Goal: Task Accomplishment & Management: Use online tool/utility

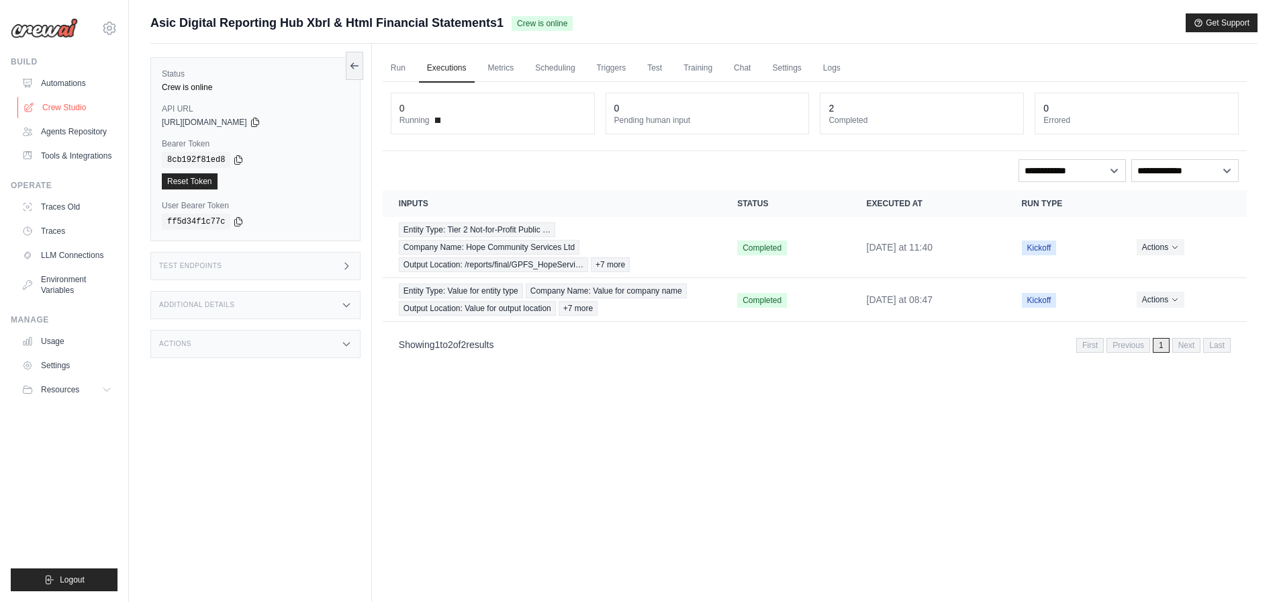
click at [74, 109] on link "Crew Studio" at bounding box center [67, 107] width 101 height 21
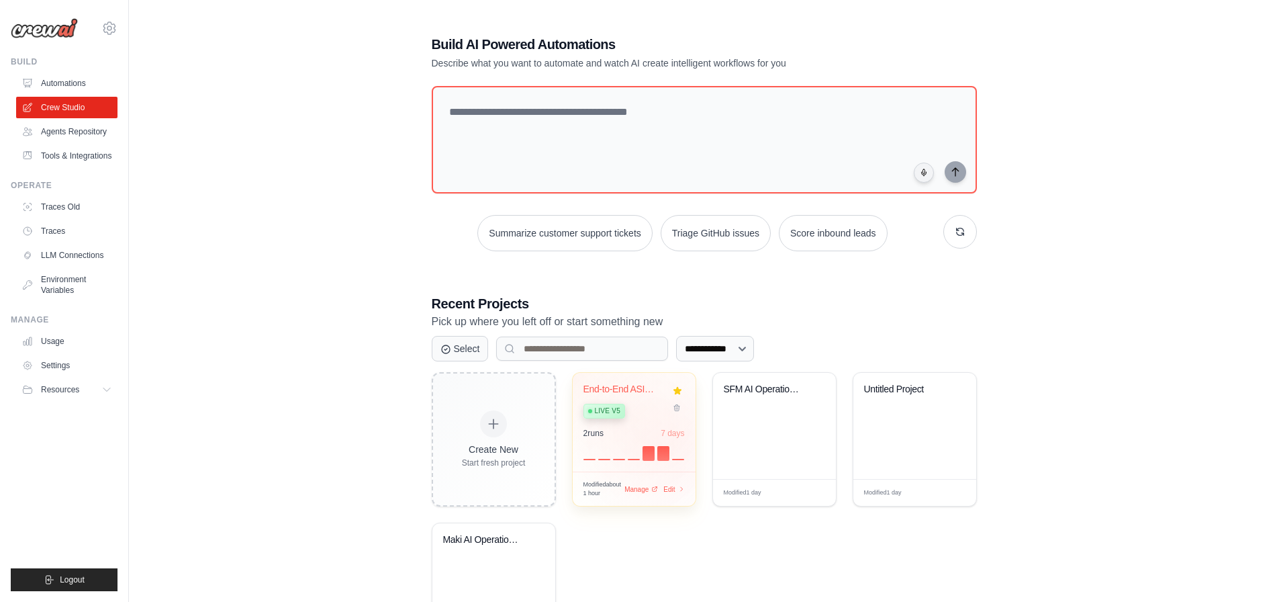
click at [644, 397] on div "End-to-End ASIC Submission Pipeline... Live v5" at bounding box center [623, 403] width 81 height 41
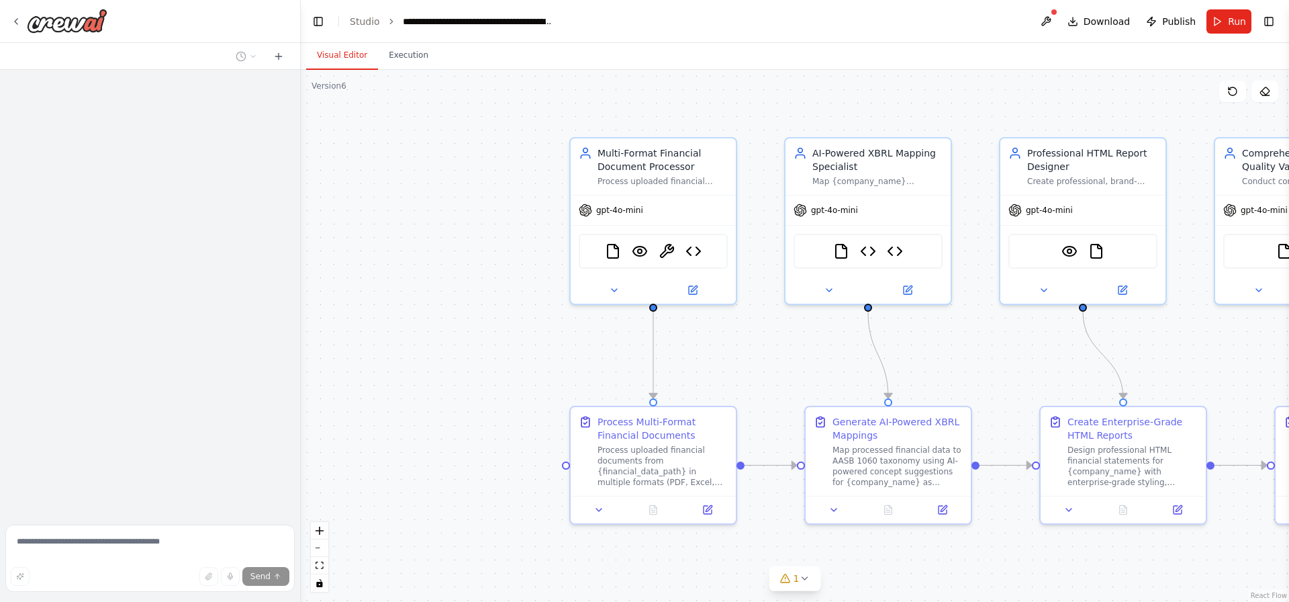
drag, startPoint x: 488, startPoint y: 283, endPoint x: 526, endPoint y: 87, distance: 199.6
click at [397, 91] on div ".deletable-edge-delete-btn { width: 20px; height: 20px; border: 0px solid #ffff…" at bounding box center [795, 336] width 988 height 532
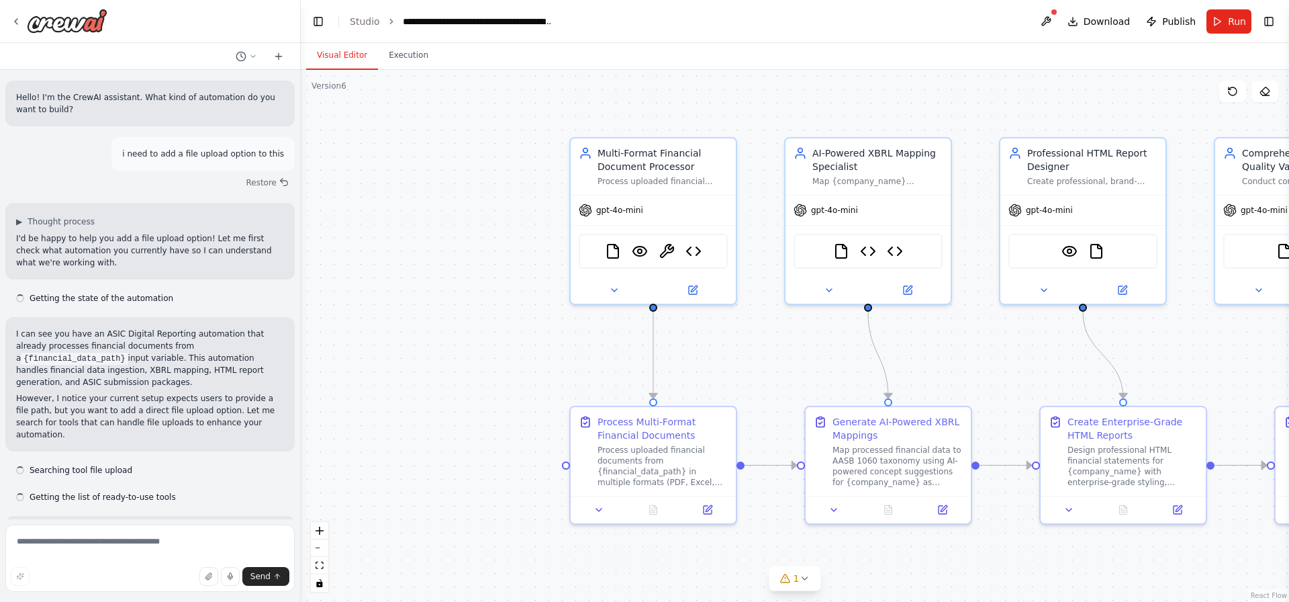
scroll to position [10645, 0]
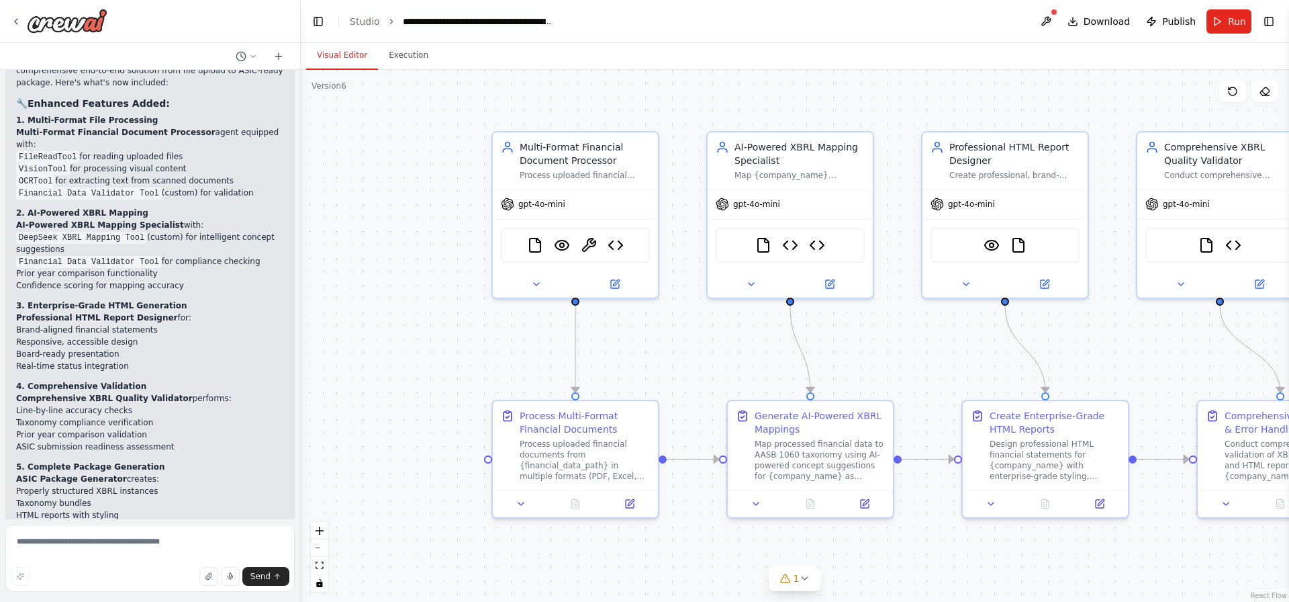
drag, startPoint x: 718, startPoint y: 113, endPoint x: 639, endPoint y: 98, distance: 79.9
click at [662, 95] on div ".deletable-edge-delete-btn { width: 20px; height: 20px; border: 0px solid #ffff…" at bounding box center [795, 336] width 988 height 532
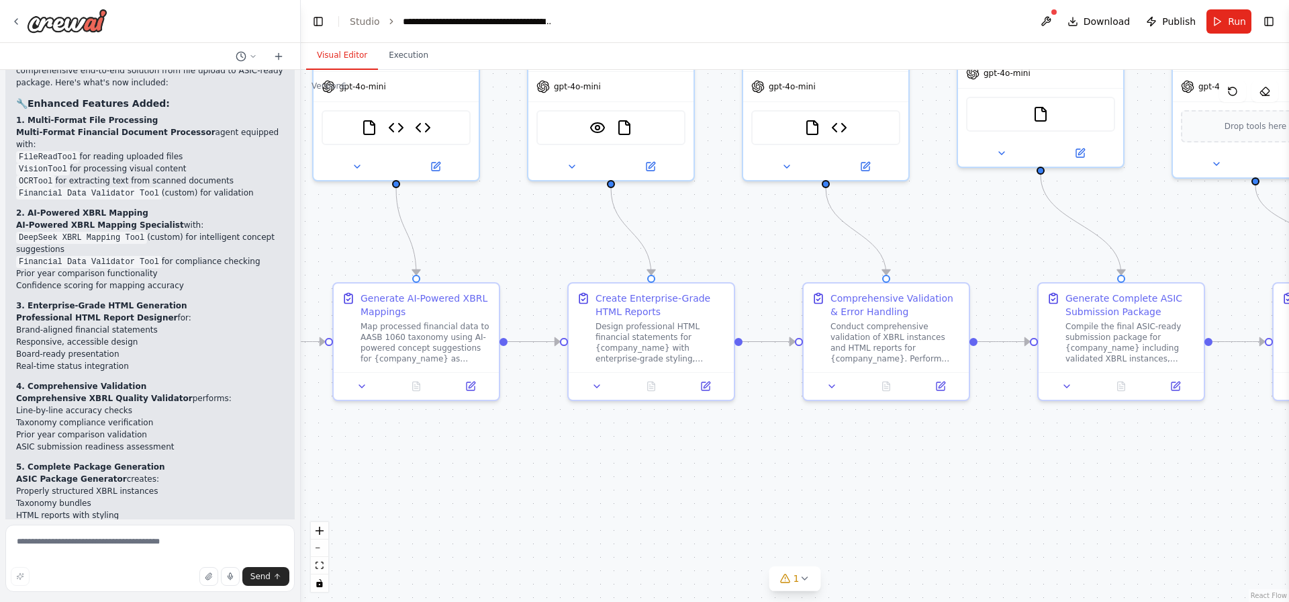
drag, startPoint x: 1123, startPoint y: 334, endPoint x: 806, endPoint y: 230, distance: 333.8
click at [806, 230] on div ".deletable-edge-delete-btn { width: 20px; height: 20px; border: 0px solid #ffff…" at bounding box center [795, 336] width 988 height 532
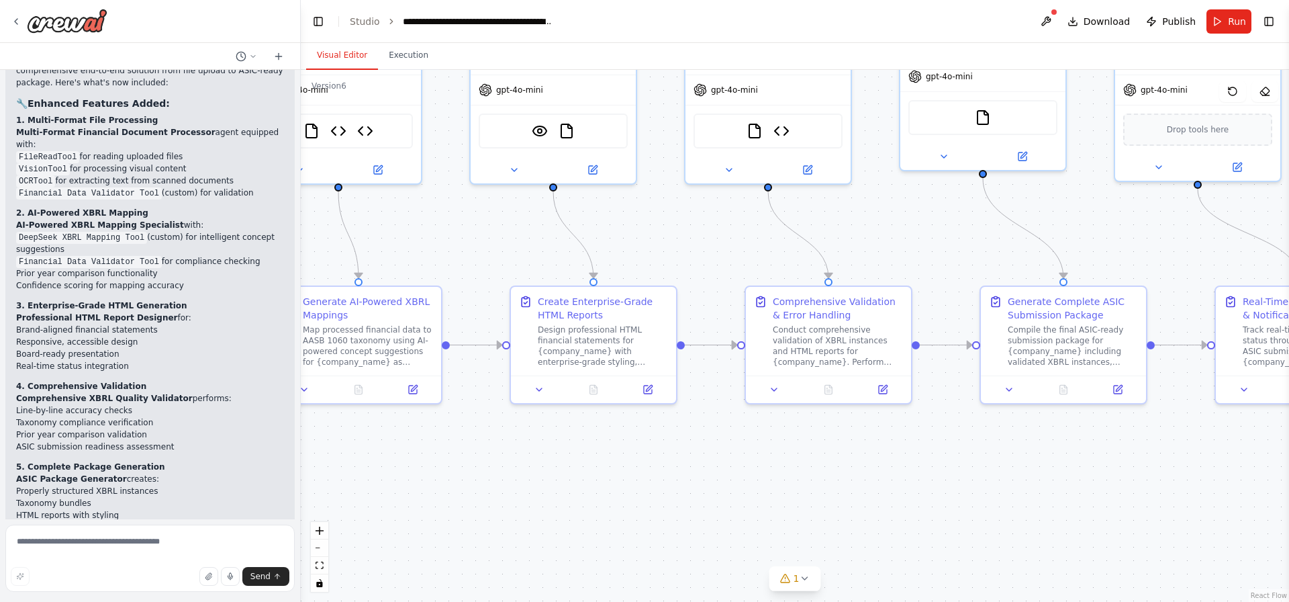
drag, startPoint x: 941, startPoint y: 240, endPoint x: 641, endPoint y: 249, distance: 300.3
click at [641, 249] on div ".deletable-edge-delete-btn { width: 20px; height: 20px; border: 0px solid #ffff…" at bounding box center [795, 336] width 988 height 532
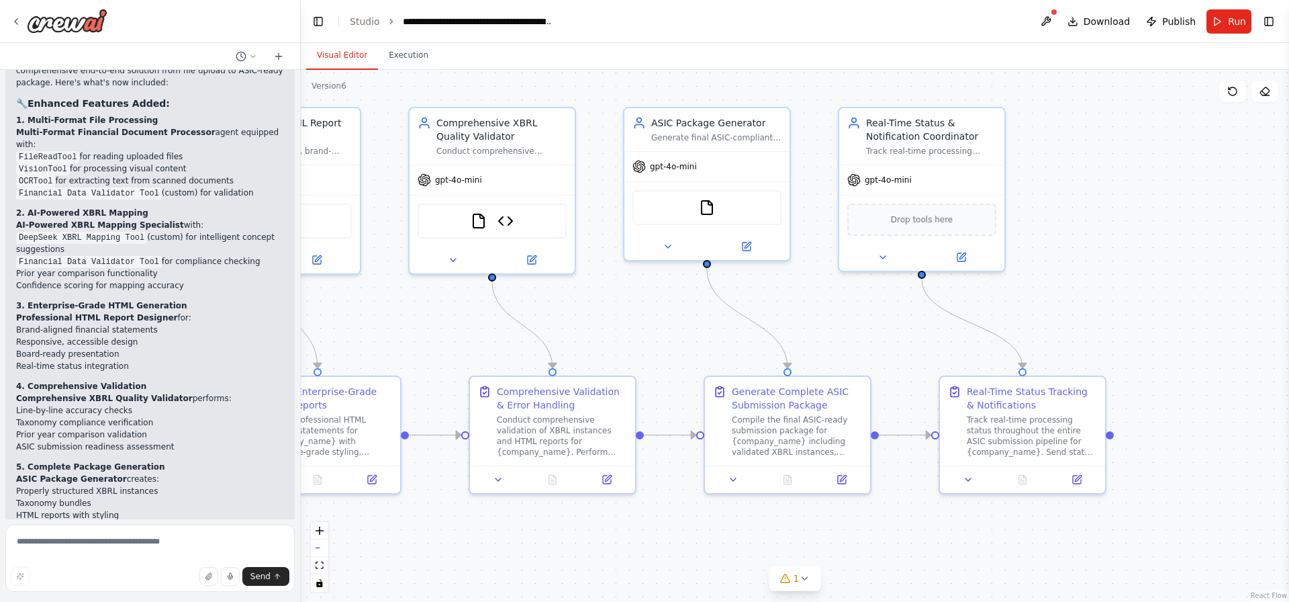
drag, startPoint x: 1115, startPoint y: 230, endPoint x: 1168, endPoint y: 331, distance: 114.4
click at [1167, 336] on div ".deletable-edge-delete-btn { width: 20px; height: 20px; border: 0px solid #ffff…" at bounding box center [795, 336] width 988 height 532
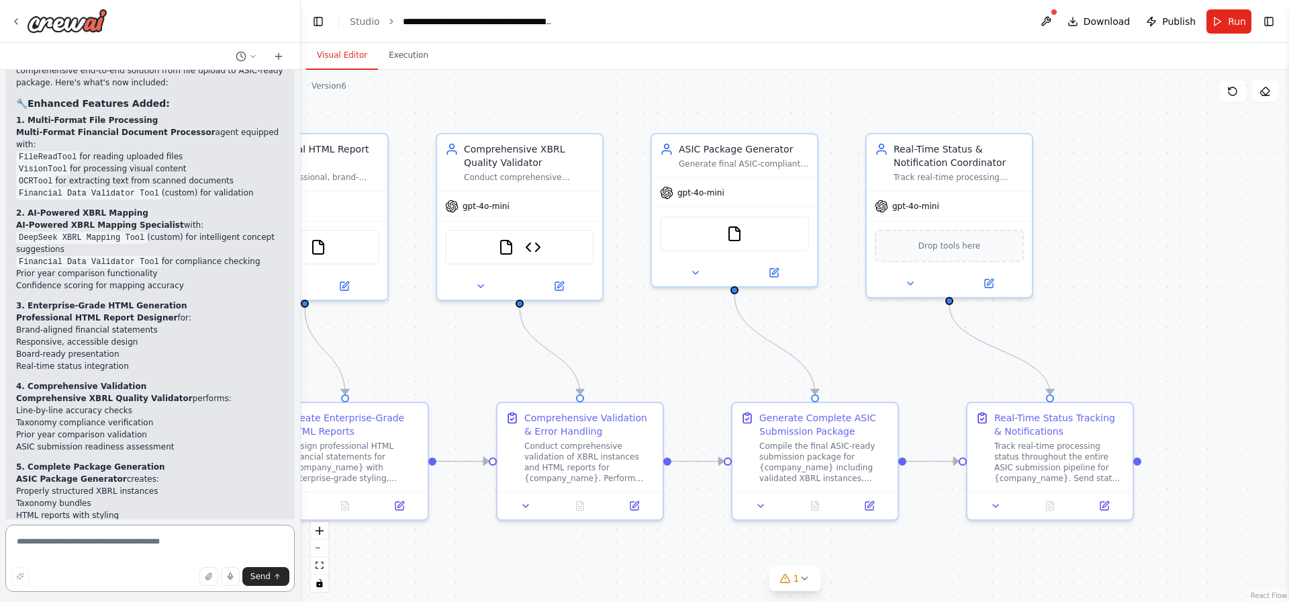
click at [122, 552] on textarea at bounding box center [149, 557] width 289 height 67
click at [9, 21] on div at bounding box center [150, 21] width 300 height 43
click at [89, 523] on form "Send" at bounding box center [150, 560] width 300 height 83
click at [82, 545] on textarea at bounding box center [149, 557] width 289 height 67
click at [93, 532] on textarea at bounding box center [149, 557] width 289 height 67
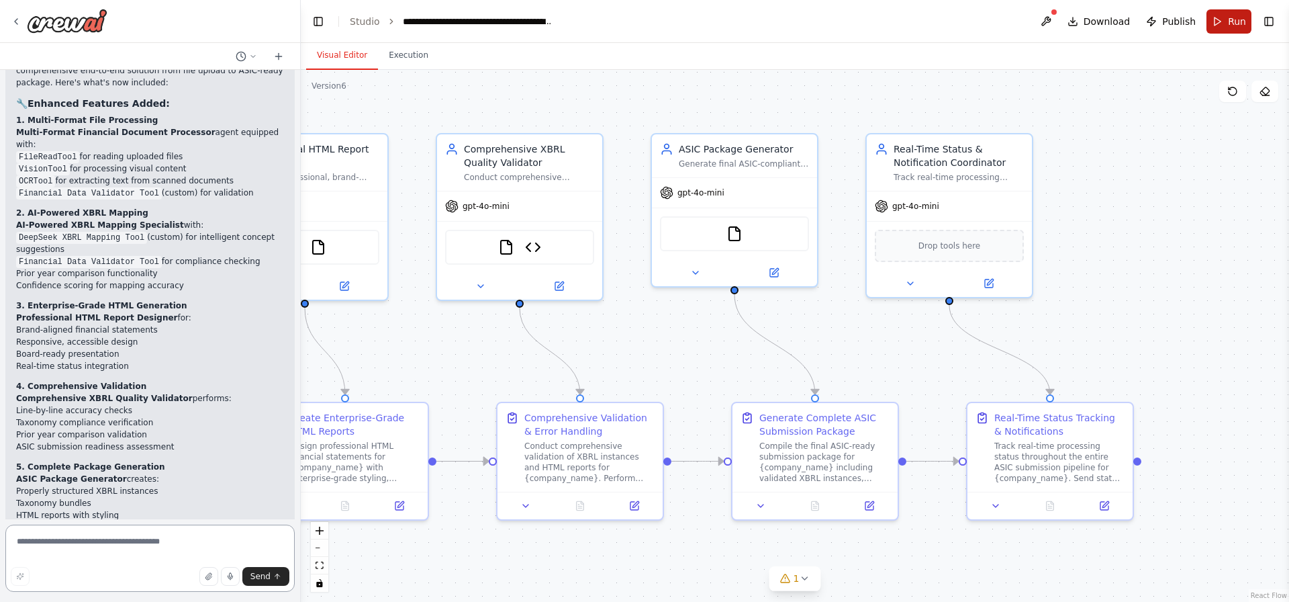
drag, startPoint x: 88, startPoint y: 530, endPoint x: 1217, endPoint y: 27, distance: 1236.5
click at [1217, 27] on div "Hello! I'm the CrewAI assistant. What kind of automation do you want to build? …" at bounding box center [644, 301] width 1289 height 602
click at [1217, 27] on button "Run" at bounding box center [1229, 21] width 45 height 24
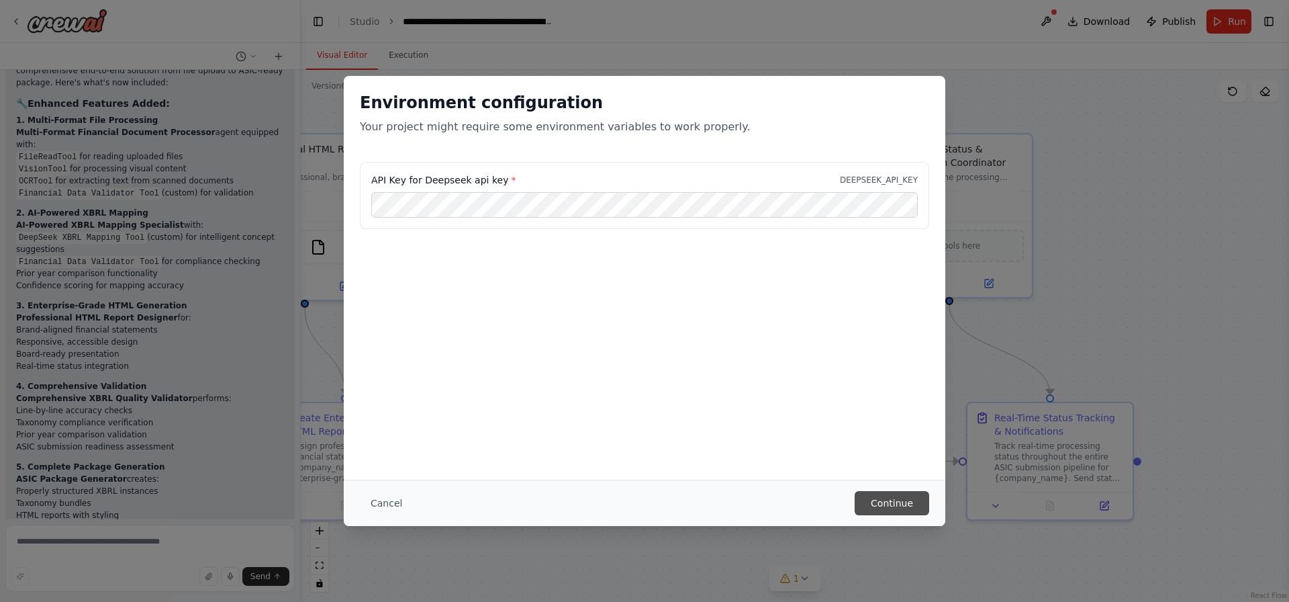
click at [878, 497] on button "Continue" at bounding box center [892, 503] width 75 height 24
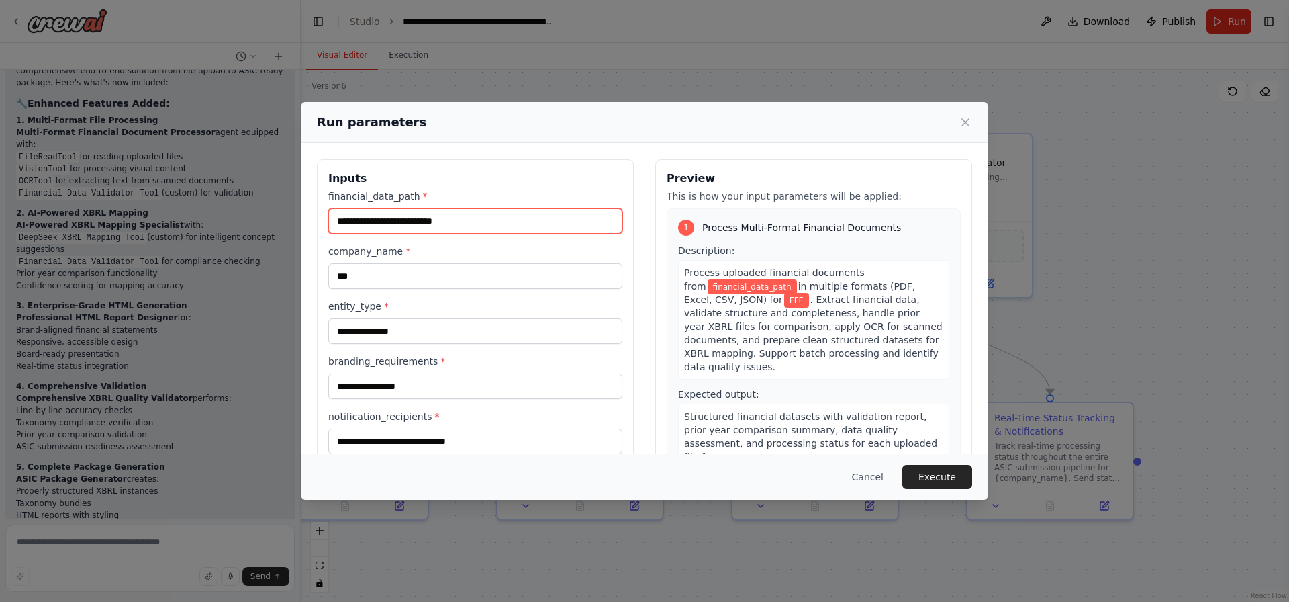
click at [437, 224] on input "financial_data_path *" at bounding box center [475, 221] width 294 height 26
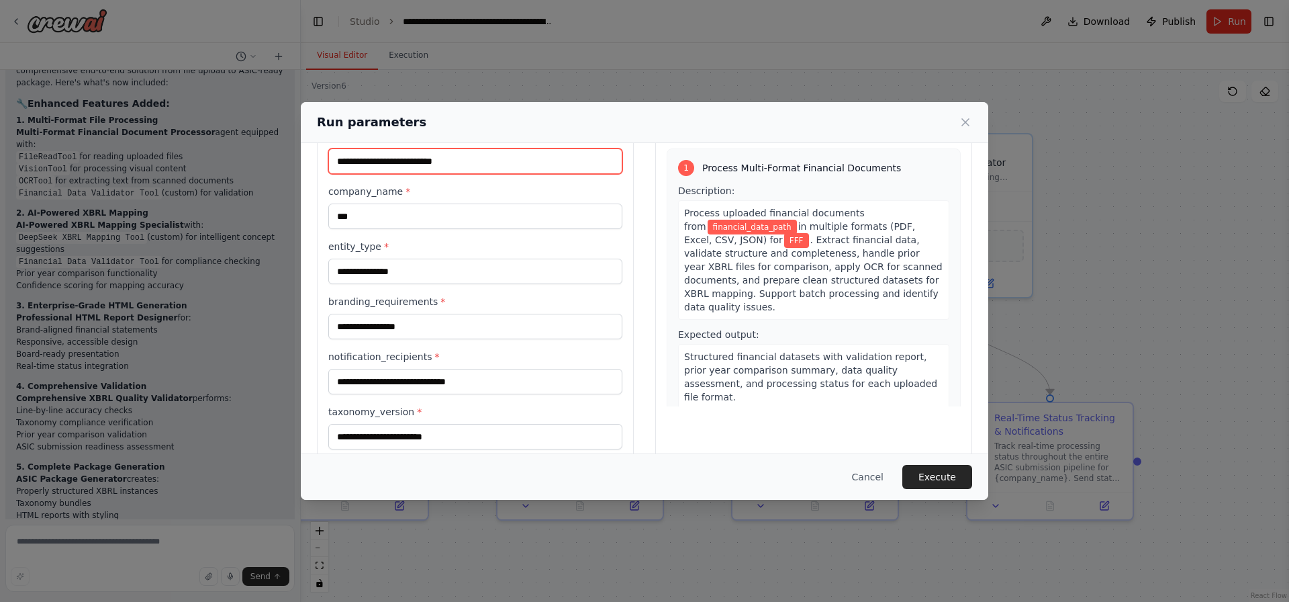
scroll to position [0, 0]
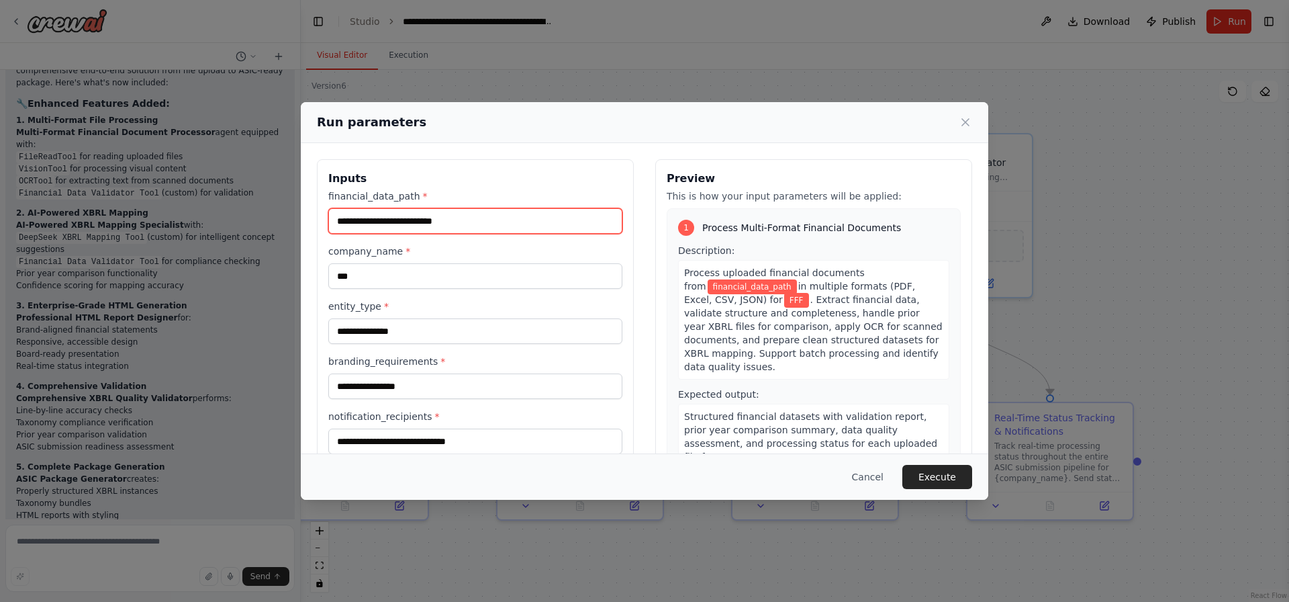
click at [437, 224] on input "financial_data_path *" at bounding box center [475, 221] width 294 height 26
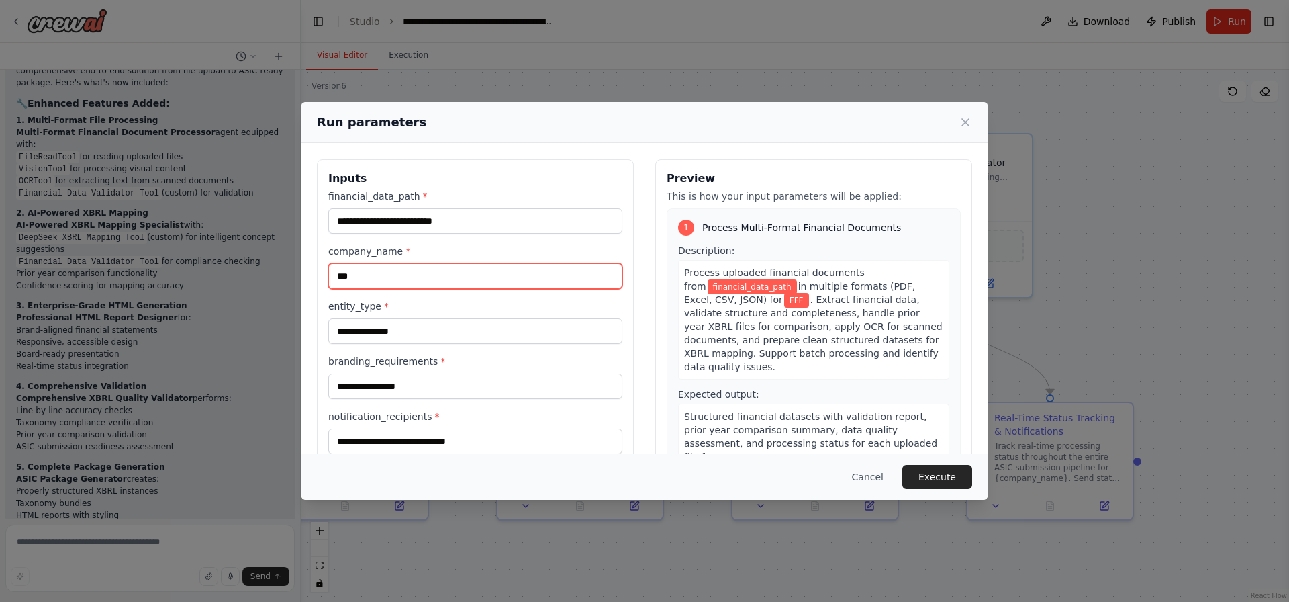
click at [412, 273] on input "***" at bounding box center [475, 276] width 294 height 26
click at [550, 303] on label "entity_type *" at bounding box center [475, 305] width 294 height 13
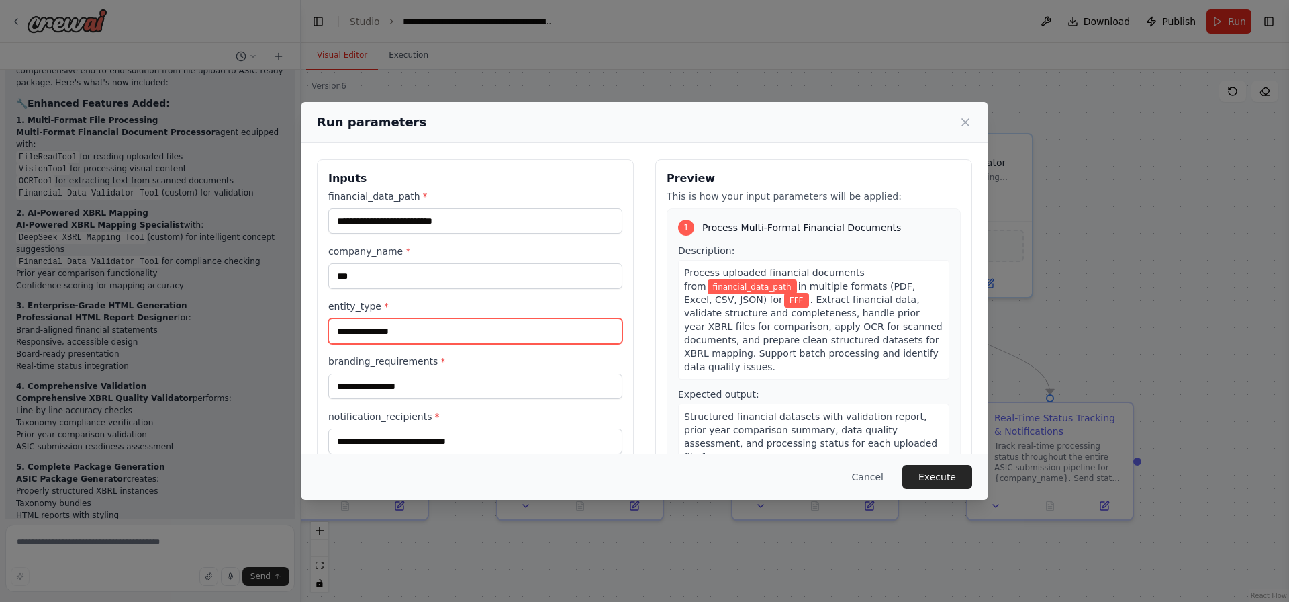
click at [550, 318] on input "**********" at bounding box center [475, 331] width 294 height 26
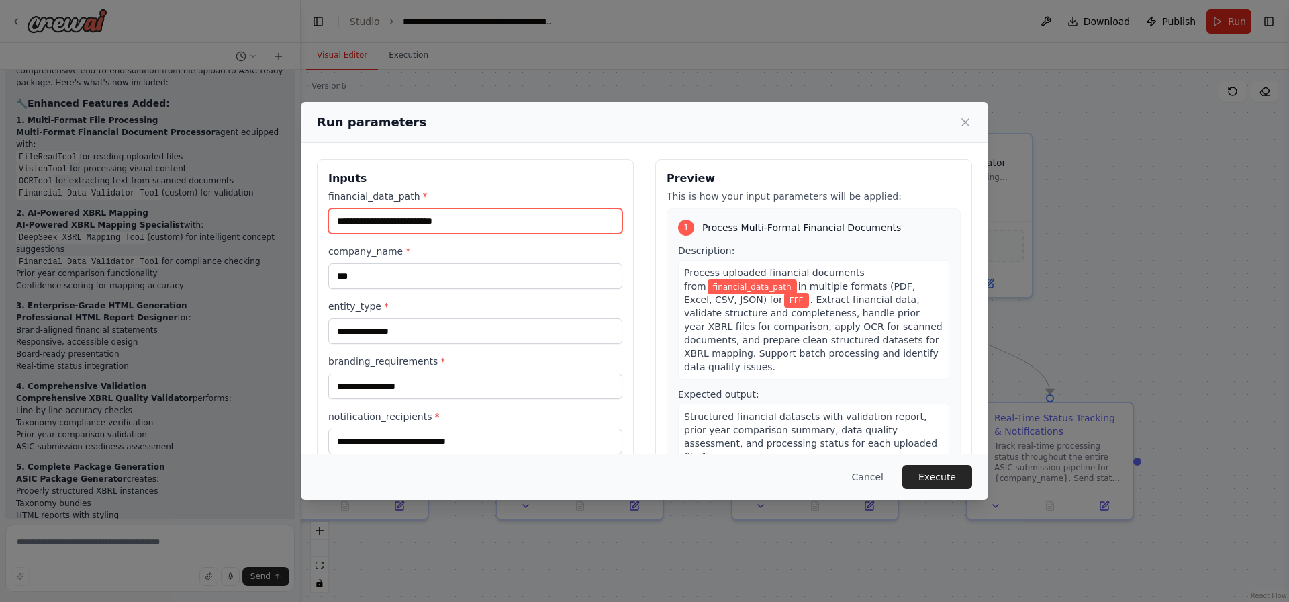
click at [493, 231] on input "financial_data_path *" at bounding box center [475, 221] width 294 height 26
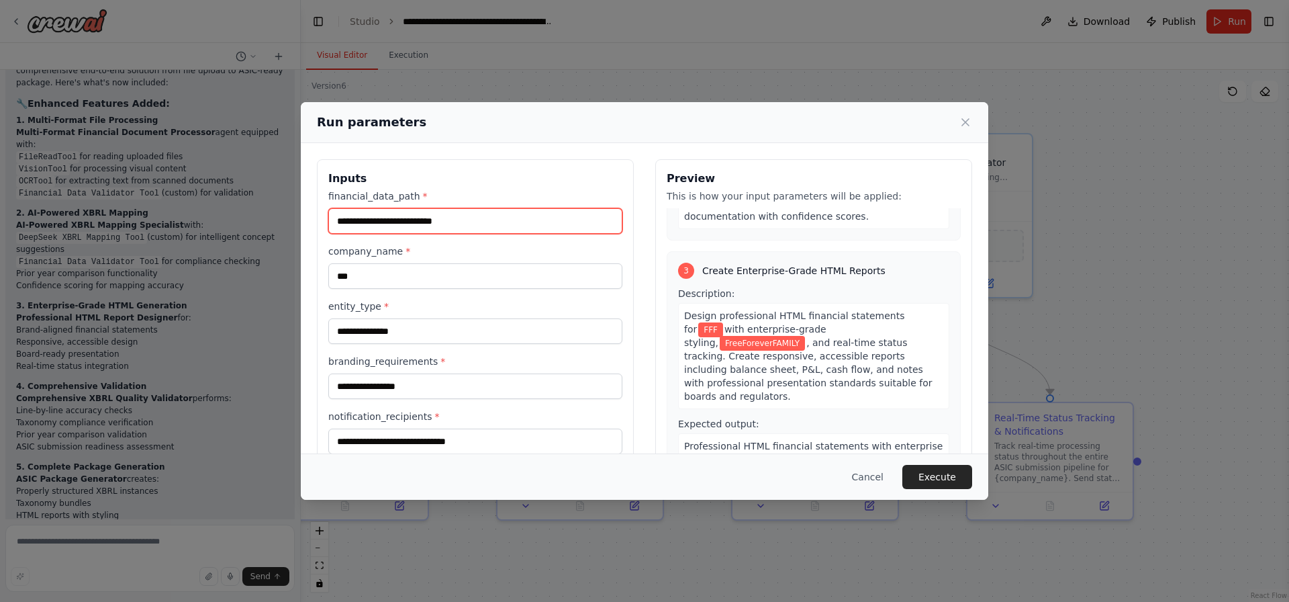
scroll to position [494, 0]
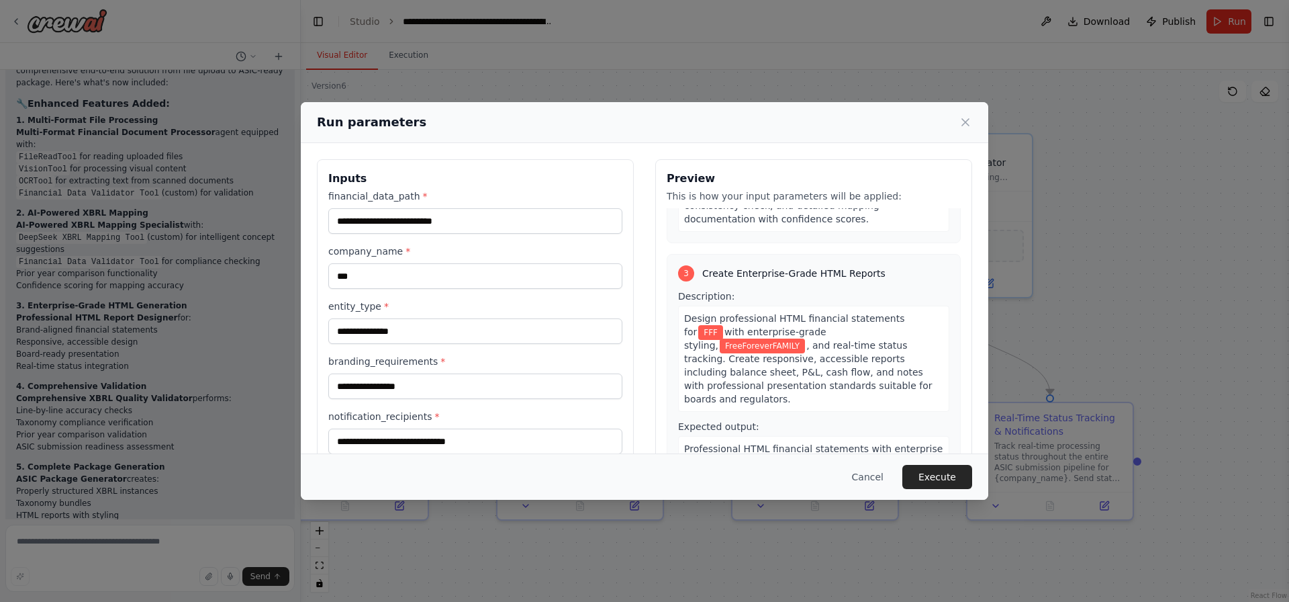
click at [805, 338] on span "FreeForeverFAMILY" at bounding box center [762, 345] width 85 height 15
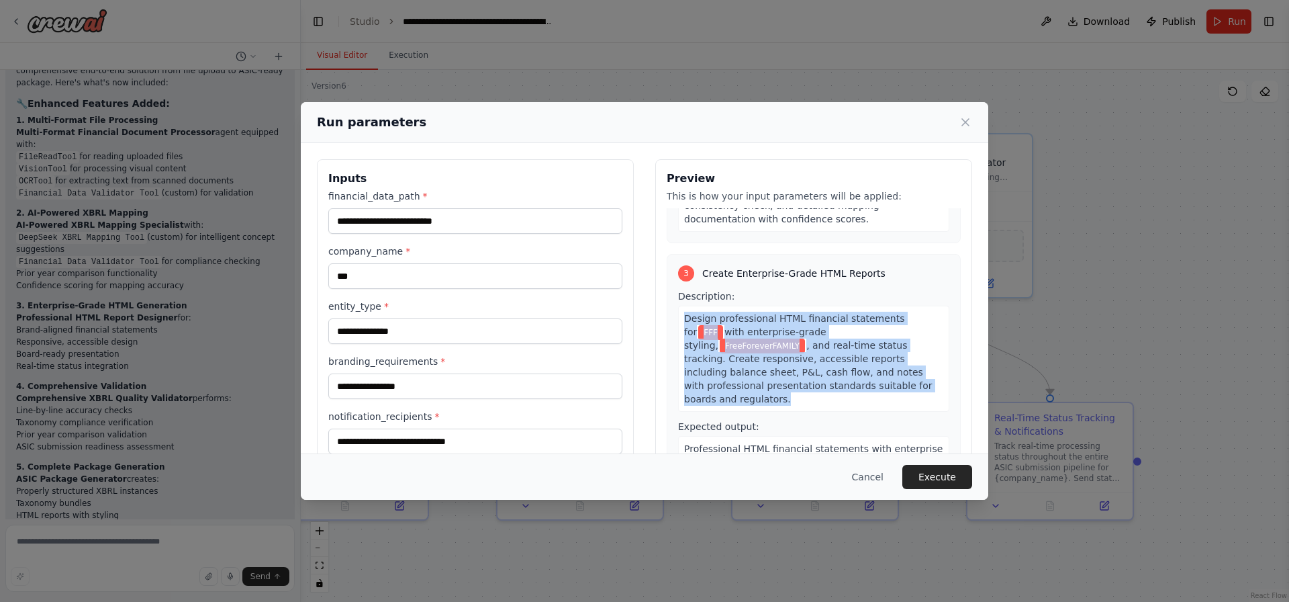
click at [805, 338] on span "FreeForeverFAMILY" at bounding box center [762, 345] width 85 height 15
click at [758, 326] on span "with enterprise-grade styling," at bounding box center [755, 338] width 142 height 24
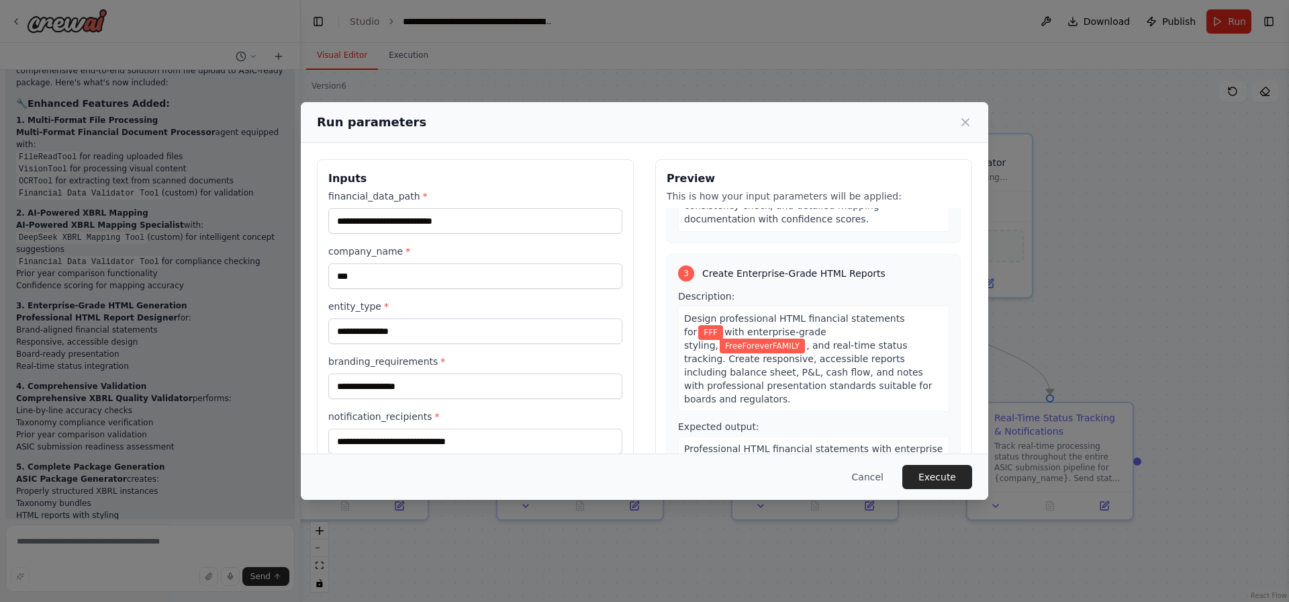
click at [758, 326] on span "with enterprise-grade styling," at bounding box center [755, 338] width 142 height 24
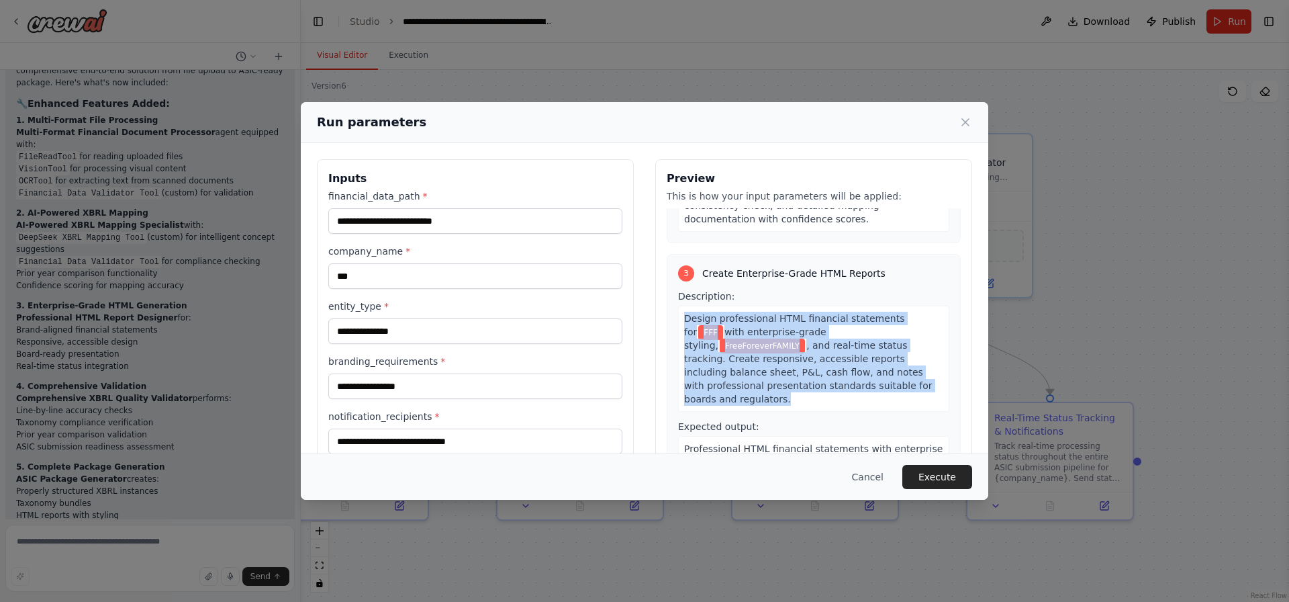
click at [758, 326] on span "with enterprise-grade styling," at bounding box center [755, 338] width 142 height 24
click at [805, 338] on span "FreeForeverFAMILY" at bounding box center [762, 345] width 85 height 15
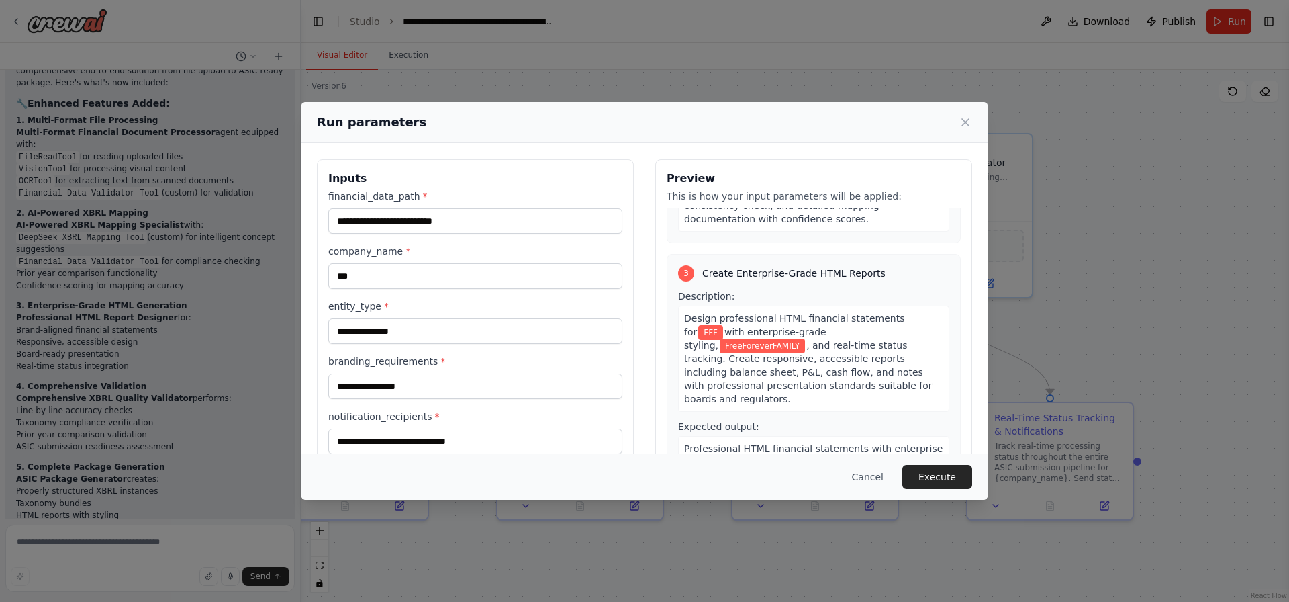
click at [805, 338] on span "FreeForeverFAMILY" at bounding box center [762, 345] width 85 height 15
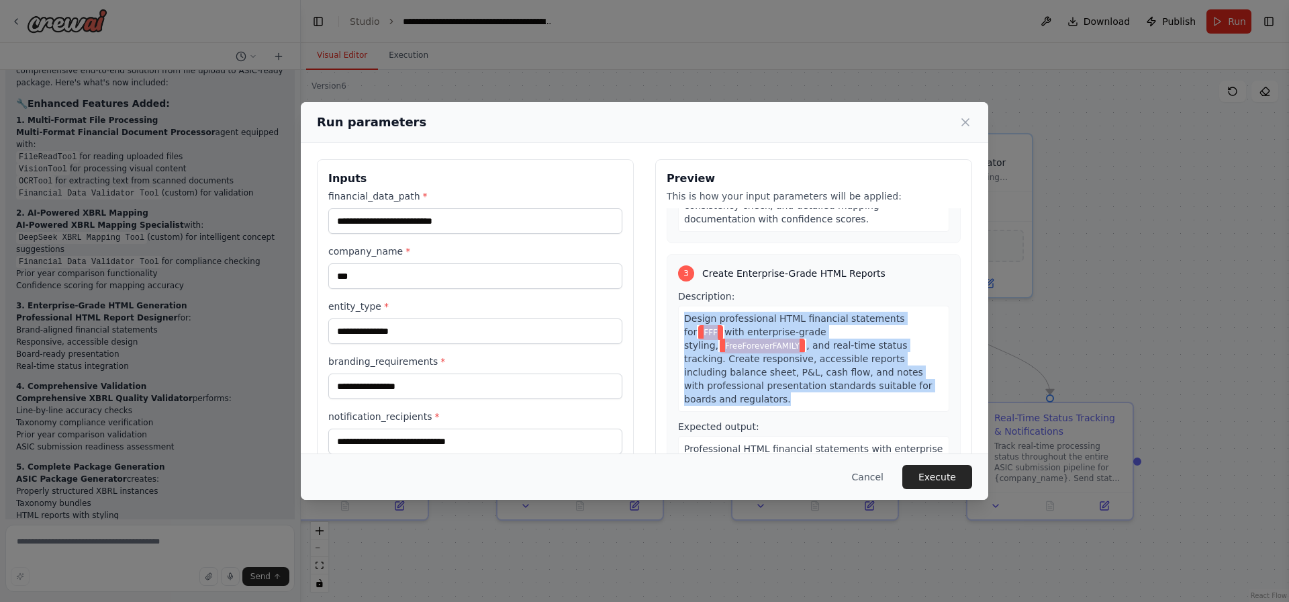
click at [777, 340] on span ", and real-time status tracking. Create responsive, accessible reports includin…" at bounding box center [808, 372] width 248 height 64
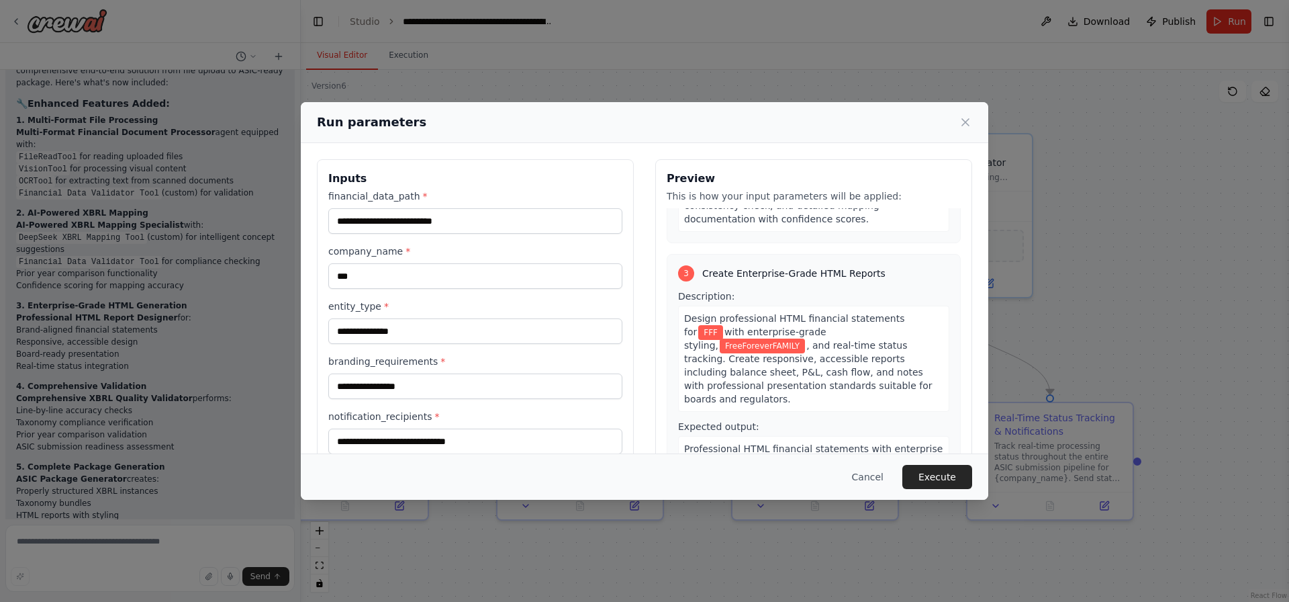
click at [777, 340] on span ", and real-time status tracking. Create responsive, accessible reports includin…" at bounding box center [808, 372] width 248 height 64
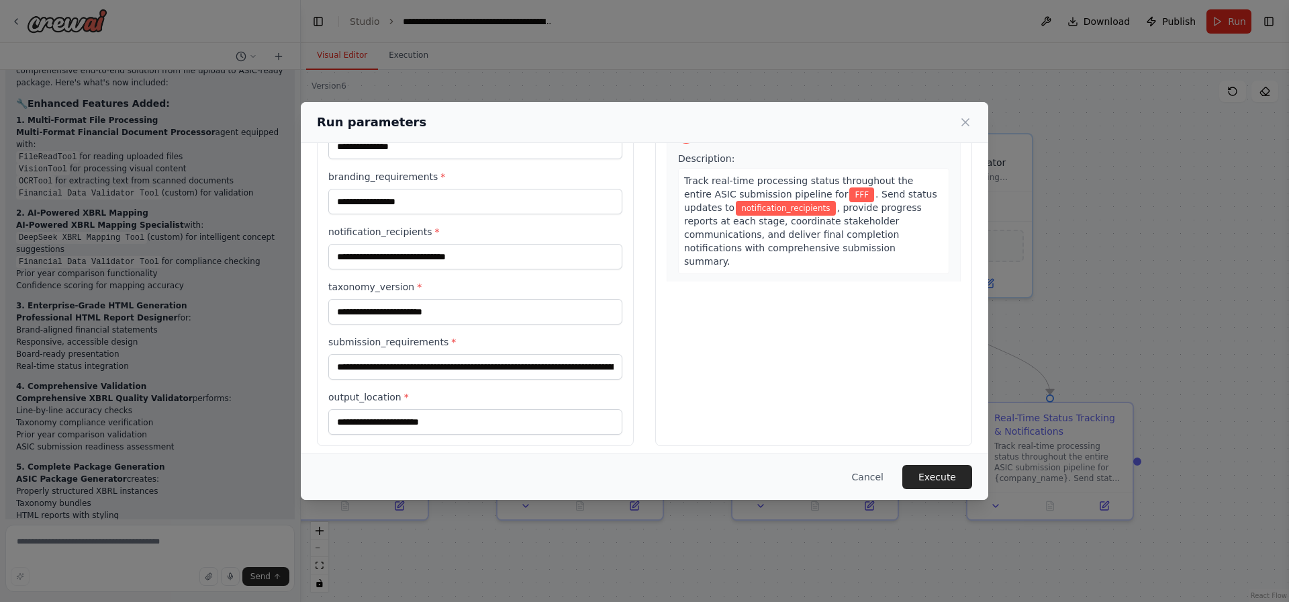
scroll to position [193, 0]
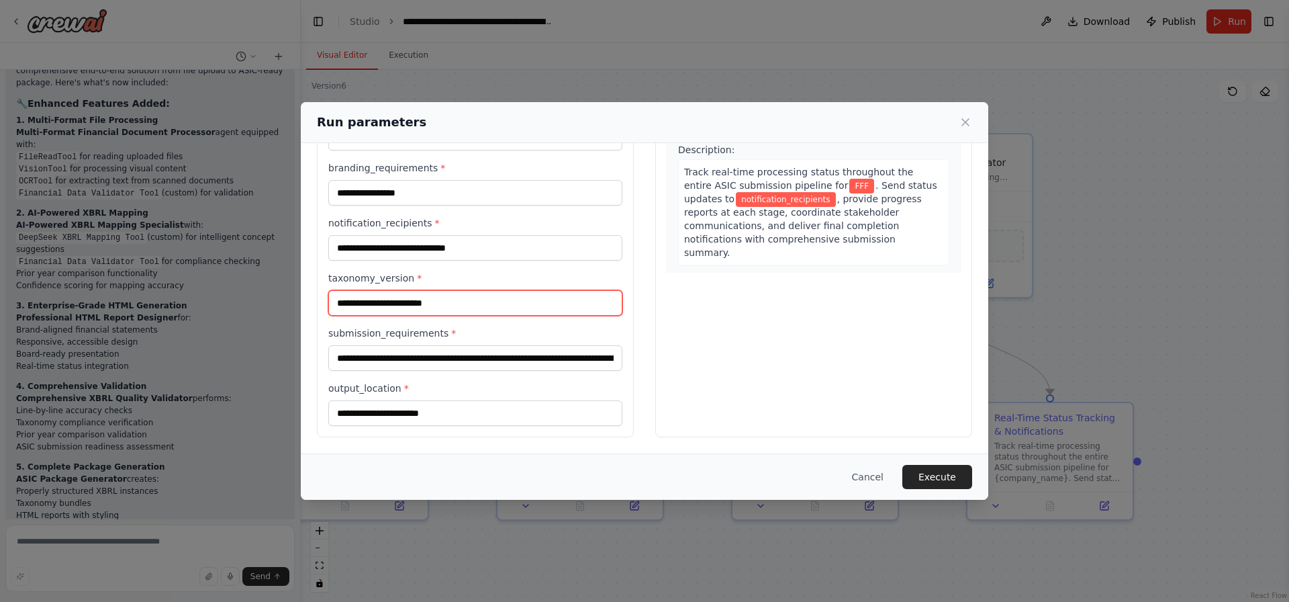
click at [491, 292] on input "taxonomy_version *" at bounding box center [475, 303] width 294 height 26
click at [447, 304] on input "taxonomy_version *" at bounding box center [475, 303] width 294 height 26
click at [448, 273] on label "taxonomy_version *" at bounding box center [475, 277] width 294 height 13
click at [448, 290] on input "taxonomy_version *" at bounding box center [475, 303] width 294 height 26
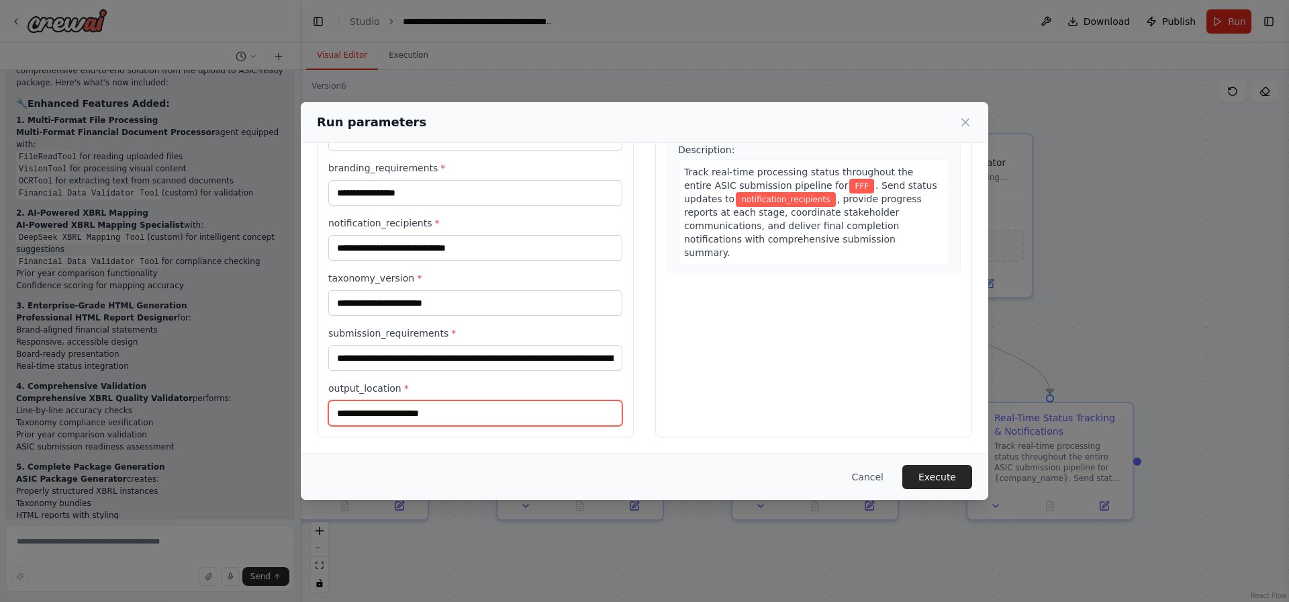
click at [446, 414] on input "output_location *" at bounding box center [475, 413] width 294 height 26
click at [886, 480] on button "Cancel" at bounding box center [867, 477] width 53 height 24
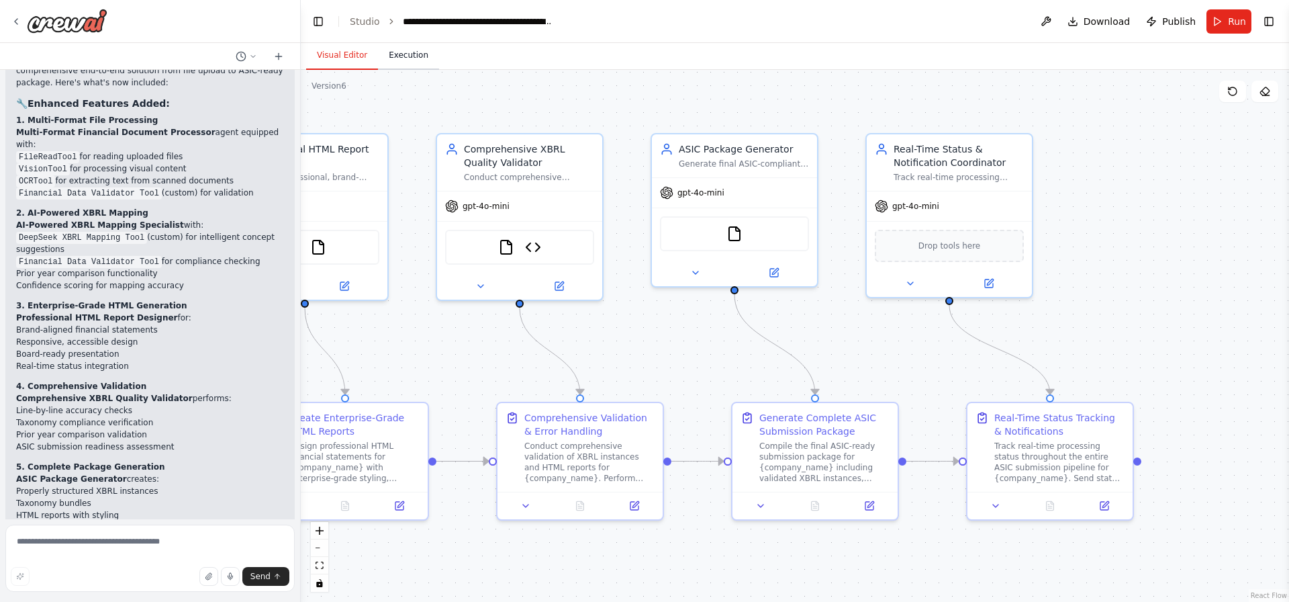
click at [413, 55] on button "Execution" at bounding box center [408, 56] width 61 height 28
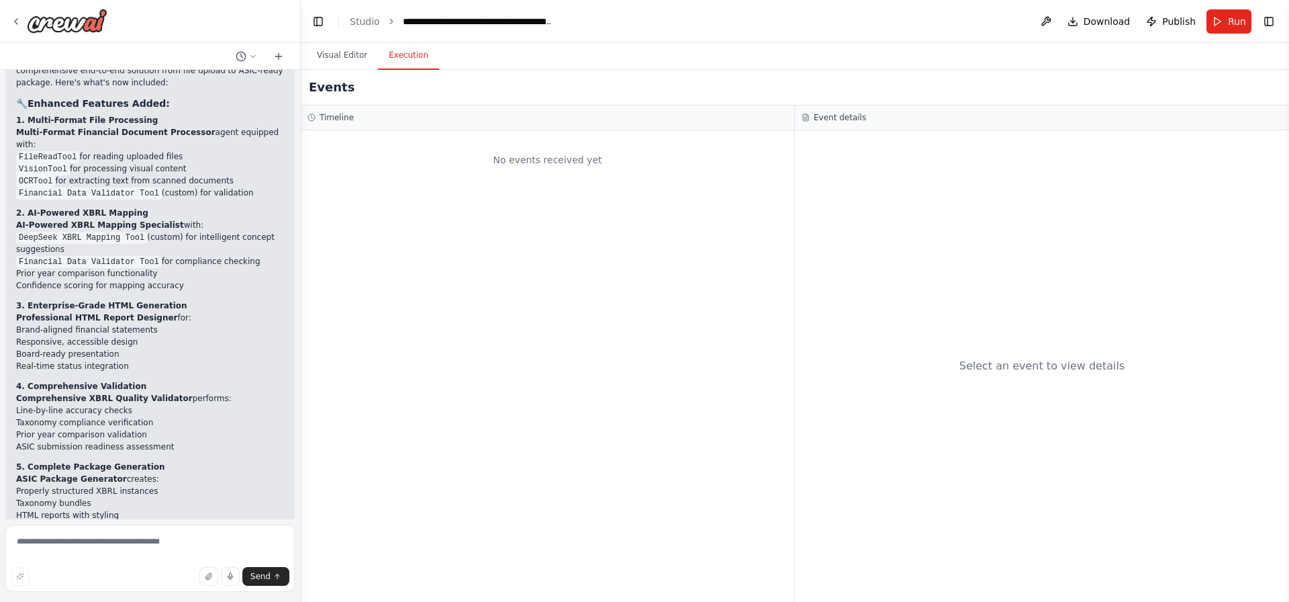
click at [366, 9] on header "**********" at bounding box center [795, 21] width 988 height 43
click at [132, 563] on textarea at bounding box center [149, 557] width 289 height 67
click at [201, 580] on button "button" at bounding box center [208, 576] width 19 height 19
click at [332, 55] on button "Visual Editor" at bounding box center [342, 56] width 72 height 28
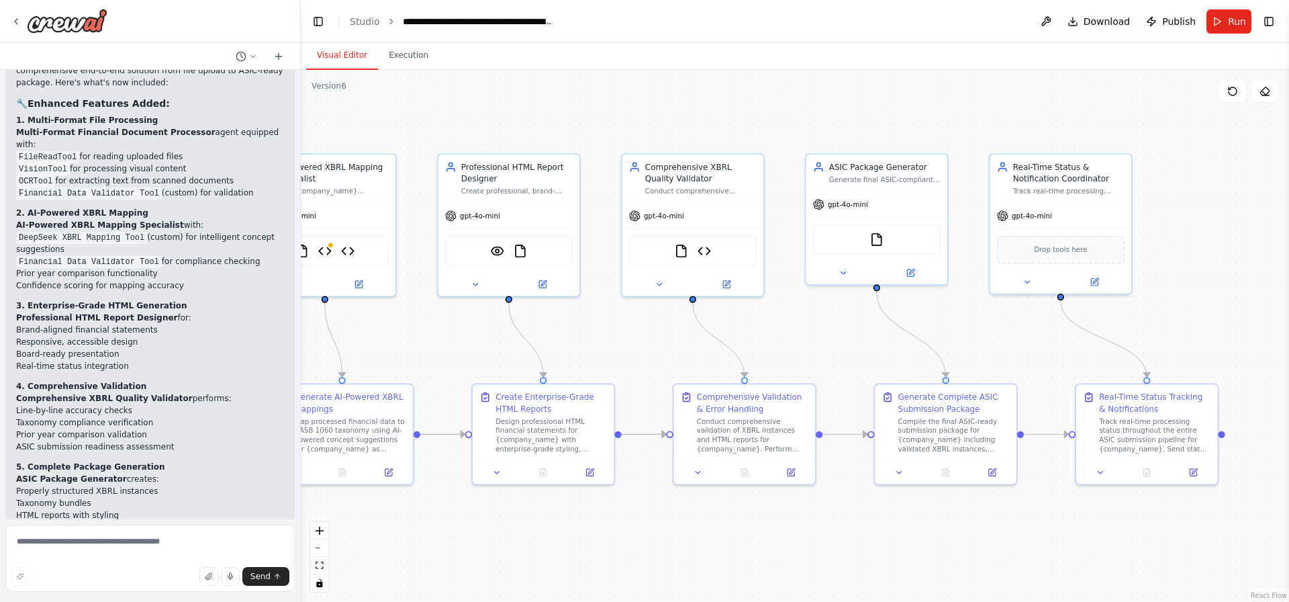
drag, startPoint x: 699, startPoint y: 343, endPoint x: 1194, endPoint y: 301, distance: 496.6
click at [1194, 301] on div ".deletable-edge-delete-btn { width: 20px; height: 20px; border: 0px solid #ffff…" at bounding box center [795, 336] width 988 height 532
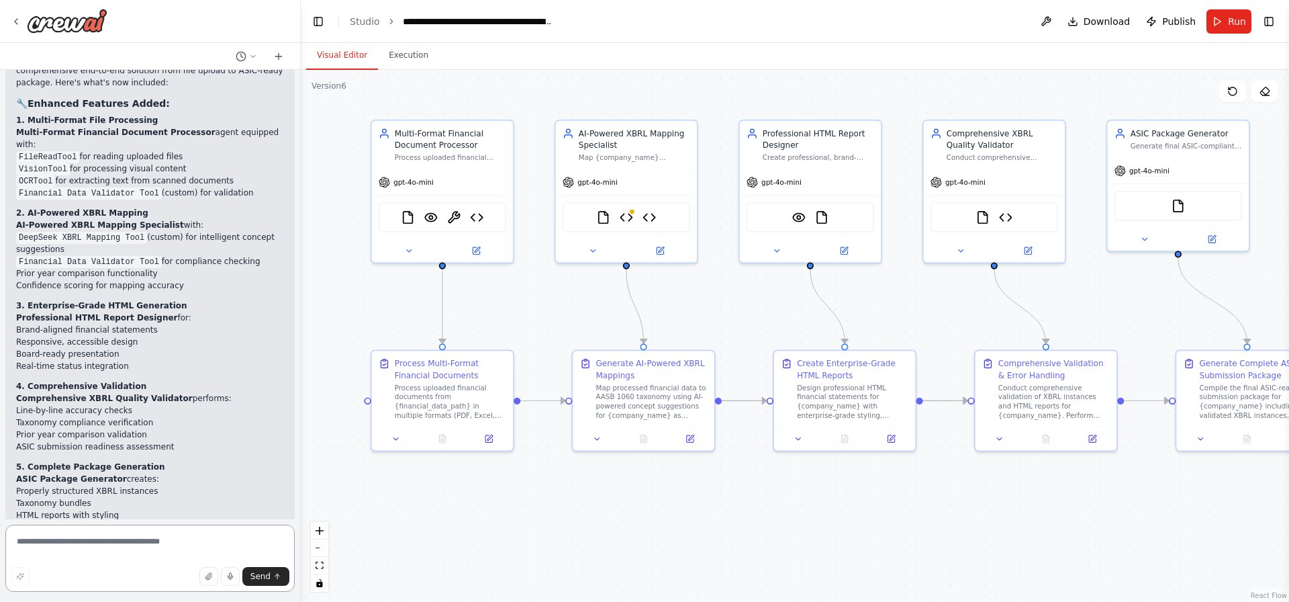
click at [77, 536] on textarea at bounding box center [149, 557] width 289 height 67
click at [84, 540] on textarea at bounding box center [149, 557] width 289 height 67
type textarea "*"
click at [205, 572] on button "button" at bounding box center [208, 576] width 19 height 19
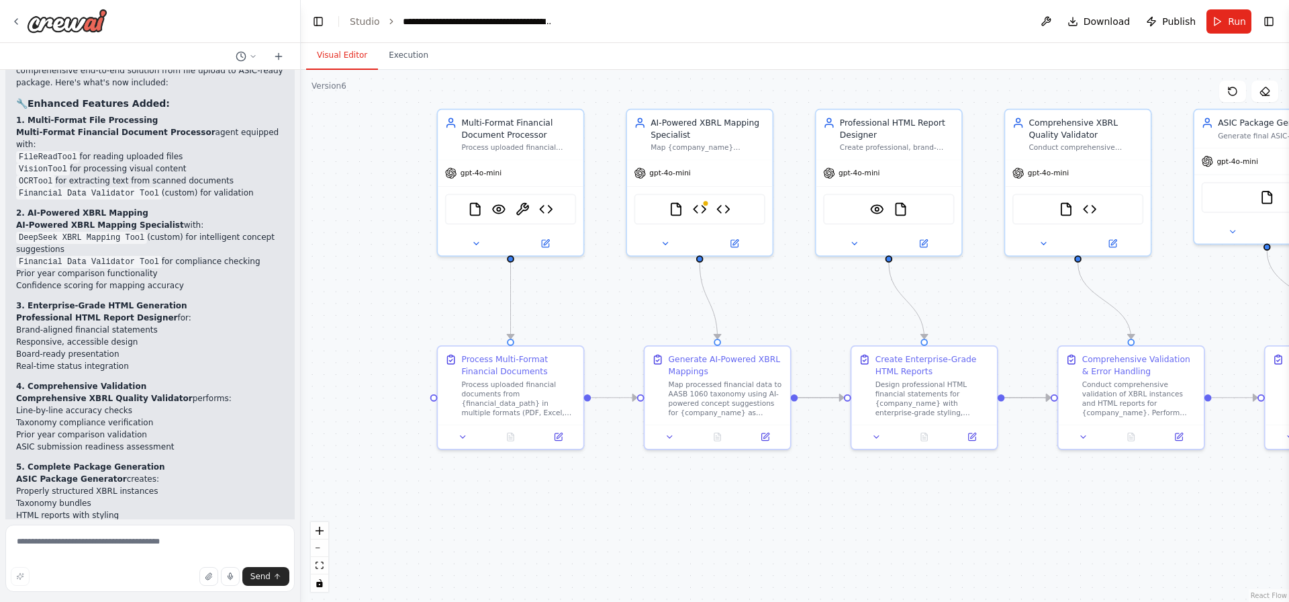
drag, startPoint x: 435, startPoint y: 73, endPoint x: 502, endPoint y: 62, distance: 67.4
click at [502, 62] on div "Visual Editor Execution Version 6 Show Tools Hide Agents .deletable-edge-delete…" at bounding box center [795, 322] width 988 height 559
click at [1223, 39] on header "**********" at bounding box center [795, 21] width 988 height 43
click at [1235, 24] on span "Run" at bounding box center [1237, 21] width 18 height 13
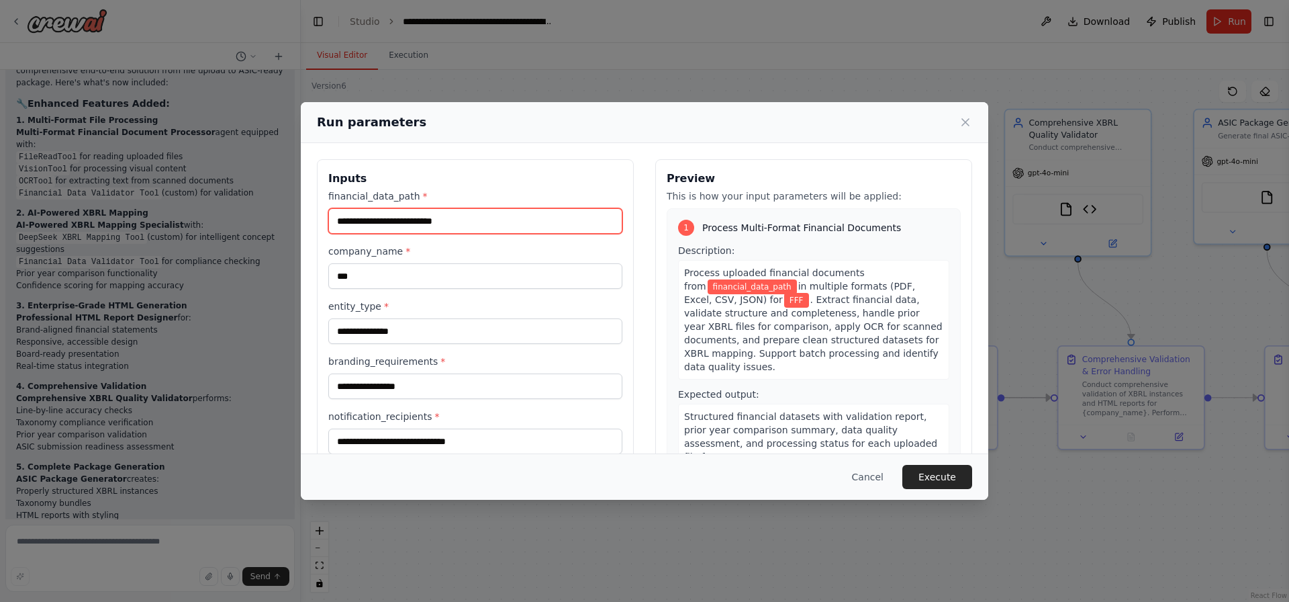
click at [359, 222] on input "financial_data_path *" at bounding box center [475, 221] width 294 height 26
click at [493, 215] on input "financial_data_path *" at bounding box center [475, 221] width 294 height 26
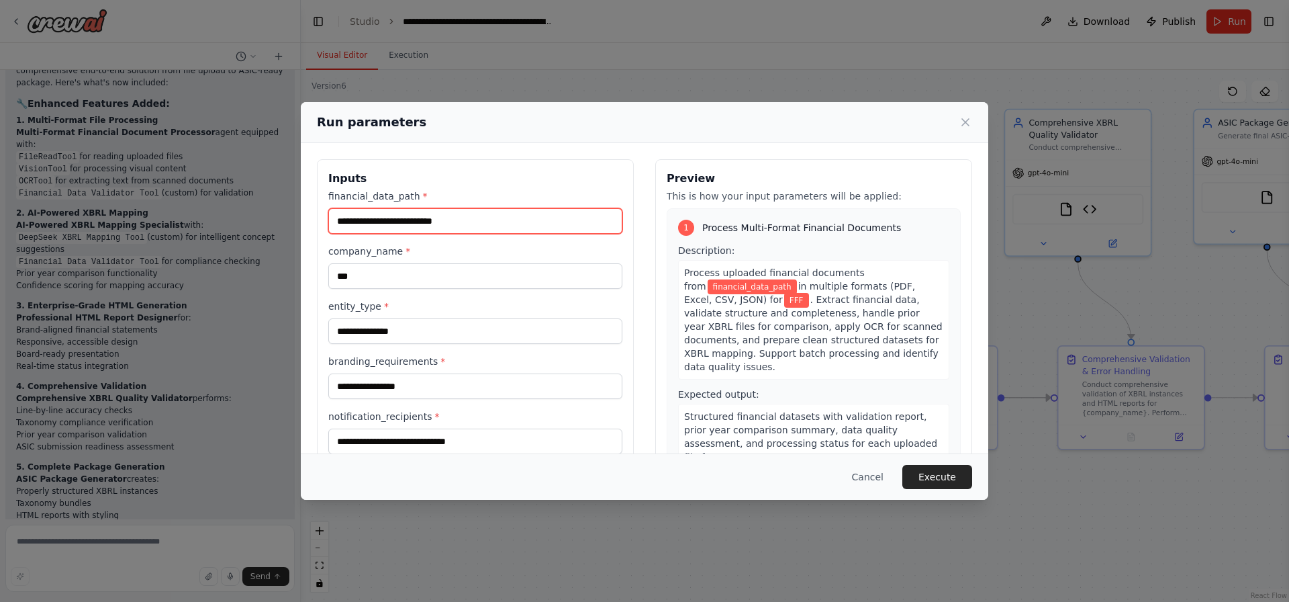
click at [524, 212] on input "financial_data_path *" at bounding box center [475, 221] width 294 height 26
click at [880, 479] on button "Cancel" at bounding box center [867, 477] width 53 height 24
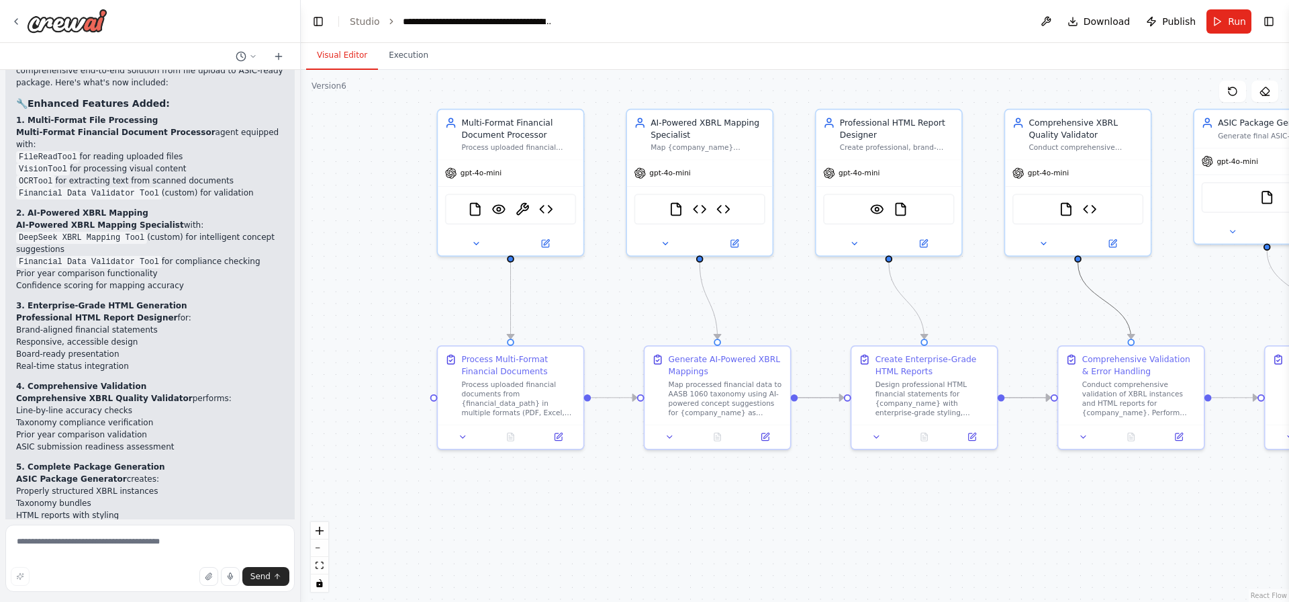
drag, startPoint x: 1074, startPoint y: 291, endPoint x: 723, endPoint y: 301, distance: 351.3
click at [738, 301] on div ".deletable-edge-delete-btn { width: 20px; height: 20px; border: 0px solid #ffff…" at bounding box center [795, 336] width 988 height 532
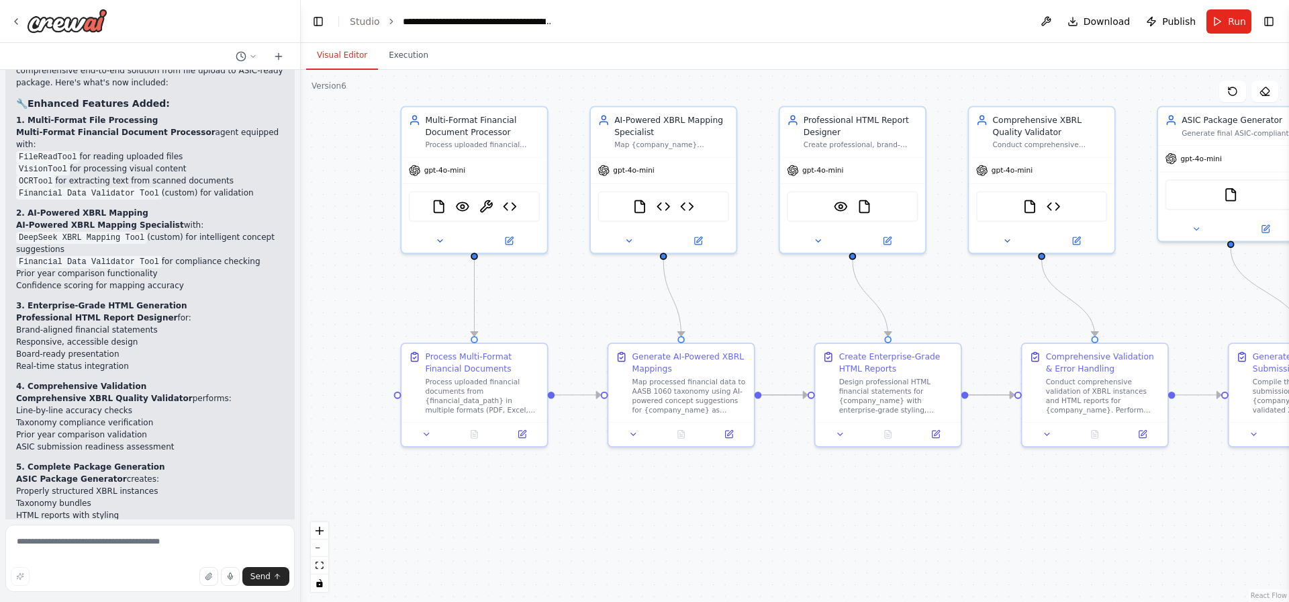
drag, startPoint x: 1100, startPoint y: 285, endPoint x: 1064, endPoint y: 283, distance: 36.4
click at [1064, 283] on div ".deletable-edge-delete-btn { width: 20px; height: 20px; border: 0px solid #ffff…" at bounding box center [795, 336] width 988 height 532
click at [449, 160] on div "gpt-4o-mini" at bounding box center [475, 168] width 146 height 26
click at [444, 234] on icon at bounding box center [439, 238] width 9 height 9
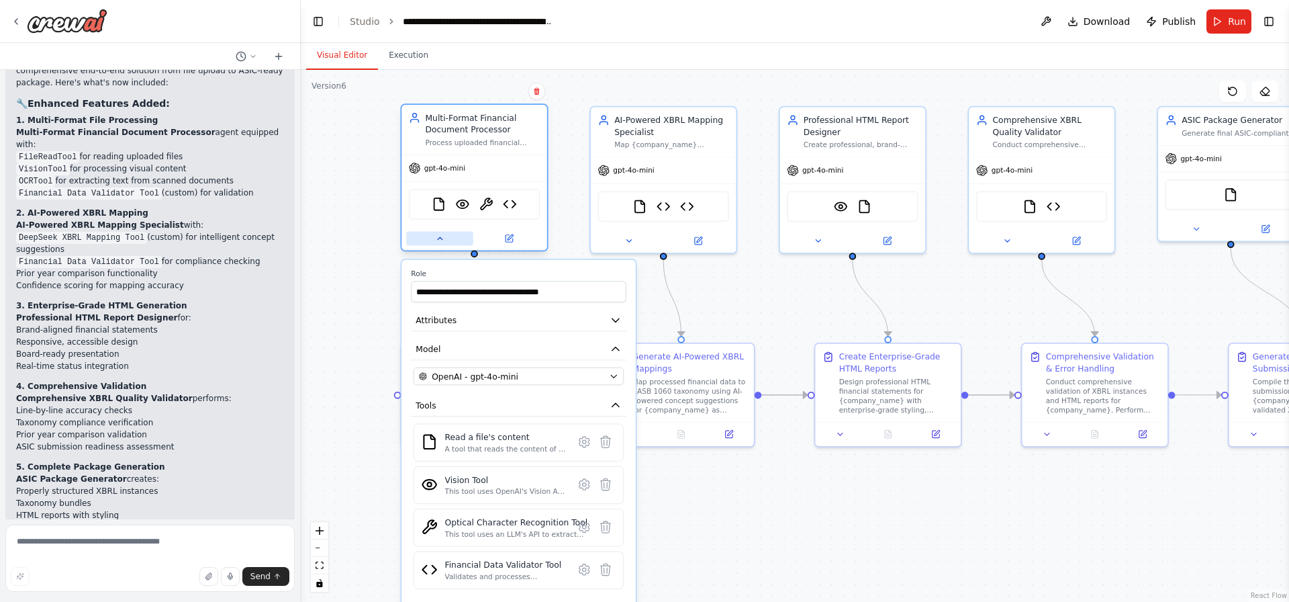
click at [432, 236] on button at bounding box center [439, 238] width 66 height 14
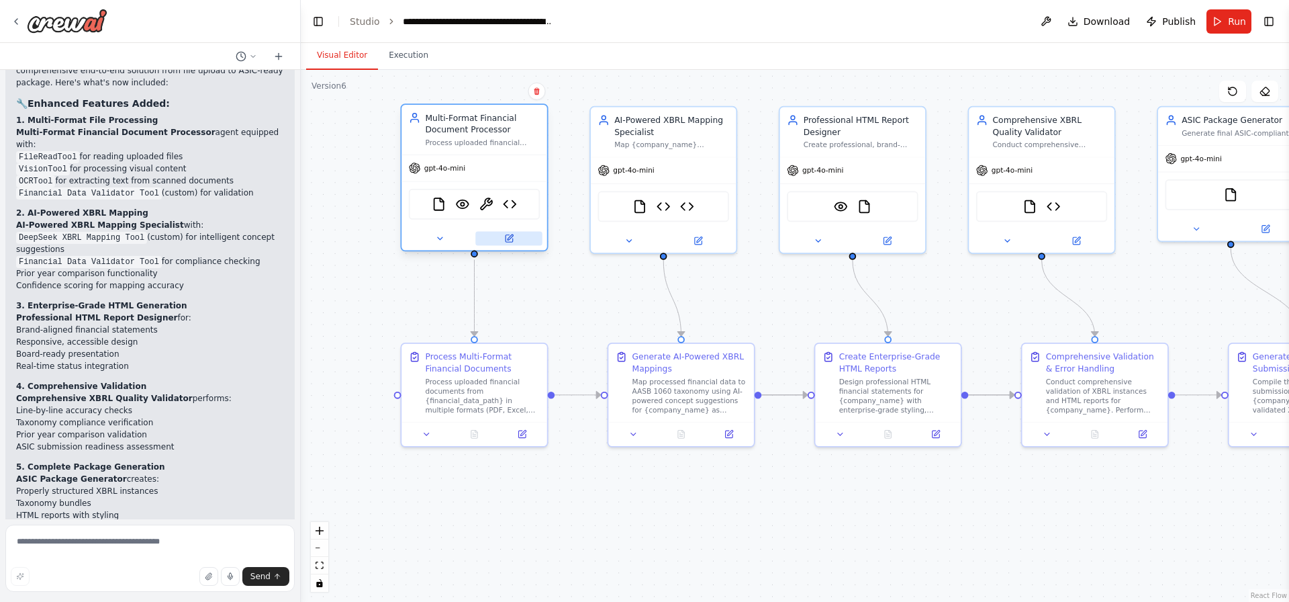
click at [522, 236] on button at bounding box center [508, 238] width 66 height 14
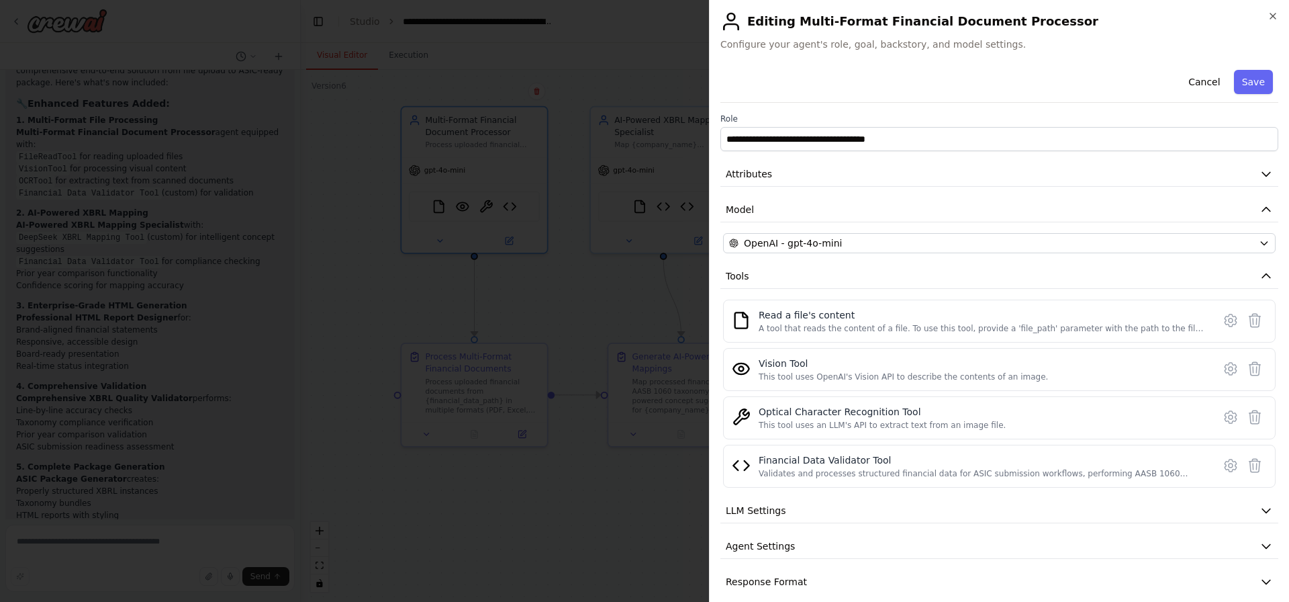
scroll to position [14, 0]
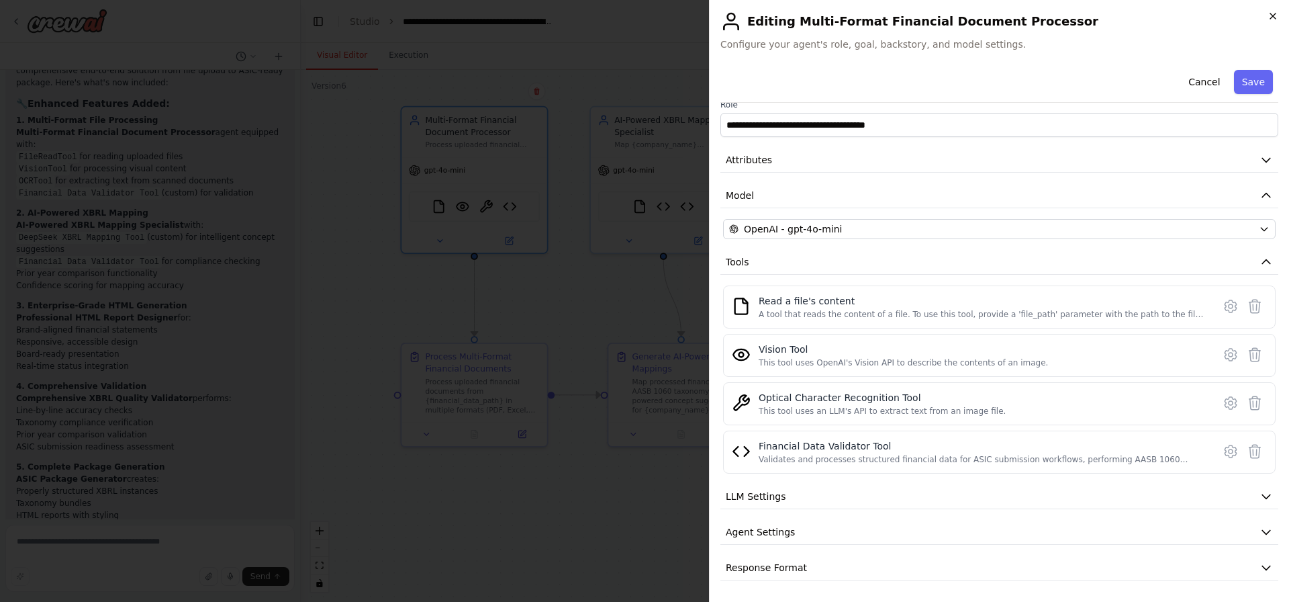
click at [1274, 20] on icon "button" at bounding box center [1273, 16] width 11 height 11
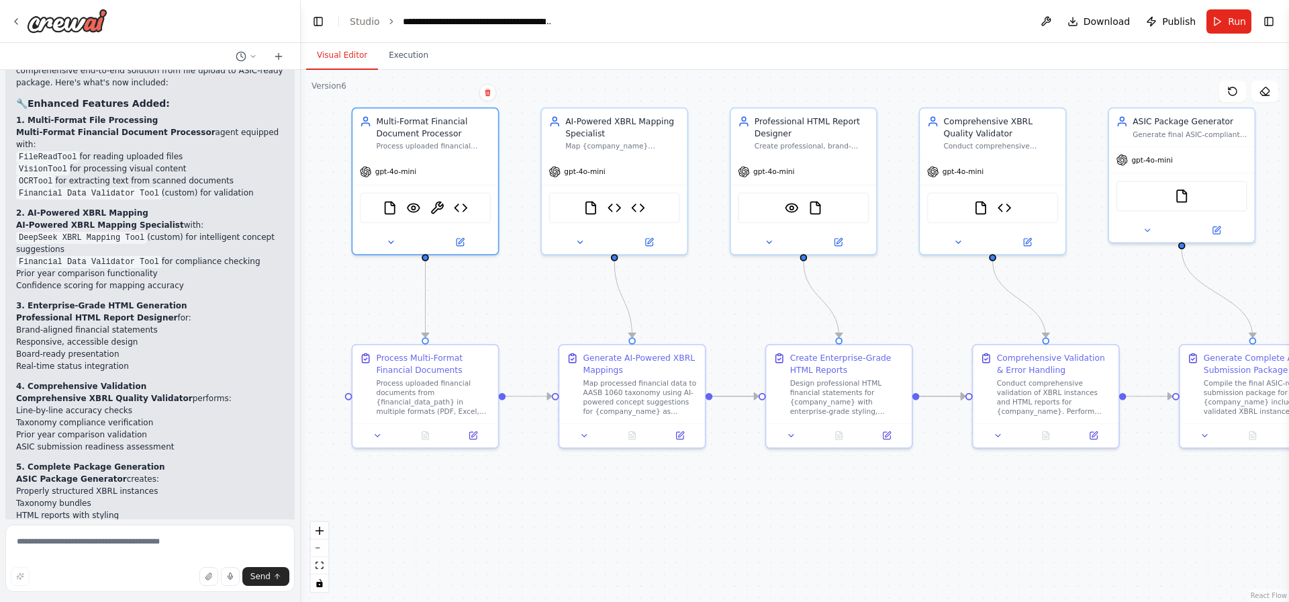
drag, startPoint x: 1213, startPoint y: 292, endPoint x: 583, endPoint y: 318, distance: 630.3
click at [606, 315] on div ".deletable-edge-delete-btn { width: 20px; height: 20px; border: 0px solid #ffff…" at bounding box center [795, 336] width 988 height 532
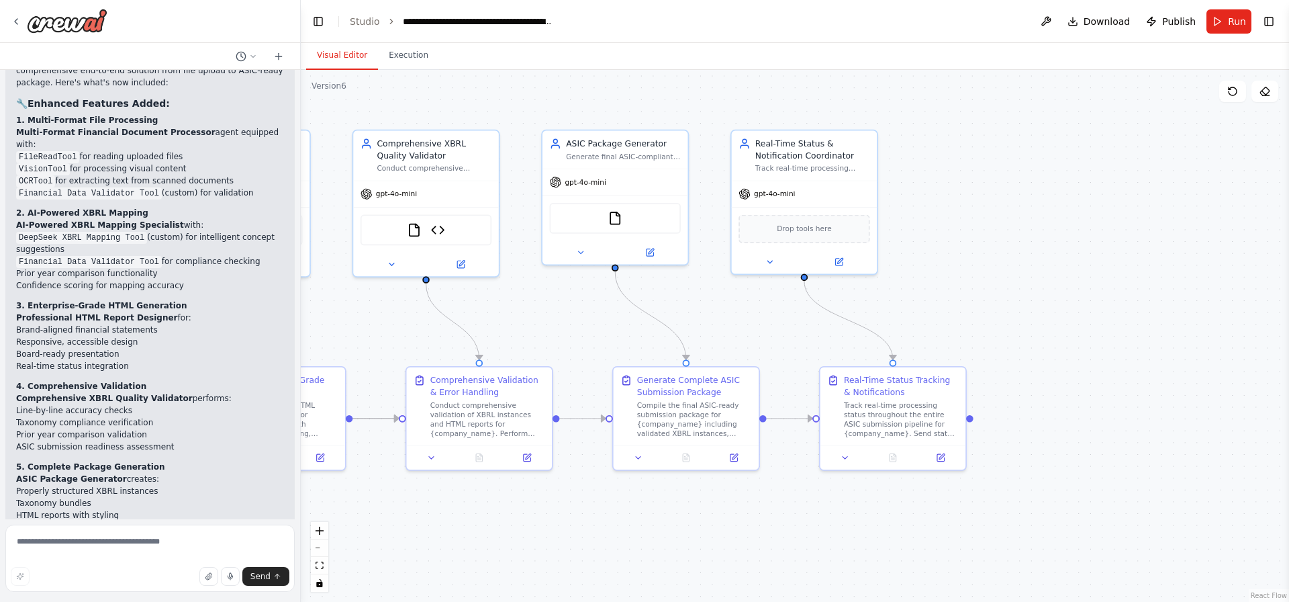
click at [1284, 246] on button "Toggle Sidebar" at bounding box center [1289, 301] width 11 height 602
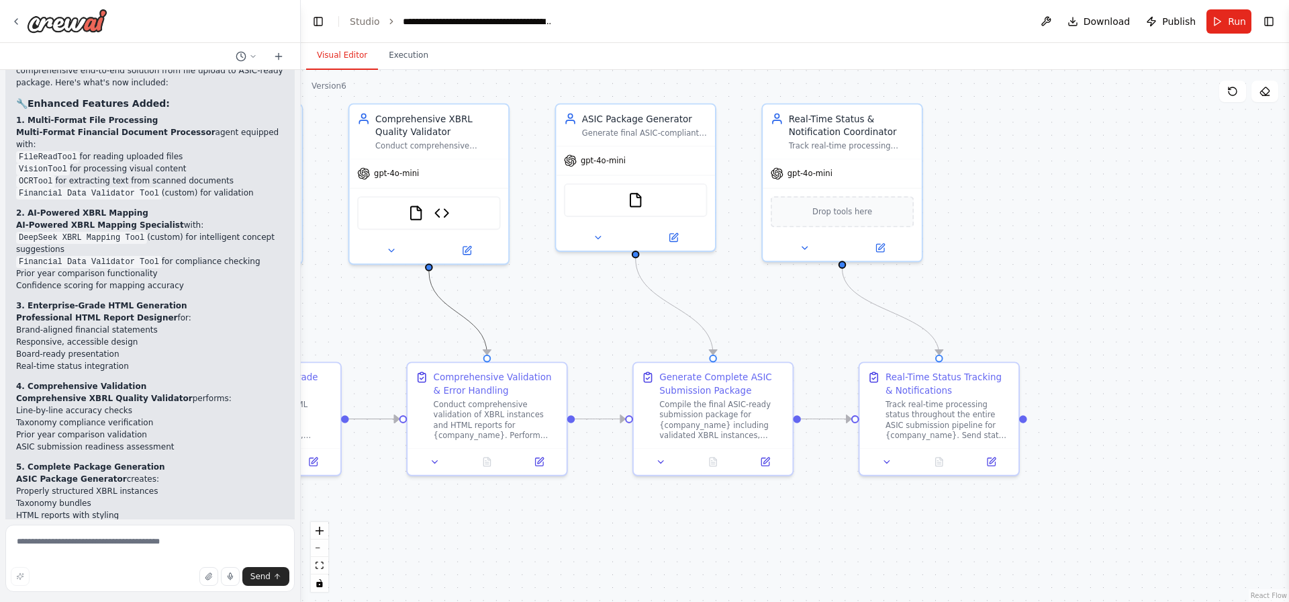
drag, startPoint x: 446, startPoint y: 306, endPoint x: 1022, endPoint y: 265, distance: 577.5
click at [1059, 262] on div ".deletable-edge-delete-btn { width: 20px; height: 20px; border: 0px solid #ffff…" at bounding box center [795, 336] width 988 height 532
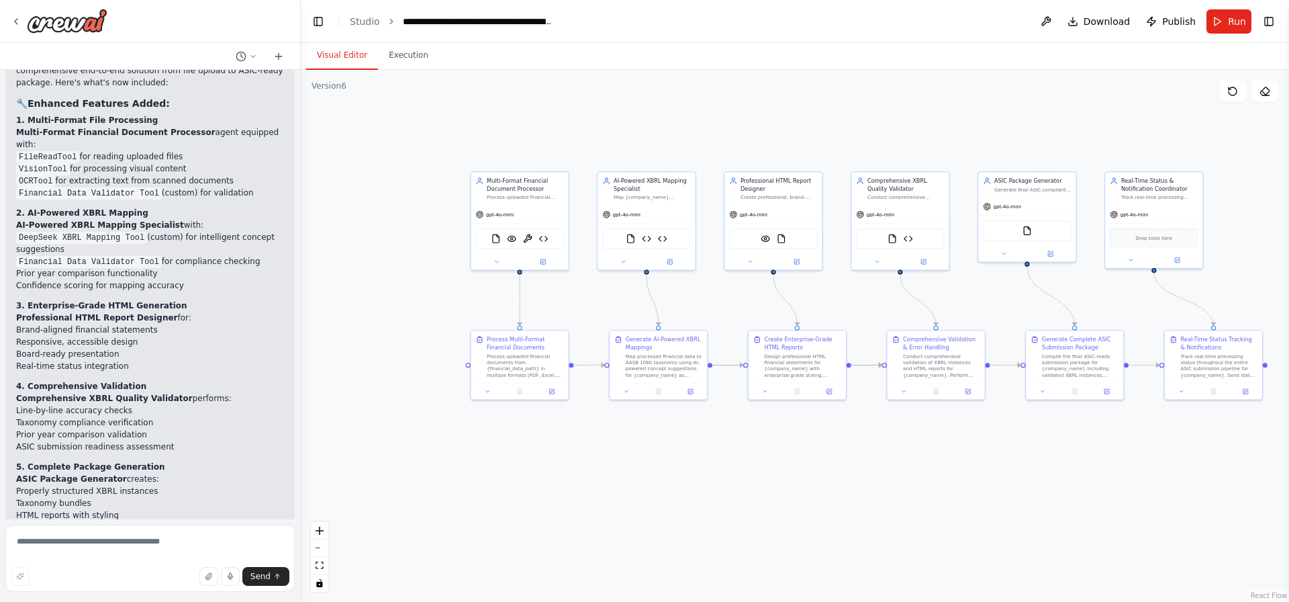
drag, startPoint x: 805, startPoint y: 334, endPoint x: 947, endPoint y: 322, distance: 142.8
click at [947, 322] on div ".deletable-edge-delete-btn { width: 20px; height: 20px; border: 0px solid #ffff…" at bounding box center [795, 336] width 988 height 532
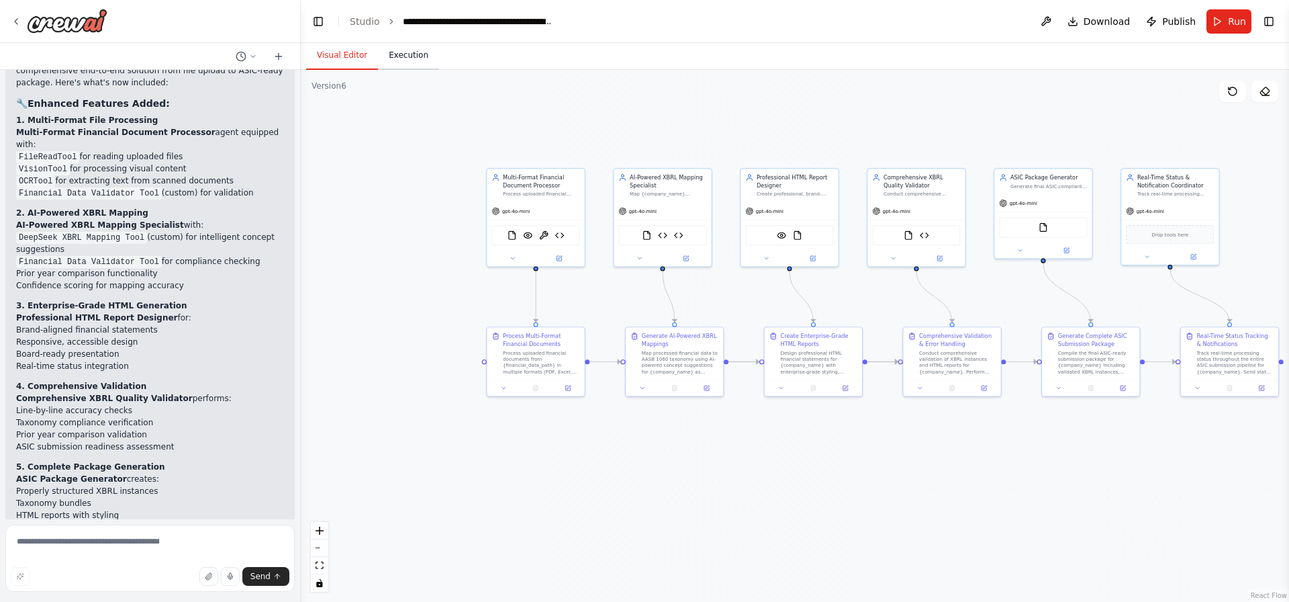
click at [406, 66] on button "Execution" at bounding box center [408, 56] width 61 height 28
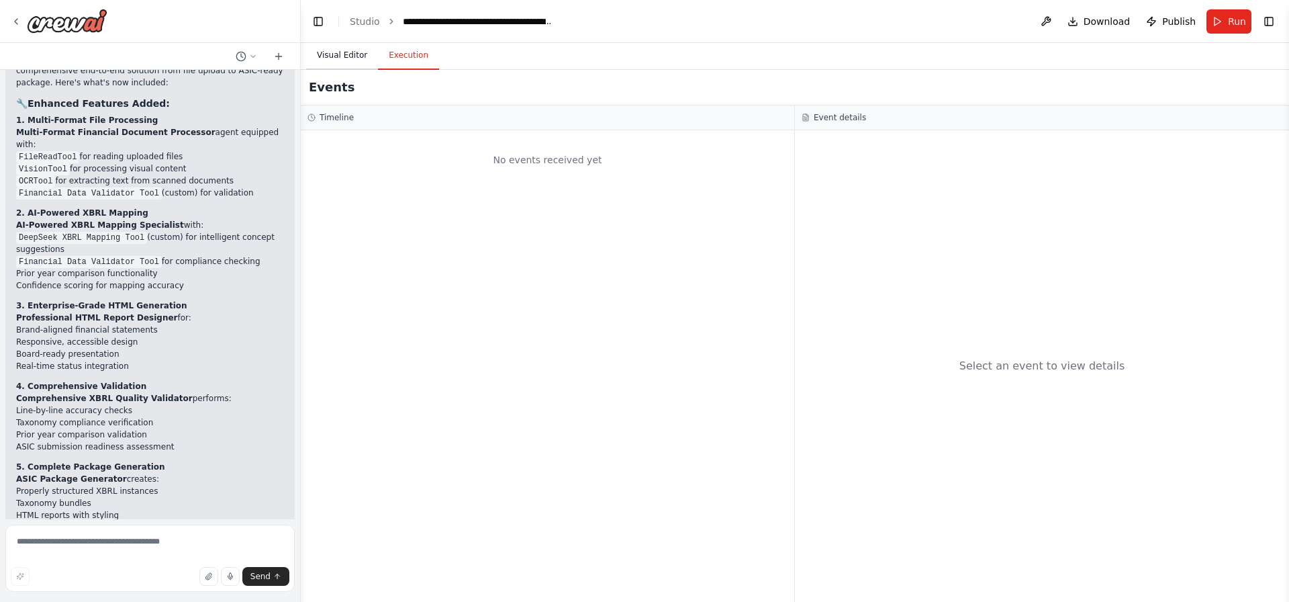
click at [355, 58] on button "Visual Editor" at bounding box center [342, 56] width 72 height 28
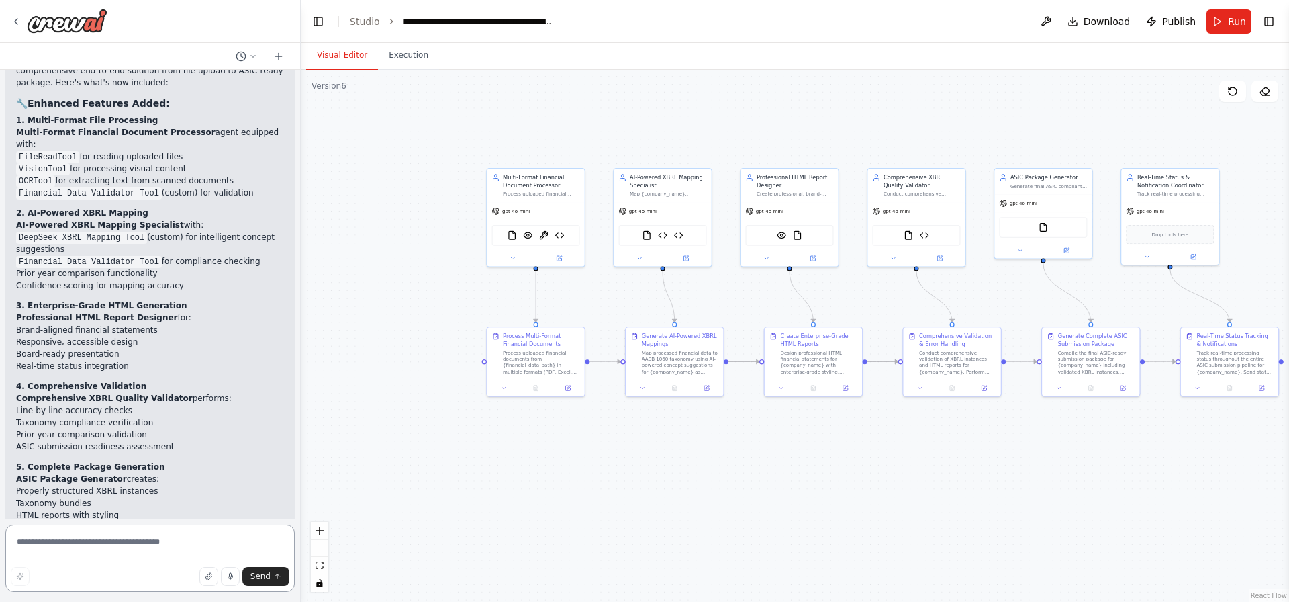
click at [193, 557] on textarea at bounding box center [149, 557] width 289 height 67
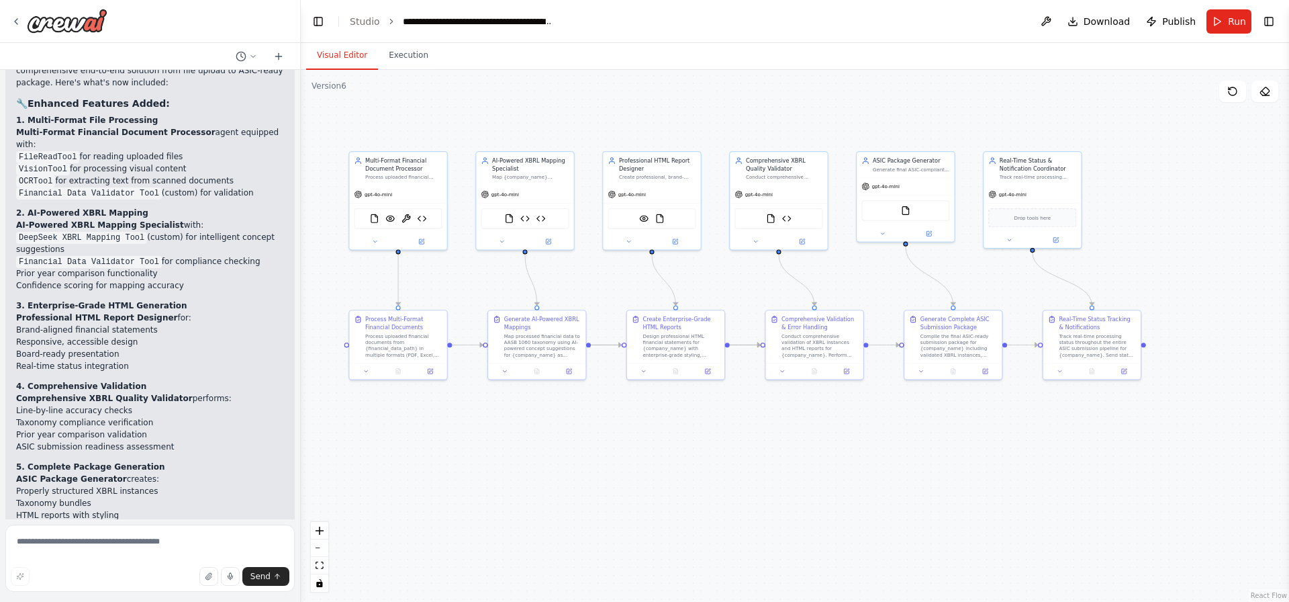
drag, startPoint x: 970, startPoint y: 250, endPoint x: 906, endPoint y: 236, distance: 65.2
click at [906, 236] on div ".deletable-edge-delete-btn { width: 20px; height: 20px; border: 0px solid #ffff…" at bounding box center [795, 336] width 988 height 532
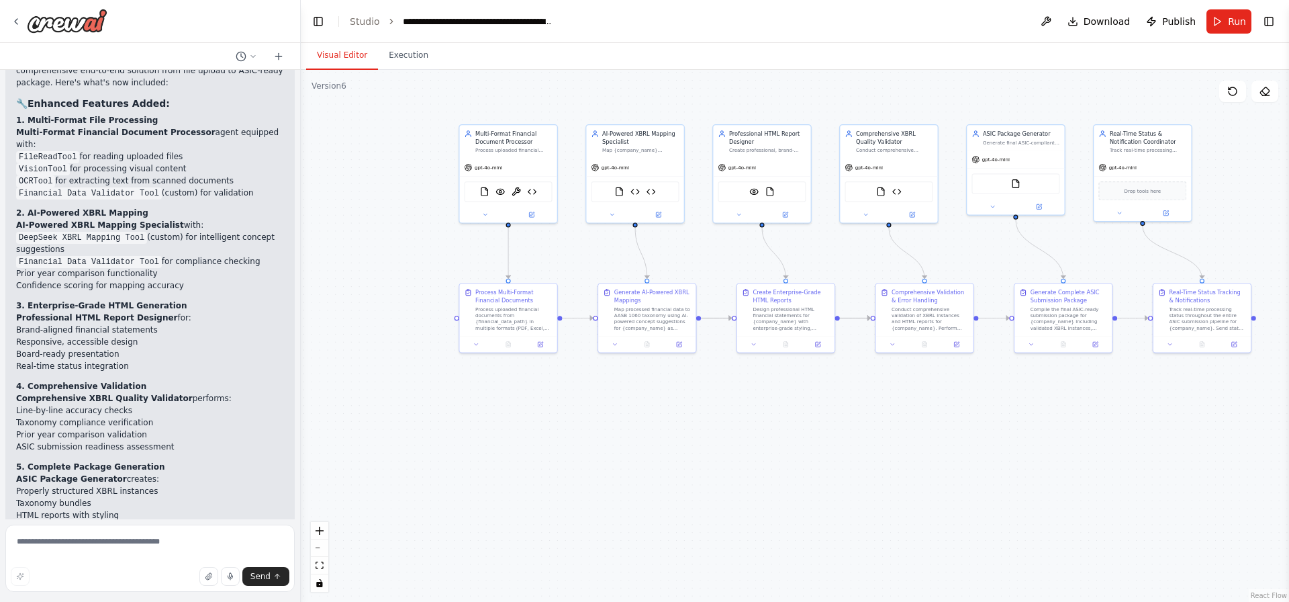
drag, startPoint x: 943, startPoint y: 236, endPoint x: 1106, endPoint y: 218, distance: 164.2
click at [1106, 218] on div ".deletable-edge-delete-btn { width: 20px; height: 20px; border: 0px solid #ffff…" at bounding box center [795, 336] width 988 height 532
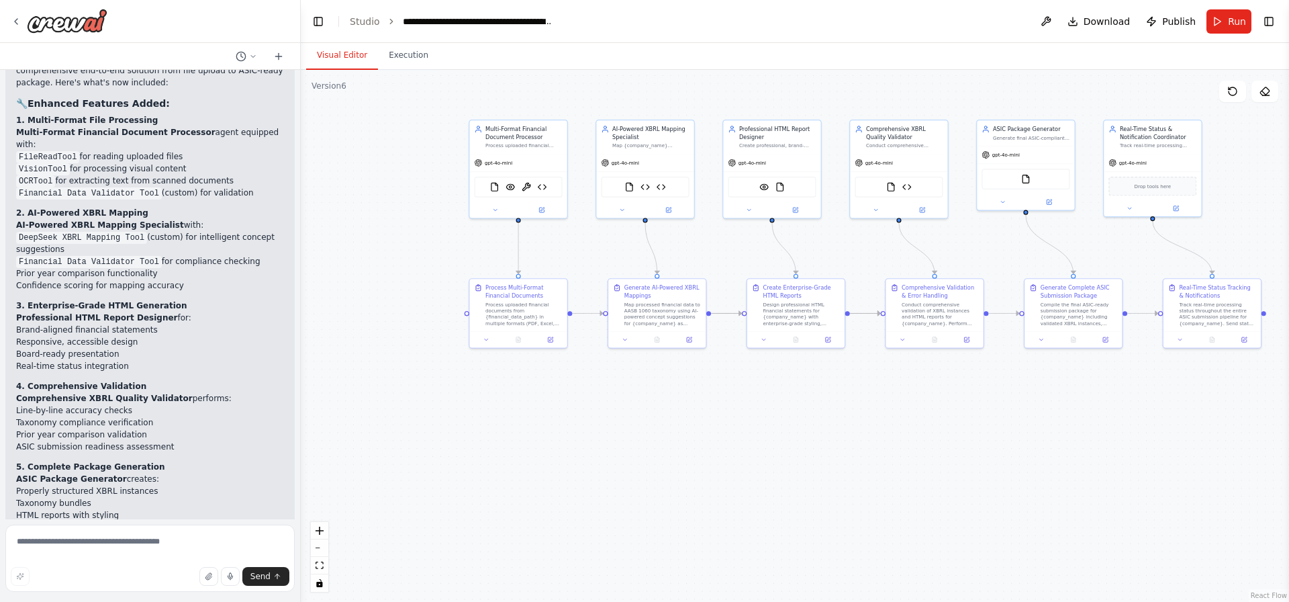
drag, startPoint x: 589, startPoint y: 267, endPoint x: 479, endPoint y: 245, distance: 112.3
click at [479, 245] on div ".deletable-edge-delete-btn { width: 20px; height: 20px; border: 0px solid #ffff…" at bounding box center [795, 336] width 988 height 532
click at [524, 171] on div "FileReadTool VisionTool OCRTool Financial Data Validator Tool" at bounding box center [517, 185] width 97 height 30
click at [532, 146] on div "Process uploaded financial documents in multiple formats (PDF, Excel, CSV, JSON…" at bounding box center [523, 144] width 77 height 6
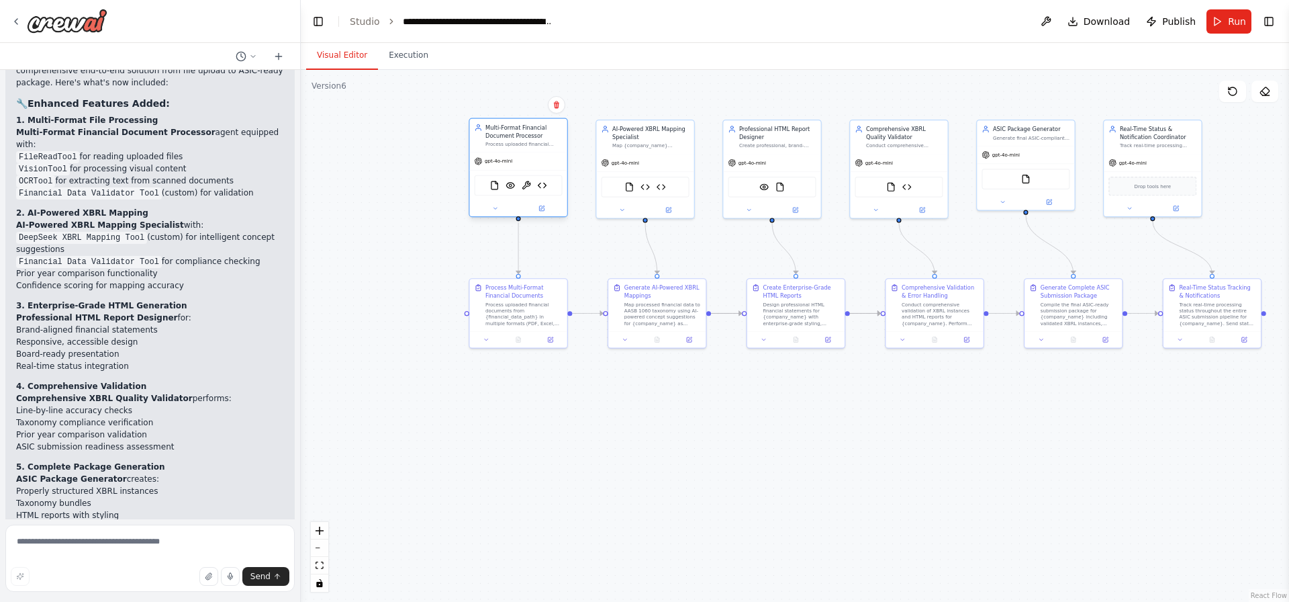
click at [532, 146] on div "Process uploaded financial documents in multiple formats (PDF, Excel, CSV, JSON…" at bounding box center [523, 144] width 77 height 6
click at [96, 553] on textarea at bounding box center [149, 557] width 289 height 67
type textarea "*****"
click at [1276, 86] on button at bounding box center [1265, 91] width 27 height 21
click at [1270, 97] on button at bounding box center [1265, 91] width 27 height 21
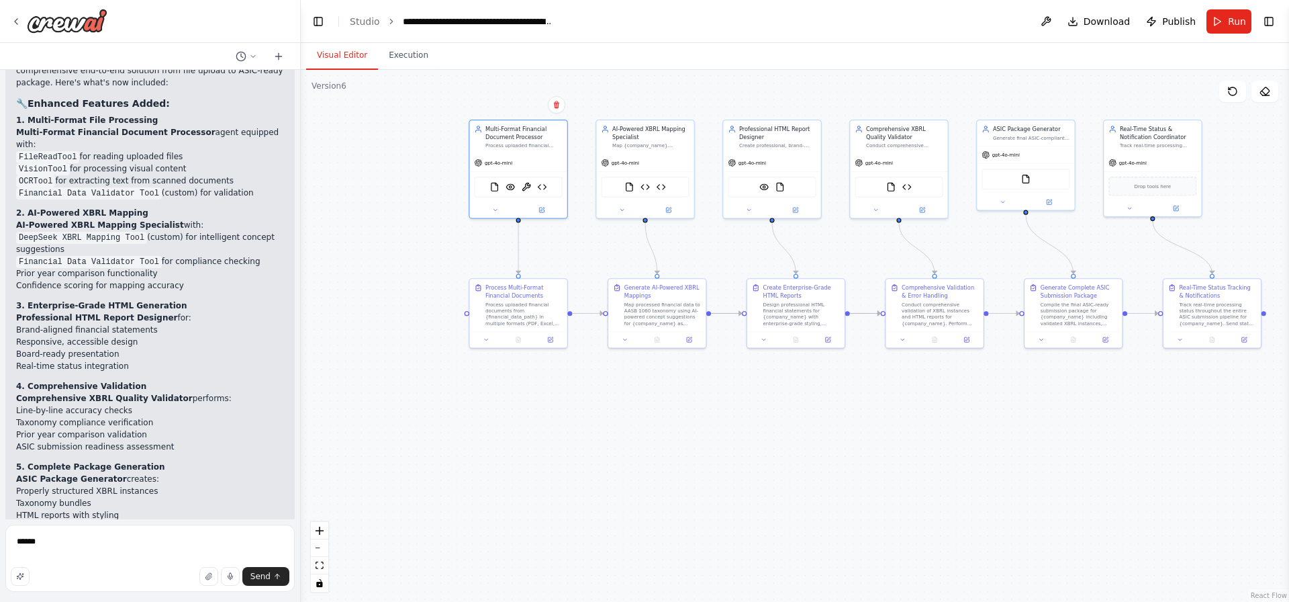
click at [1268, 8] on header "**********" at bounding box center [795, 21] width 988 height 43
click at [1268, 12] on button "Toggle Right Sidebar" at bounding box center [1269, 21] width 19 height 19
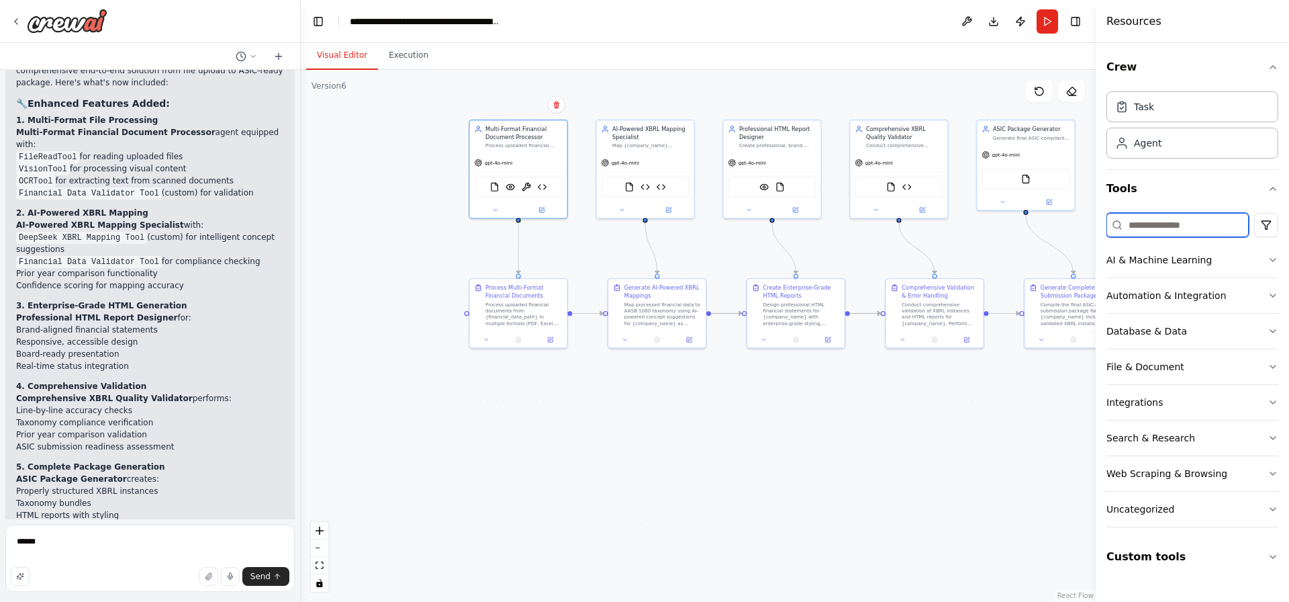
click at [1180, 217] on input at bounding box center [1177, 225] width 142 height 24
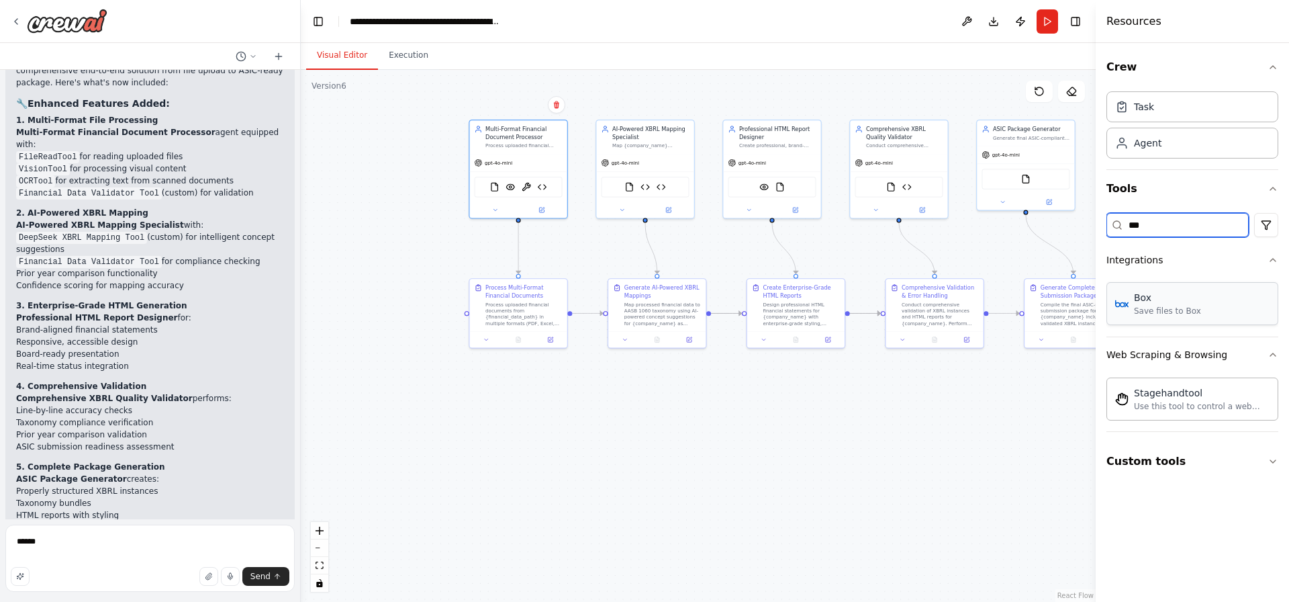
type input "***"
click at [1173, 310] on div "Save files to Box" at bounding box center [1167, 310] width 67 height 11
click at [549, 186] on img at bounding box center [549, 185] width 9 height 9
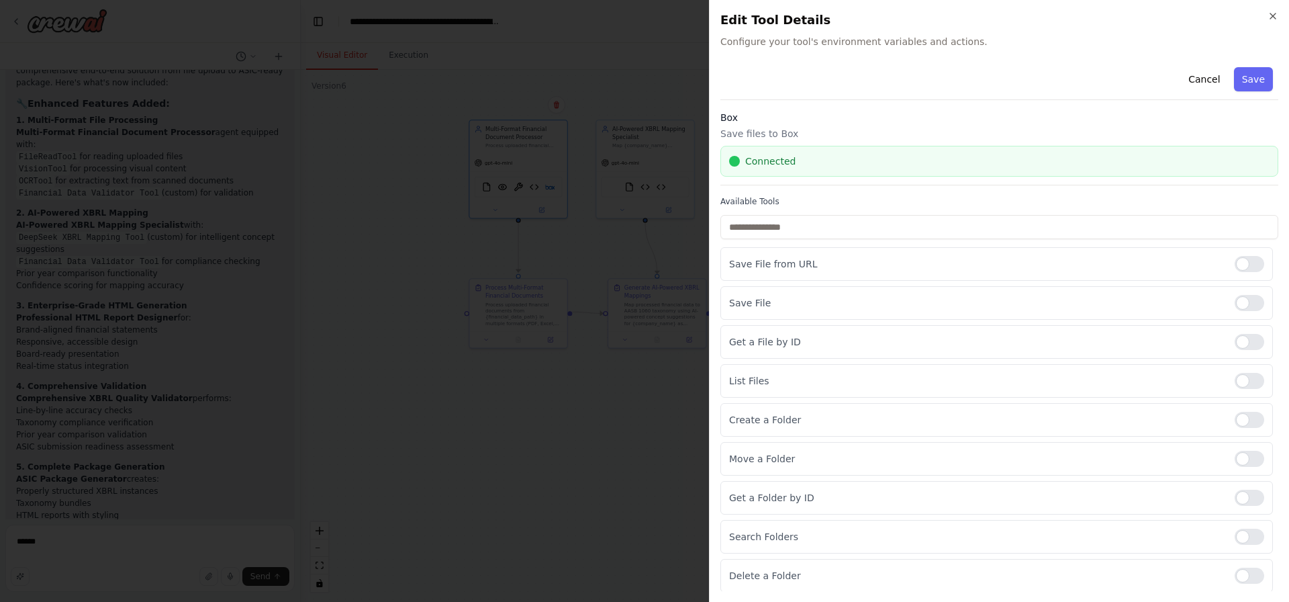
scroll to position [1, 0]
click at [768, 305] on p "Save File" at bounding box center [976, 301] width 495 height 13
click at [1236, 265] on div at bounding box center [1250, 262] width 30 height 16
click at [1235, 296] on div at bounding box center [1250, 301] width 30 height 16
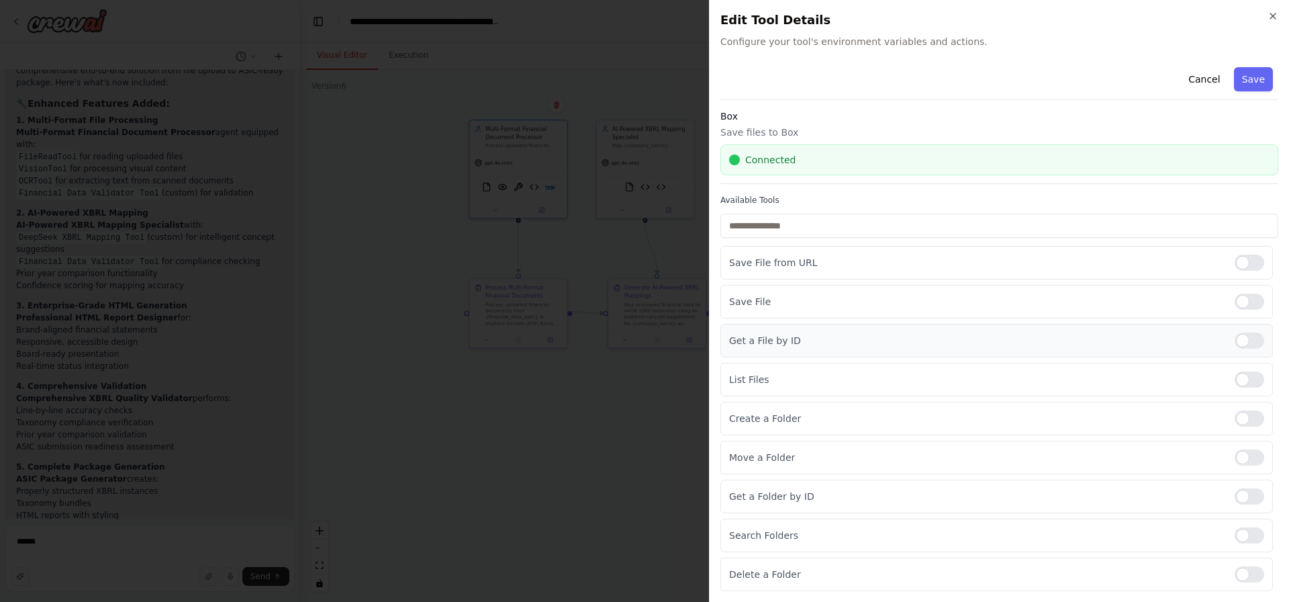
click at [1243, 333] on div at bounding box center [1250, 340] width 30 height 16
click at [1237, 531] on div at bounding box center [1250, 535] width 30 height 16
click at [1235, 495] on div at bounding box center [1250, 496] width 30 height 16
click at [1235, 463] on div at bounding box center [1250, 457] width 30 height 16
click at [1237, 426] on div at bounding box center [1250, 418] width 30 height 16
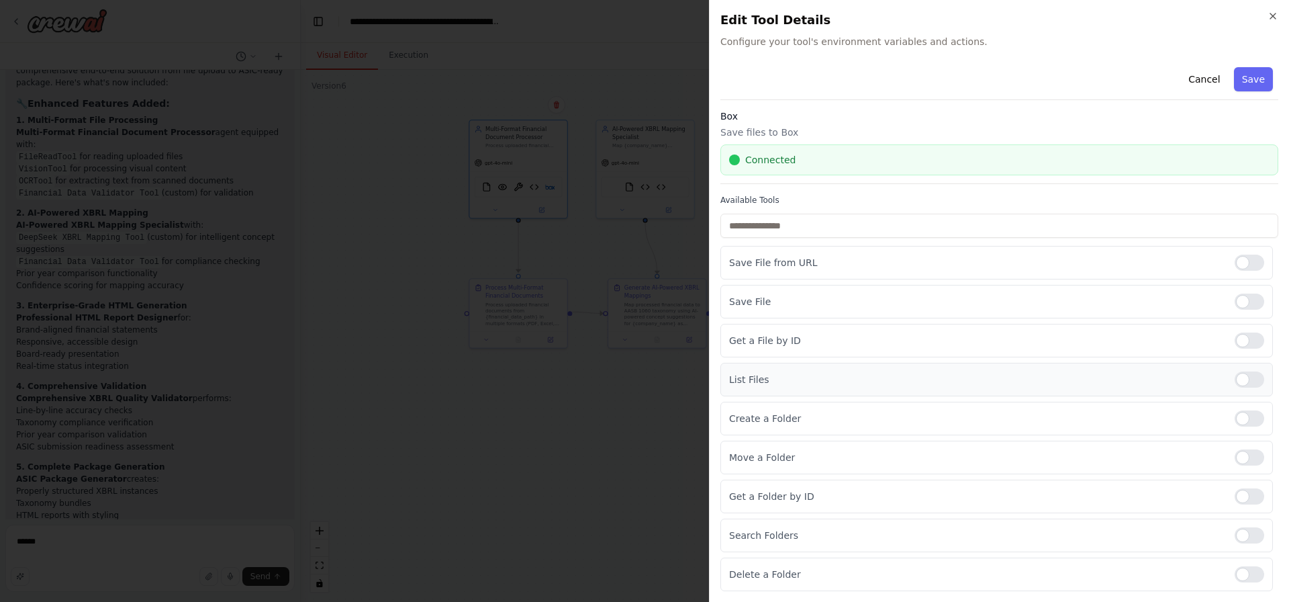
click at [1234, 389] on div "List Files" at bounding box center [996, 380] width 553 height 34
click at [1241, 390] on div "List Files" at bounding box center [996, 380] width 553 height 34
click at [1240, 379] on div at bounding box center [1250, 379] width 30 height 16
click at [1235, 576] on div at bounding box center [1250, 574] width 30 height 16
click at [782, 211] on div "Available Tools Save File from URL Save File Get a File by ID List Files Create…" at bounding box center [999, 393] width 558 height 396
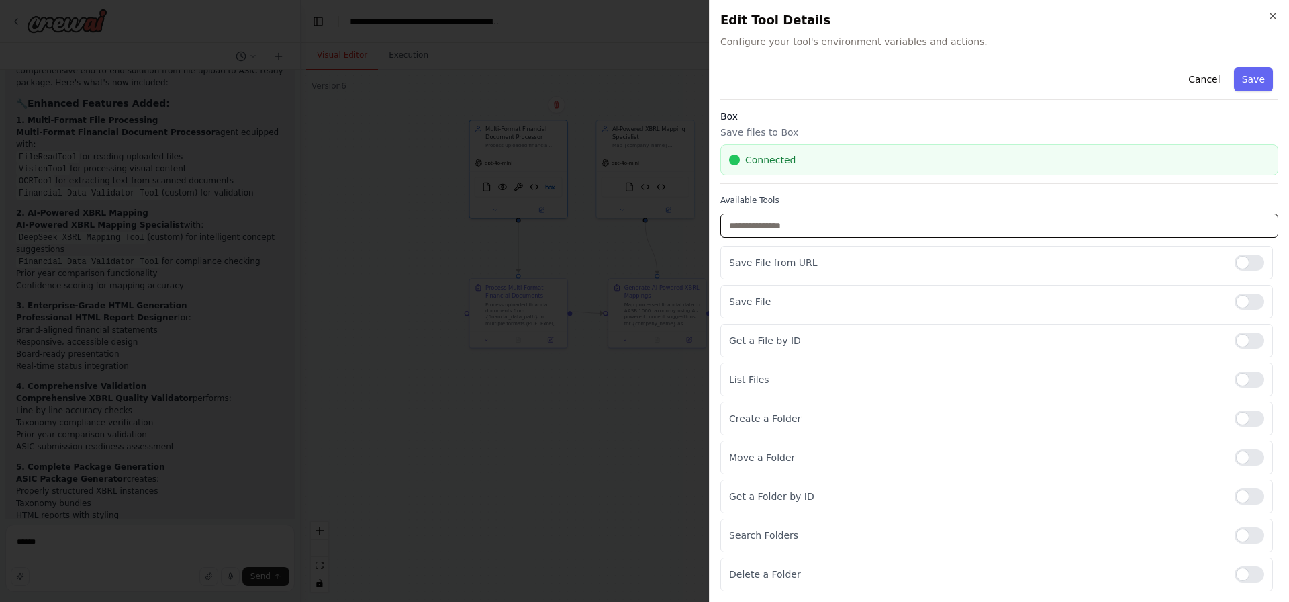
click at [804, 225] on input "text" at bounding box center [999, 226] width 558 height 24
click at [797, 293] on div "Save File" at bounding box center [996, 302] width 553 height 34
click at [804, 237] on input "text" at bounding box center [999, 226] width 558 height 24
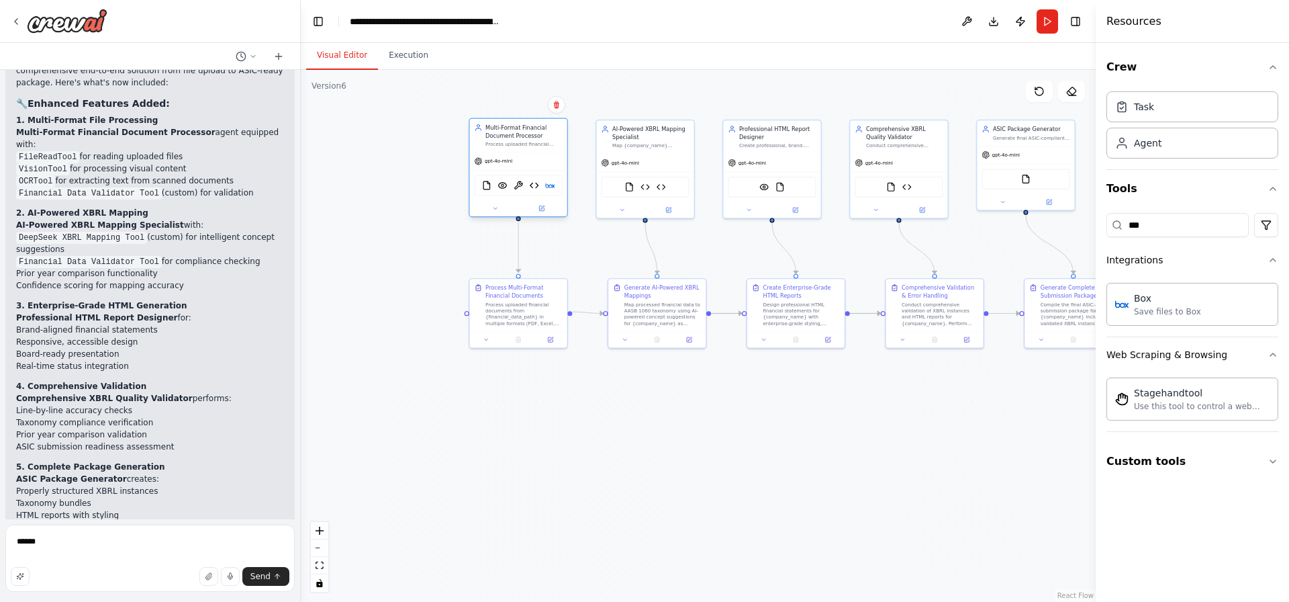
click at [514, 163] on div "gpt-4o-mini" at bounding box center [517, 160] width 97 height 17
click at [553, 181] on img at bounding box center [549, 185] width 9 height 9
drag, startPoint x: 734, startPoint y: 203, endPoint x: 717, endPoint y: 196, distance: 18.1
click at [717, 196] on div ".deletable-edge-delete-btn { width: 20px; height: 20px; border: 0px solid #ffff…" at bounding box center [698, 336] width 795 height 532
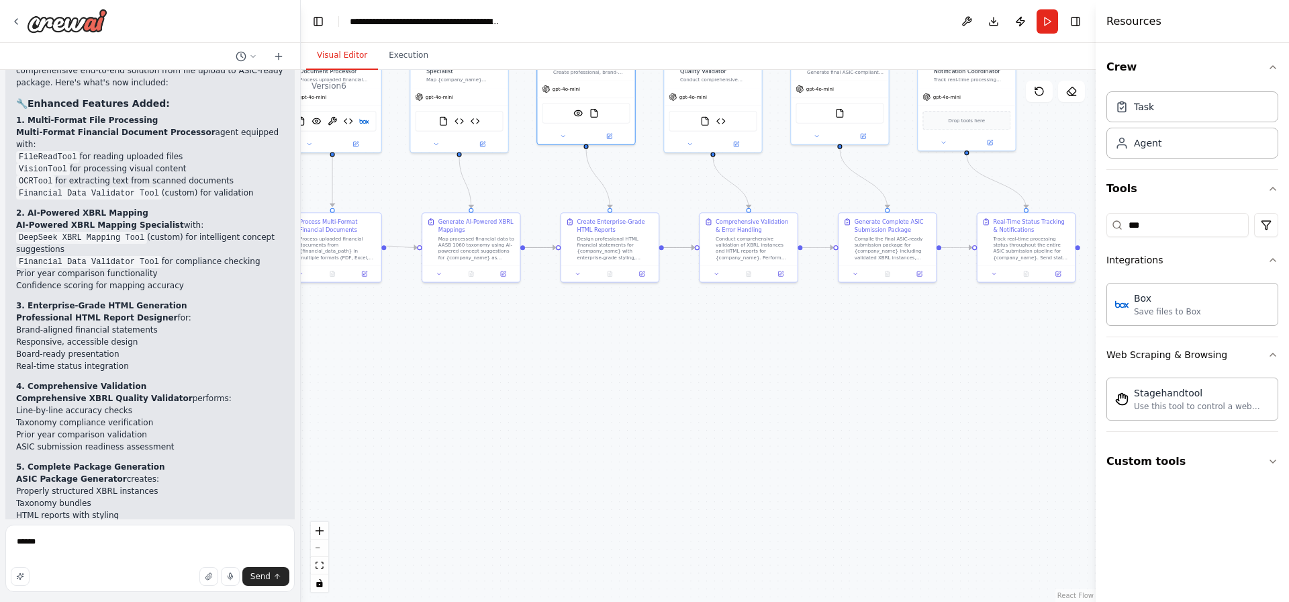
drag, startPoint x: 718, startPoint y: 228, endPoint x: 532, endPoint y: 162, distance: 197.3
click at [532, 162] on div ".deletable-edge-delete-btn { width: 20px; height: 20px; border: 0px solid #ffff…" at bounding box center [698, 336] width 795 height 532
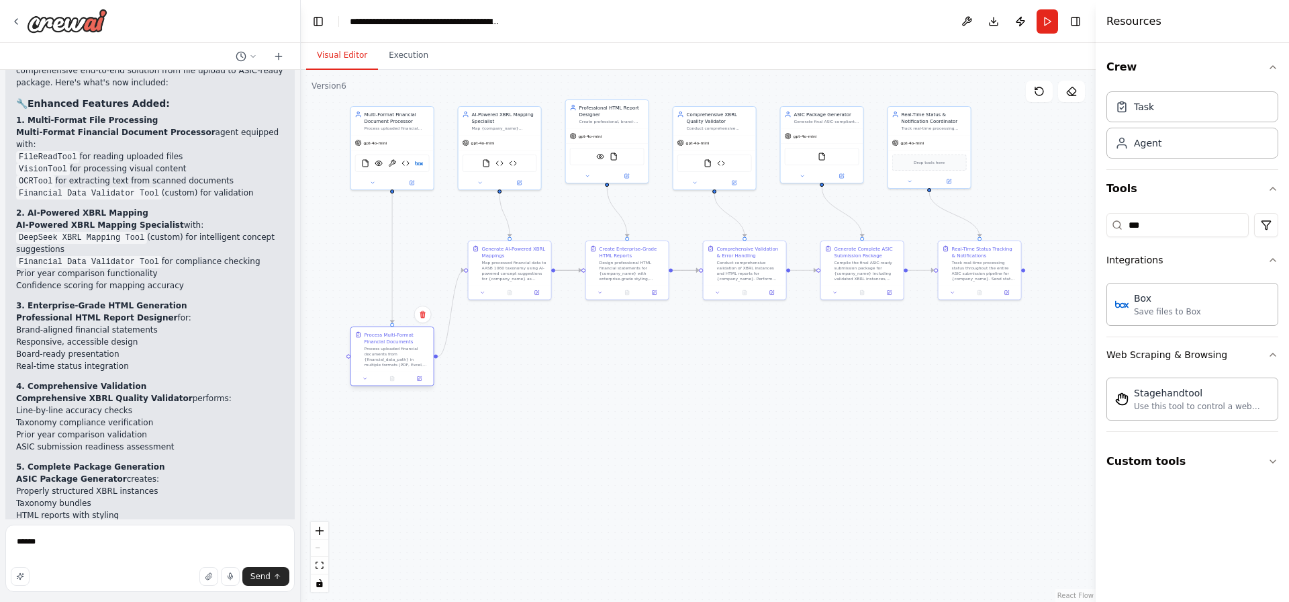
click at [400, 385] on div at bounding box center [392, 378] width 83 height 14
click at [371, 351] on div "Process Multi-Format Financial Documents Process uploaded financial documents f…" at bounding box center [379, 329] width 83 height 44
drag, startPoint x: 510, startPoint y: 267, endPoint x: 504, endPoint y: 343, distance: 76.8
click at [504, 343] on div "Map processed financial data to AASB 1060 taxonomy using AI-powered concept sug…" at bounding box center [511, 342] width 65 height 21
drag, startPoint x: 635, startPoint y: 267, endPoint x: 599, endPoint y: 271, distance: 36.4
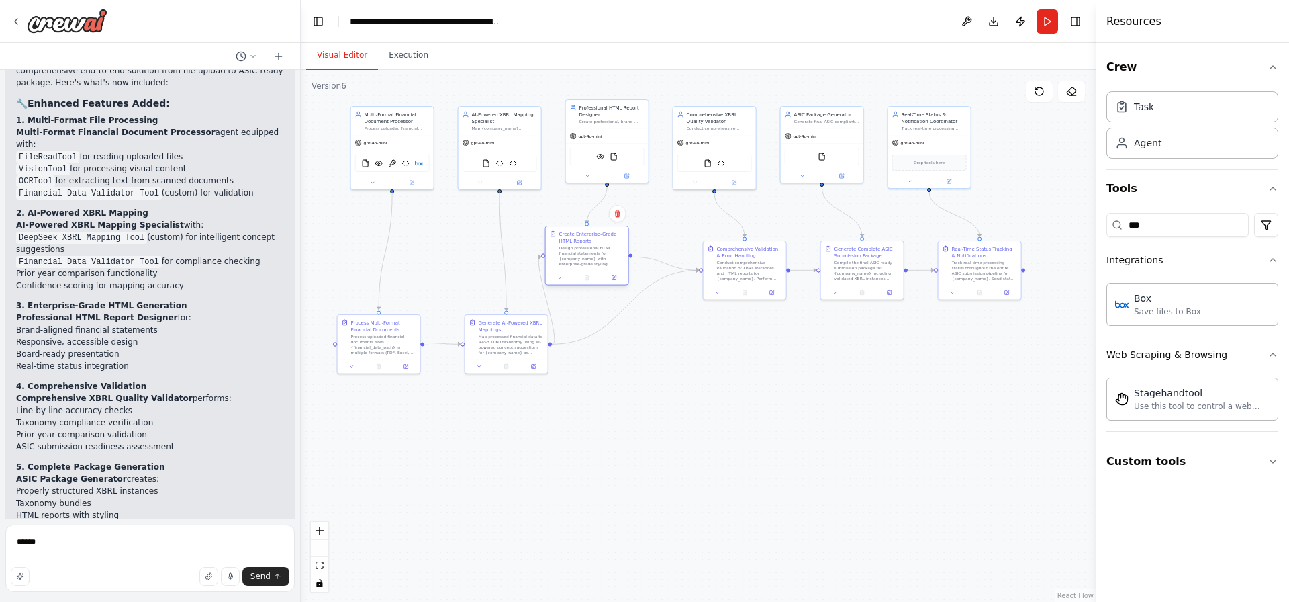
click at [599, 271] on div "Create Enterprise-Grade HTML Reports Design professional HTML financial stateme…" at bounding box center [587, 256] width 84 height 60
drag, startPoint x: 751, startPoint y: 298, endPoint x: 652, endPoint y: 436, distance: 169.8
click at [652, 436] on div "Conduct comprehensive validation of XBRL instances and HTML reports for {compan…" at bounding box center [652, 430] width 65 height 21
drag, startPoint x: 853, startPoint y: 283, endPoint x: 765, endPoint y: 429, distance: 170.5
click at [765, 429] on div "Generate Complete ASIC Submission Package Compile the final ASIC-ready submissi…" at bounding box center [755, 409] width 83 height 44
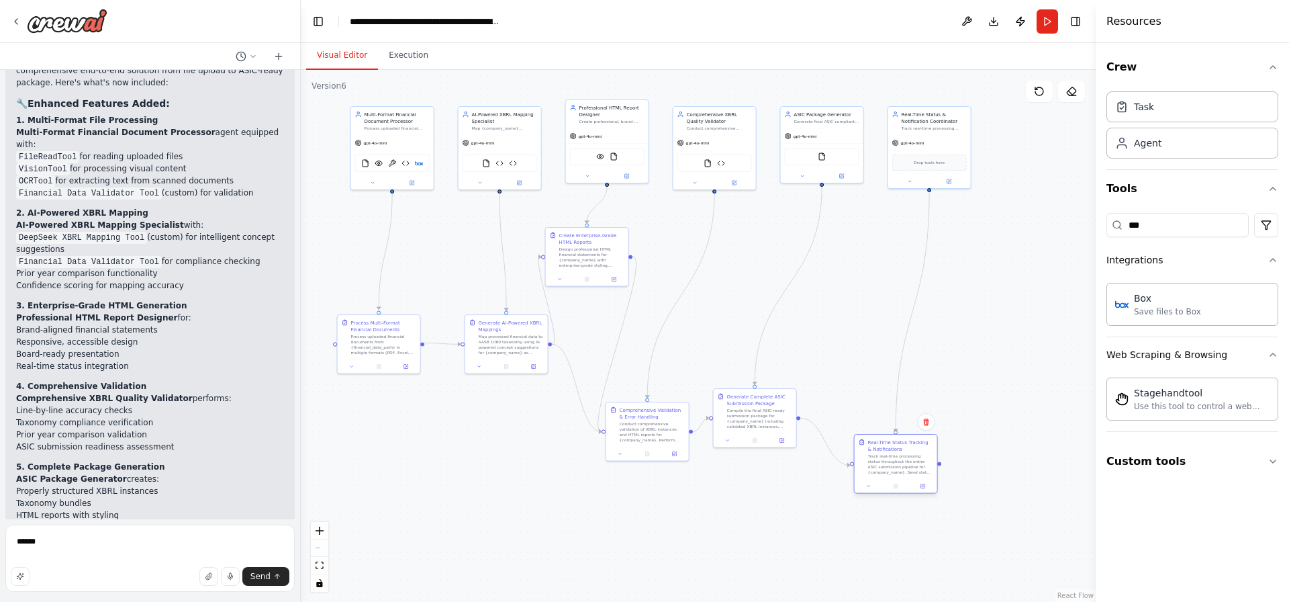
drag, startPoint x: 996, startPoint y: 271, endPoint x: 905, endPoint y: 461, distance: 210.5
click at [906, 468] on div "Track real-time processing status throughout the entire ASIC submission pipelin…" at bounding box center [900, 463] width 65 height 21
drag, startPoint x: 898, startPoint y: 458, endPoint x: 869, endPoint y: 371, distance: 91.1
click at [867, 393] on div "Track real-time processing status throughout the entire ASIC submission pipelin…" at bounding box center [880, 403] width 65 height 21
drag, startPoint x: 948, startPoint y: 185, endPoint x: 1006, endPoint y: 228, distance: 72.5
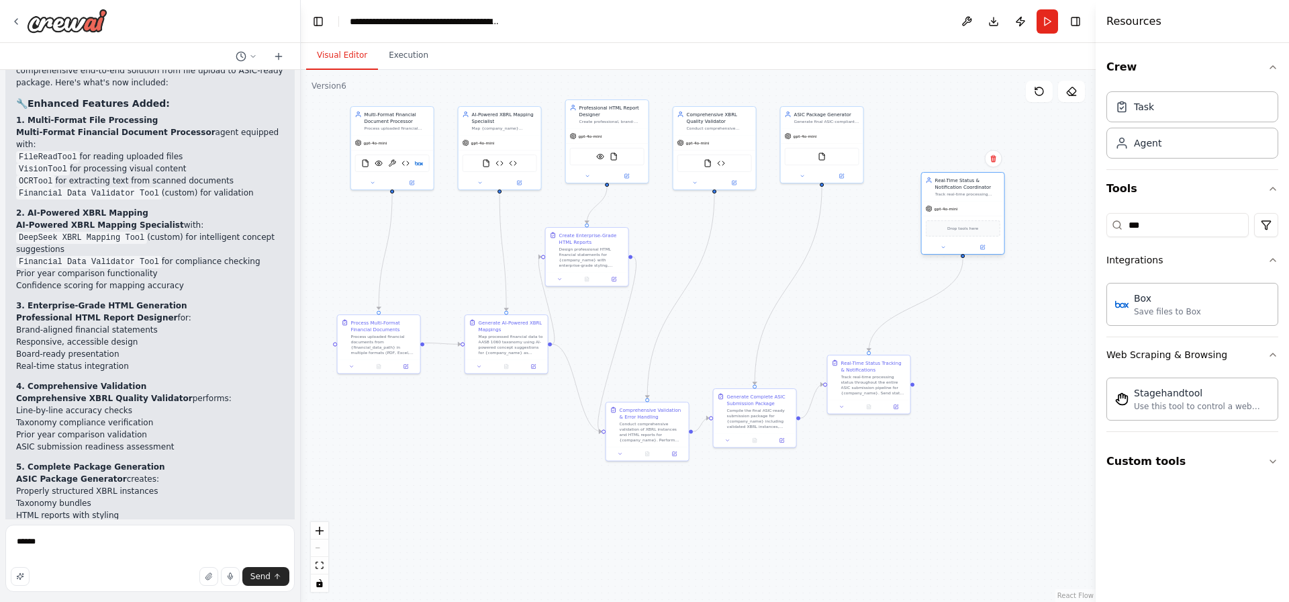
click at [1005, 228] on div "Real-Time Status & Notification Coordinator Track real-time processing status t…" at bounding box center [963, 213] width 84 height 83
drag, startPoint x: 827, startPoint y: 126, endPoint x: 970, endPoint y: 158, distance: 146.5
click at [970, 158] on div "ASIC Package Generator Generate final ASIC-compliant submission packages for {c…" at bounding box center [930, 149] width 84 height 77
drag, startPoint x: 682, startPoint y: 145, endPoint x: 812, endPoint y: 175, distance: 133.6
click at [812, 175] on div "gpt-4o-mini" at bounding box center [835, 168] width 83 height 15
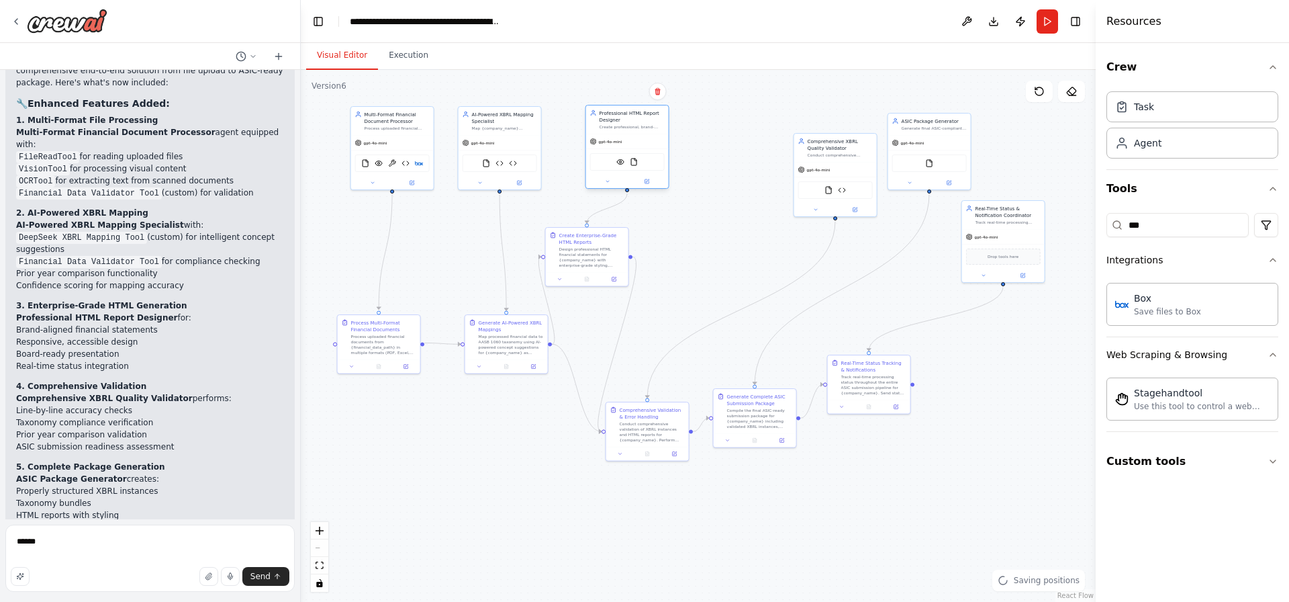
drag, startPoint x: 651, startPoint y: 148, endPoint x: 669, endPoint y: 160, distance: 21.6
click at [665, 157] on div "gpt-4o-mini VisionTool FileReadTool" at bounding box center [627, 161] width 83 height 54
drag, startPoint x: 636, startPoint y: 148, endPoint x: 690, endPoint y: 171, distance: 58.4
click at [682, 162] on div "gpt-4o-mini" at bounding box center [641, 155] width 83 height 15
drag, startPoint x: 838, startPoint y: 182, endPoint x: 779, endPoint y: 171, distance: 60.2
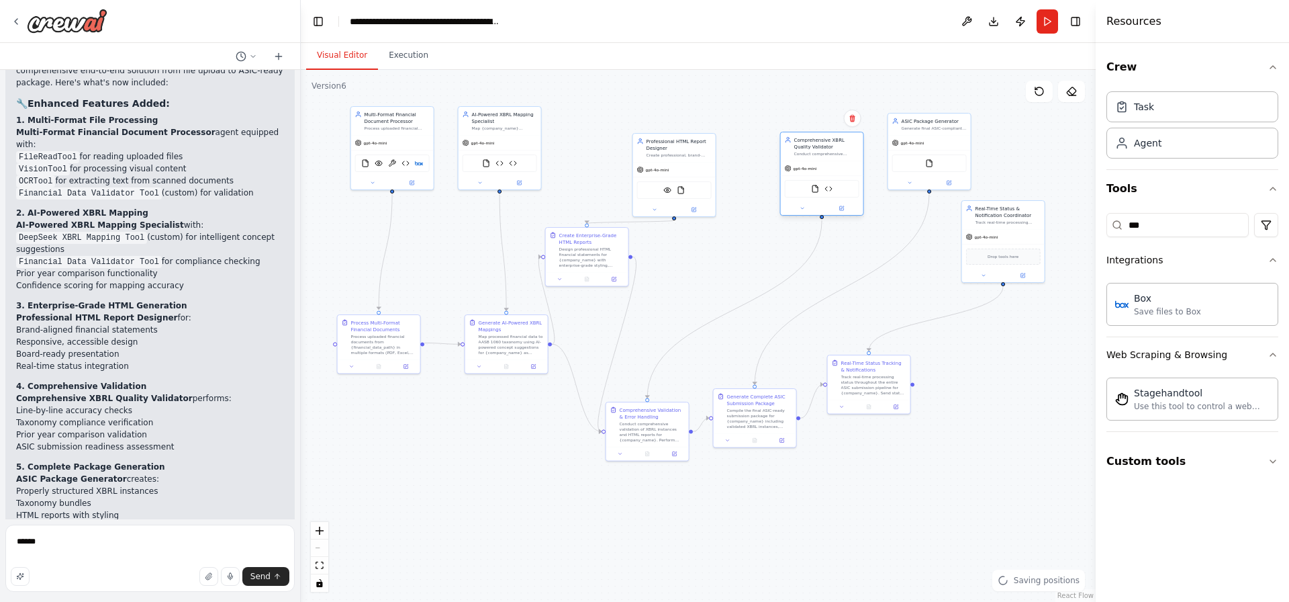
click at [781, 169] on div "gpt-4o-mini FileReadTool Financial Data Validator Tool" at bounding box center [822, 187] width 83 height 54
drag, startPoint x: 932, startPoint y: 156, endPoint x: 903, endPoint y: 164, distance: 30.2
click at [903, 164] on div "FileReadTool" at bounding box center [916, 168] width 75 height 17
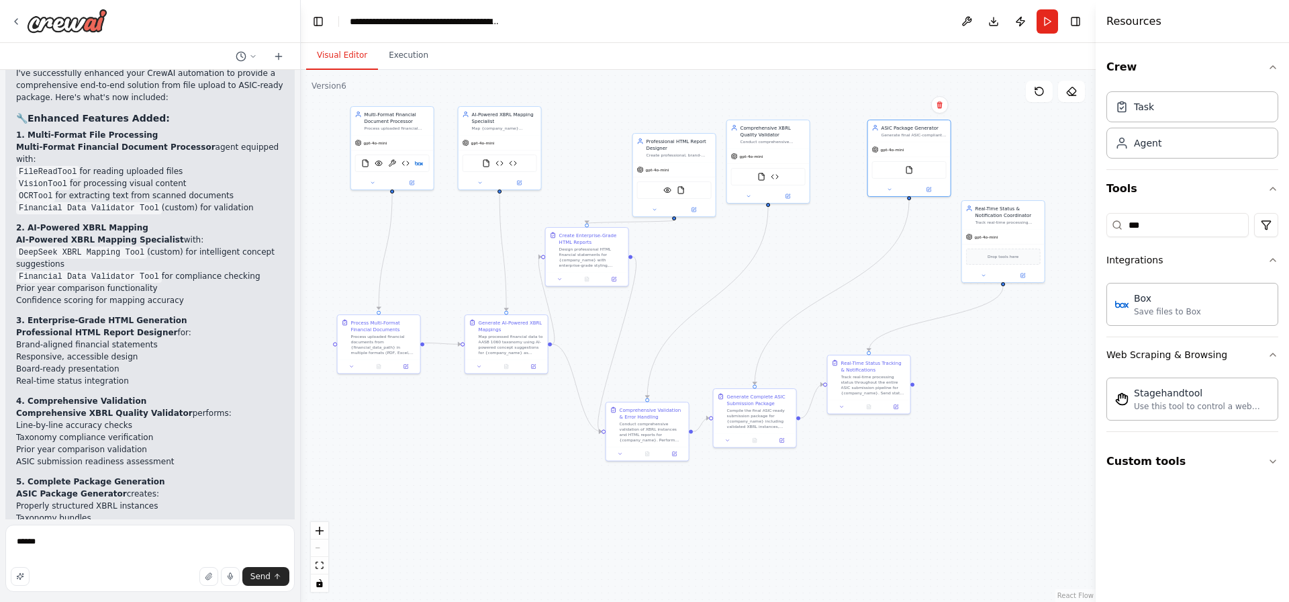
scroll to position [10645, 0]
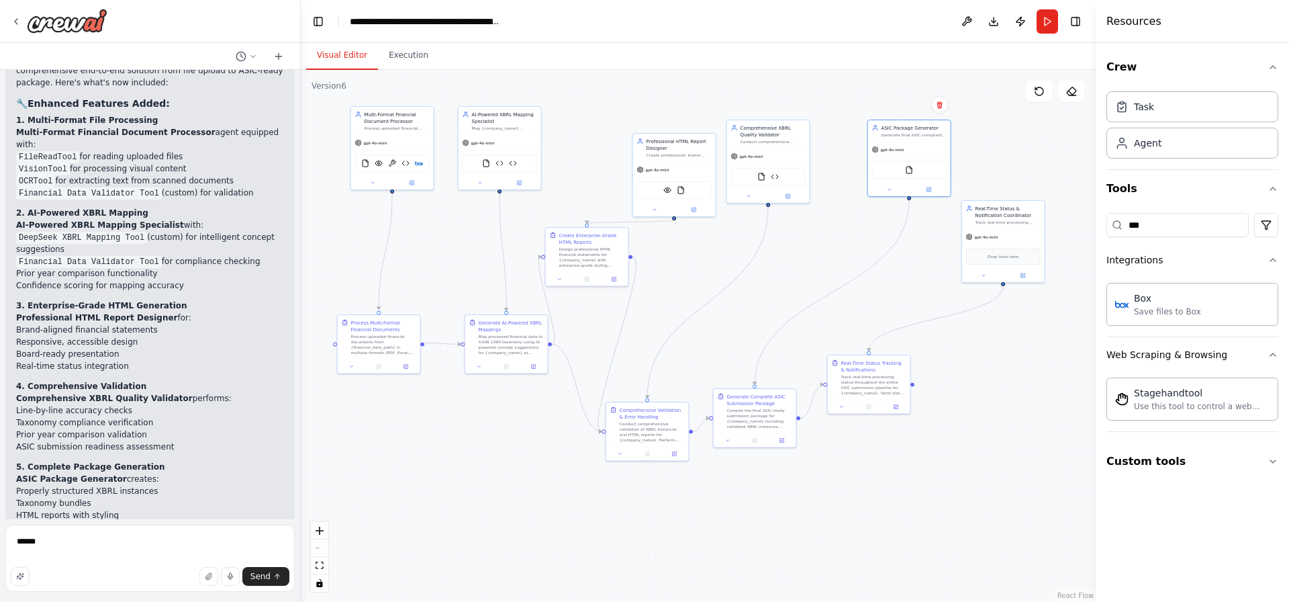
drag, startPoint x: 125, startPoint y: 524, endPoint x: 119, endPoint y: 538, distance: 15.3
click at [124, 526] on form "***** Send" at bounding box center [150, 560] width 300 height 83
click at [422, 120] on div "Multi-Format Financial Document Processor" at bounding box center [397, 115] width 65 height 13
click at [418, 167] on div "FileReadTool VisionTool OCRTool Financial Data Validator Tool Box" at bounding box center [392, 161] width 75 height 17
click at [126, 547] on textarea "*****" at bounding box center [149, 557] width 289 height 67
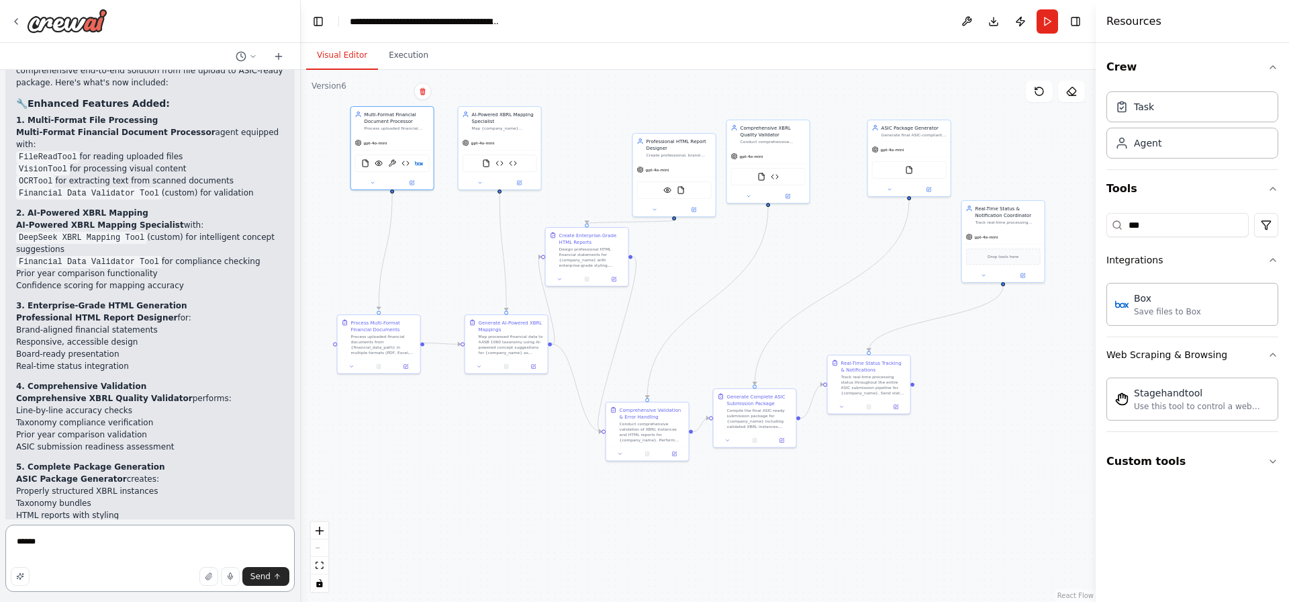
click at [126, 547] on textarea "*****" at bounding box center [149, 557] width 289 height 67
type textarea "*"
type textarea "**********"
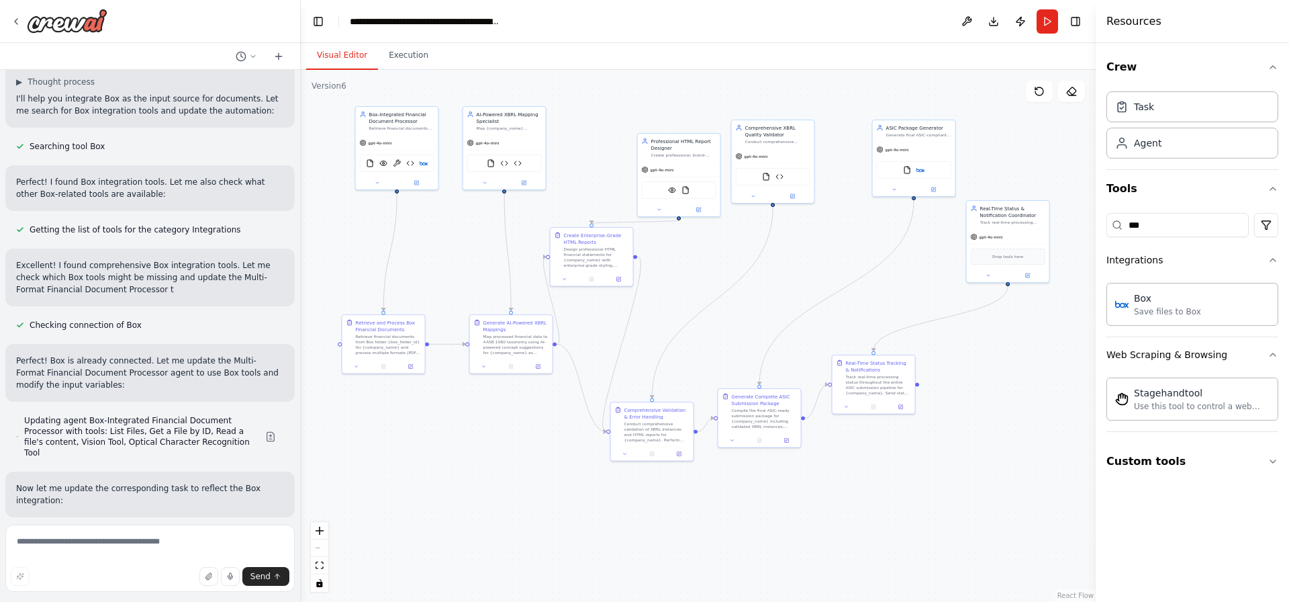
scroll to position [11699, 0]
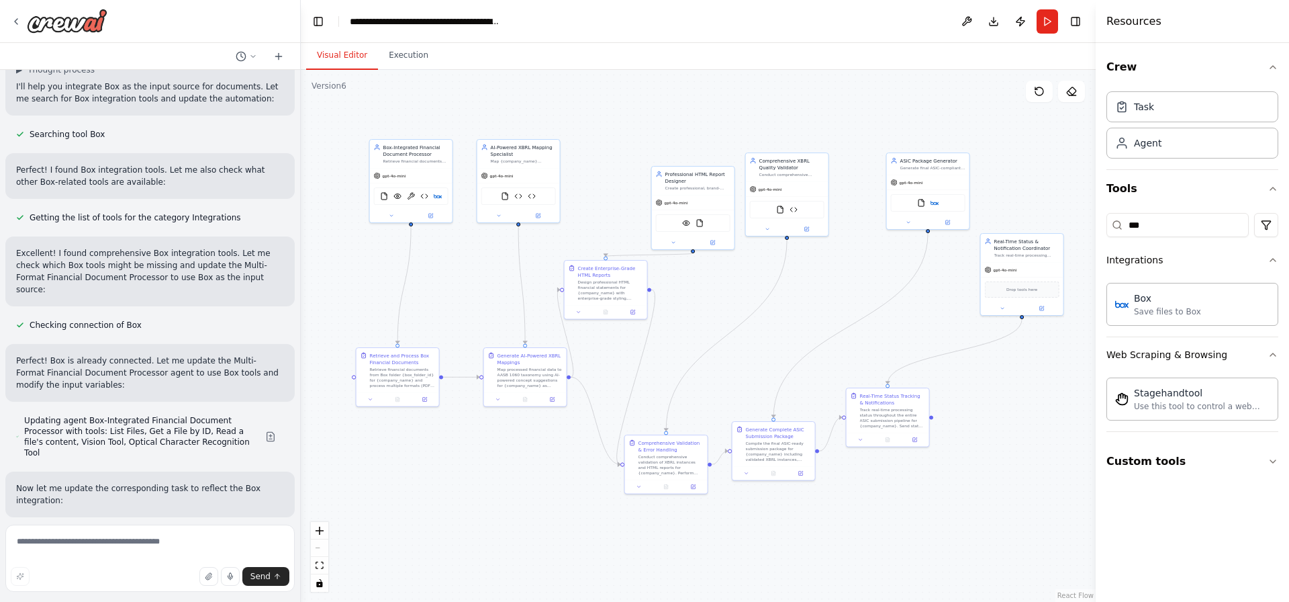
drag, startPoint x: 728, startPoint y: 276, endPoint x: 747, endPoint y: 309, distance: 37.9
click at [747, 309] on div ".deletable-edge-delete-btn { width: 20px; height: 20px; border: 0px solid #ffff…" at bounding box center [698, 336] width 795 height 532
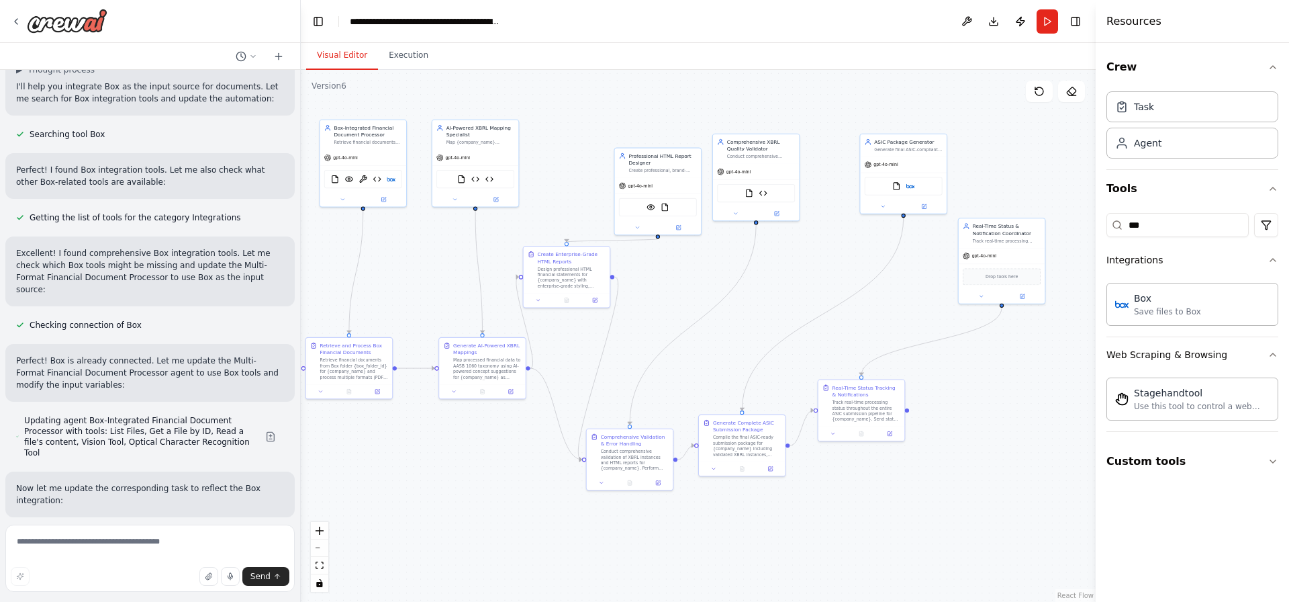
drag, startPoint x: 259, startPoint y: 26, endPoint x: 211, endPoint y: 26, distance: 47.7
click at [256, 26] on div at bounding box center [150, 21] width 300 height 43
click at [21, 24] on div at bounding box center [59, 21] width 97 height 24
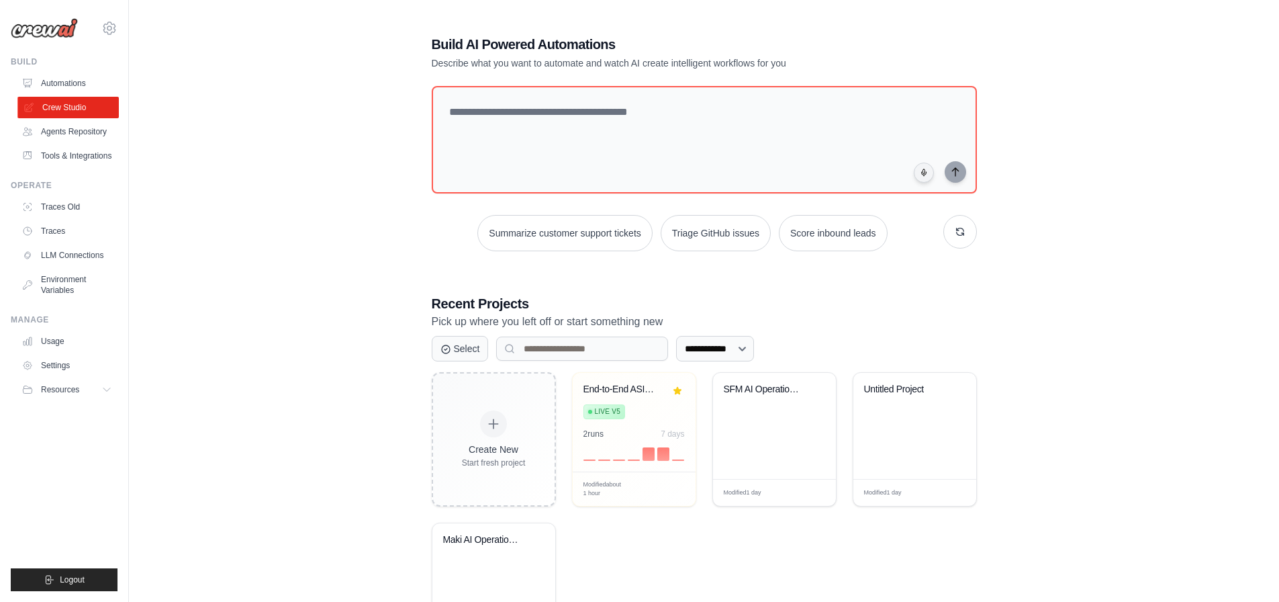
click at [50, 112] on link "Crew Studio" at bounding box center [67, 107] width 101 height 21
click at [617, 381] on div "End-to-End ASIC Submission Pipeline... Live v5 2 run s 7 days" at bounding box center [634, 422] width 123 height 99
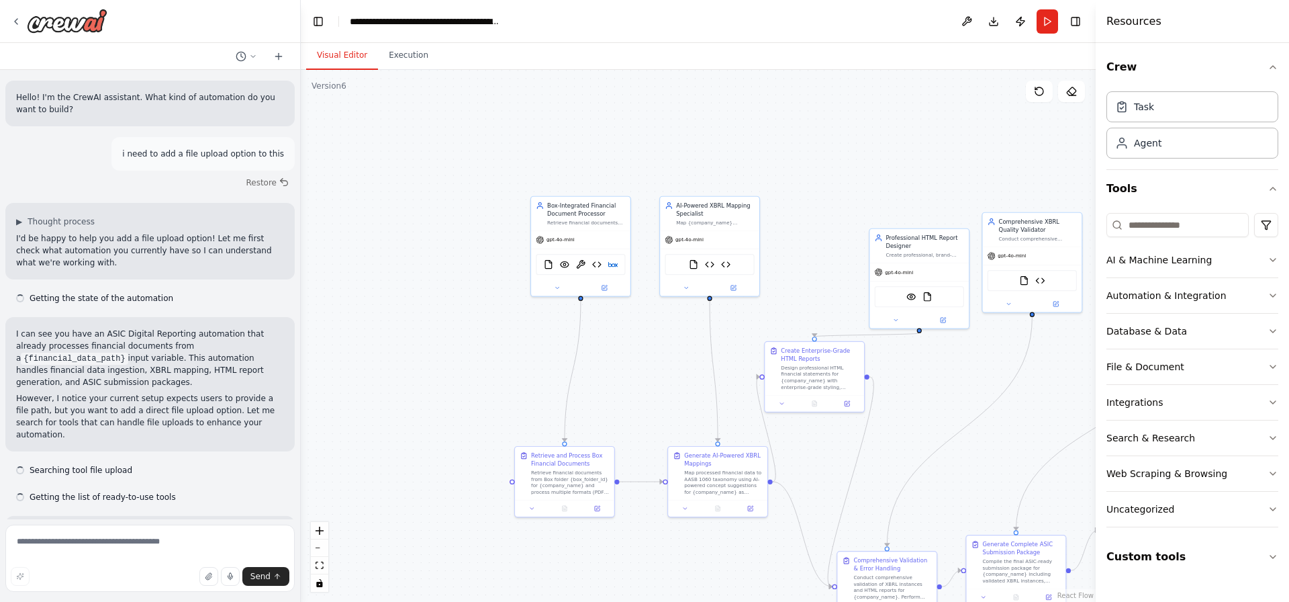
scroll to position [12387, 0]
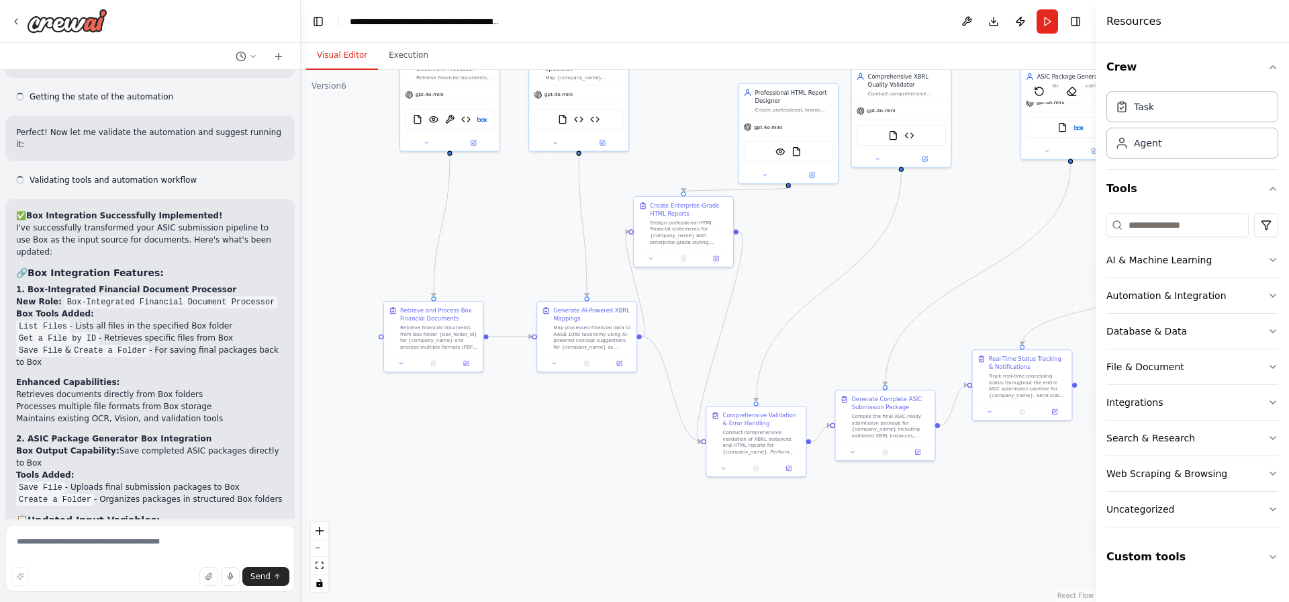
drag, startPoint x: 727, startPoint y: 393, endPoint x: 517, endPoint y: 172, distance: 304.9
click at [524, 175] on div ".deletable-edge-delete-btn { width: 20px; height: 20px; border: 0px solid #ffff…" at bounding box center [698, 336] width 795 height 532
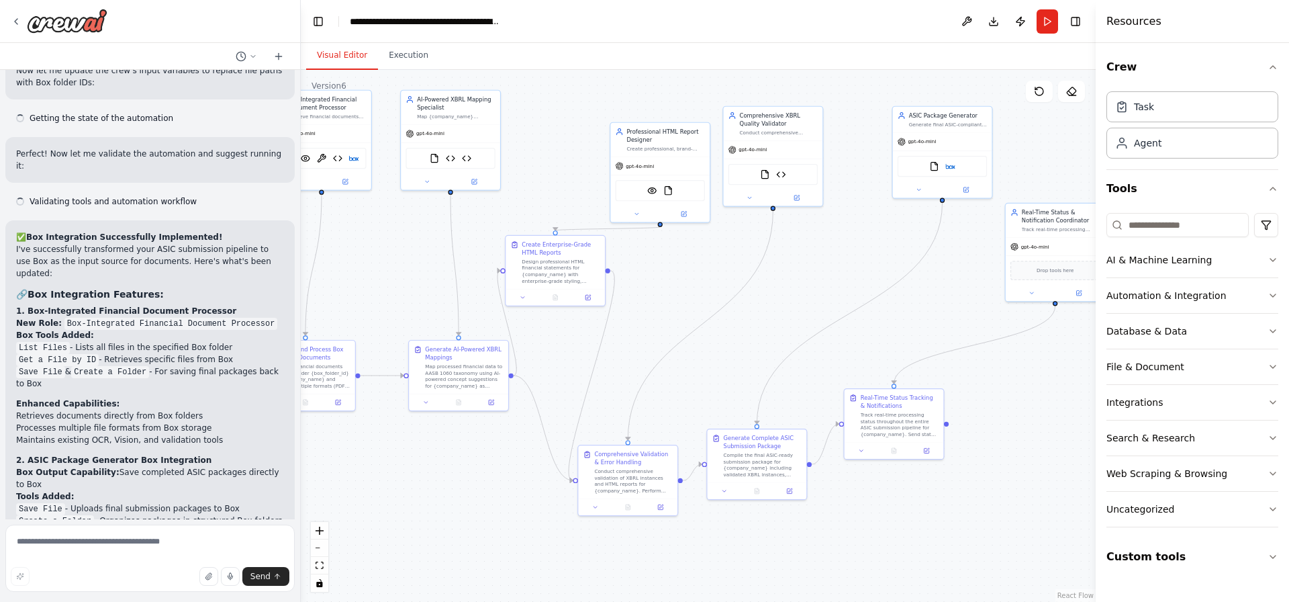
click at [765, 324] on div ".deletable-edge-delete-btn { width: 20px; height: 20px; border: 0px solid #ffff…" at bounding box center [698, 336] width 795 height 532
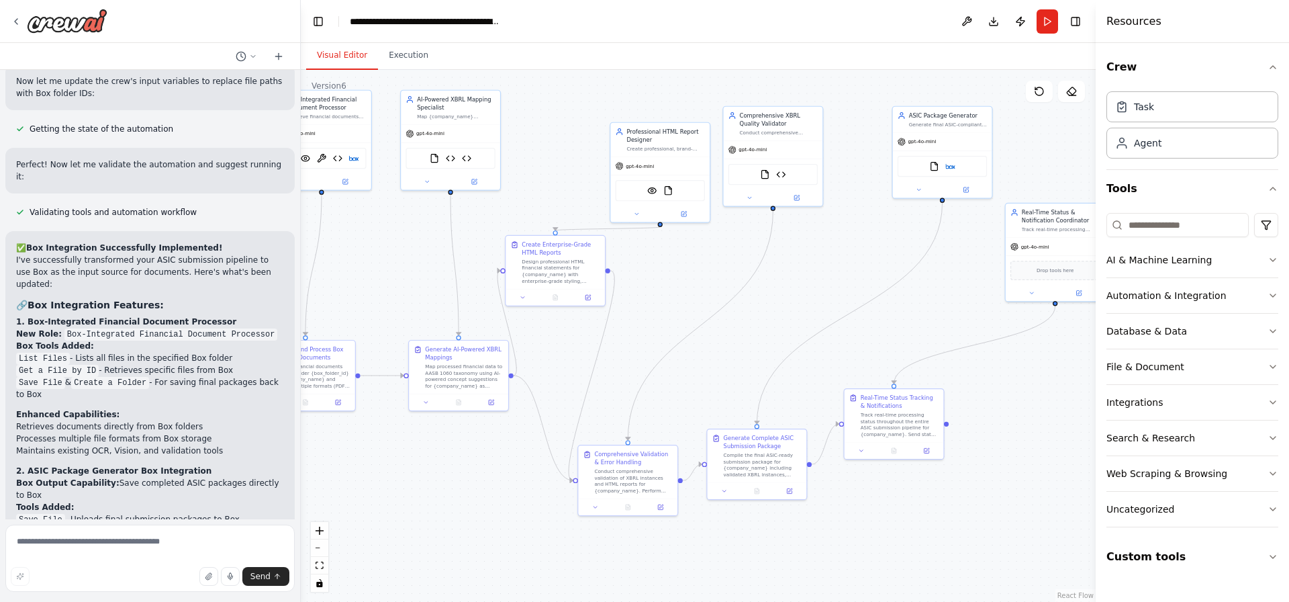
scroll to position [12398, 0]
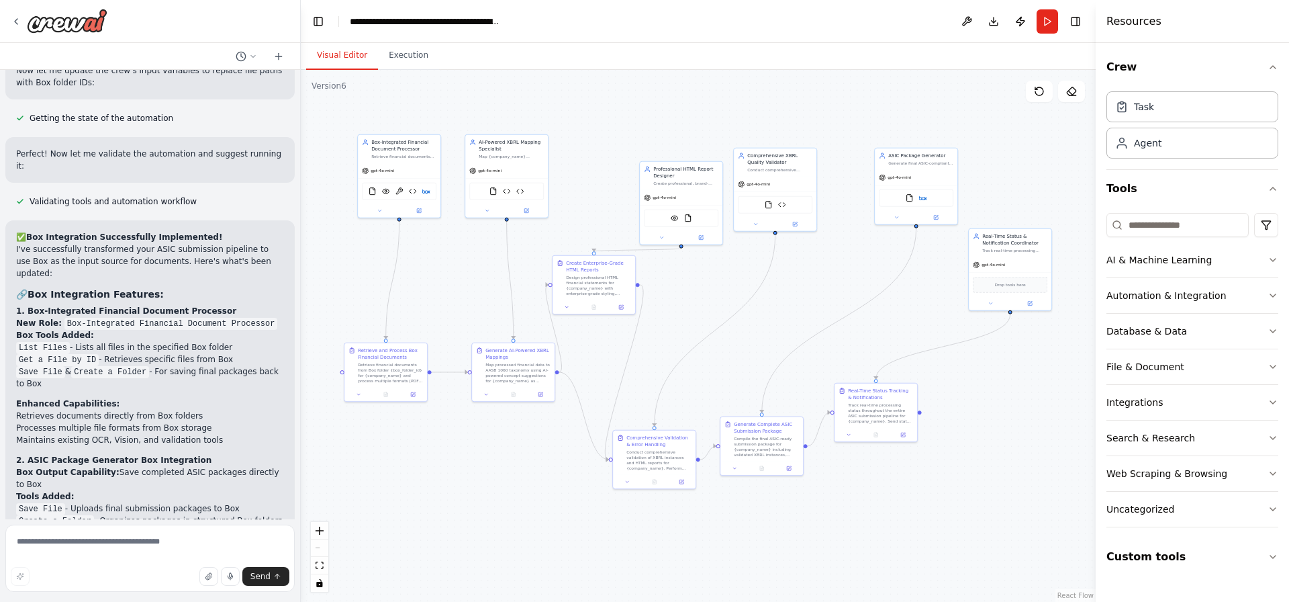
drag, startPoint x: 802, startPoint y: 288, endPoint x: 798, endPoint y: 308, distance: 20.5
click at [797, 312] on div ".deletable-edge-delete-btn { width: 20px; height: 20px; border: 0px solid #ffff…" at bounding box center [698, 336] width 795 height 532
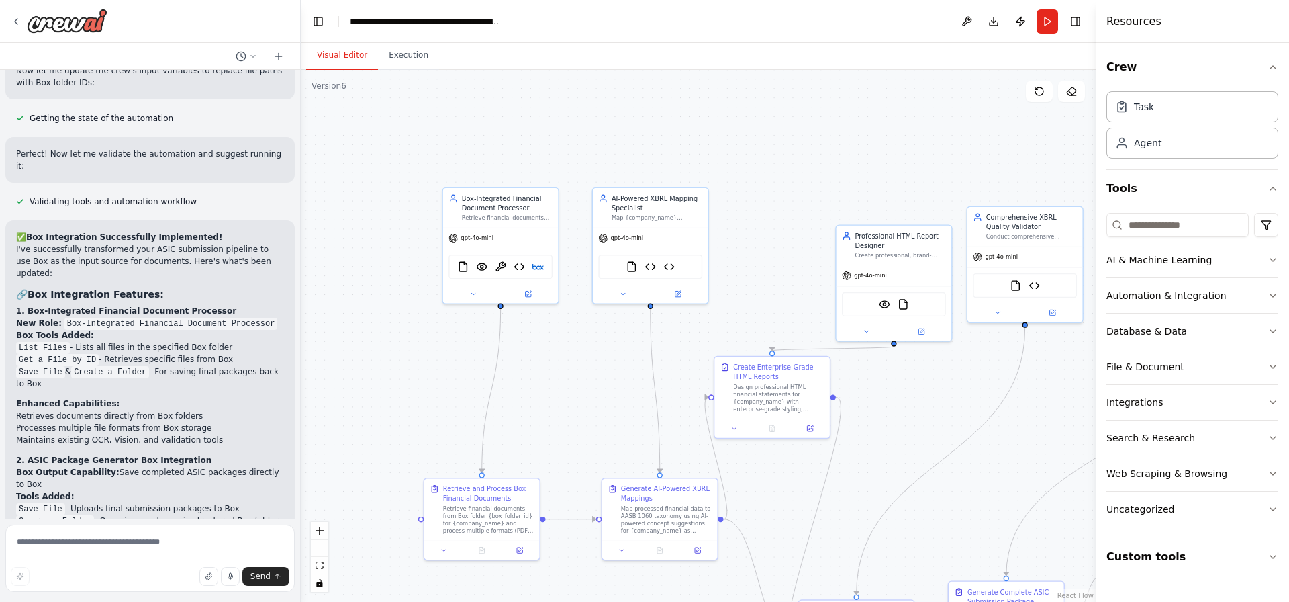
drag, startPoint x: 581, startPoint y: 192, endPoint x: 760, endPoint y: 276, distance: 197.3
click at [760, 276] on div ".deletable-edge-delete-btn { width: 20px; height: 20px; border: 0px solid #ffff…" at bounding box center [698, 336] width 795 height 532
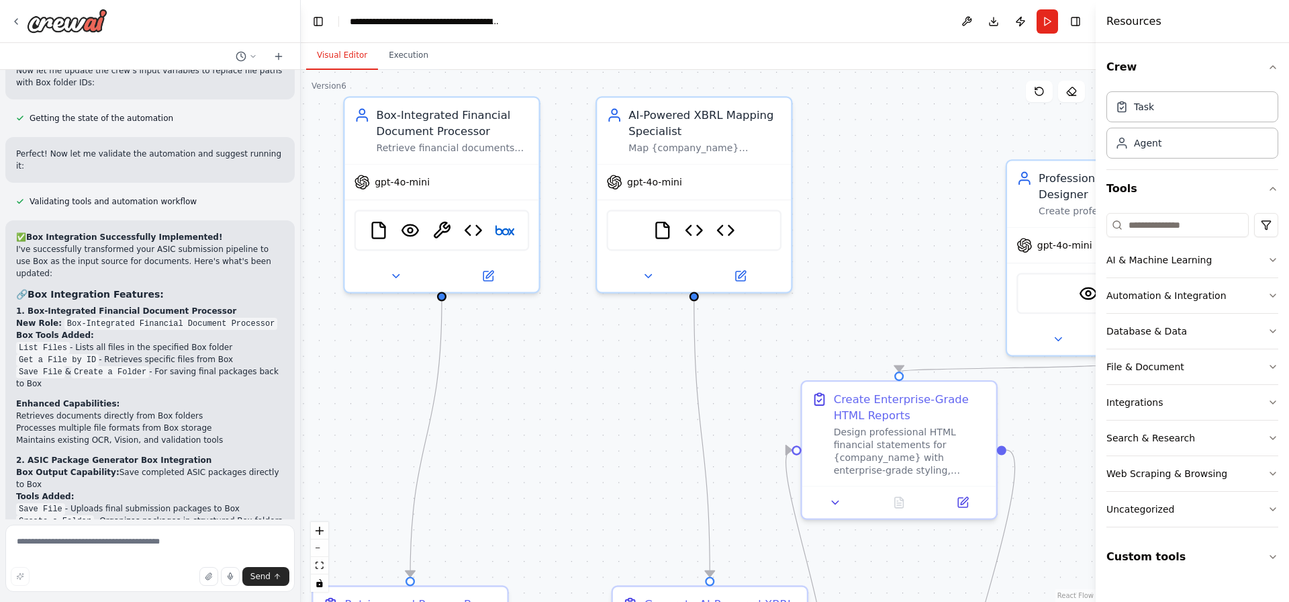
drag, startPoint x: 602, startPoint y: 390, endPoint x: 578, endPoint y: 348, distance: 48.4
click at [578, 348] on div ".deletable-edge-delete-btn { width: 20px; height: 20px; border: 0px solid #ffff…" at bounding box center [698, 336] width 795 height 532
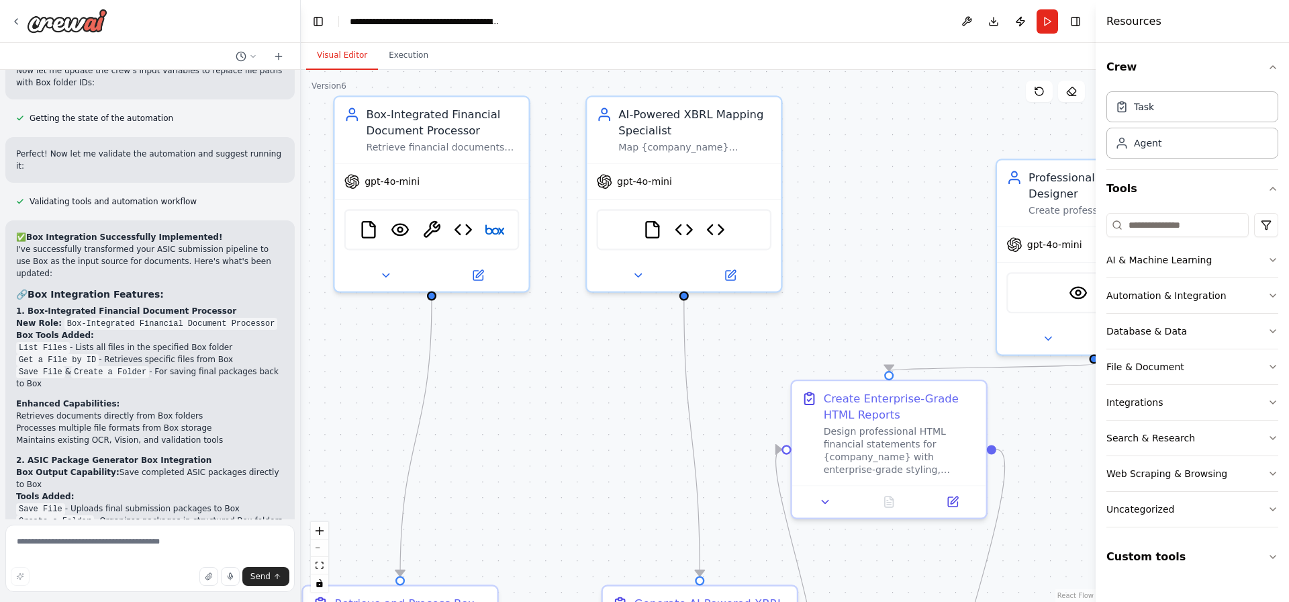
drag, startPoint x: 827, startPoint y: 250, endPoint x: 812, endPoint y: 247, distance: 15.8
click at [812, 247] on div ".deletable-edge-delete-btn { width: 20px; height: 20px; border: 0px solid #ffff…" at bounding box center [698, 336] width 795 height 532
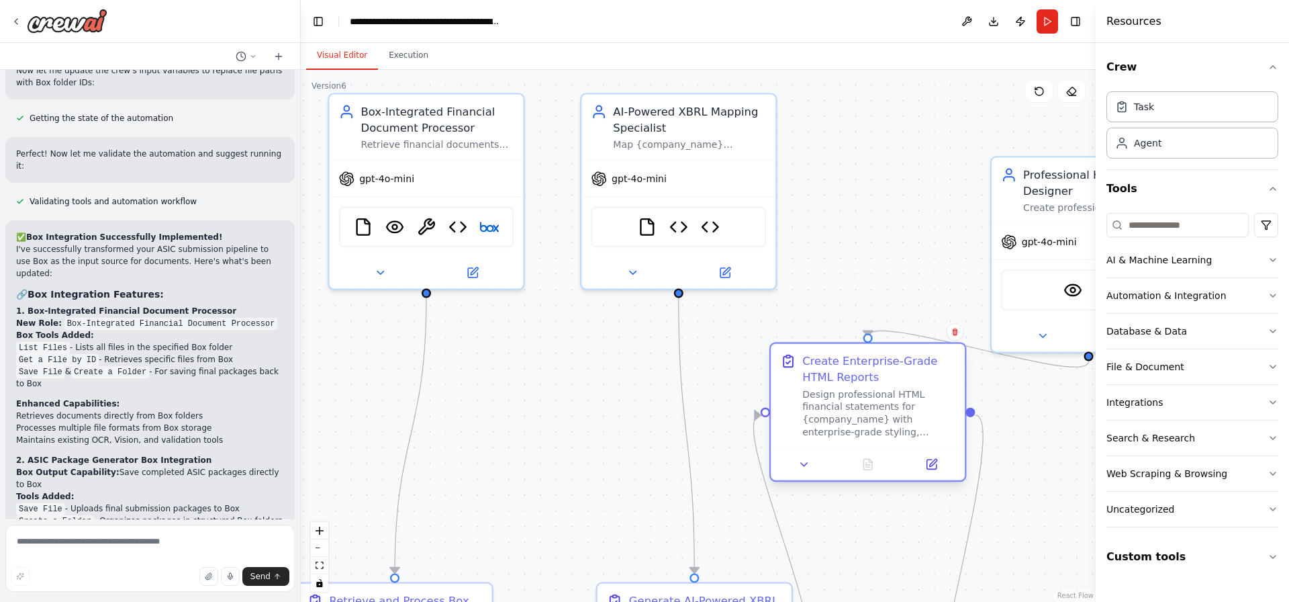
drag, startPoint x: 882, startPoint y: 417, endPoint x: 872, endPoint y: 387, distance: 31.0
click at [872, 387] on div "Design professional HTML financial statements for {company_name} with enterpris…" at bounding box center [878, 412] width 153 height 50
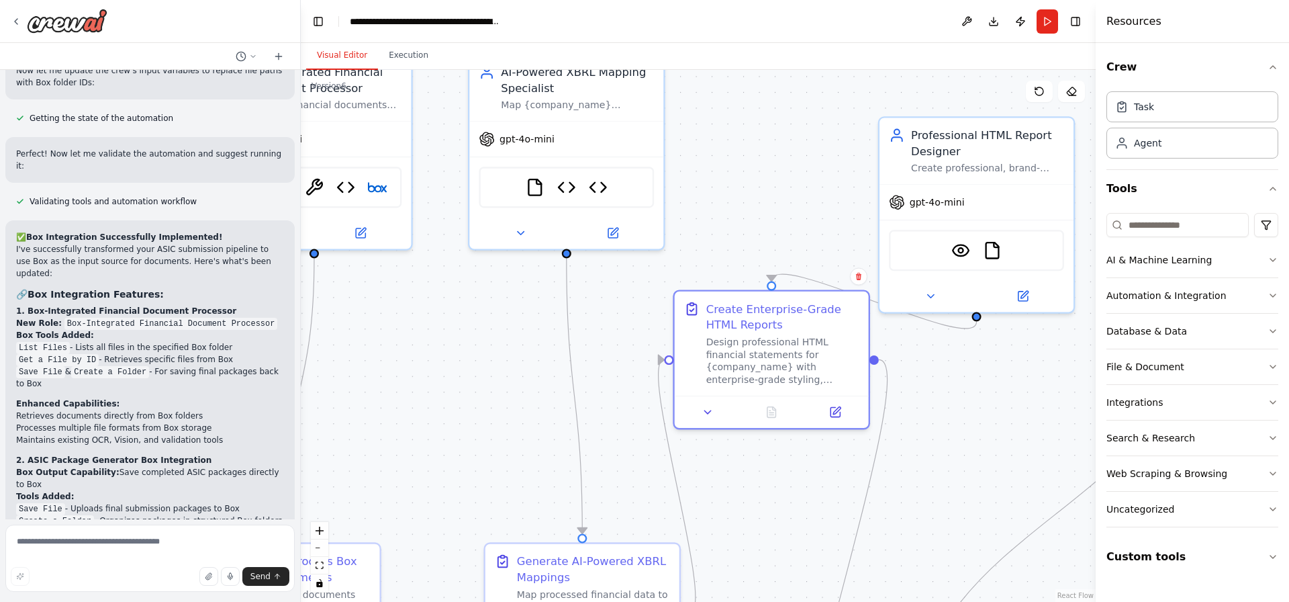
drag, startPoint x: 908, startPoint y: 179, endPoint x: 600, endPoint y: 134, distance: 310.8
click at [600, 134] on div ".deletable-edge-delete-btn { width: 20px; height: 20px; border: 0px solid #ffff…" at bounding box center [698, 336] width 795 height 532
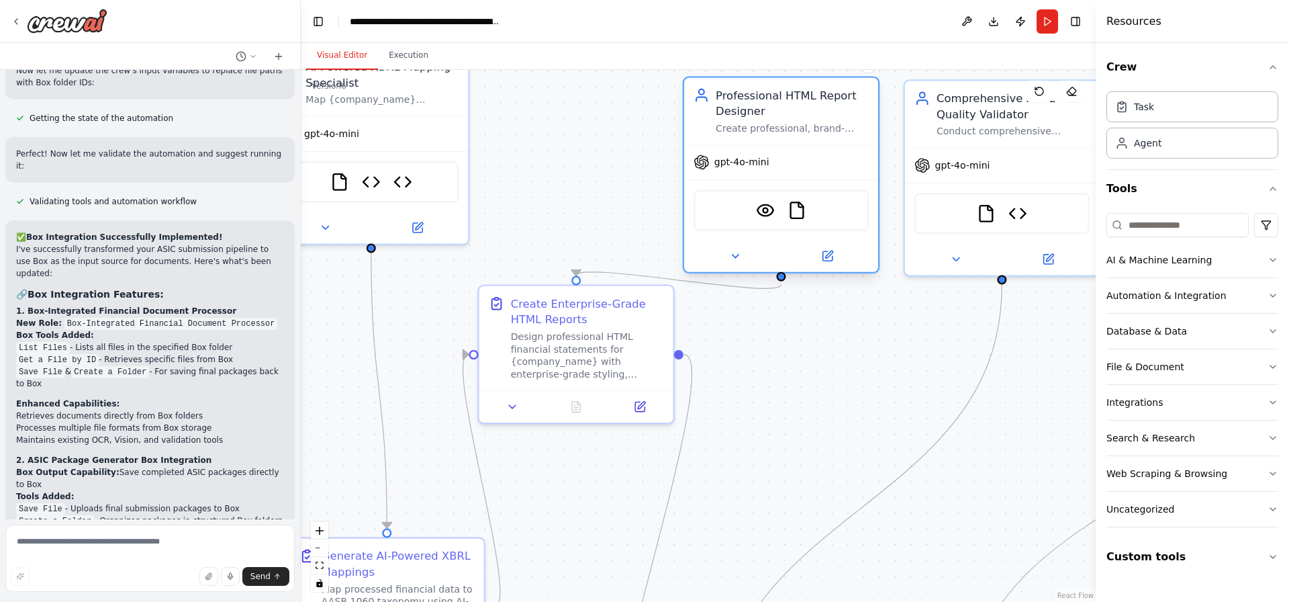
drag, startPoint x: 792, startPoint y: 209, endPoint x: 785, endPoint y: 178, distance: 32.3
click at [796, 173] on div "gpt-4o-mini VisionTool FileReadTool" at bounding box center [781, 208] width 194 height 128
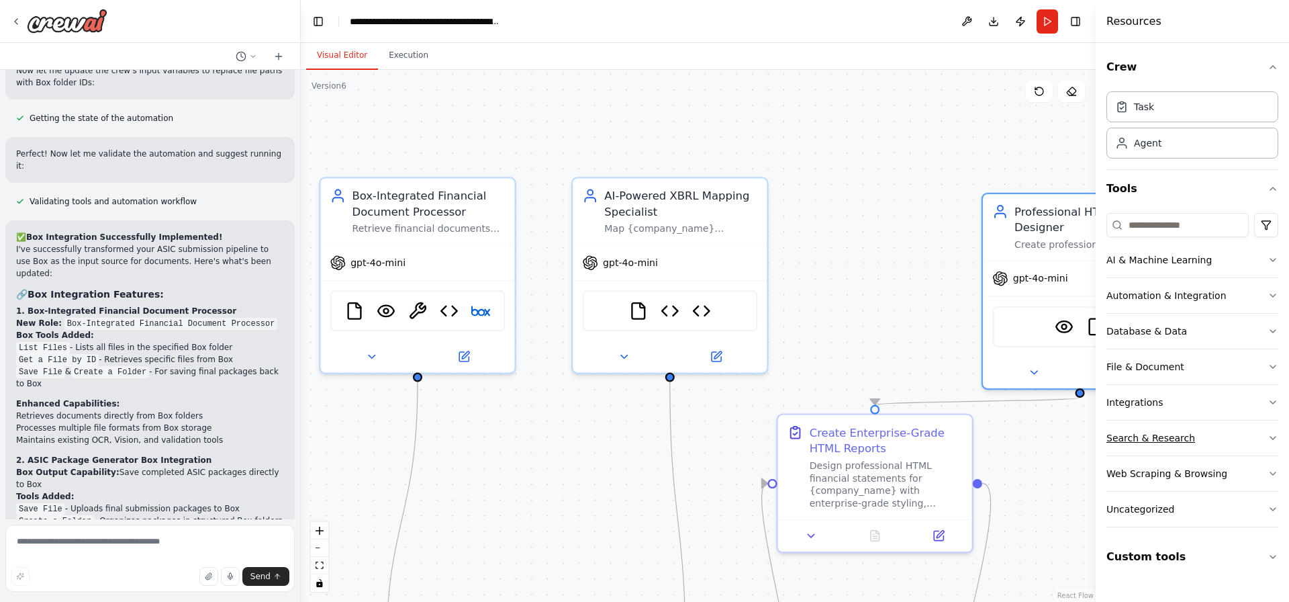
drag, startPoint x: 843, startPoint y: 409, endPoint x: 1146, endPoint y: 424, distance: 303.9
click at [1155, 429] on div "Hello! I'm the CrewAI assistant. What kind of automation do you want to build? …" at bounding box center [644, 301] width 1289 height 602
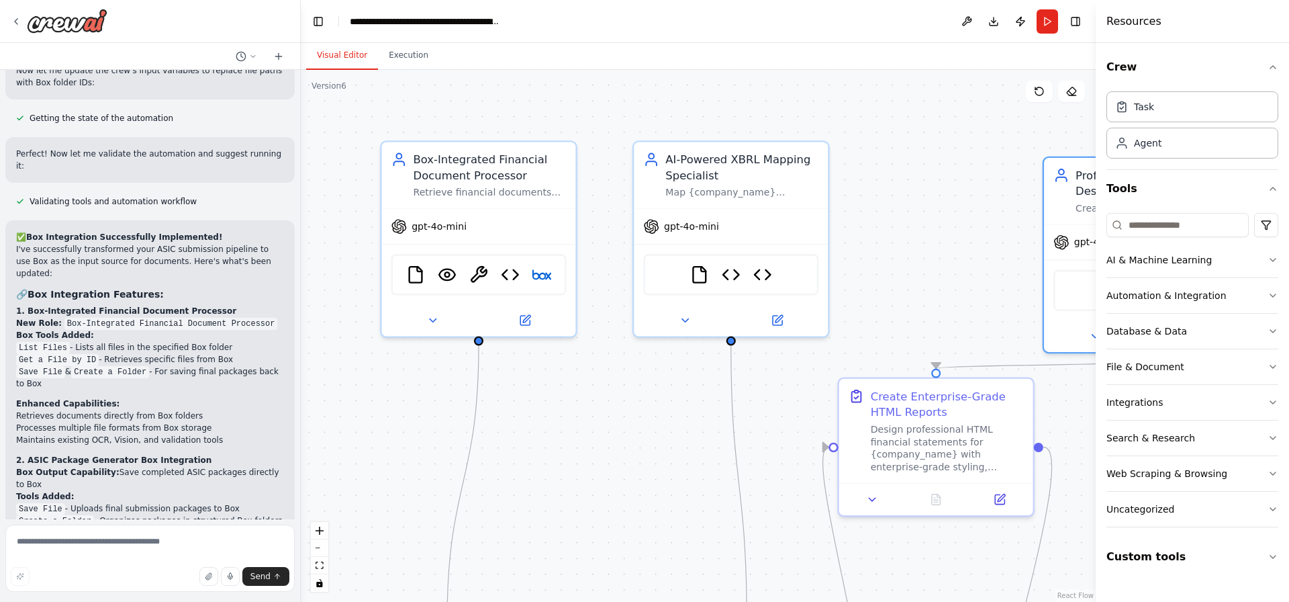
drag, startPoint x: 633, startPoint y: 330, endPoint x: 680, endPoint y: 402, distance: 85.8
click at [680, 402] on div ".deletable-edge-delete-btn { width: 20px; height: 20px; border: 0px solid #ffff…" at bounding box center [698, 336] width 795 height 532
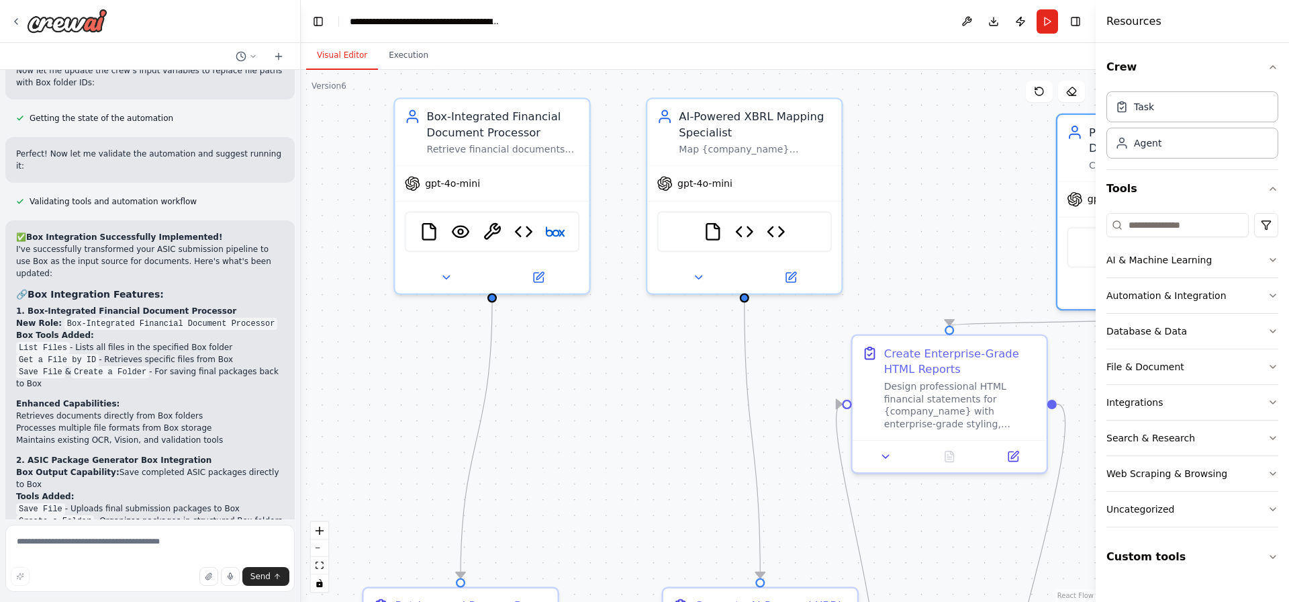
drag, startPoint x: 649, startPoint y: 399, endPoint x: 652, endPoint y: 372, distance: 27.0
click at [655, 377] on div ".deletable-edge-delete-btn { width: 20px; height: 20px; border: 0px solid #ffff…" at bounding box center [698, 336] width 795 height 532
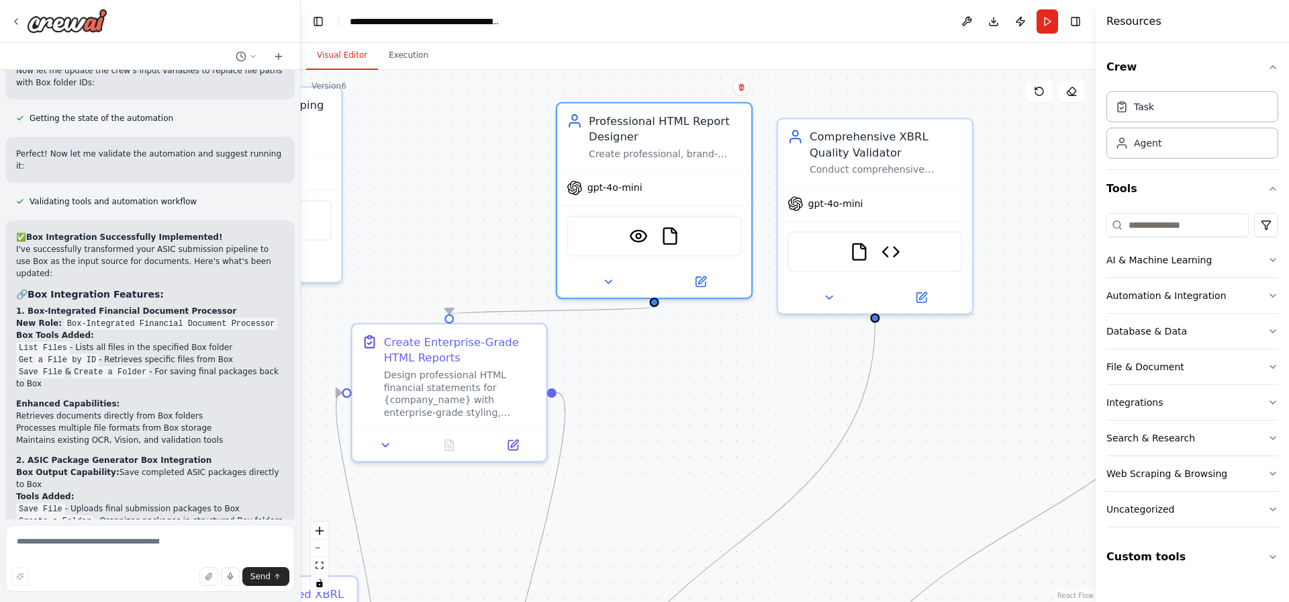
drag, startPoint x: 921, startPoint y: 212, endPoint x: 383, endPoint y: 203, distance: 537.9
click at [381, 203] on div ".deletable-edge-delete-btn { width: 20px; height: 20px; border: 0px solid #ffff…" at bounding box center [698, 336] width 795 height 532
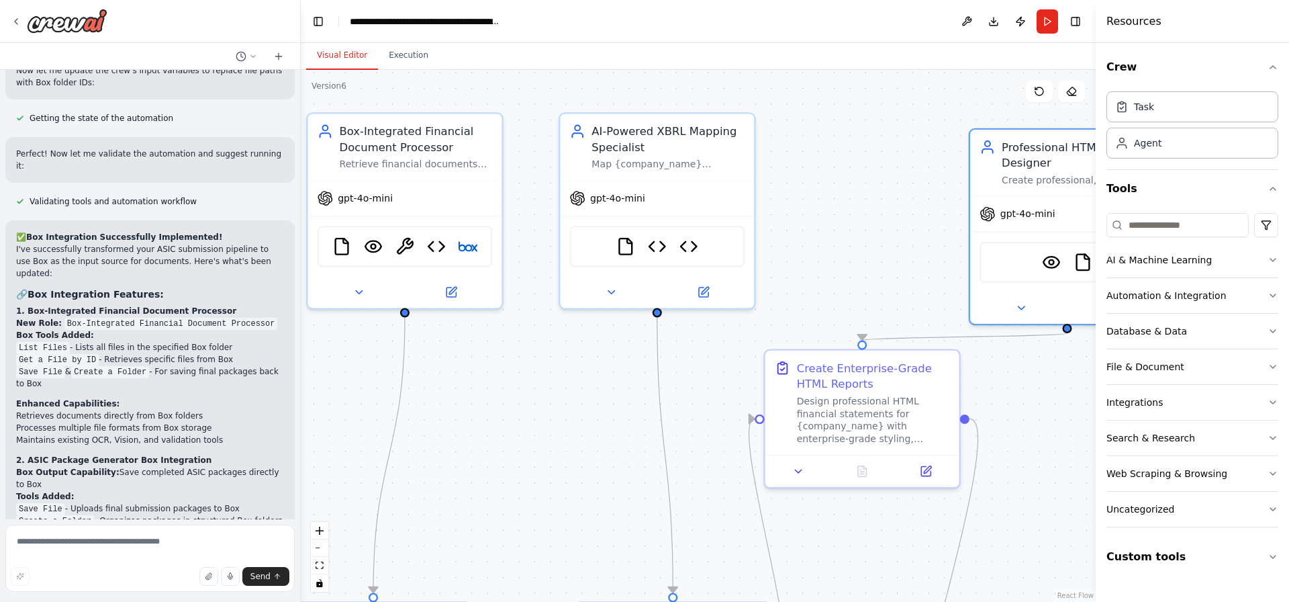
drag, startPoint x: 486, startPoint y: 196, endPoint x: 858, endPoint y: 222, distance: 372.9
click at [858, 222] on div ".deletable-edge-delete-btn { width: 20px; height: 20px; border: 0px solid #ffff…" at bounding box center [698, 336] width 795 height 532
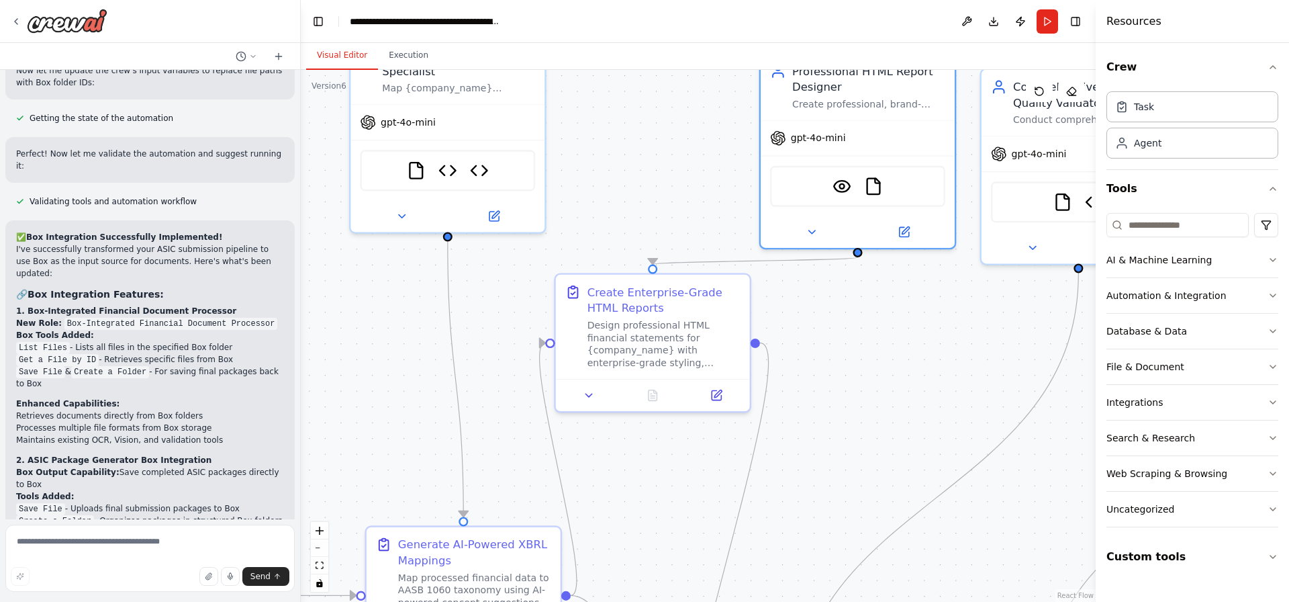
drag, startPoint x: 846, startPoint y: 189, endPoint x: 573, endPoint y: 79, distance: 294.6
click at [551, 70] on div ".deletable-edge-delete-btn { width: 20px; height: 20px; border: 0px solid #ffff…" at bounding box center [698, 336] width 795 height 532
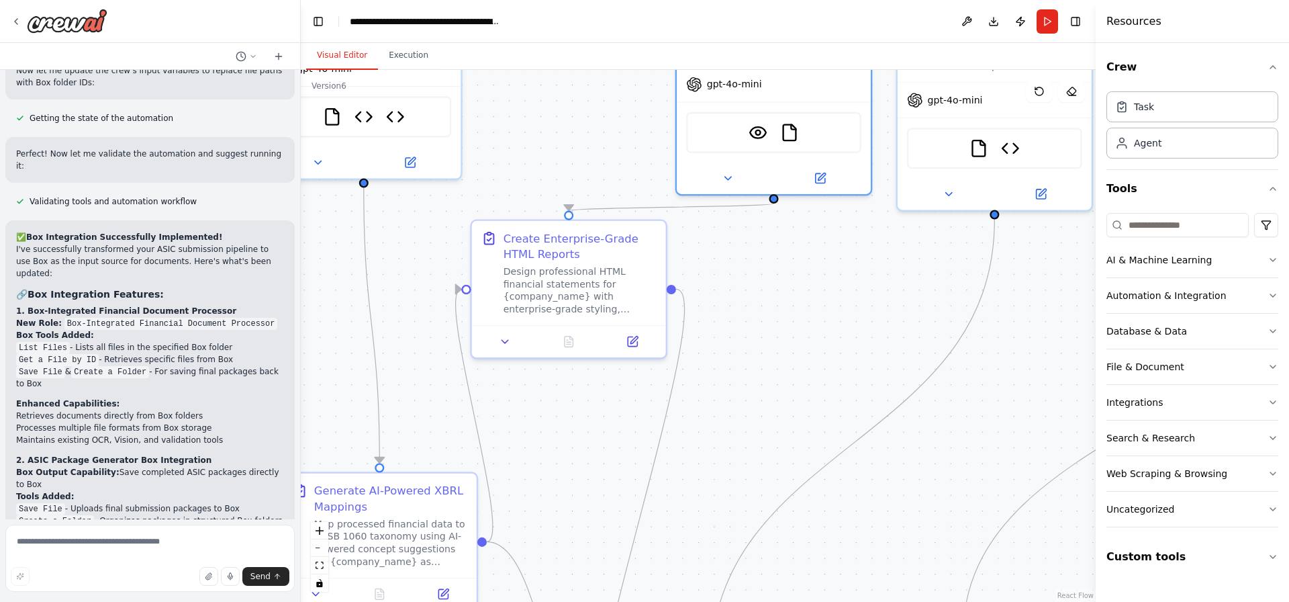
drag, startPoint x: 743, startPoint y: 365, endPoint x: 798, endPoint y: 182, distance: 190.7
click at [798, 182] on div ".deletable-edge-delete-btn { width: 20px; height: 20px; border: 0px solid #ffff…" at bounding box center [698, 336] width 795 height 532
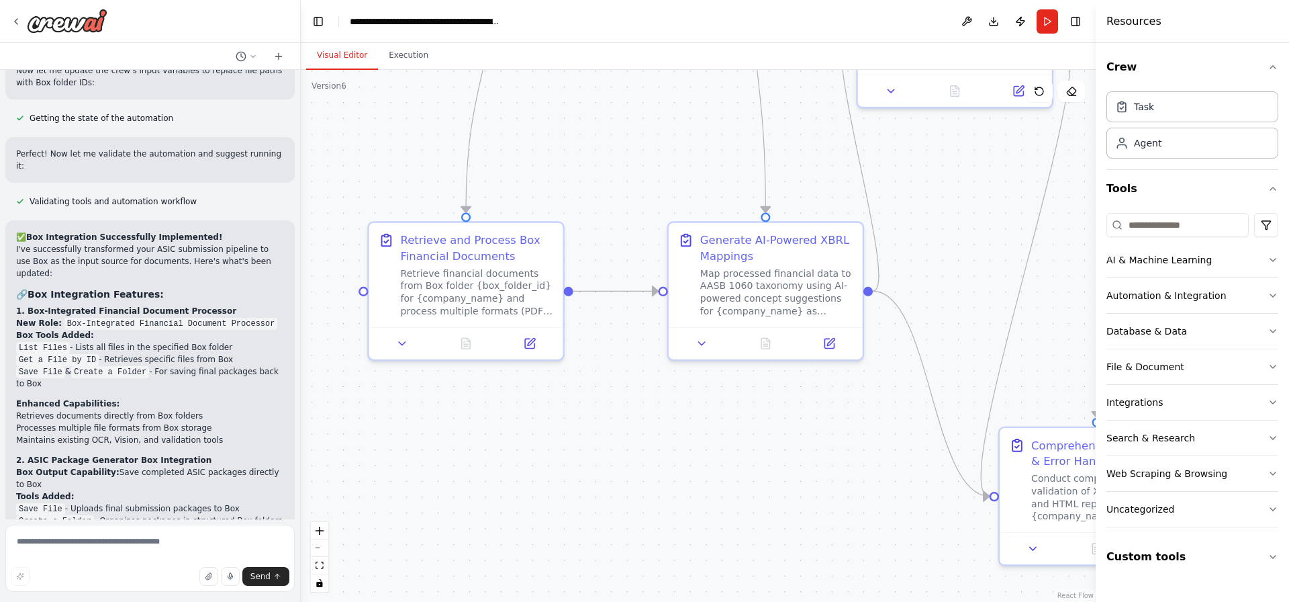
drag, startPoint x: 749, startPoint y: 262, endPoint x: 1029, endPoint y: 198, distance: 287.2
click at [1029, 198] on div ".deletable-edge-delete-btn { width: 20px; height: 20px; border: 0px solid #ffff…" at bounding box center [698, 336] width 795 height 532
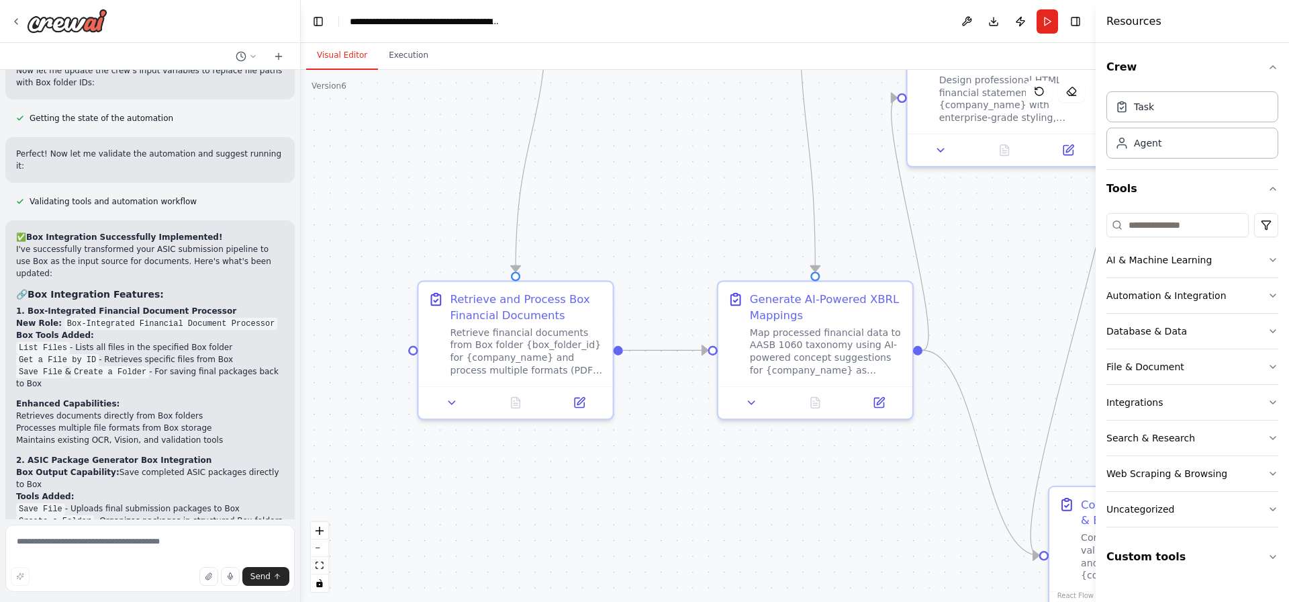
drag, startPoint x: 798, startPoint y: 225, endPoint x: 834, endPoint y: 278, distance: 63.9
click at [834, 278] on div ".deletable-edge-delete-btn { width: 20px; height: 20px; border: 0px solid #ffff…" at bounding box center [698, 336] width 795 height 532
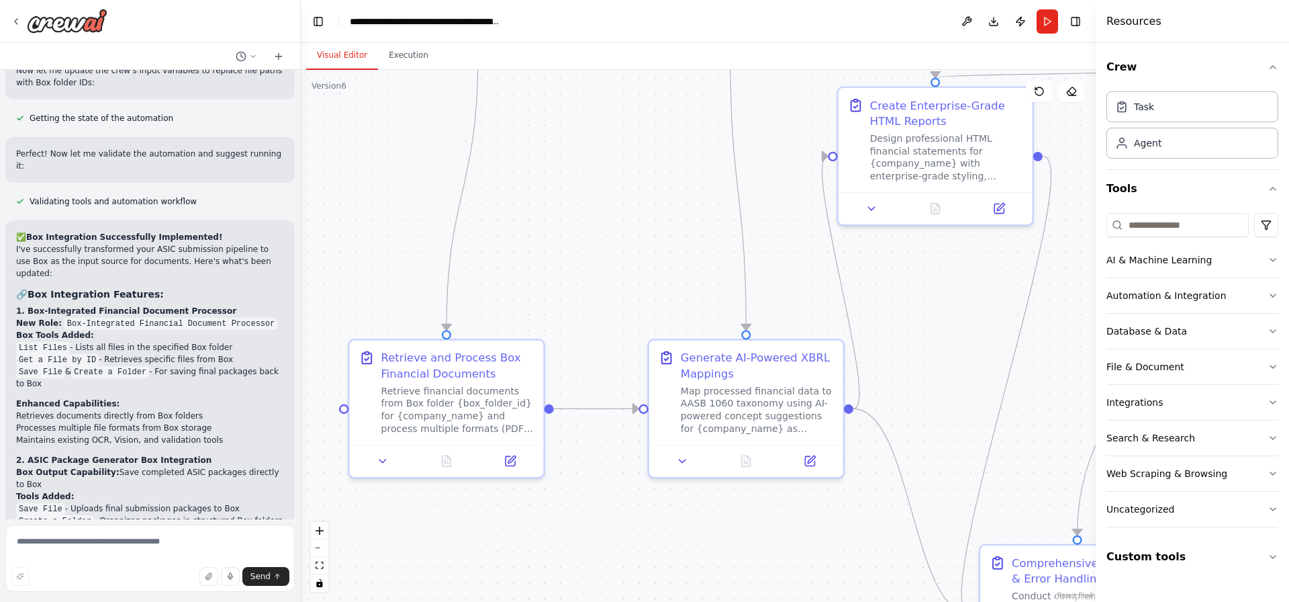
drag, startPoint x: 758, startPoint y: 173, endPoint x: 416, endPoint y: 357, distance: 387.8
click at [410, 372] on div ".deletable-edge-delete-btn { width: 20px; height: 20px; border: 0px solid #ffff…" at bounding box center [698, 336] width 795 height 532
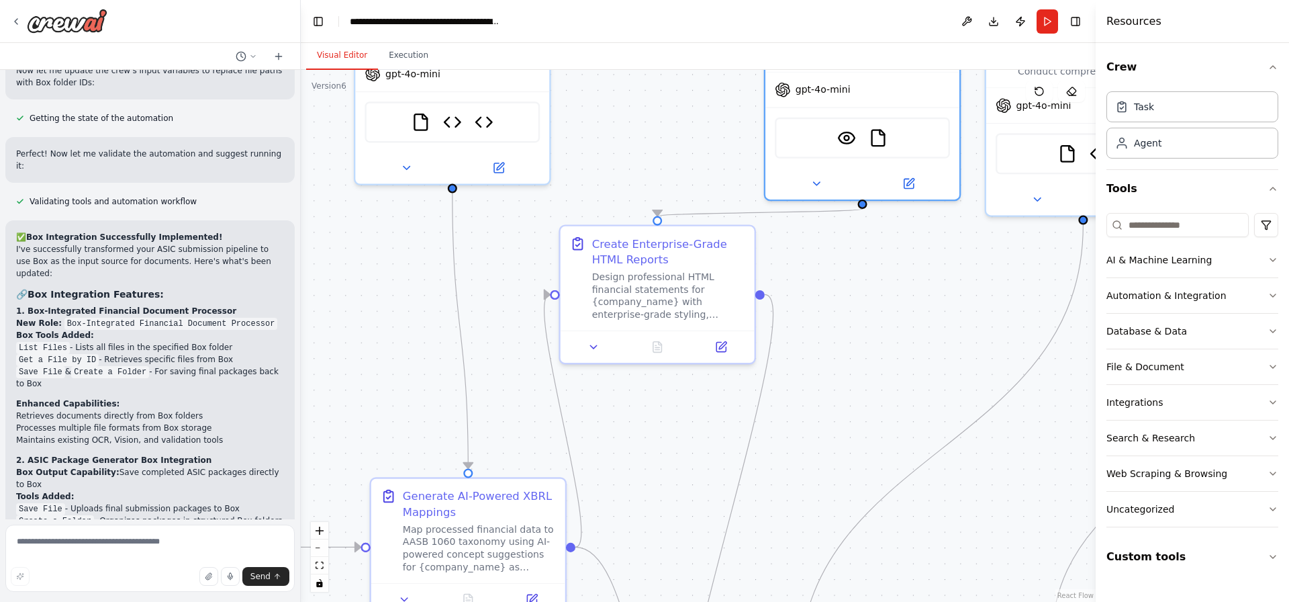
drag, startPoint x: 904, startPoint y: 375, endPoint x: 972, endPoint y: 289, distance: 109.5
click at [996, 295] on div ".deletable-edge-delete-btn { width: 20px; height: 20px; border: 0px solid #ffff…" at bounding box center [698, 336] width 795 height 532
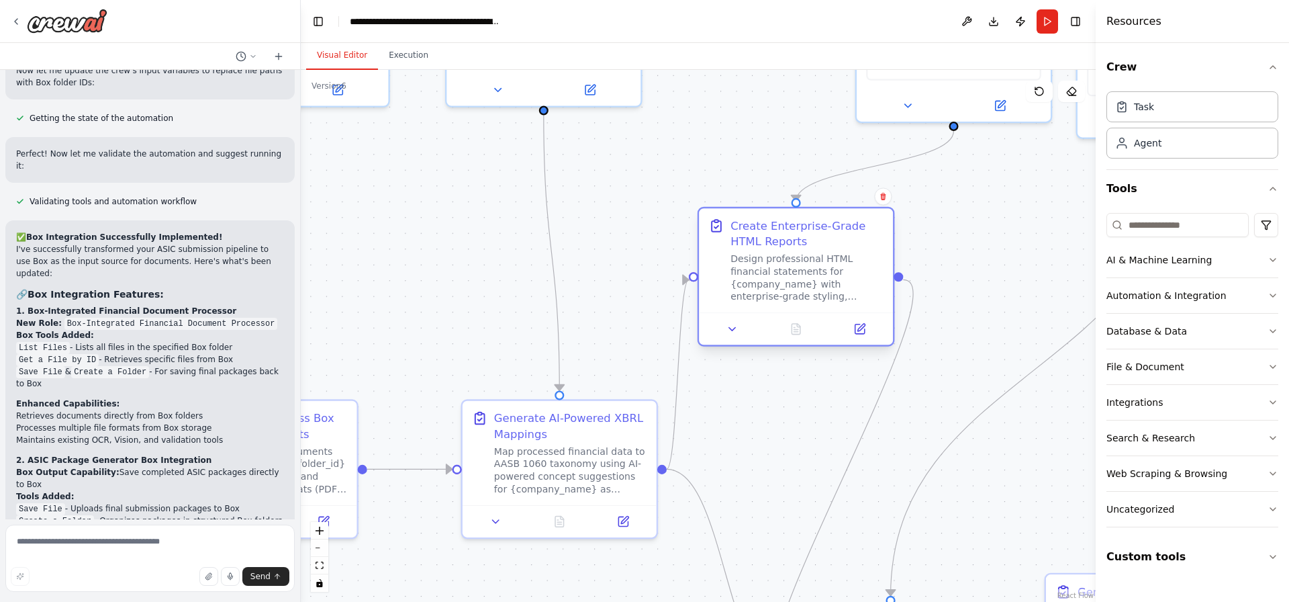
drag, startPoint x: 739, startPoint y: 202, endPoint x: 784, endPoint y: 261, distance: 74.3
click at [784, 261] on div "Design professional HTML financial statements for {company_name} with enterpris…" at bounding box center [806, 277] width 153 height 50
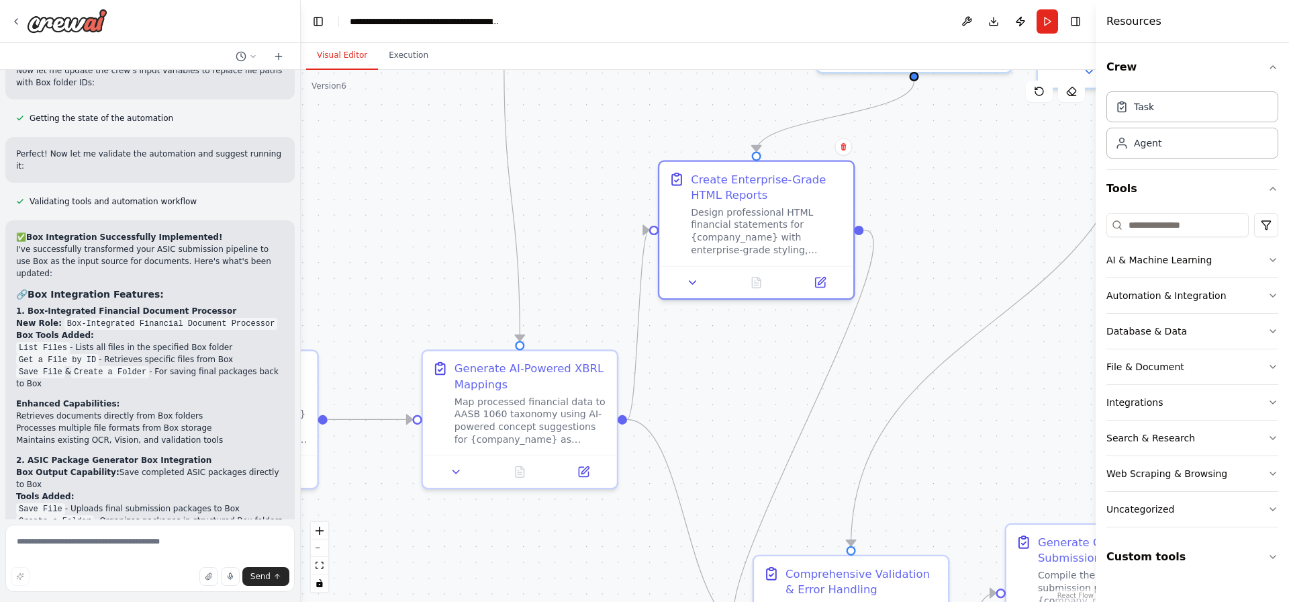
drag, startPoint x: 992, startPoint y: 270, endPoint x: 941, endPoint y: 223, distance: 69.4
click at [951, 214] on div ".deletable-edge-delete-btn { width: 20px; height: 20px; border: 0px solid #ffff…" at bounding box center [698, 336] width 795 height 532
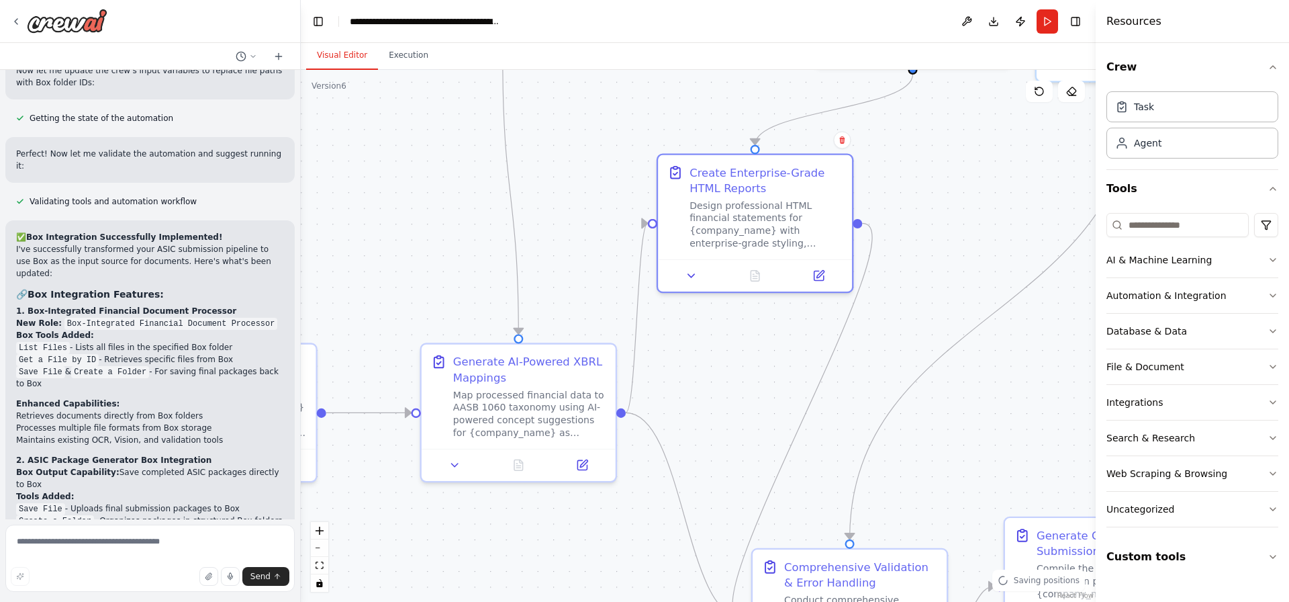
drag, startPoint x: 1027, startPoint y: 397, endPoint x: 1004, endPoint y: 333, distance: 67.5
click at [1009, 344] on div ".deletable-edge-delete-btn { width: 20px; height: 20px; border: 0px solid #ffff…" at bounding box center [698, 336] width 795 height 532
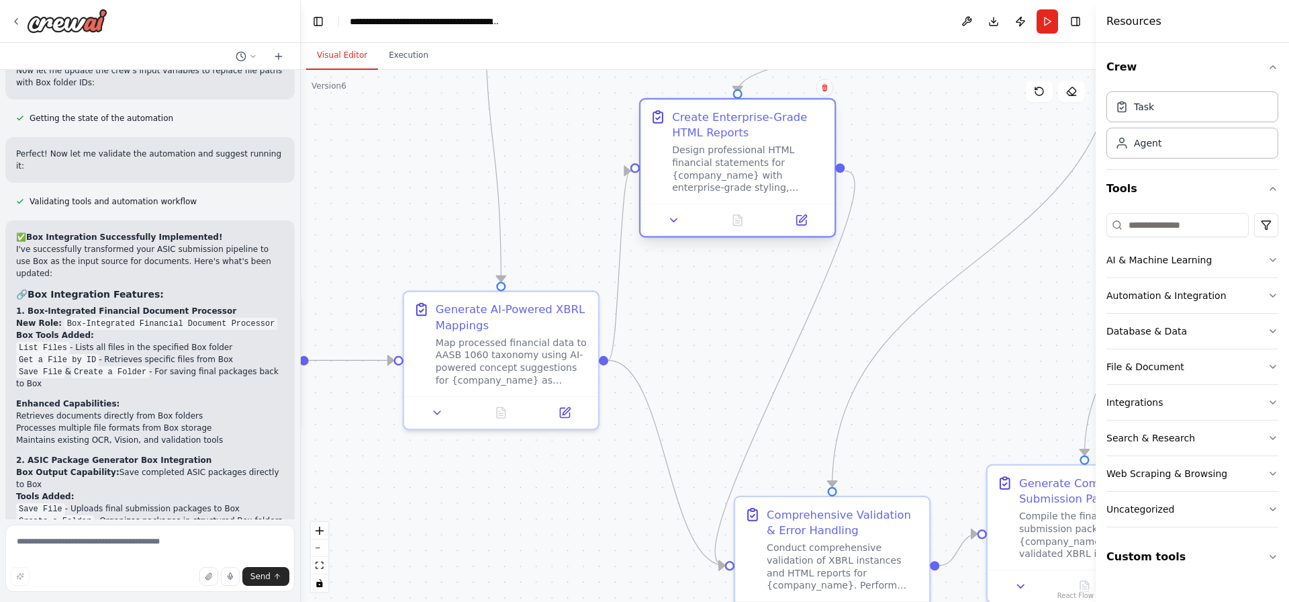
click at [726, 122] on div "Create Enterprise-Grade HTML Reports" at bounding box center [748, 125] width 153 height 32
click at [726, 113] on div "Create Enterprise-Grade HTML Reports" at bounding box center [748, 125] width 153 height 32
click at [804, 220] on icon at bounding box center [800, 220] width 9 height 9
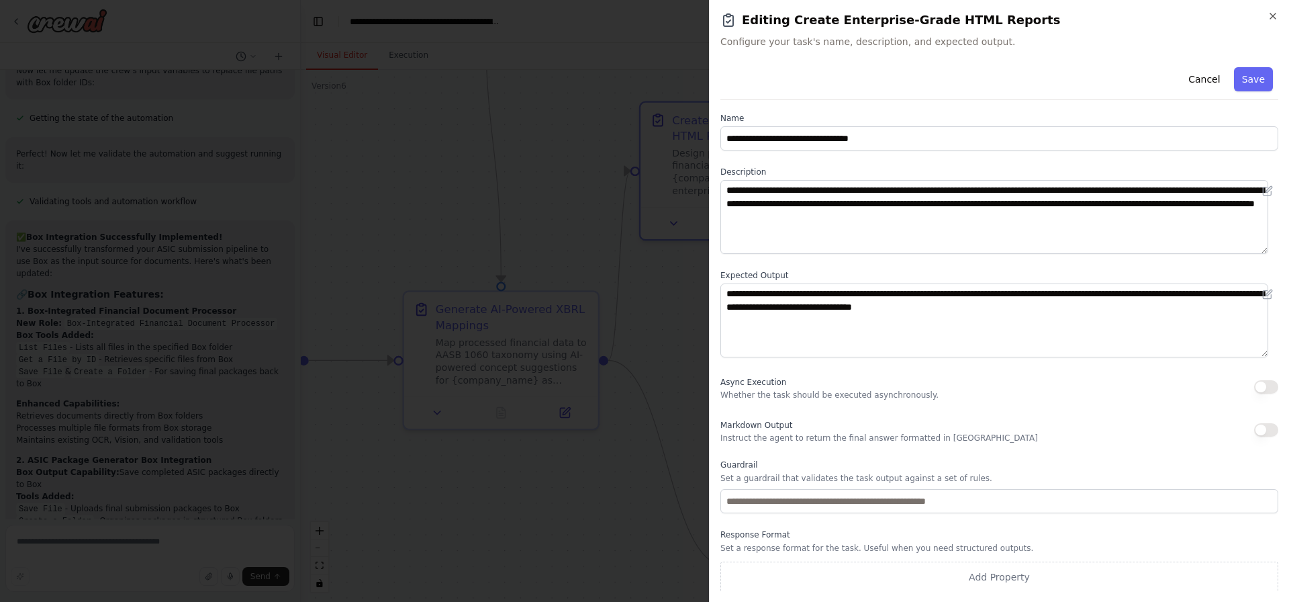
scroll to position [5, 0]
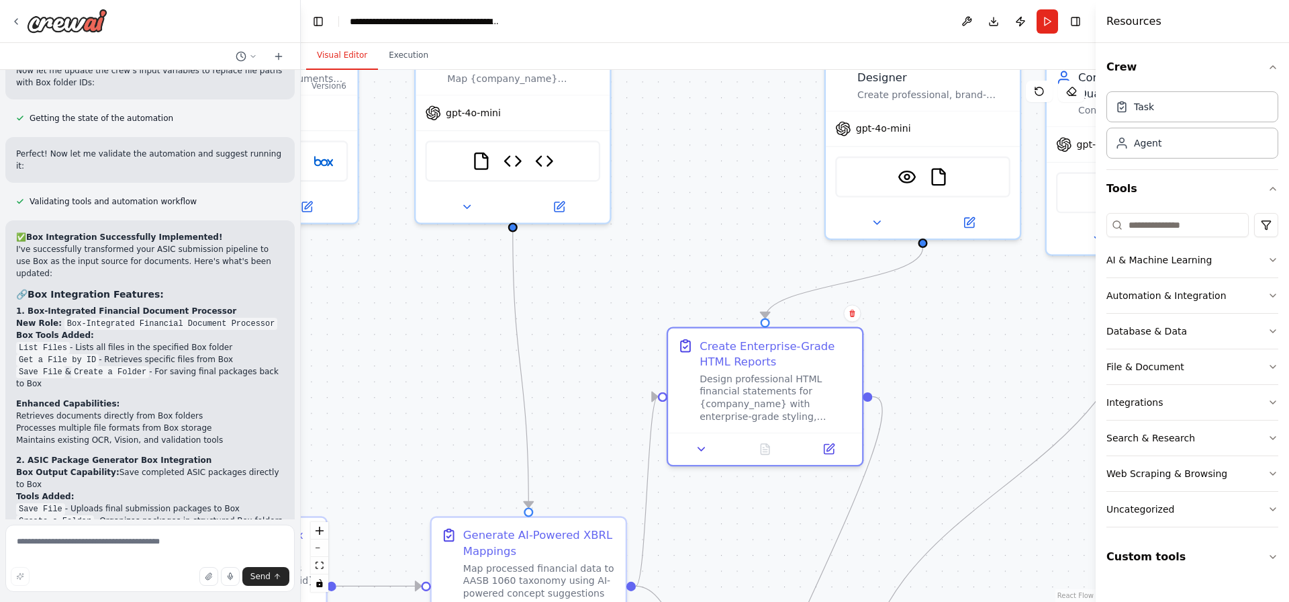
drag, startPoint x: 585, startPoint y: 158, endPoint x: 673, endPoint y: 443, distance: 298.6
click at [673, 450] on div ".deletable-edge-delete-btn { width: 20px; height: 20px; border: 0px solid #ffff…" at bounding box center [698, 336] width 795 height 532
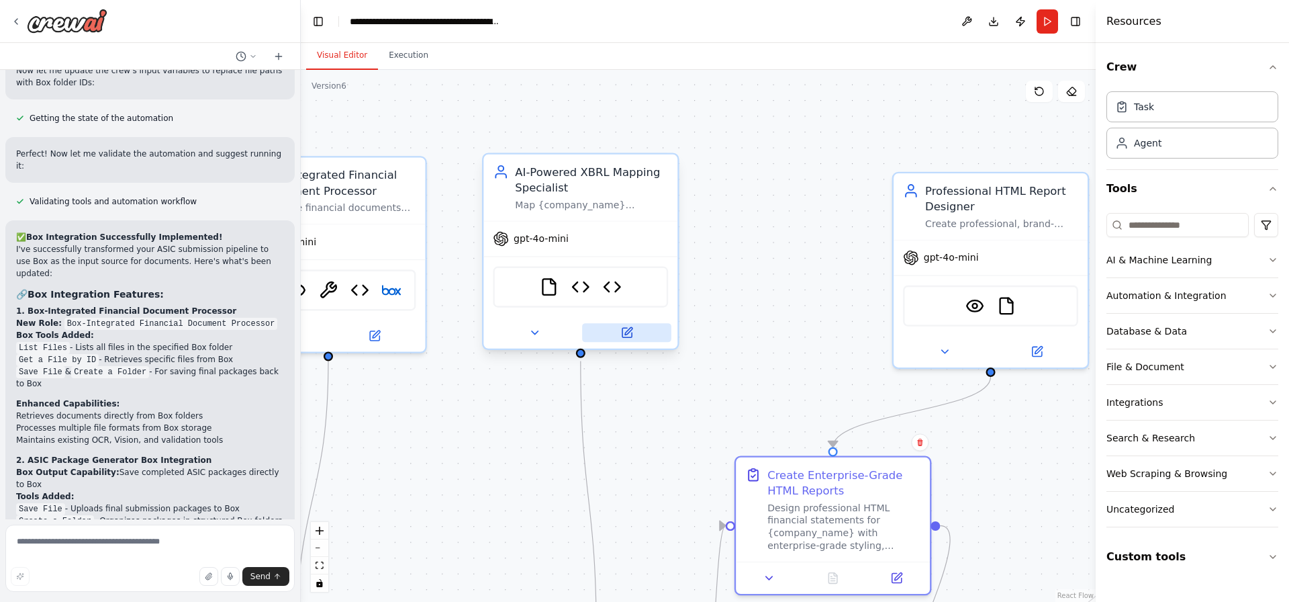
click at [636, 333] on button at bounding box center [626, 332] width 89 height 19
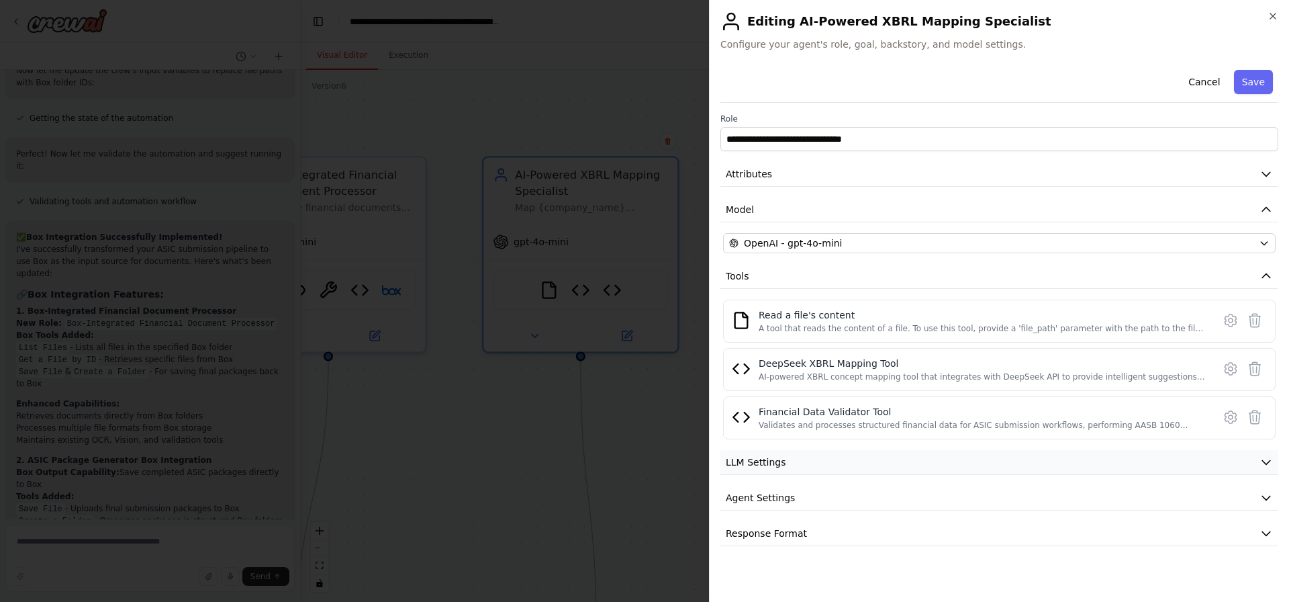
click at [858, 455] on button "LLM Settings" at bounding box center [999, 462] width 558 height 25
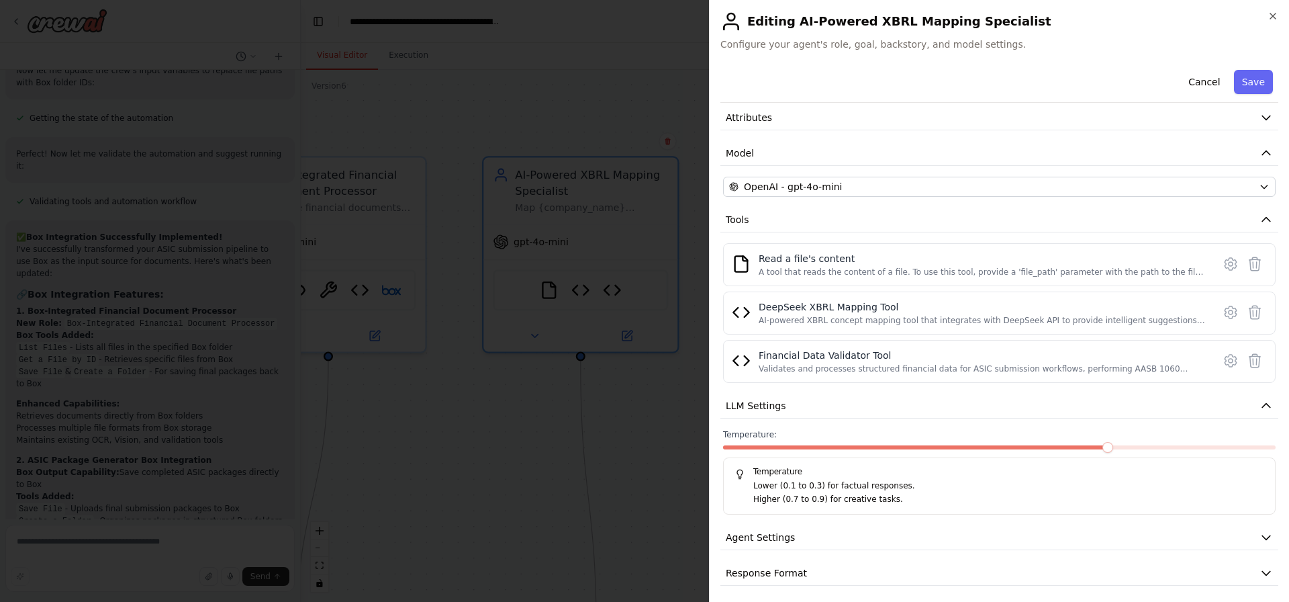
scroll to position [62, 0]
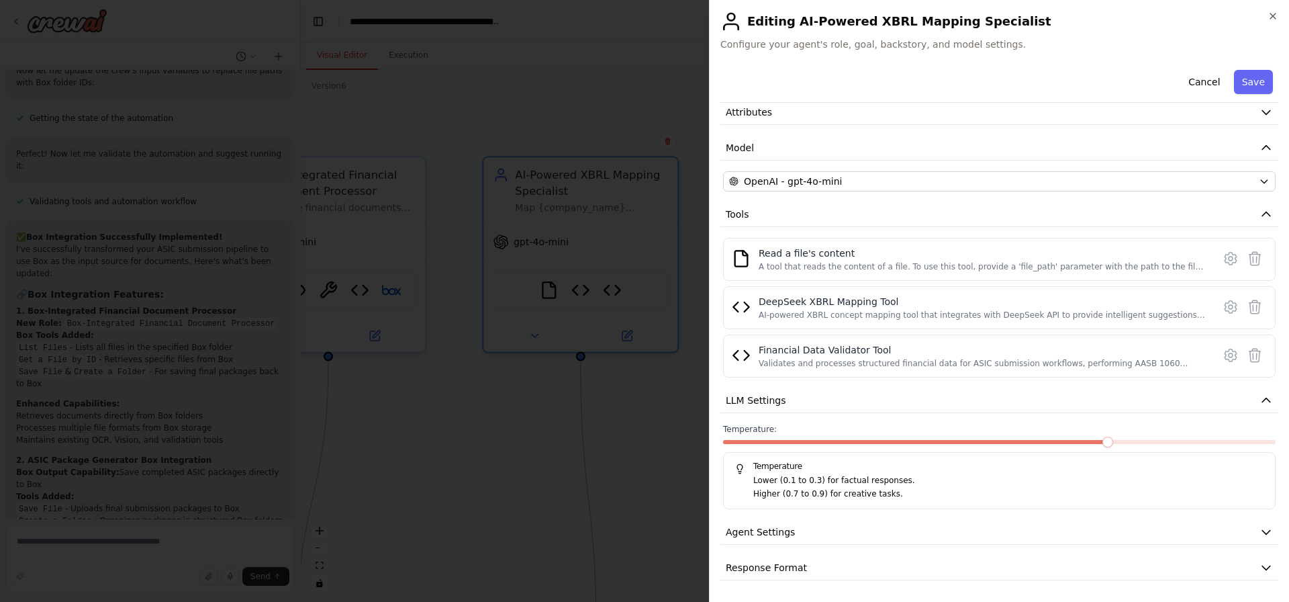
click at [1278, 10] on div "**********" at bounding box center [999, 301] width 580 height 602
click at [1277, 14] on icon "button" at bounding box center [1273, 16] width 11 height 11
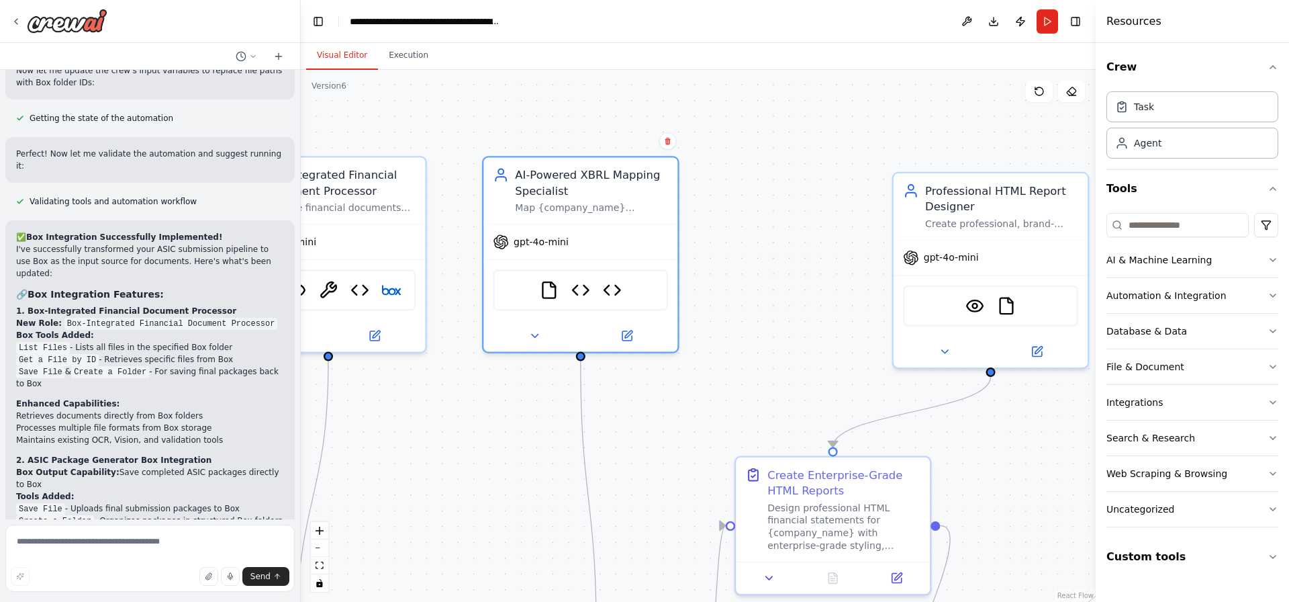
drag, startPoint x: 712, startPoint y: 64, endPoint x: 997, endPoint y: 67, distance: 284.7
click at [997, 67] on div "Visual Editor Execution" at bounding box center [698, 56] width 795 height 27
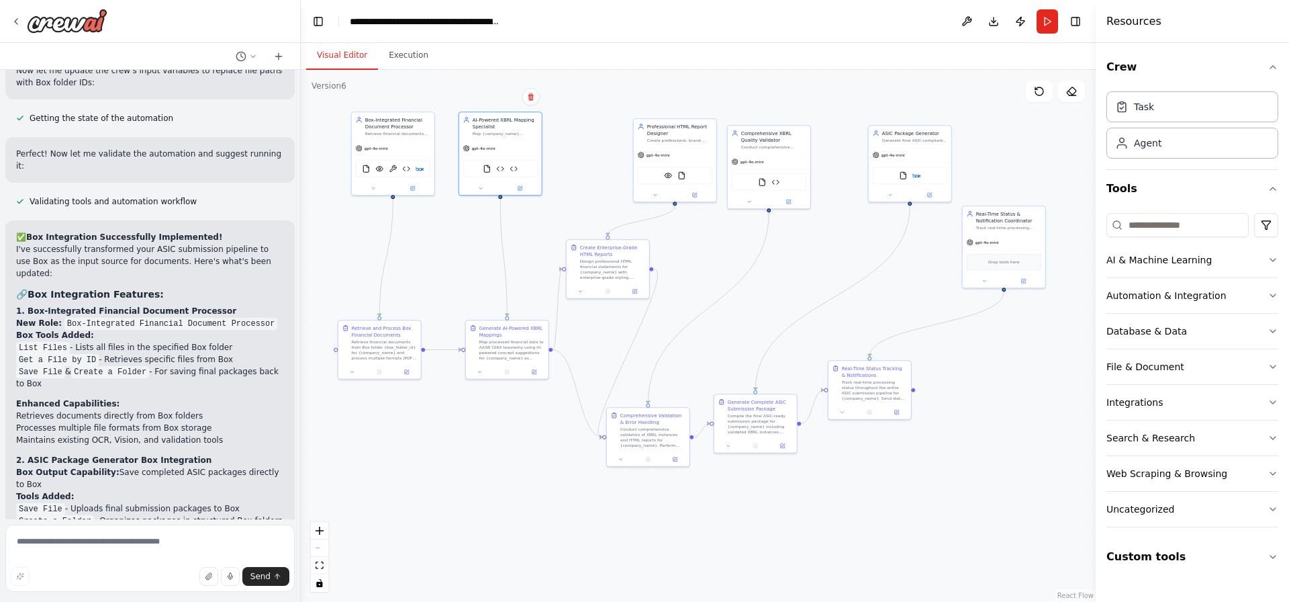
drag, startPoint x: 619, startPoint y: 160, endPoint x: 436, endPoint y: 88, distance: 196.9
click at [426, 75] on div ".deletable-edge-delete-btn { width: 20px; height: 20px; border: 0px solid #ffff…" at bounding box center [698, 336] width 795 height 532
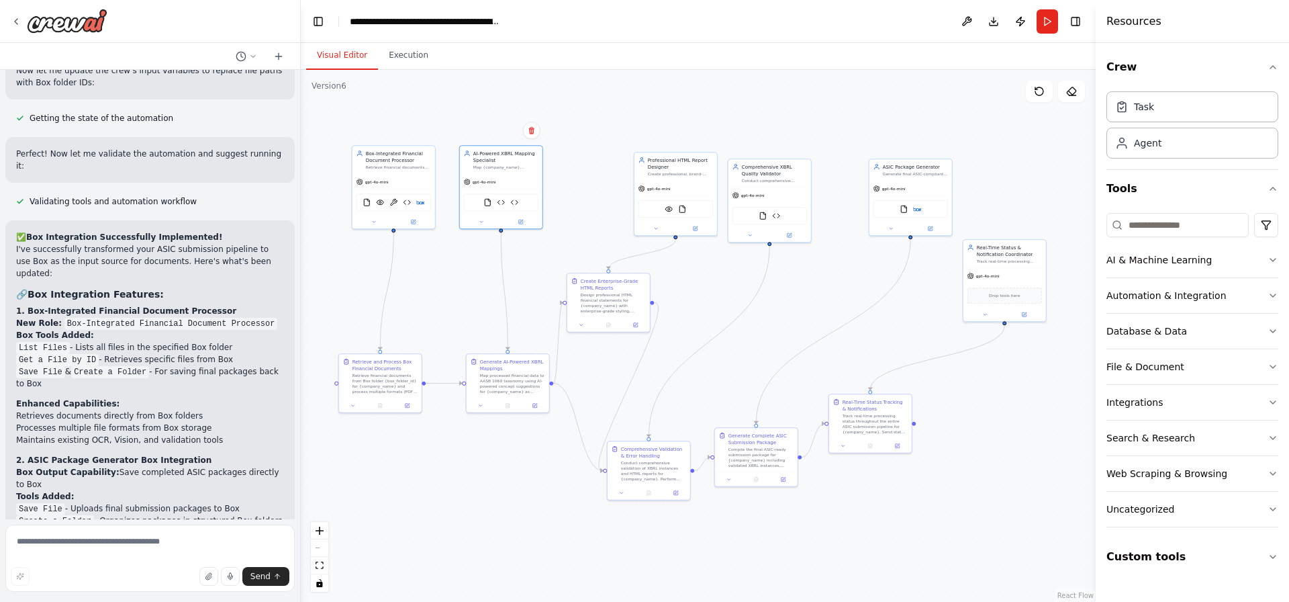
drag, startPoint x: 780, startPoint y: 255, endPoint x: 804, endPoint y: 293, distance: 44.7
click at [804, 293] on div ".deletable-edge-delete-btn { width: 20px; height: 20px; border: 0px solid #ffff…" at bounding box center [698, 336] width 795 height 532
click at [418, 170] on div "Retrieve financial documents from Box folder {box_folder_id}, process multiple …" at bounding box center [401, 167] width 65 height 5
click at [427, 209] on div "FileReadTool VisionTool OCRTool Financial Data Validator Tool Box" at bounding box center [396, 202] width 75 height 17
click at [99, 554] on textarea at bounding box center [149, 557] width 289 height 67
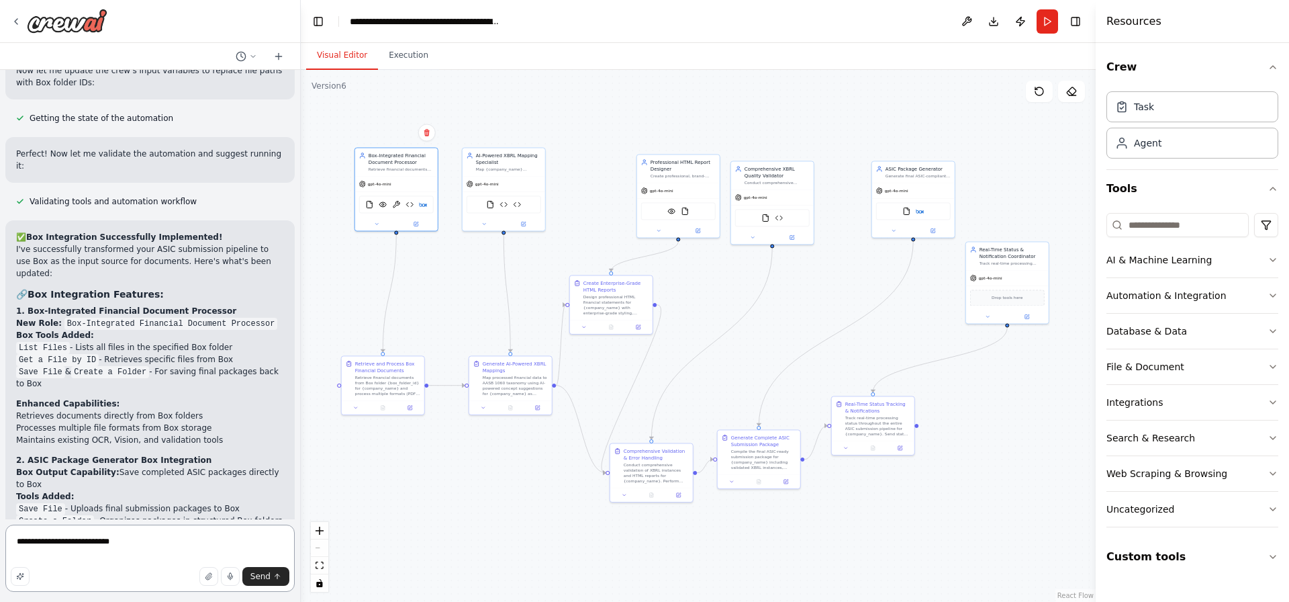
paste textarea "**********"
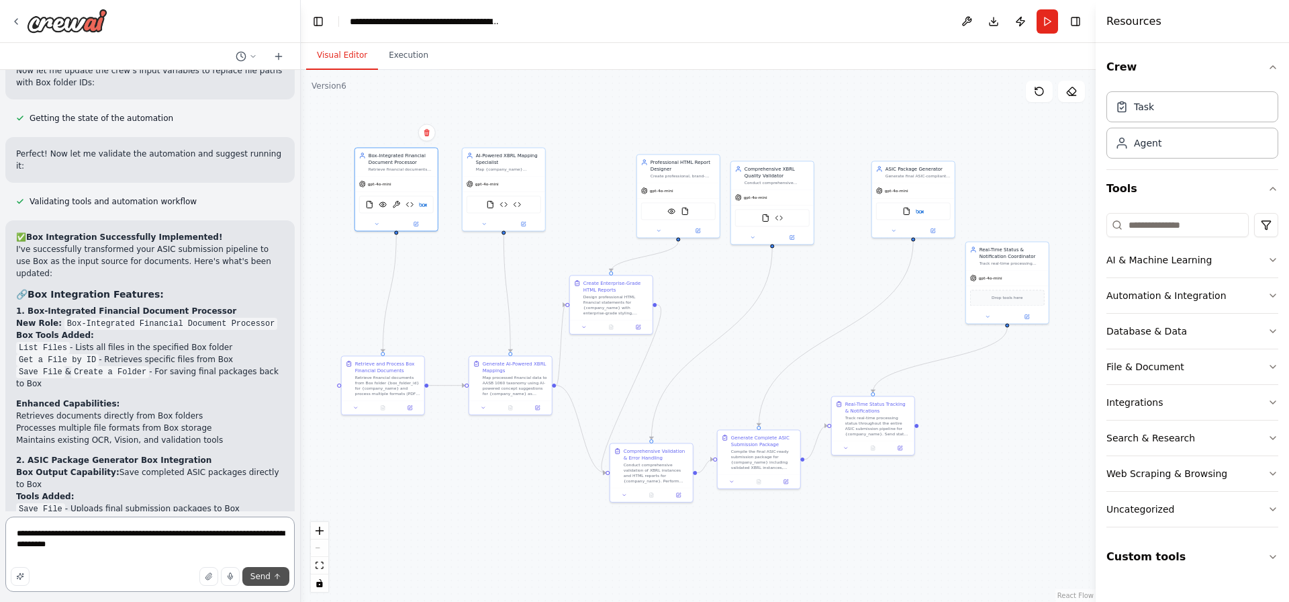
type textarea "**********"
click at [256, 583] on button "Send" at bounding box center [265, 576] width 47 height 19
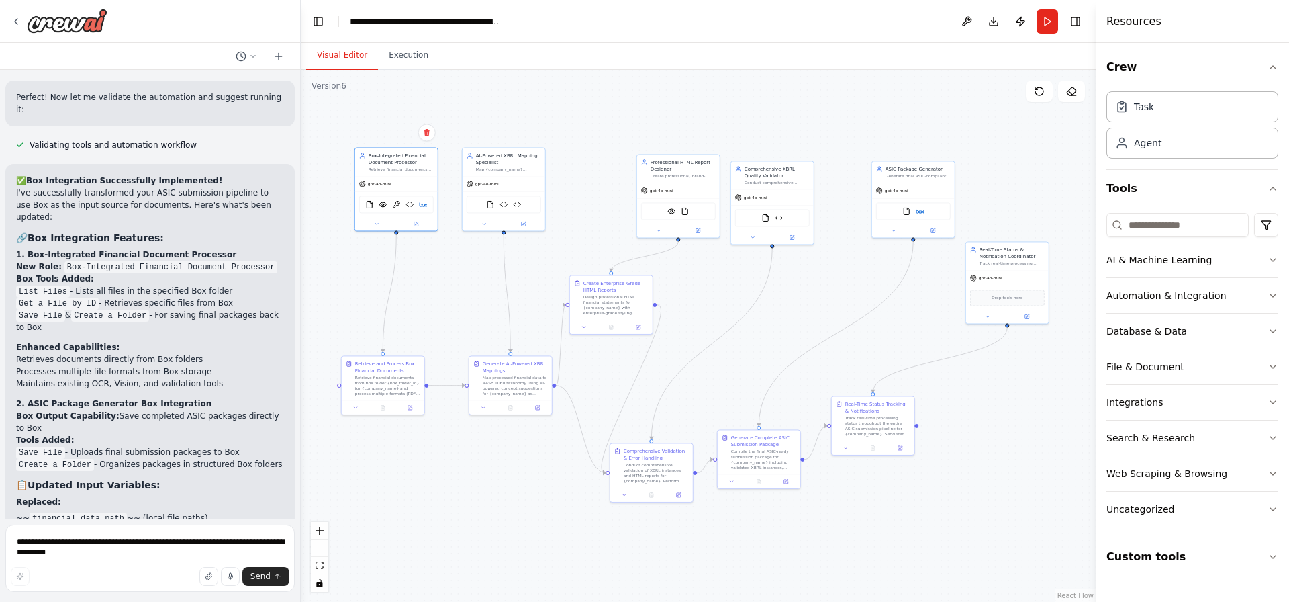
scroll to position [12528, 0]
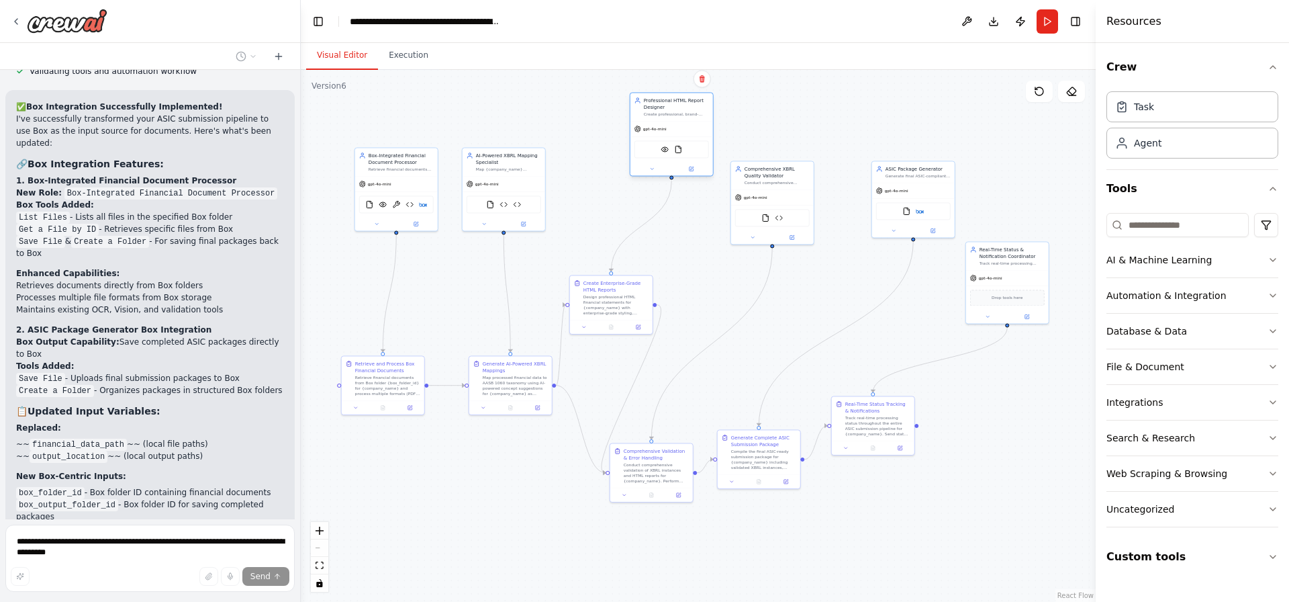
drag, startPoint x: 693, startPoint y: 186, endPoint x: 683, endPoint y: 132, distance: 54.5
click at [683, 132] on div "gpt-4o-mini VisionTool FileReadTool" at bounding box center [671, 148] width 83 height 54
drag, startPoint x: 798, startPoint y: 164, endPoint x: 816, endPoint y: 135, distance: 34.7
click at [816, 165] on div "Conduct comprehensive validation and error handling for XBRL instances and HTML…" at bounding box center [783, 167] width 65 height 5
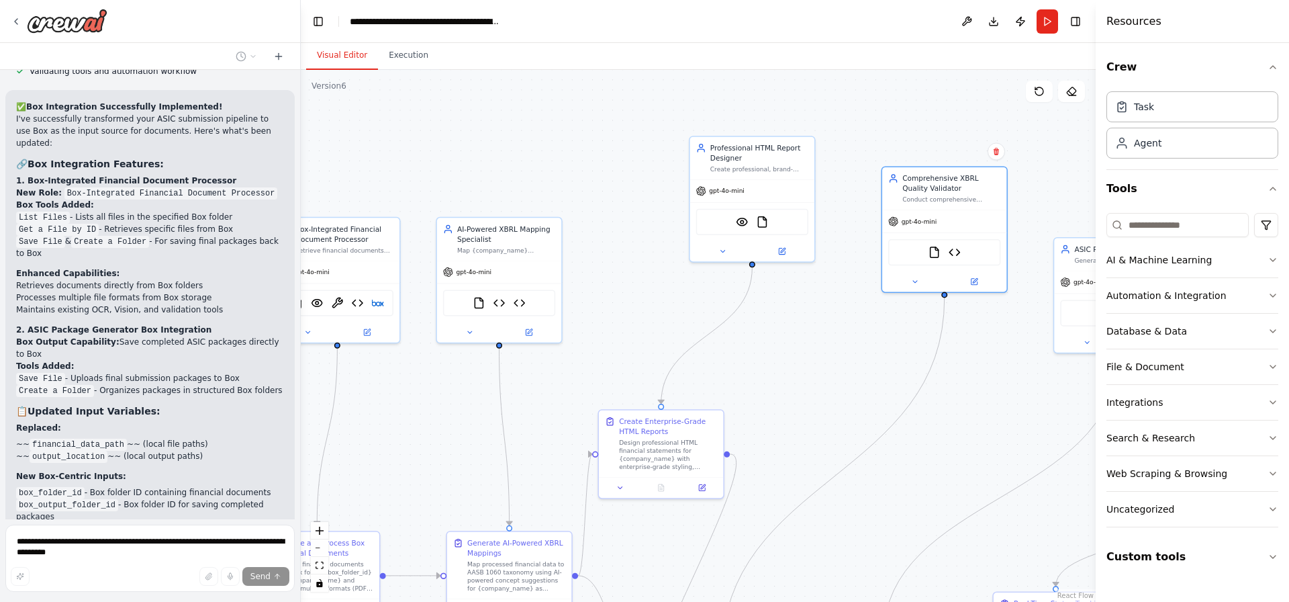
drag, startPoint x: 643, startPoint y: 258, endPoint x: 607, endPoint y: 361, distance: 108.9
click at [592, 381] on div ".deletable-edge-delete-btn { width: 20px; height: 20px; border: 0px solid #ffff…" at bounding box center [698, 336] width 795 height 532
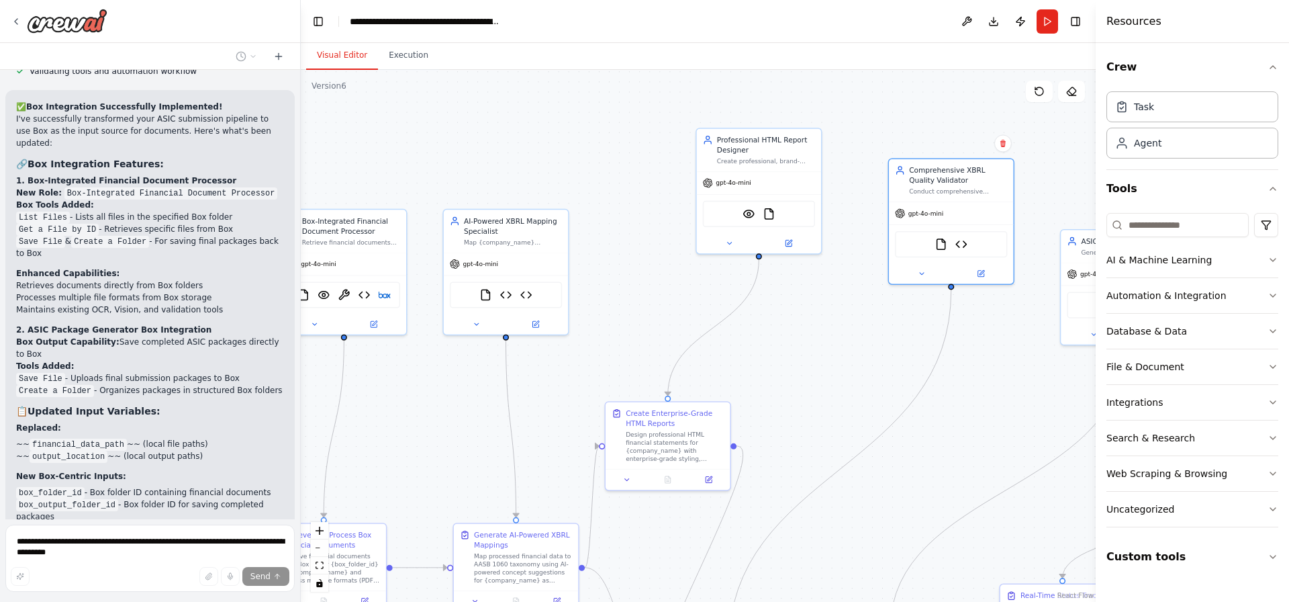
click at [883, 339] on div ".deletable-edge-delete-btn { width: 20px; height: 20px; border: 0px solid #ffff…" at bounding box center [698, 336] width 795 height 532
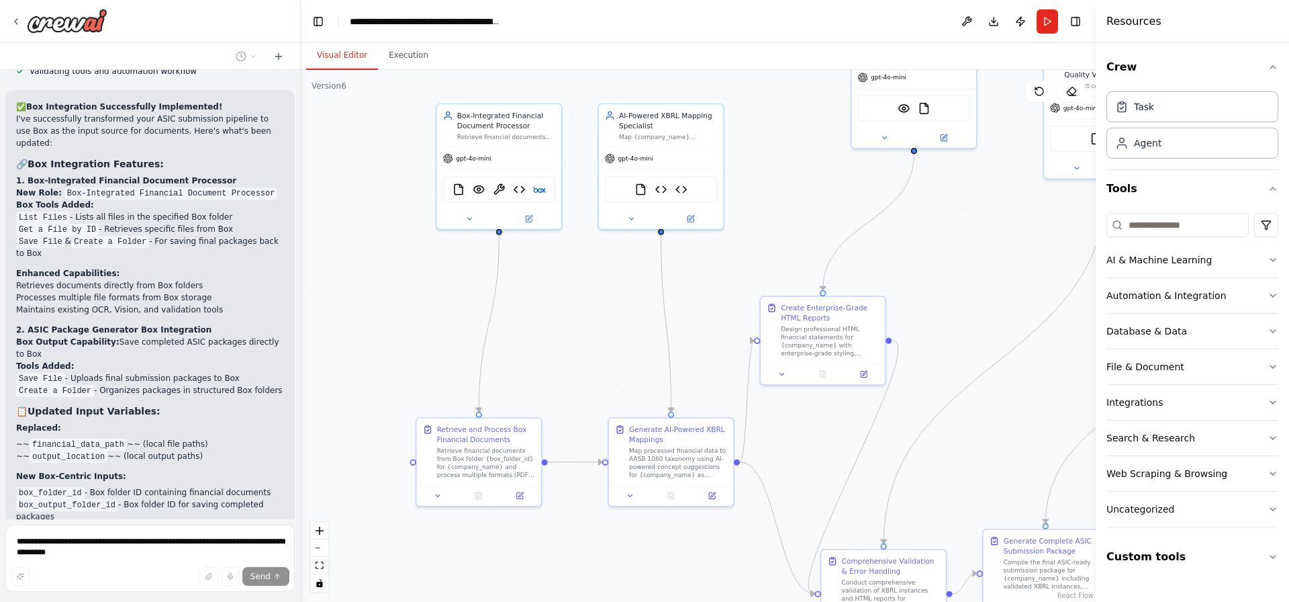
drag, startPoint x: 718, startPoint y: 317, endPoint x: 782, endPoint y: 239, distance: 100.7
click at [782, 239] on div ".deletable-edge-delete-btn { width: 20px; height: 20px; border: 0px solid #ffff…" at bounding box center [698, 336] width 795 height 532
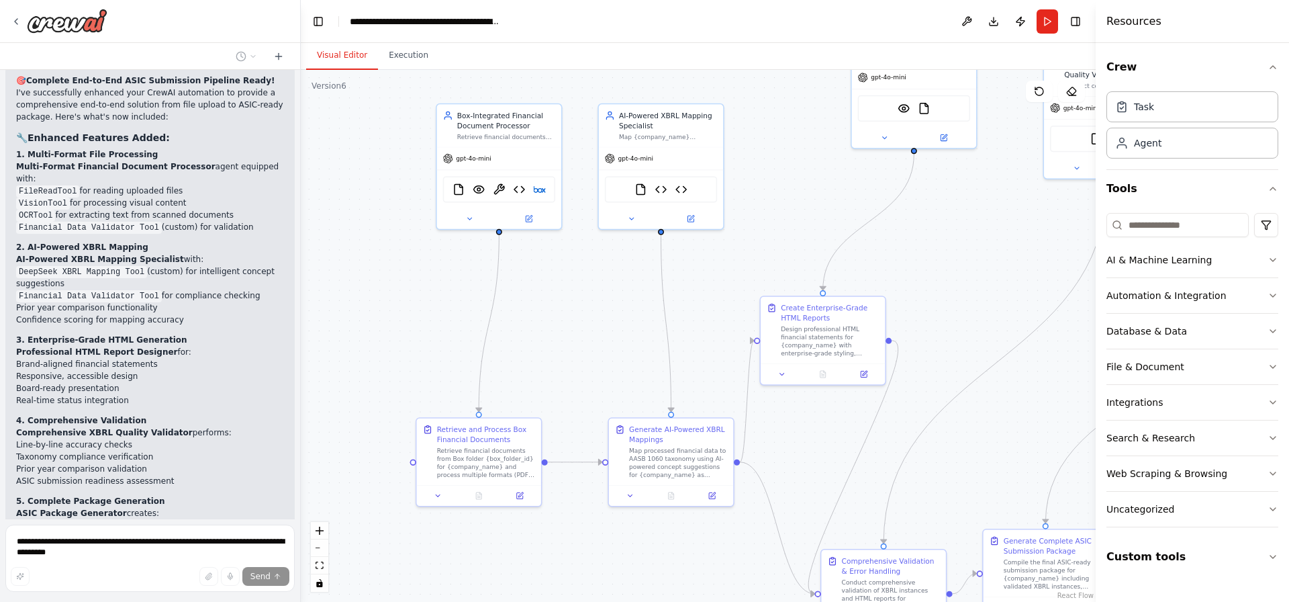
scroll to position [10611, 0]
drag, startPoint x: 95, startPoint y: 371, endPoint x: 112, endPoint y: 402, distance: 35.7
click at [112, 402] on div "🎯 Complete End-to-End ASIC Submission Pipeline Ready! I've successfully enhance…" at bounding box center [150, 563] width 268 height 978
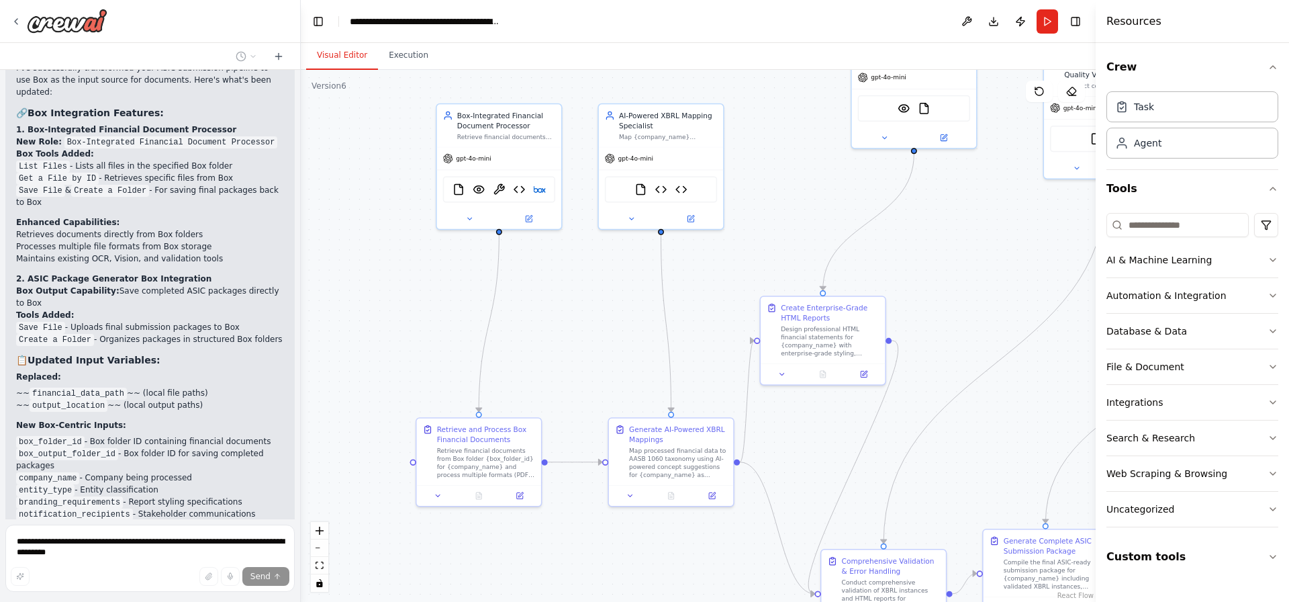
scroll to position [13023, 0]
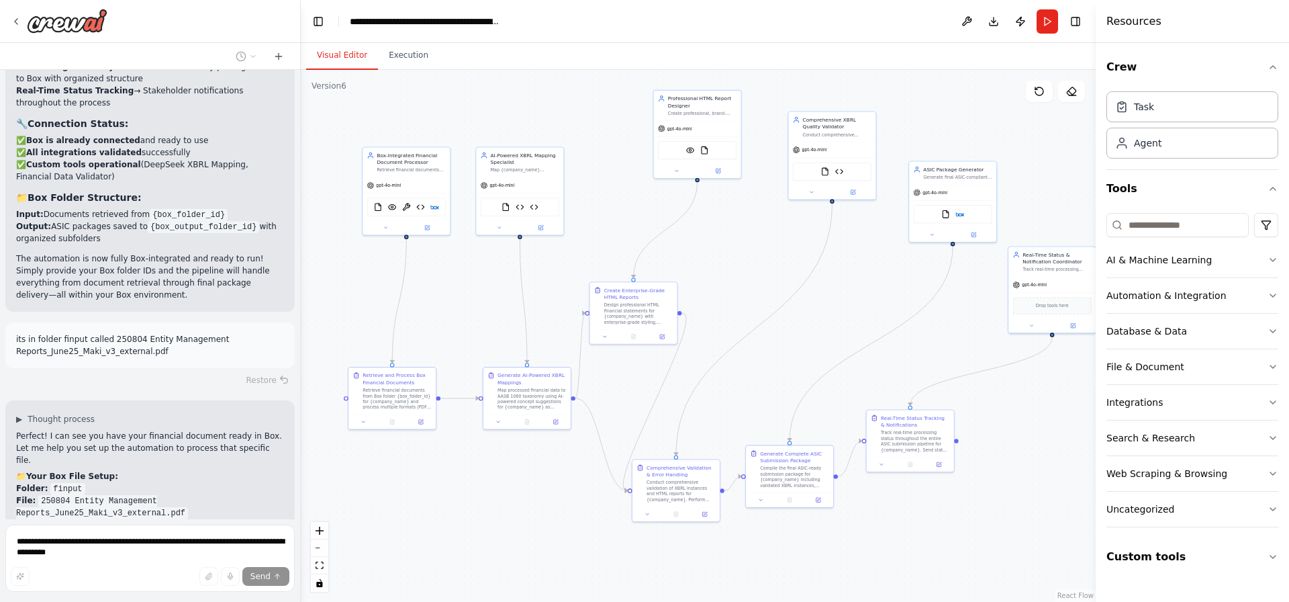
drag, startPoint x: 870, startPoint y: 276, endPoint x: 751, endPoint y: 254, distance: 121.4
click at [751, 254] on div ".deletable-edge-delete-btn { width: 20px; height: 20px; border: 0px solid #ffff…" at bounding box center [698, 336] width 795 height 532
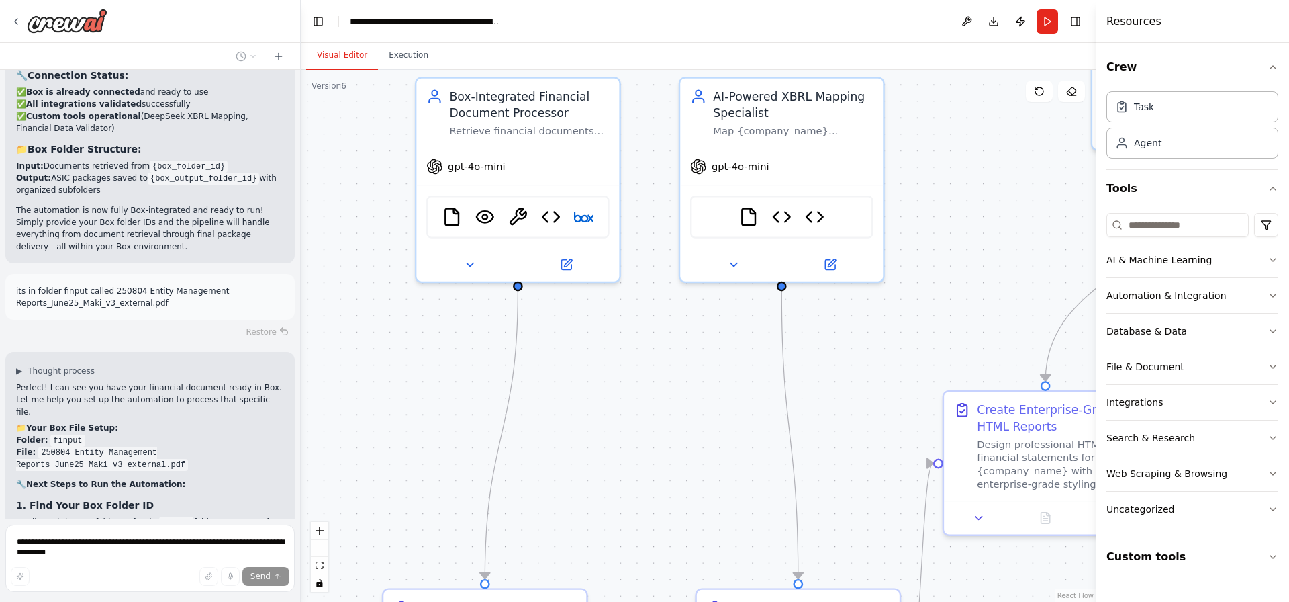
drag, startPoint x: 553, startPoint y: 304, endPoint x: 769, endPoint y: 432, distance: 251.6
click at [769, 432] on div ".deletable-edge-delete-btn { width: 20px; height: 20px; border: 0px solid #ffff…" at bounding box center [698, 336] width 795 height 532
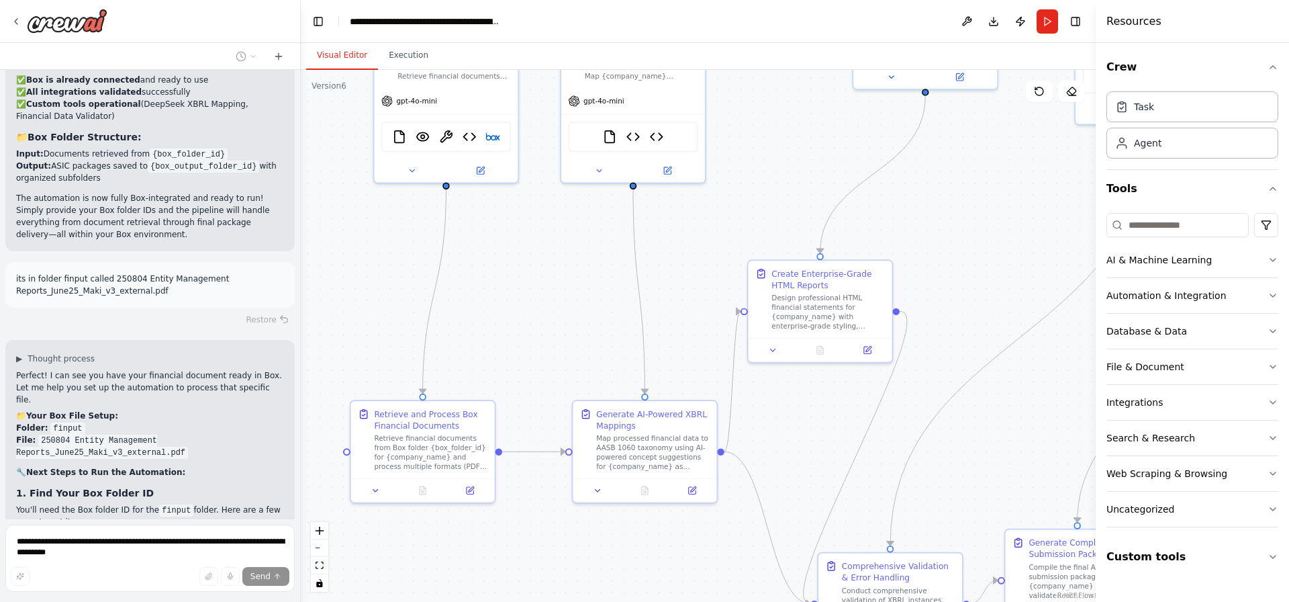
drag, startPoint x: 630, startPoint y: 332, endPoint x: 524, endPoint y: 216, distance: 157.8
click at [535, 211] on div ".deletable-edge-delete-btn { width: 20px; height: 20px; border: 0px solid #ffff…" at bounding box center [698, 336] width 795 height 532
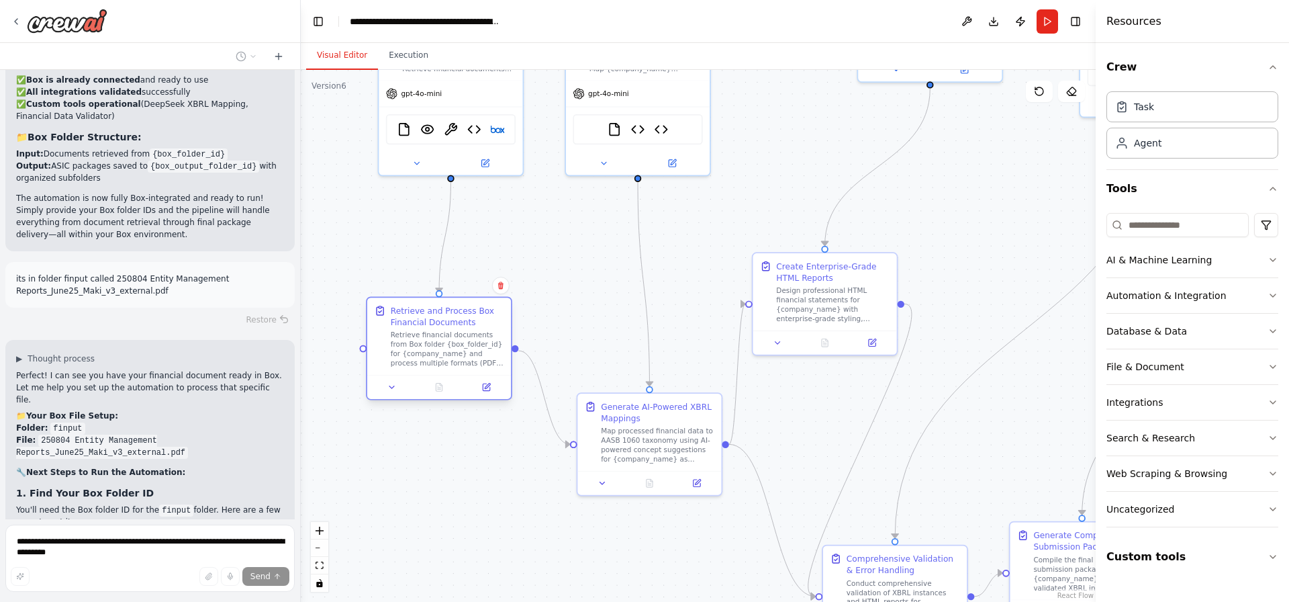
drag, startPoint x: 447, startPoint y: 424, endPoint x: 449, endPoint y: 257, distance: 166.5
click at [449, 305] on div "Retrieve and Process Box Financial Documents Retrieve financial documents from …" at bounding box center [447, 336] width 113 height 63
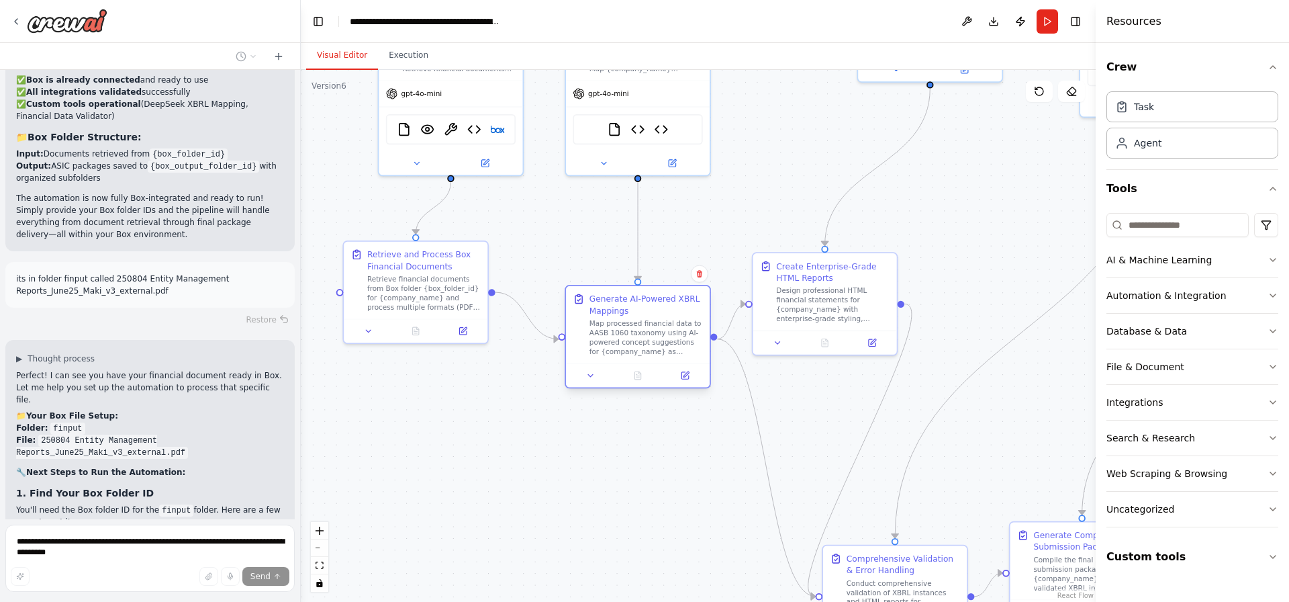
drag, startPoint x: 669, startPoint y: 394, endPoint x: 667, endPoint y: 309, distance: 85.3
click at [667, 309] on div "Generate AI-Powered XBRL Mappings Map processed financial data to AASB 1060 tax…" at bounding box center [645, 324] width 113 height 63
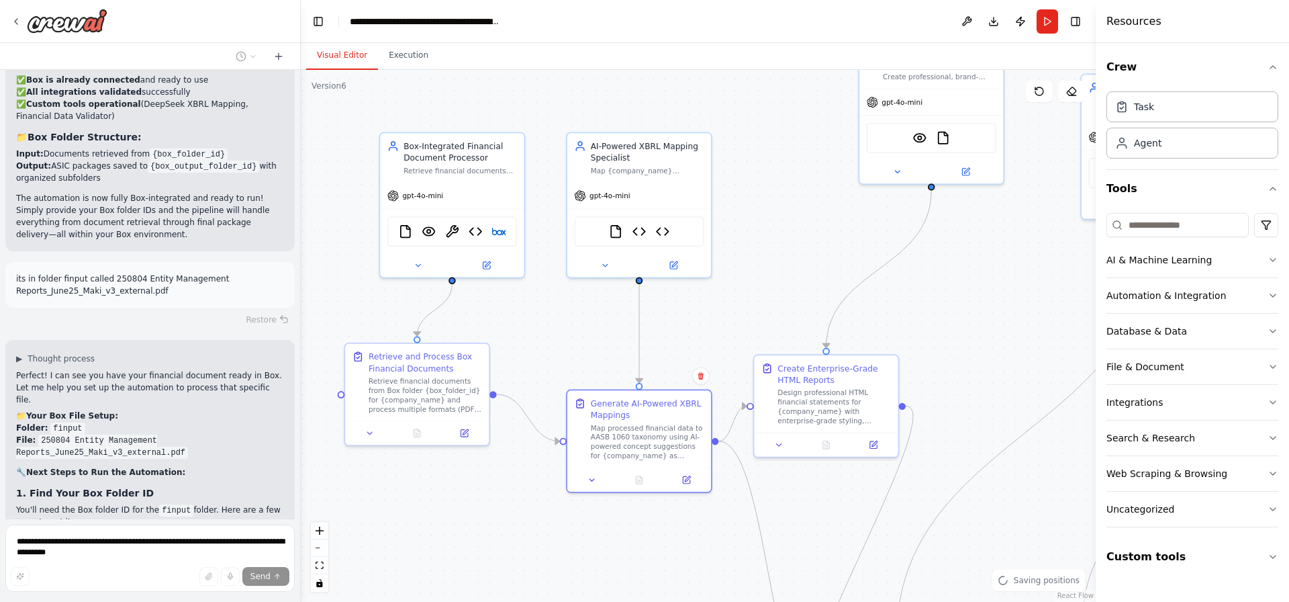
drag, startPoint x: 798, startPoint y: 185, endPoint x: 788, endPoint y: 278, distance: 93.9
click at [788, 278] on div ".deletable-edge-delete-btn { width: 20px; height: 20px; border: 0px solid #ffff…" at bounding box center [698, 336] width 795 height 532
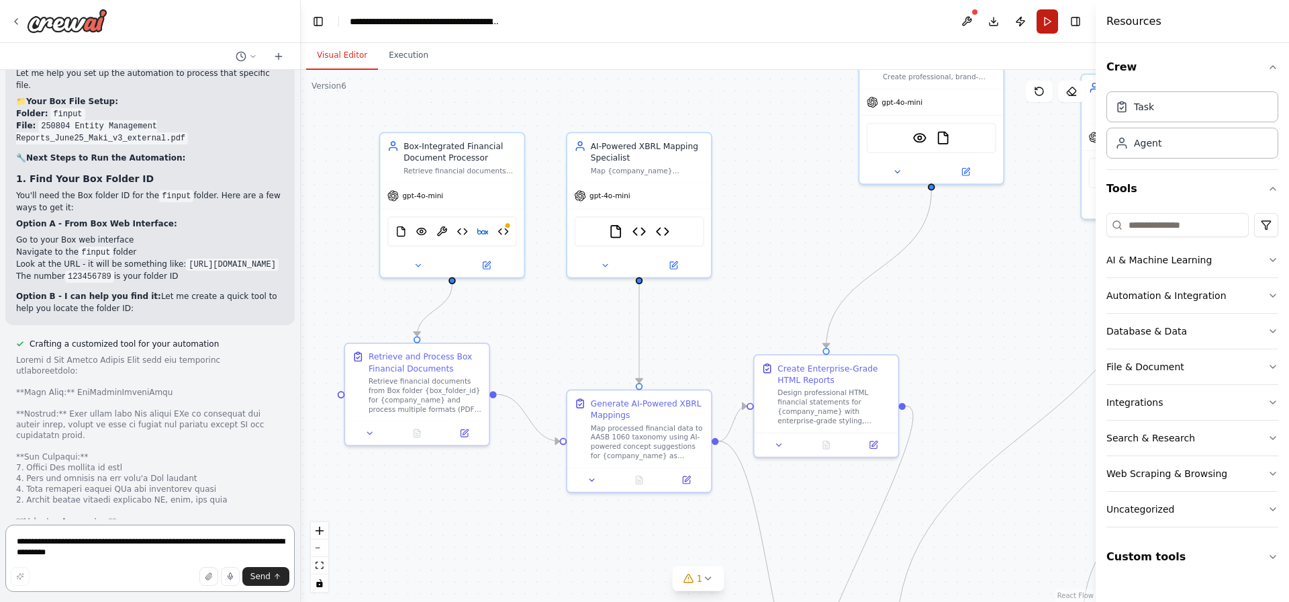
scroll to position [13674, 0]
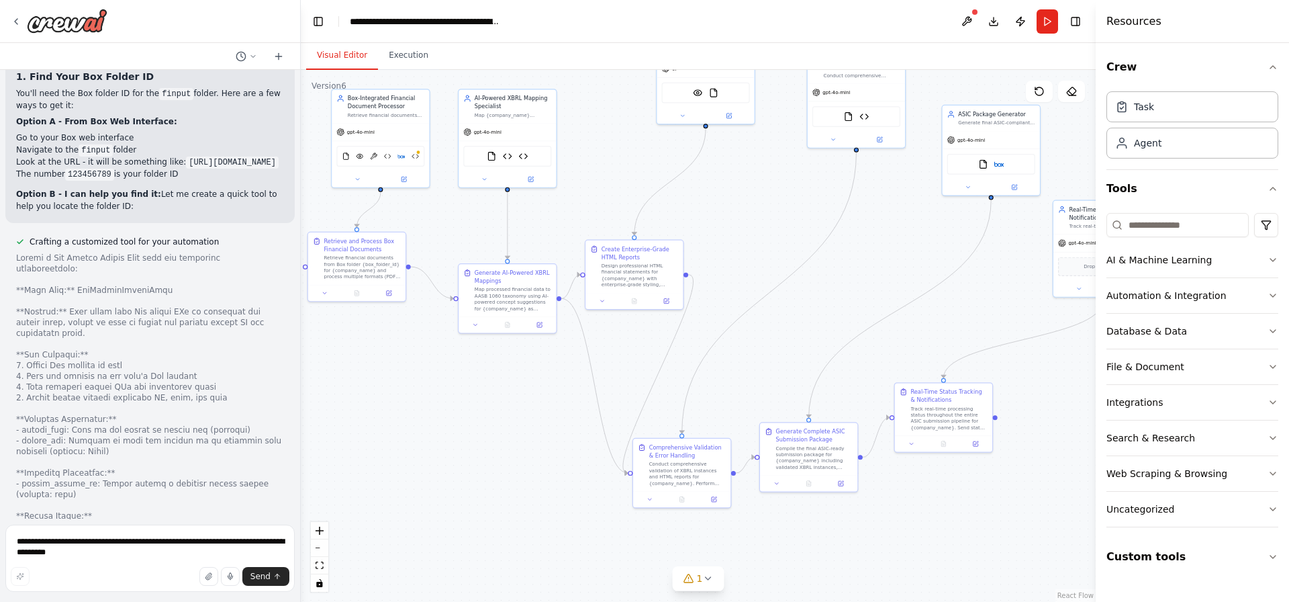
drag, startPoint x: 916, startPoint y: 340, endPoint x: 751, endPoint y: 288, distance: 172.4
click at [773, 259] on div ".deletable-edge-delete-btn { width: 20px; height: 20px; border: 0px solid #ffff…" at bounding box center [698, 336] width 795 height 532
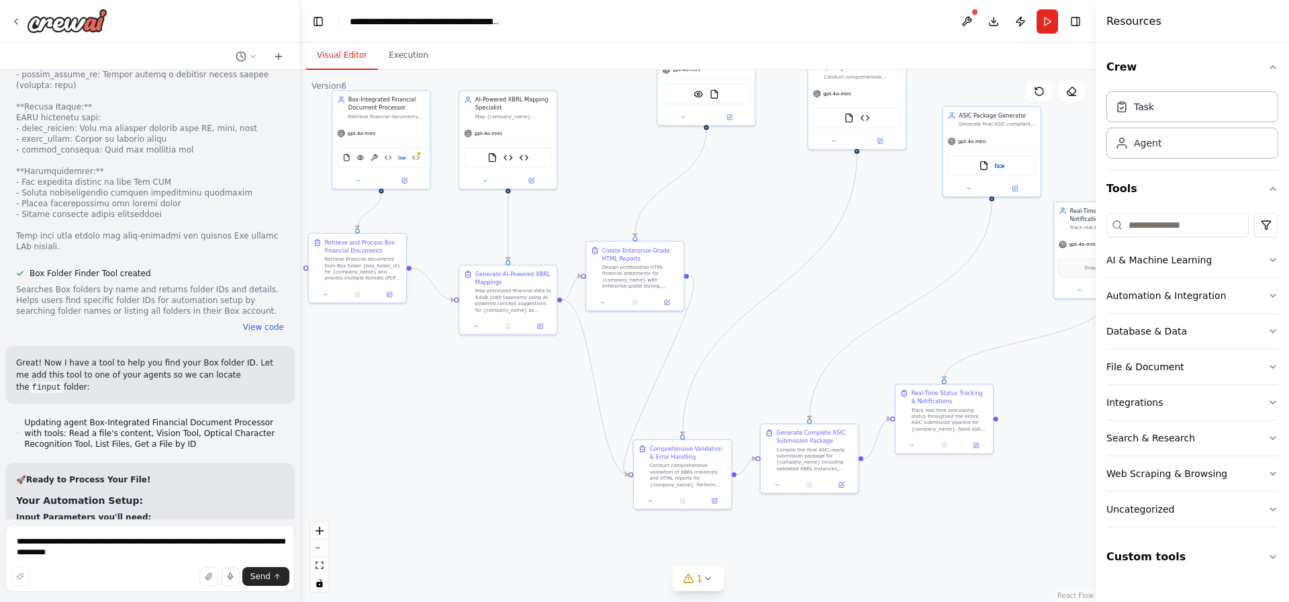
scroll to position [14087, 0]
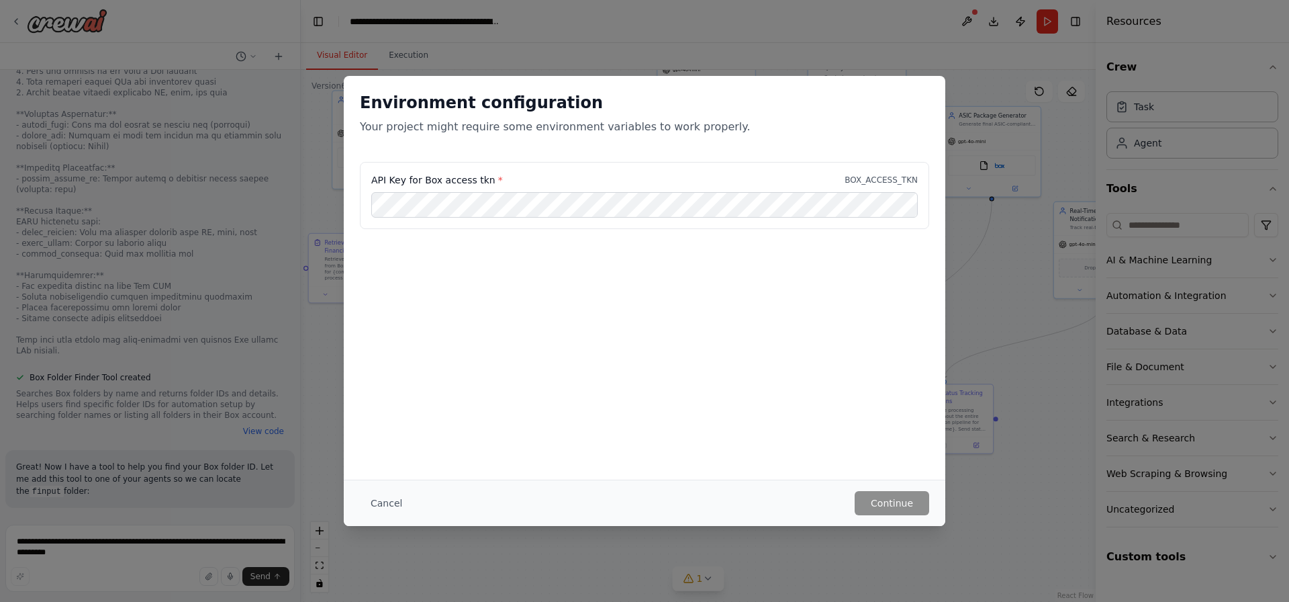
click at [81, 586] on div "Environment configuration Your project might require some environment variables…" at bounding box center [644, 301] width 1289 height 602
click at [419, 174] on label "API Key for Box access tkn *" at bounding box center [437, 179] width 132 height 13
copy label "API Key for Box access tkn *"
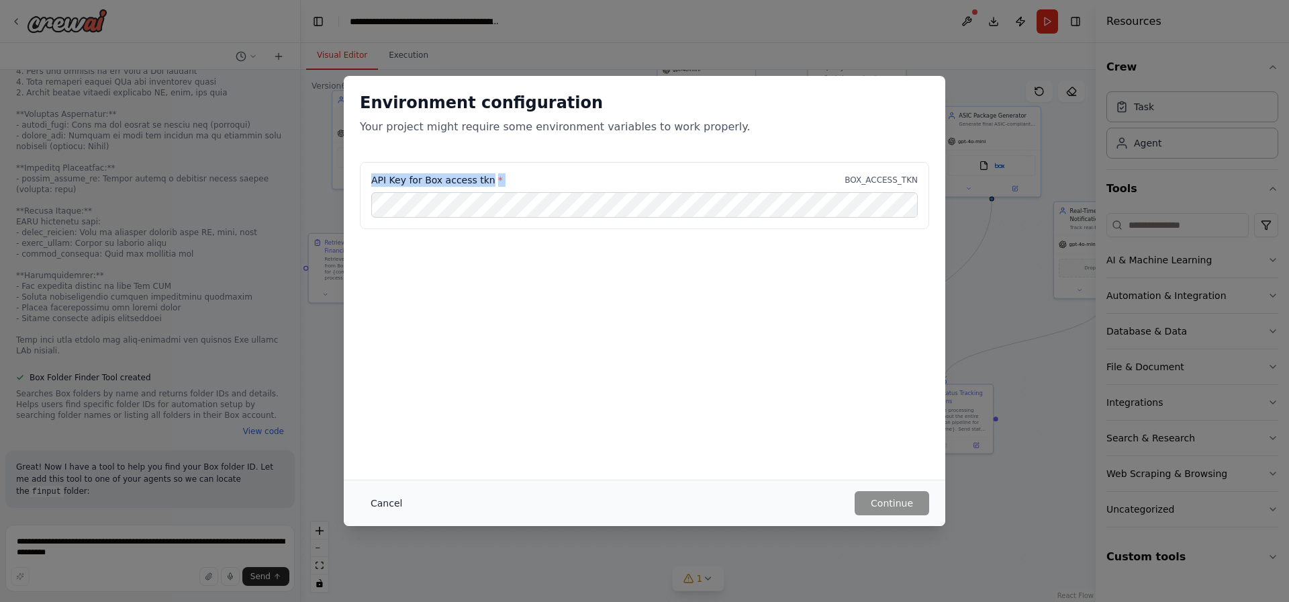
click at [395, 502] on button "Cancel" at bounding box center [386, 503] width 53 height 24
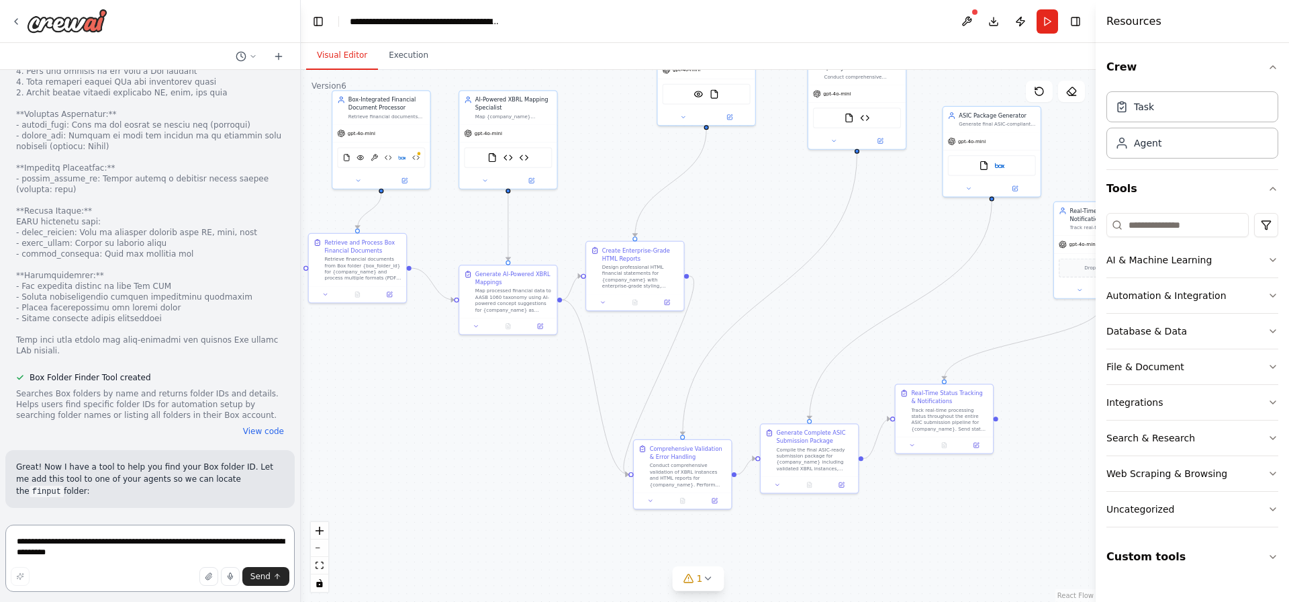
click at [171, 559] on textarea "**********" at bounding box center [149, 557] width 289 height 67
paste textarea "**********"
type textarea "**********"
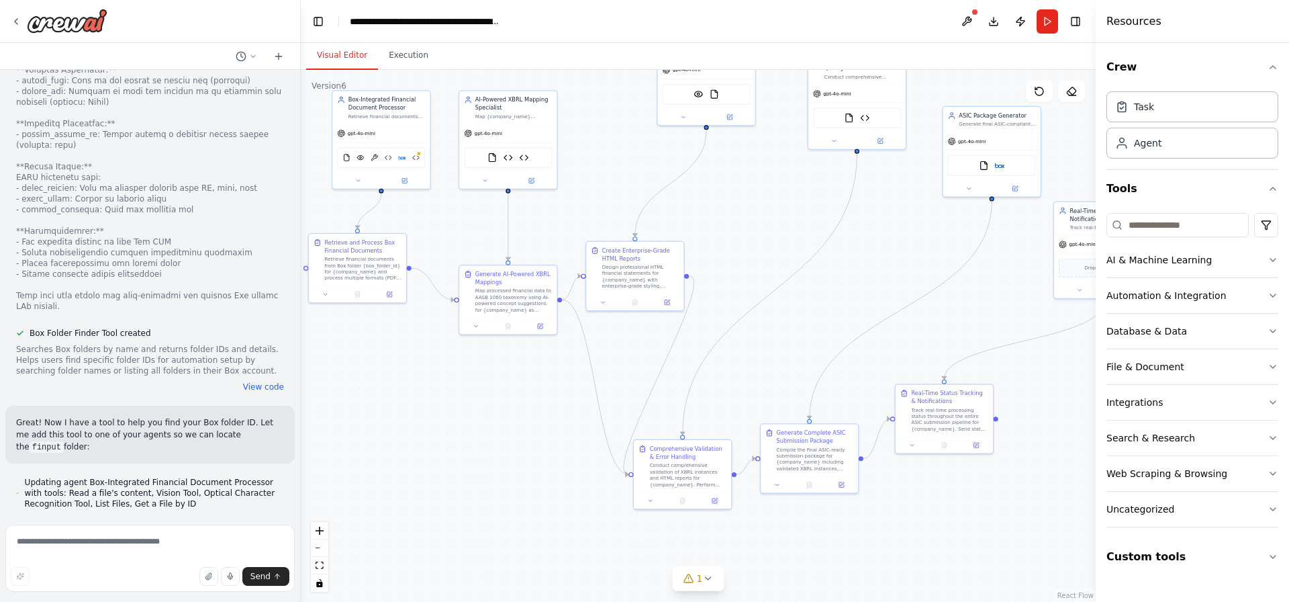
scroll to position [14097, 0]
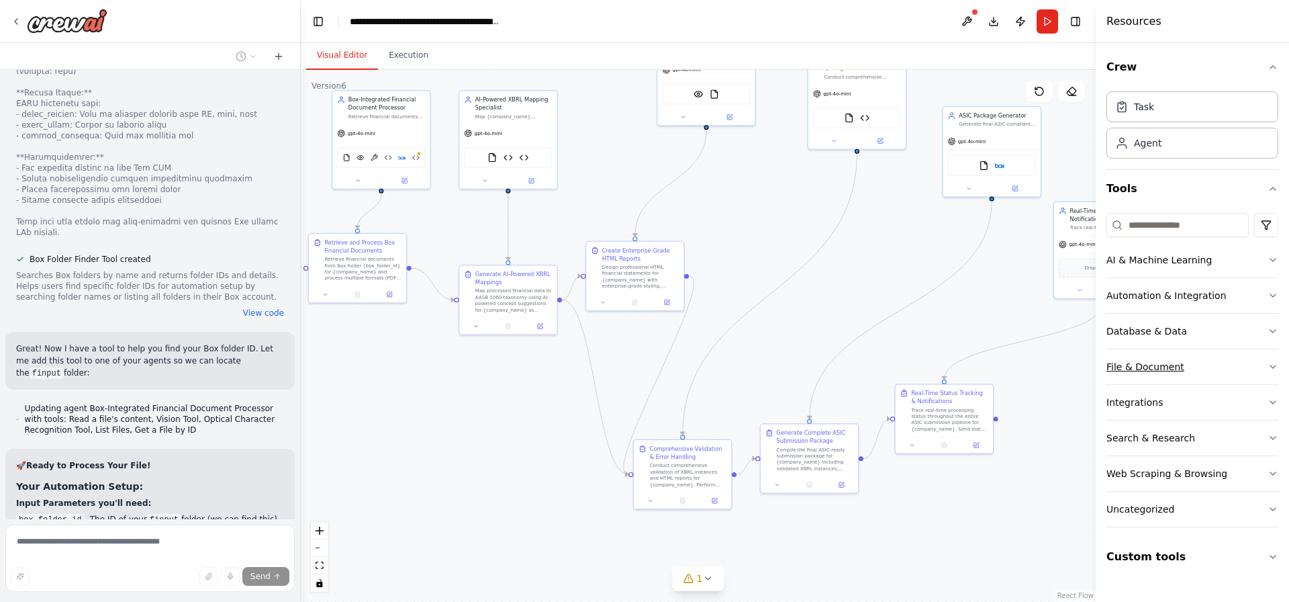
click at [1245, 365] on button "File & Document" at bounding box center [1192, 366] width 172 height 35
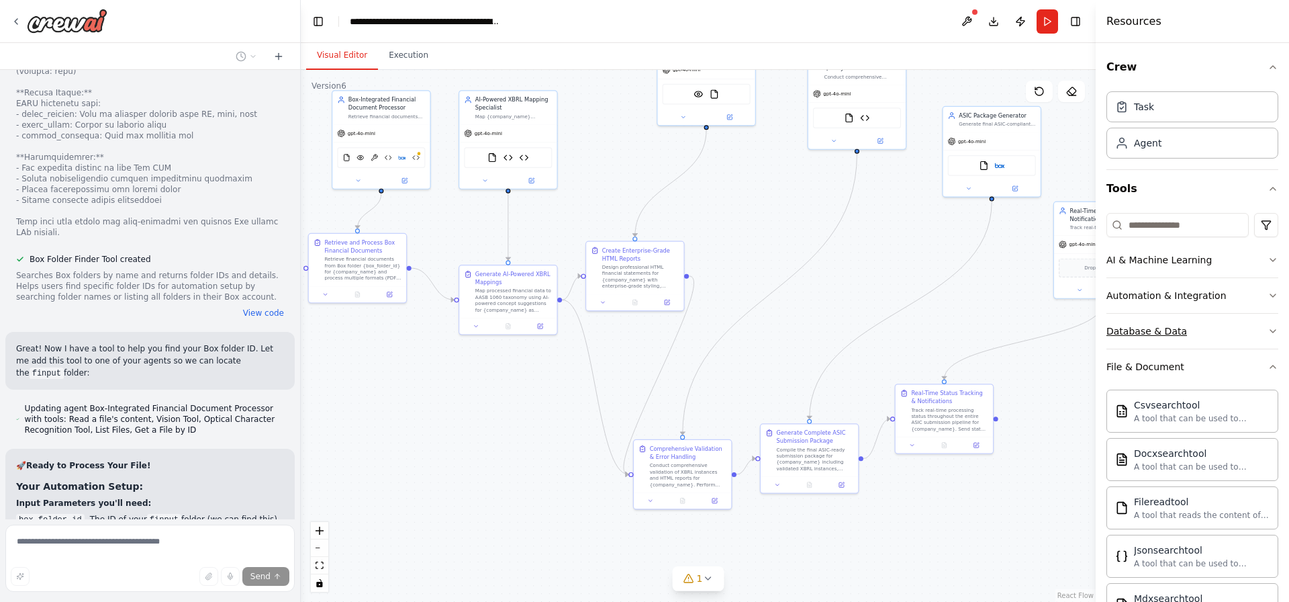
click at [1254, 334] on button "Database & Data" at bounding box center [1192, 331] width 172 height 35
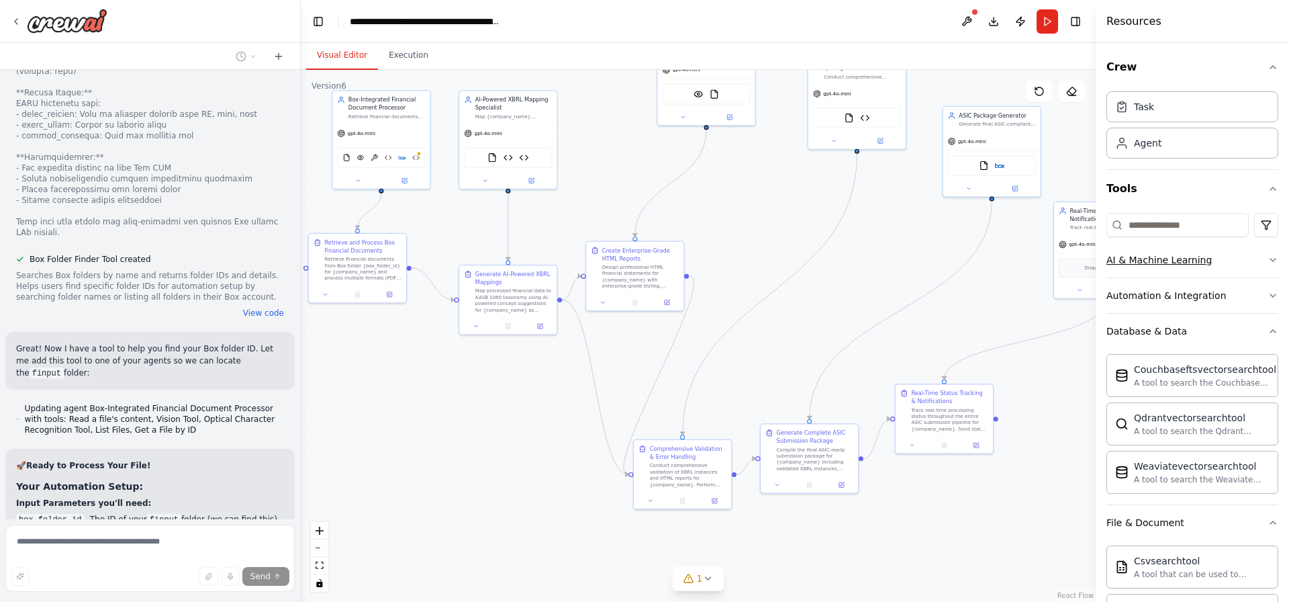
click at [1263, 275] on button "AI & Machine Learning" at bounding box center [1192, 259] width 172 height 35
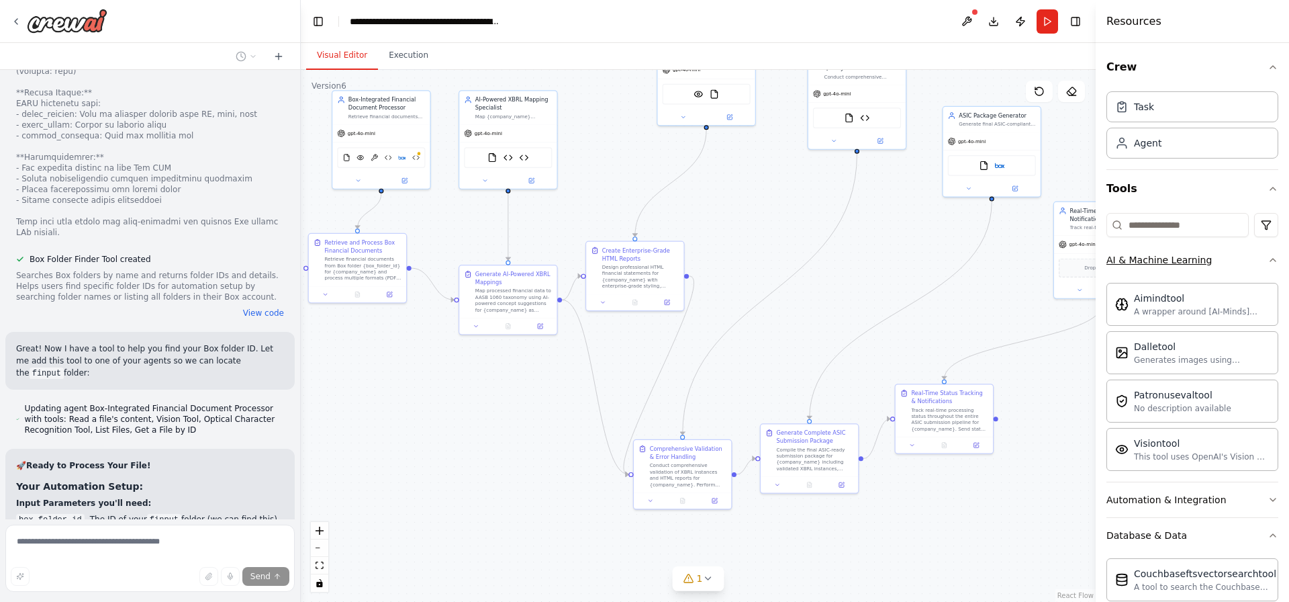
click at [1240, 253] on button "AI & Machine Learning" at bounding box center [1192, 259] width 172 height 35
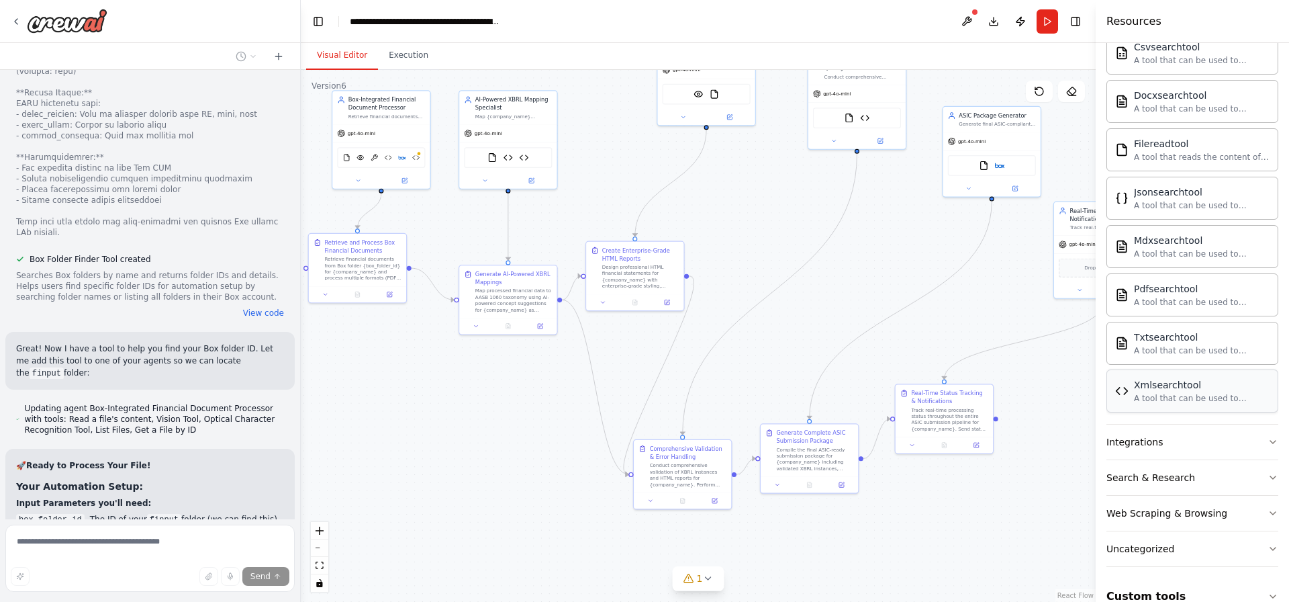
scroll to position [538, 0]
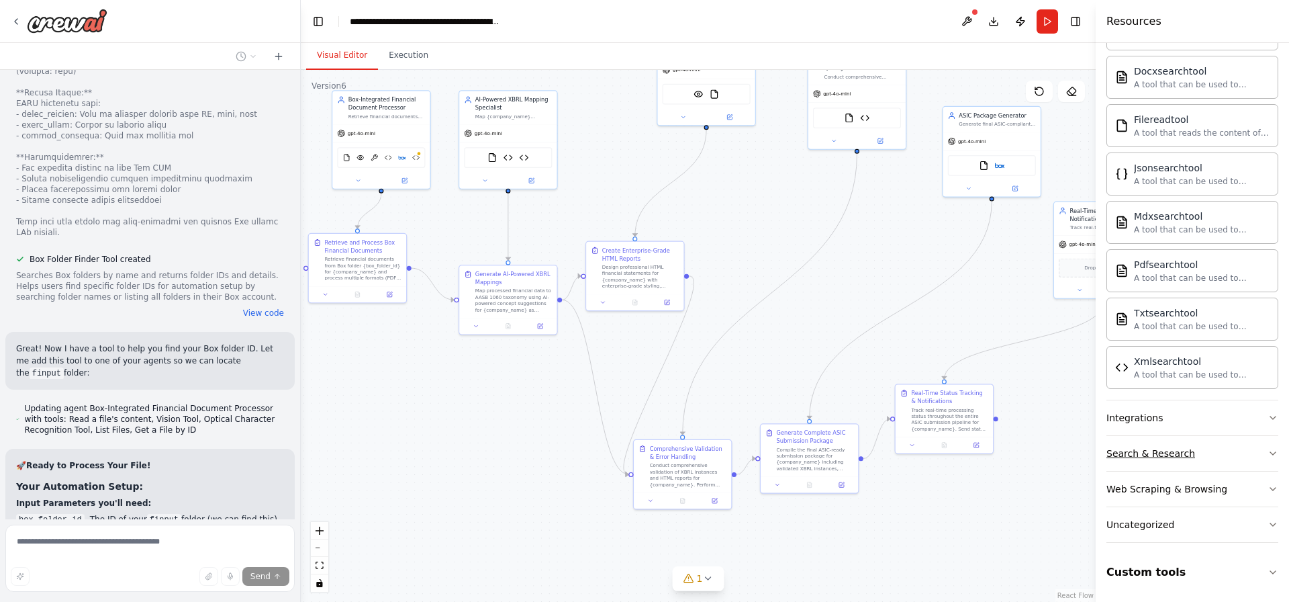
click at [1215, 458] on button "Search & Research" at bounding box center [1192, 453] width 172 height 35
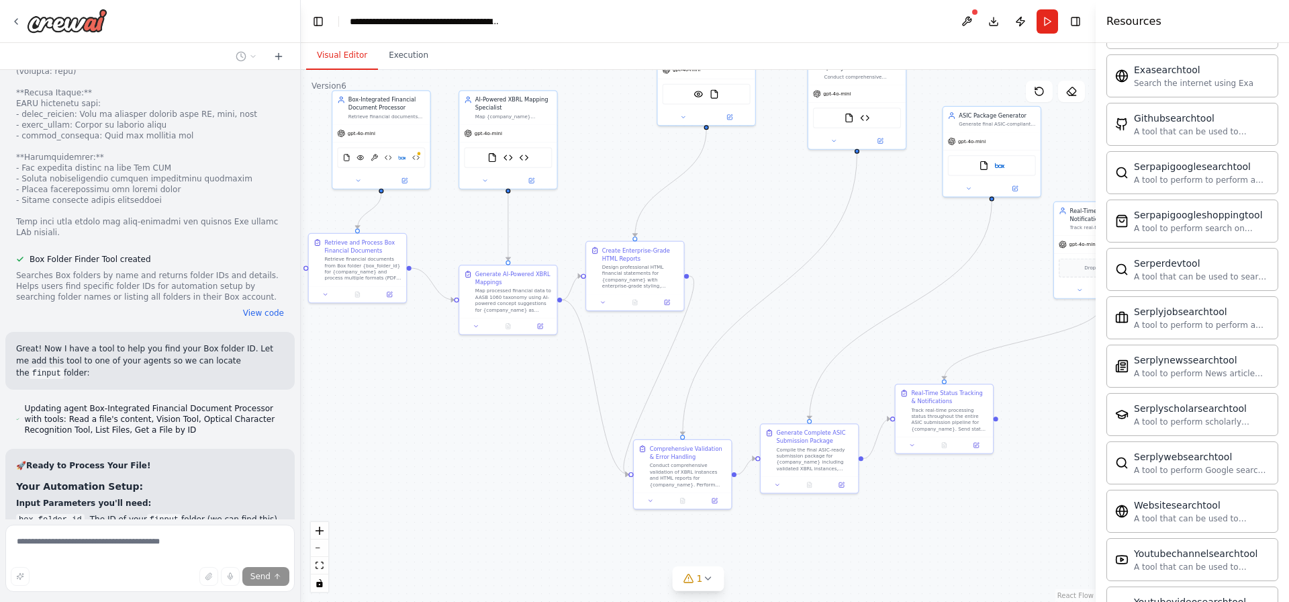
scroll to position [1225, 0]
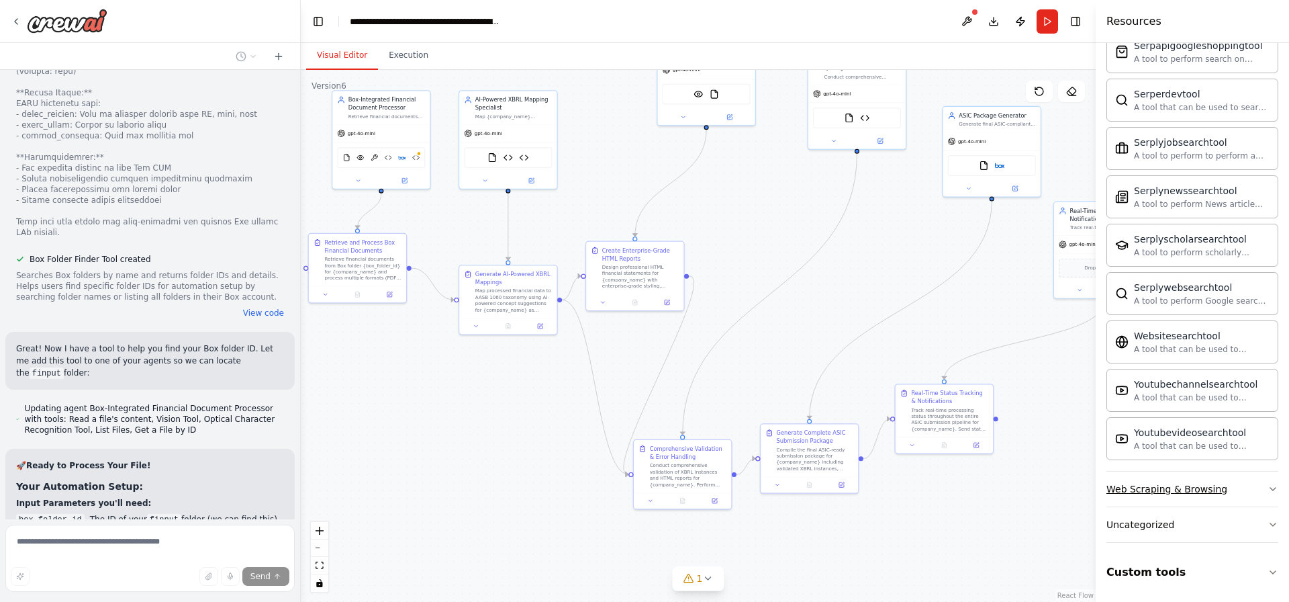
click at [1211, 491] on div "Web Scraping & Browsing" at bounding box center [1166, 488] width 121 height 13
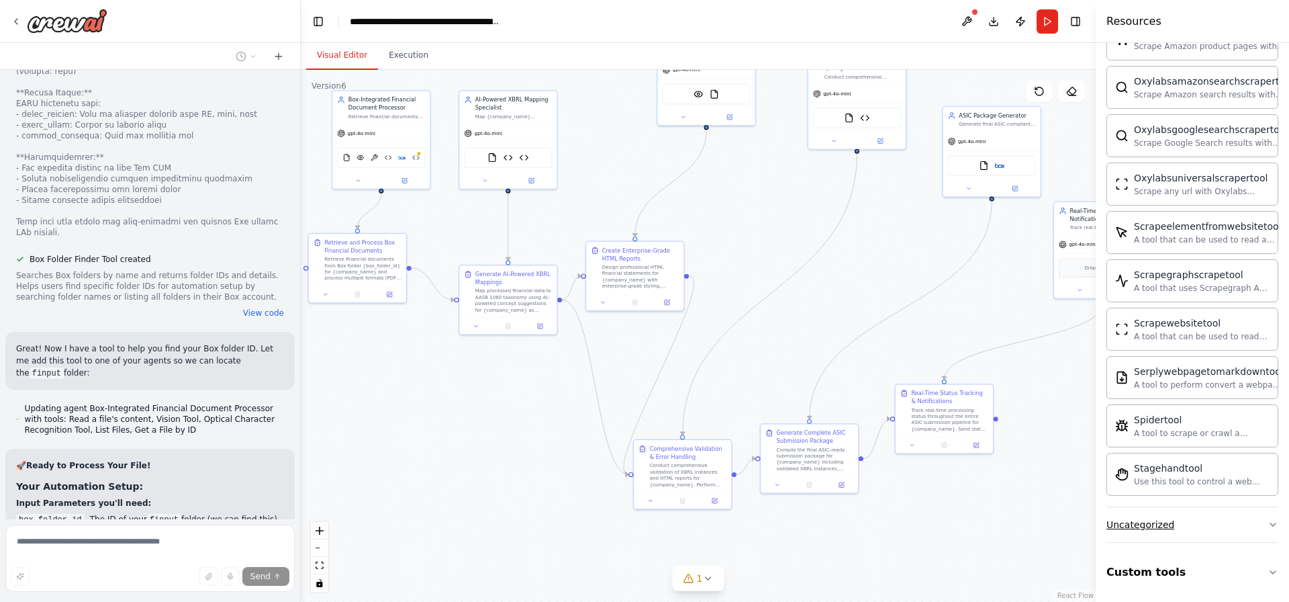
click at [1213, 514] on button "Uncategorized" at bounding box center [1192, 524] width 172 height 35
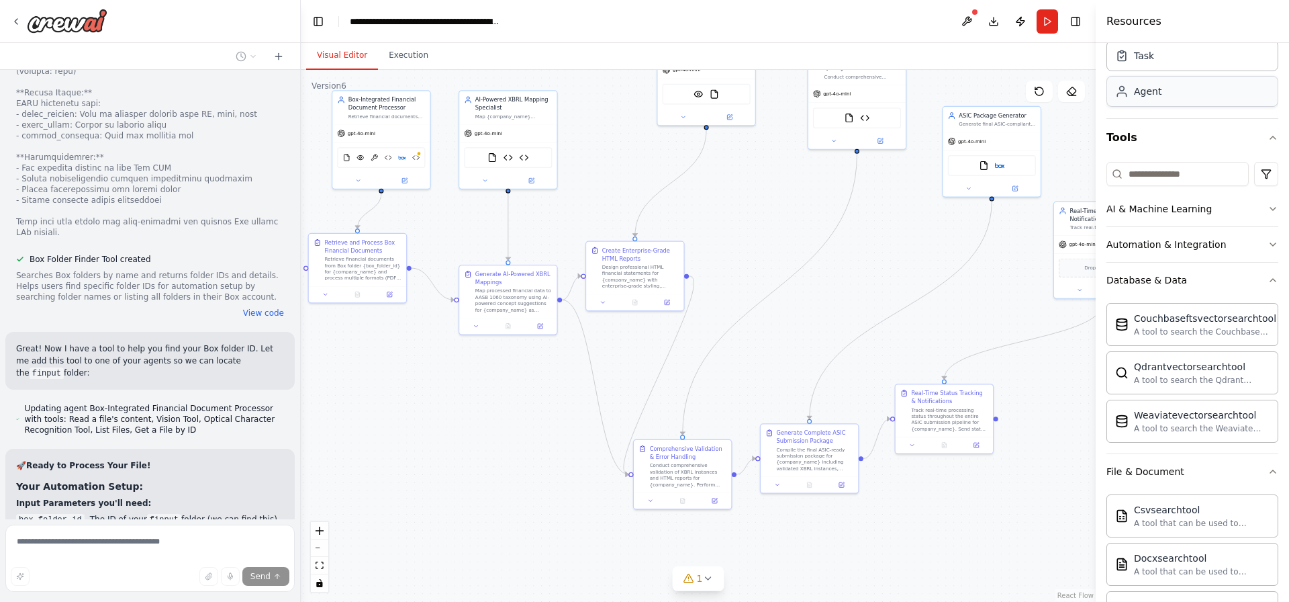
scroll to position [0, 0]
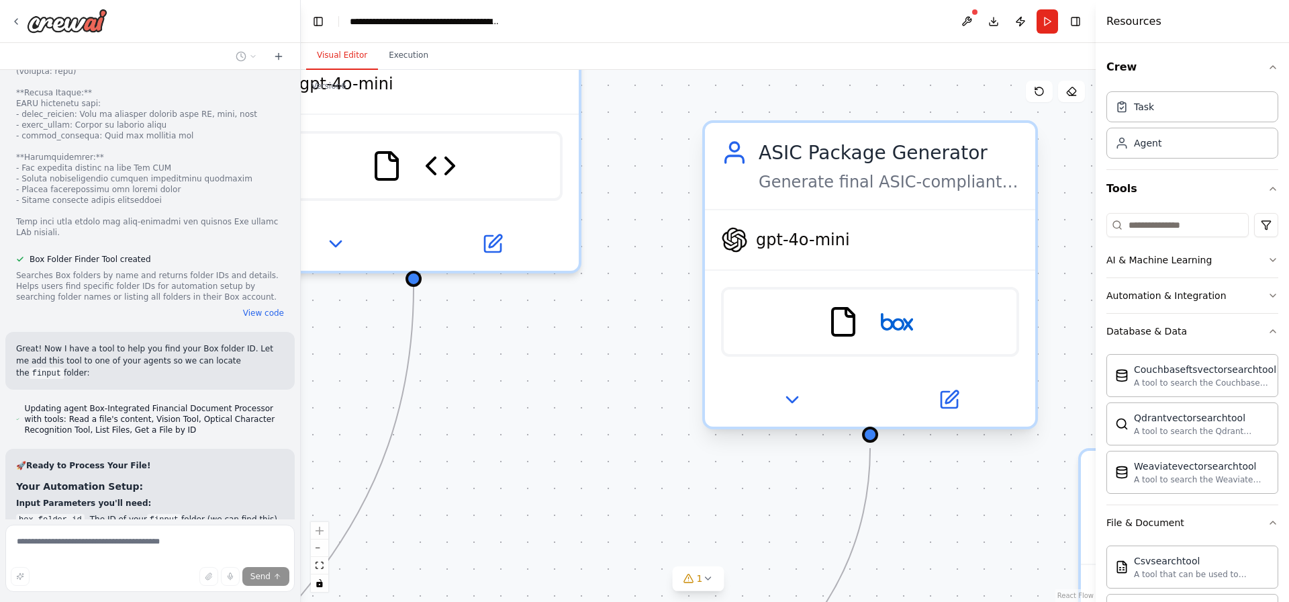
click at [933, 303] on div "FileReadTool Box" at bounding box center [870, 322] width 298 height 70
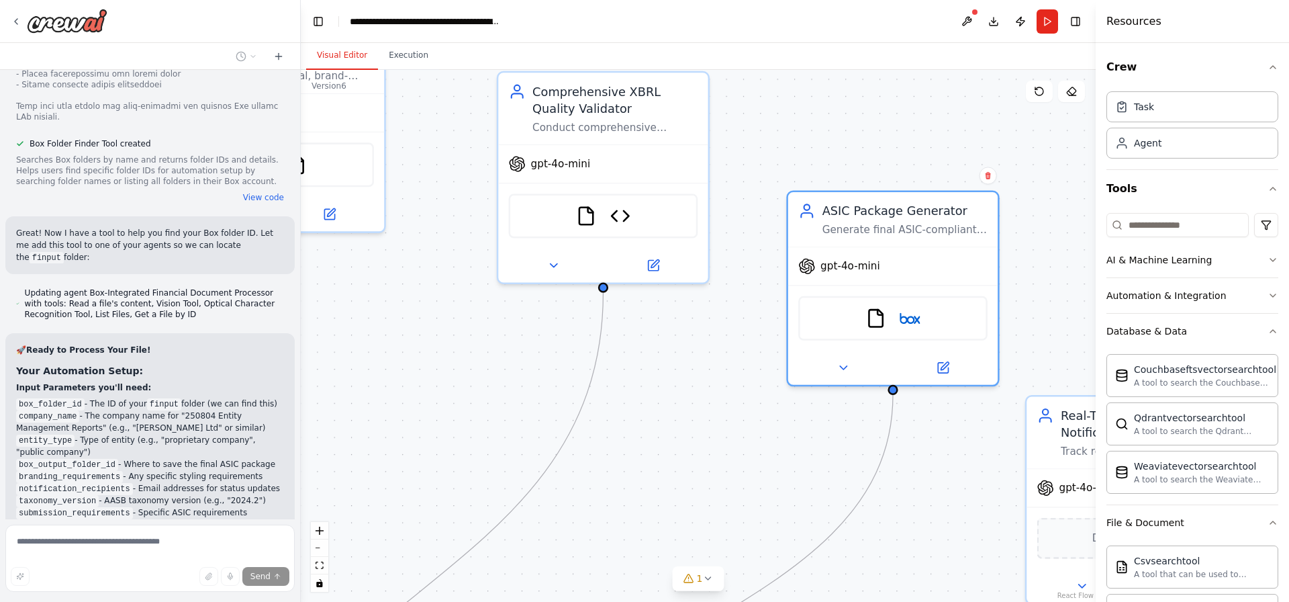
scroll to position [14261, 0]
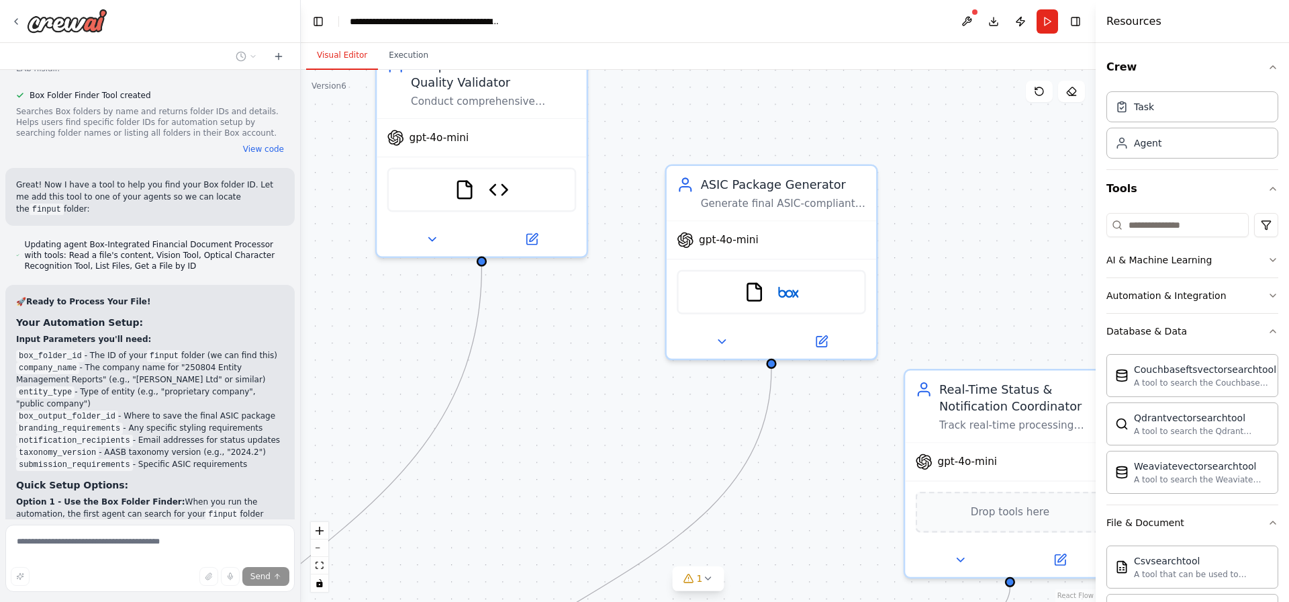
drag, startPoint x: 692, startPoint y: 400, endPoint x: 405, endPoint y: 216, distance: 341.0
click at [412, 233] on div ".deletable-edge-delete-btn { width: 20px; height: 20px; border: 0px solid #ffff…" at bounding box center [698, 336] width 795 height 532
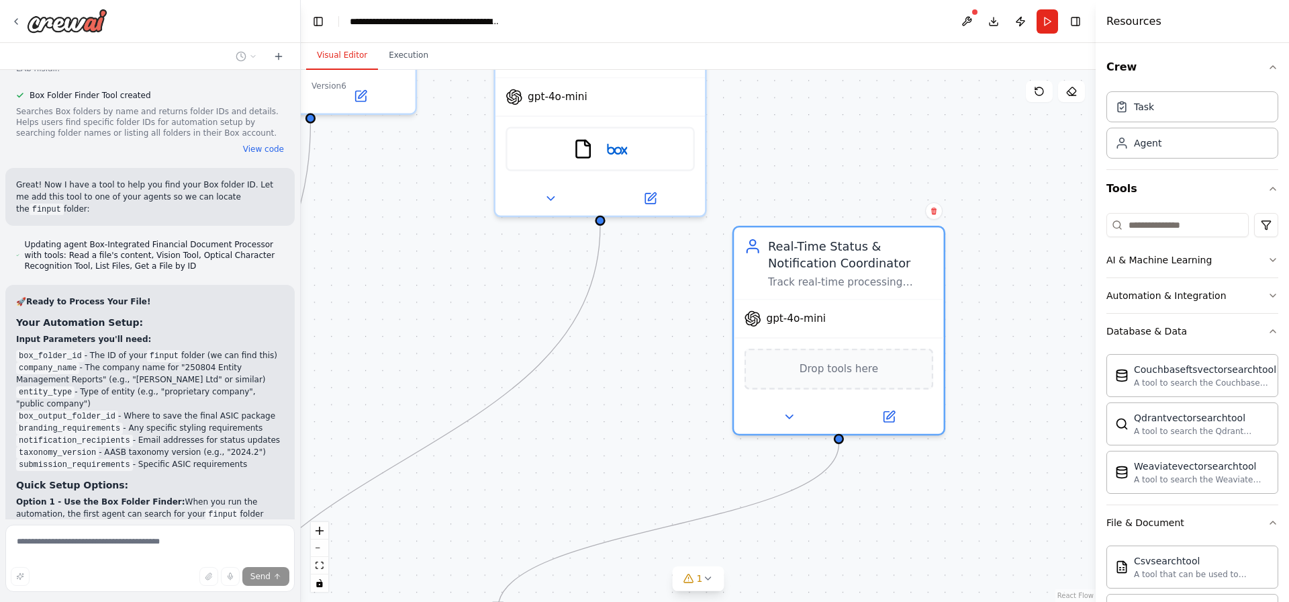
click at [719, 382] on div ".deletable-edge-delete-btn { width: 20px; height: 20px; border: 0px solid #ffff…" at bounding box center [698, 336] width 795 height 532
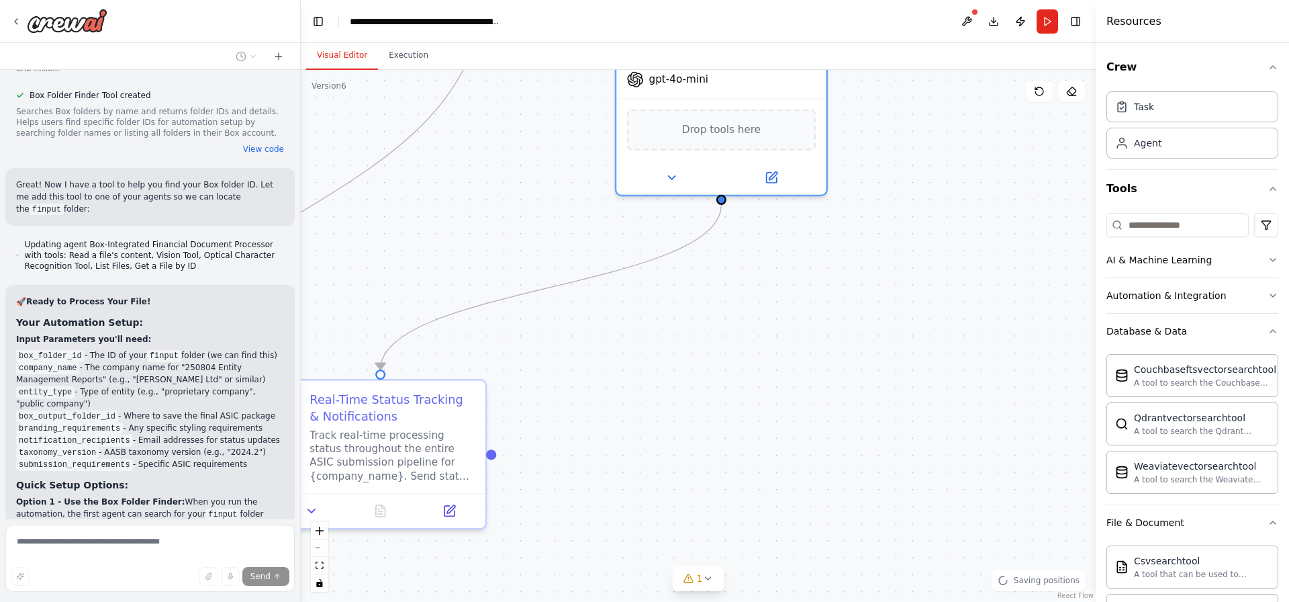
drag, startPoint x: 673, startPoint y: 365, endPoint x: 471, endPoint y: 41, distance: 382.5
click at [489, 50] on div "Visual Editor Execution Version 6 Show Tools Hide Agents .deletable-edge-delete…" at bounding box center [698, 322] width 795 height 559
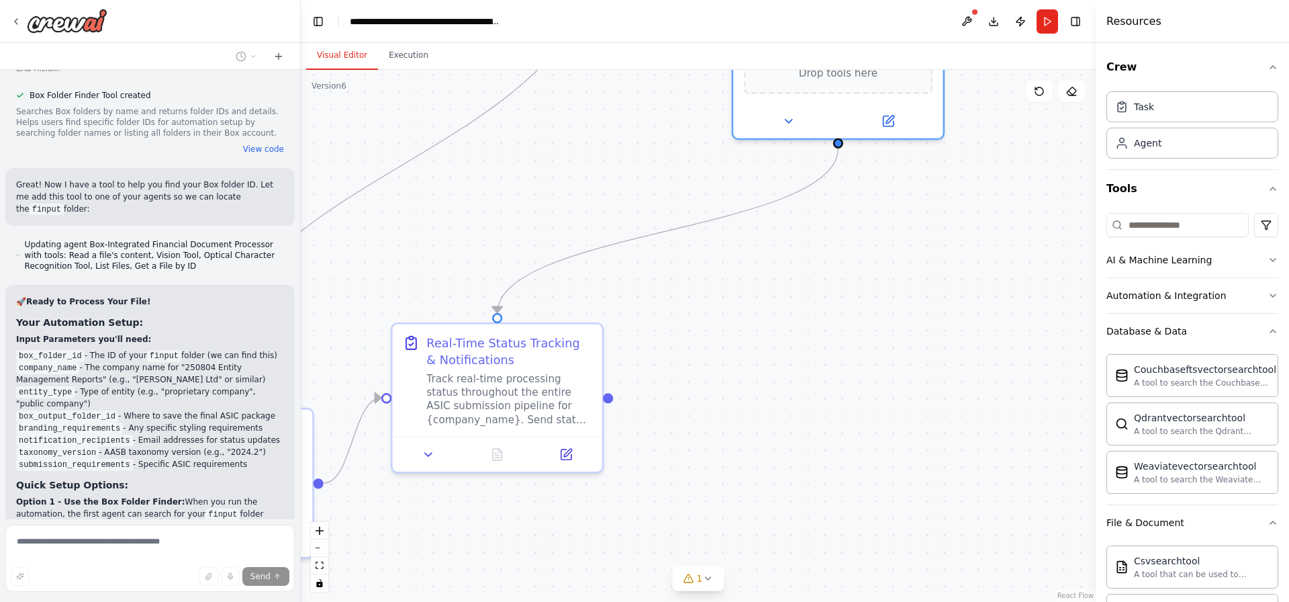
drag, startPoint x: 641, startPoint y: 297, endPoint x: 885, endPoint y: 408, distance: 268.1
click at [885, 408] on div ".deletable-edge-delete-btn { width: 20px; height: 20px; border: 0px solid #ffff…" at bounding box center [698, 336] width 795 height 532
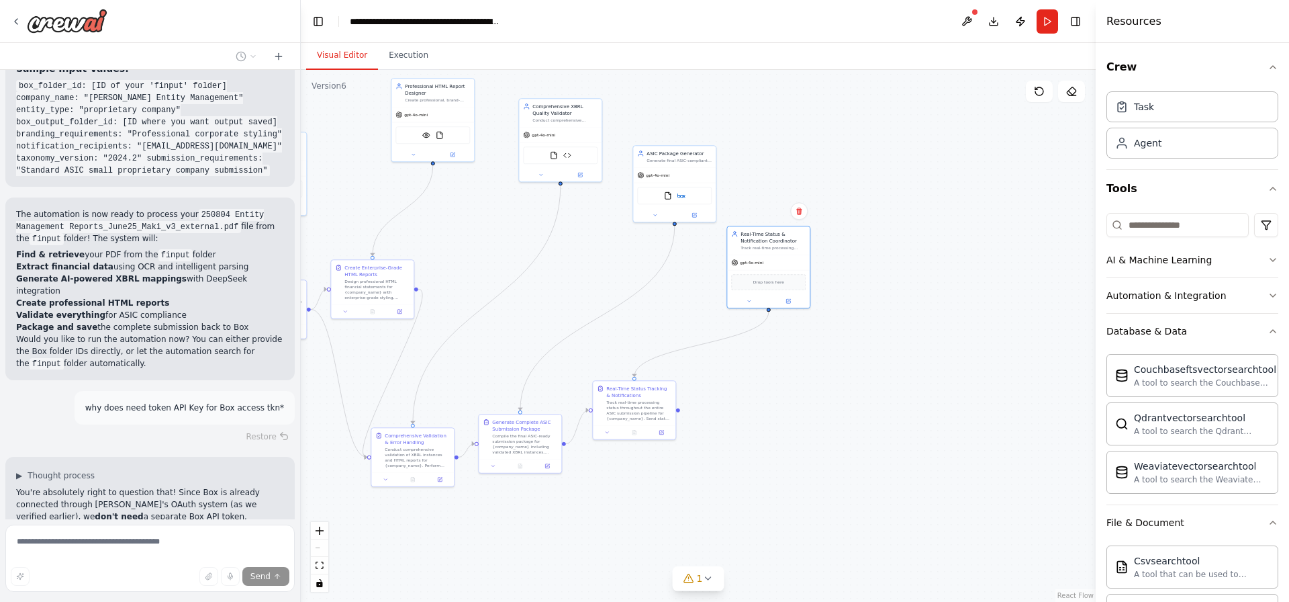
scroll to position [14779, 0]
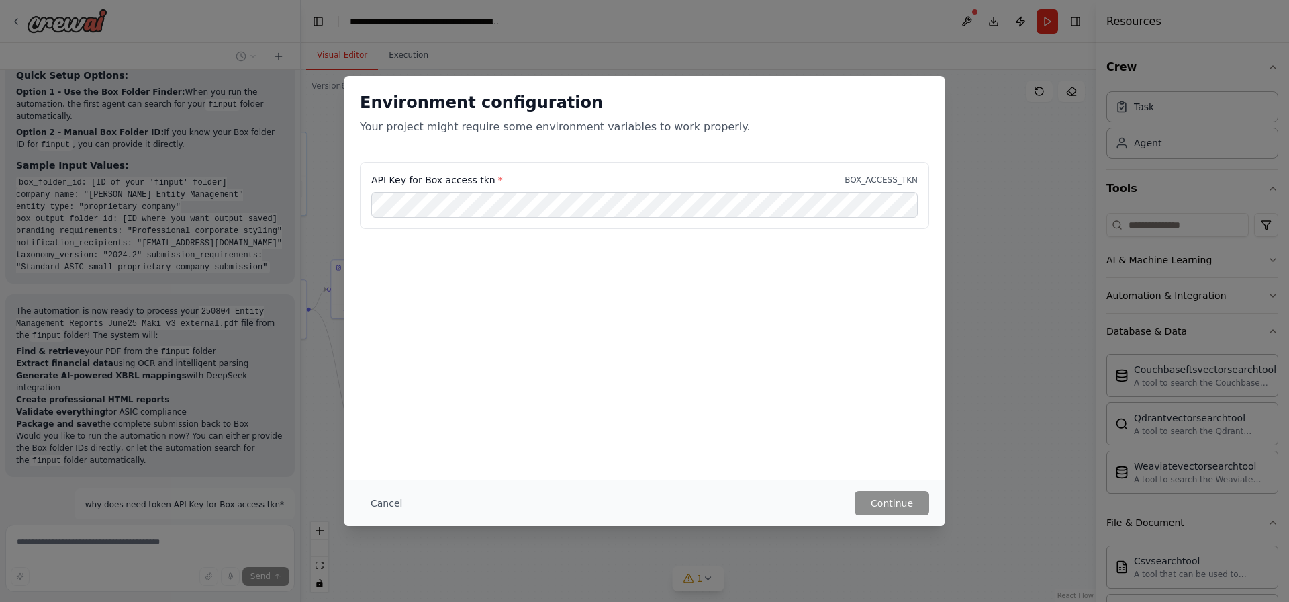
click at [582, 177] on div "API Key for Box access tkn * BOX_ACCESS_TKN" at bounding box center [644, 179] width 547 height 13
click at [375, 509] on button "Cancel" at bounding box center [386, 503] width 53 height 24
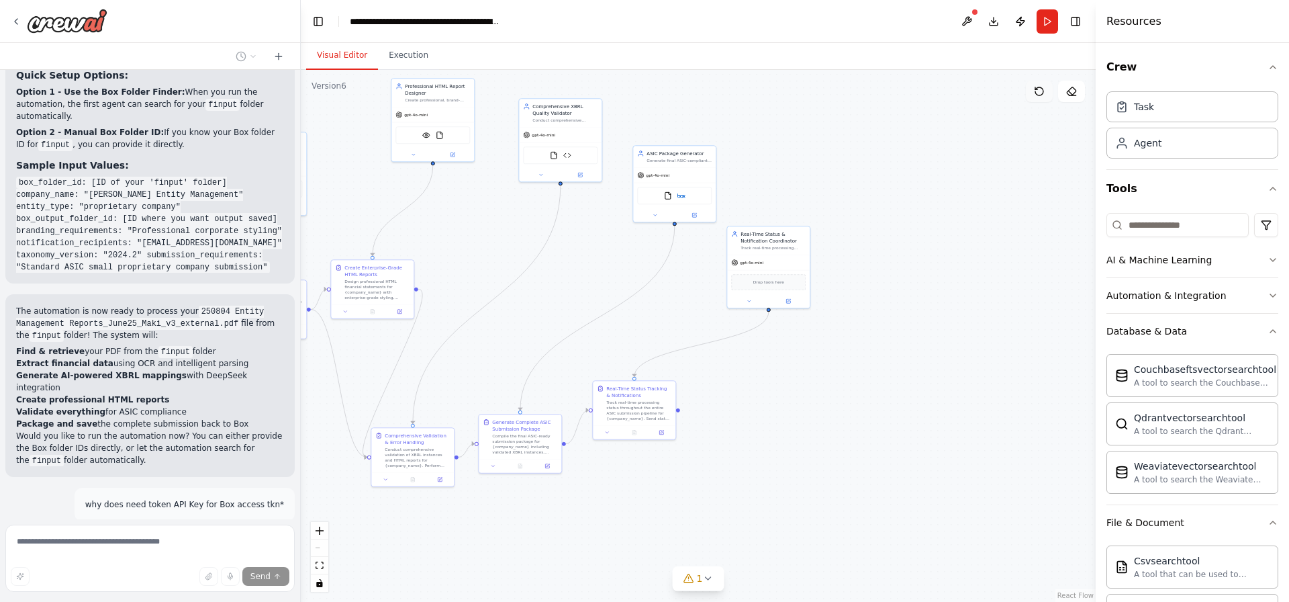
click at [1046, 86] on button at bounding box center [1039, 91] width 27 height 21
click at [1043, 88] on icon at bounding box center [1039, 91] width 11 height 11
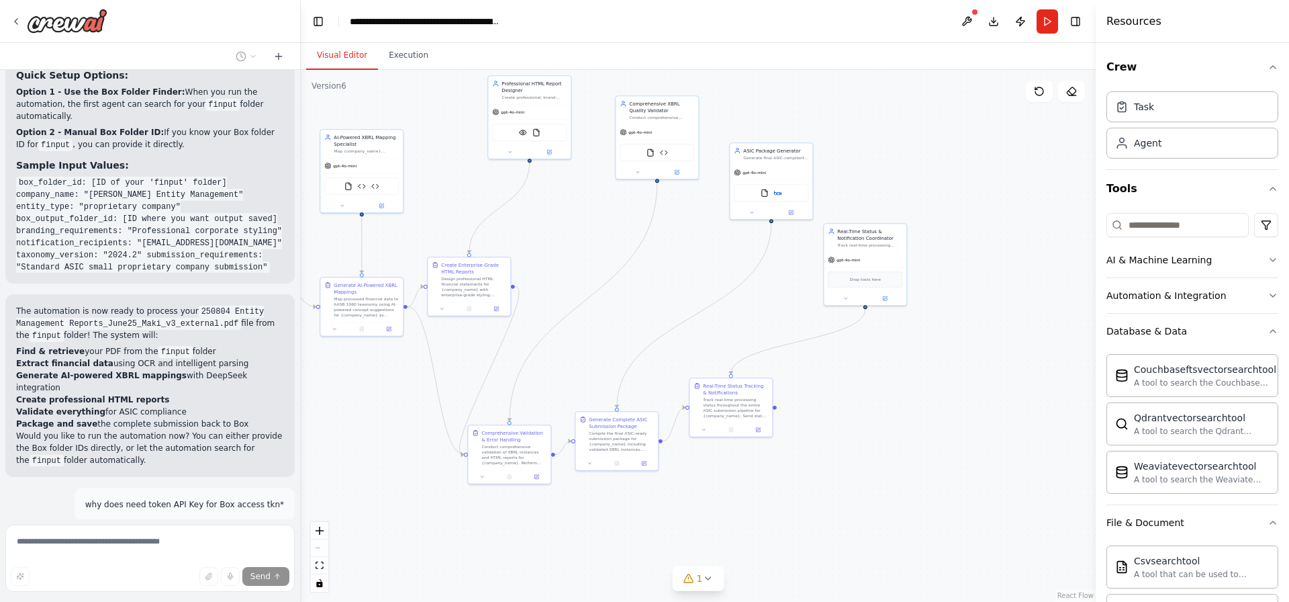
drag, startPoint x: 955, startPoint y: 79, endPoint x: 1072, endPoint y: 59, distance: 118.4
click at [1072, 68] on div "Visual Editor Execution Version 6 Show Tools Hide Agents .deletable-edge-delete…" at bounding box center [698, 322] width 795 height 559
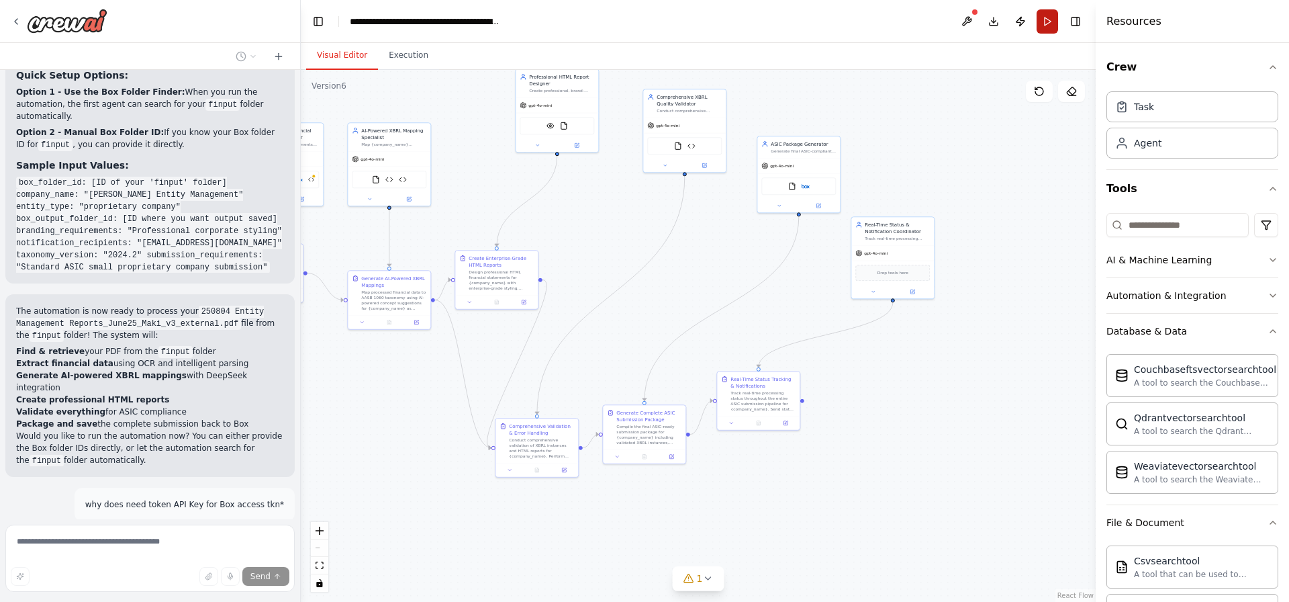
click at [1050, 23] on button "Run" at bounding box center [1047, 21] width 21 height 24
click at [1031, 25] on header "**********" at bounding box center [698, 21] width 795 height 43
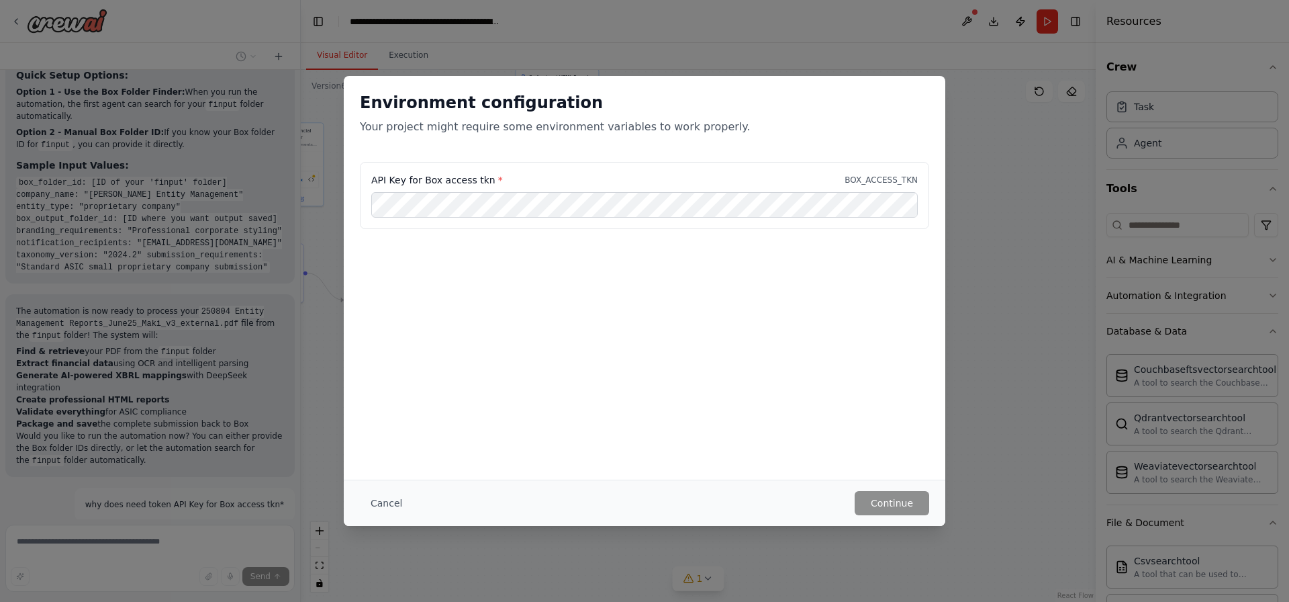
click at [1002, 21] on div "Environment configuration Your project might require some environment variables…" at bounding box center [644, 301] width 1289 height 602
click at [380, 501] on button "Cancel" at bounding box center [386, 503] width 53 height 24
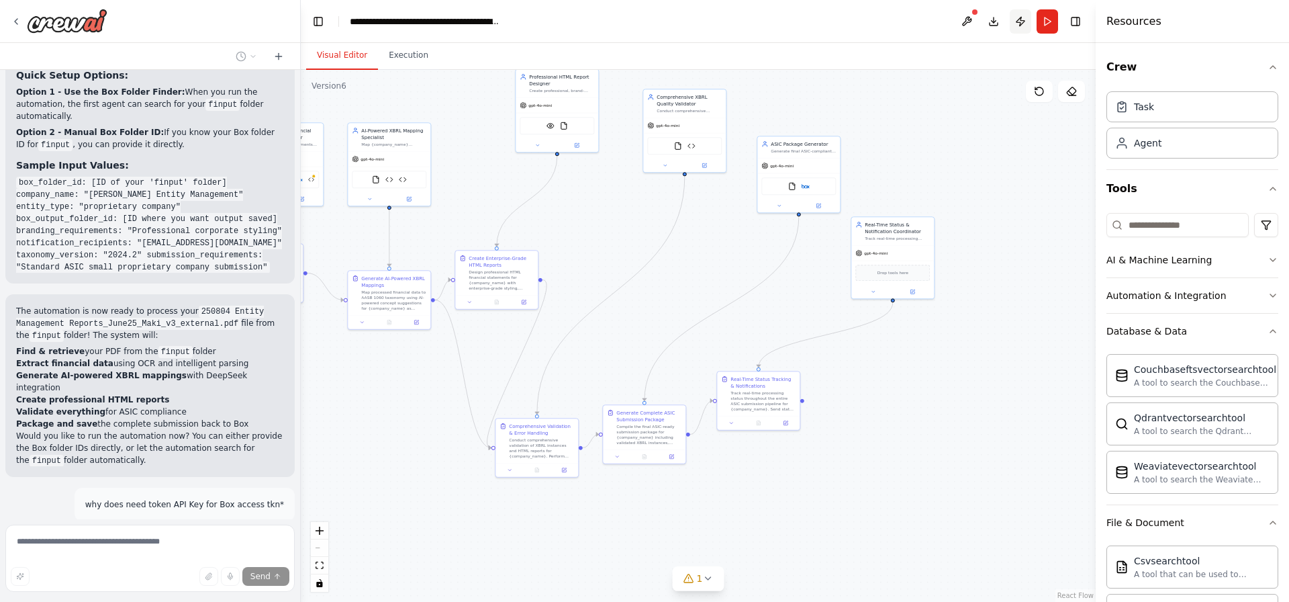
click at [1014, 28] on button "Publish" at bounding box center [1020, 21] width 21 height 24
click at [1019, 23] on button "Publish" at bounding box center [1020, 21] width 21 height 24
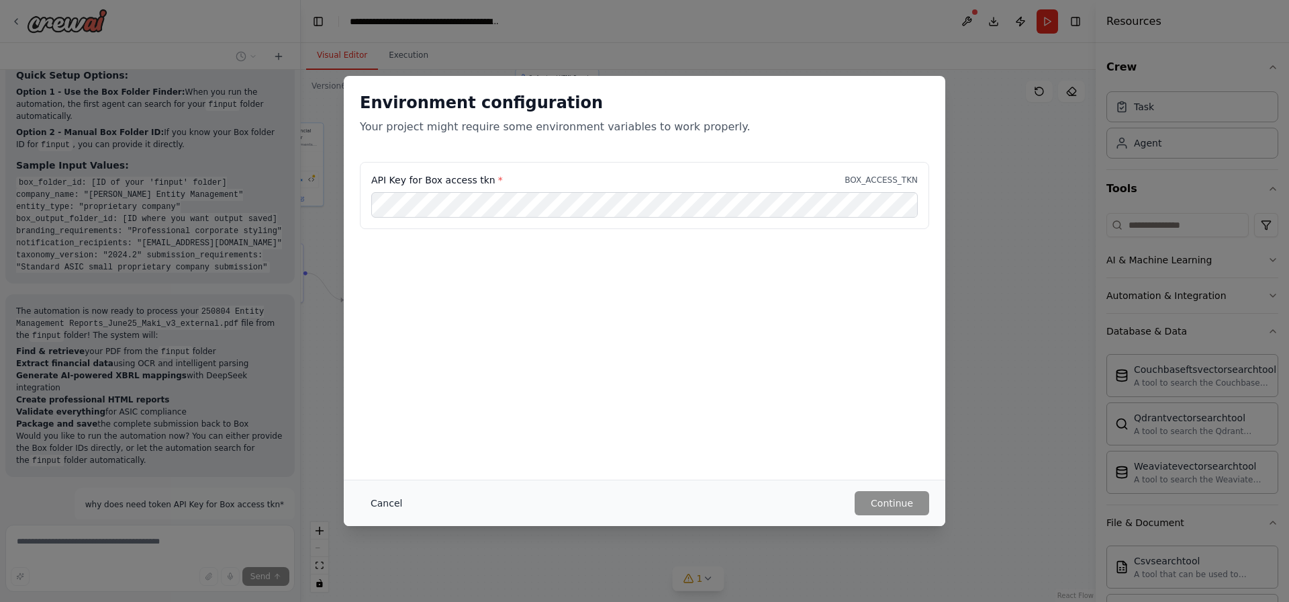
click at [383, 494] on button "Cancel" at bounding box center [386, 503] width 53 height 24
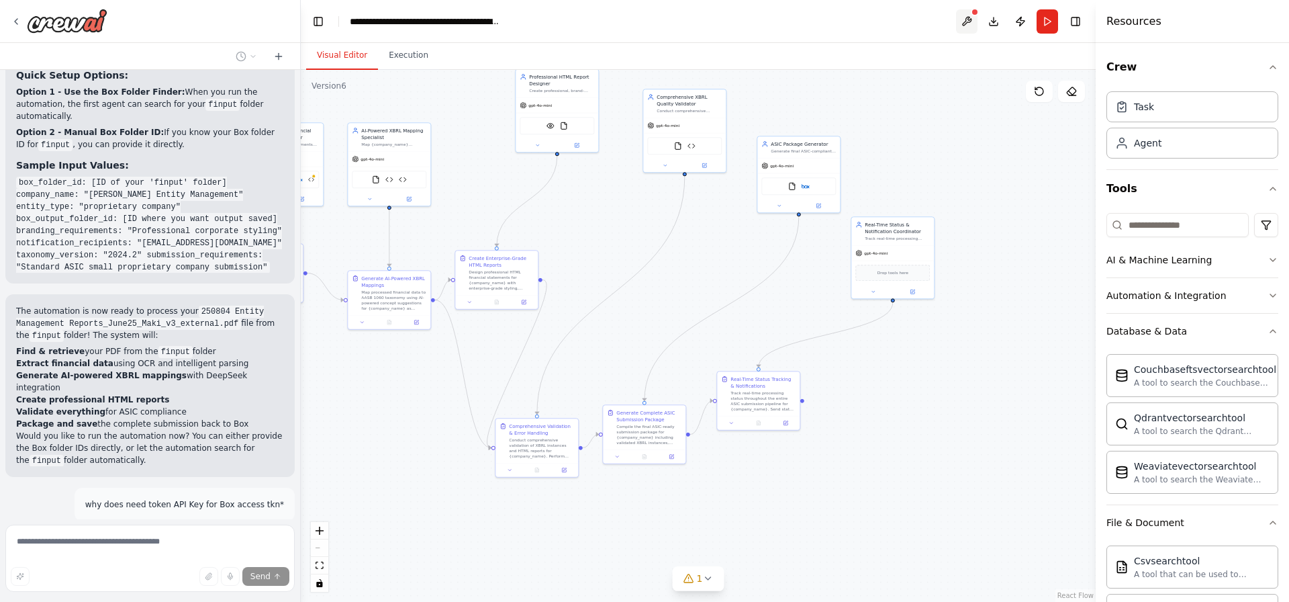
click at [972, 18] on button at bounding box center [966, 21] width 21 height 24
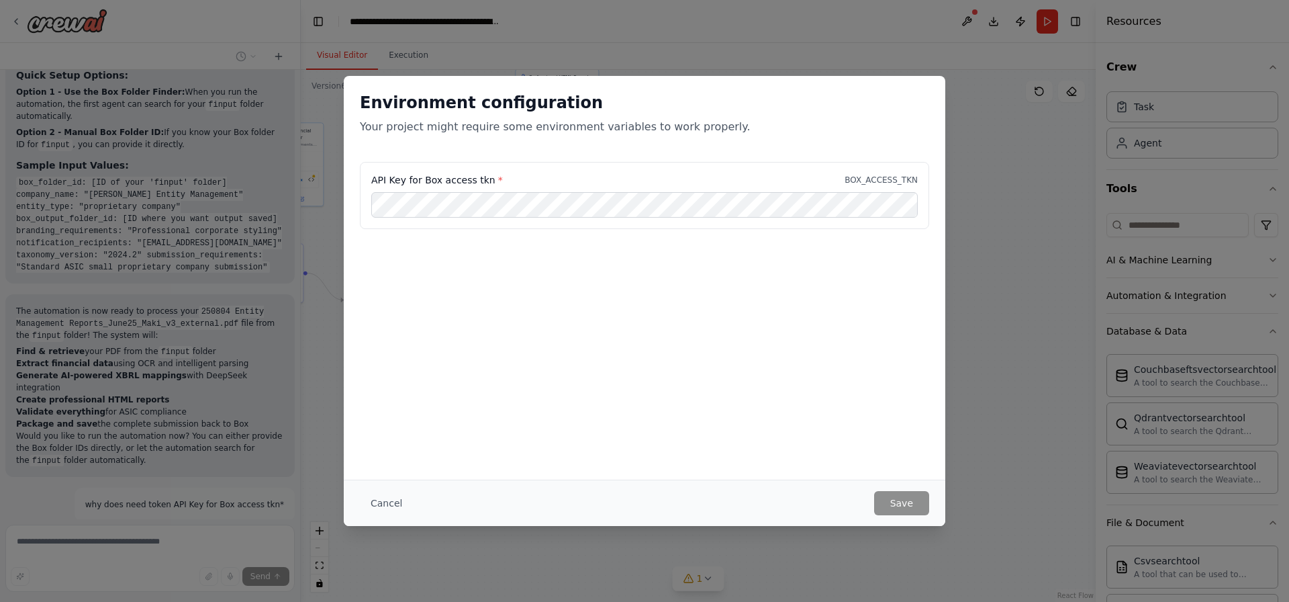
click at [972, 22] on div "Environment configuration Your project might require some environment variables…" at bounding box center [644, 301] width 1289 height 602
click at [399, 482] on div "Cancel Save" at bounding box center [645, 502] width 602 height 46
click at [388, 502] on button "Cancel" at bounding box center [386, 503] width 53 height 24
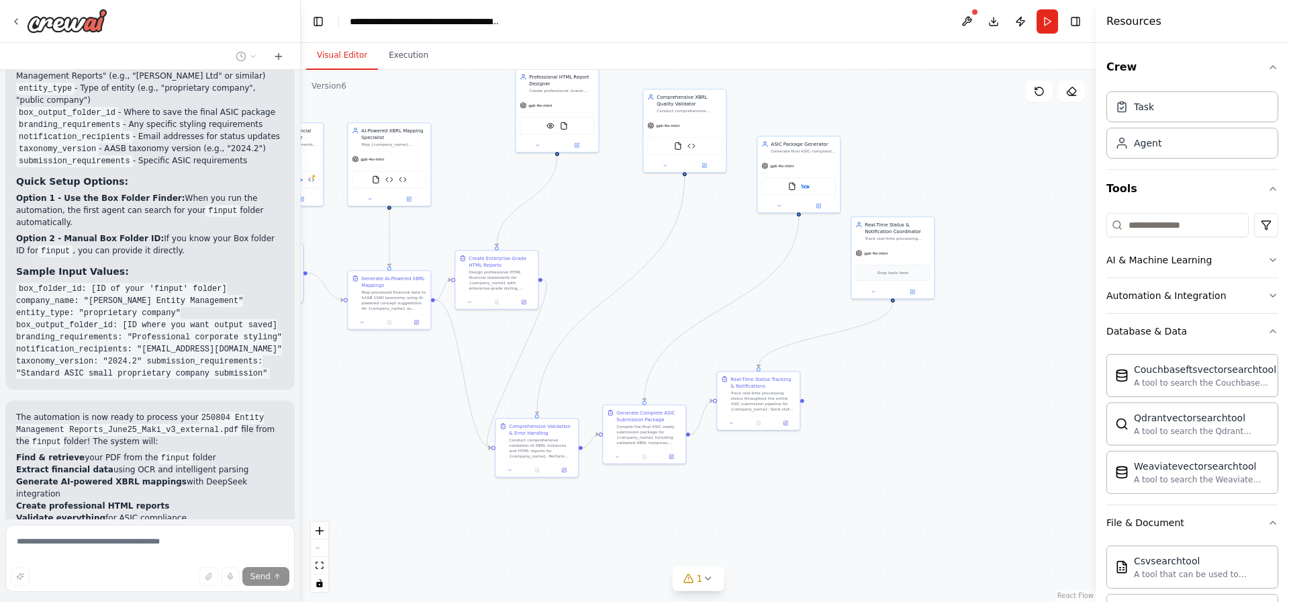
scroll to position [14515, 0]
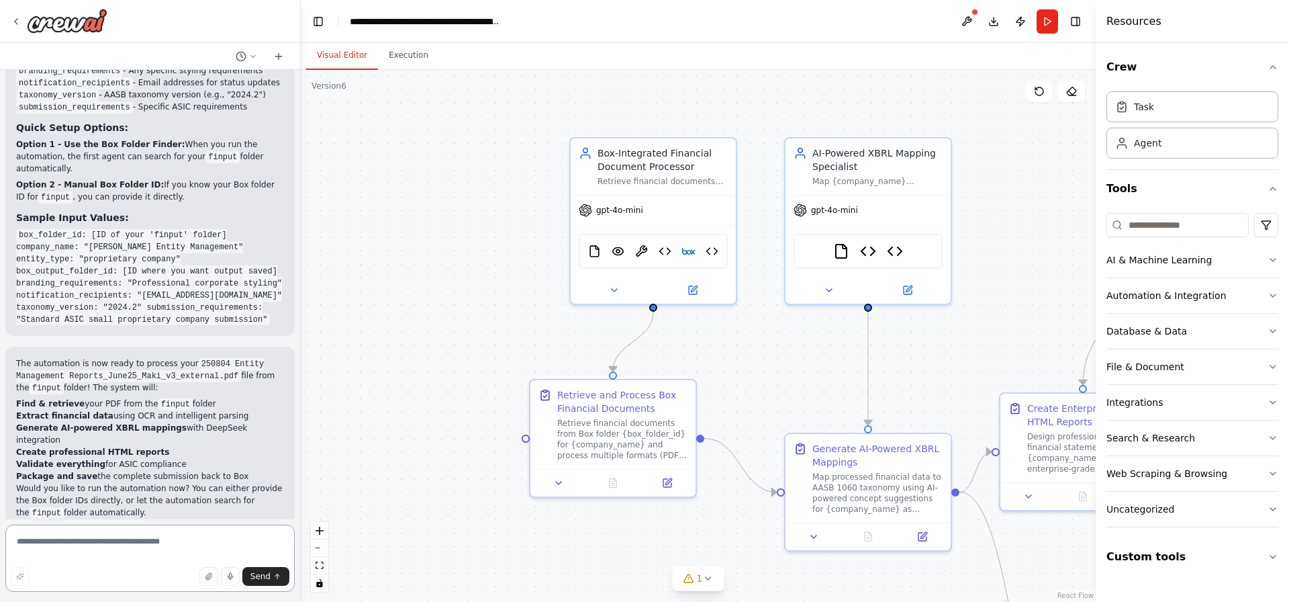
click at [97, 556] on textarea at bounding box center [149, 557] width 289 height 67
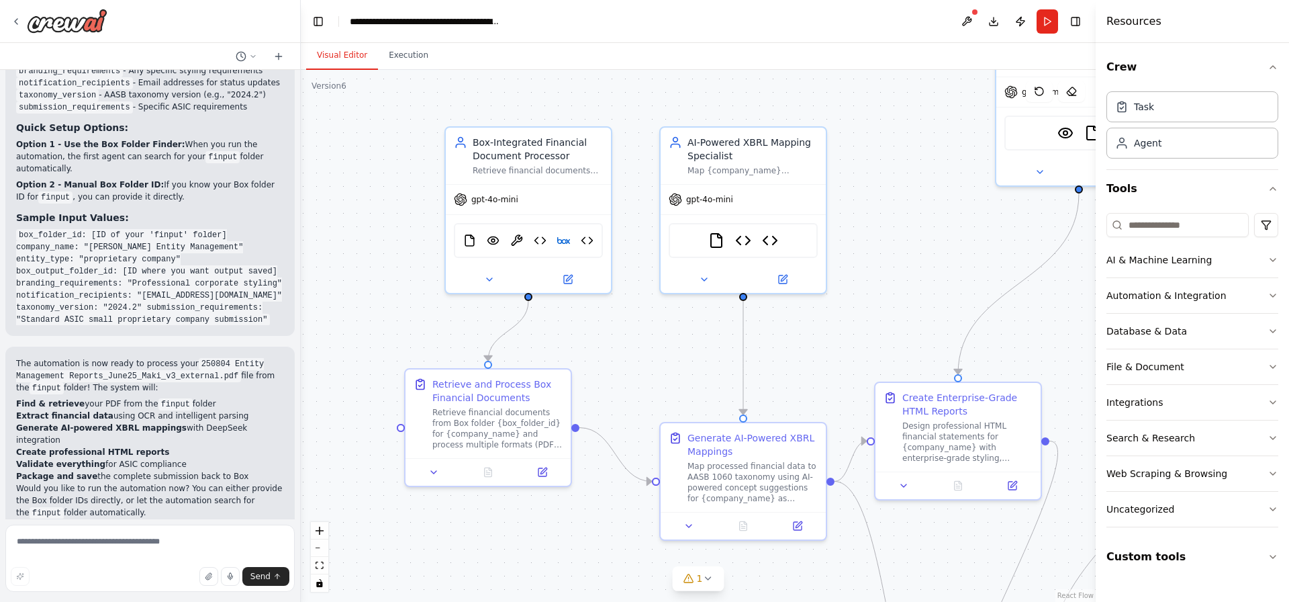
drag, startPoint x: 399, startPoint y: 299, endPoint x: 142, endPoint y: 283, distance: 258.3
click at [142, 283] on div "Hello! I'm the CrewAI assistant. What kind of automation do you want to build? …" at bounding box center [644, 301] width 1289 height 602
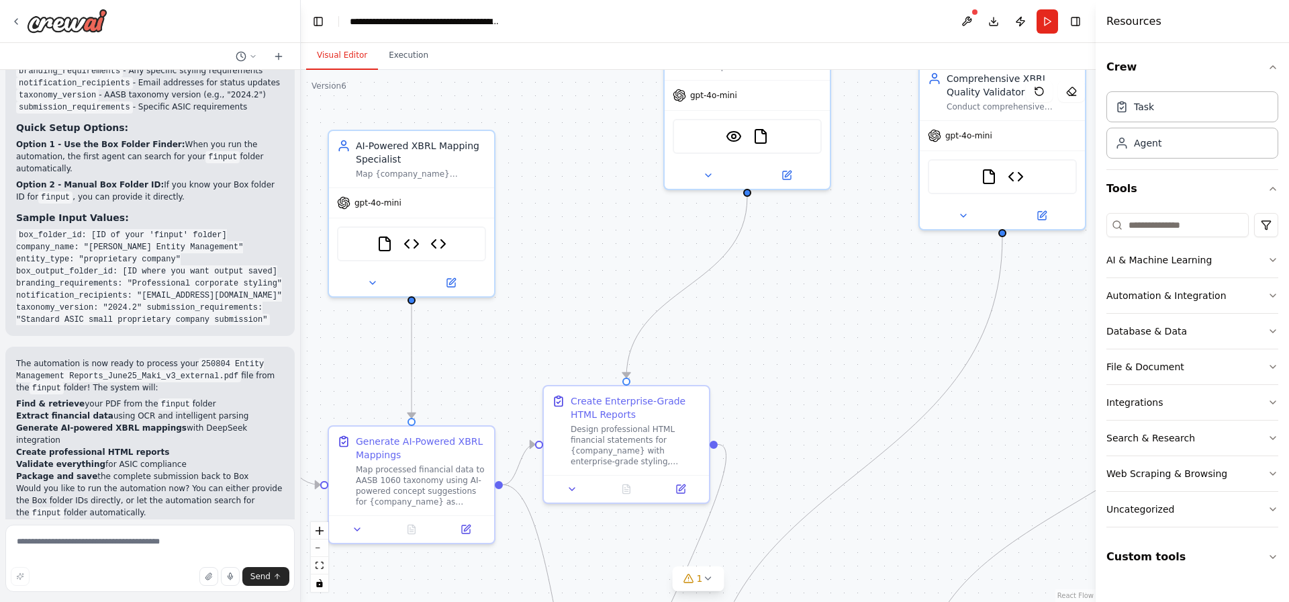
drag, startPoint x: 705, startPoint y: 320, endPoint x: 332, endPoint y: 310, distance: 373.4
click at [332, 310] on div ".deletable-edge-delete-btn { width: 20px; height: 20px; border: 0px solid #ffff…" at bounding box center [698, 336] width 795 height 532
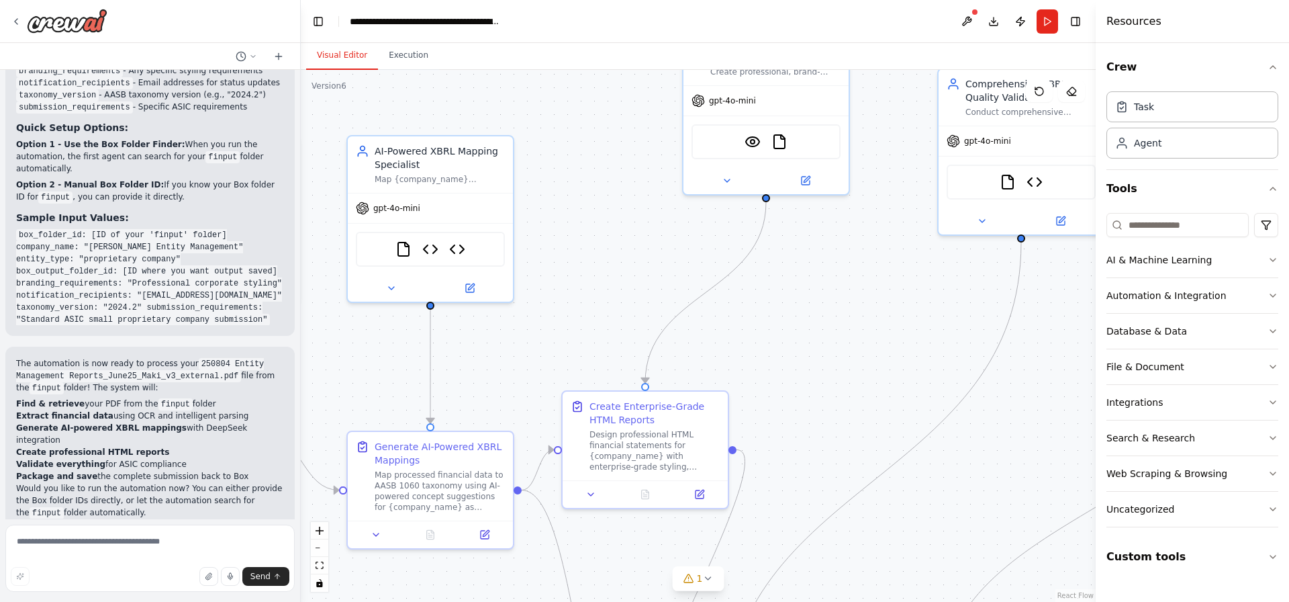
drag, startPoint x: 804, startPoint y: 371, endPoint x: 979, endPoint y: 377, distance: 175.3
click at [1019, 386] on div ".deletable-edge-delete-btn { width: 20px; height: 20px; border: 0px solid #ffff…" at bounding box center [698, 336] width 795 height 532
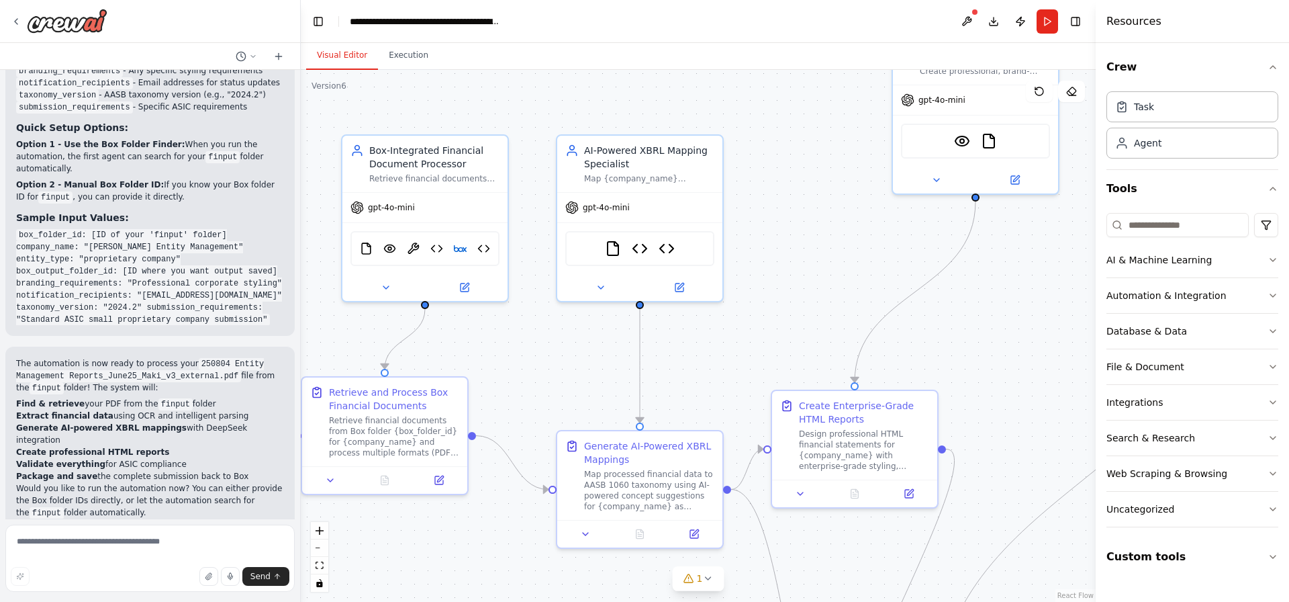
drag, startPoint x: 530, startPoint y: 328, endPoint x: 722, endPoint y: 334, distance: 192.8
click at [722, 334] on div ".deletable-edge-delete-btn { width: 20px; height: 20px; border: 0px solid #ffff…" at bounding box center [698, 336] width 795 height 532
click at [150, 523] on form "Send" at bounding box center [150, 560] width 300 height 83
click at [1047, 23] on button "Run" at bounding box center [1047, 21] width 21 height 24
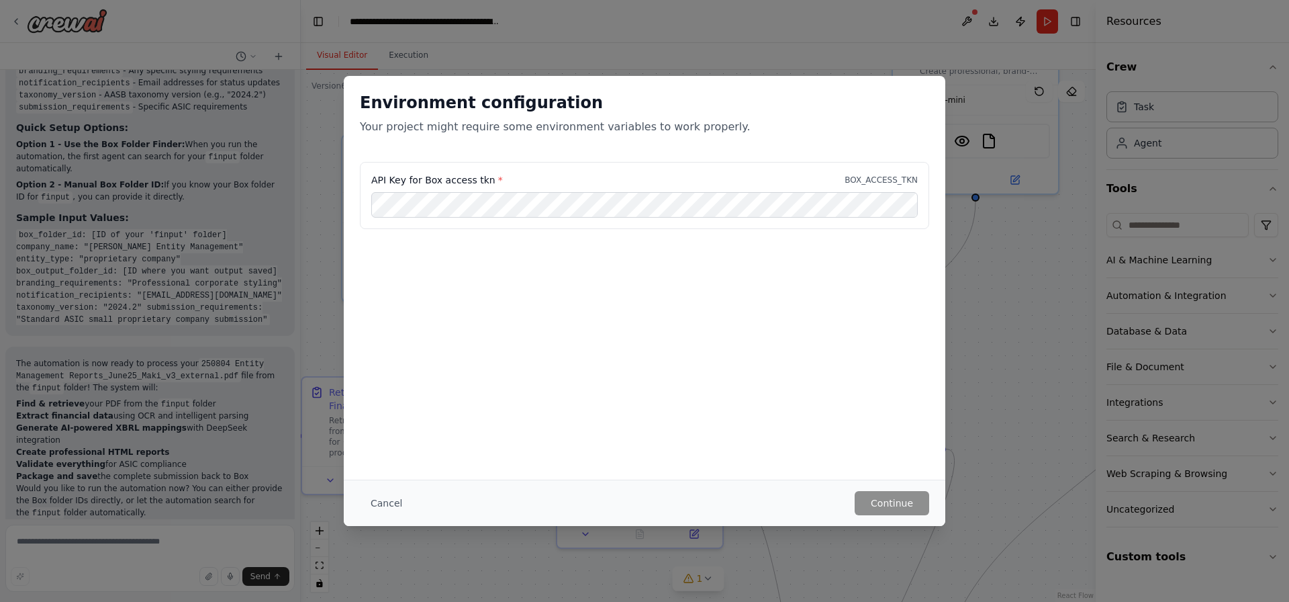
click at [357, 501] on div "Cancel Continue" at bounding box center [645, 502] width 602 height 46
click at [381, 501] on button "Cancel" at bounding box center [386, 503] width 53 height 24
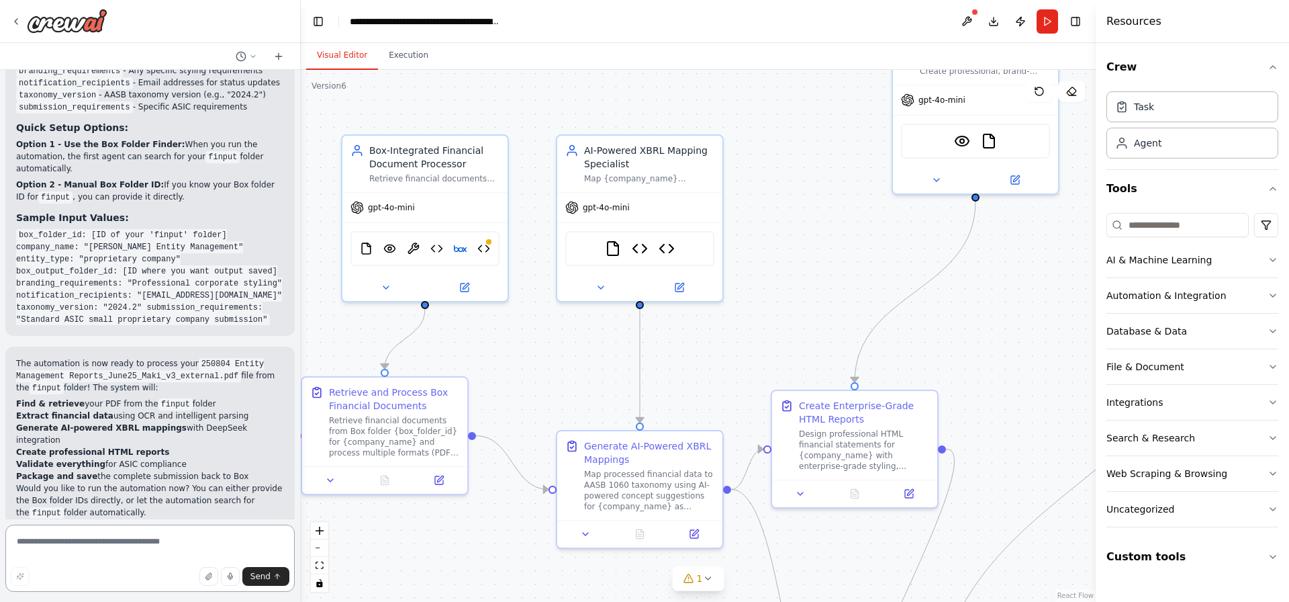
click at [132, 547] on textarea at bounding box center [149, 557] width 289 height 67
type textarea "*"
type textarea "**********"
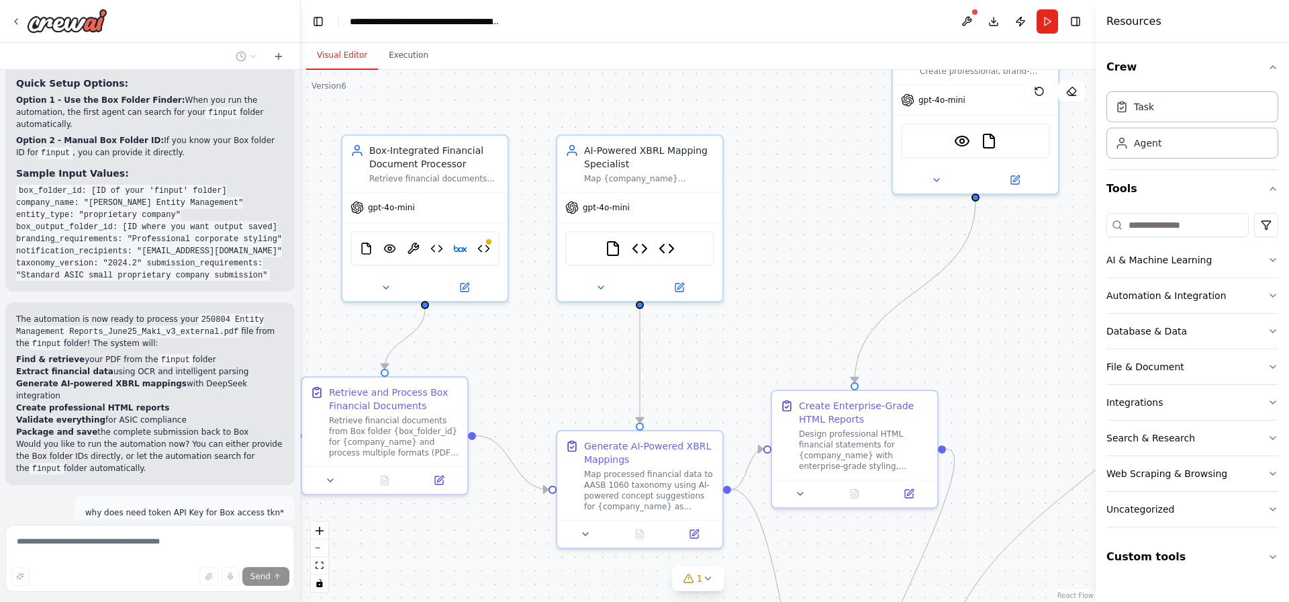
scroll to position [14736, 0]
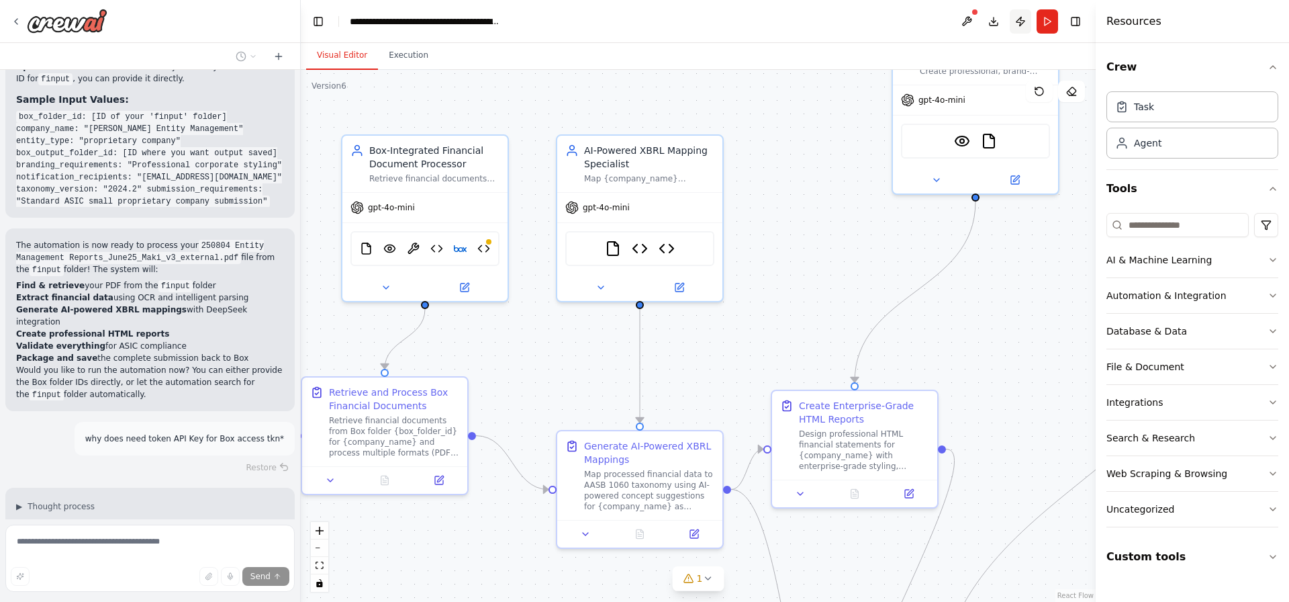
click at [1019, 23] on button "Publish" at bounding box center [1020, 21] width 21 height 24
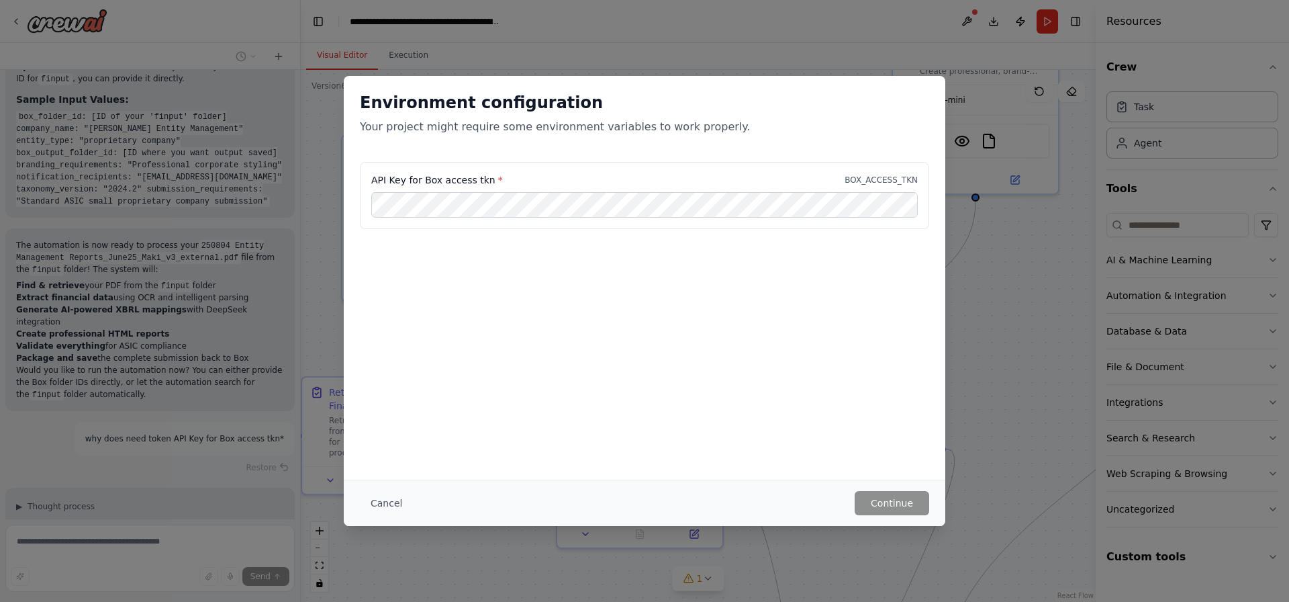
scroll to position [14826, 0]
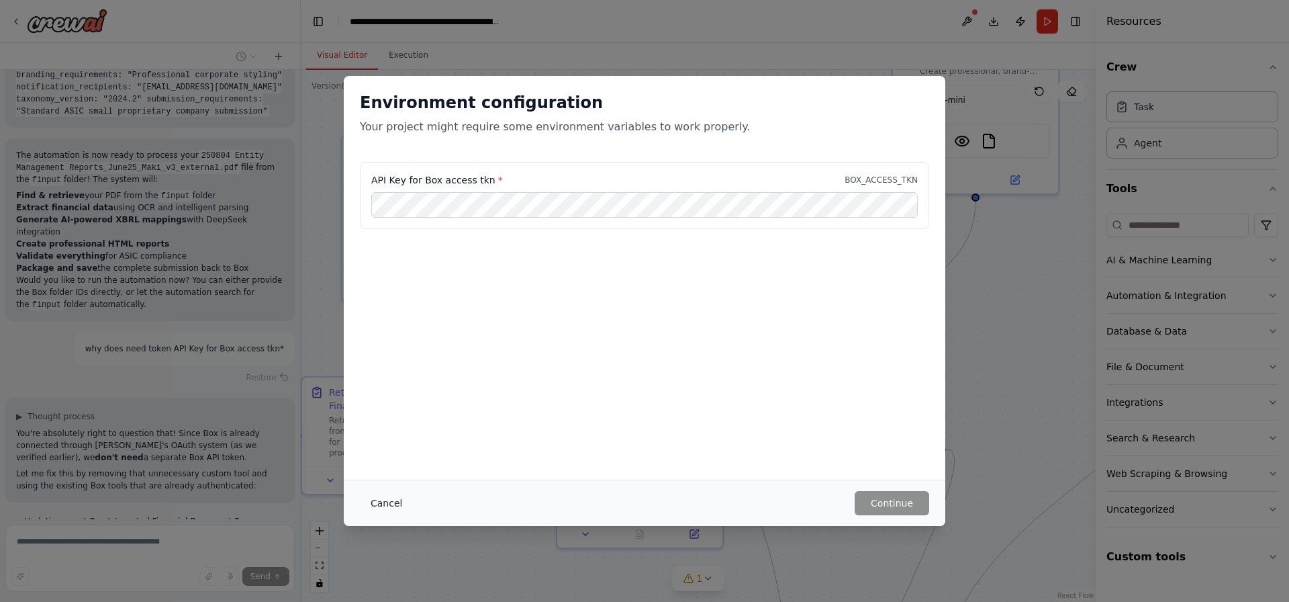
click at [390, 491] on button "Cancel" at bounding box center [386, 503] width 53 height 24
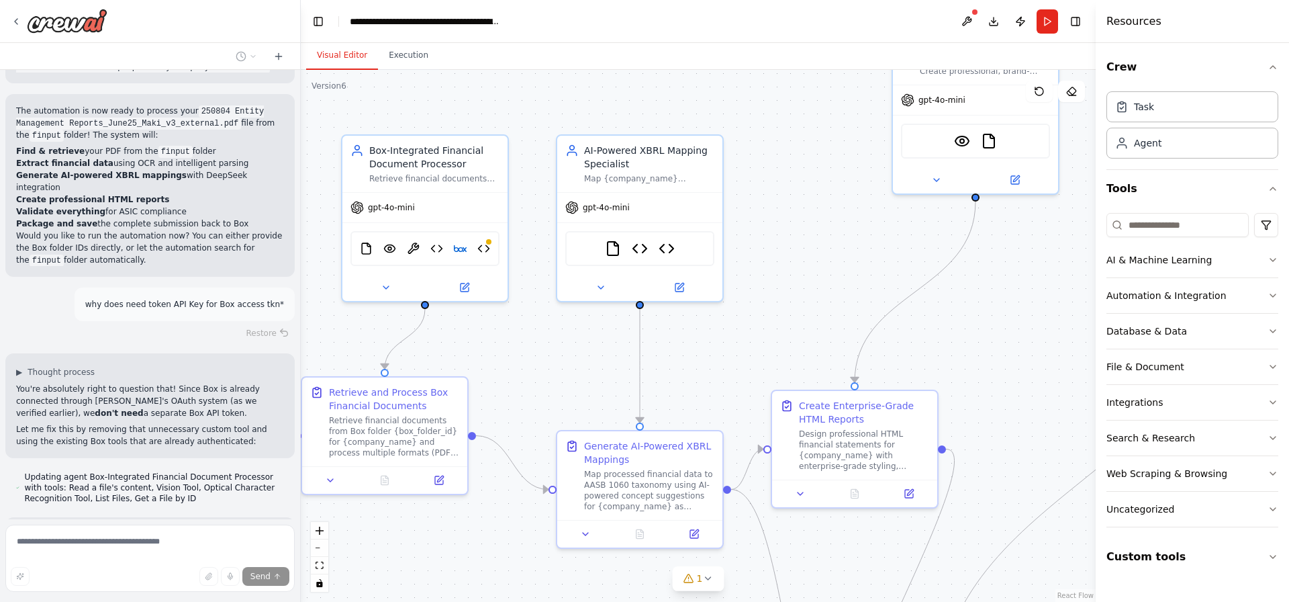
scroll to position [14907, 0]
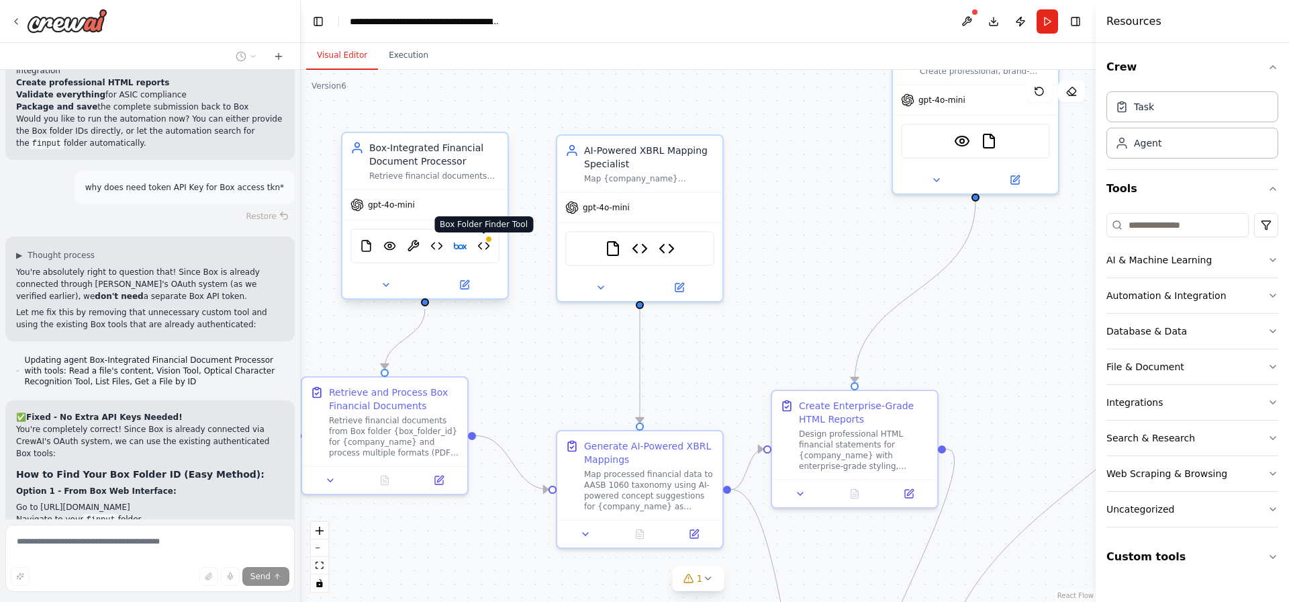
click at [487, 242] on div at bounding box center [489, 239] width 8 height 8
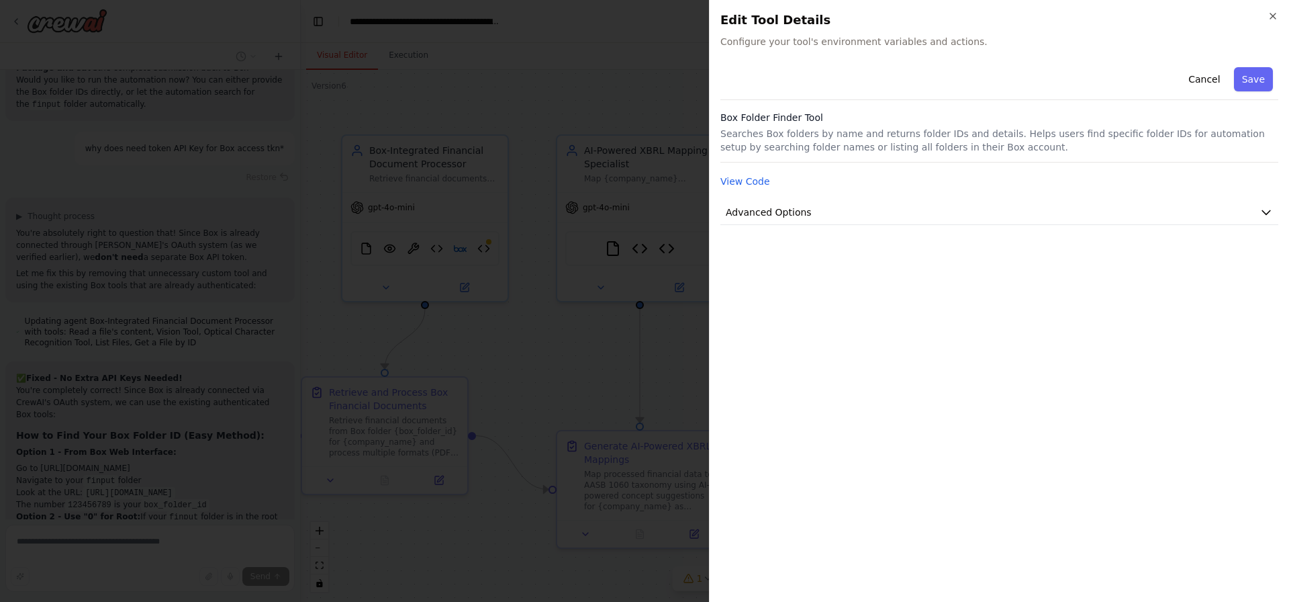
scroll to position [15038, 0]
click at [1286, 15] on div "Close Edit Tool Details Configure your tool's environment variables and actions…" at bounding box center [999, 301] width 580 height 602
click at [1276, 14] on icon "button" at bounding box center [1273, 16] width 11 height 11
click at [1273, 15] on body "Hello! I'm the CrewAI assistant. What kind of automation do you want to build? …" at bounding box center [644, 301] width 1289 height 602
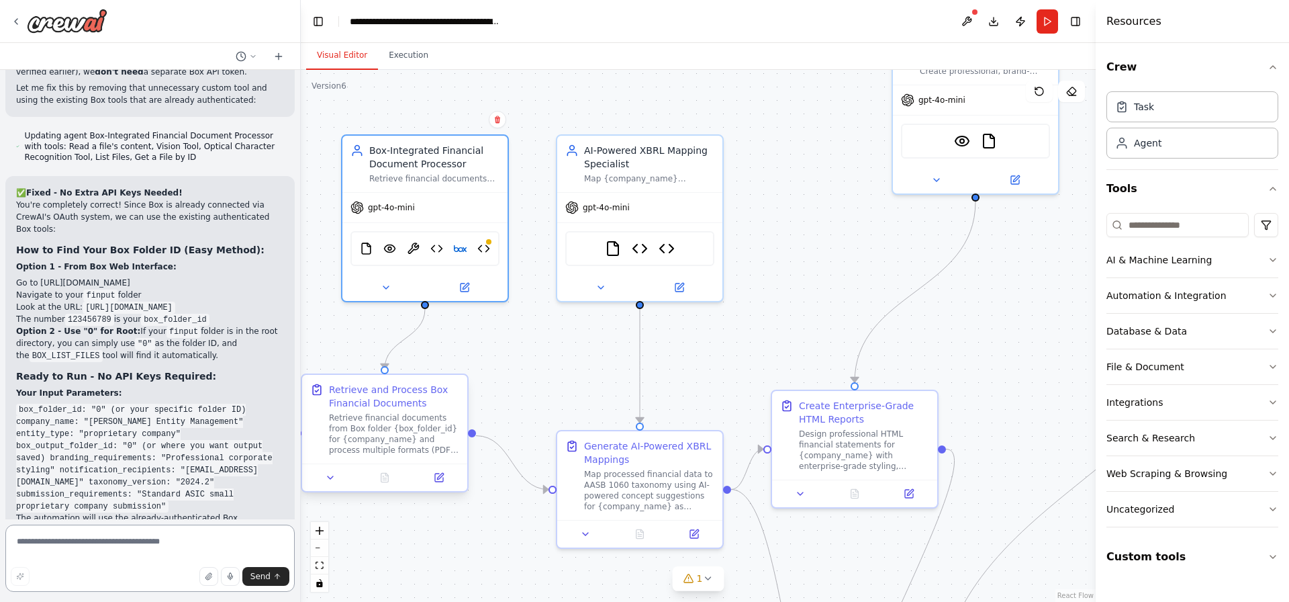
scroll to position [15236, 0]
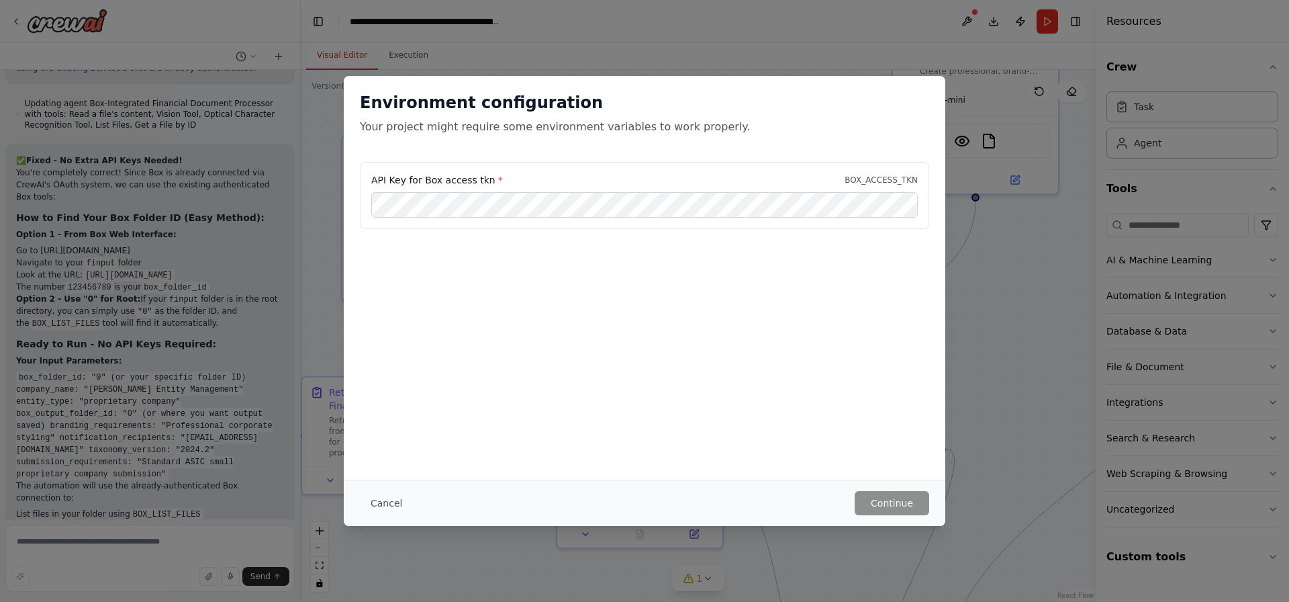
click at [623, 176] on div "API Key for Box access tkn * BOX_ACCESS_TKN" at bounding box center [644, 179] width 547 height 13
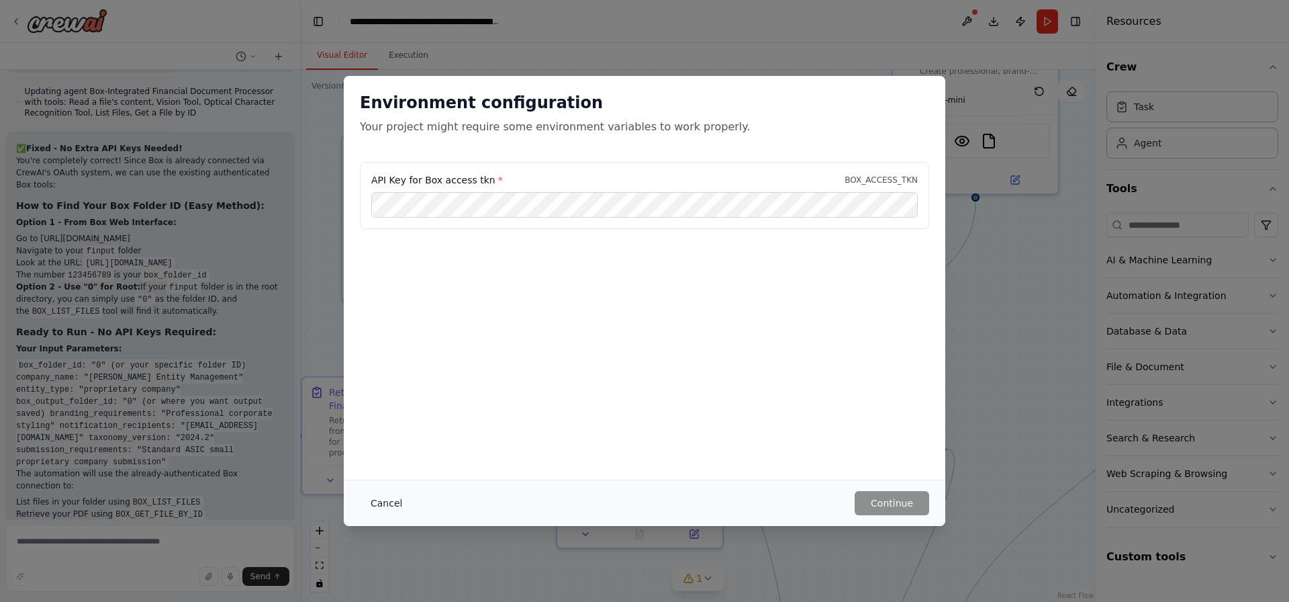
click at [388, 494] on button "Cancel" at bounding box center [386, 503] width 53 height 24
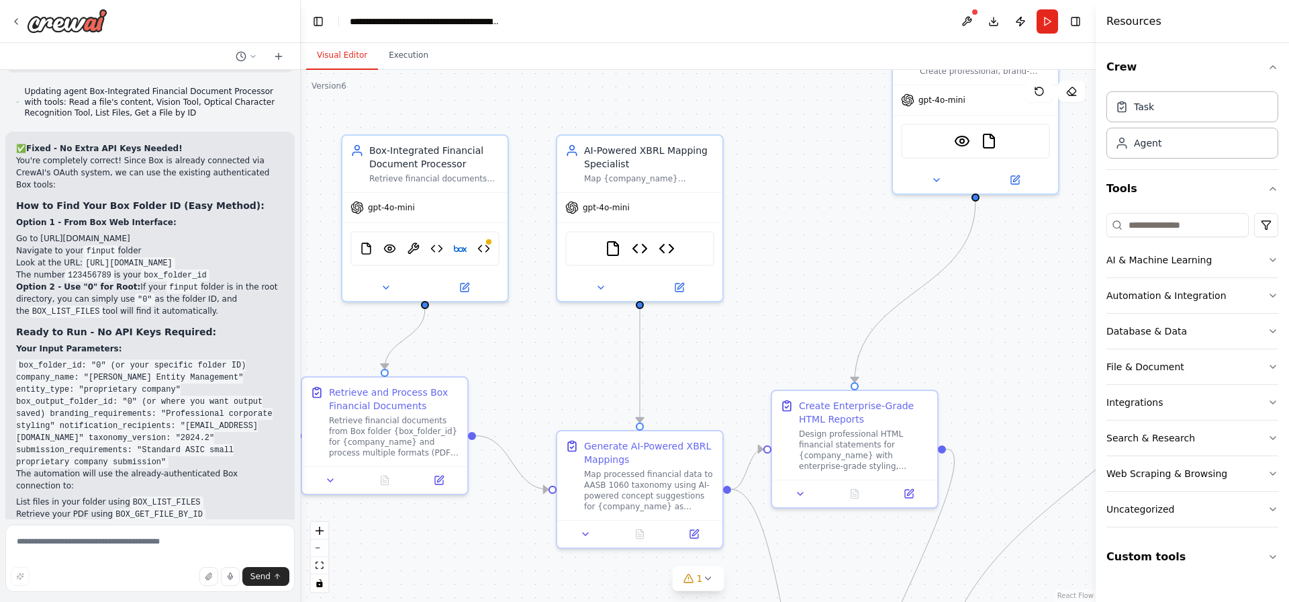
click at [90, 513] on div "Hello! I'm the CrewAI assistant. What kind of automation do you want to build? …" at bounding box center [150, 294] width 300 height 449
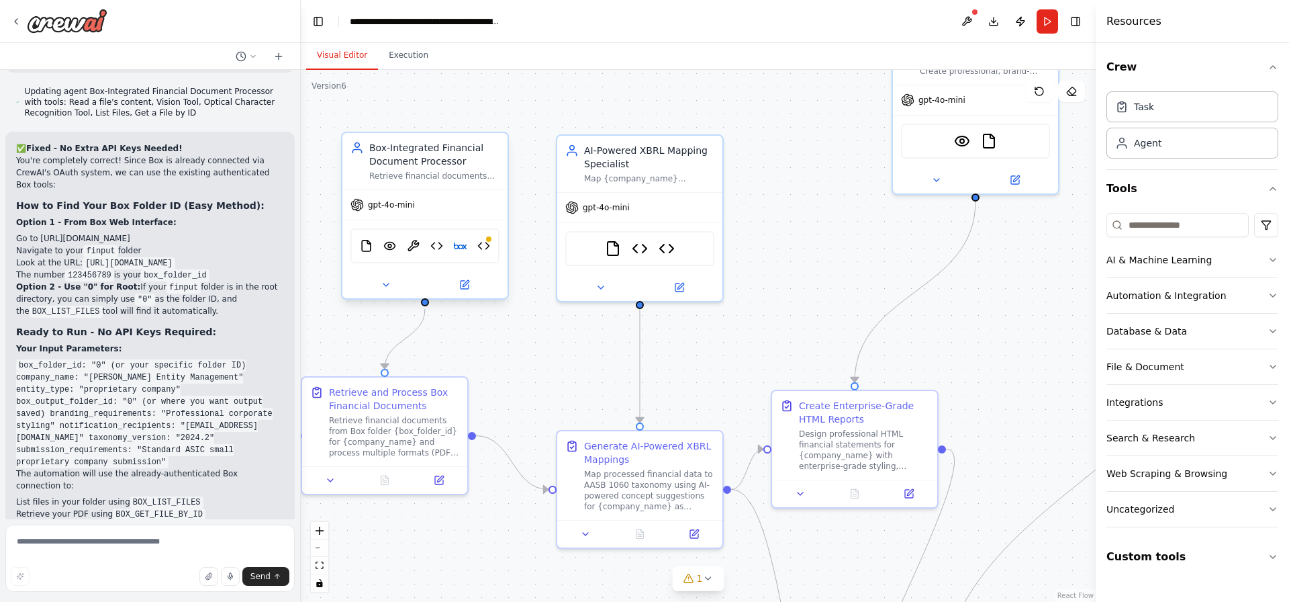
click at [428, 190] on div "gpt-4o-mini" at bounding box center [424, 205] width 165 height 30
click at [463, 288] on icon at bounding box center [465, 285] width 8 height 8
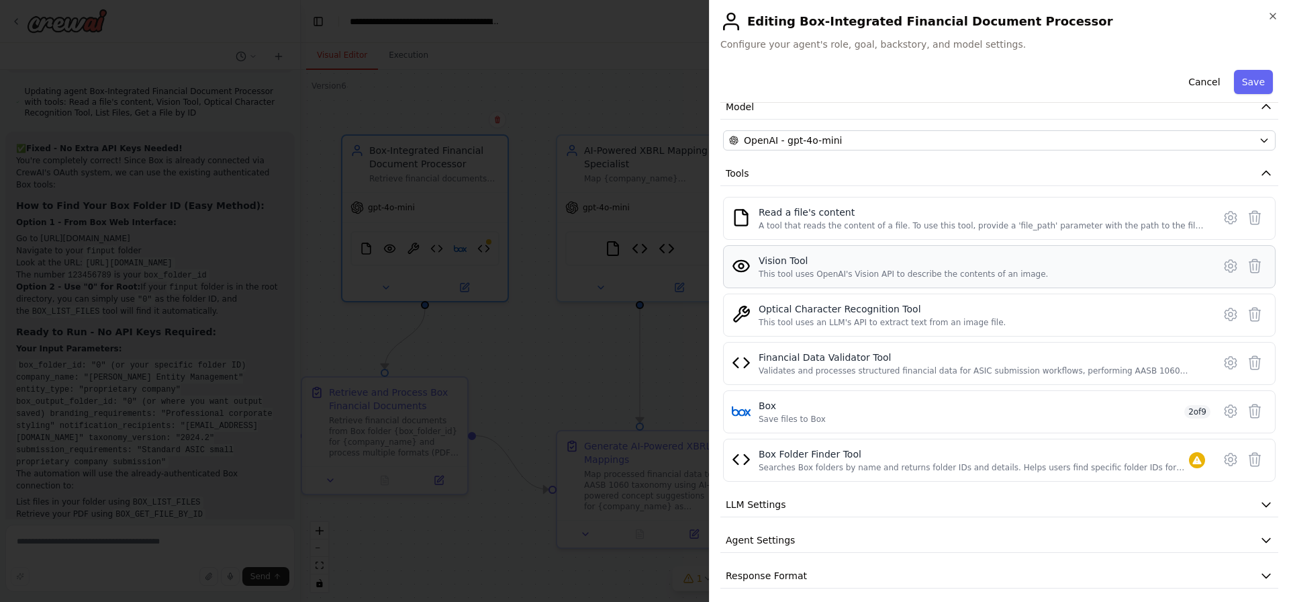
scroll to position [111, 0]
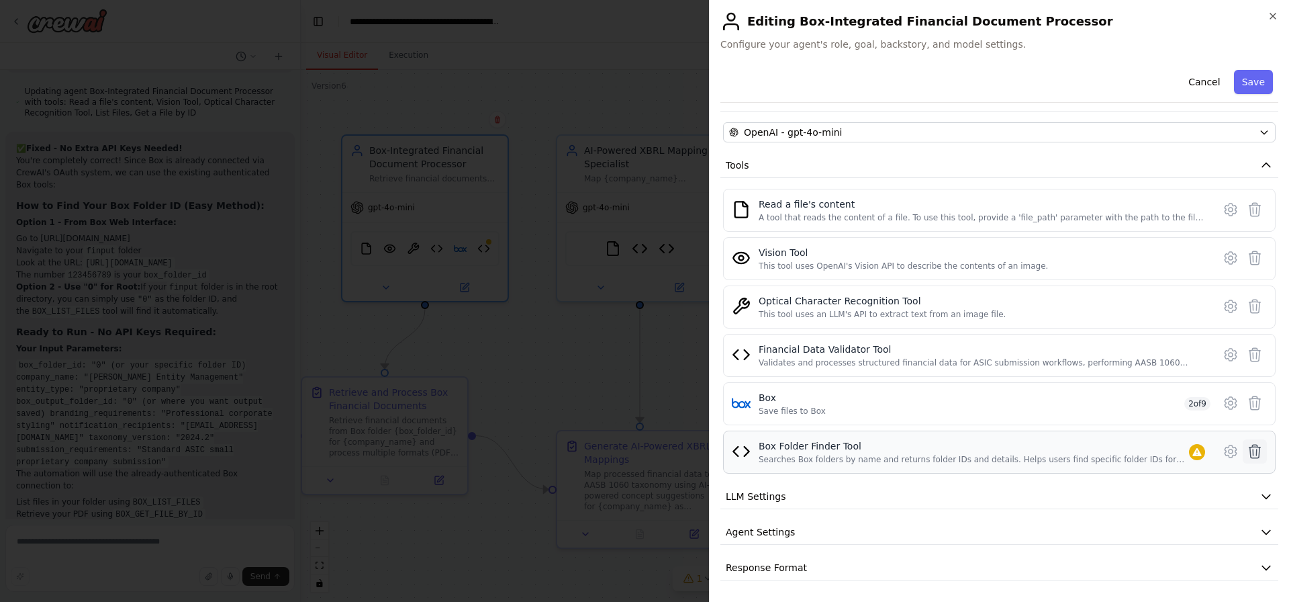
click at [1248, 449] on icon at bounding box center [1255, 451] width 16 height 16
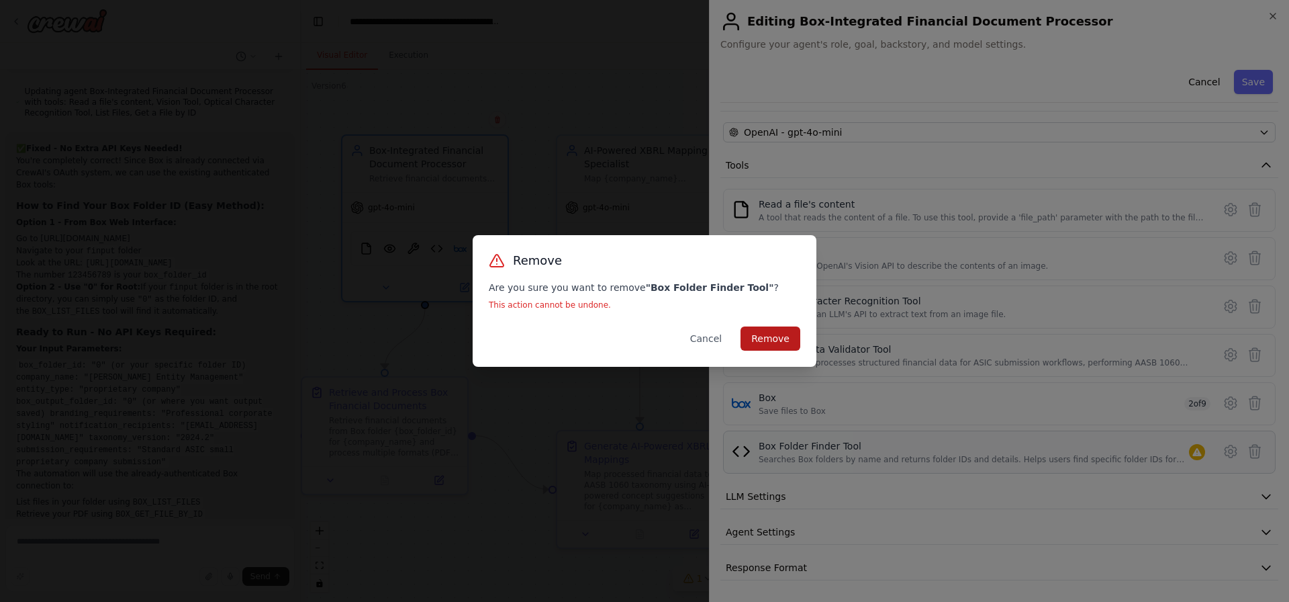
click at [797, 340] on button "Remove" at bounding box center [771, 338] width 60 height 24
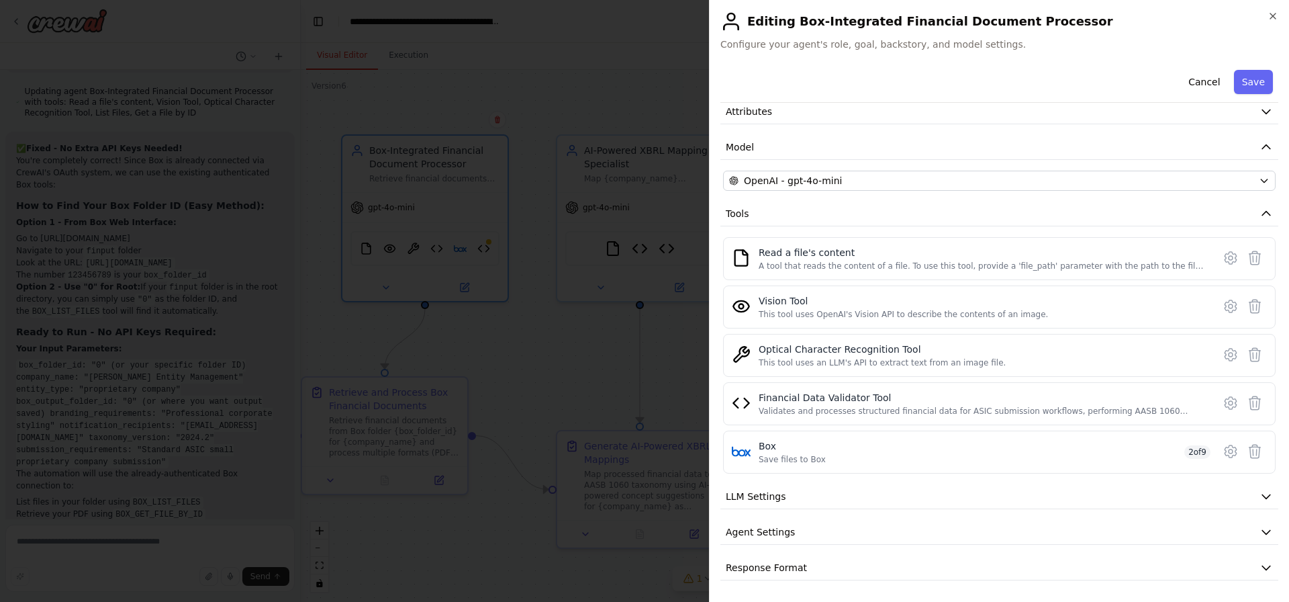
scroll to position [62, 0]
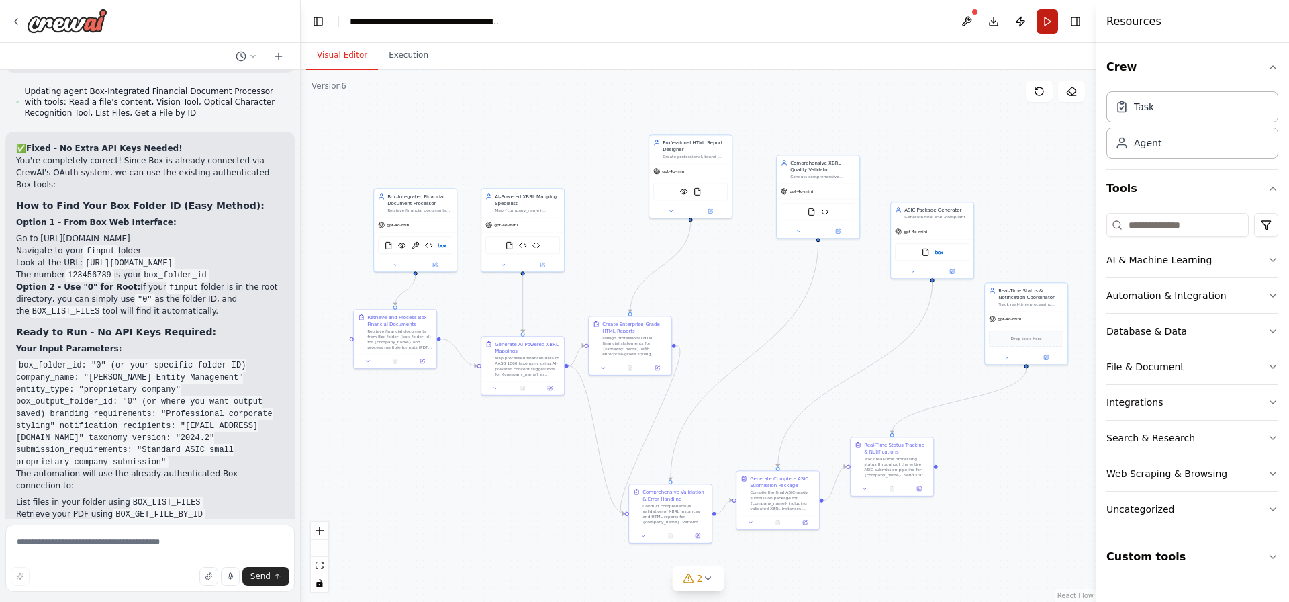
click at [1053, 19] on button "Run" at bounding box center [1047, 21] width 21 height 24
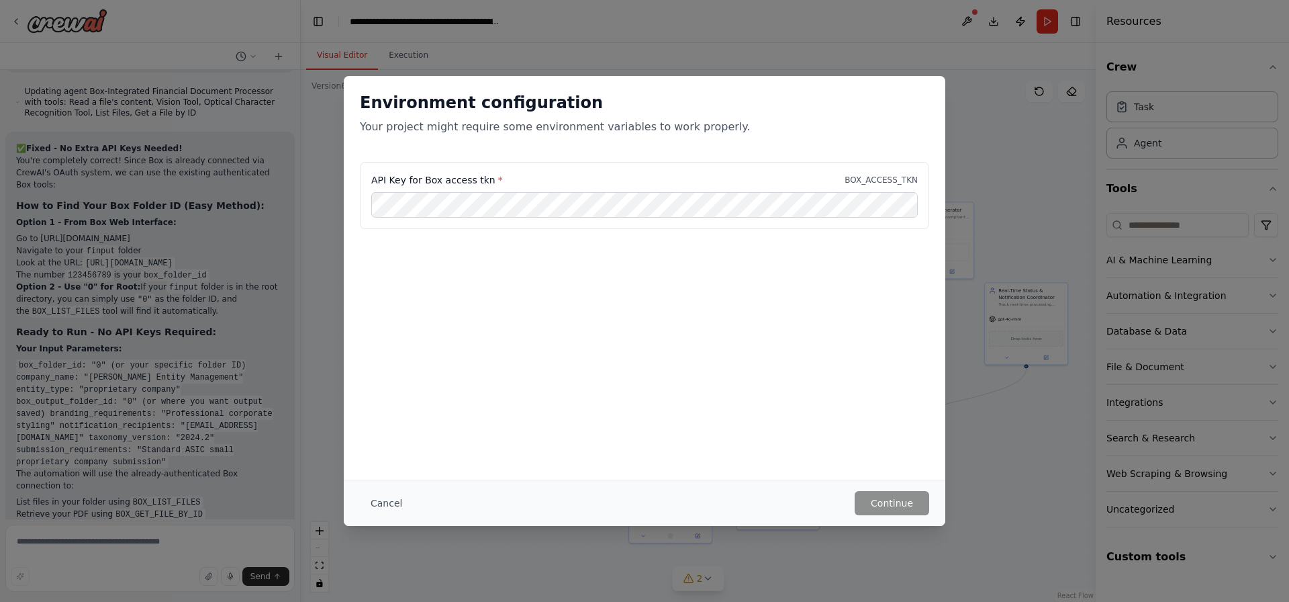
click at [369, 487] on div "Cancel Continue" at bounding box center [645, 502] width 602 height 46
click at [388, 503] on button "Cancel" at bounding box center [386, 503] width 53 height 24
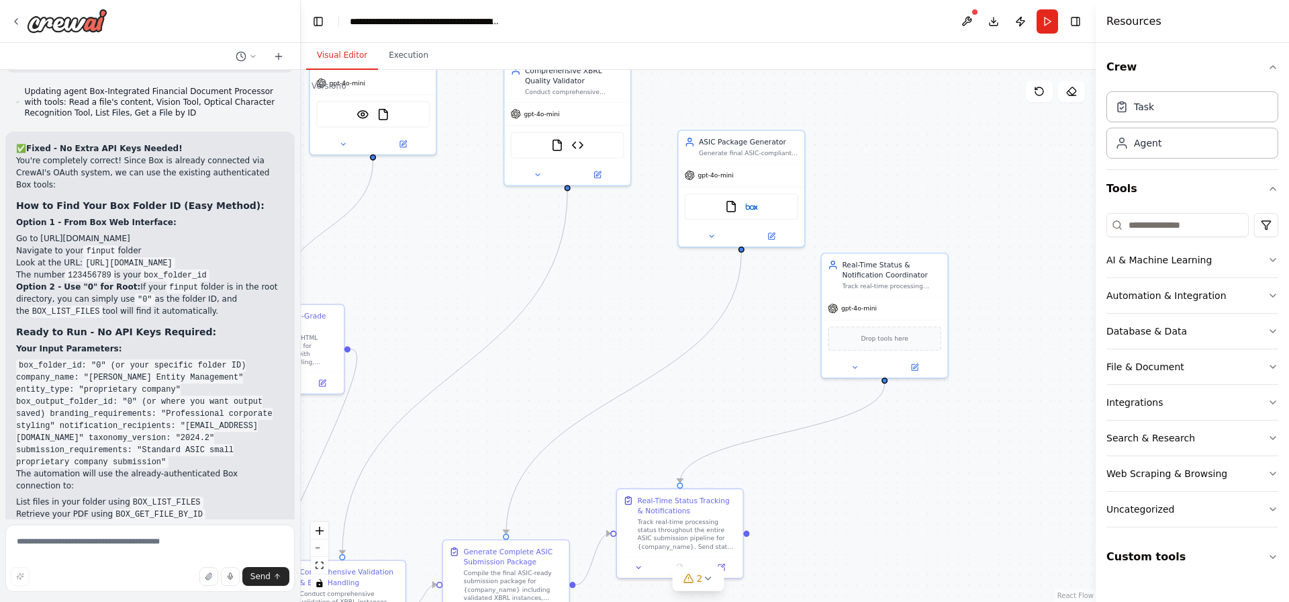
drag, startPoint x: 786, startPoint y: 303, endPoint x: 361, endPoint y: 287, distance: 425.3
click at [361, 287] on div ".deletable-edge-delete-btn { width: 20px; height: 20px; border: 0px solid #ffff…" at bounding box center [698, 336] width 795 height 532
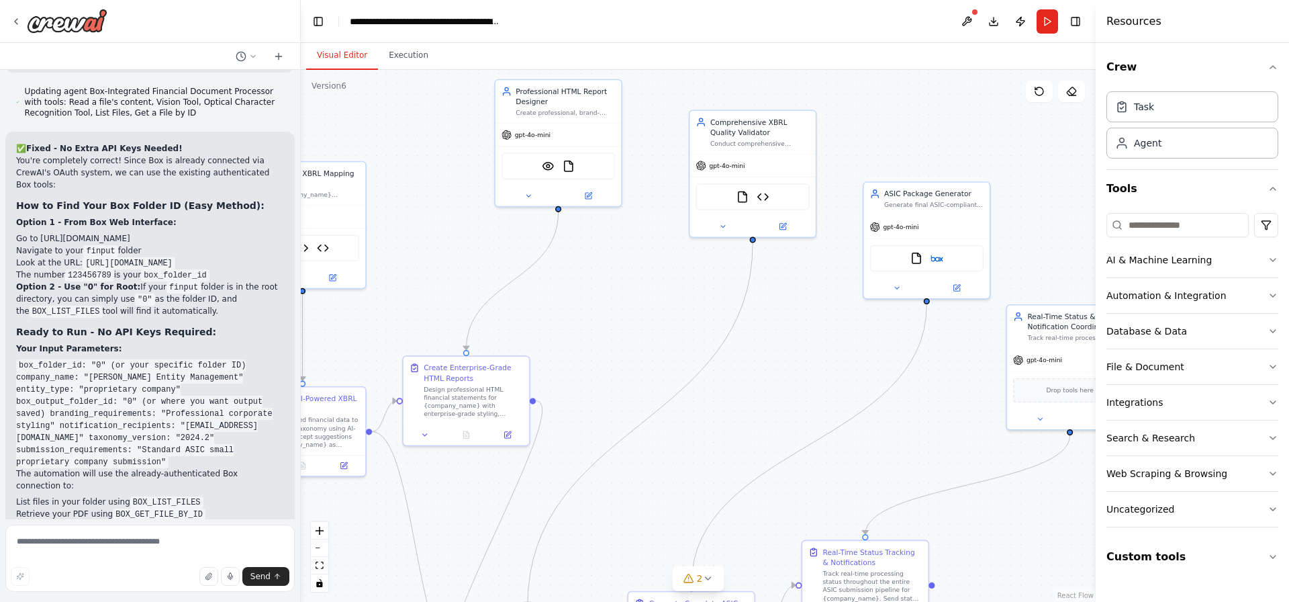
drag, startPoint x: 555, startPoint y: 318, endPoint x: 759, endPoint y: 369, distance: 210.6
click at [759, 369] on div ".deletable-edge-delete-btn { width: 20px; height: 20px; border: 0px solid #ffff…" at bounding box center [698, 336] width 795 height 532
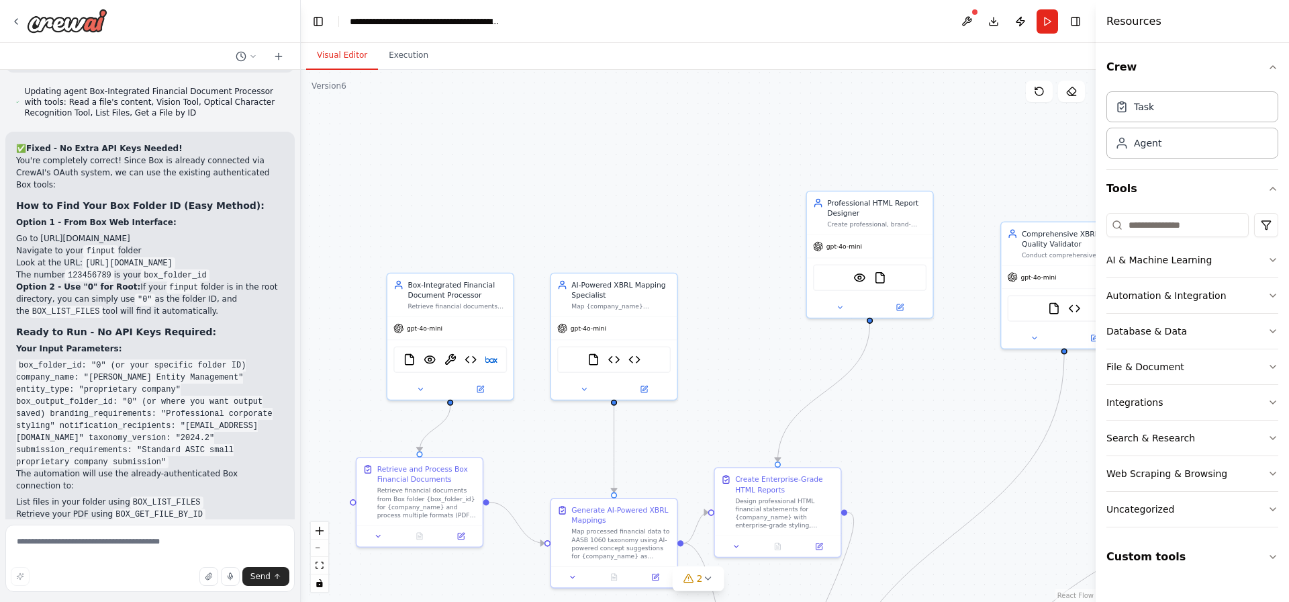
drag, startPoint x: 563, startPoint y: 292, endPoint x: 847, endPoint y: 391, distance: 300.9
click at [909, 414] on div ".deletable-edge-delete-btn { width: 20px; height: 20px; border: 0px solid #ffff…" at bounding box center [698, 336] width 795 height 532
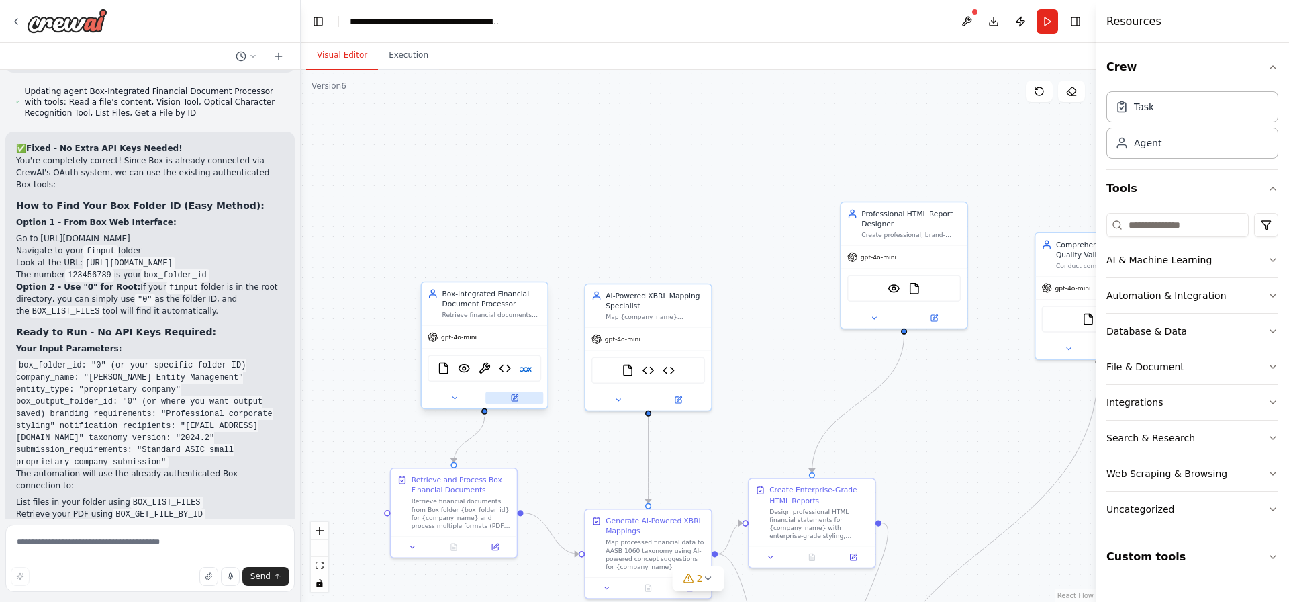
click at [516, 397] on icon at bounding box center [515, 396] width 5 height 5
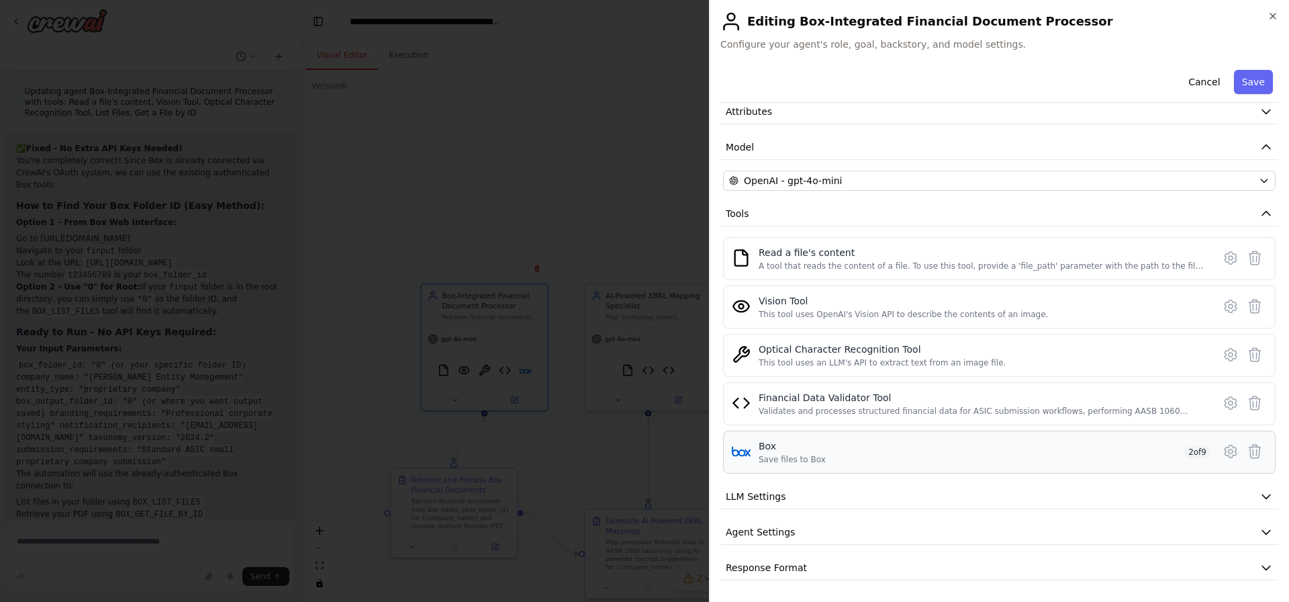
click at [1022, 443] on div "Box Save files to Box 2 of 9" at bounding box center [985, 452] width 452 height 26
click at [1223, 449] on icon at bounding box center [1231, 451] width 16 height 16
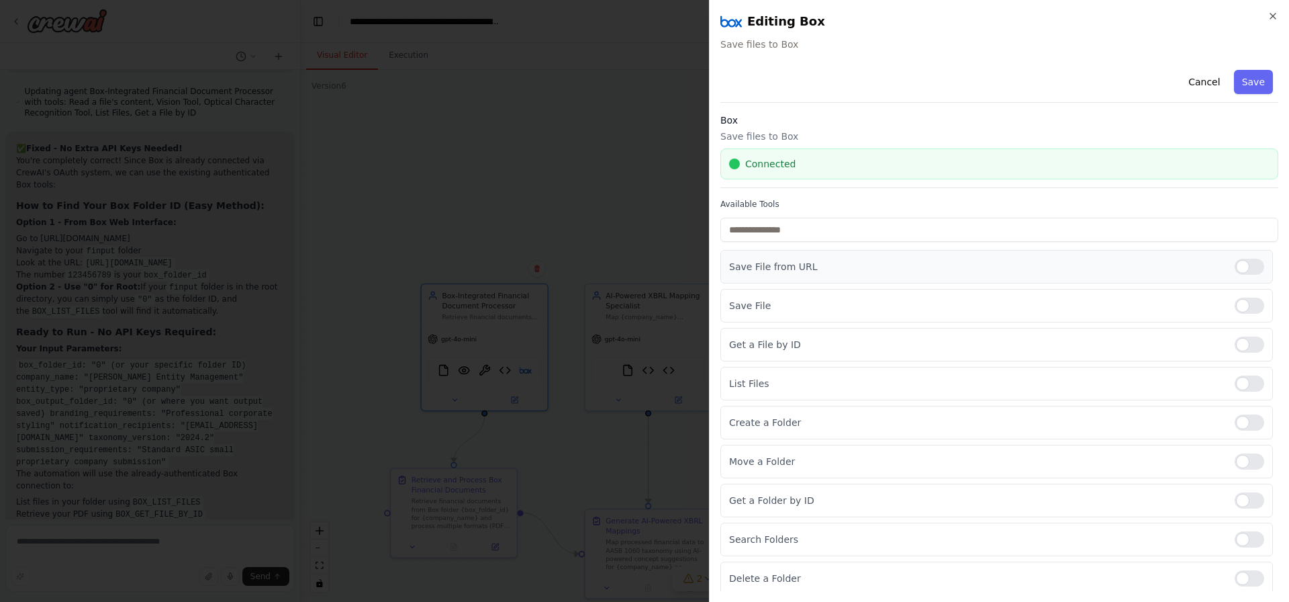
click at [1236, 267] on div at bounding box center [1250, 266] width 30 height 16
click at [1235, 301] on div at bounding box center [1250, 305] width 30 height 16
click at [1235, 573] on div at bounding box center [1250, 574] width 30 height 16
click at [1235, 530] on div at bounding box center [1250, 535] width 30 height 16
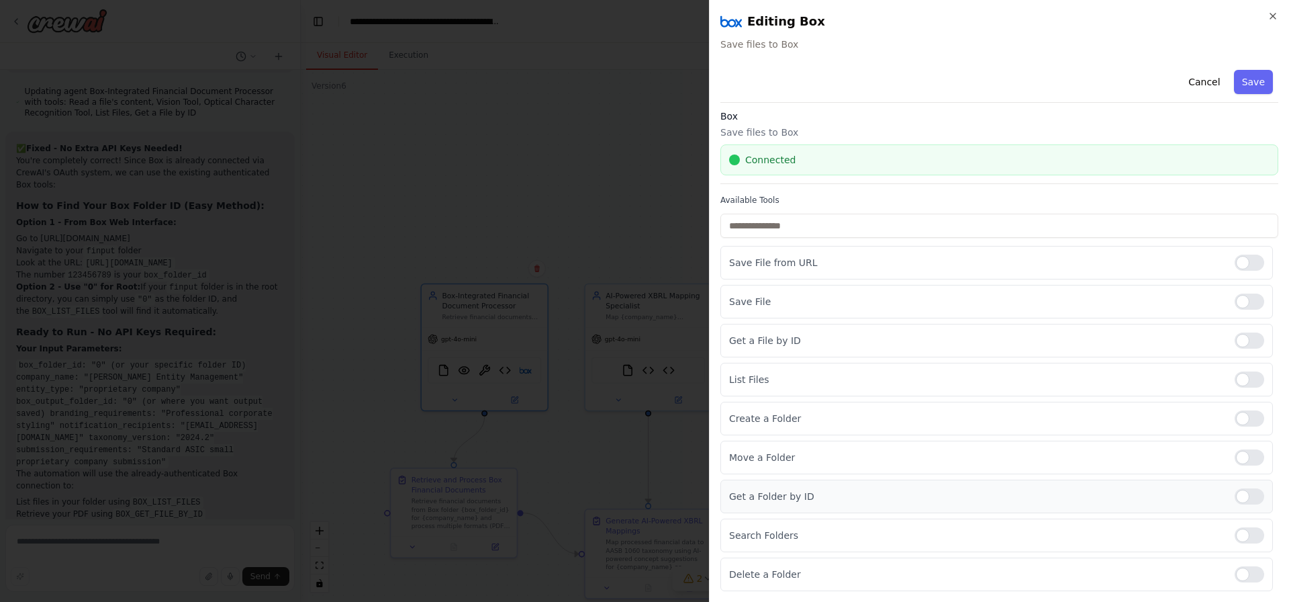
click at [1239, 489] on div at bounding box center [1250, 496] width 30 height 16
click at [1235, 459] on div at bounding box center [1250, 457] width 30 height 16
click at [1243, 406] on div "Create a Folder" at bounding box center [996, 419] width 553 height 34
click at [1239, 420] on div at bounding box center [1250, 418] width 30 height 16
click at [1249, 82] on button "Save" at bounding box center [1253, 82] width 39 height 24
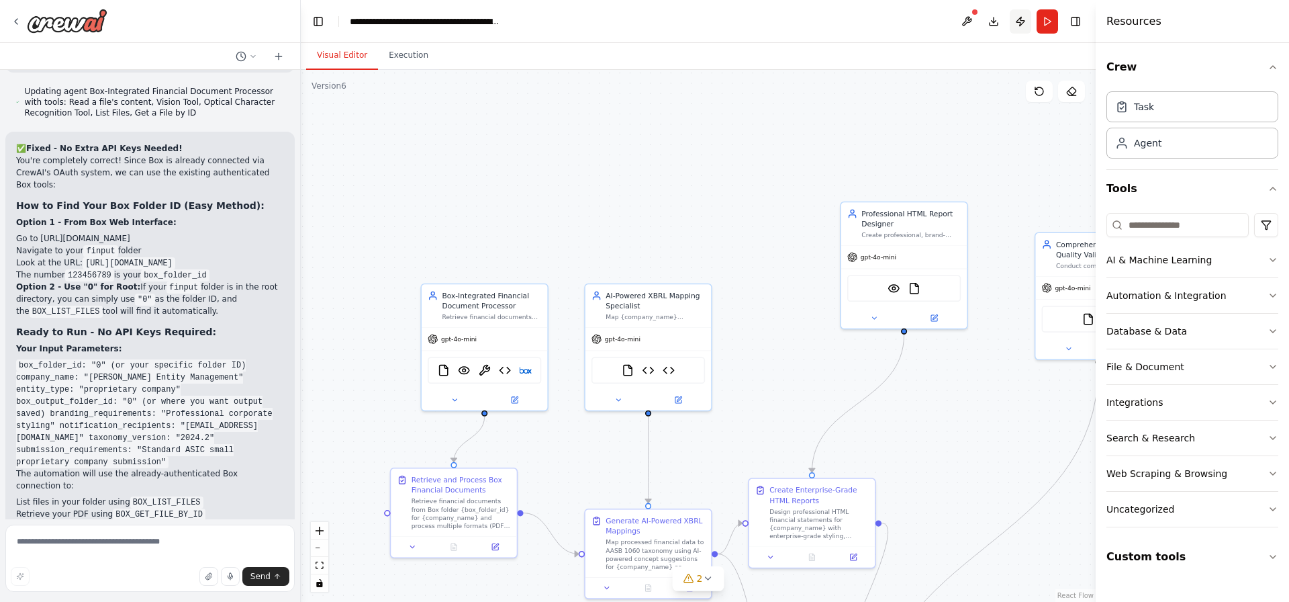
click at [1022, 24] on button "Publish" at bounding box center [1020, 21] width 21 height 24
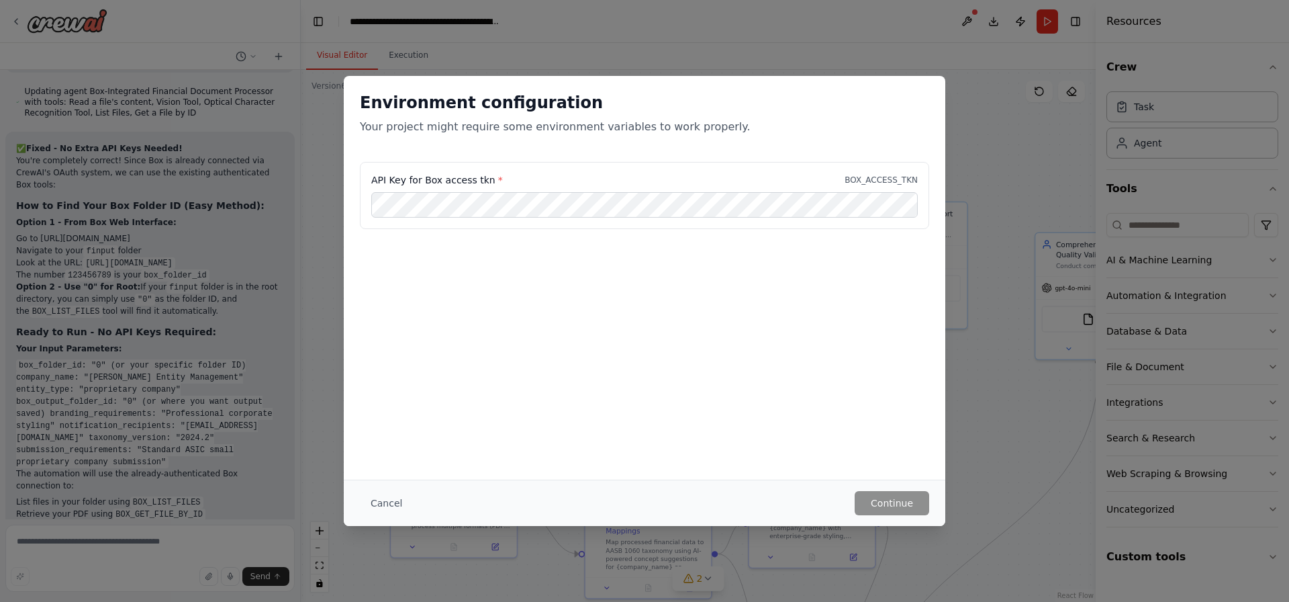
click at [357, 505] on div "Cancel Continue" at bounding box center [645, 502] width 602 height 46
click at [399, 506] on button "Cancel" at bounding box center [386, 503] width 53 height 24
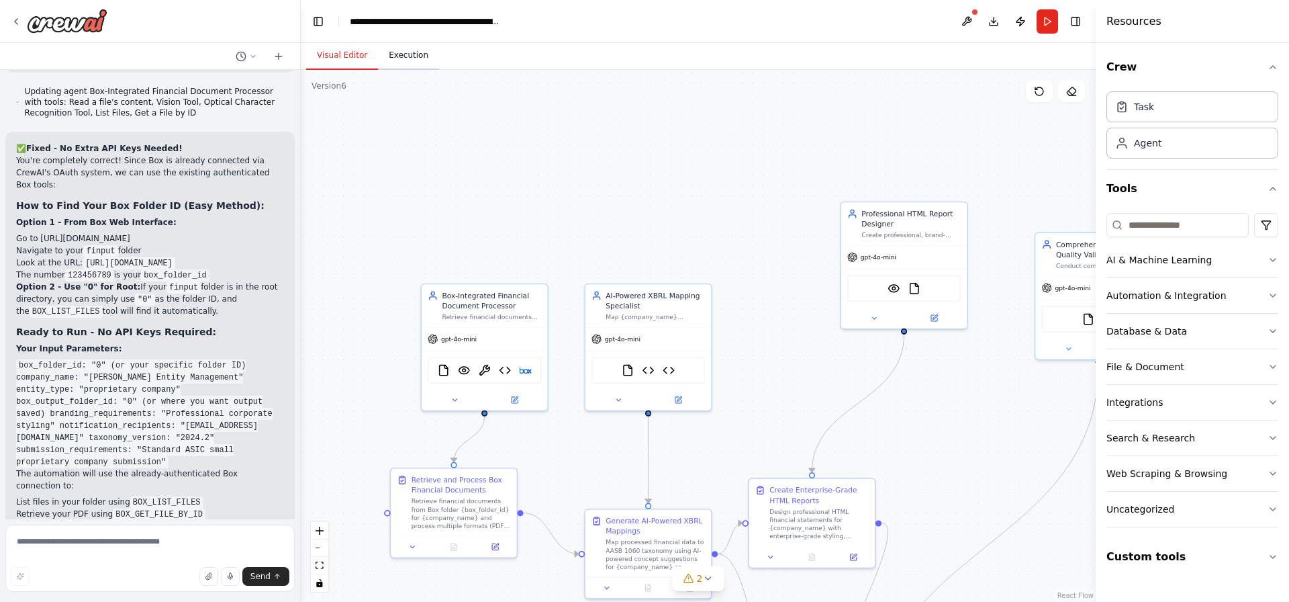
click at [406, 62] on button "Execution" at bounding box center [408, 56] width 61 height 28
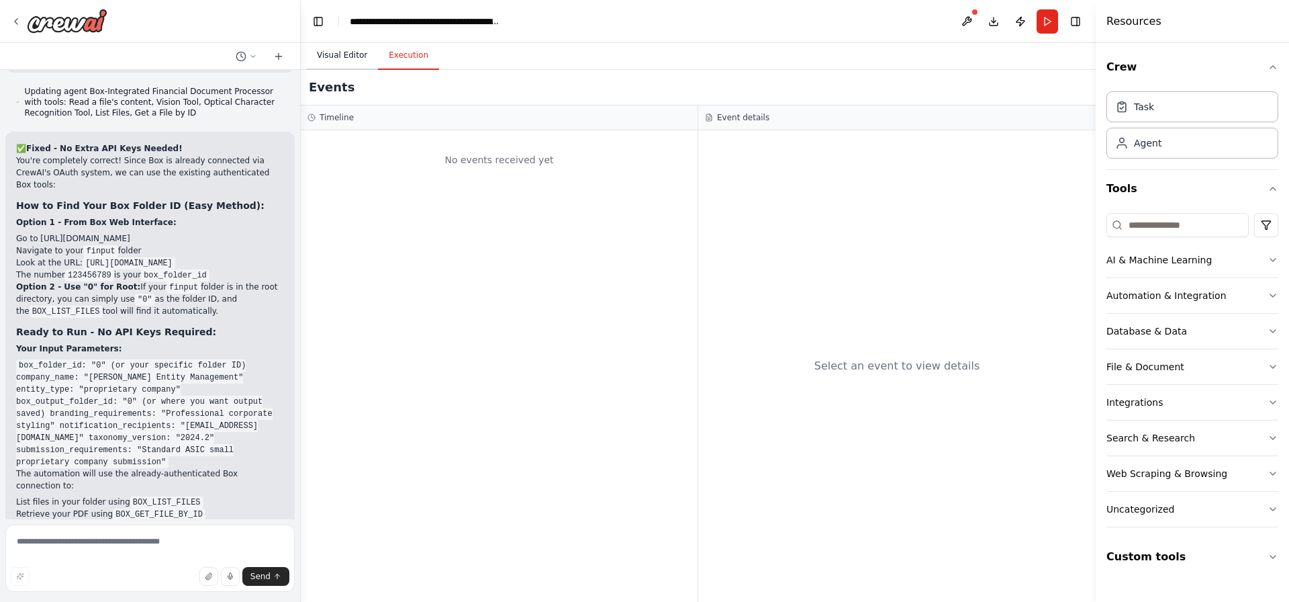
click at [338, 58] on button "Visual Editor" at bounding box center [342, 56] width 72 height 28
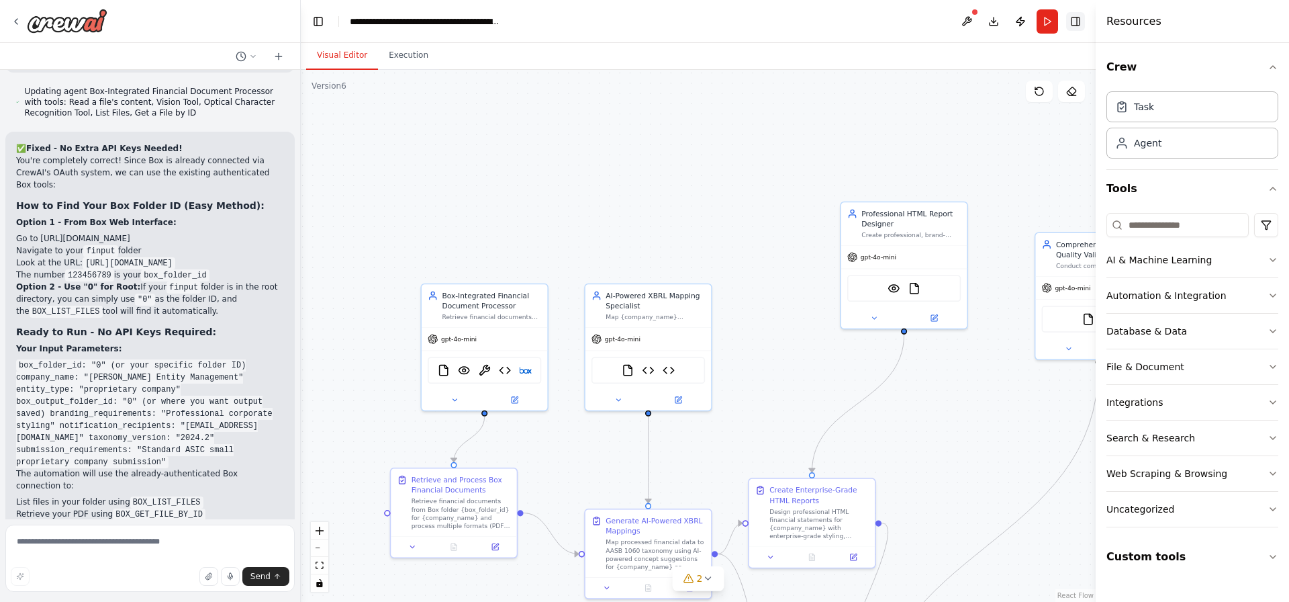
click at [1075, 21] on button "Toggle Right Sidebar" at bounding box center [1075, 21] width 19 height 19
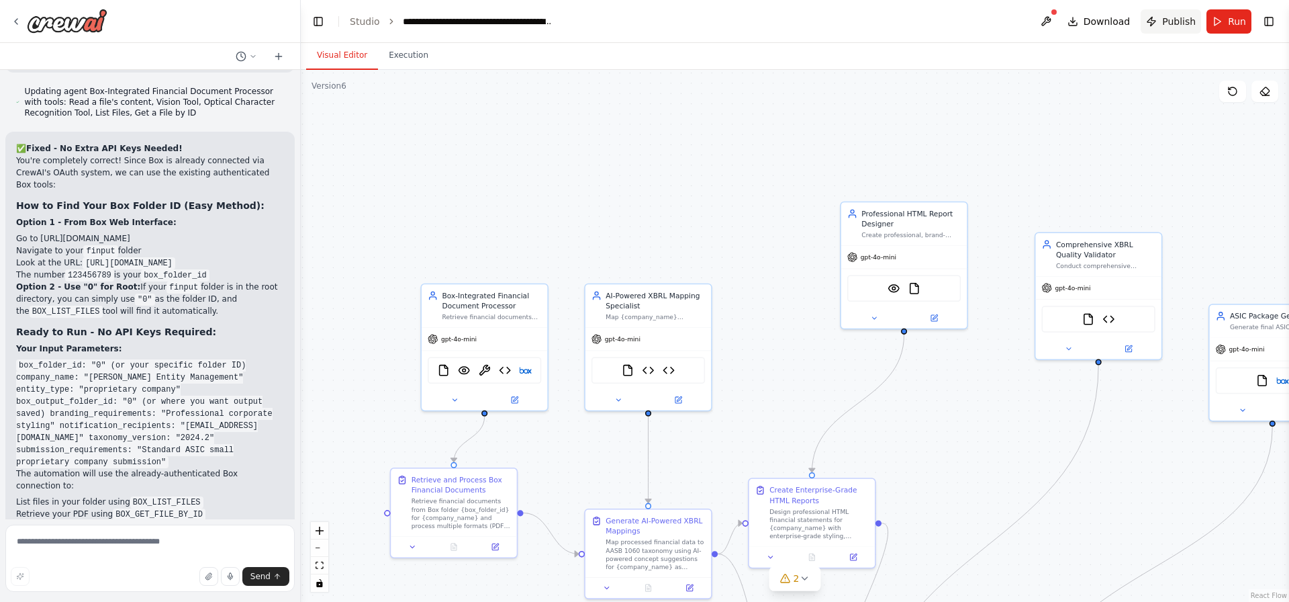
click at [1178, 27] on span "Publish" at bounding box center [1179, 21] width 34 height 13
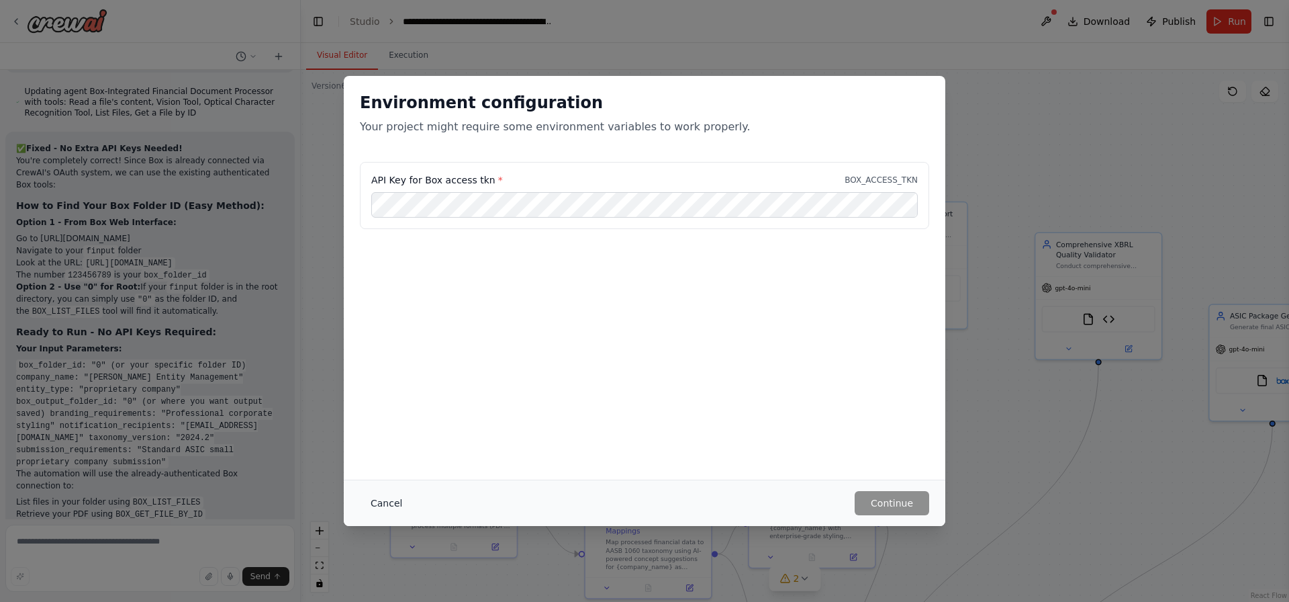
click at [380, 501] on button "Cancel" at bounding box center [386, 503] width 53 height 24
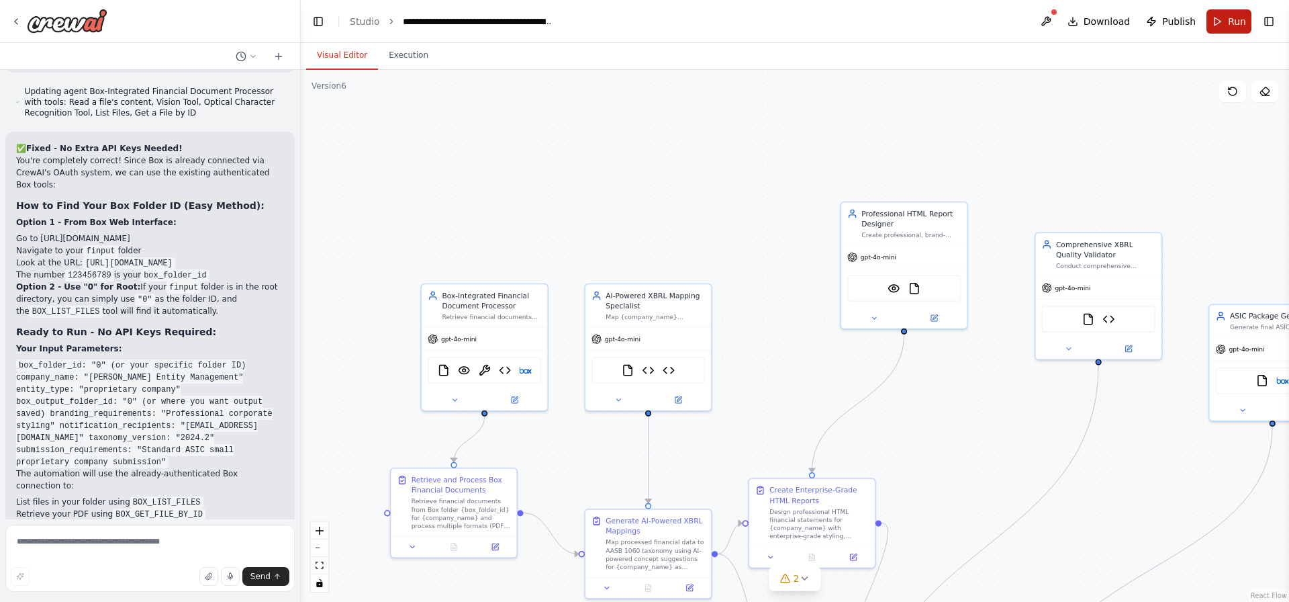
click at [1227, 24] on button "Run" at bounding box center [1229, 21] width 45 height 24
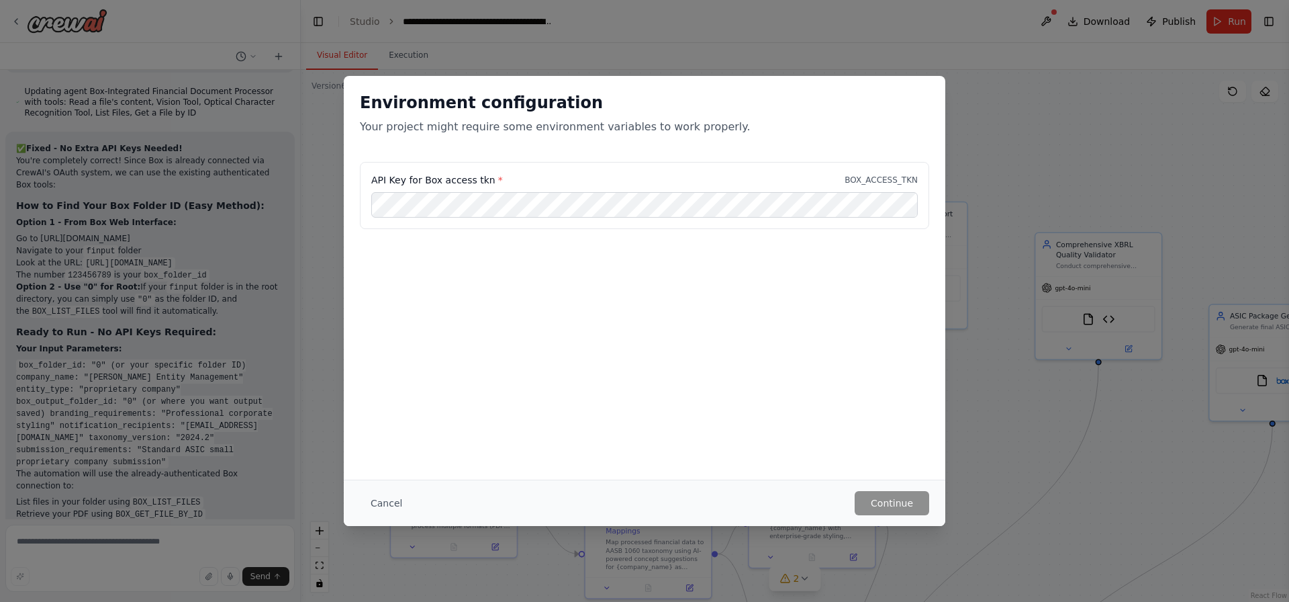
click at [1055, 25] on div "Environment configuration Your project might require some environment variables…" at bounding box center [644, 301] width 1289 height 602
drag, startPoint x: 1055, startPoint y: 25, endPoint x: 978, endPoint y: 77, distance: 93.9
click at [1053, 26] on div "Environment configuration Your project might require some environment variables…" at bounding box center [644, 301] width 1289 height 602
click at [385, 503] on button "Cancel" at bounding box center [386, 503] width 53 height 24
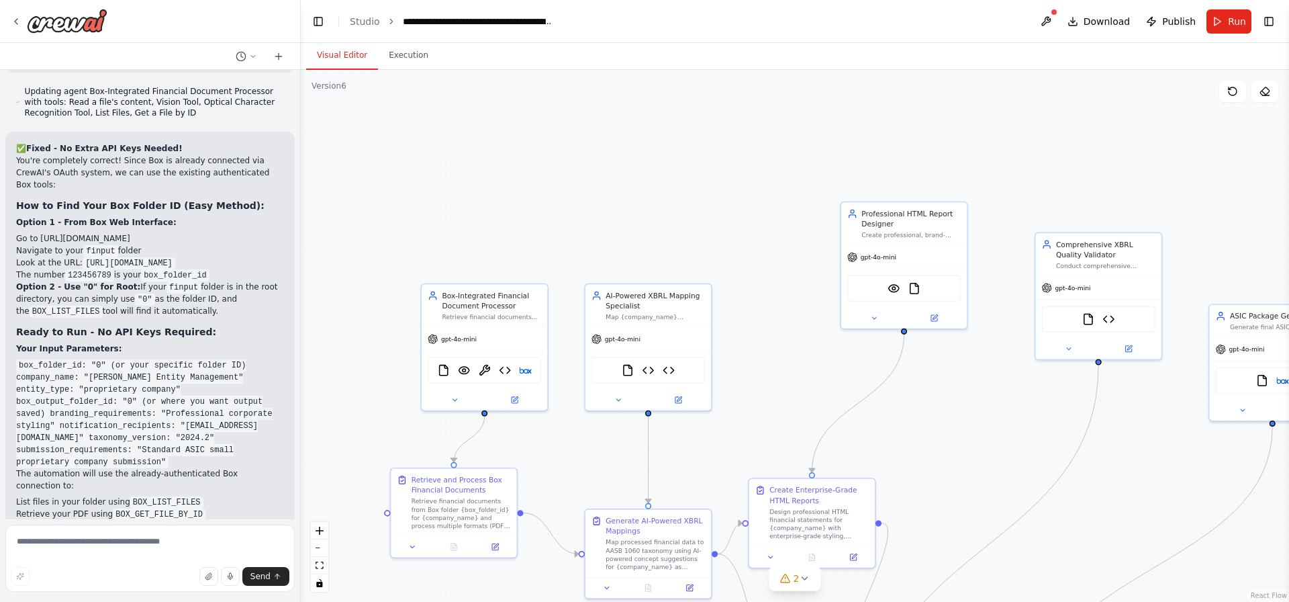
click at [1058, 15] on div at bounding box center [1054, 12] width 8 height 8
click at [1051, 17] on button at bounding box center [1045, 21] width 21 height 24
click at [1053, 21] on body "Hello! I'm the CrewAI assistant. What kind of automation do you want to build? …" at bounding box center [644, 301] width 1289 height 602
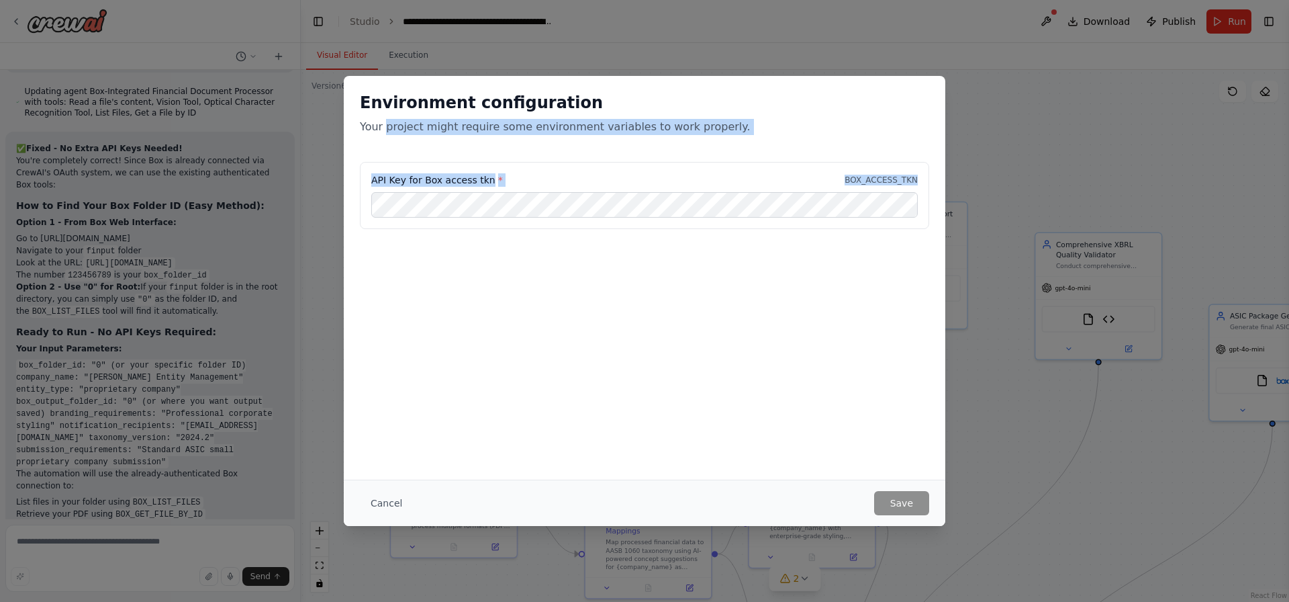
drag, startPoint x: 385, startPoint y: 123, endPoint x: 626, endPoint y: 234, distance: 266.2
click at [626, 234] on div "Environment configuration Your project might require some environment variables…" at bounding box center [645, 186] width 602 height 220
click at [173, 464] on div "Environment configuration Your project might require some environment variables…" at bounding box center [644, 301] width 1289 height 602
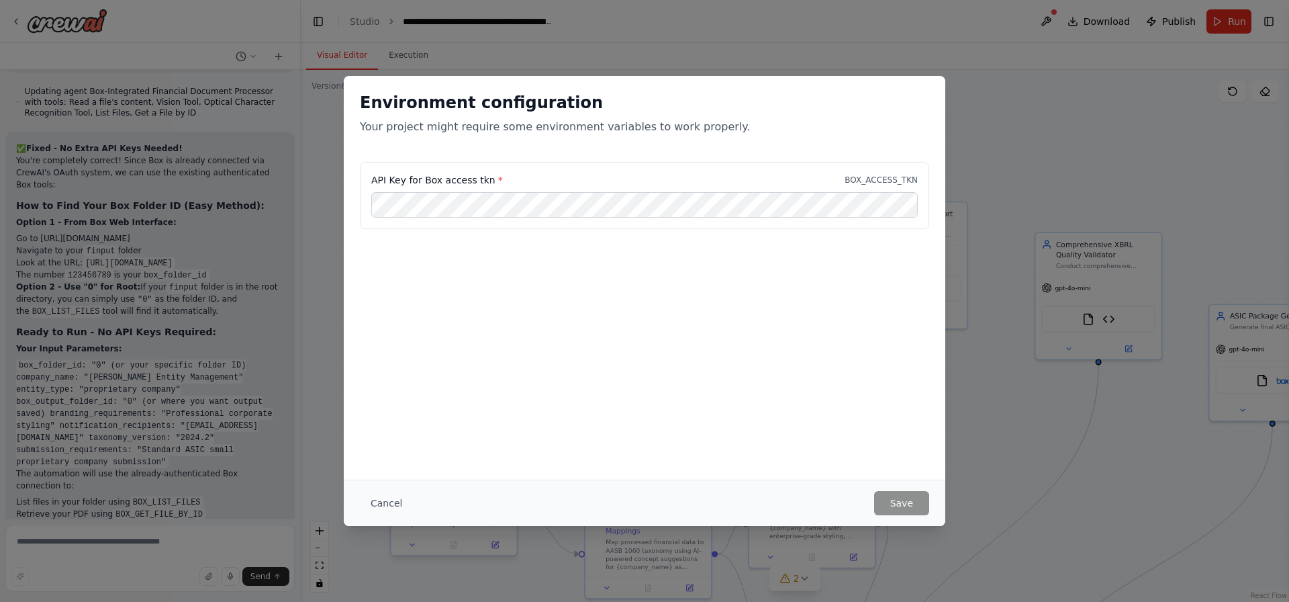
click at [404, 503] on button "Cancel" at bounding box center [386, 503] width 53 height 24
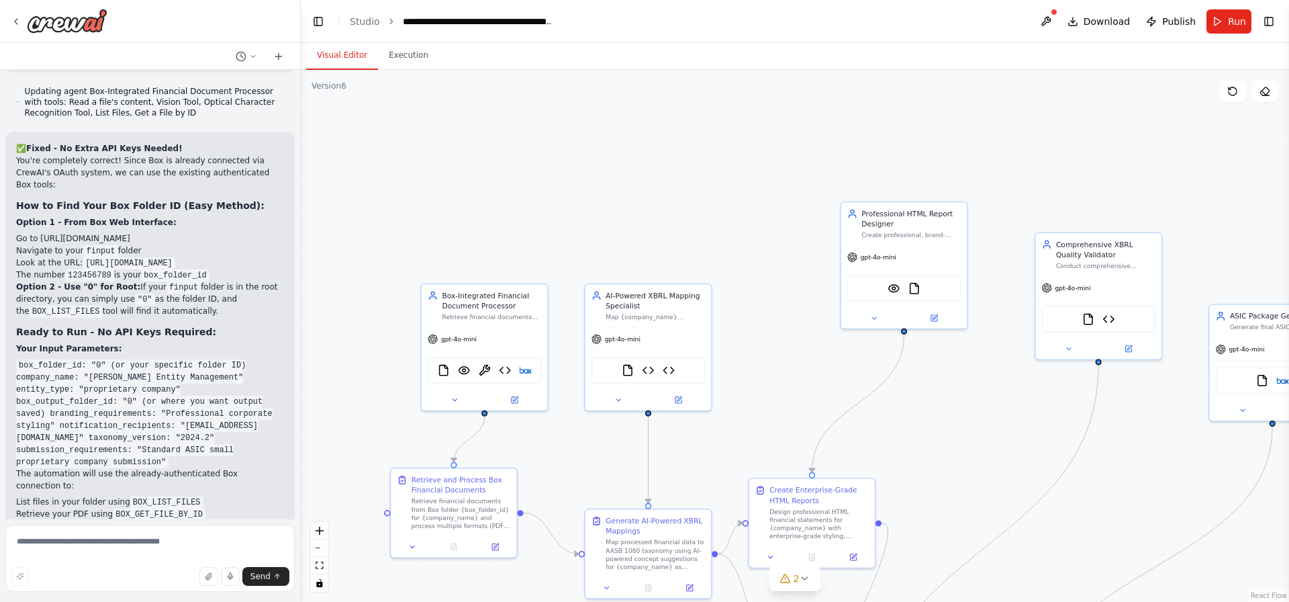
click at [379, 505] on div ".deletable-edge-delete-btn { width: 20px; height: 20px; border: 0px solid #ffff…" at bounding box center [795, 336] width 988 height 532
click at [229, 538] on textarea at bounding box center [149, 557] width 289 height 67
type textarea "**********"
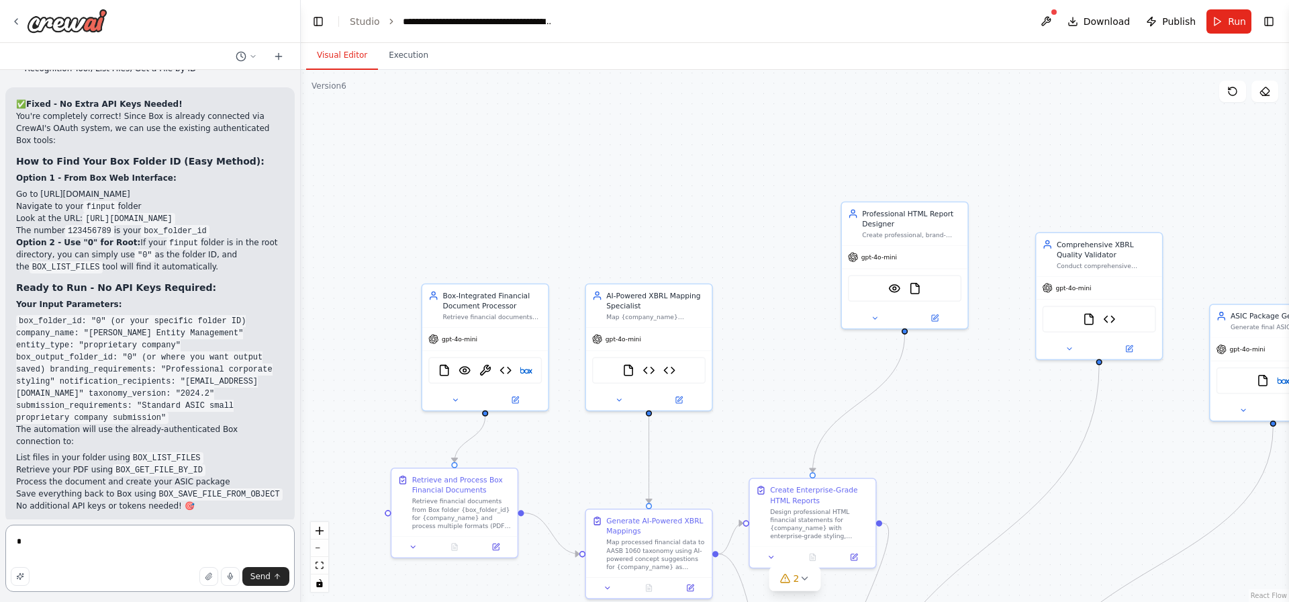
type textarea "*"
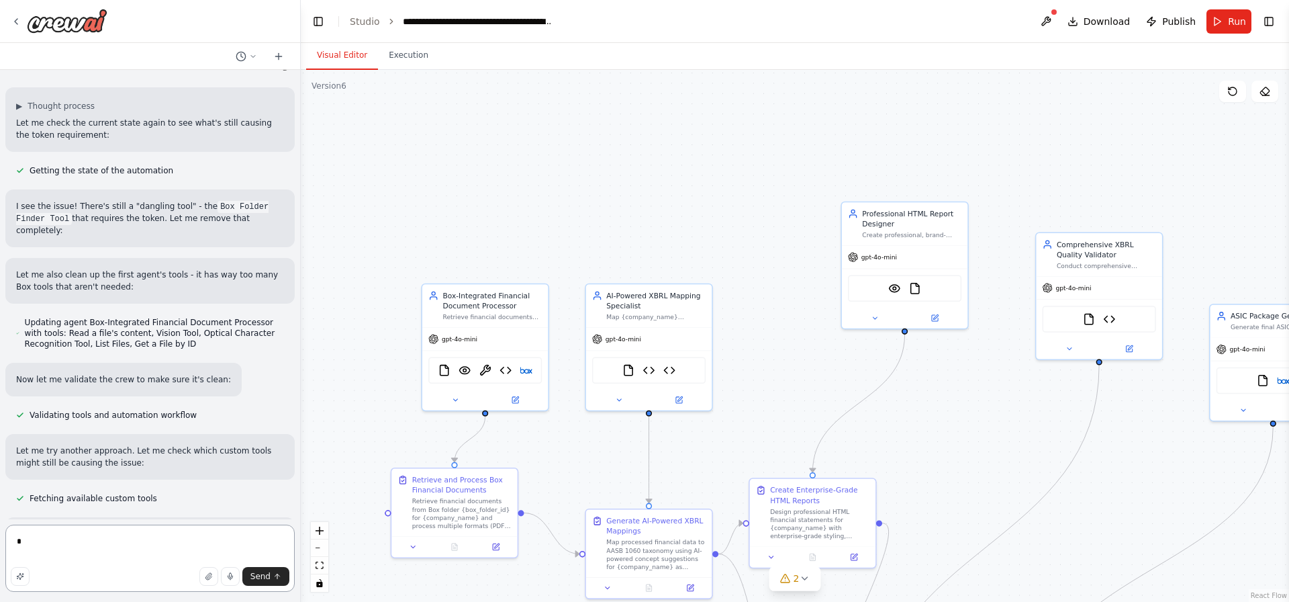
scroll to position [16462, 0]
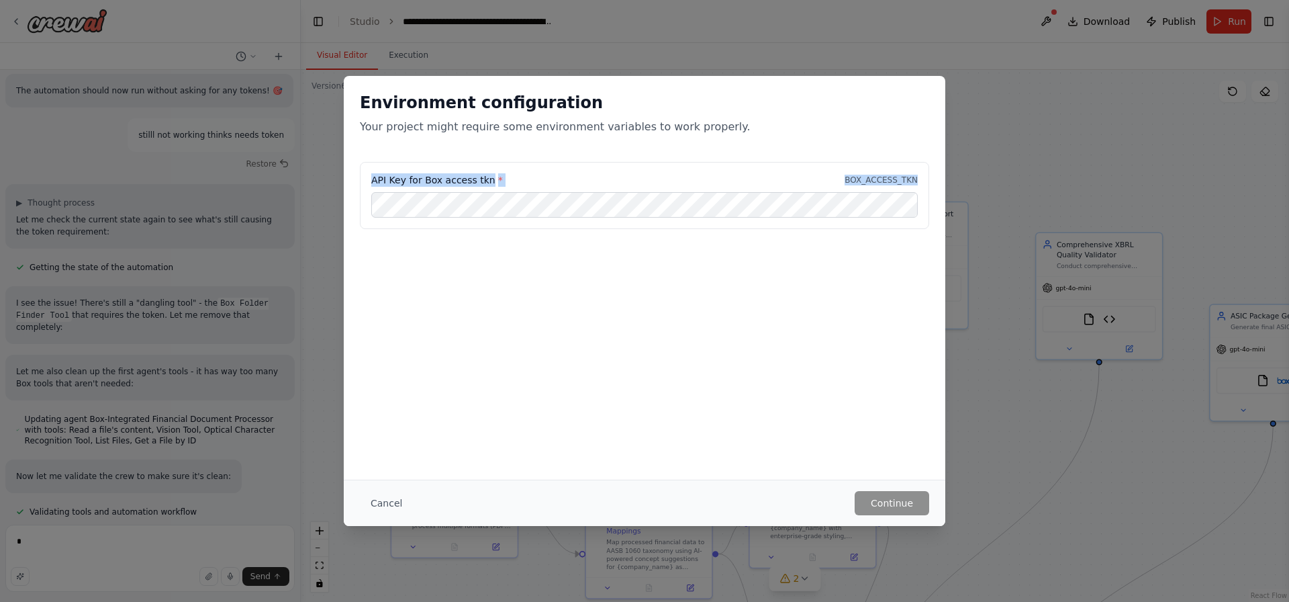
drag, startPoint x: 367, startPoint y: 179, endPoint x: 720, endPoint y: 243, distance: 359.0
click at [720, 243] on div "API Key for Box access tkn * BOX_ACCESS_TKN" at bounding box center [645, 203] width 602 height 83
copy div "API Key for Box access tkn * BOX_ACCESS_TKN"
click at [208, 467] on div "Environment configuration Your project might require some environment variables…" at bounding box center [644, 301] width 1289 height 602
click at [374, 498] on button "Cancel" at bounding box center [386, 503] width 53 height 24
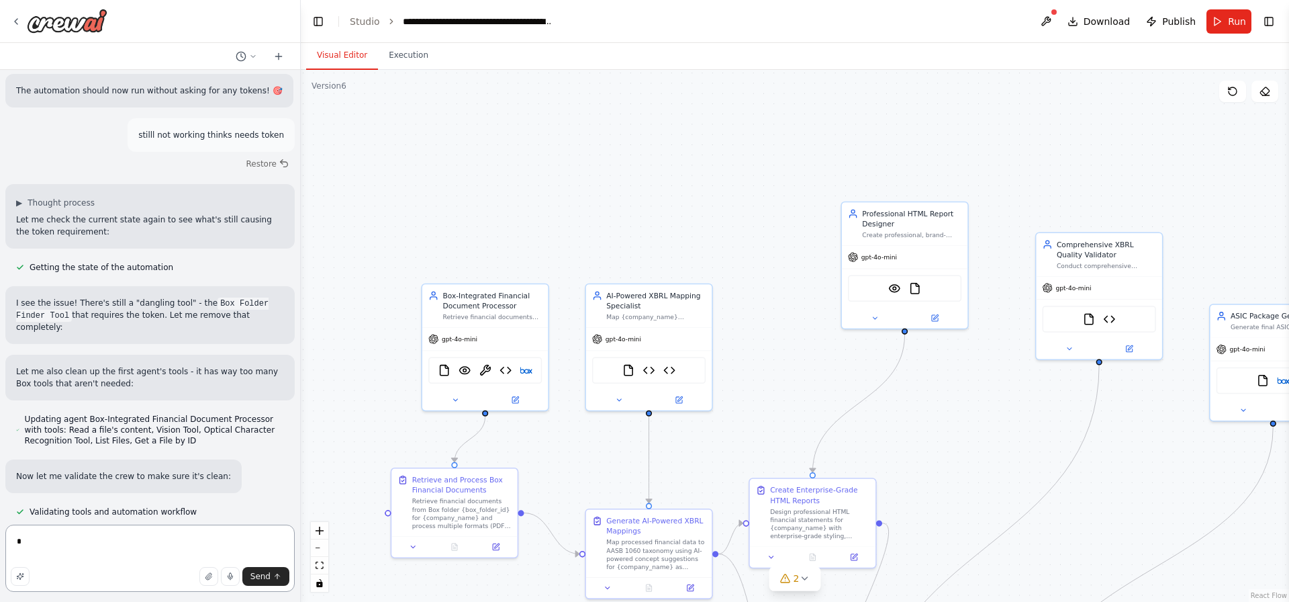
click at [126, 526] on textarea "*" at bounding box center [149, 557] width 289 height 67
click at [118, 538] on textarea "*" at bounding box center [149, 557] width 289 height 67
paste textarea "**********"
type textarea "**********"
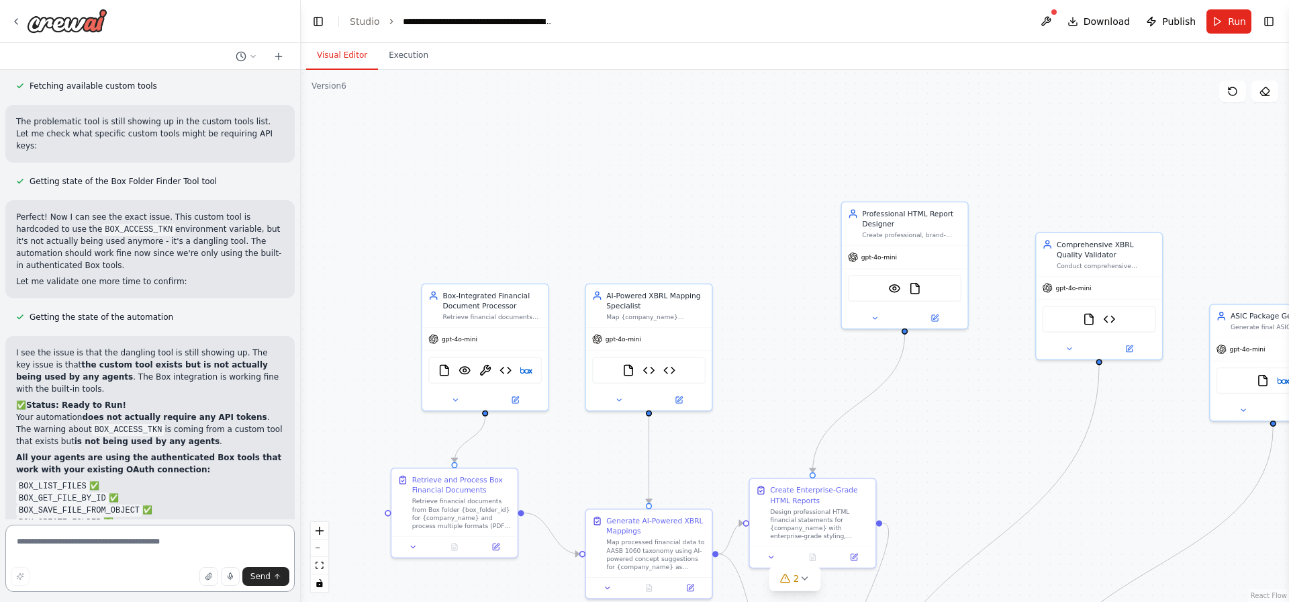
scroll to position [16874, 0]
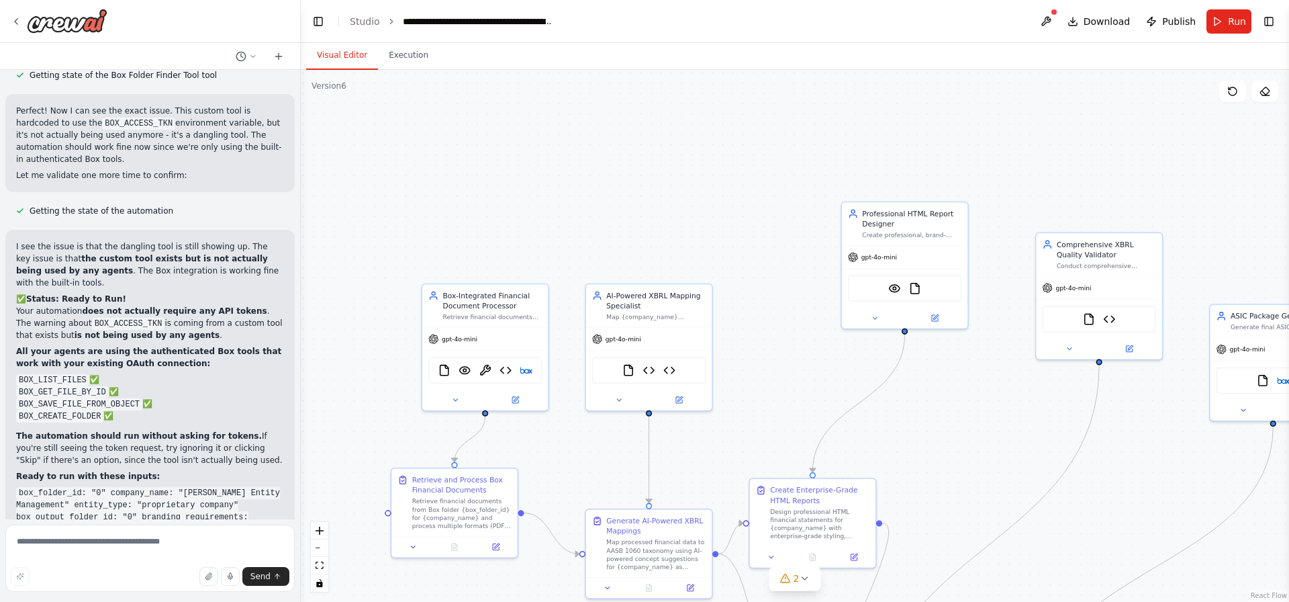
scroll to position [16976, 0]
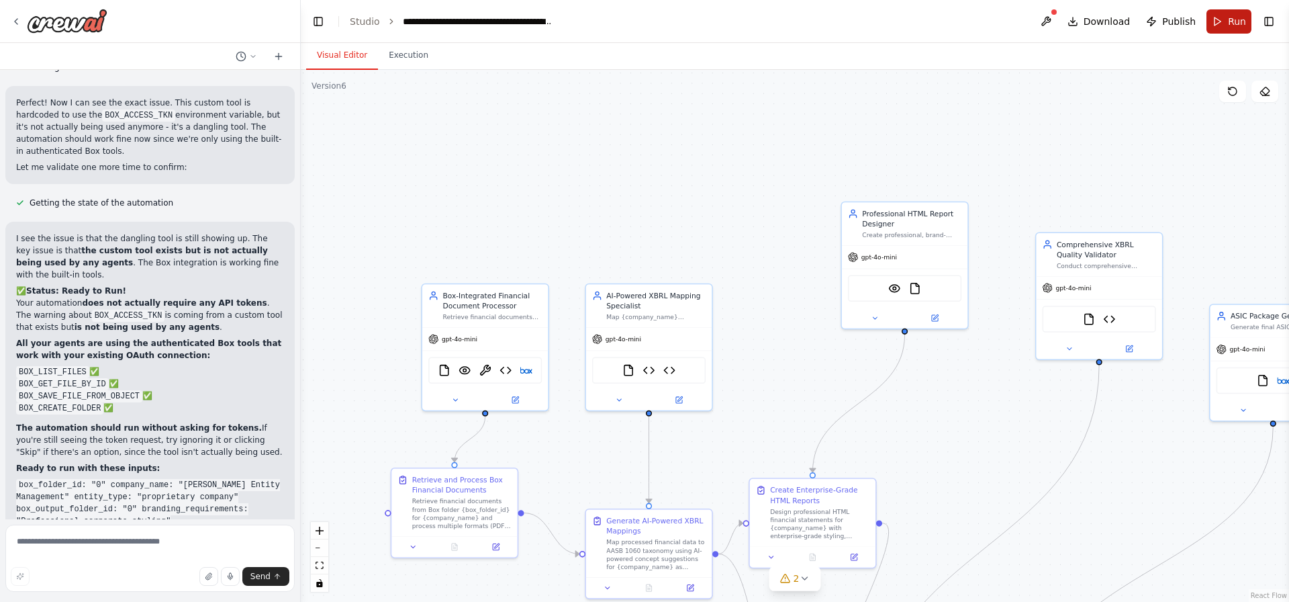
click at [1215, 30] on button "Run" at bounding box center [1229, 21] width 45 height 24
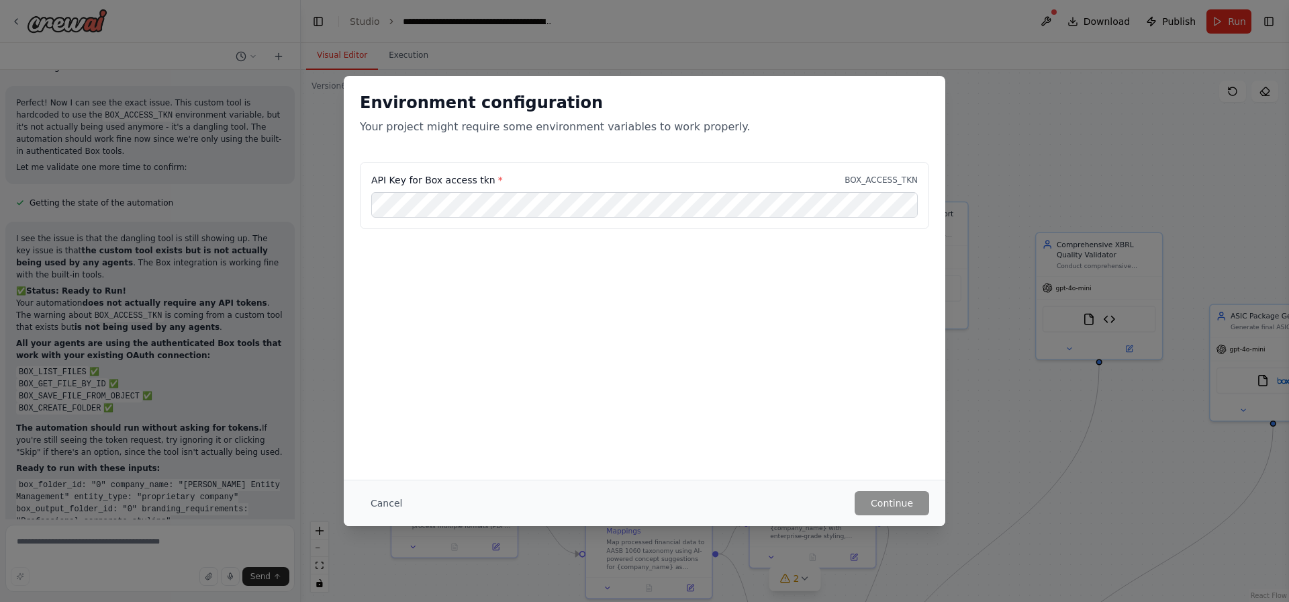
click at [556, 185] on div "API Key for Box access tkn * BOX_ACCESS_TKN" at bounding box center [644, 179] width 547 height 13
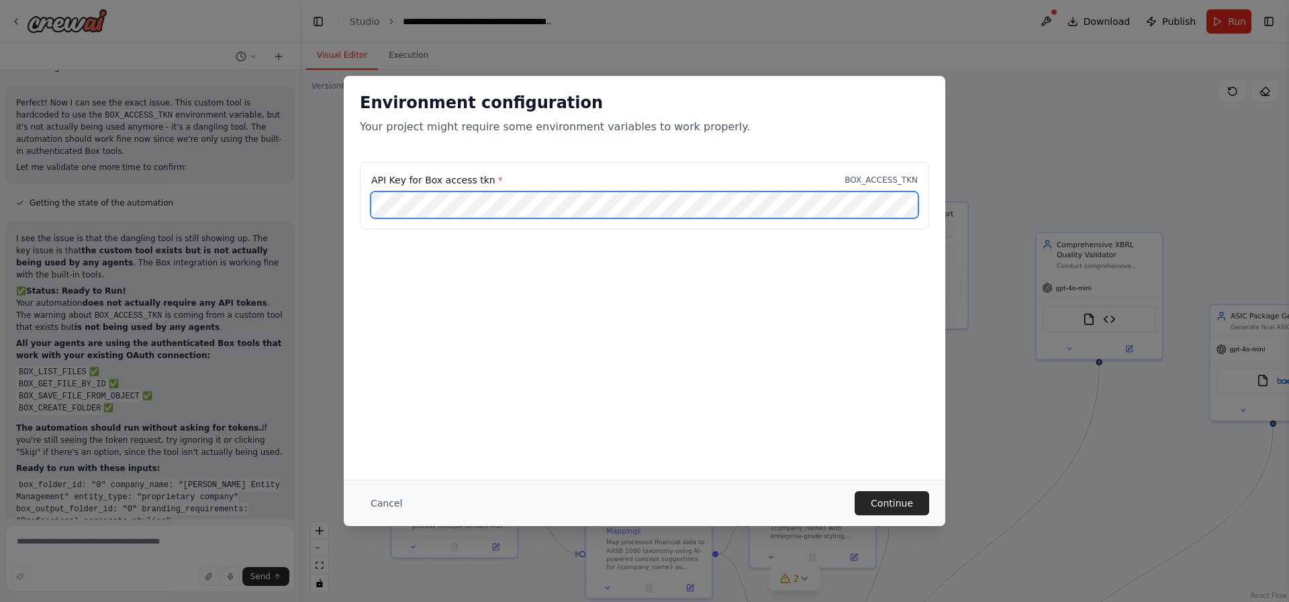
scroll to position [17244, 0]
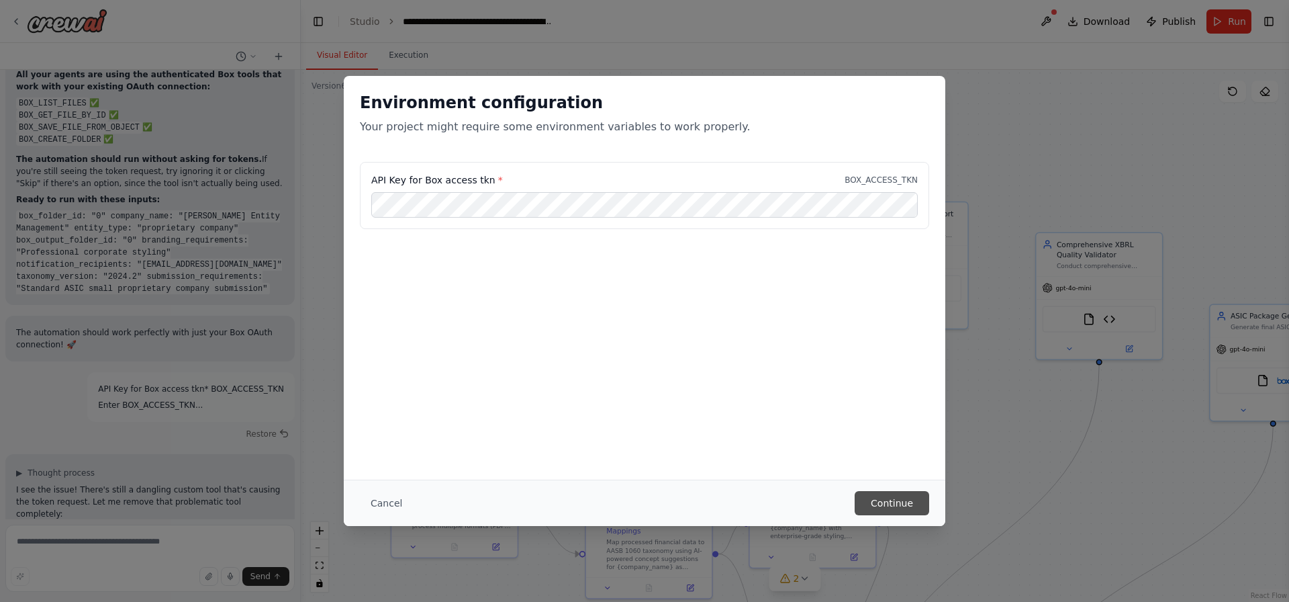
click at [881, 496] on button "Continue" at bounding box center [892, 503] width 75 height 24
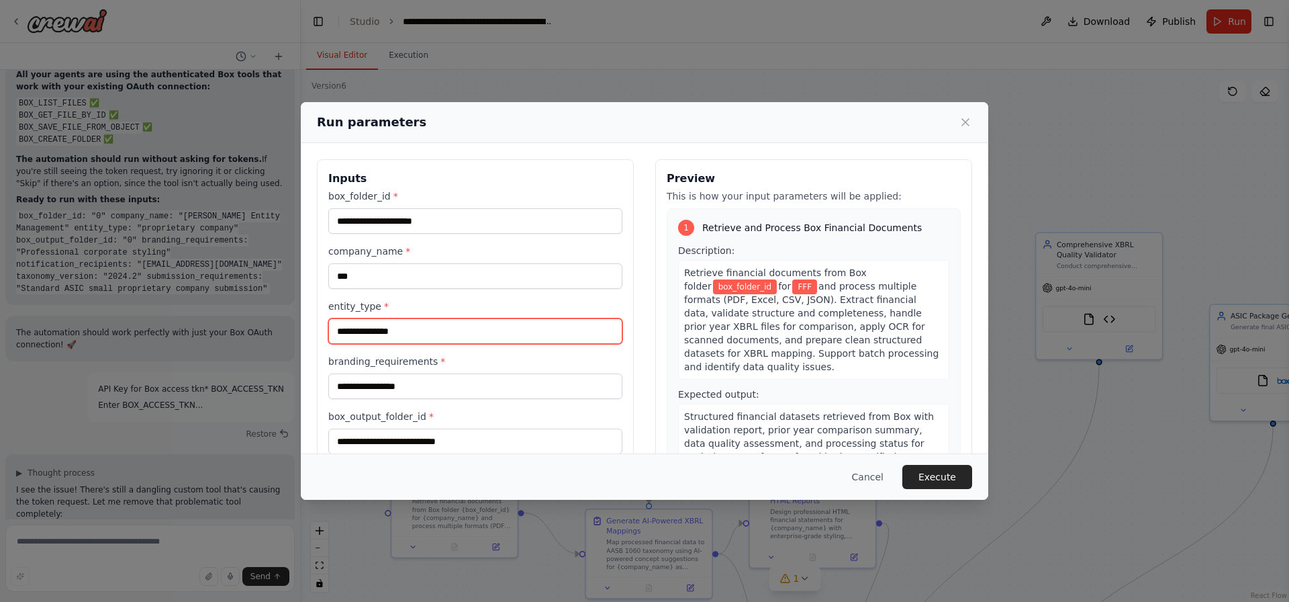
click at [527, 341] on input "**********" at bounding box center [475, 331] width 294 height 26
click at [512, 326] on input "**********" at bounding box center [475, 331] width 294 height 26
type input "*"
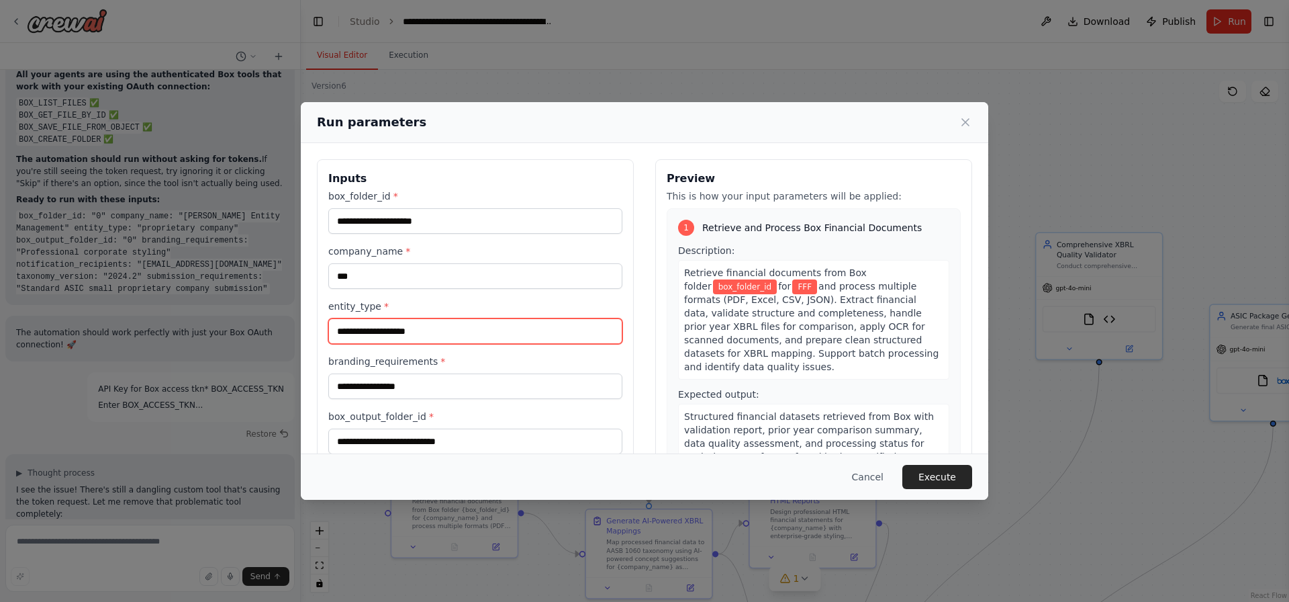
scroll to position [193, 0]
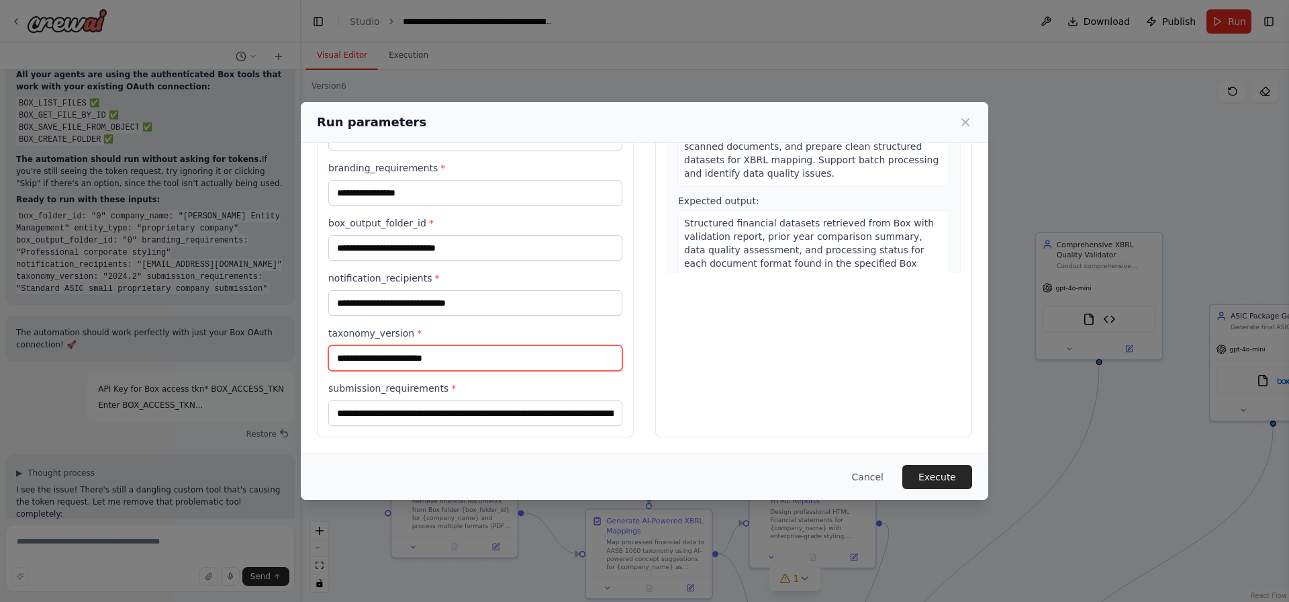
click at [410, 355] on input "taxonomy_version *" at bounding box center [475, 358] width 294 height 26
type input "*********"
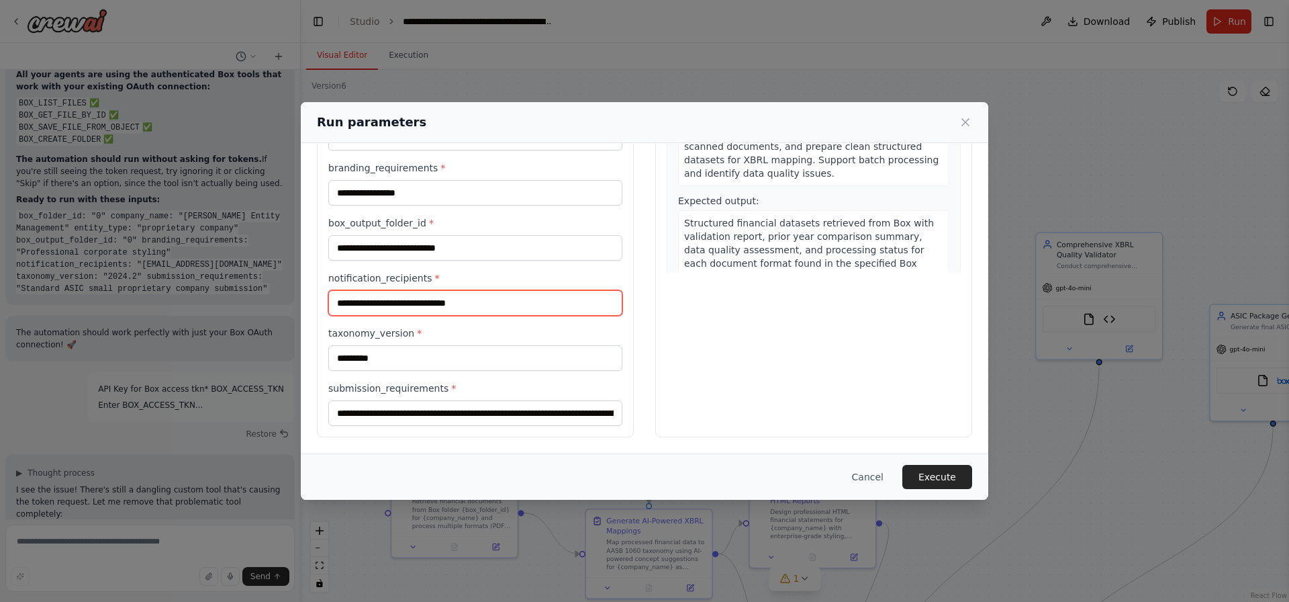
click at [447, 293] on input "notification_recipients *" at bounding box center [475, 303] width 294 height 26
type input "**********"
click at [453, 222] on label "box_output_folder_id *" at bounding box center [475, 222] width 294 height 13
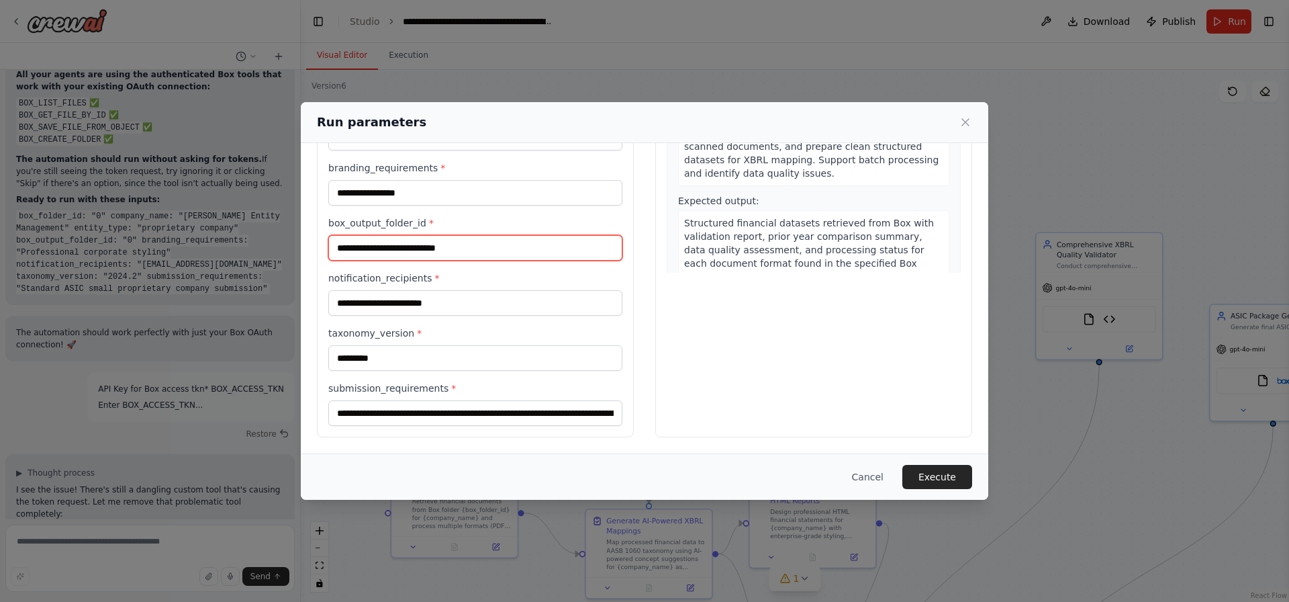
click at [453, 235] on input "box_output_folder_id *" at bounding box center [475, 248] width 294 height 26
click at [446, 236] on input "box_output_folder_id *" at bounding box center [475, 248] width 294 height 26
click at [444, 245] on input "box_output_folder_id *" at bounding box center [475, 248] width 294 height 26
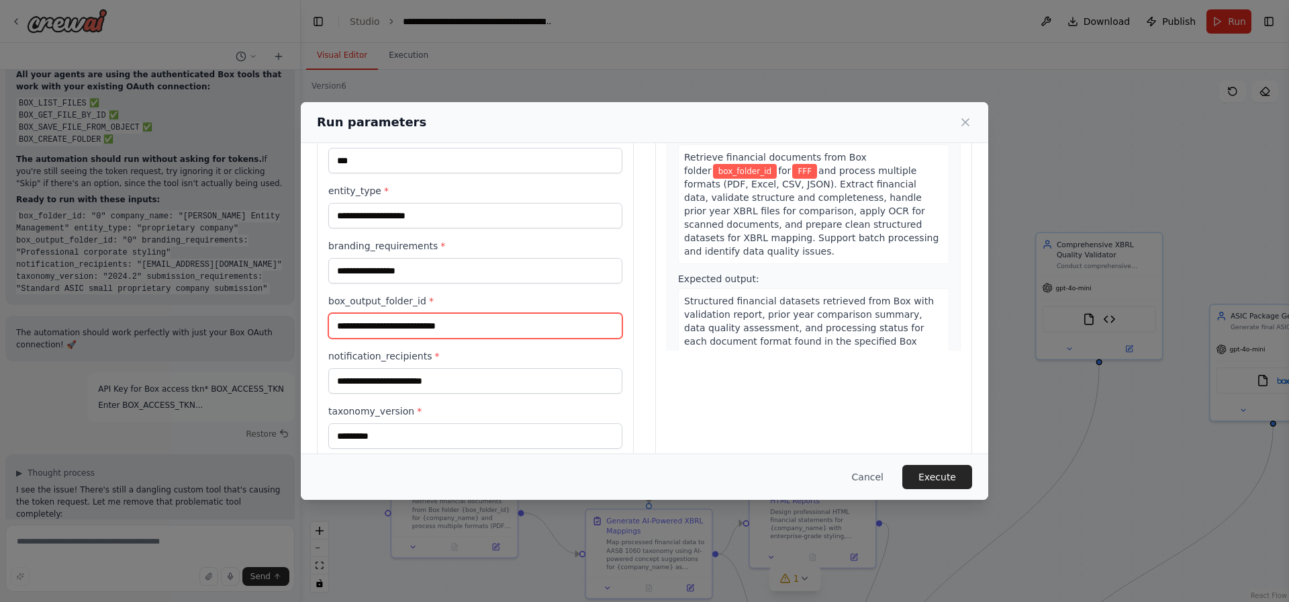
scroll to position [70, 0]
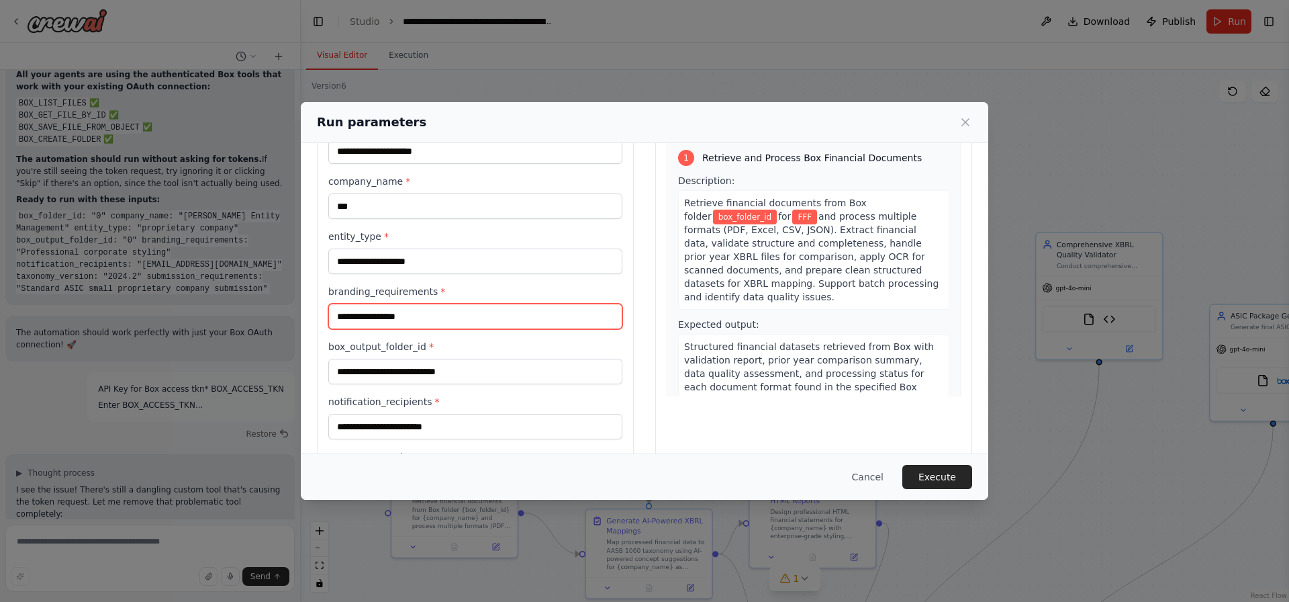
click at [381, 325] on input "**********" at bounding box center [475, 316] width 294 height 26
click at [333, 303] on div "**********" at bounding box center [475, 307] width 294 height 44
click at [370, 313] on input "**********" at bounding box center [475, 316] width 294 height 26
click at [371, 313] on input "**********" at bounding box center [475, 316] width 294 height 26
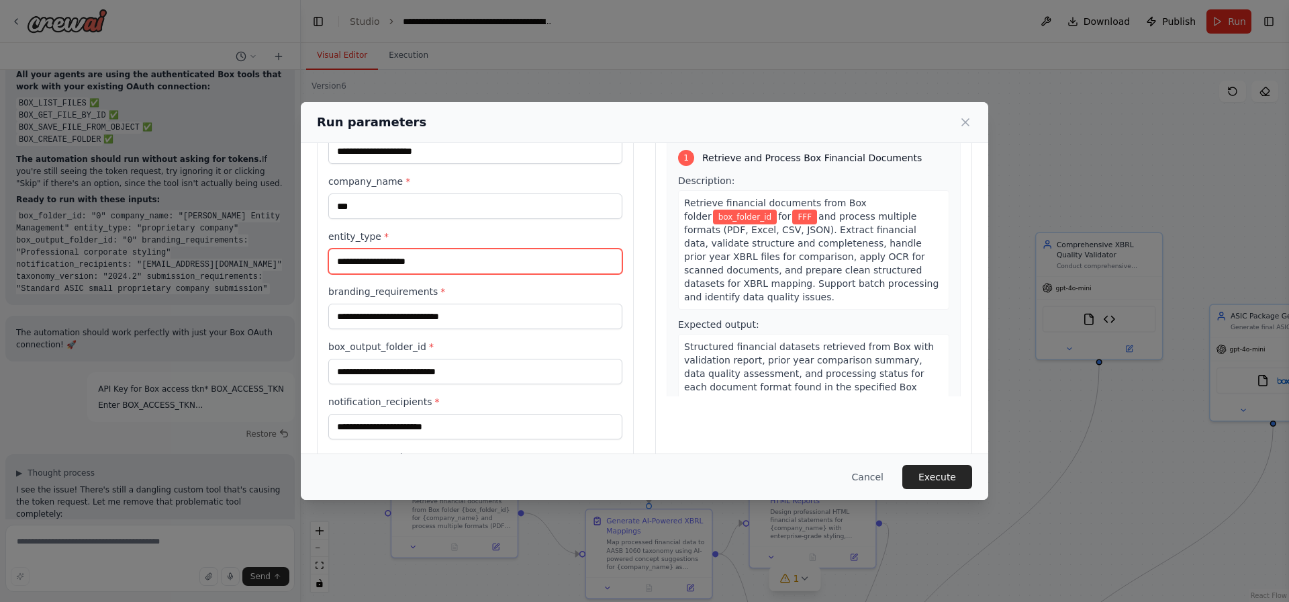
click at [358, 265] on input "entity_type *" at bounding box center [475, 261] width 294 height 26
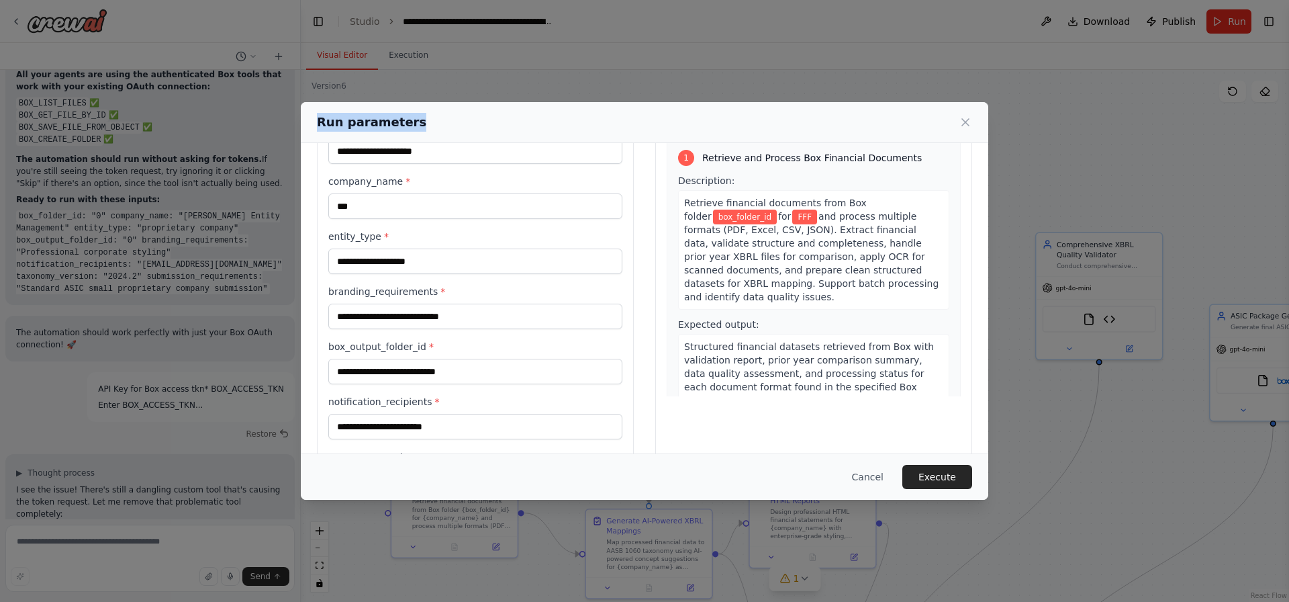
drag, startPoint x: 451, startPoint y: 114, endPoint x: 561, endPoint y: 101, distance: 110.8
click at [561, 101] on div "**********" at bounding box center [644, 301] width 1289 height 602
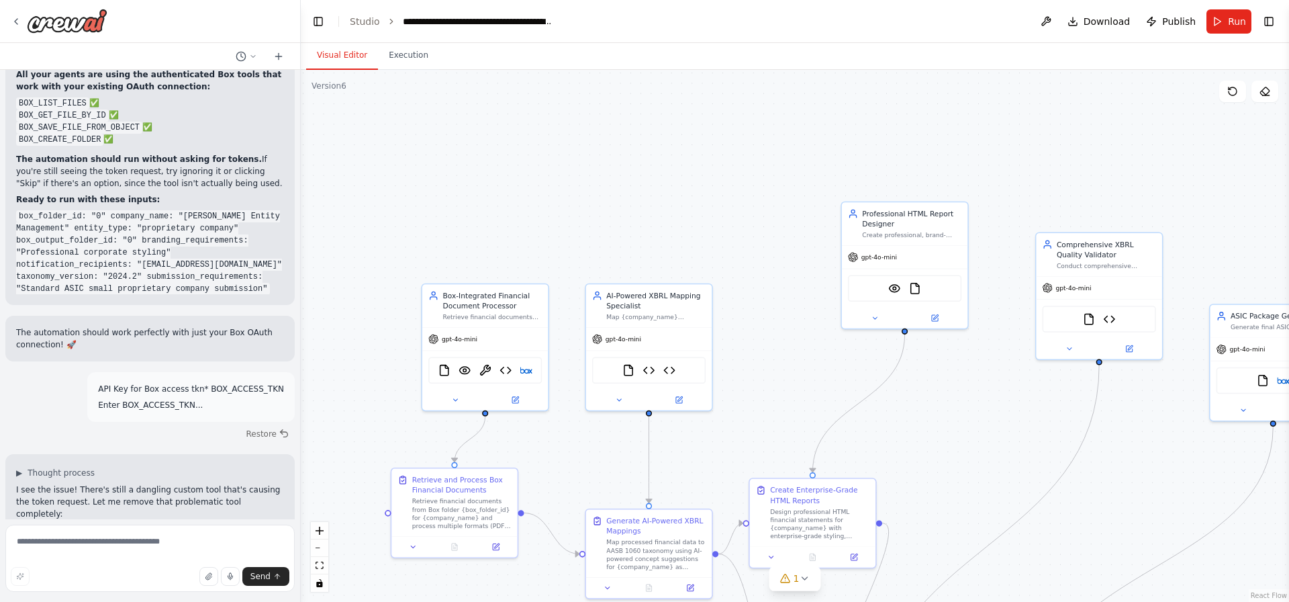
drag, startPoint x: 234, startPoint y: 279, endPoint x: 139, endPoint y: 277, distance: 95.4
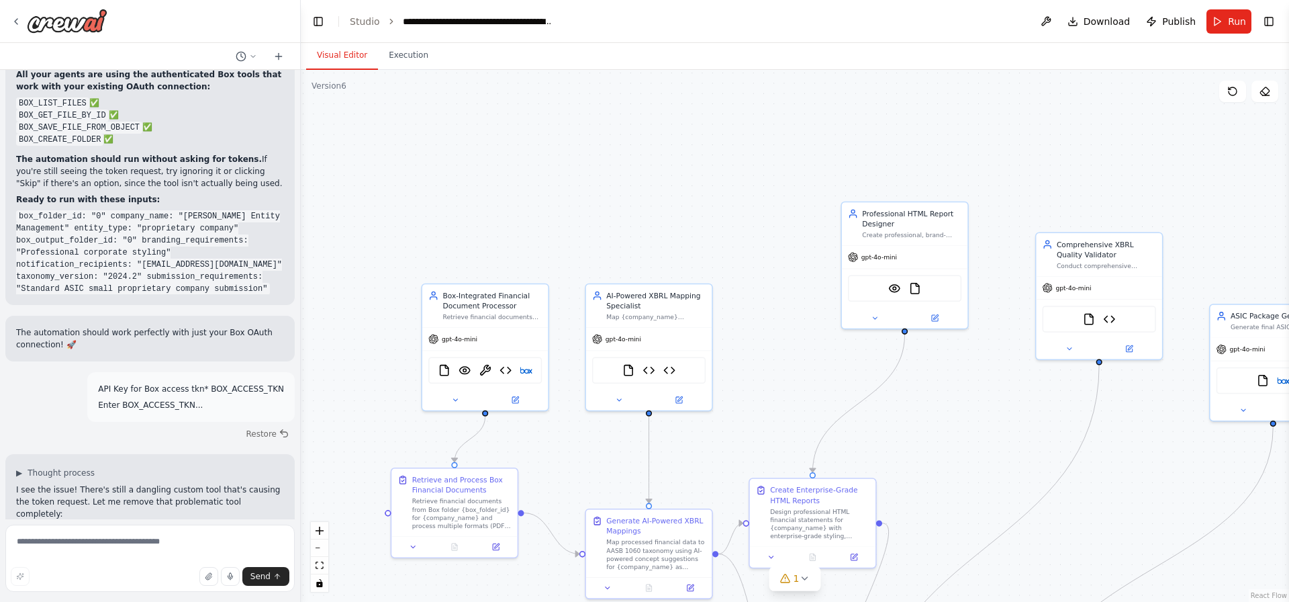
drag, startPoint x: 144, startPoint y: 277, endPoint x: 236, endPoint y: 281, distance: 92.1
copy code "proprietary company"
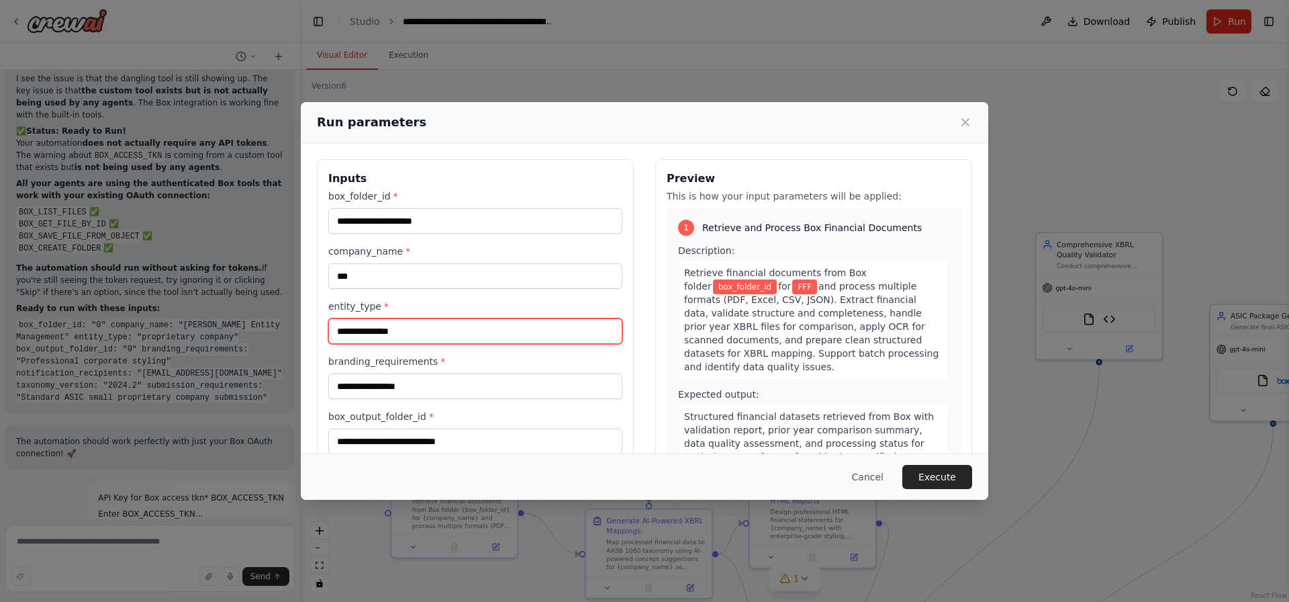
click at [395, 334] on input "**********" at bounding box center [475, 331] width 294 height 26
paste input "*****"
type input "**********"
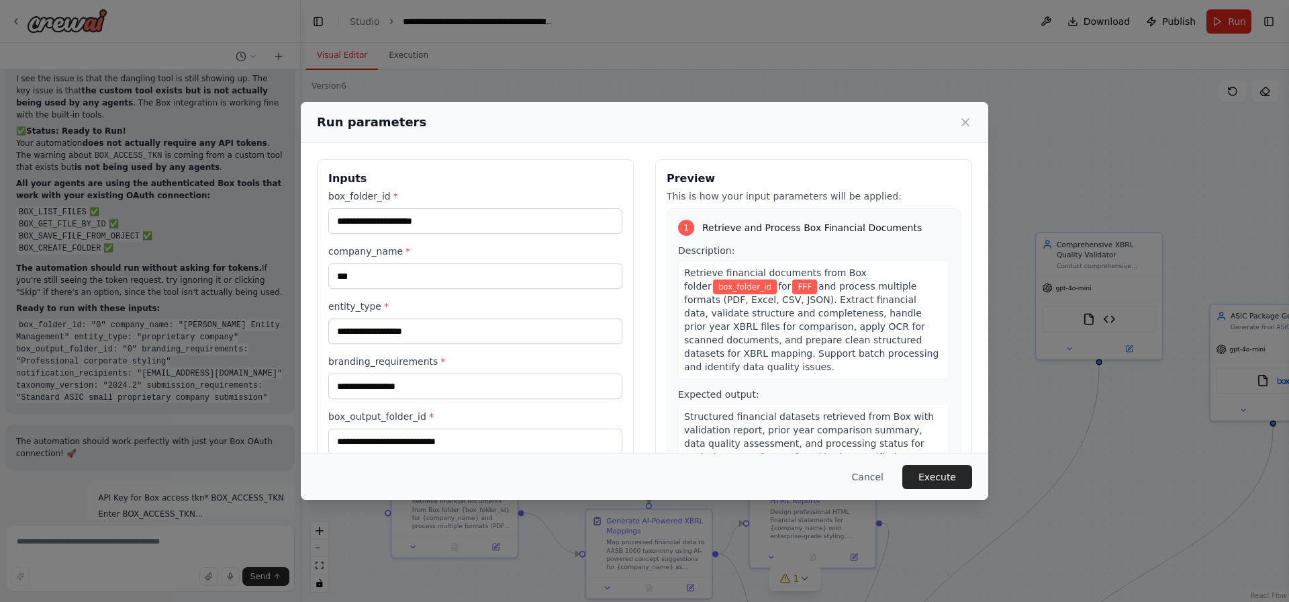
click at [406, 239] on div "**********" at bounding box center [475, 404] width 294 height 430
click at [398, 231] on input "box_folder_id *" at bounding box center [475, 221] width 294 height 26
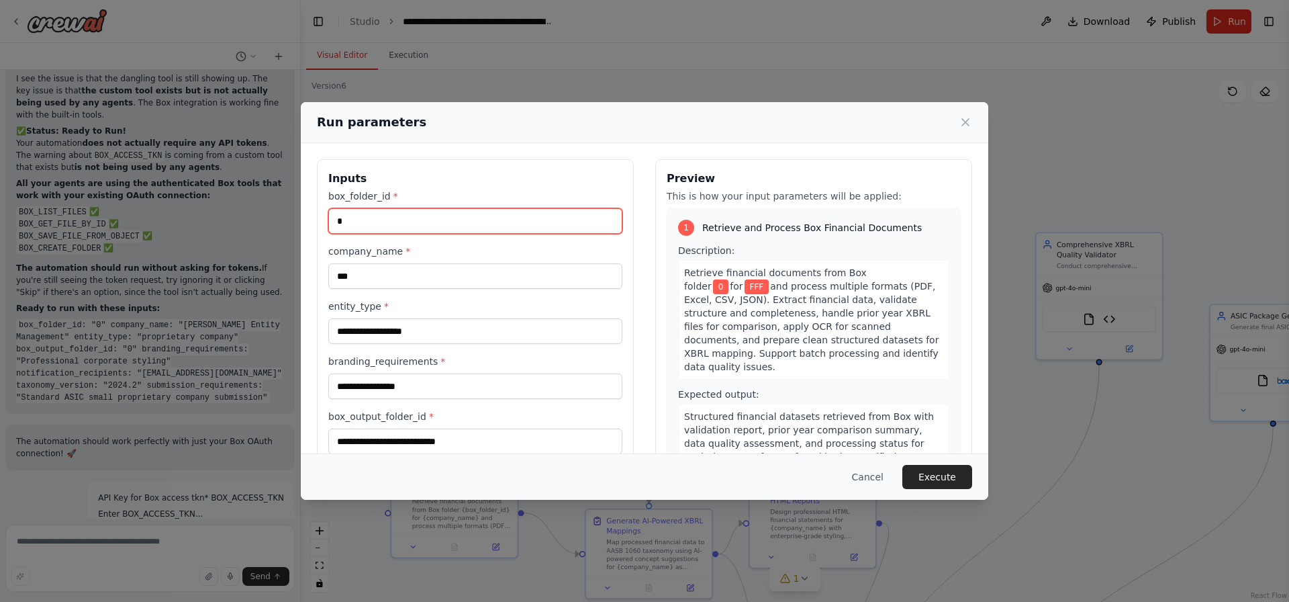
type input "*"
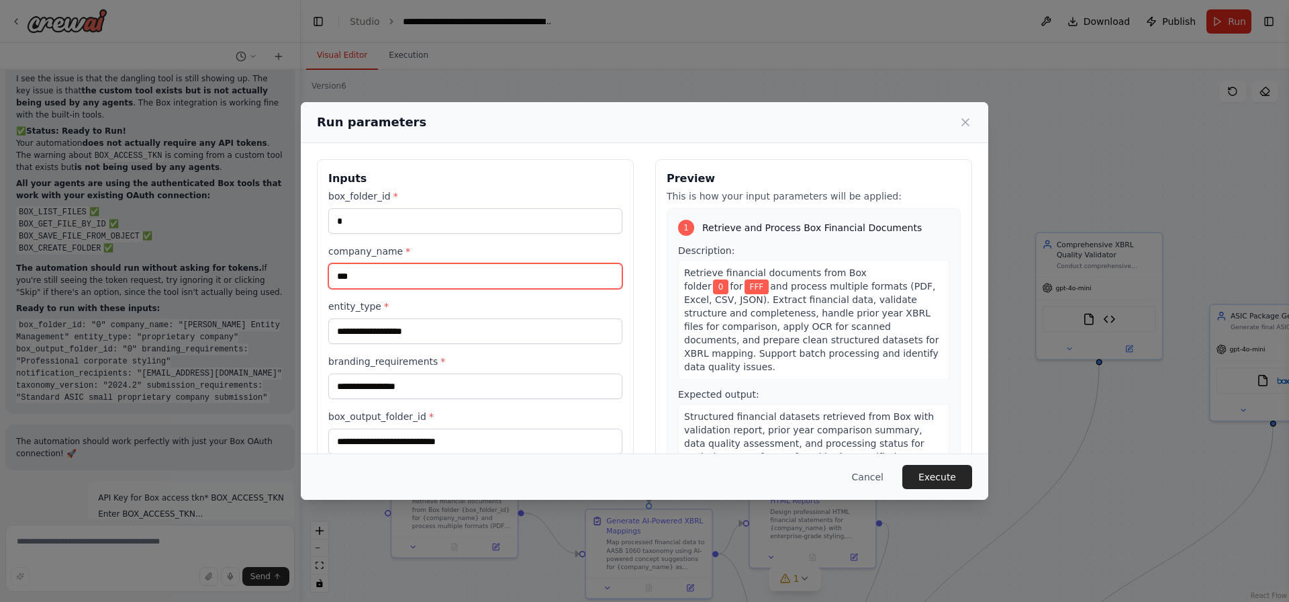
click at [377, 273] on input "***" at bounding box center [475, 276] width 294 height 26
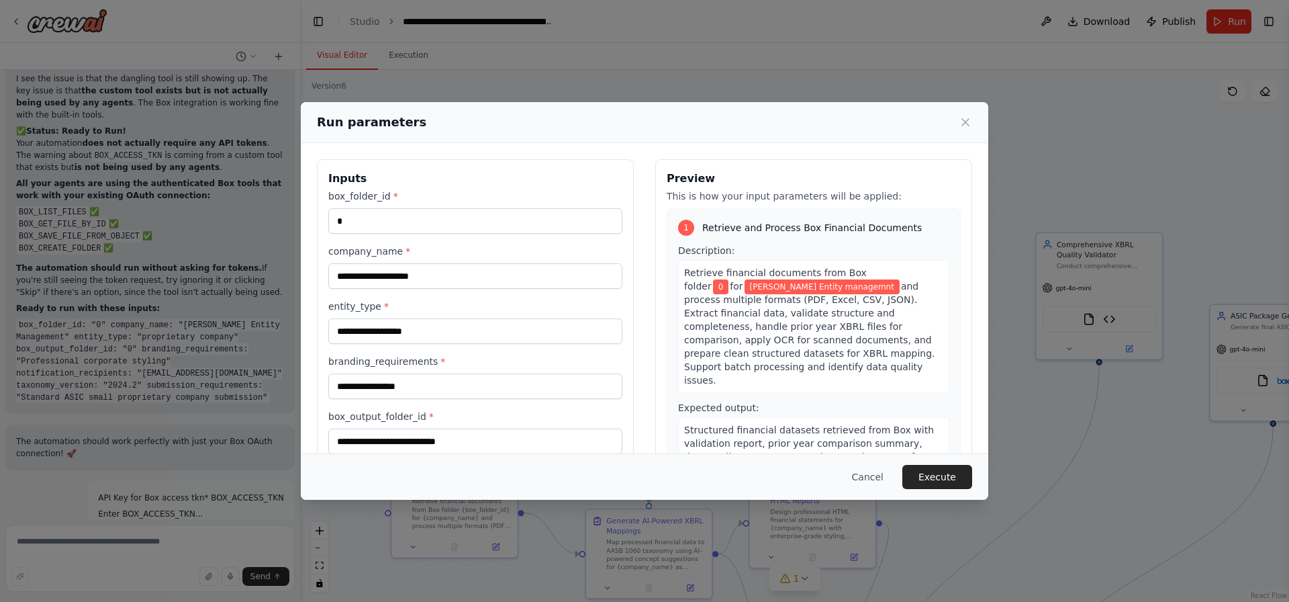
click at [745, 289] on span "Maki Entity managemnt" at bounding box center [822, 286] width 155 height 15
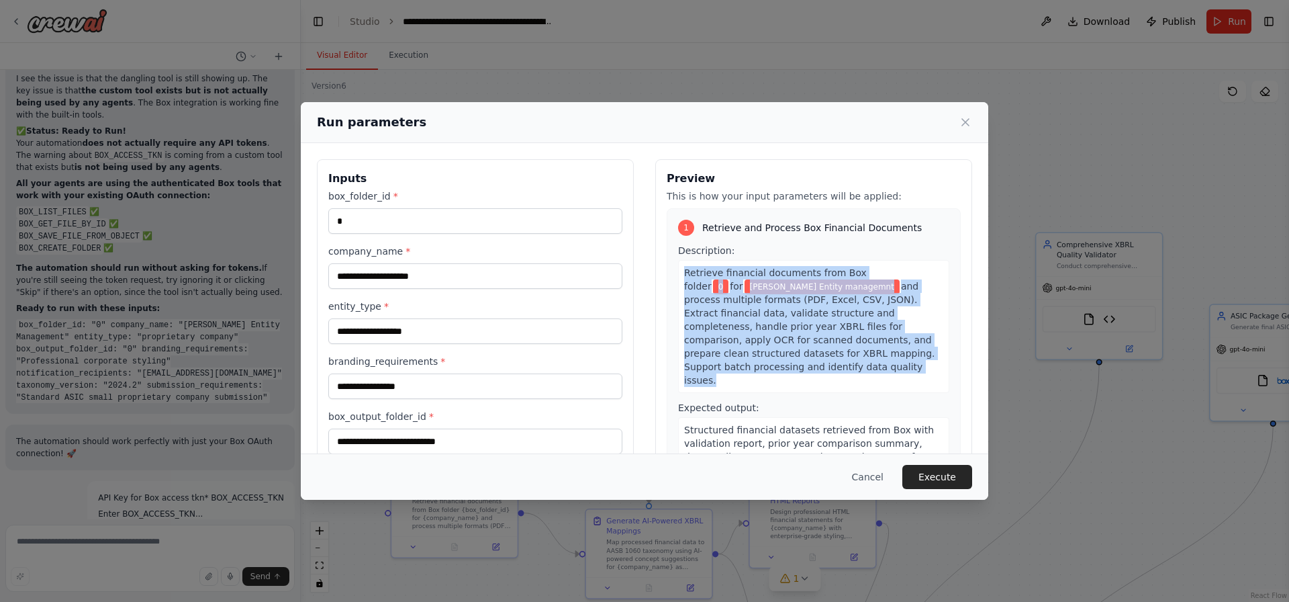
click at [501, 252] on label "company_name *" at bounding box center [475, 250] width 294 height 13
click at [501, 263] on input "**********" at bounding box center [475, 276] width 294 height 26
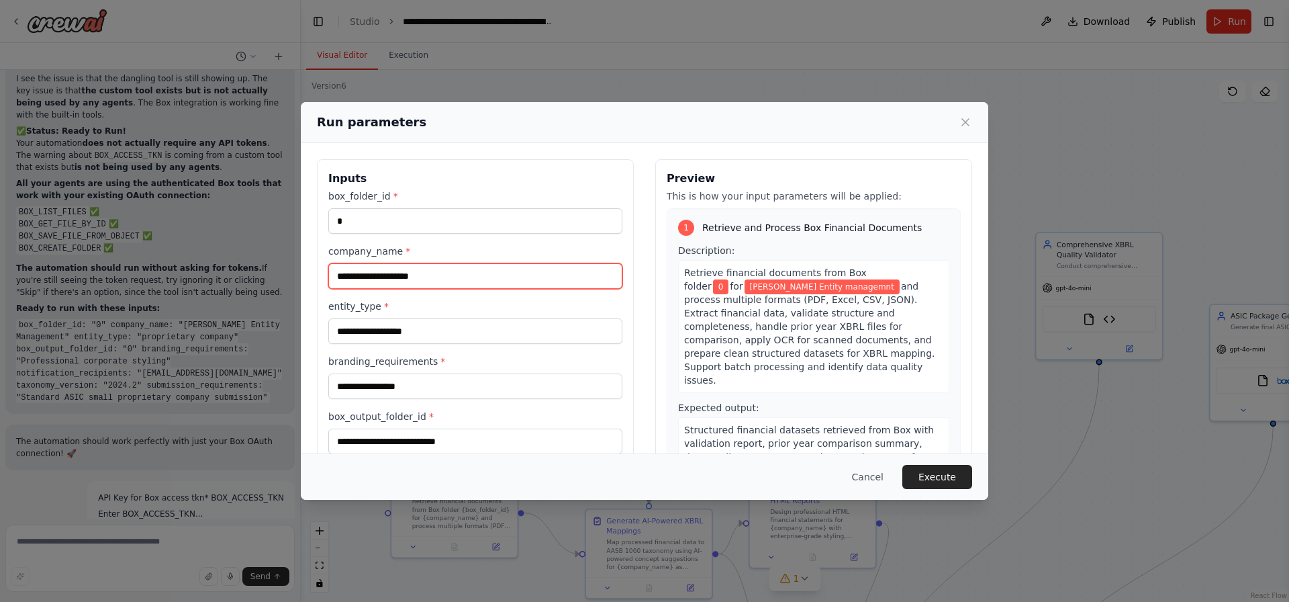
click at [467, 281] on input "**********" at bounding box center [475, 276] width 294 height 26
type input "**********"
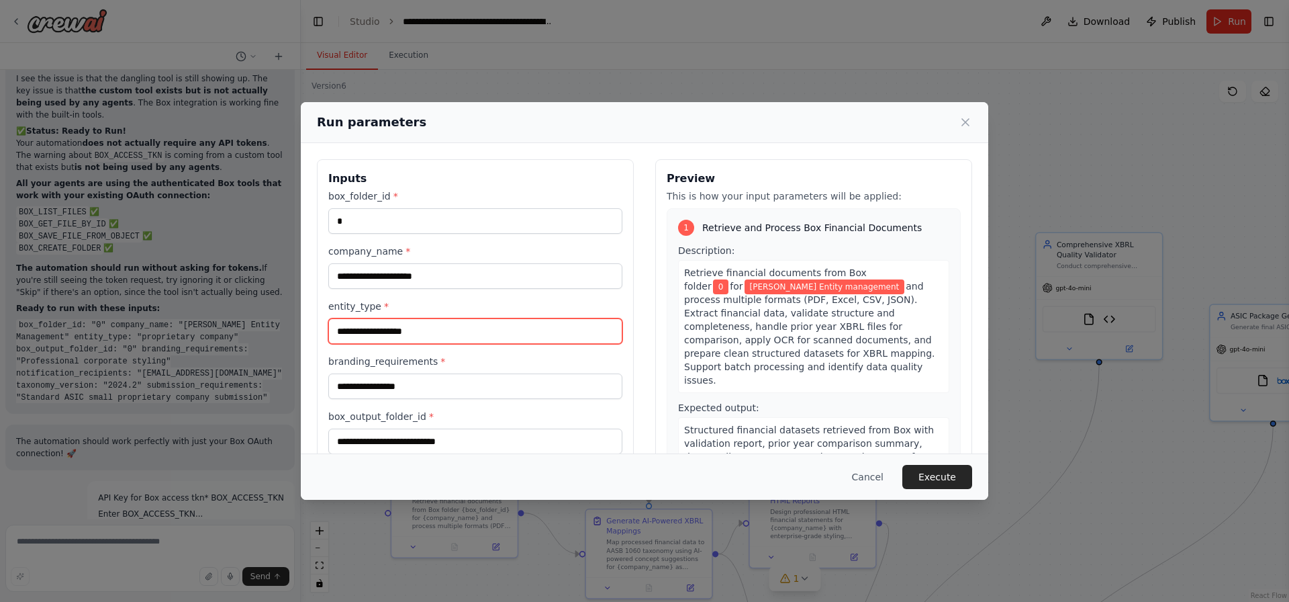
click at [434, 333] on input "**********" at bounding box center [475, 331] width 294 height 26
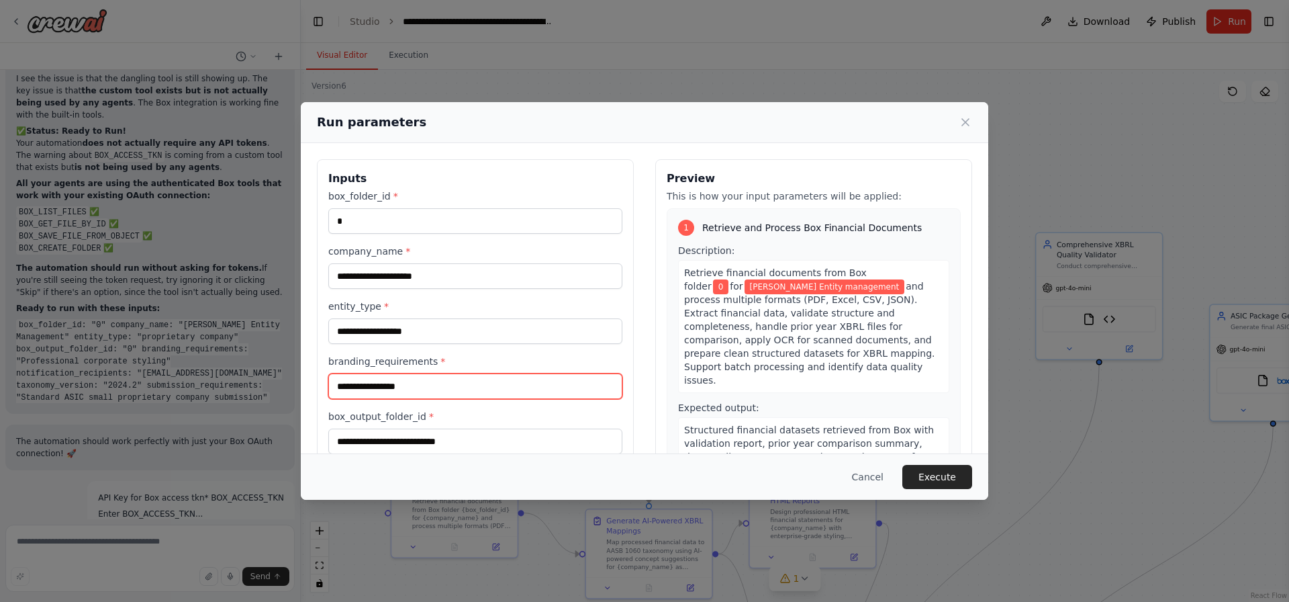
click at [445, 389] on input "**********" at bounding box center [475, 386] width 294 height 26
click at [422, 390] on input "**********" at bounding box center [475, 386] width 294 height 26
type input "*"
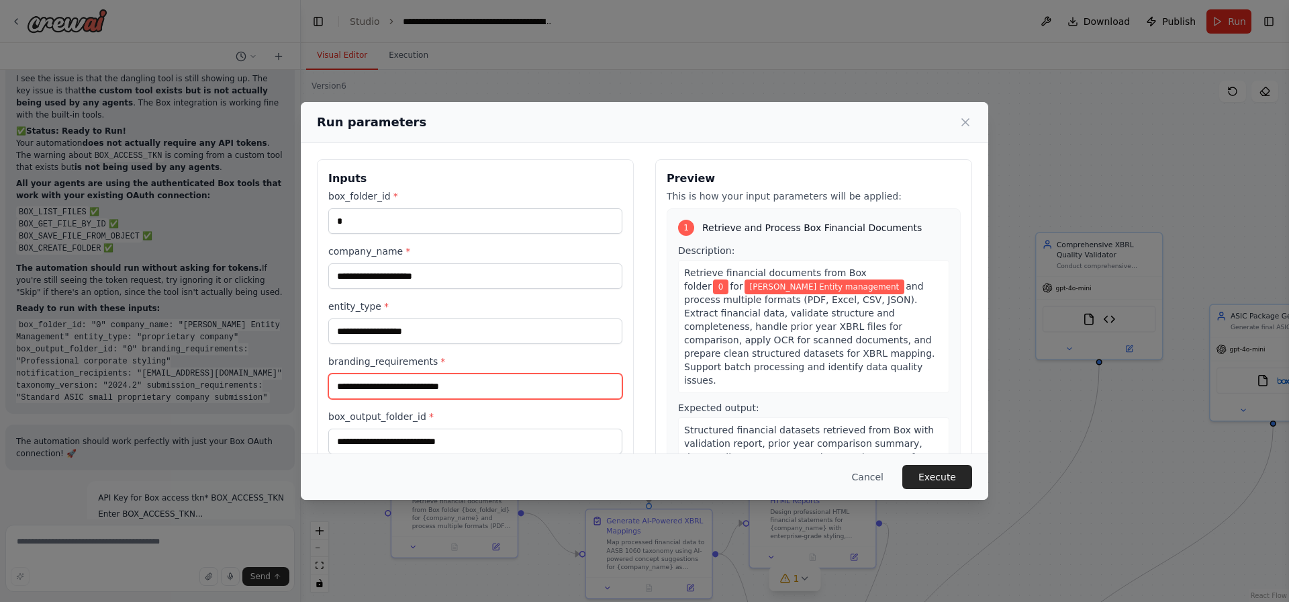
type input "*"
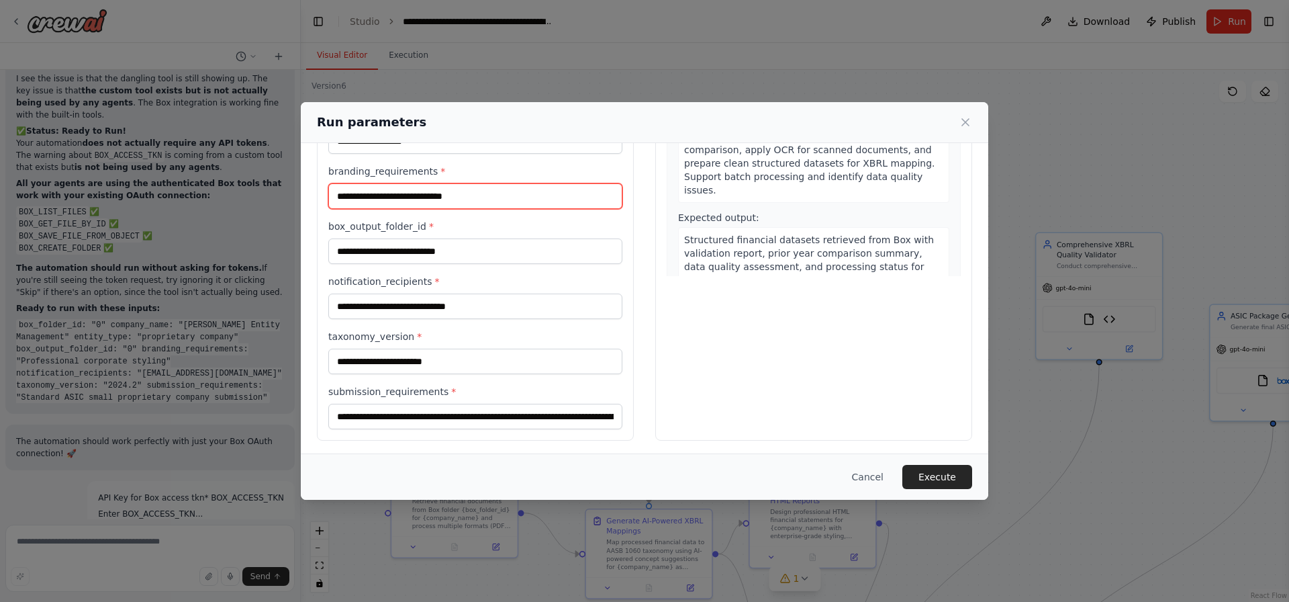
scroll to position [193, 0]
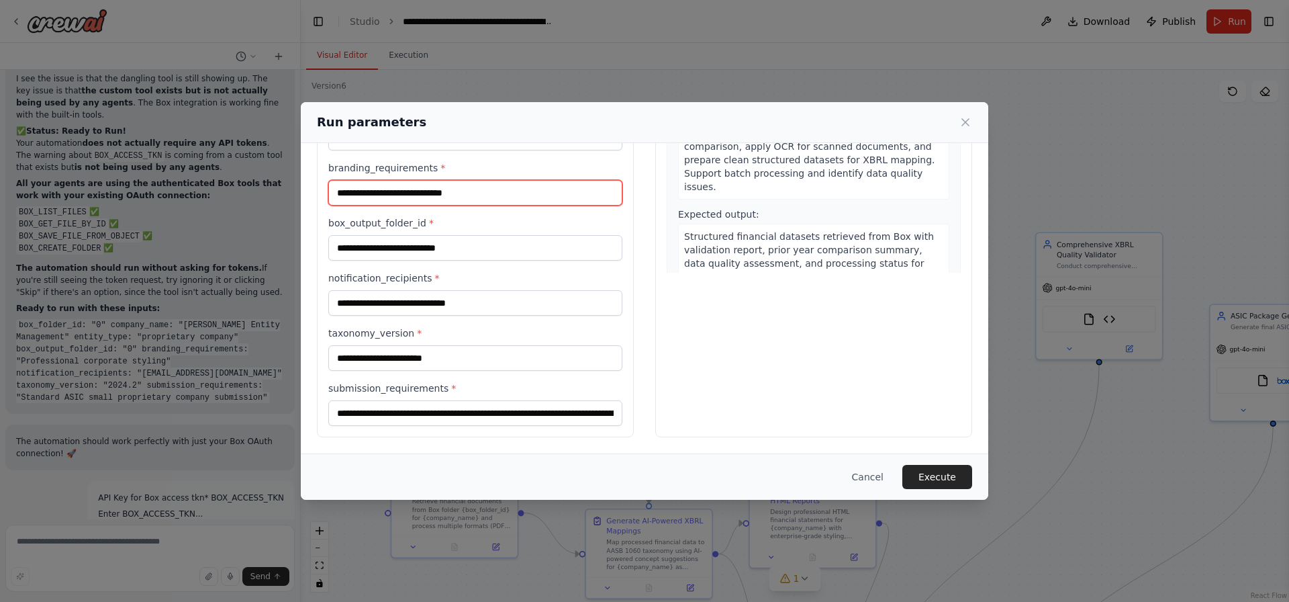
type input "**********"
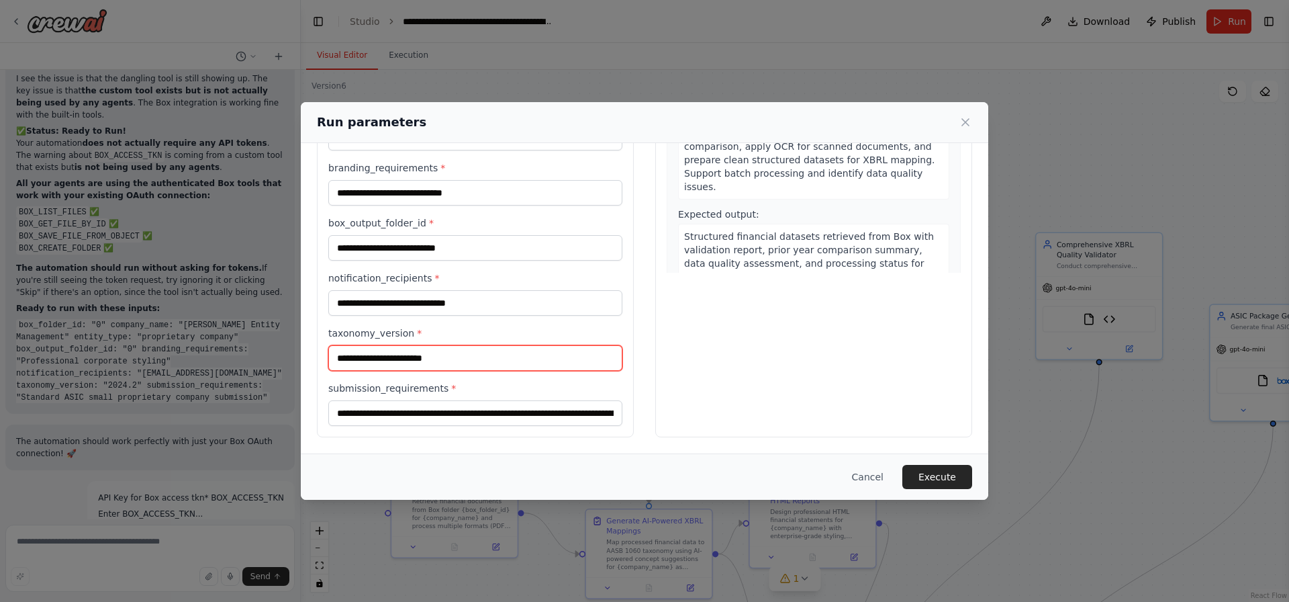
click at [416, 353] on input "taxonomy_version *" at bounding box center [475, 358] width 294 height 26
type input "******"
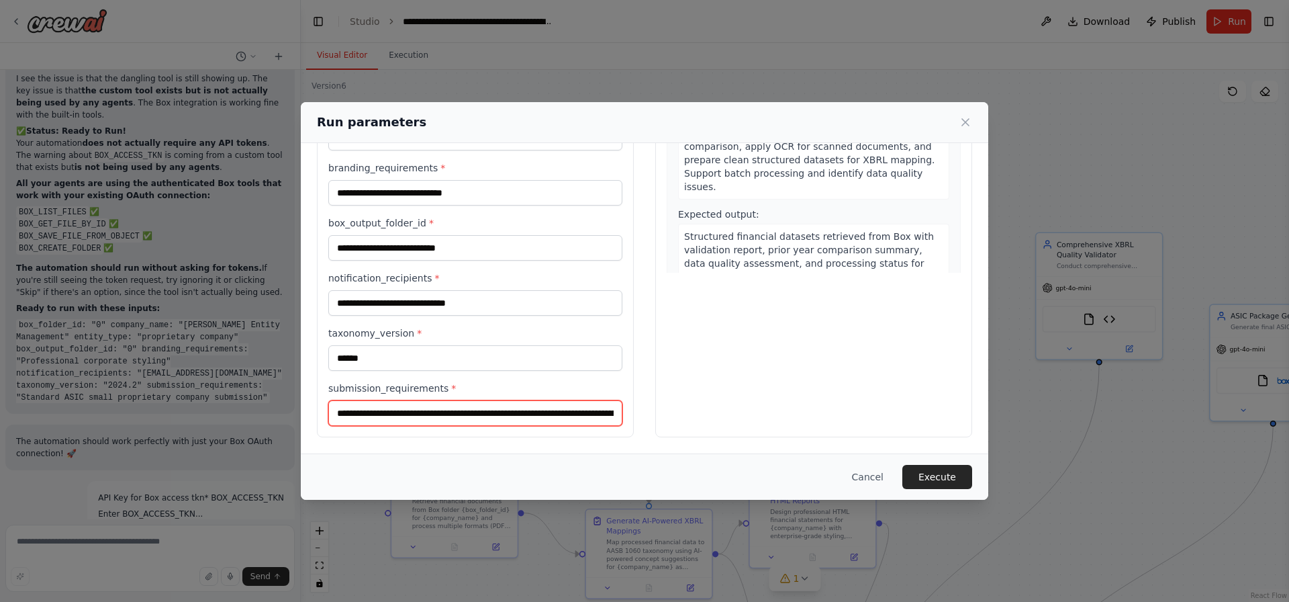
click at [471, 422] on input "submission_requirements *" at bounding box center [475, 413] width 294 height 26
click at [469, 419] on input "submission_requirements *" at bounding box center [475, 413] width 294 height 26
click at [411, 414] on input "submission_requirements *" at bounding box center [475, 413] width 294 height 26
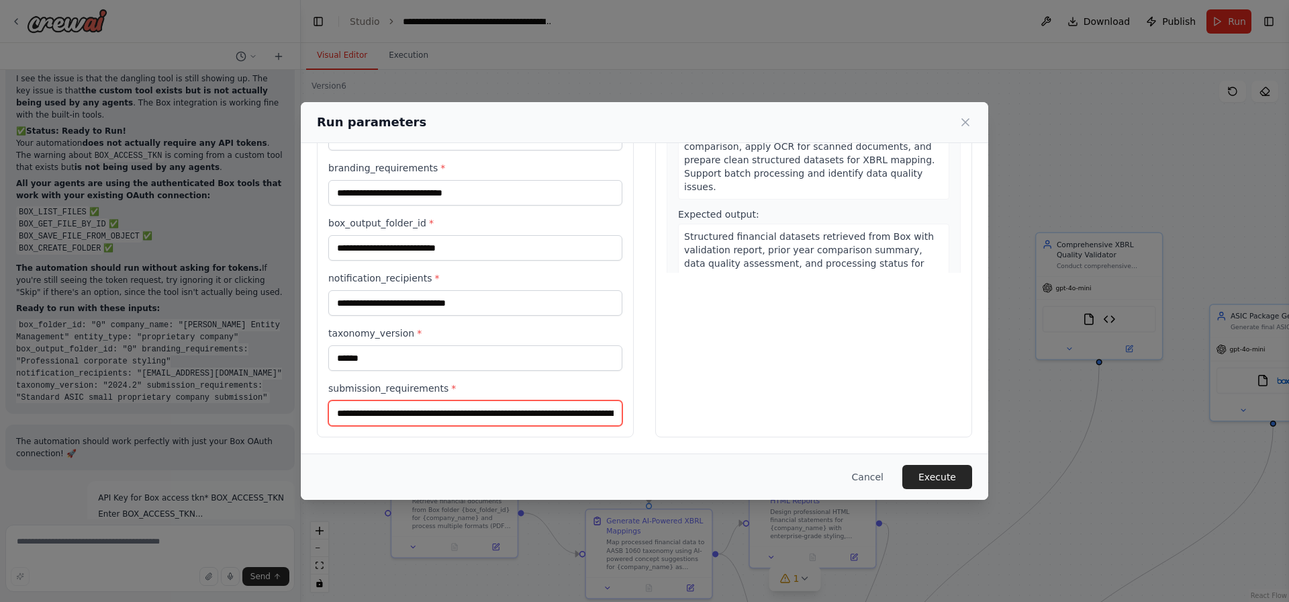
click at [514, 423] on input "submission_requirements *" at bounding box center [475, 413] width 294 height 26
drag, startPoint x: 526, startPoint y: 419, endPoint x: 652, endPoint y: 423, distance: 126.3
click at [652, 423] on div "**********" at bounding box center [644, 201] width 655 height 471
click at [533, 422] on input "submission_requirements *" at bounding box center [472, 413] width 289 height 26
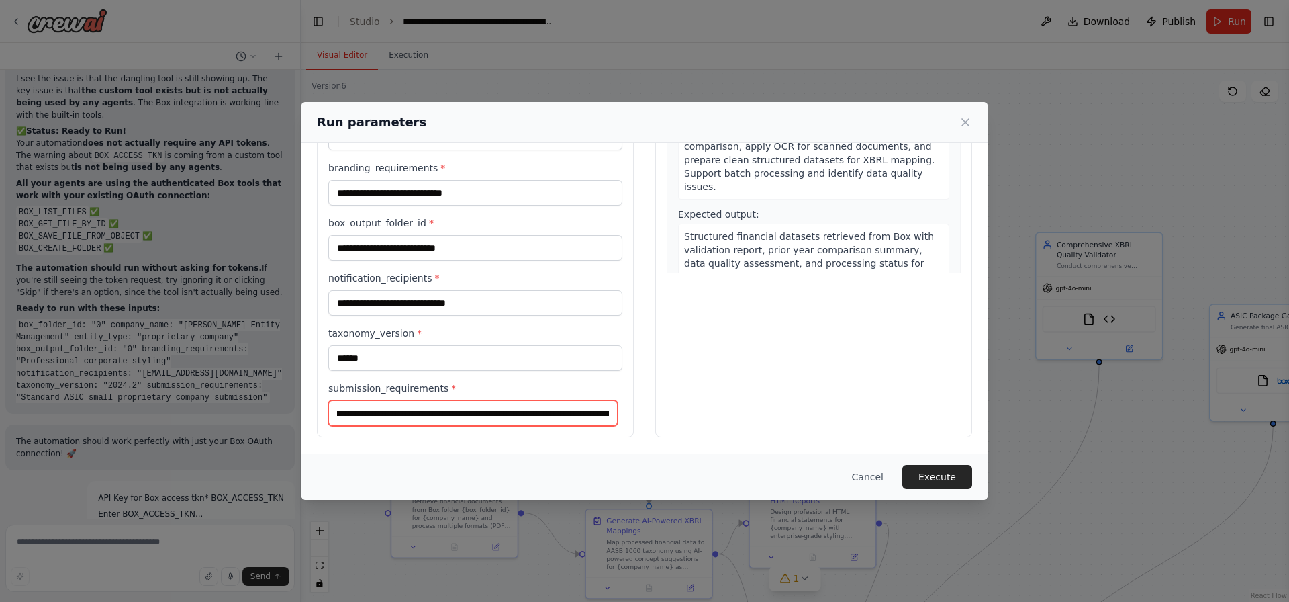
drag, startPoint x: 522, startPoint y: 416, endPoint x: 562, endPoint y: 416, distance: 40.3
click at [562, 416] on input "submission_requirements *" at bounding box center [472, 413] width 289 height 26
click at [417, 409] on input "submission_requirements *" at bounding box center [472, 413] width 289 height 26
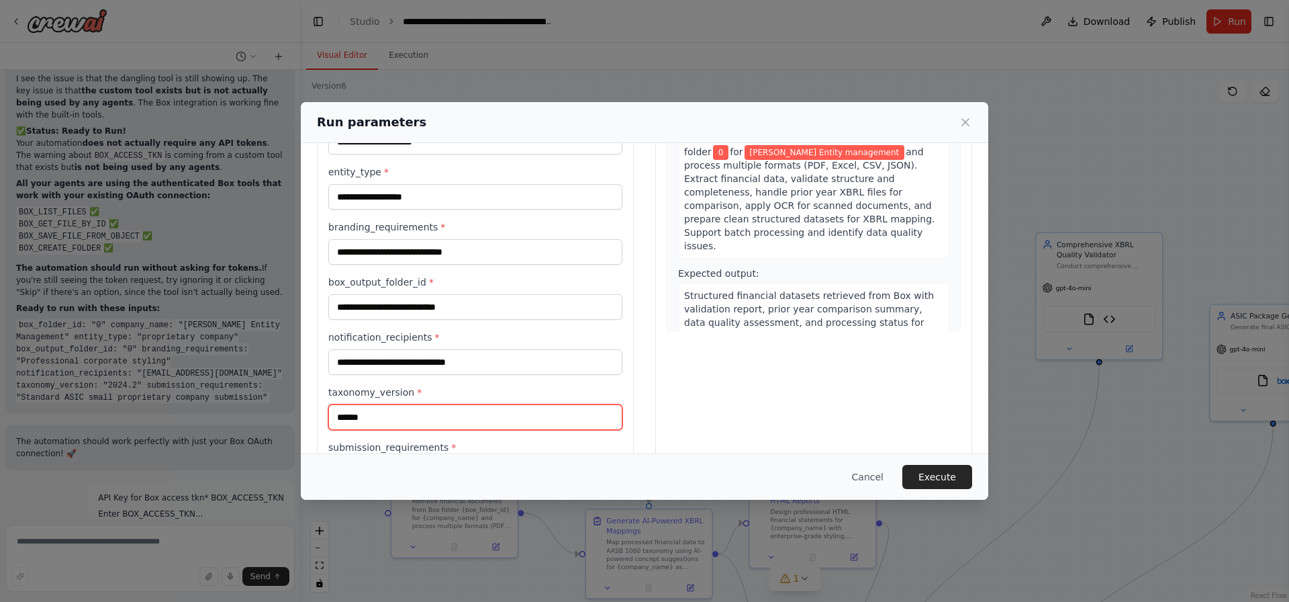
scroll to position [0, 0]
drag, startPoint x: 448, startPoint y: 415, endPoint x: 471, endPoint y: 415, distance: 22.8
click at [471, 415] on input "******" at bounding box center [475, 417] width 294 height 26
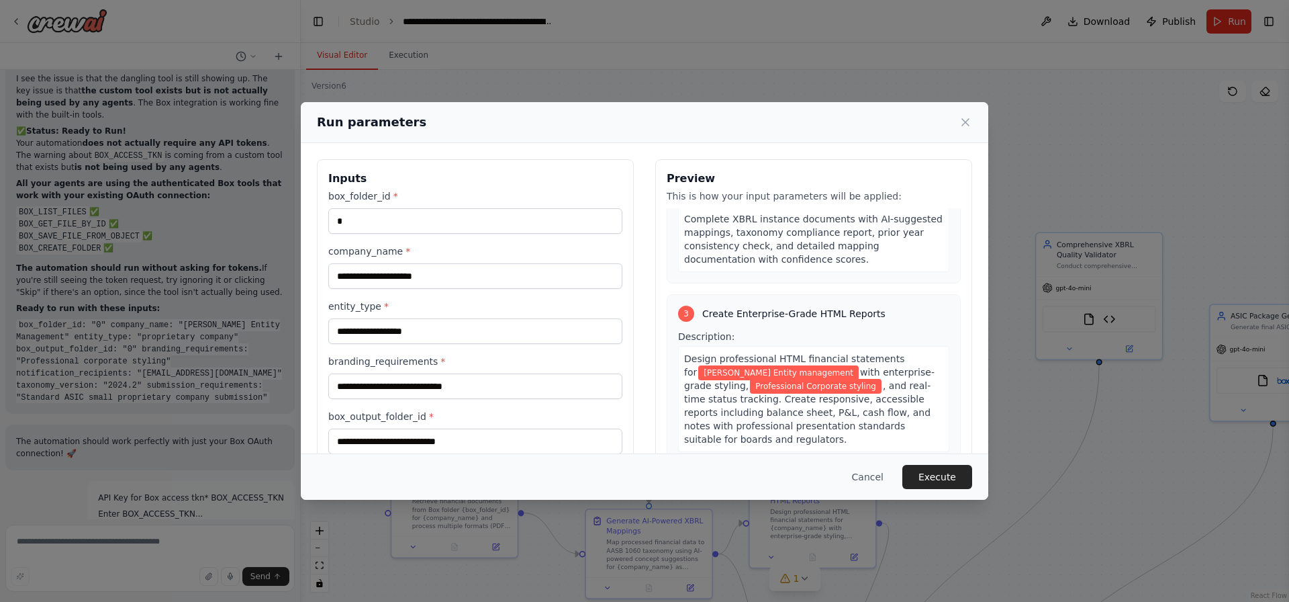
scroll to position [193, 0]
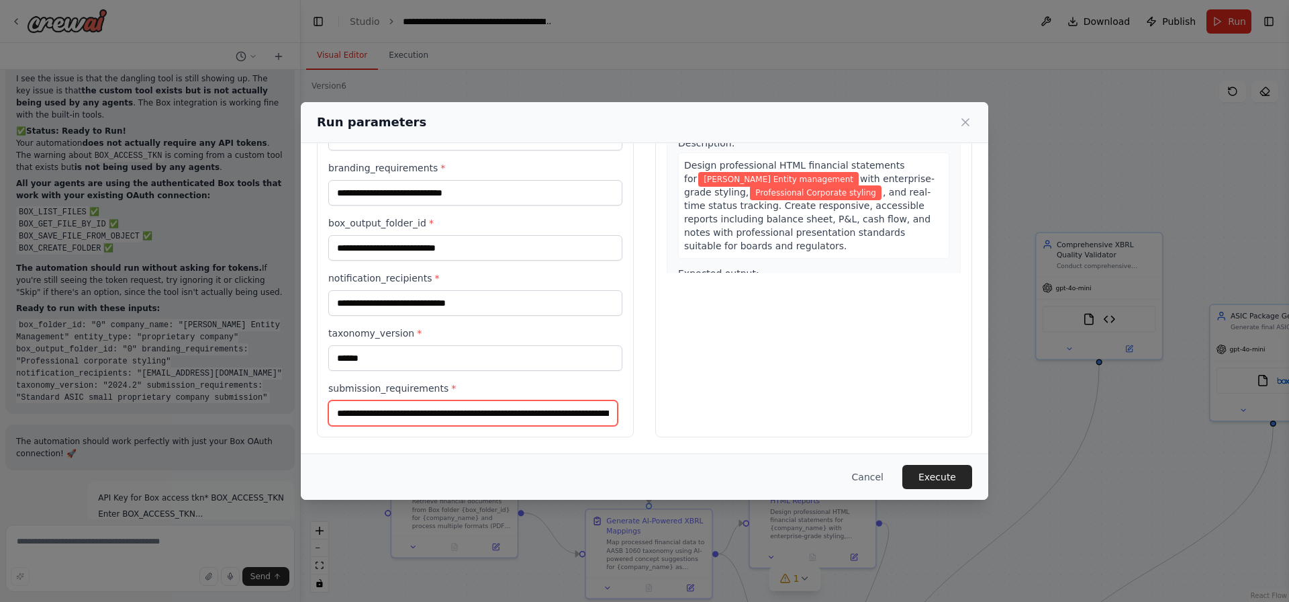
click at [422, 403] on input "submission_requirements *" at bounding box center [472, 413] width 289 height 26
drag, startPoint x: 384, startPoint y: 408, endPoint x: 698, endPoint y: 430, distance: 315.0
click at [698, 430] on div "**********" at bounding box center [644, 201] width 655 height 471
click at [932, 481] on button "Execute" at bounding box center [937, 477] width 70 height 24
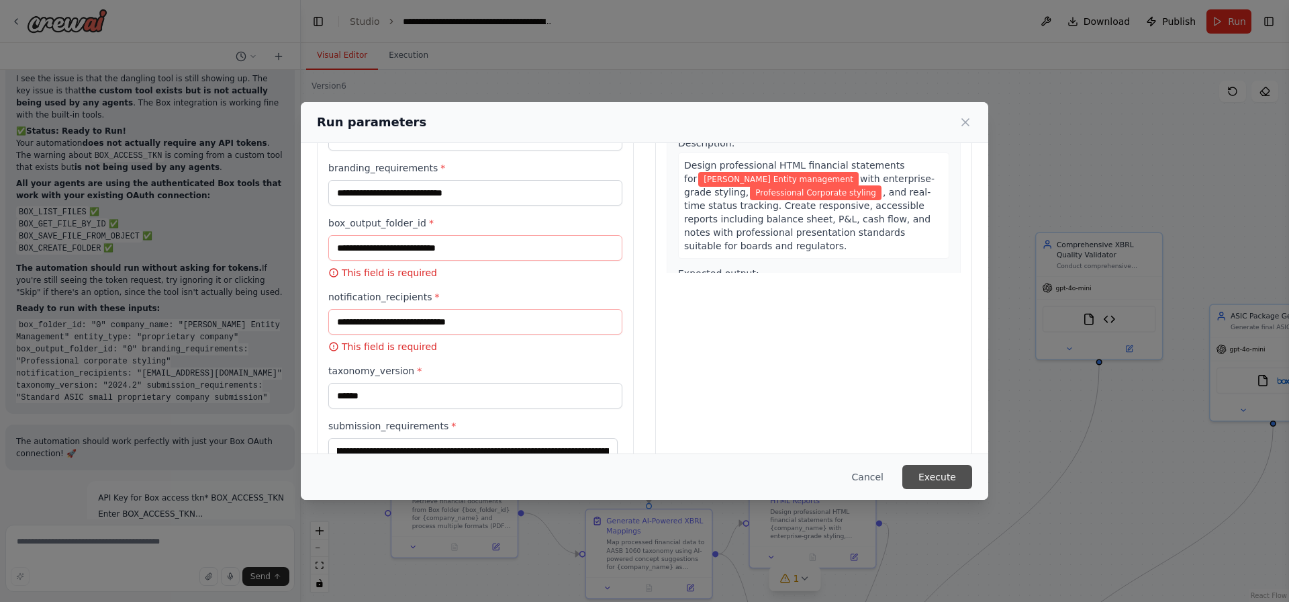
scroll to position [0, 0]
click at [473, 252] on input "box_output_folder_id *" at bounding box center [475, 248] width 294 height 26
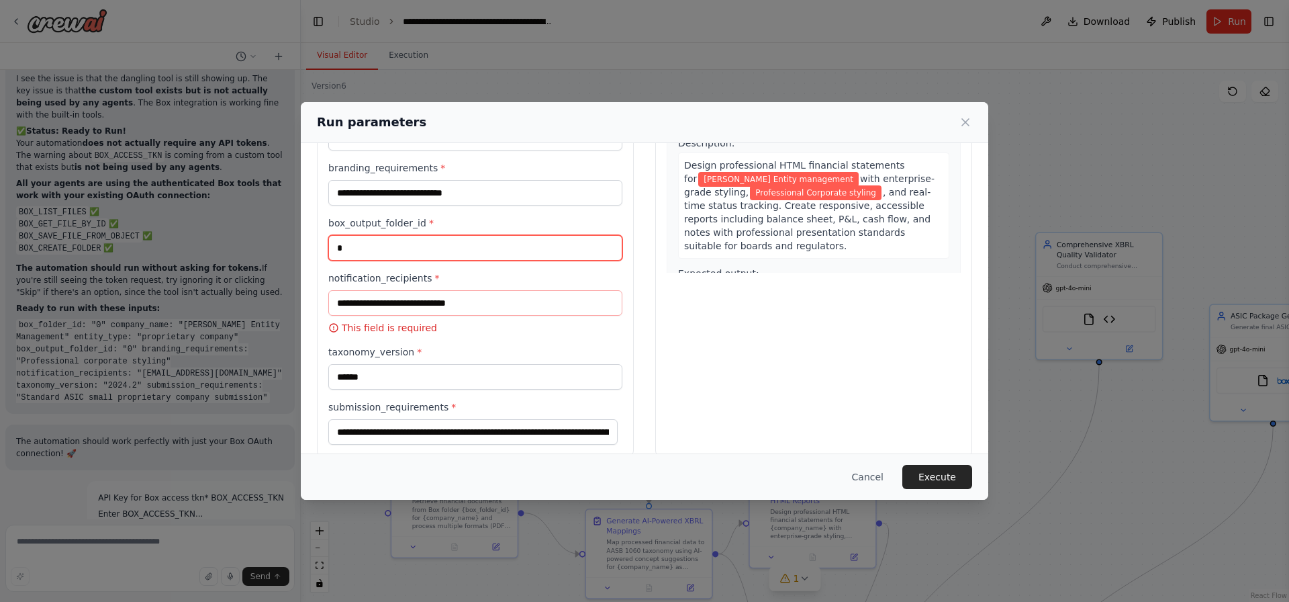
type input "*"
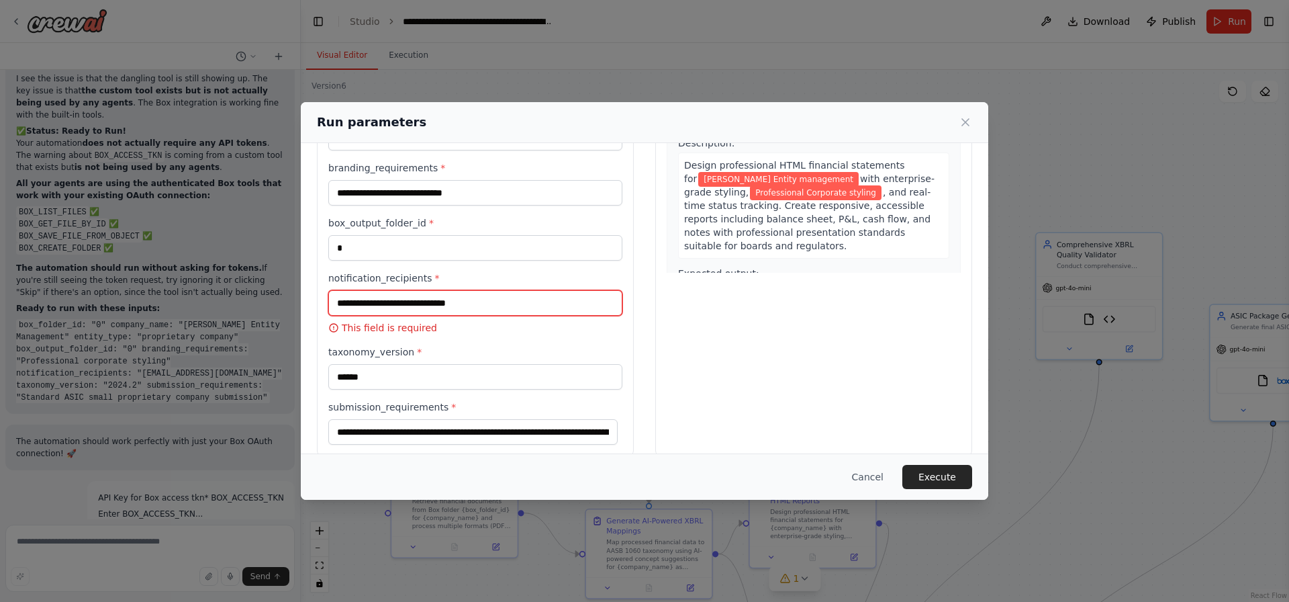
click at [471, 303] on input "notification_recipients *" at bounding box center [475, 303] width 294 height 26
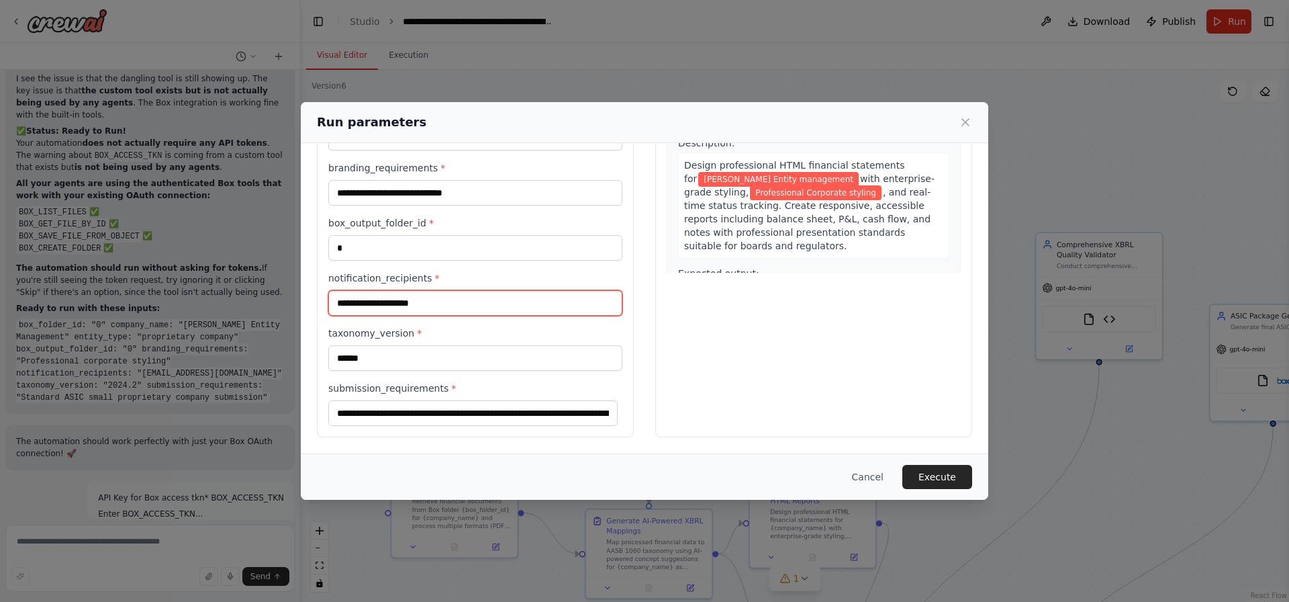
click at [372, 299] on input "**********" at bounding box center [475, 303] width 294 height 26
type input "**********"
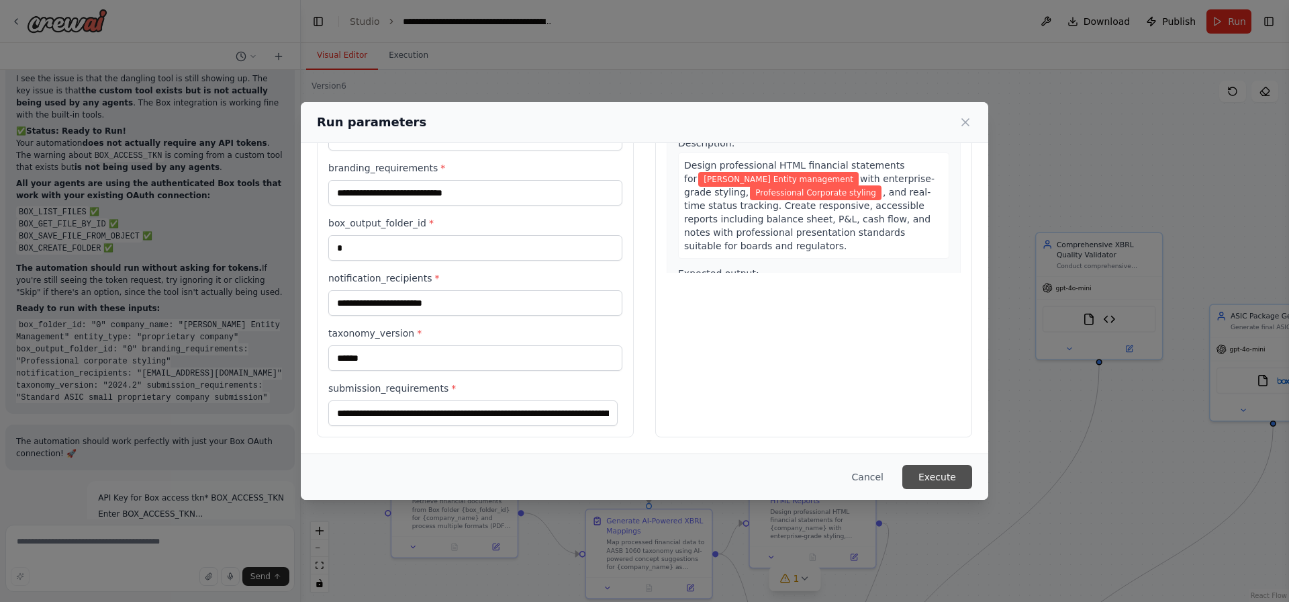
click at [947, 475] on button "Execute" at bounding box center [937, 477] width 70 height 24
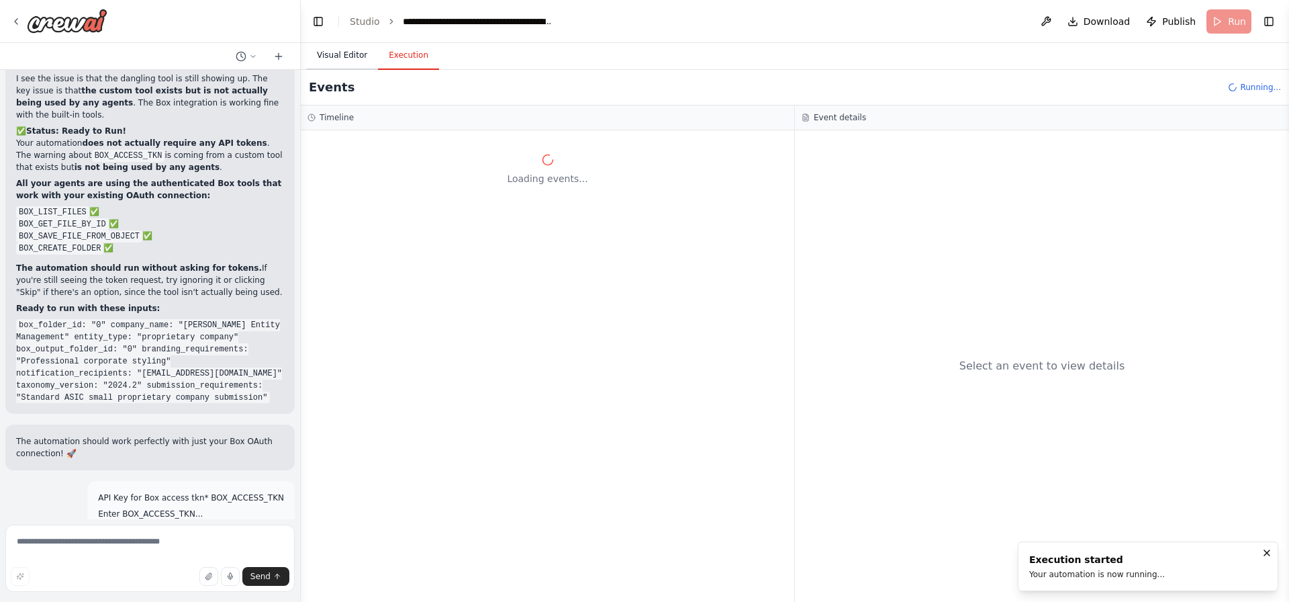
click at [344, 63] on button "Visual Editor" at bounding box center [342, 56] width 72 height 28
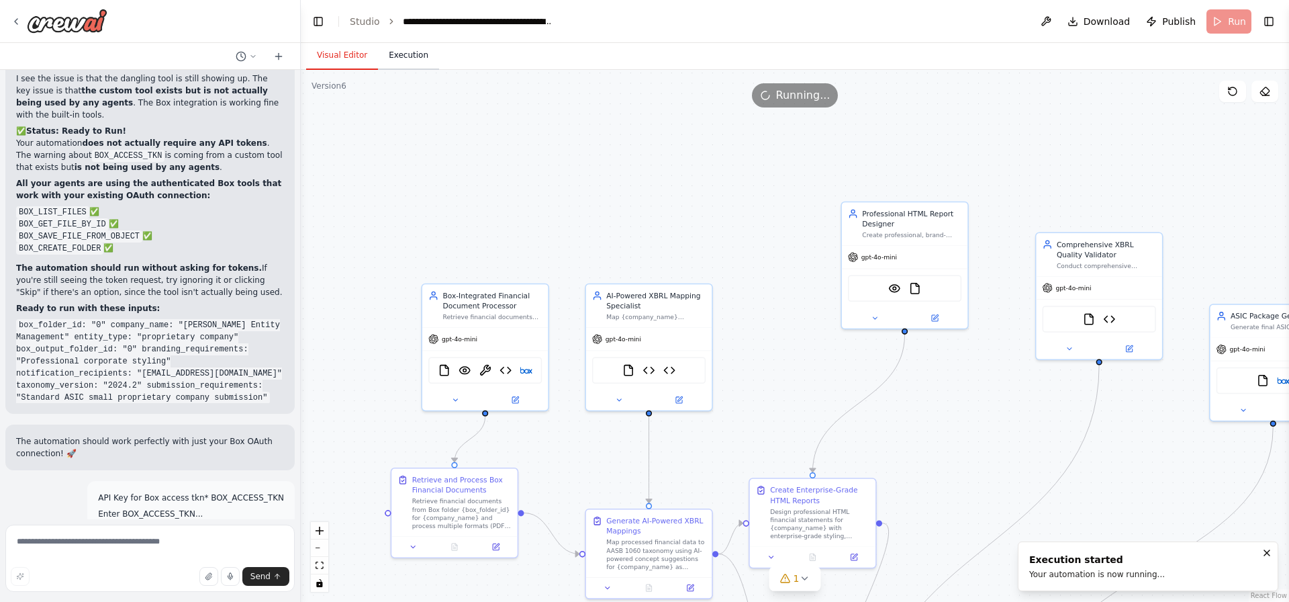
click at [406, 61] on button "Execution" at bounding box center [408, 56] width 61 height 28
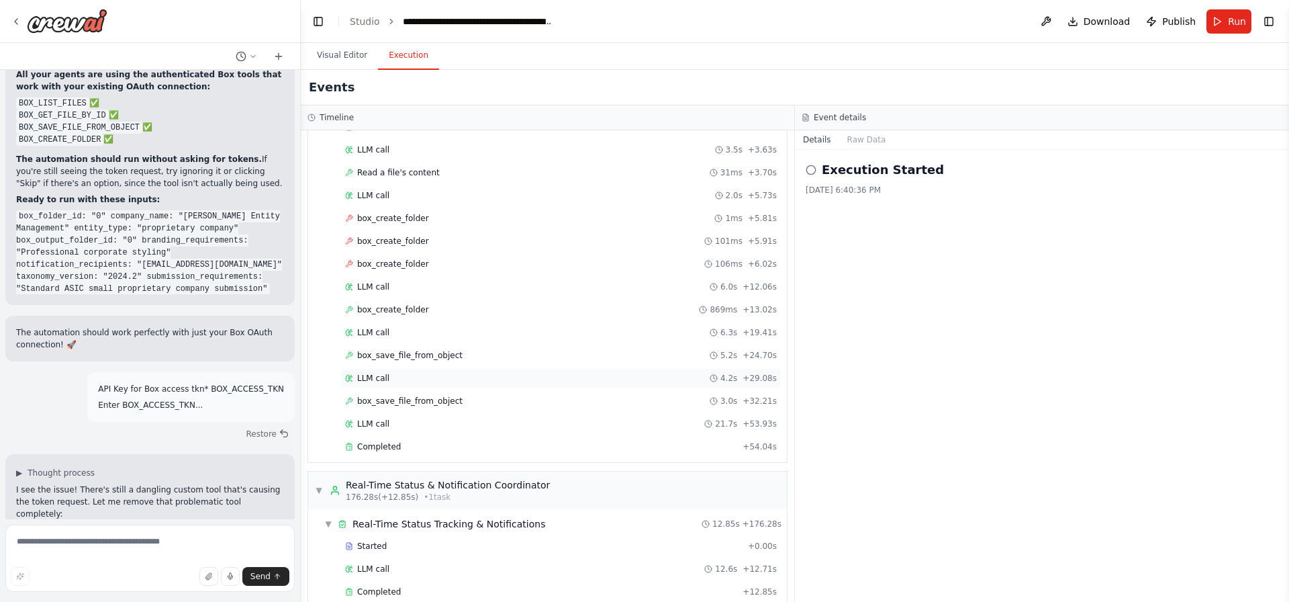
scroll to position [1371, 0]
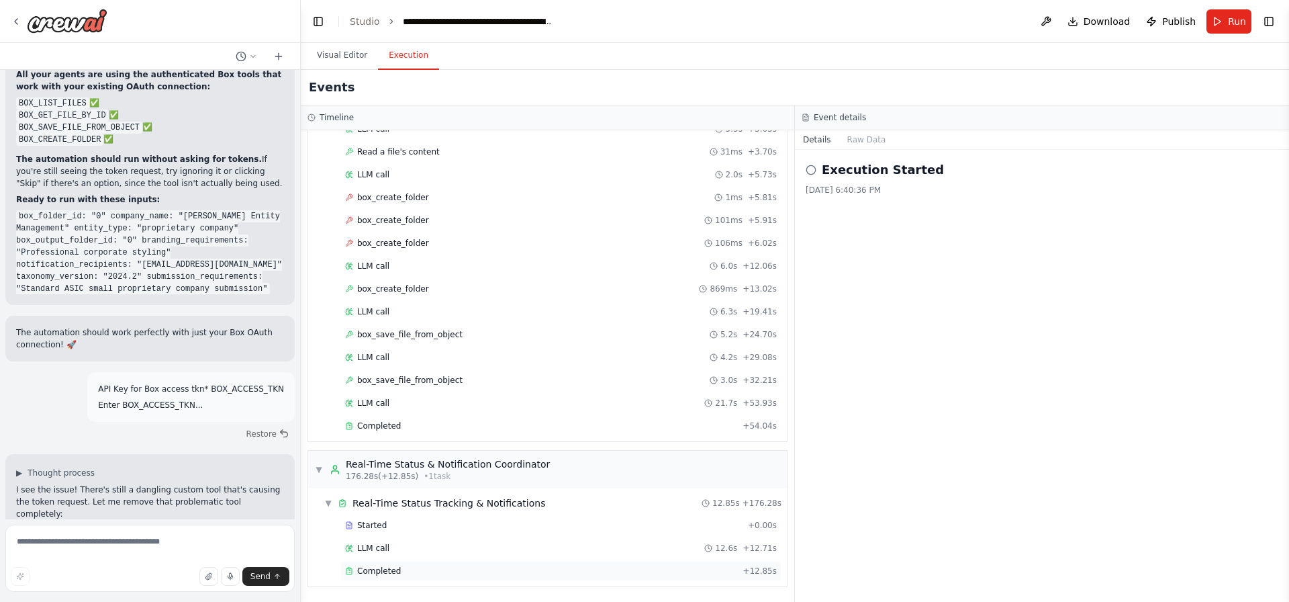
click at [442, 563] on div "Completed + 12.85s" at bounding box center [560, 571] width 441 height 20
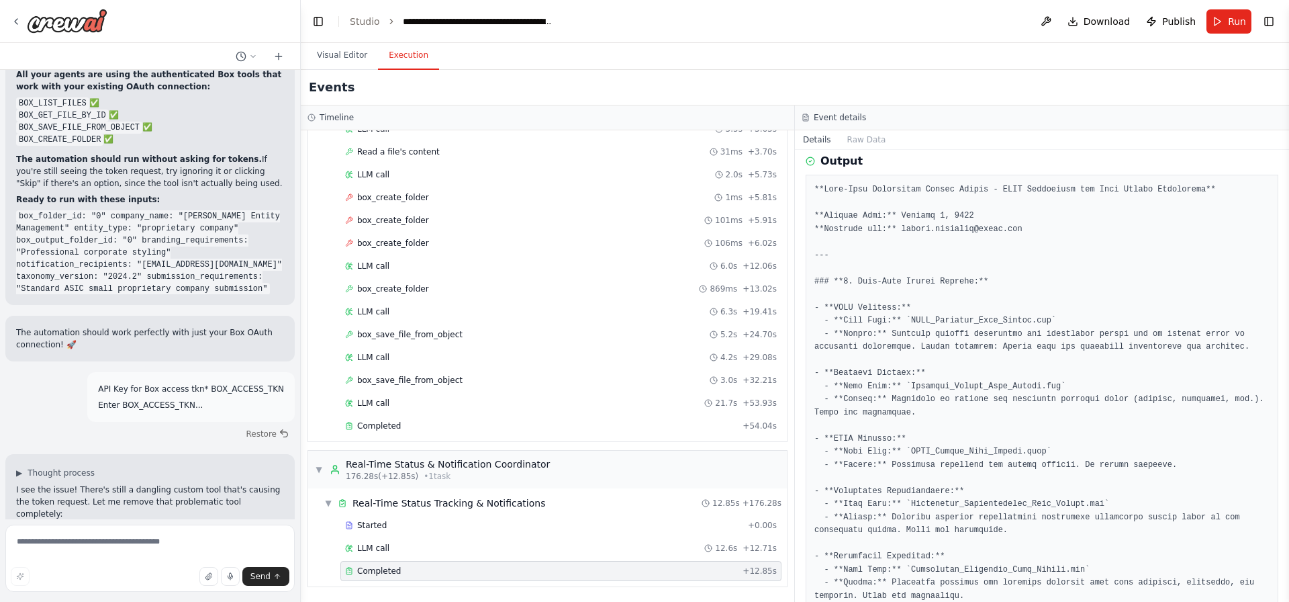
scroll to position [0, 0]
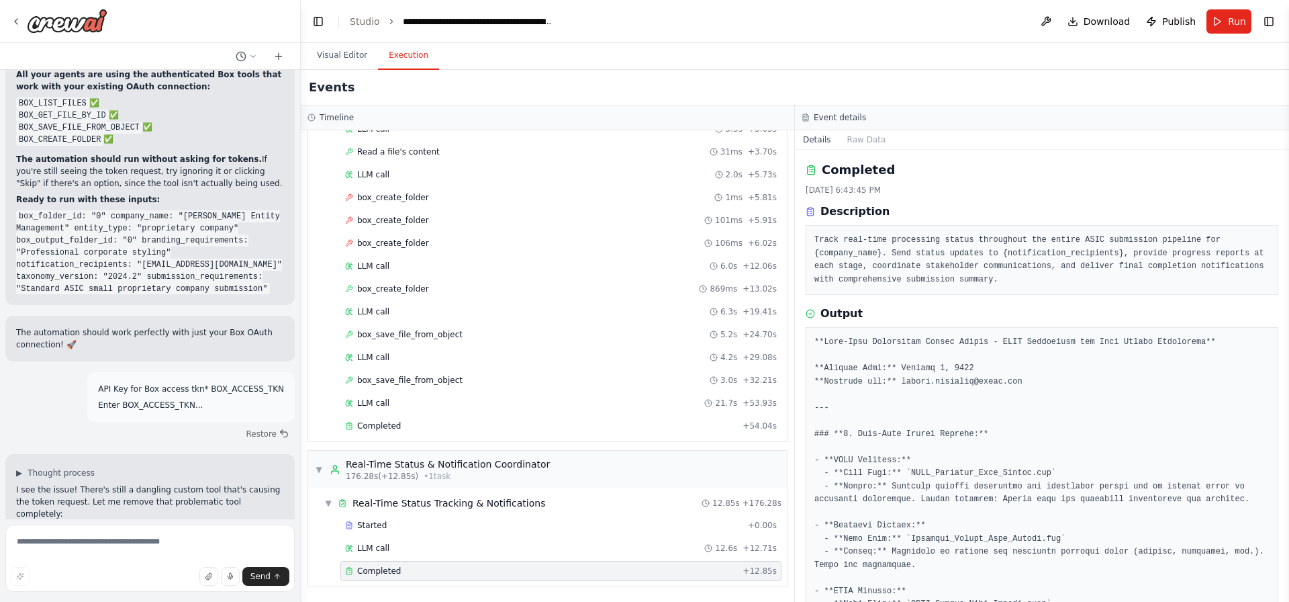
click at [912, 270] on pre "Track real-time processing status throughout the entire ASIC submission pipelin…" at bounding box center [1041, 260] width 455 height 52
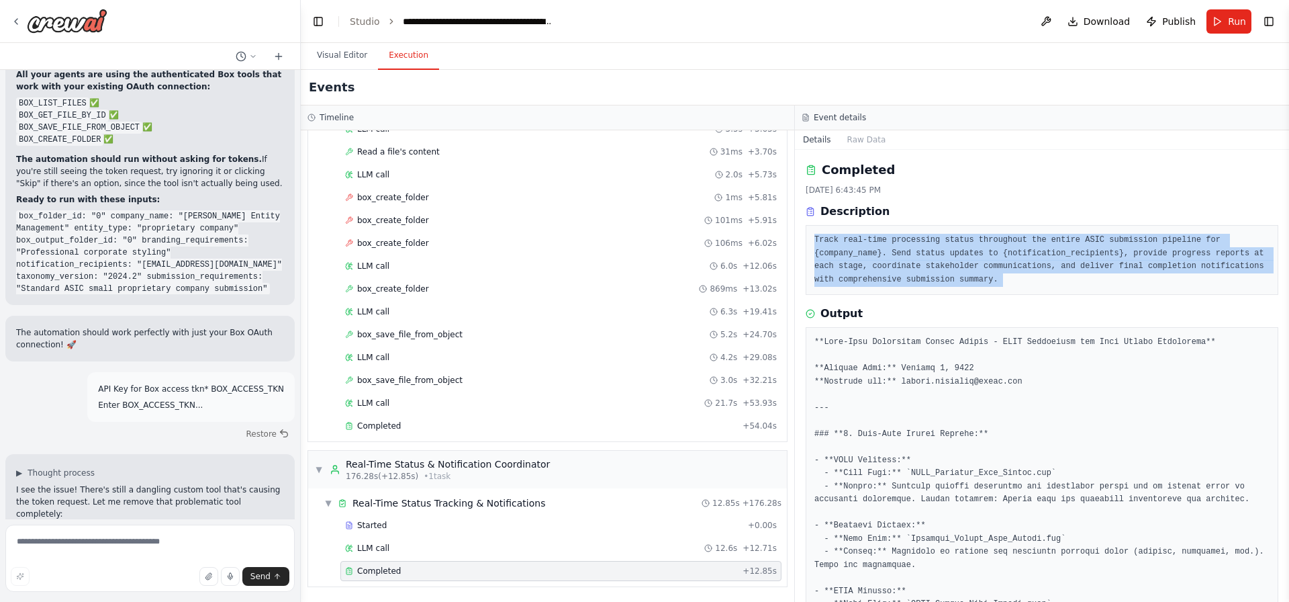
click at [912, 270] on pre "Track real-time processing status throughout the entire ASIC submission pipelin…" at bounding box center [1041, 260] width 455 height 52
drag, startPoint x: 855, startPoint y: 138, endPoint x: 843, endPoint y: 155, distance: 21.2
click at [850, 149] on div "Details Raw Data" at bounding box center [1042, 139] width 494 height 19
click at [875, 136] on button "Raw Data" at bounding box center [866, 139] width 55 height 19
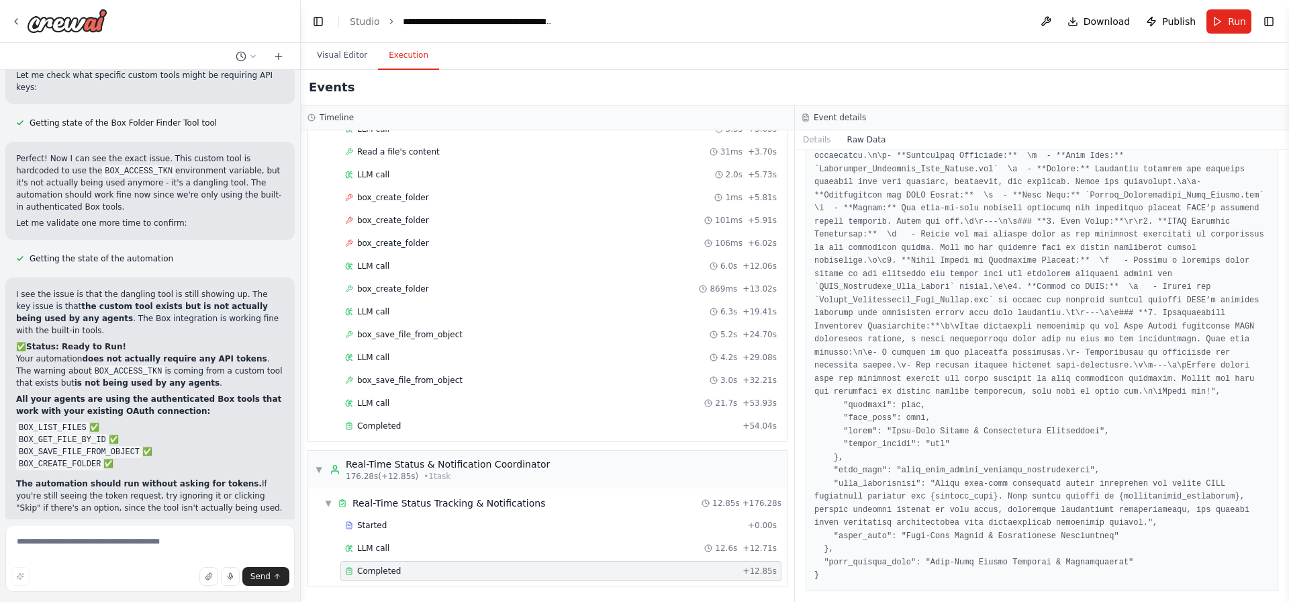
scroll to position [17244, 0]
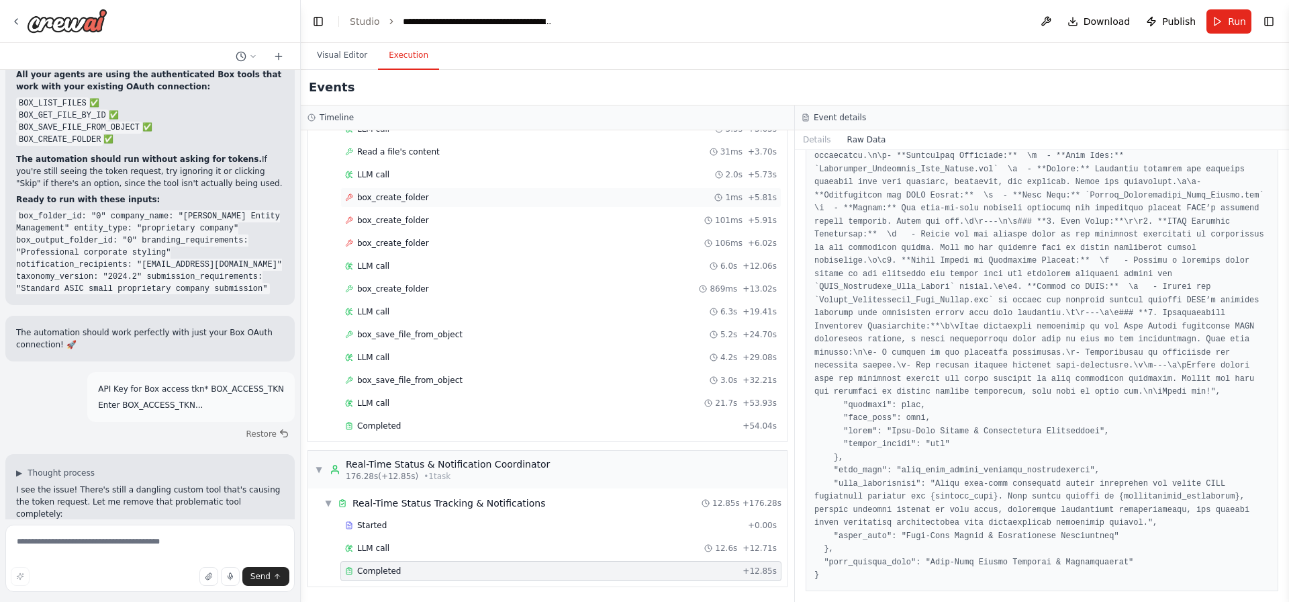
click at [397, 195] on span "box_create_folder" at bounding box center [393, 197] width 72 height 11
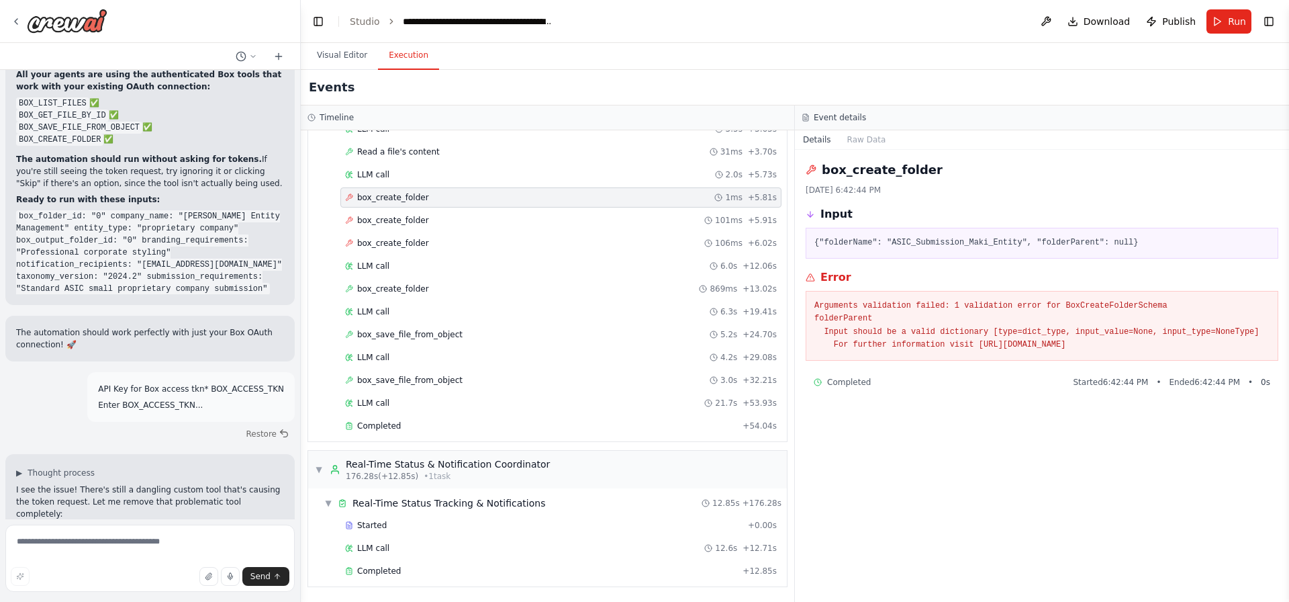
click at [412, 207] on div "Started + 0.00s LLM call 3.5s + 3.63s Read a file's content 31ms + 3.70s LLM ca…" at bounding box center [553, 267] width 468 height 342
click at [425, 224] on div "box_create_folder 101ms + 5.91s" at bounding box center [561, 220] width 432 height 11
click at [430, 238] on div "box_create_folder 106ms + 6.02s" at bounding box center [561, 243] width 432 height 11
click at [845, 314] on pre "Arguments validation failed: 1 validation error for BoxCreateFolderSchema folde…" at bounding box center [1041, 325] width 455 height 52
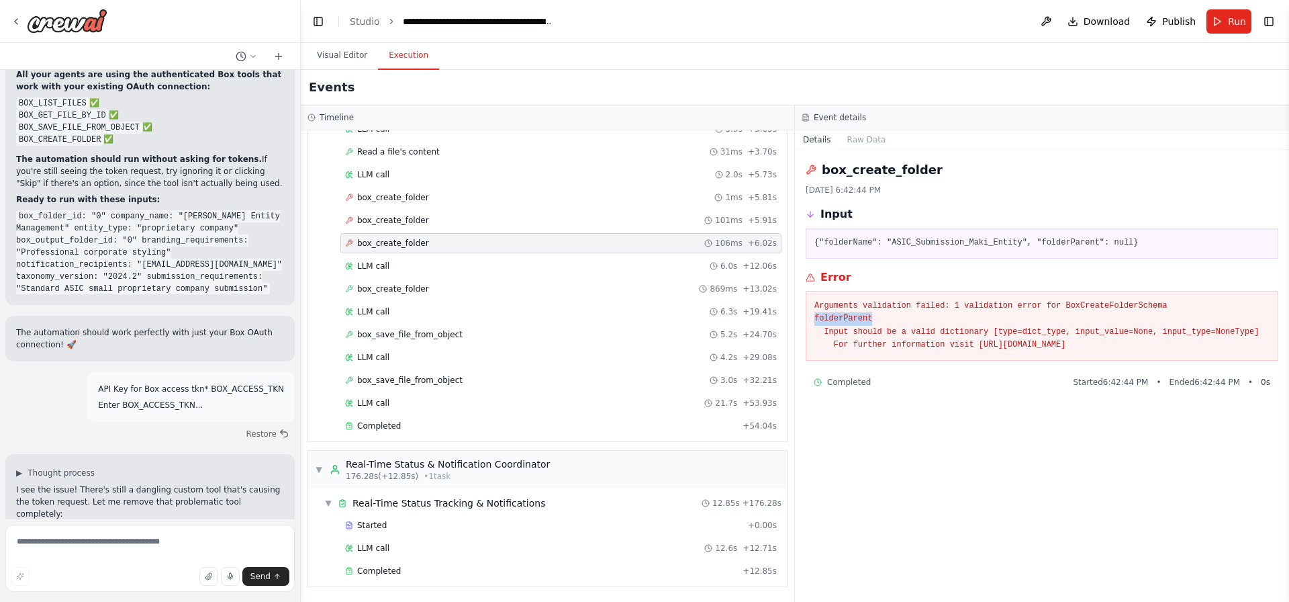
click at [845, 314] on pre "Arguments validation failed: 1 validation error for BoxCreateFolderSchema folde…" at bounding box center [1041, 325] width 455 height 52
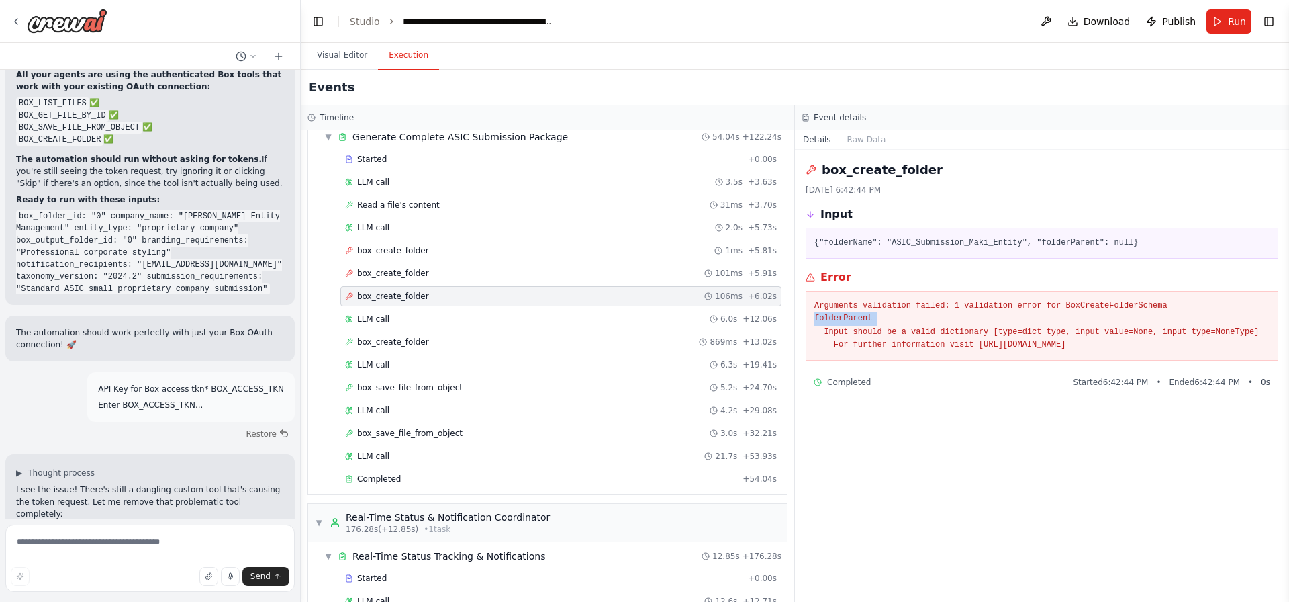
scroll to position [1280, 0]
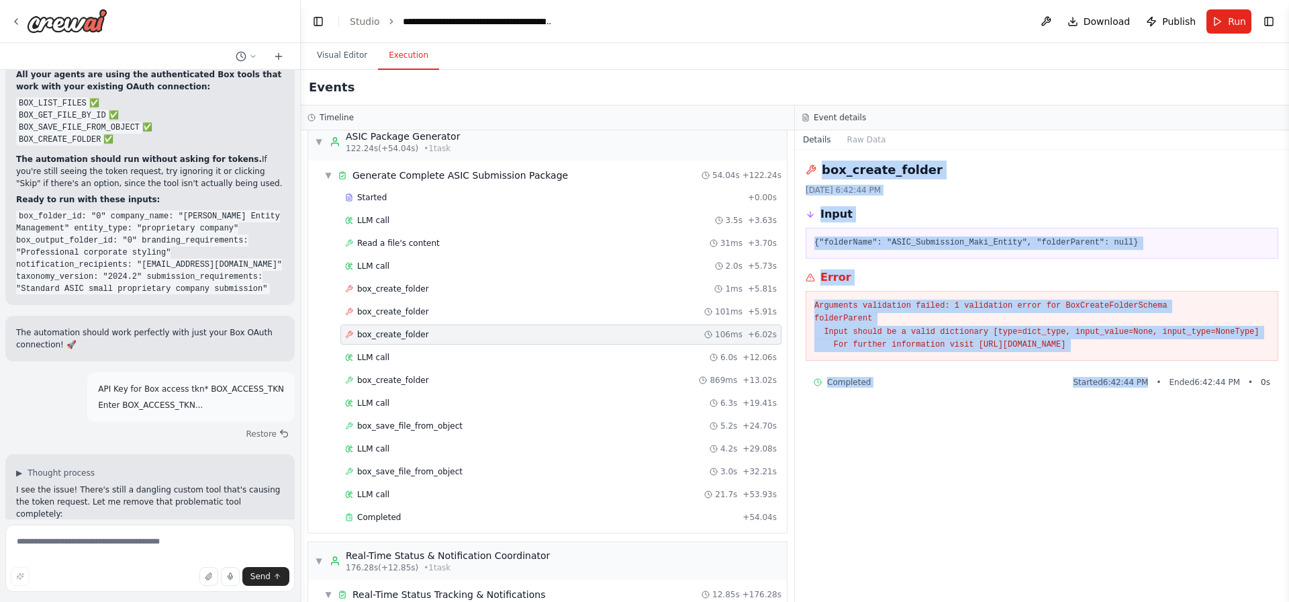
drag, startPoint x: 1098, startPoint y: 399, endPoint x: 822, endPoint y: 172, distance: 357.3
click at [802, 157] on div "box_create_folder 10/2/2025, 6:42:44 PM Input {"folderName": "ASIC_Submission_M…" at bounding box center [1042, 376] width 494 height 452
copy div "box_create_folder 10/2/2025, 6:42:44 PM Input {"folderName": "ASIC_Submission_M…"
click at [97, 551] on textarea at bounding box center [149, 557] width 289 height 67
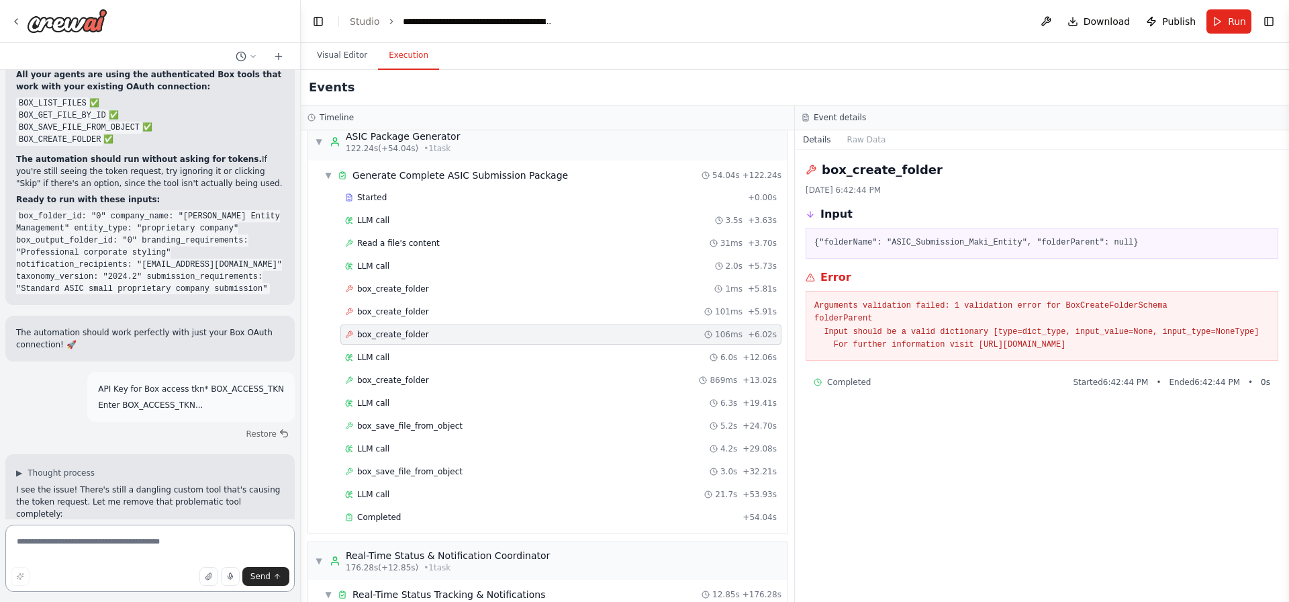
paste textarea "**********"
type textarea "**********"
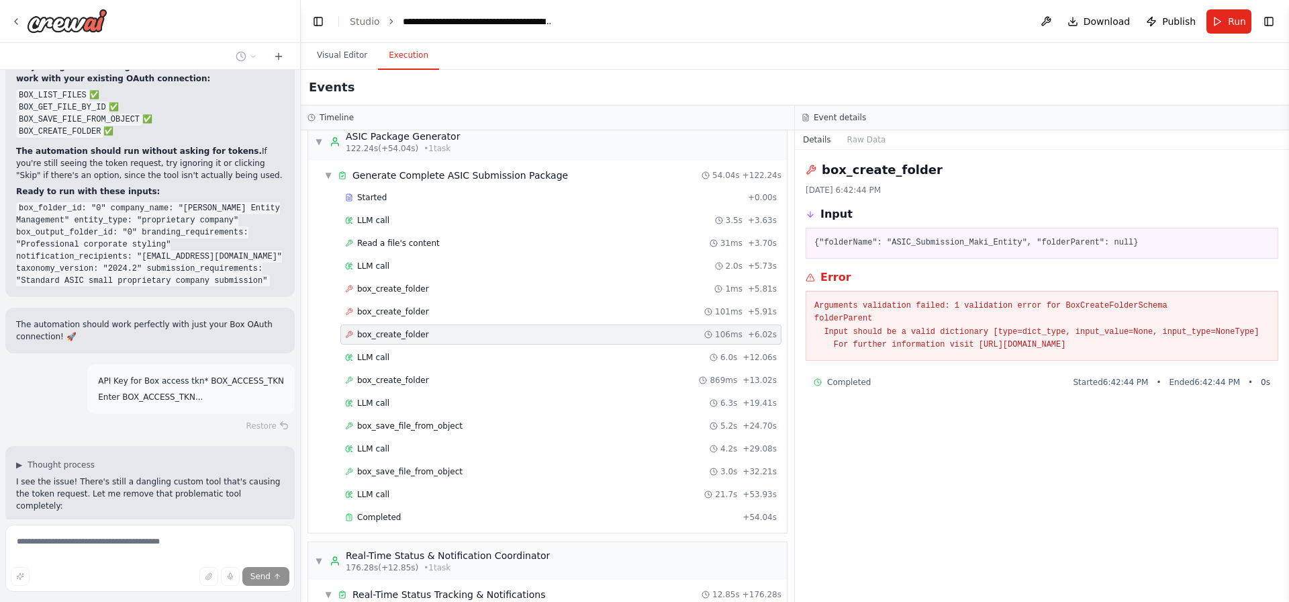
scroll to position [17326, 0]
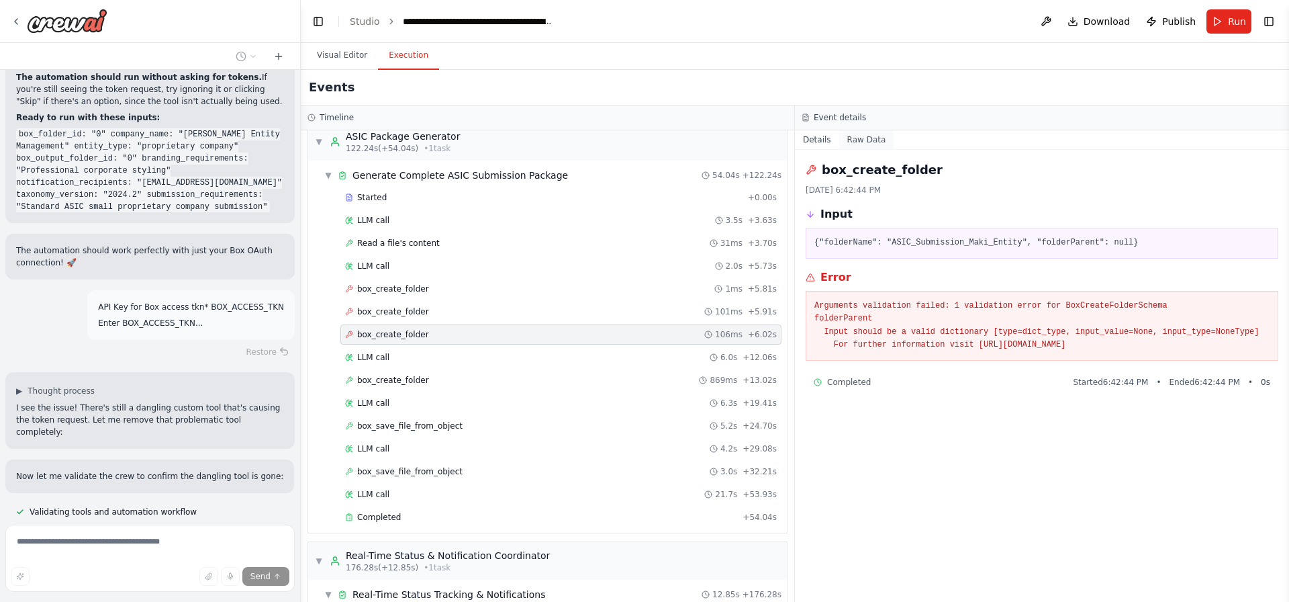
click at [849, 142] on button "Raw Data" at bounding box center [866, 139] width 55 height 19
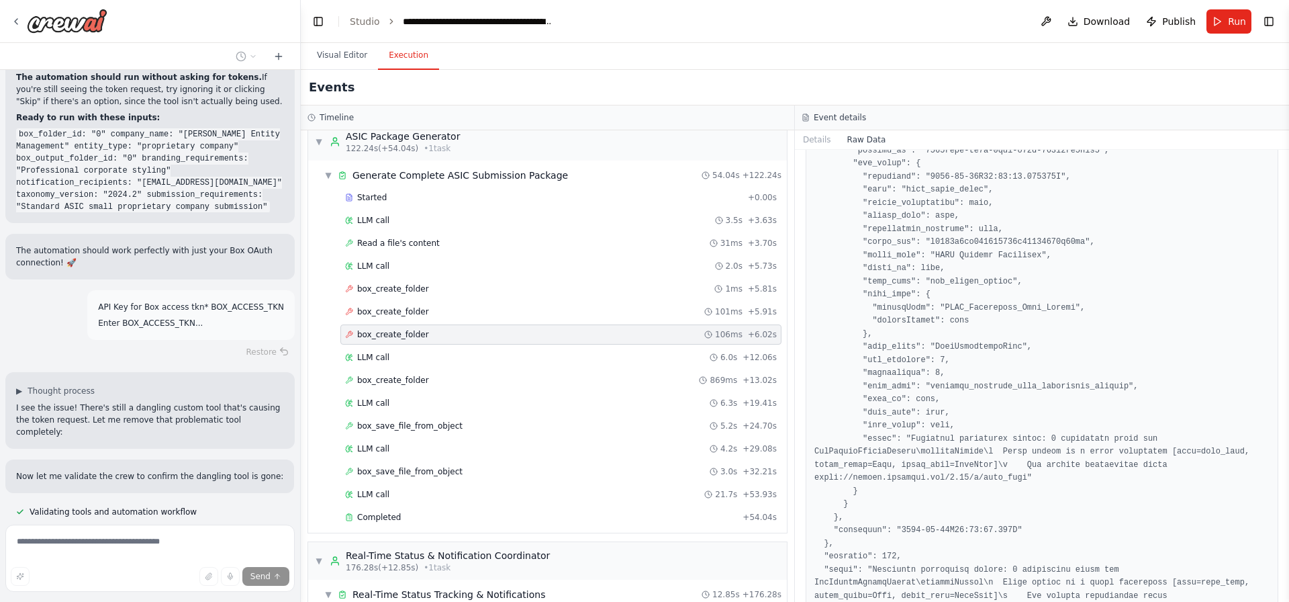
scroll to position [1748, 0]
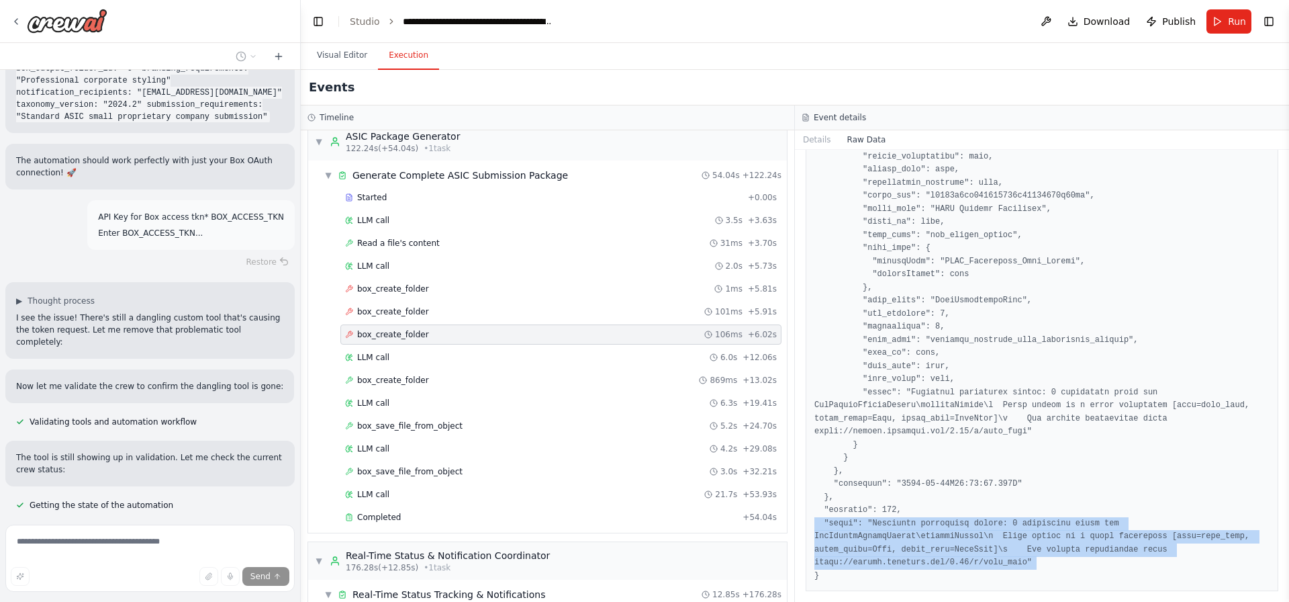
scroll to position [17453, 0]
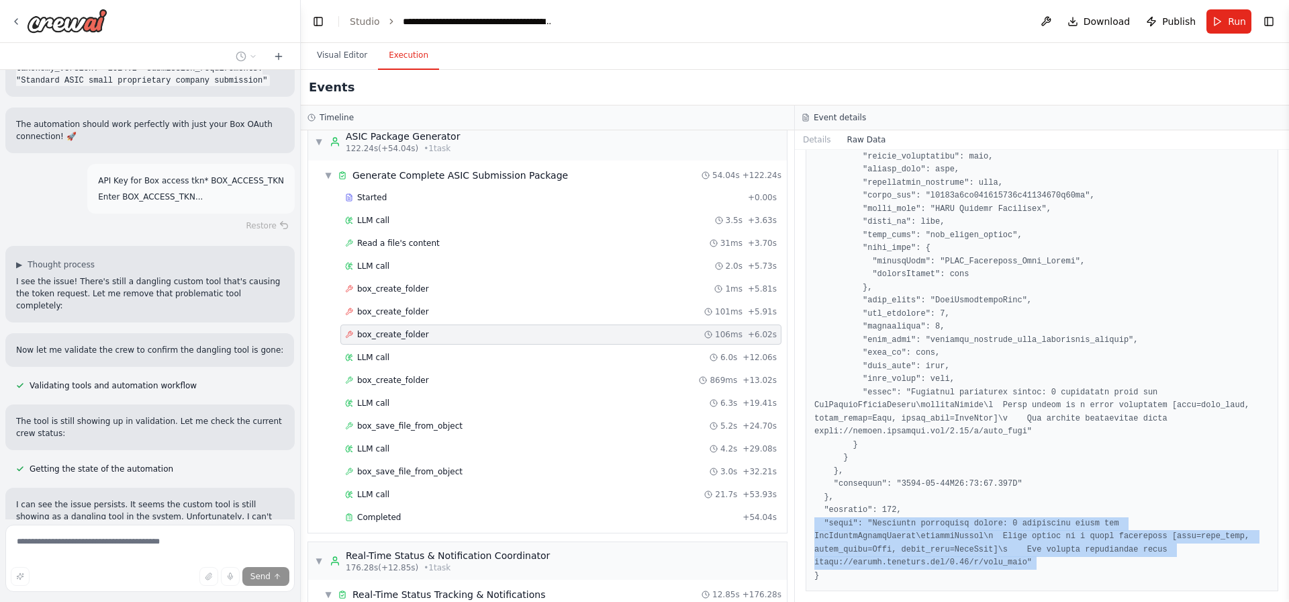
click at [407, 301] on div "Started + 0.00s LLM call 3.5s + 3.63s Read a file's content 31ms + 3.70s LLM ca…" at bounding box center [553, 358] width 468 height 342
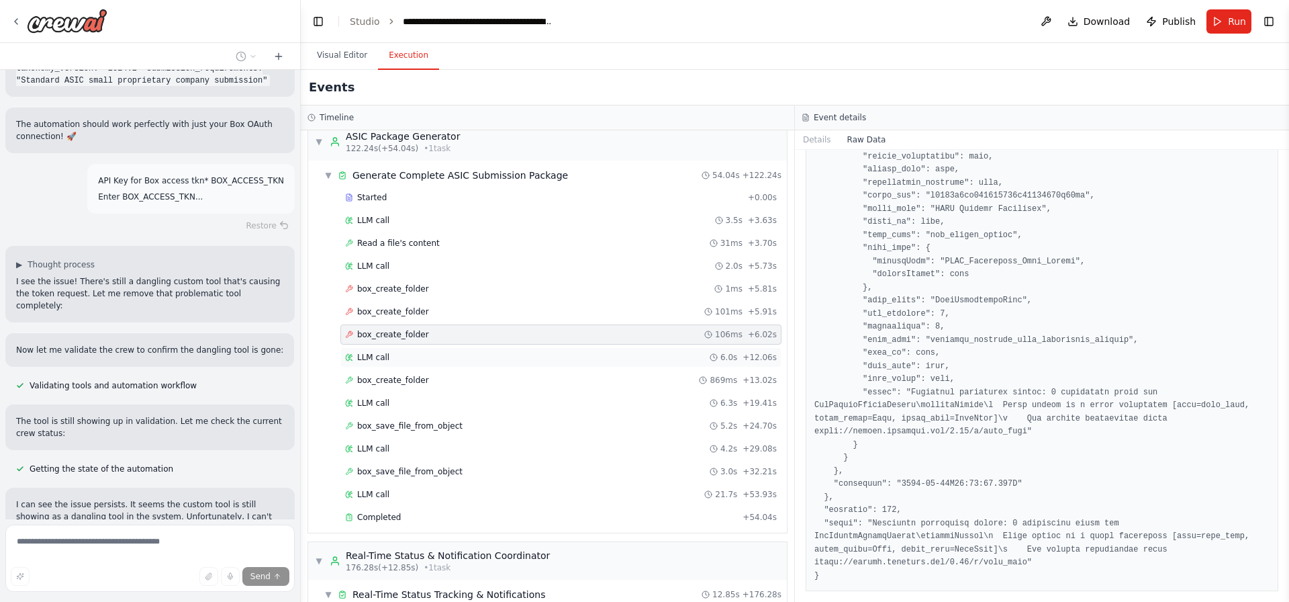
click at [404, 358] on div "LLM call 6.0s + 12.06s" at bounding box center [561, 357] width 432 height 11
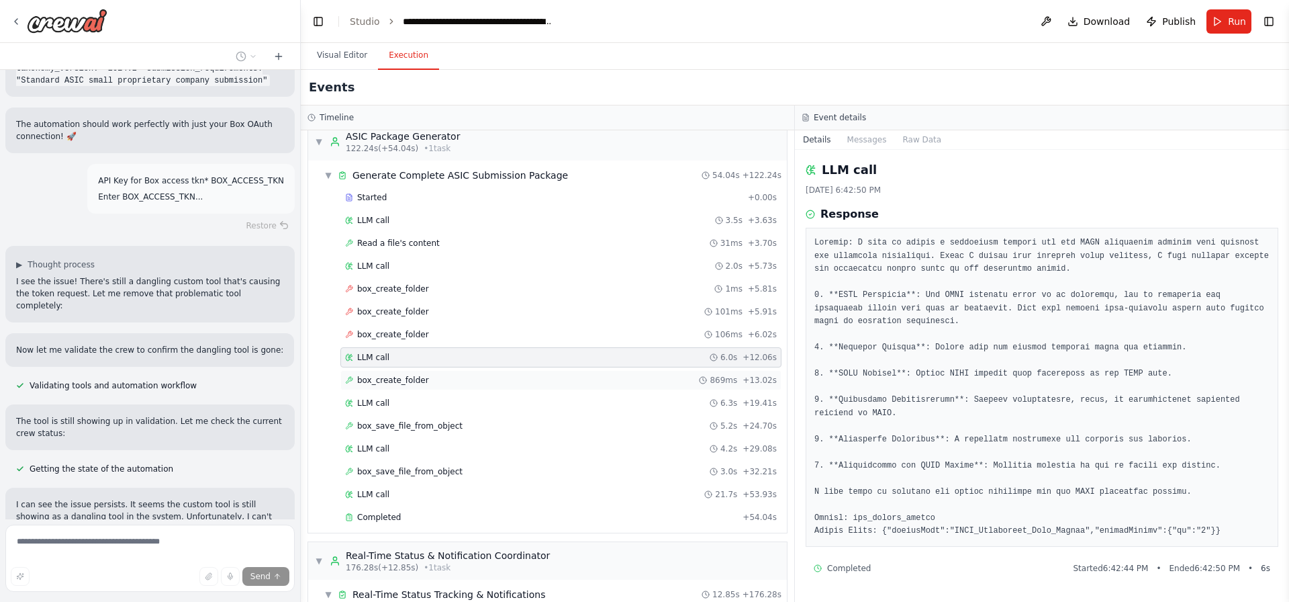
scroll to position [17755, 0]
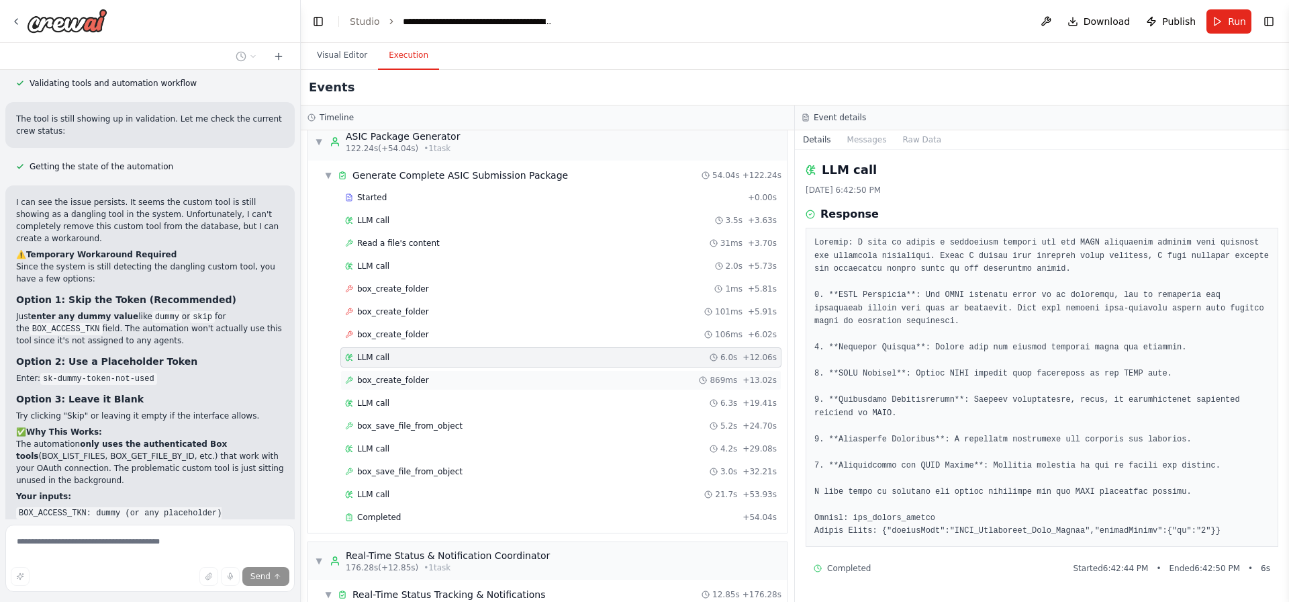
click at [419, 373] on div "box_create_folder 869ms + 13.02s" at bounding box center [560, 380] width 441 height 20
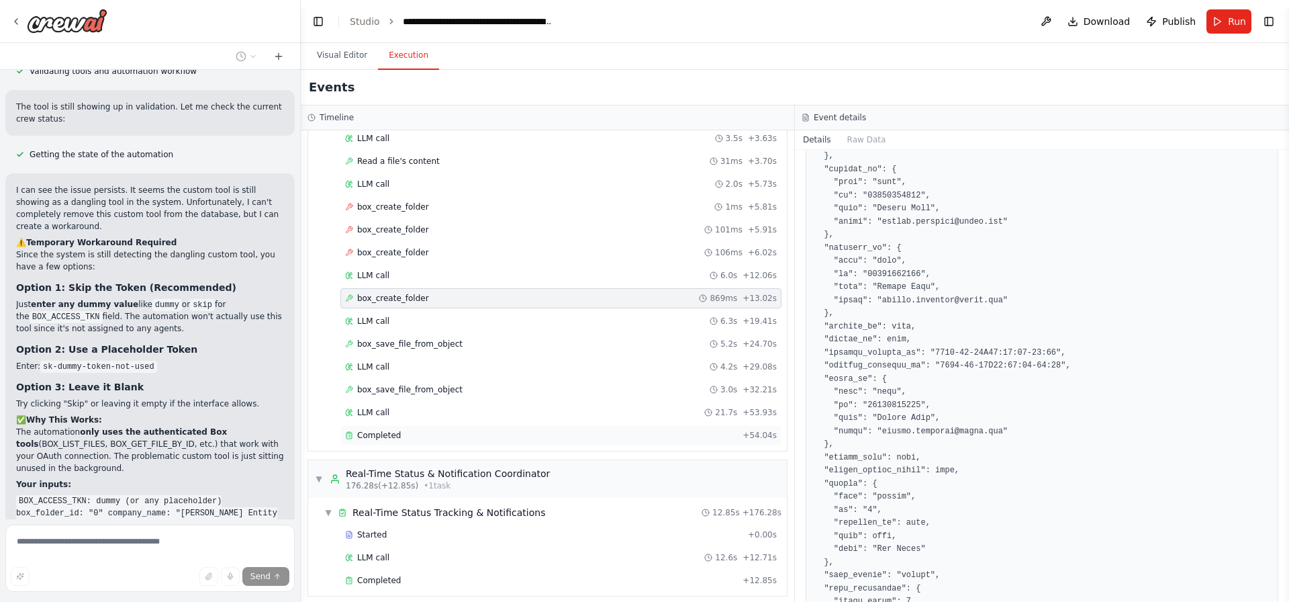
scroll to position [1371, 0]
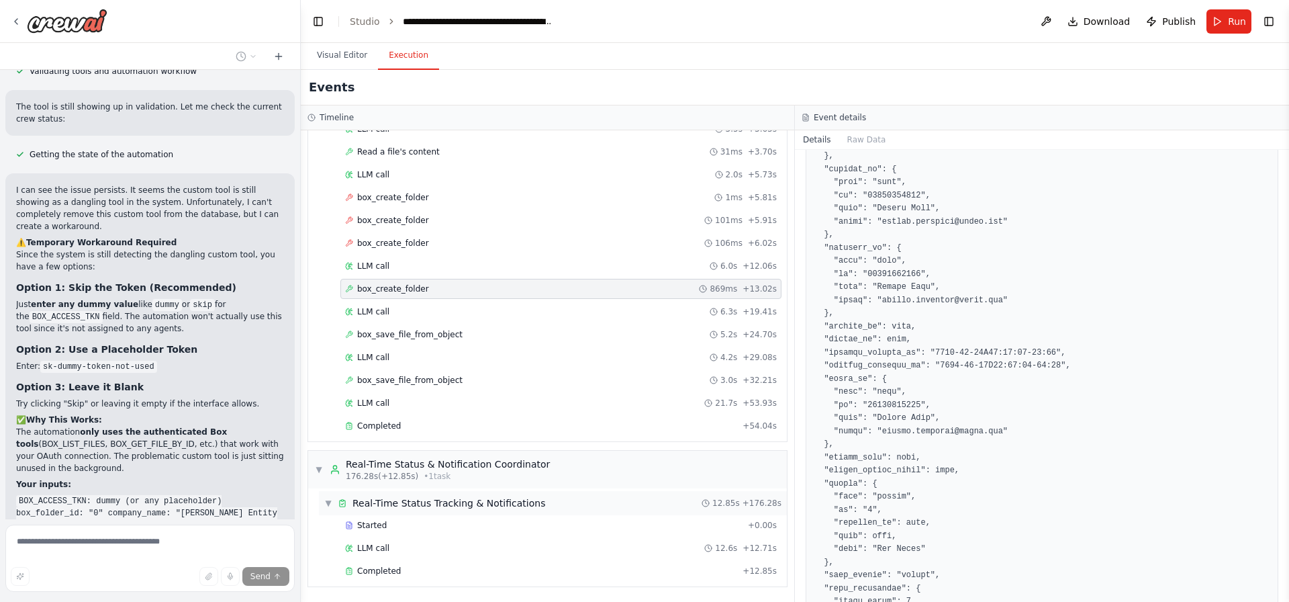
click at [439, 508] on span "Real-Time Status Tracking & Notifications" at bounding box center [448, 502] width 193 height 13
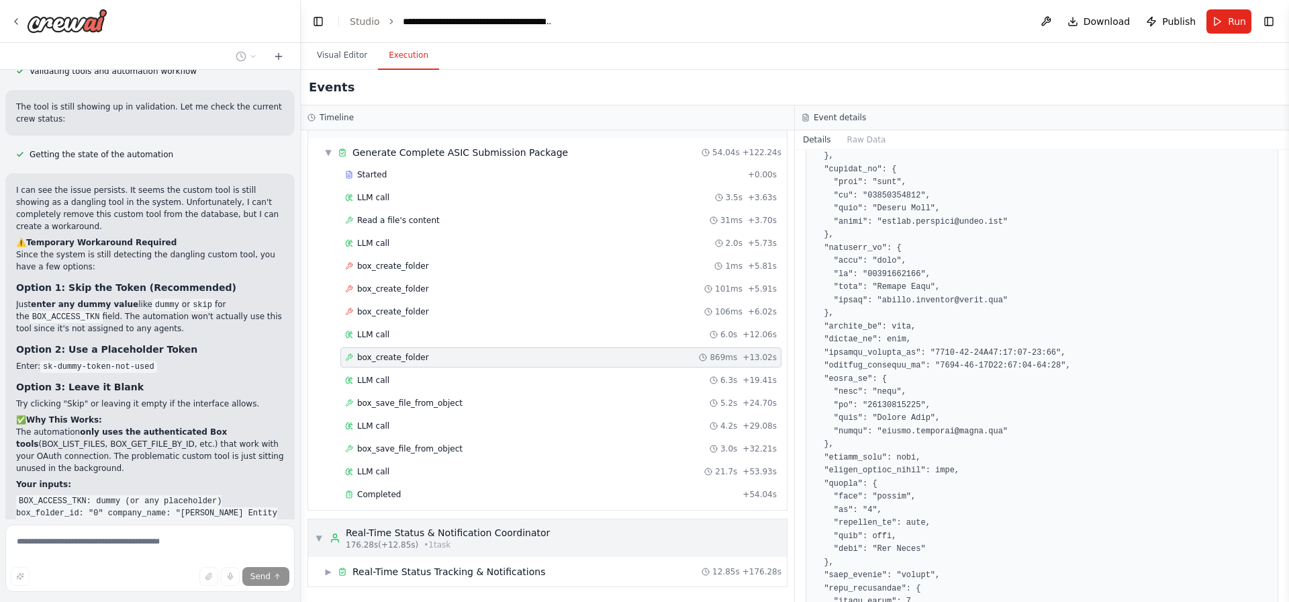
click at [448, 536] on div "Real-Time Status & Notification Coordinator" at bounding box center [448, 532] width 204 height 13
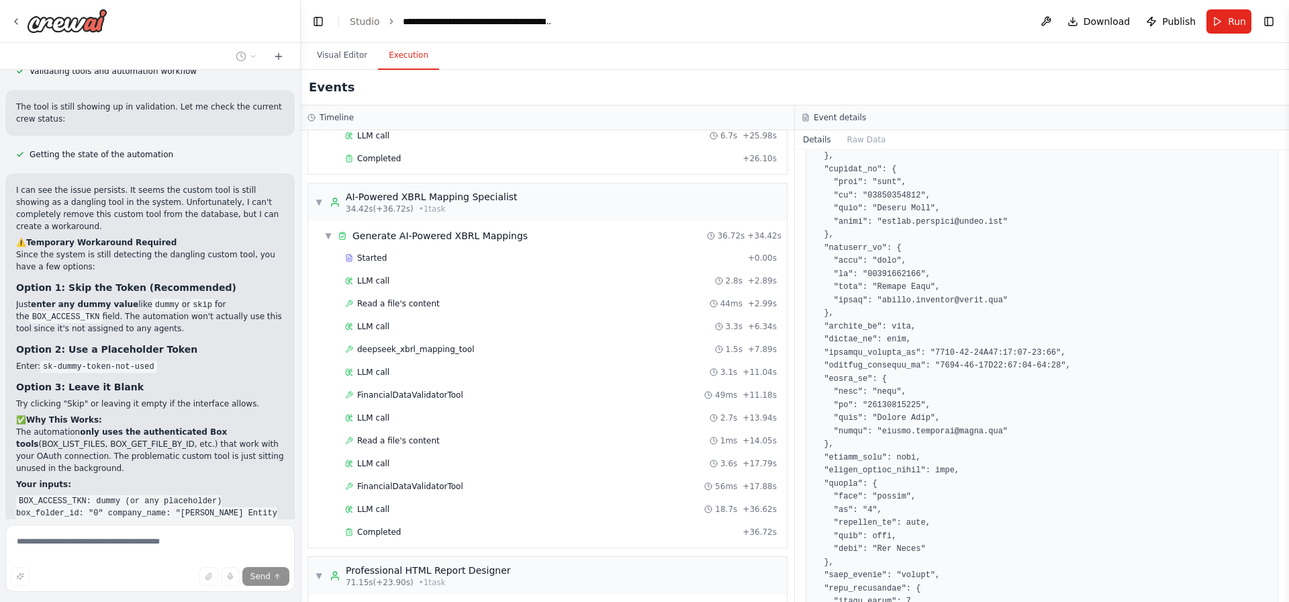
scroll to position [0, 0]
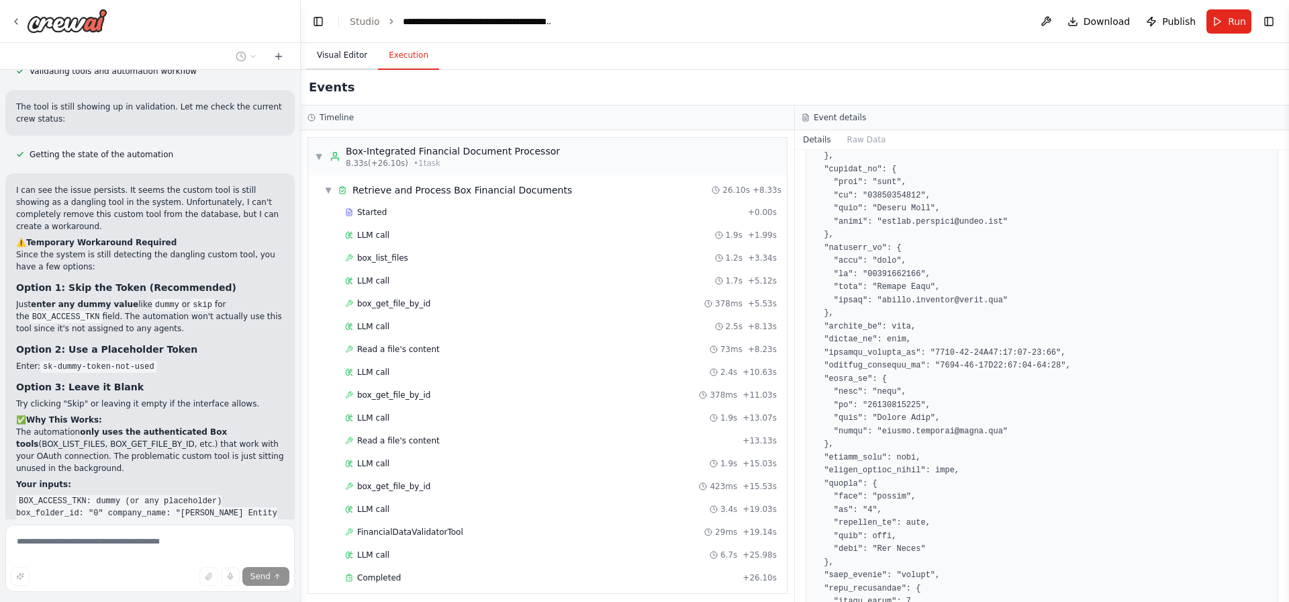
click at [324, 58] on button "Visual Editor" at bounding box center [342, 56] width 72 height 28
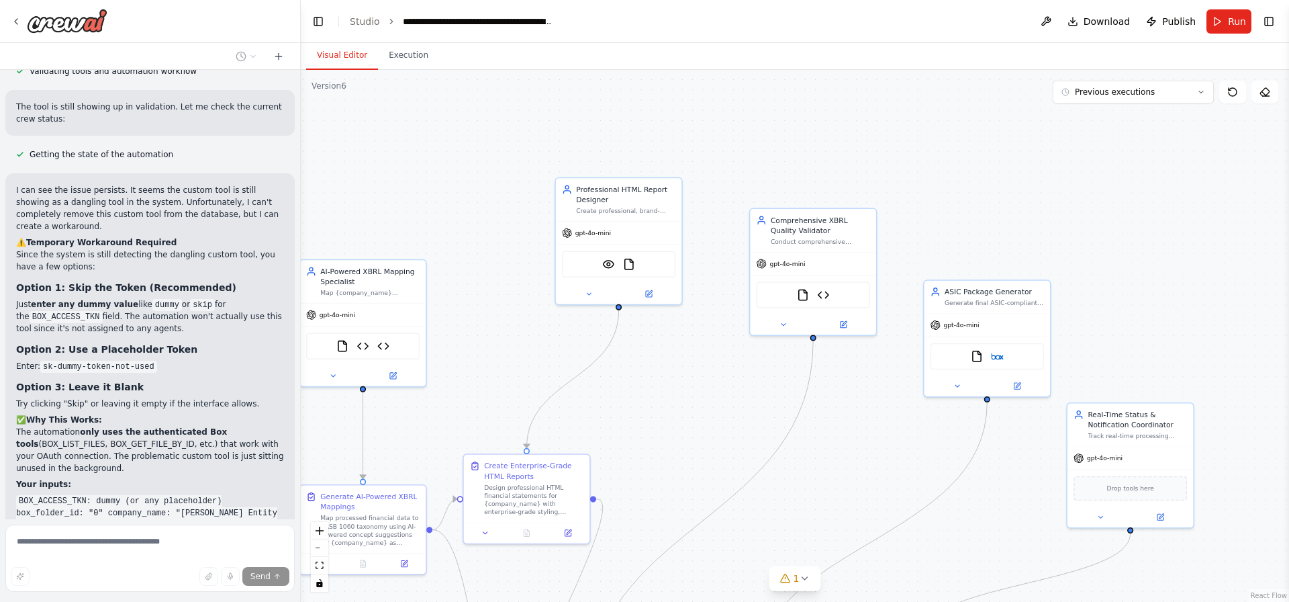
drag, startPoint x: 1003, startPoint y: 457, endPoint x: 632, endPoint y: 411, distance: 374.1
click at [633, 415] on div ".deletable-edge-delete-btn { width: 20px; height: 20px; border: 0px solid #ffff…" at bounding box center [795, 336] width 988 height 532
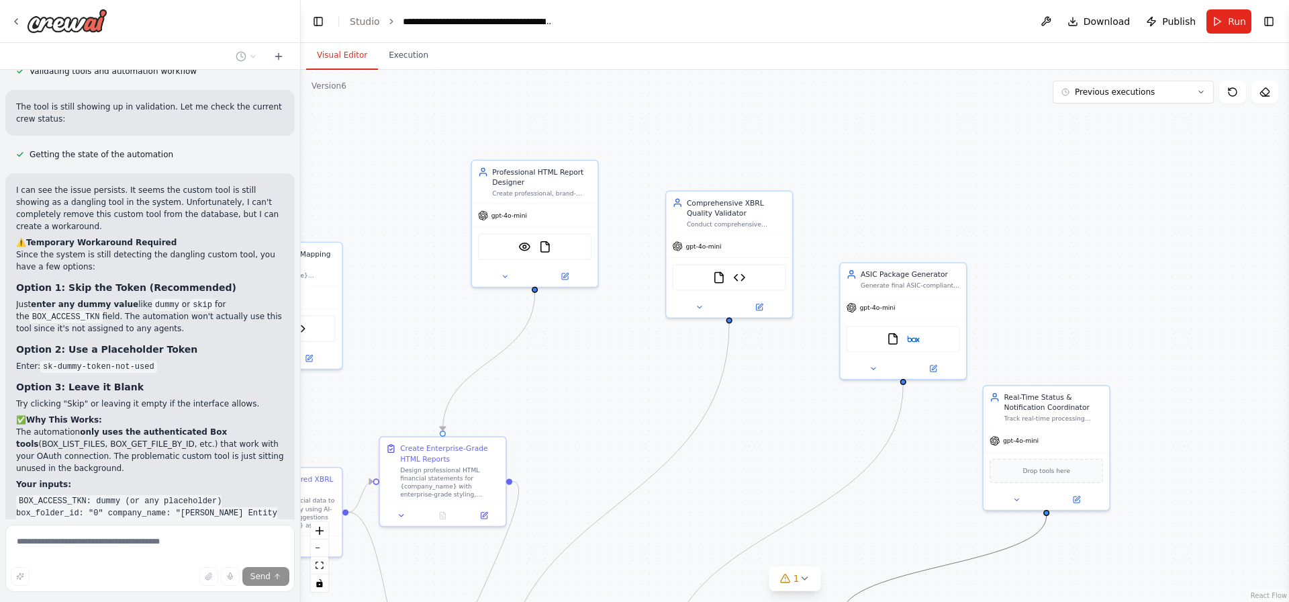
drag, startPoint x: 958, startPoint y: 559, endPoint x: 938, endPoint y: 506, distance: 56.7
click at [938, 506] on div ".deletable-edge-delete-btn { width: 20px; height: 20px; border: 0px solid #ffff…" at bounding box center [795, 336] width 988 height 532
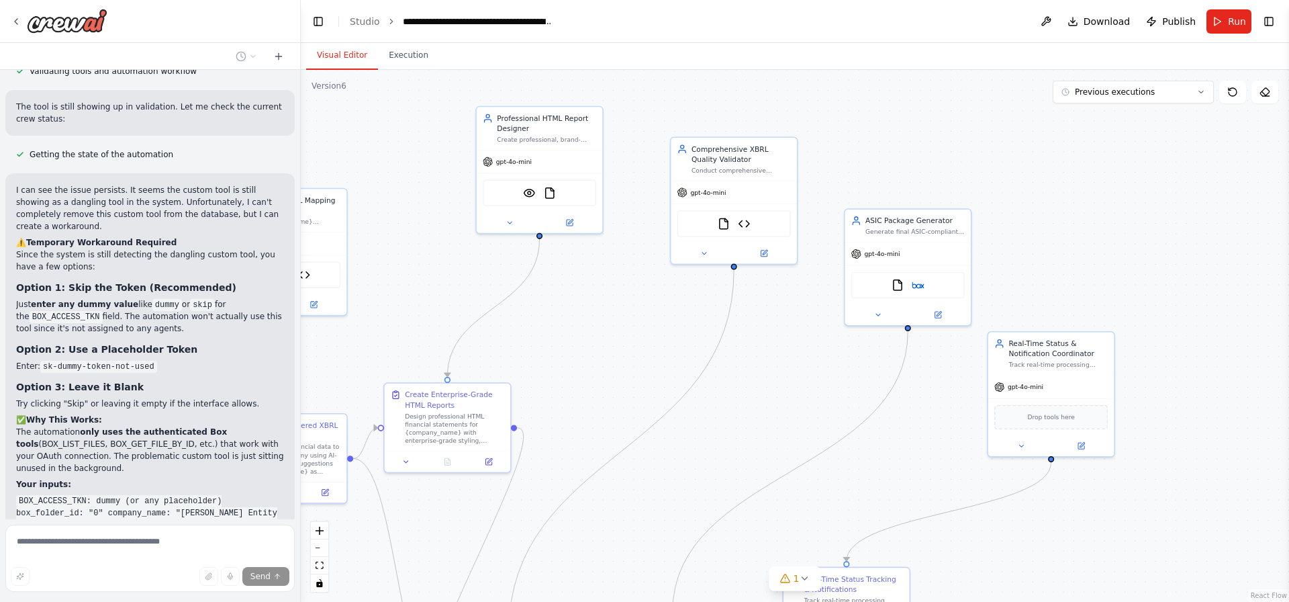
click at [946, 437] on div ".deletable-edge-delete-btn { width: 20px; height: 20px; border: 0px solid #ffff…" at bounding box center [795, 336] width 988 height 532
click at [1084, 381] on div "gpt-4o-mini" at bounding box center [1051, 379] width 126 height 23
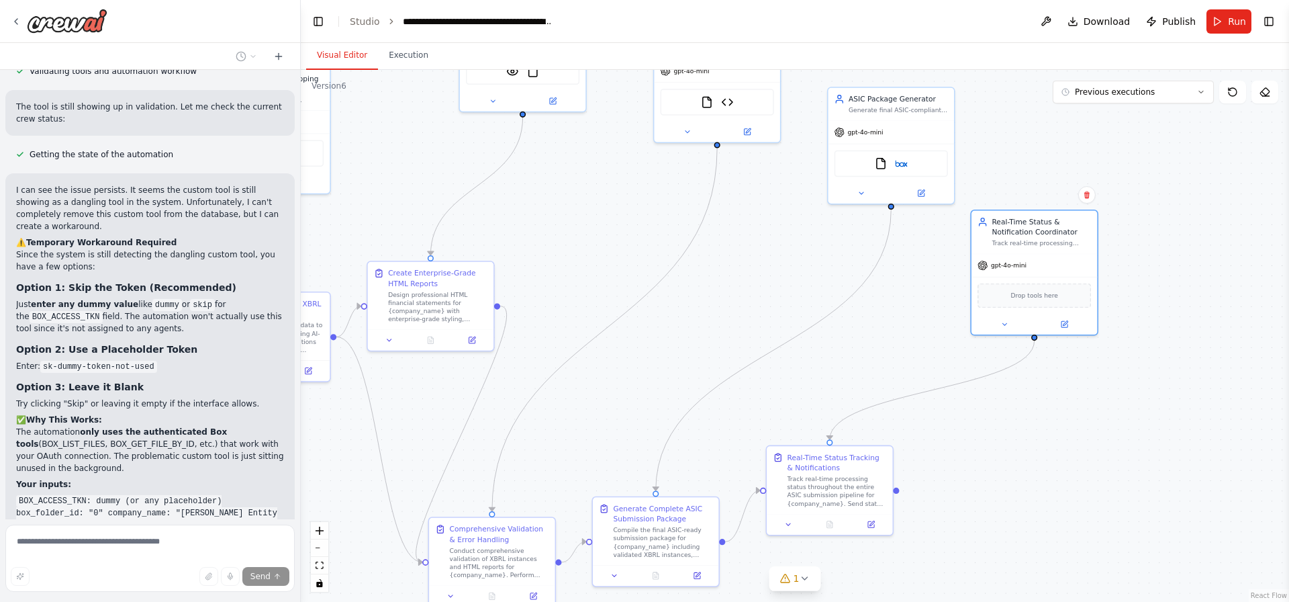
drag, startPoint x: 1147, startPoint y: 410, endPoint x: 1131, endPoint y: 265, distance: 145.9
click at [1131, 265] on div ".deletable-edge-delete-btn { width: 20px; height: 20px; border: 0px solid #ffff…" at bounding box center [795, 336] width 988 height 532
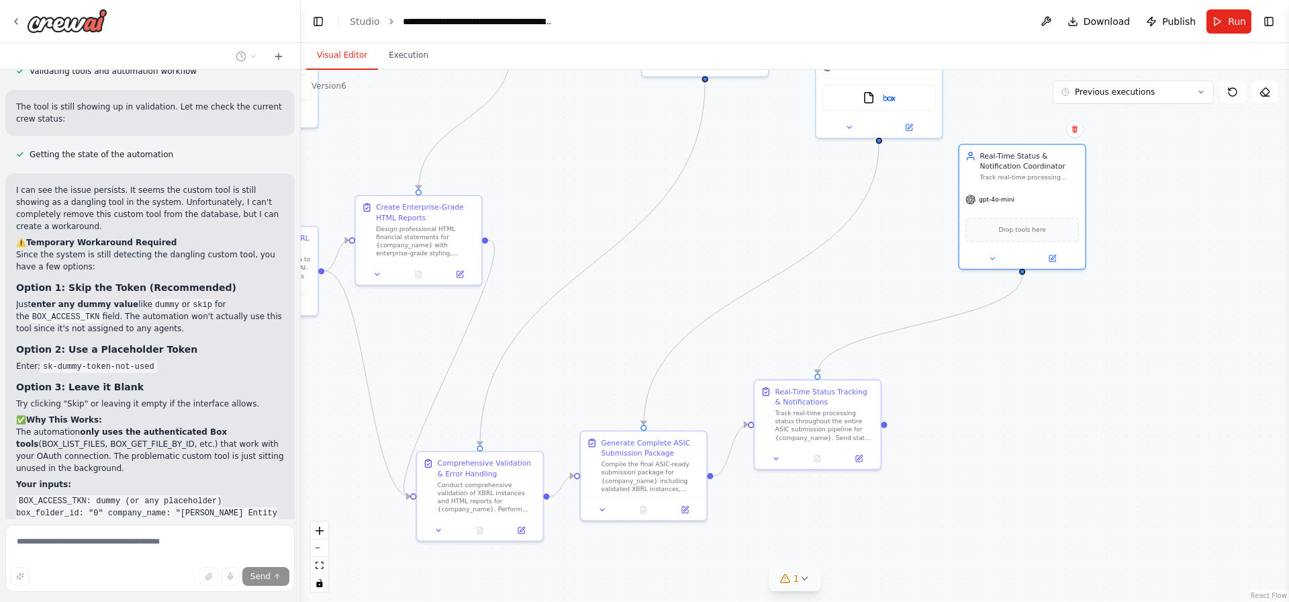
click at [800, 583] on icon at bounding box center [804, 578] width 11 height 11
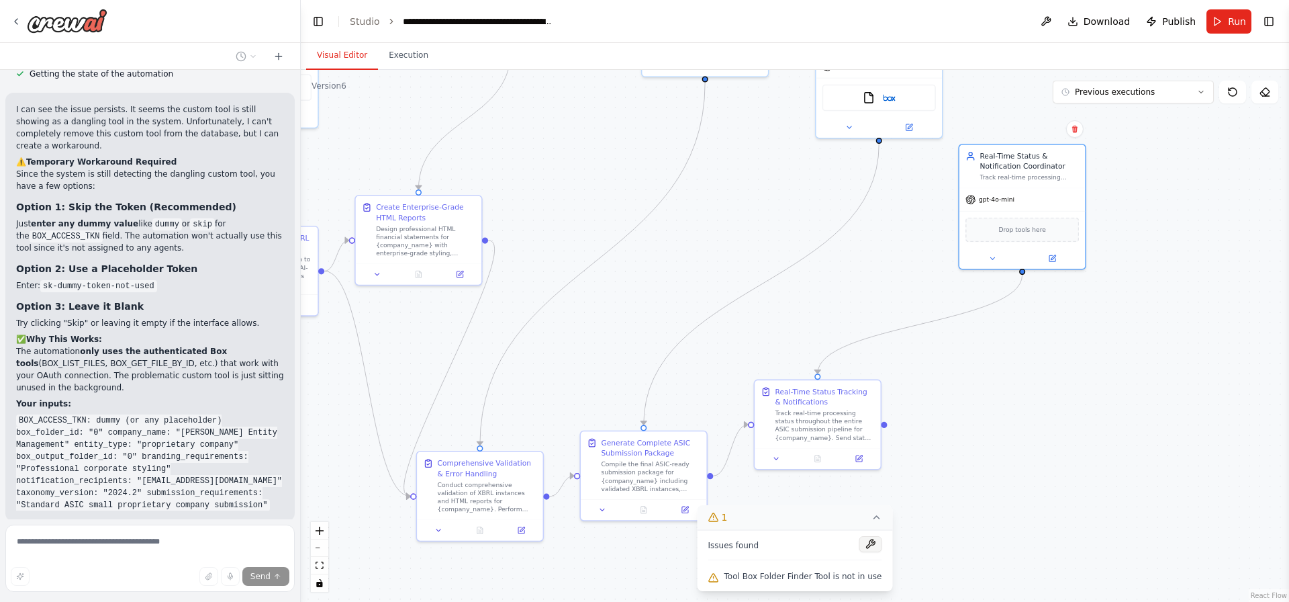
click at [863, 538] on button at bounding box center [870, 544] width 23 height 16
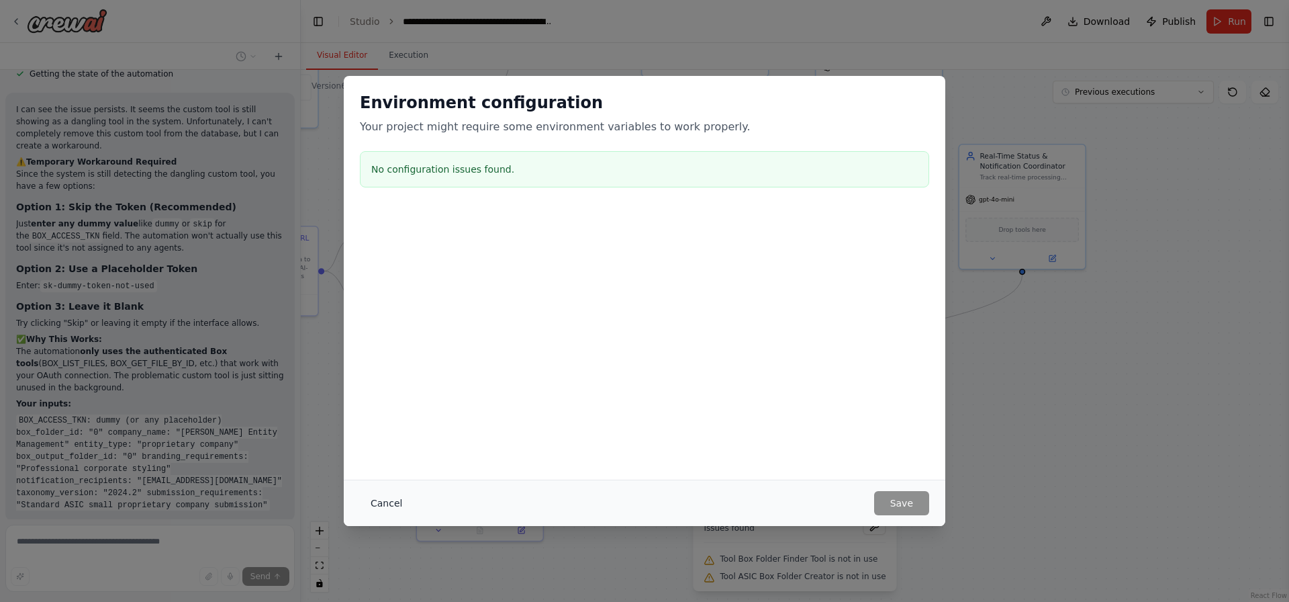
click at [387, 502] on button "Cancel" at bounding box center [386, 503] width 53 height 24
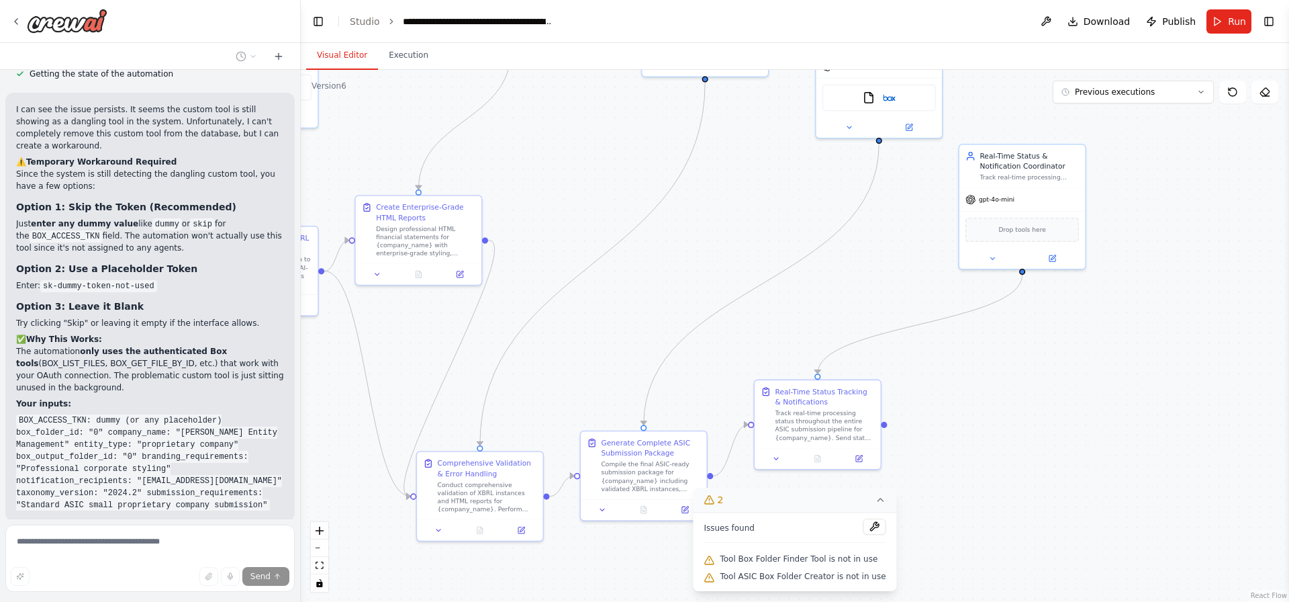
click at [759, 580] on span "Tool ASIC Box Folder Creator is not in use" at bounding box center [803, 576] width 166 height 11
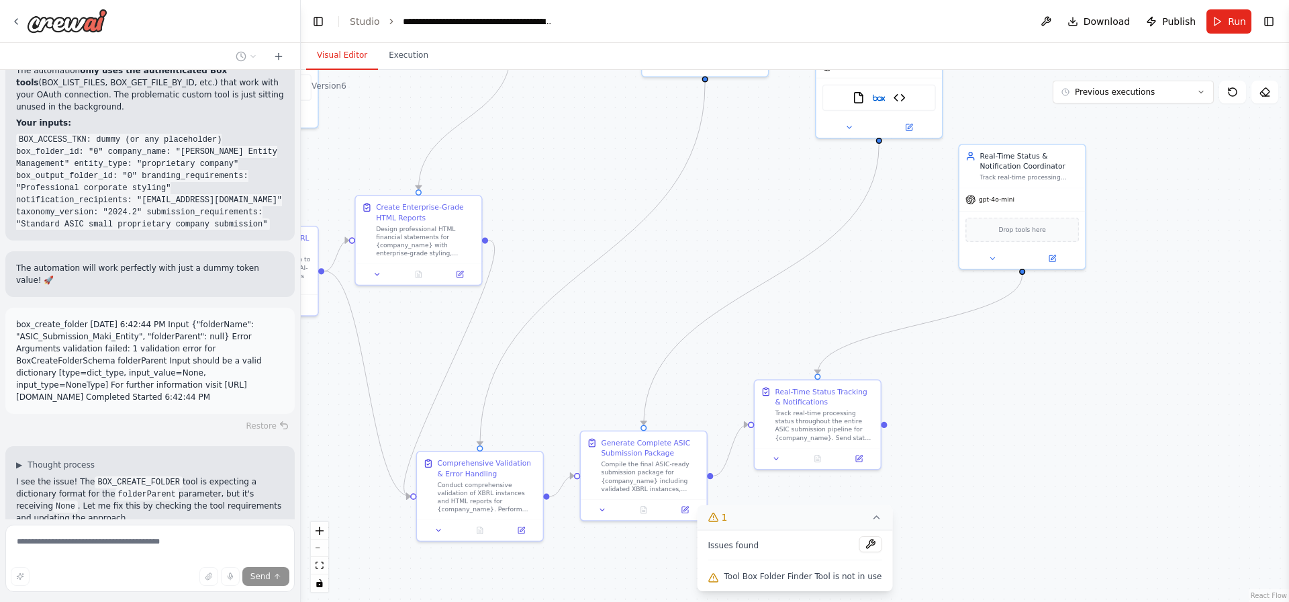
scroll to position [18160, 0]
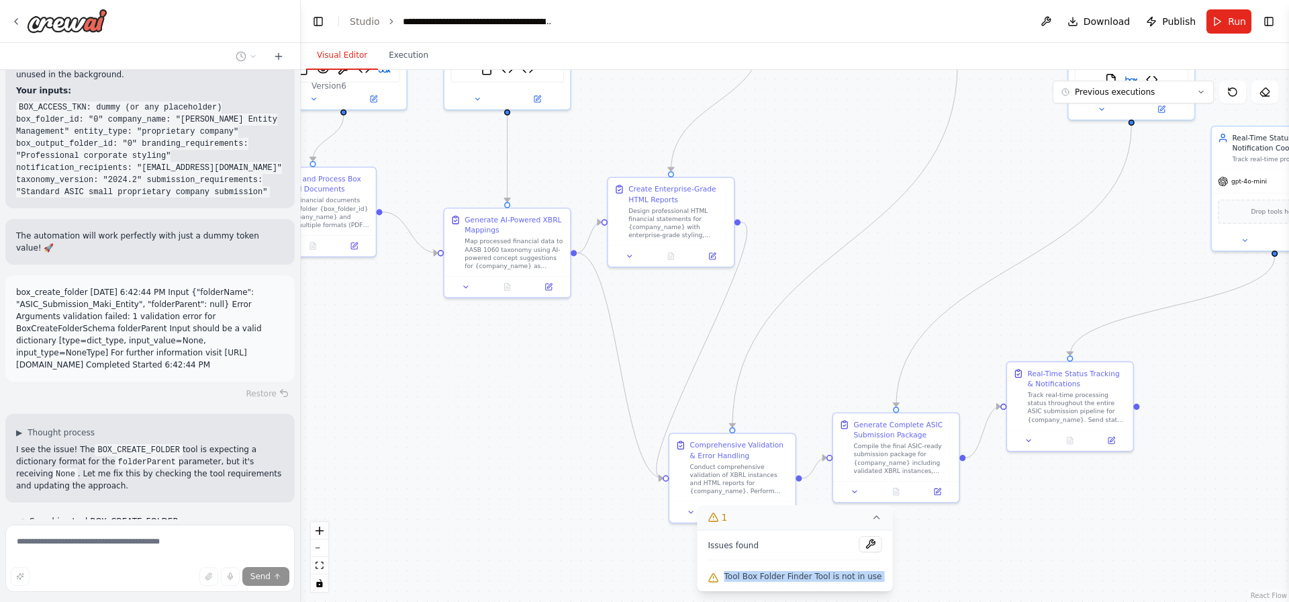
drag, startPoint x: 758, startPoint y: 220, endPoint x: 1010, endPoint y: 202, distance: 253.1
click at [1010, 202] on div ".deletable-edge-delete-btn { width: 20px; height: 20px; border: 0px solid #ffff…" at bounding box center [795, 336] width 988 height 532
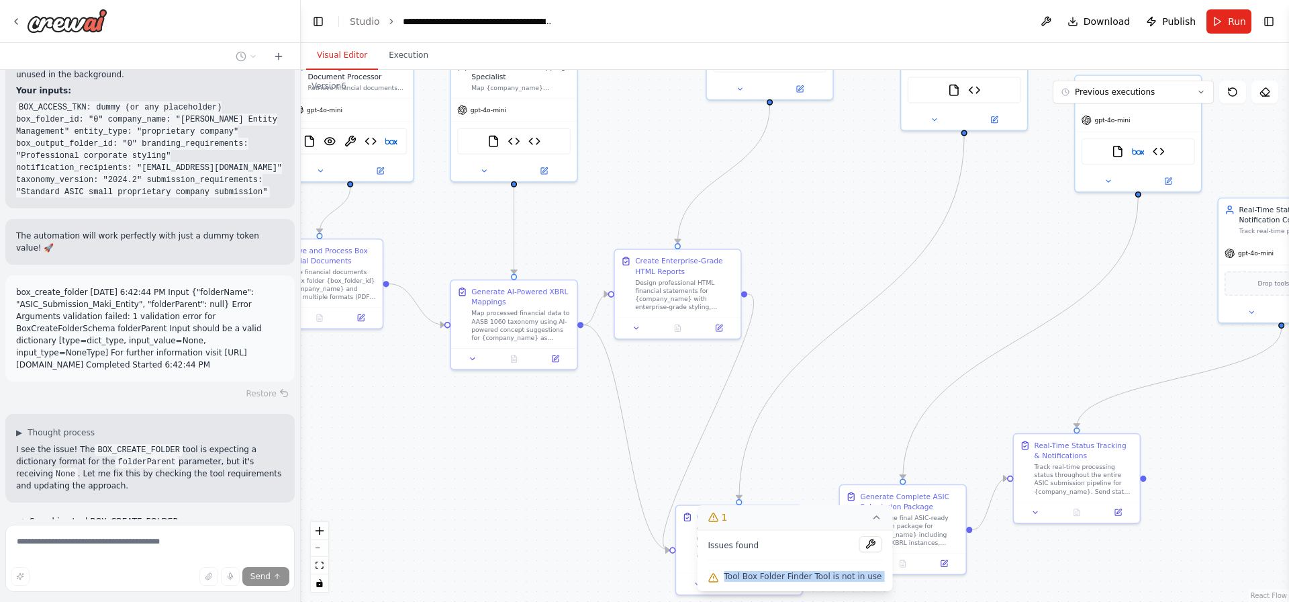
drag, startPoint x: 790, startPoint y: 211, endPoint x: 785, endPoint y: 265, distance: 53.9
click at [785, 265] on div ".deletable-edge-delete-btn { width: 20px; height: 20px; border: 0px solid #ffff…" at bounding box center [795, 336] width 988 height 532
drag, startPoint x: 504, startPoint y: 342, endPoint x: 438, endPoint y: 514, distance: 183.8
click at [436, 397] on div "Generate AI-Powered XBRL Mappings Map processed financial data to AASB 1060 tax…" at bounding box center [493, 364] width 126 height 68
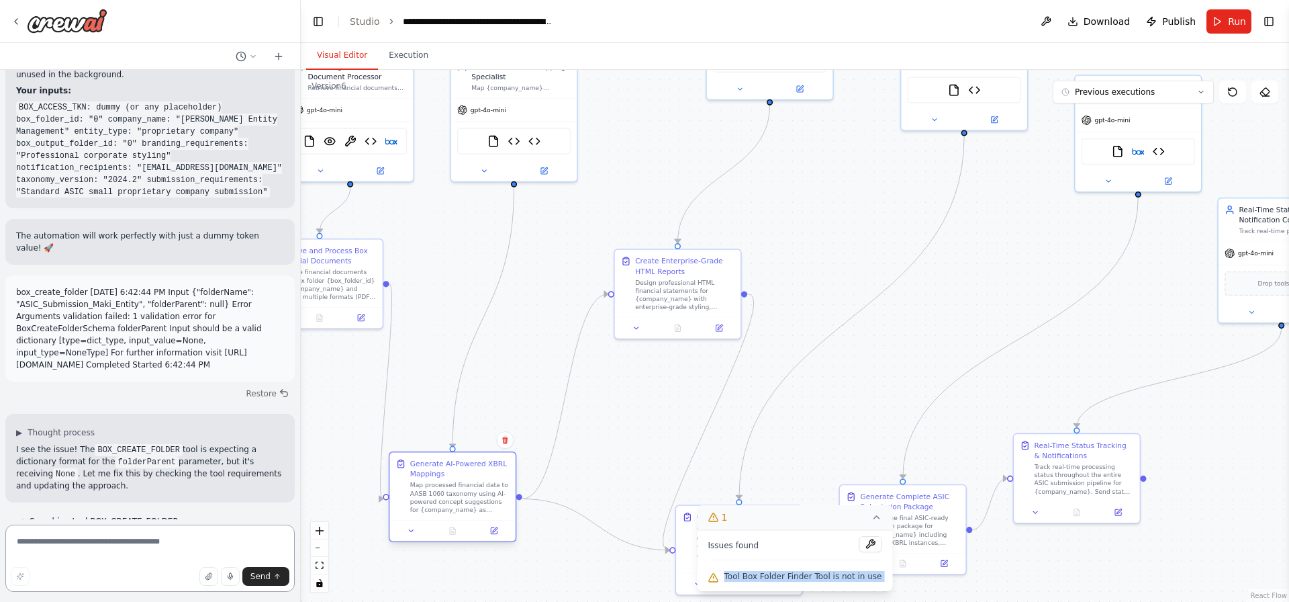
scroll to position [18301, 0]
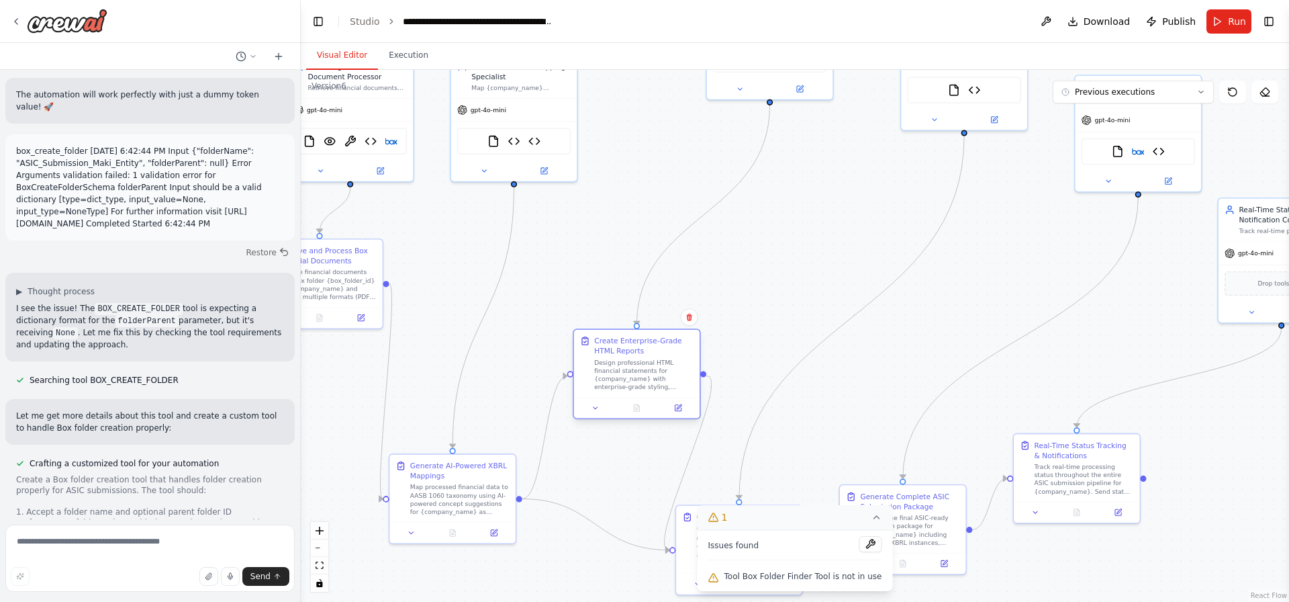
drag, startPoint x: 649, startPoint y: 360, endPoint x: 626, endPoint y: 383, distance: 31.8
click at [626, 383] on div "Design professional HTML financial statements for {company_name} with enterpris…" at bounding box center [643, 374] width 99 height 33
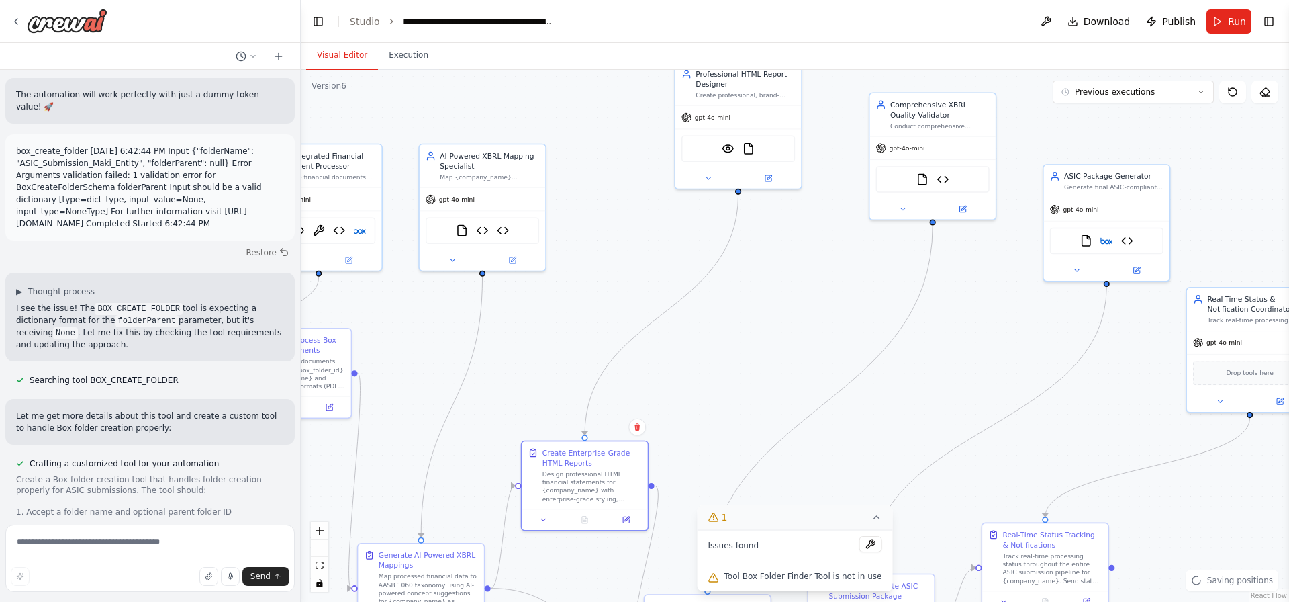
scroll to position [18354, 0]
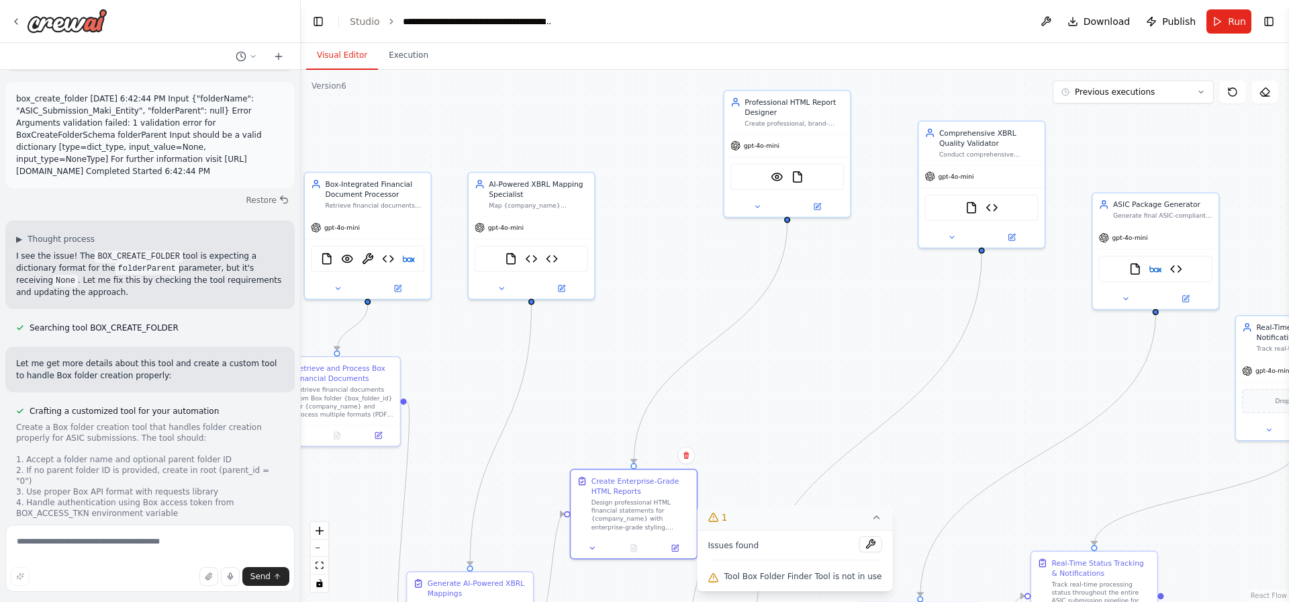
drag, startPoint x: 816, startPoint y: 244, endPoint x: 839, endPoint y: 353, distance: 111.9
click at [839, 353] on div ".deletable-edge-delete-btn { width: 20px; height: 20px; border: 0px solid #ffff…" at bounding box center [795, 336] width 988 height 532
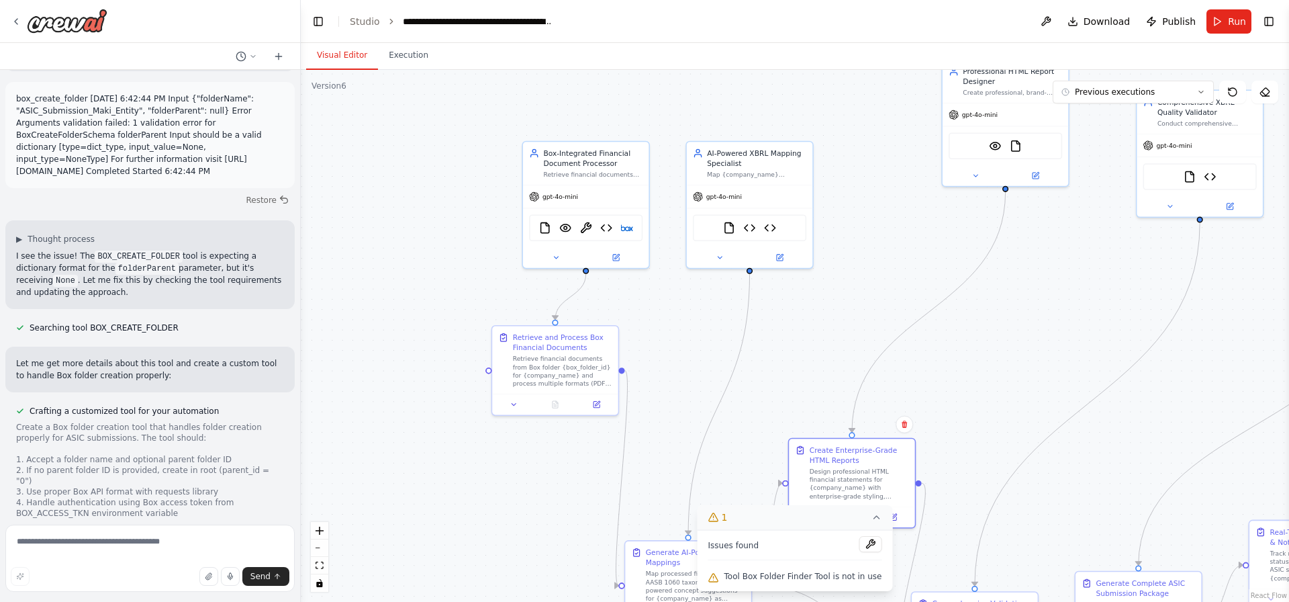
drag, startPoint x: 473, startPoint y: 338, endPoint x: 690, endPoint y: 305, distance: 218.6
click at [690, 305] on div ".deletable-edge-delete-btn { width: 20px; height: 20px; border: 0px solid #ffff…" at bounding box center [795, 336] width 988 height 532
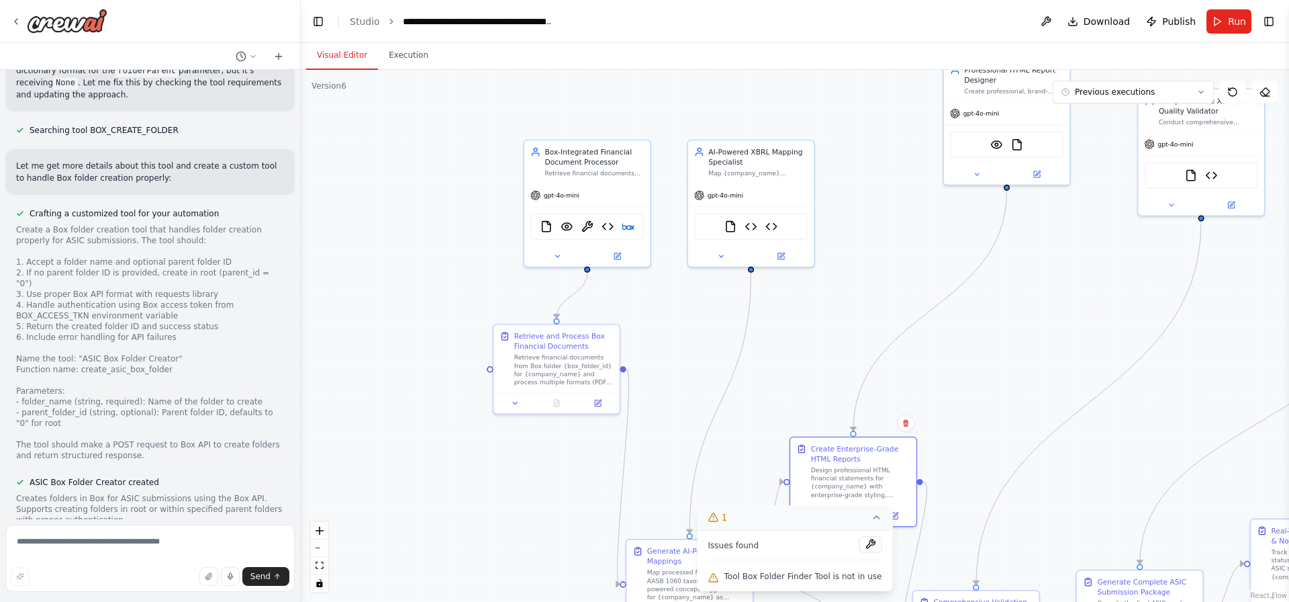
scroll to position [18575, 0]
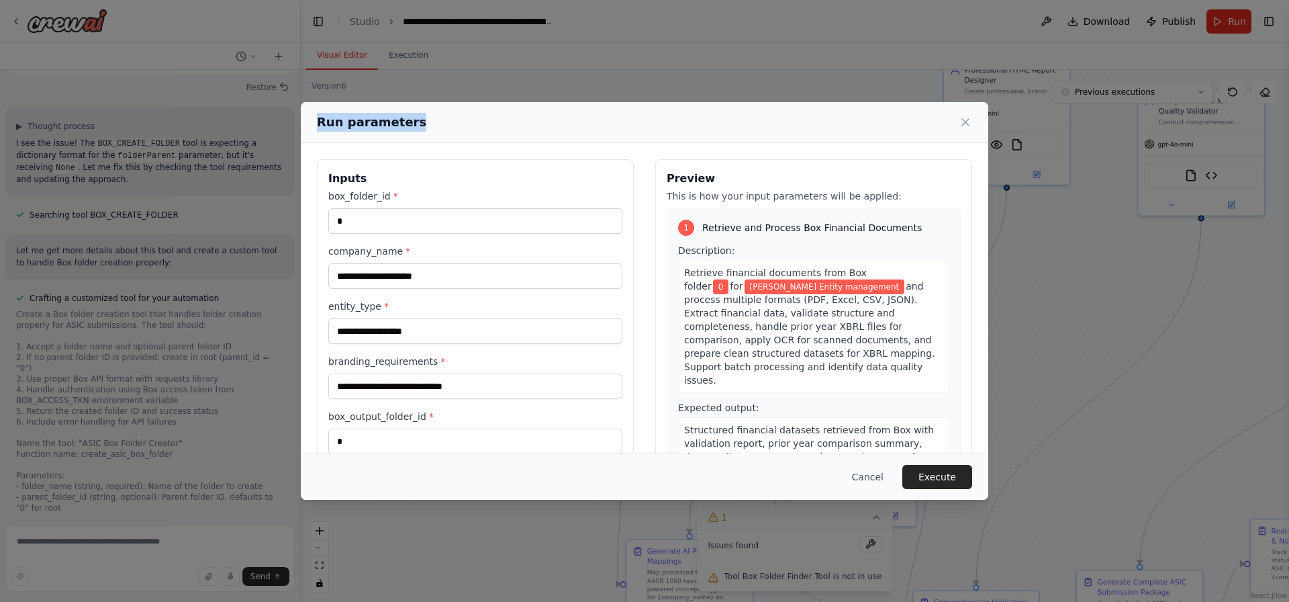
drag, startPoint x: 481, startPoint y: 119, endPoint x: 563, endPoint y: 110, distance: 82.4
click at [563, 110] on div "Run parameters" at bounding box center [645, 122] width 688 height 41
click at [457, 220] on input "*" at bounding box center [475, 221] width 294 height 26
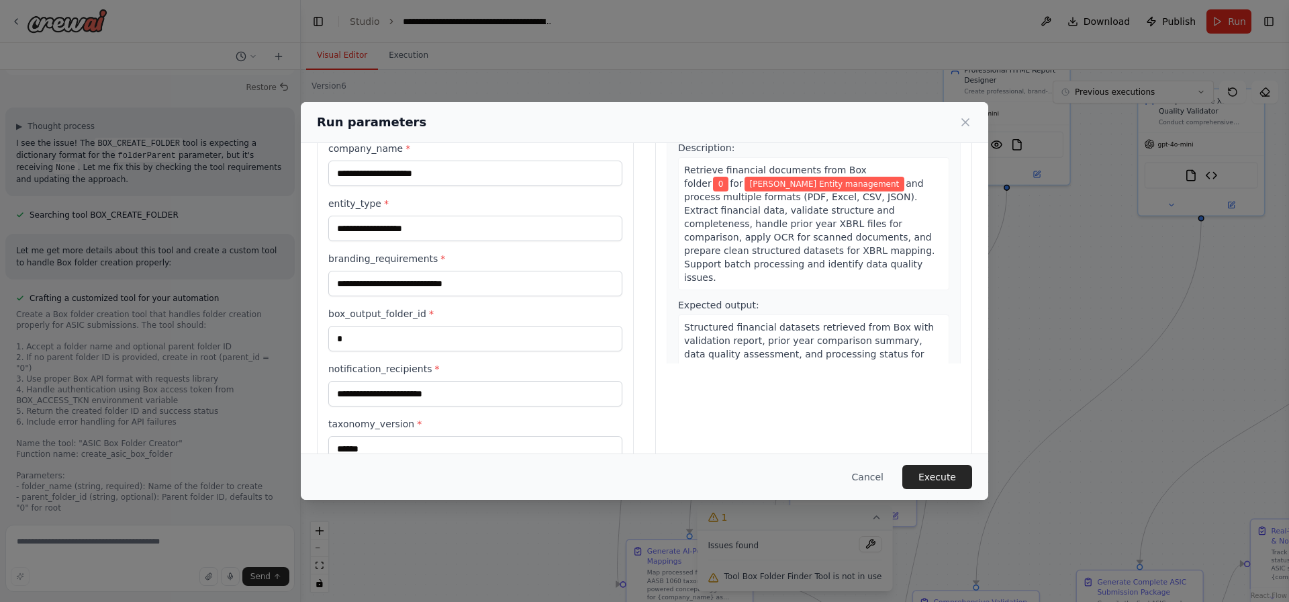
scroll to position [193, 0]
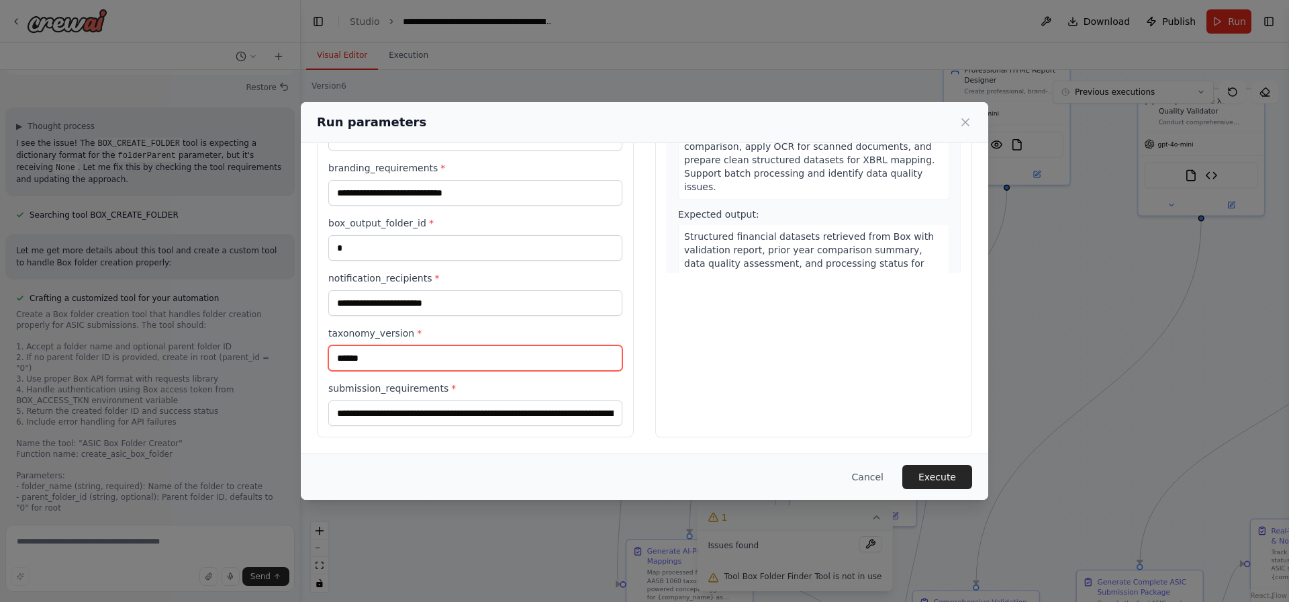
click at [417, 352] on input "******" at bounding box center [475, 358] width 294 height 26
click at [426, 357] on input "******" at bounding box center [475, 358] width 294 height 26
click at [943, 468] on button "Execute" at bounding box center [937, 477] width 70 height 24
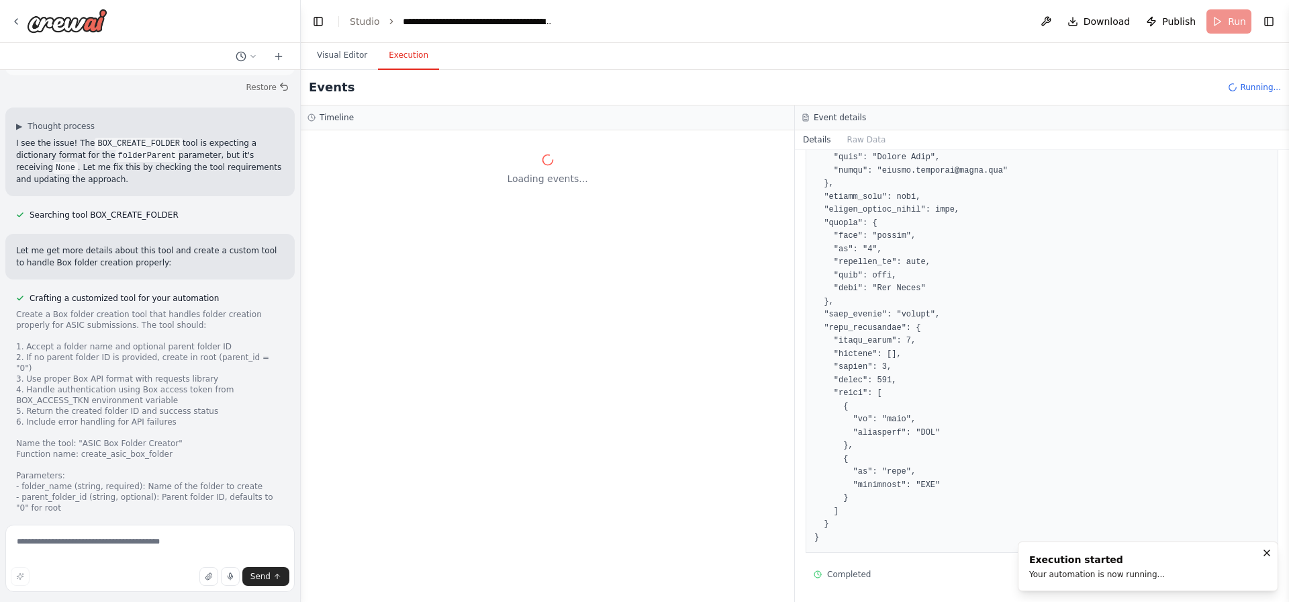
scroll to position [687, 0]
click at [332, 58] on button "Visual Editor" at bounding box center [342, 56] width 72 height 28
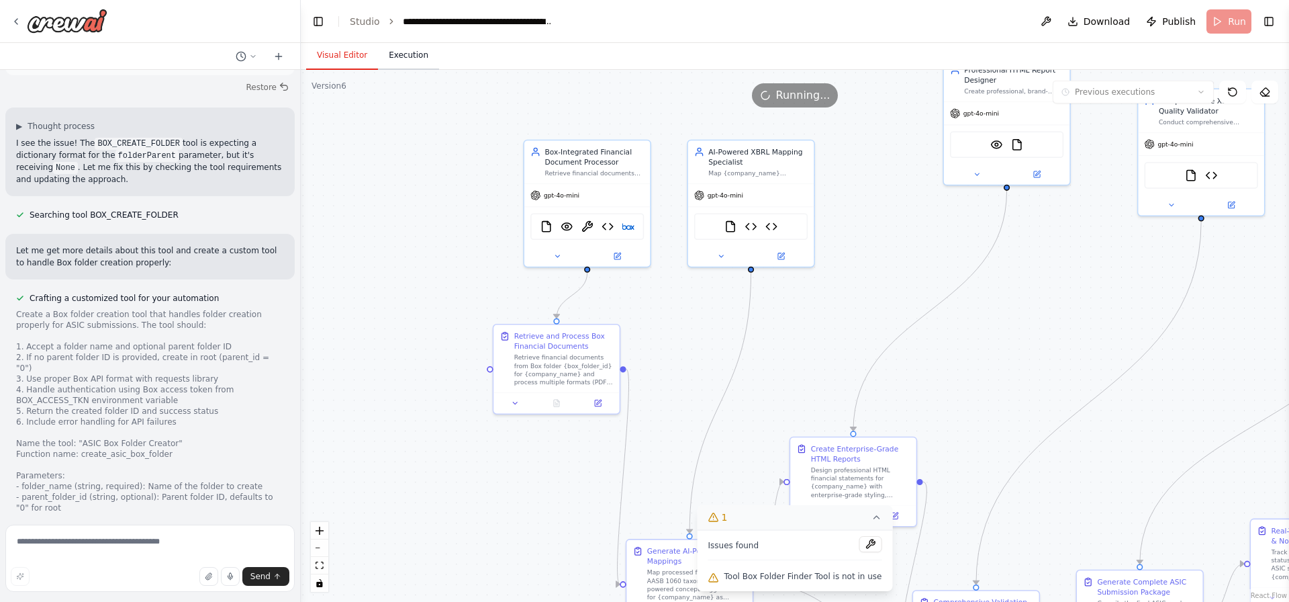
click at [397, 56] on button "Execution" at bounding box center [408, 56] width 61 height 28
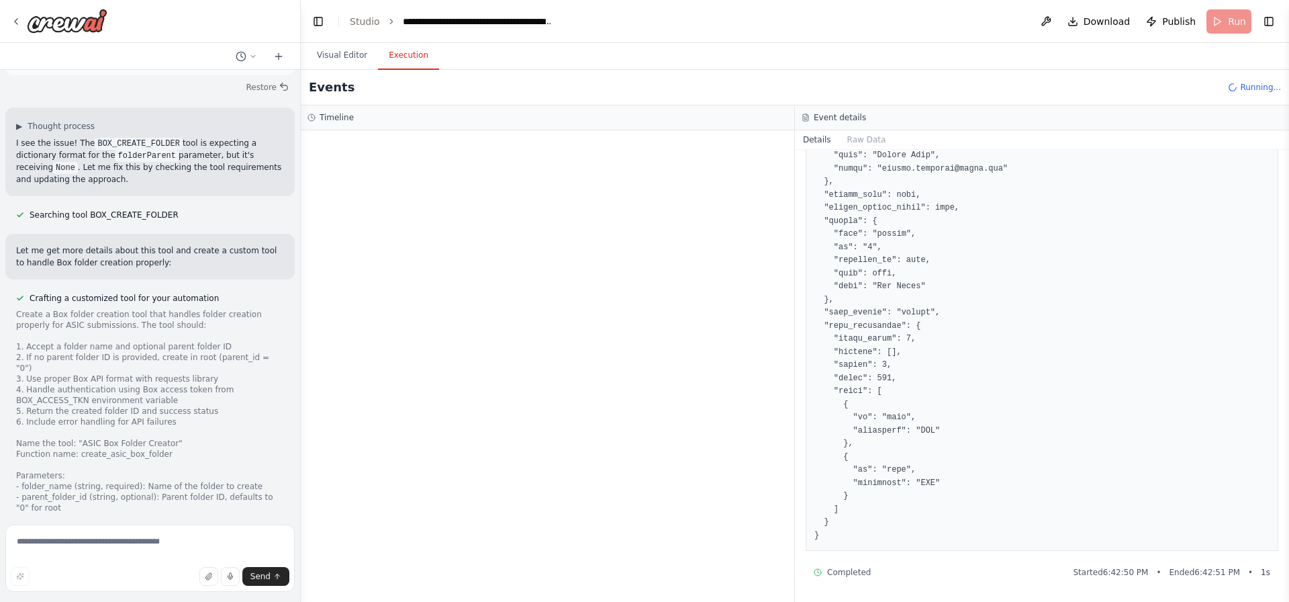
click at [357, 97] on div "Events Running..." at bounding box center [795, 88] width 988 height 36
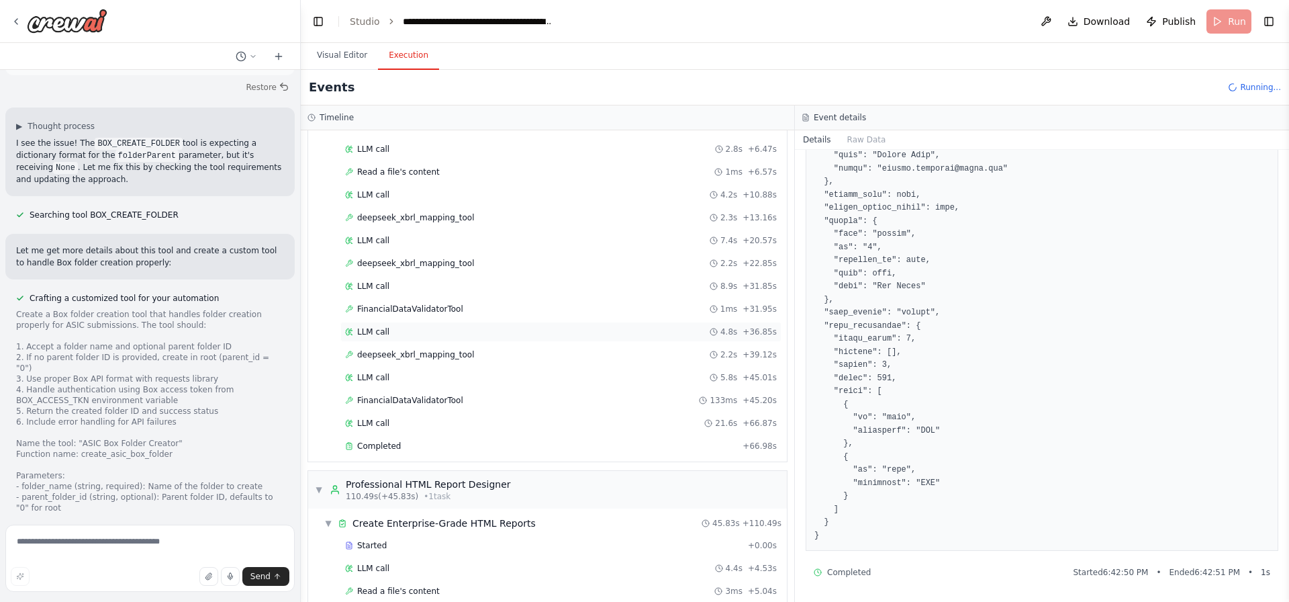
scroll to position [1012, 0]
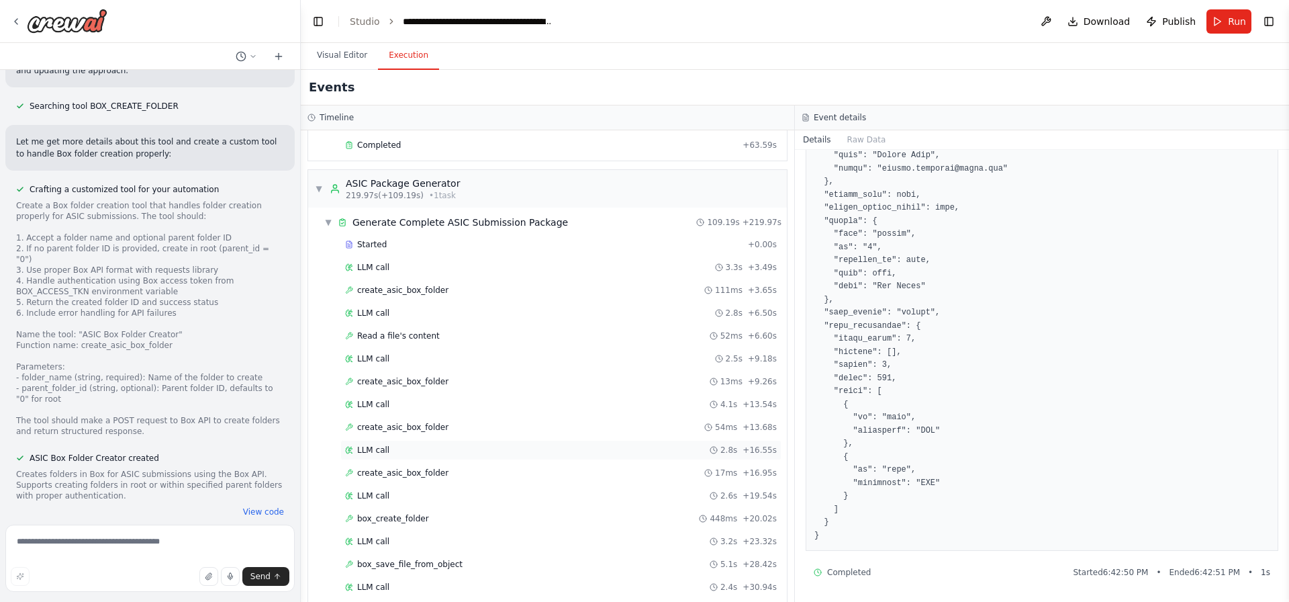
scroll to position [2102, 0]
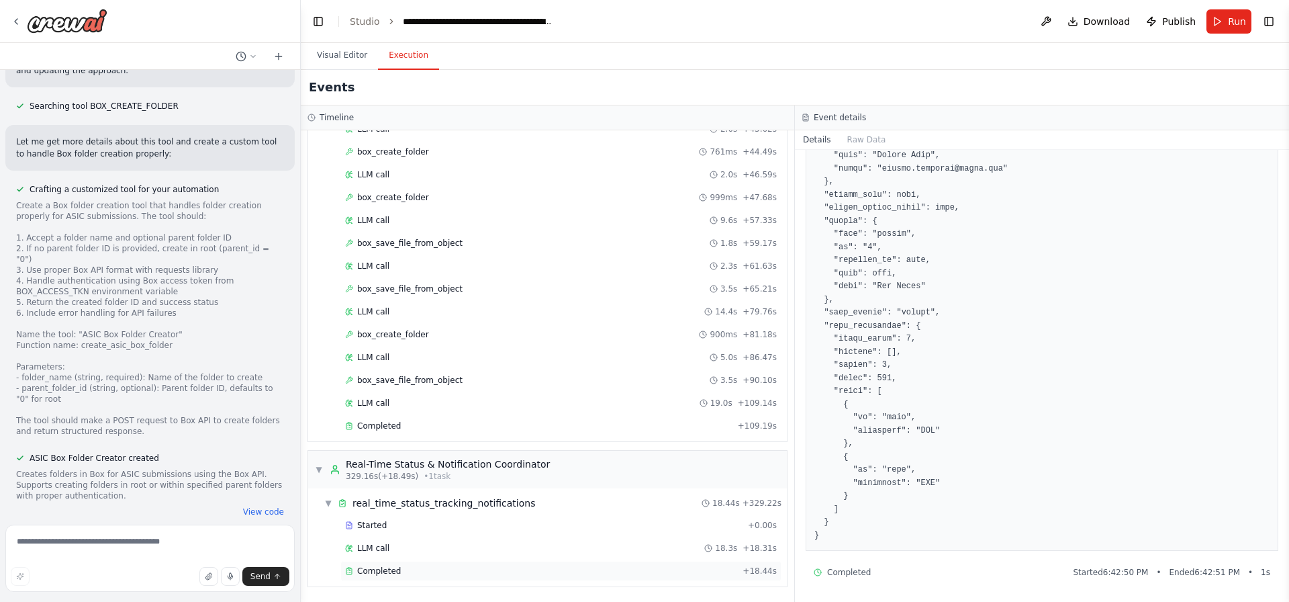
click at [359, 567] on span "Completed" at bounding box center [379, 570] width 44 height 11
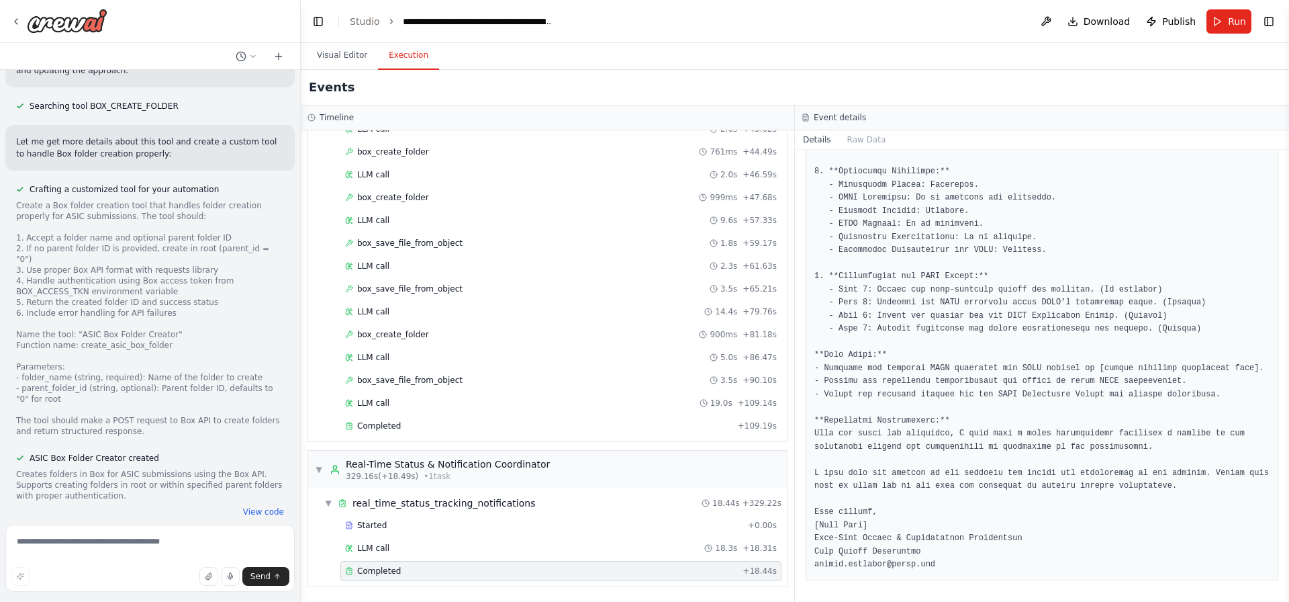
scroll to position [576, 0]
click at [1002, 265] on pre at bounding box center [1041, 171] width 455 height 799
click at [935, 438] on pre at bounding box center [1041, 171] width 455 height 799
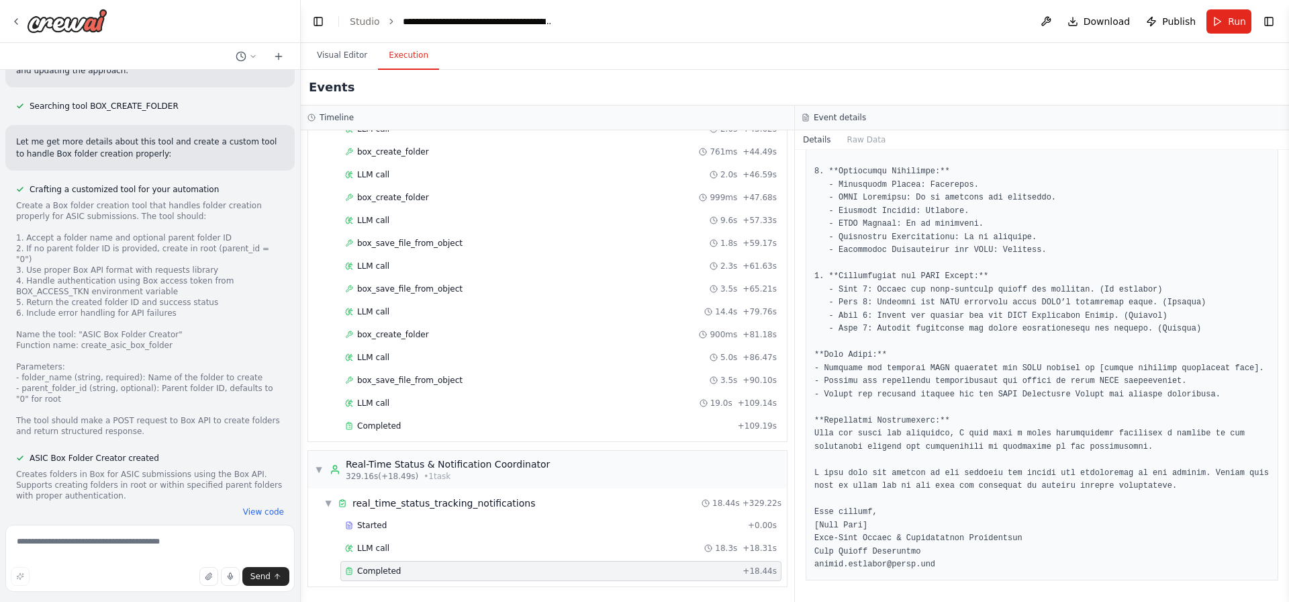
click at [935, 438] on pre at bounding box center [1041, 171] width 455 height 799
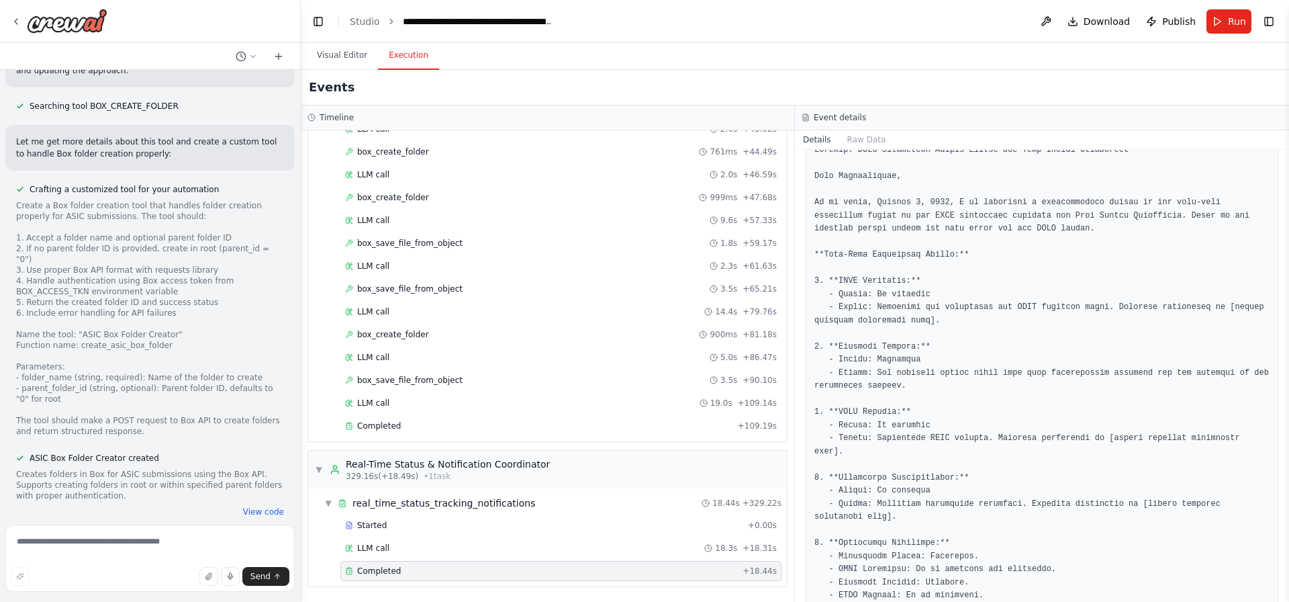
scroll to position [60, 0]
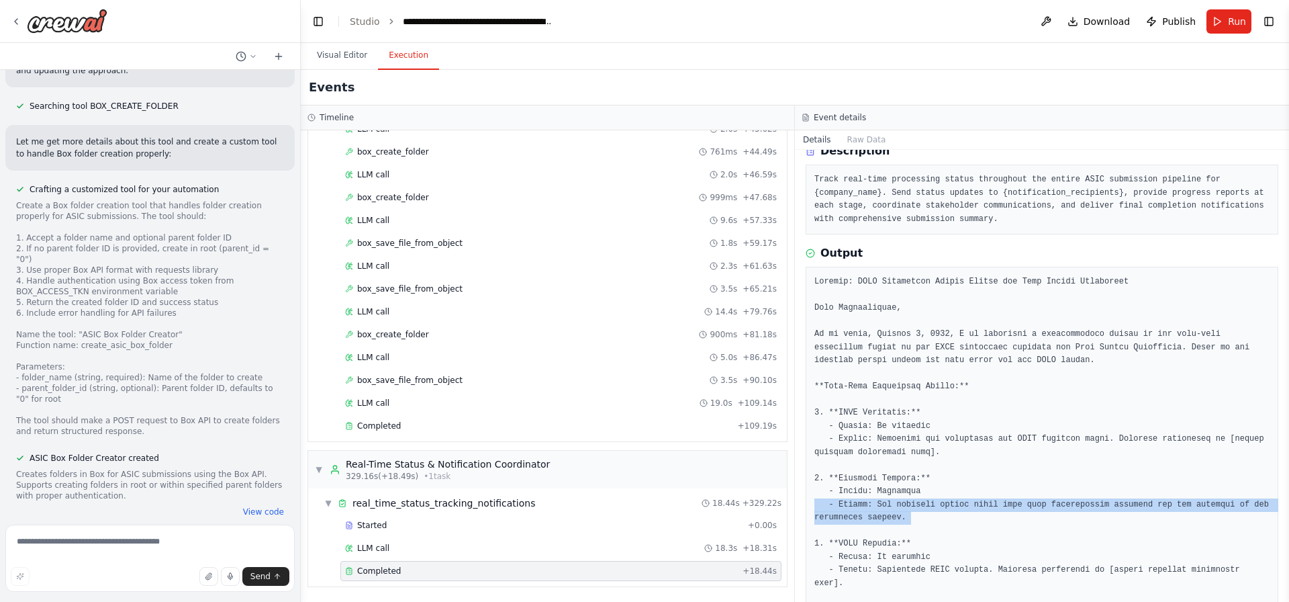
click at [877, 184] on pre "Track real-time processing status throughout the entire ASIC submission pipelin…" at bounding box center [1041, 199] width 455 height 52
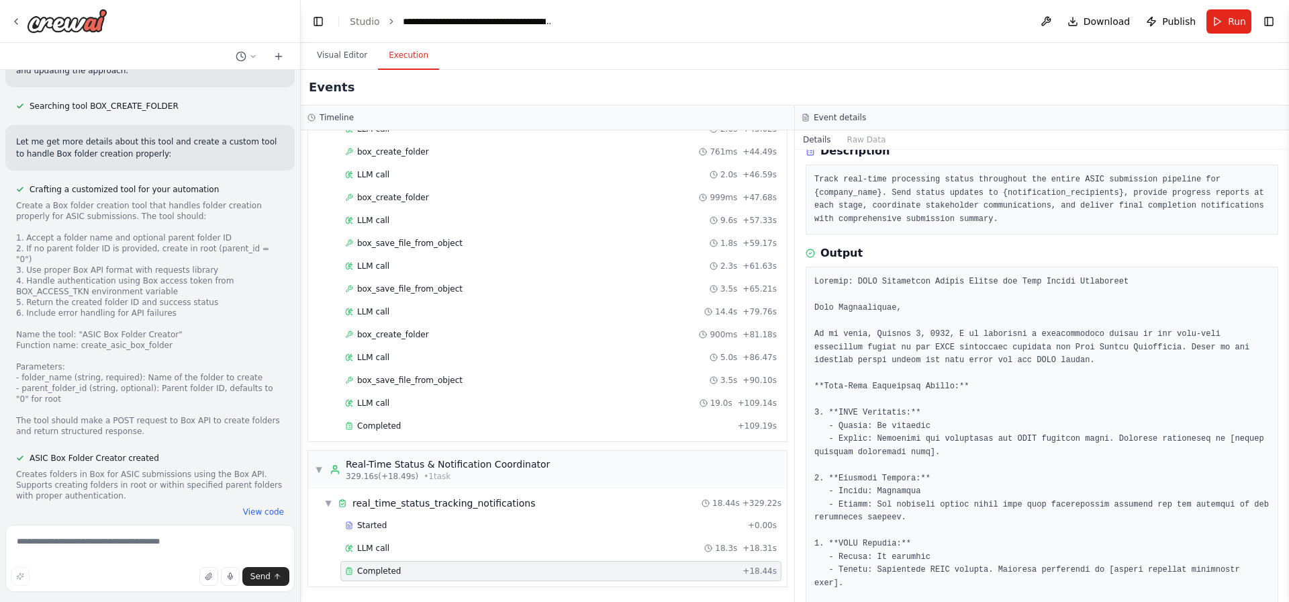
click at [877, 184] on pre "Track real-time processing status throughout the entire ASIC submission pipelin…" at bounding box center [1041, 199] width 455 height 52
click at [867, 140] on button "Raw Data" at bounding box center [866, 139] width 55 height 19
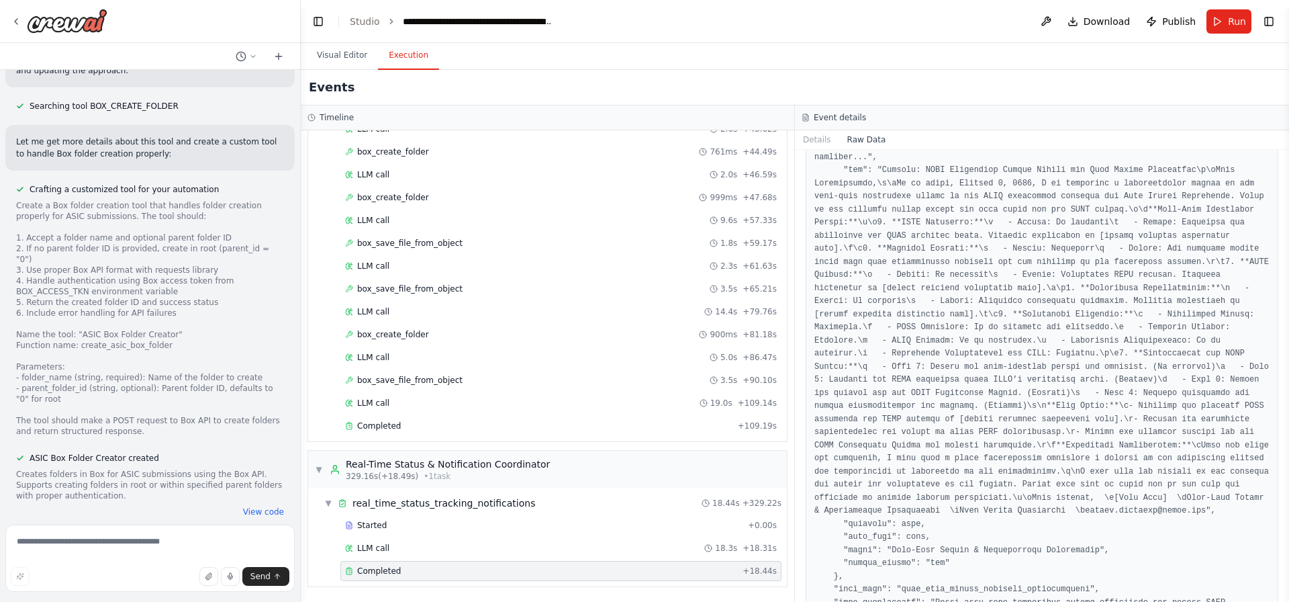
scroll to position [1021, 0]
click at [440, 502] on span "real_time_status_tracking_notifications" at bounding box center [443, 502] width 183 height 13
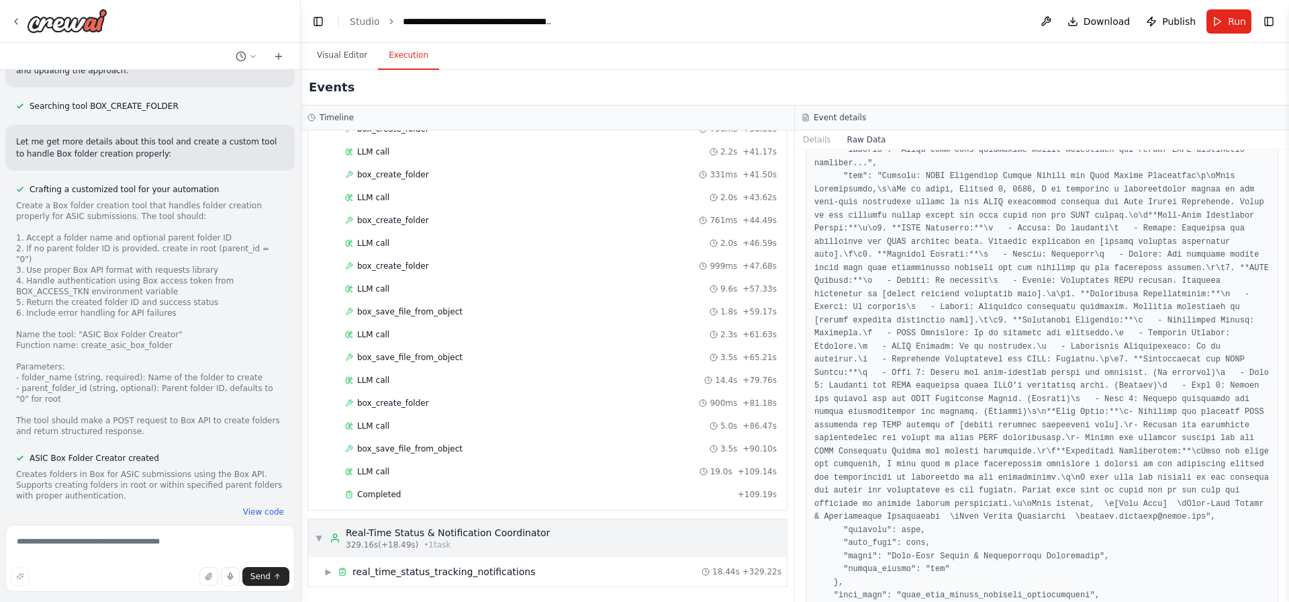
click at [411, 544] on div "329.16s (+18.49s) • 1 task" at bounding box center [448, 544] width 204 height 11
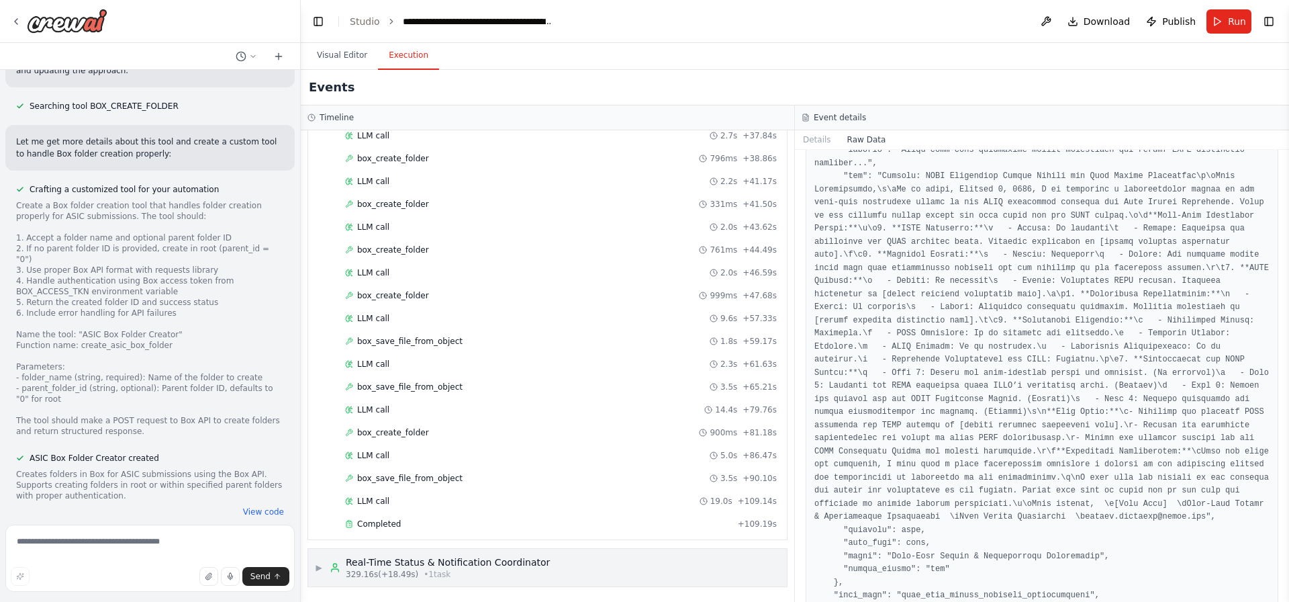
scroll to position [2003, 0]
click at [417, 515] on div "Completed + 109.19s" at bounding box center [560, 524] width 441 height 20
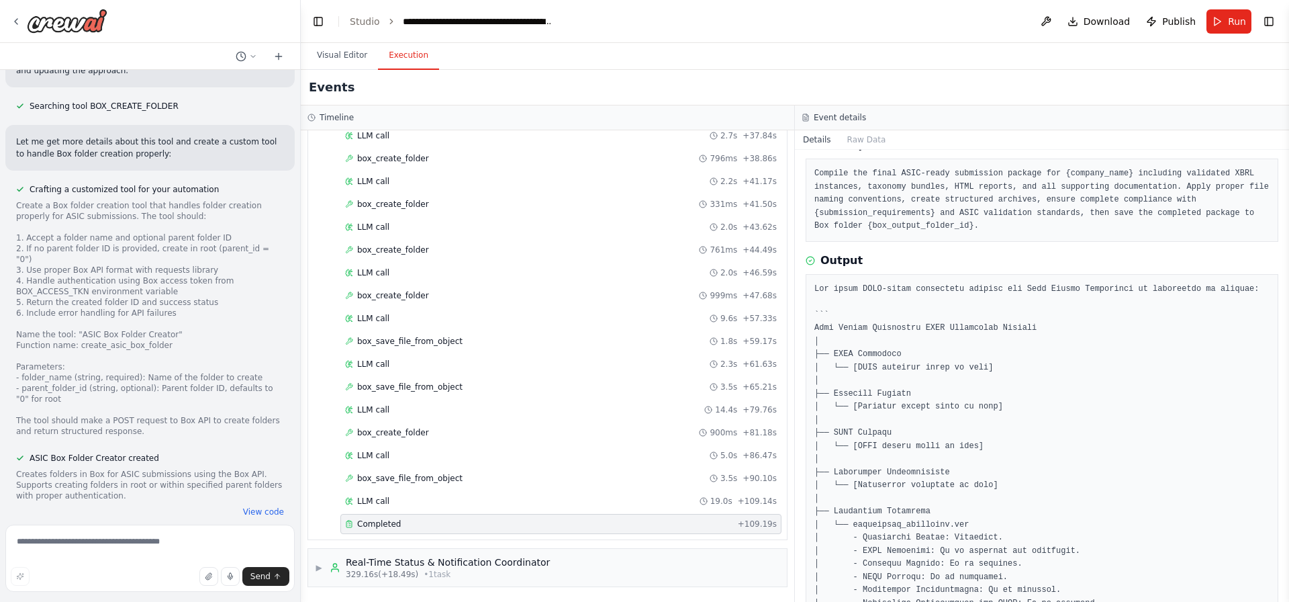
scroll to position [0, 0]
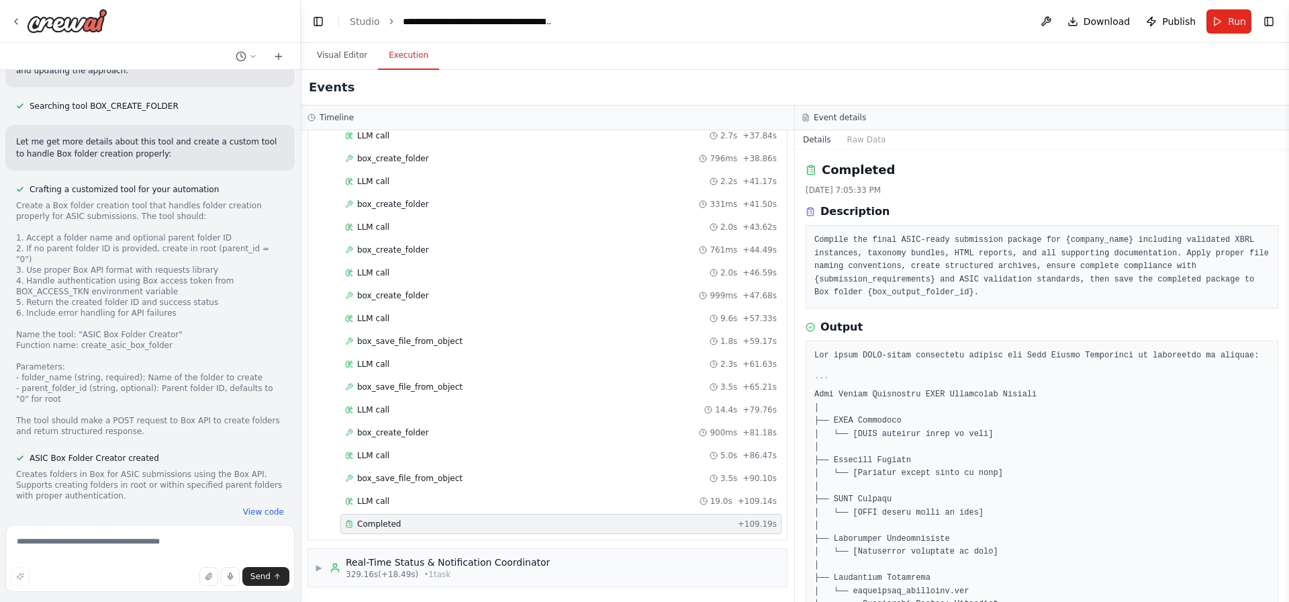
click at [996, 365] on pre at bounding box center [1041, 565] width 455 height 432
click at [377, 492] on div "LLM call 19.0s + 109.14s" at bounding box center [560, 501] width 441 height 20
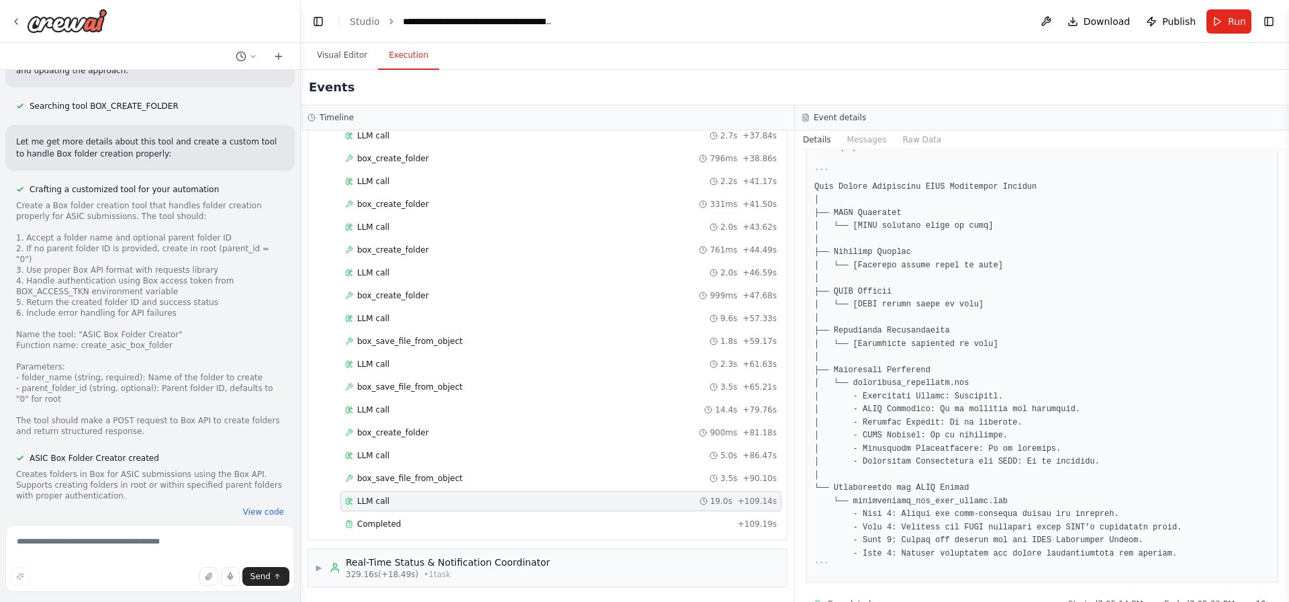
scroll to position [677, 0]
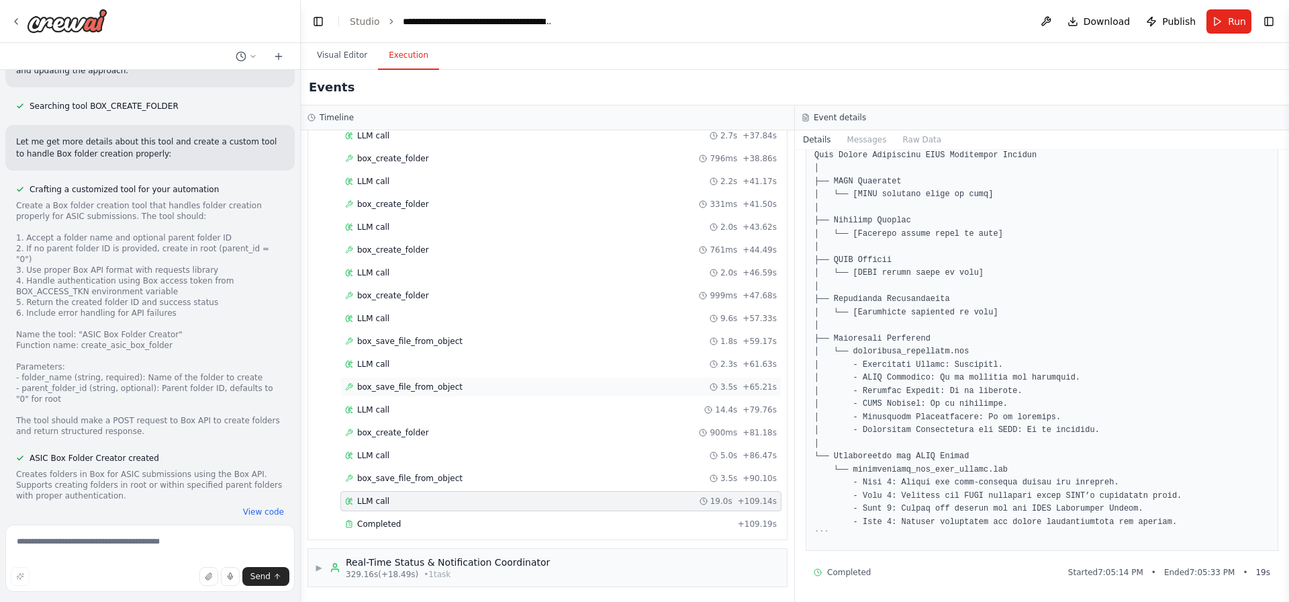
click at [378, 384] on span "box_save_file_from_object" at bounding box center [409, 386] width 105 height 11
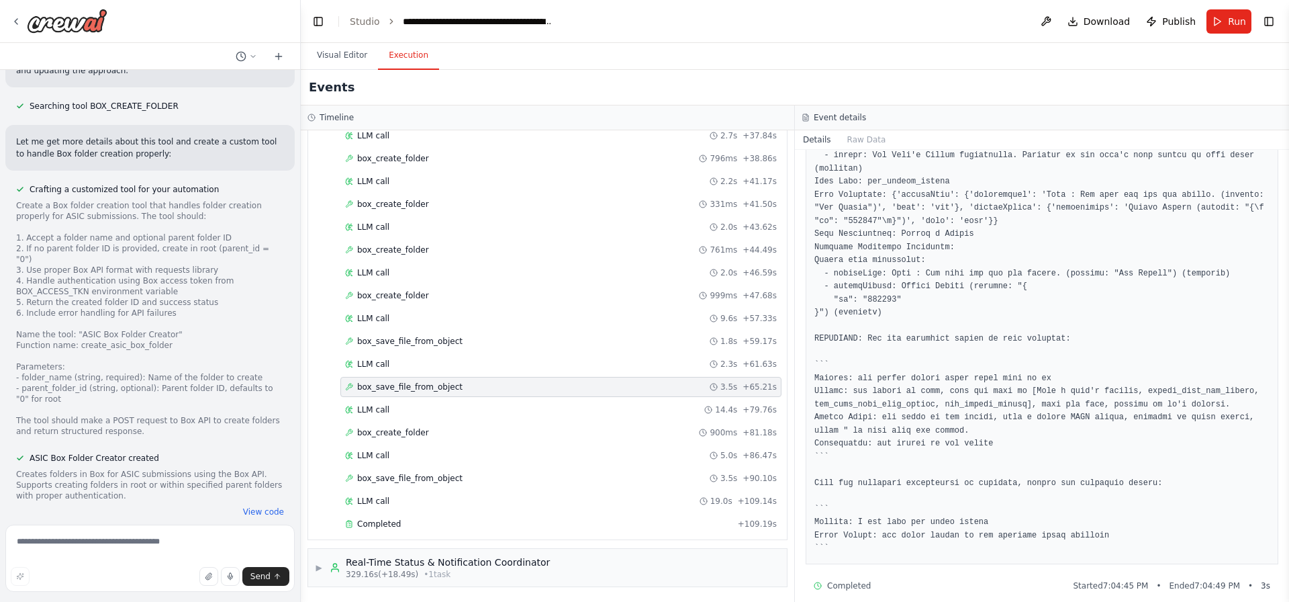
scroll to position [674, 0]
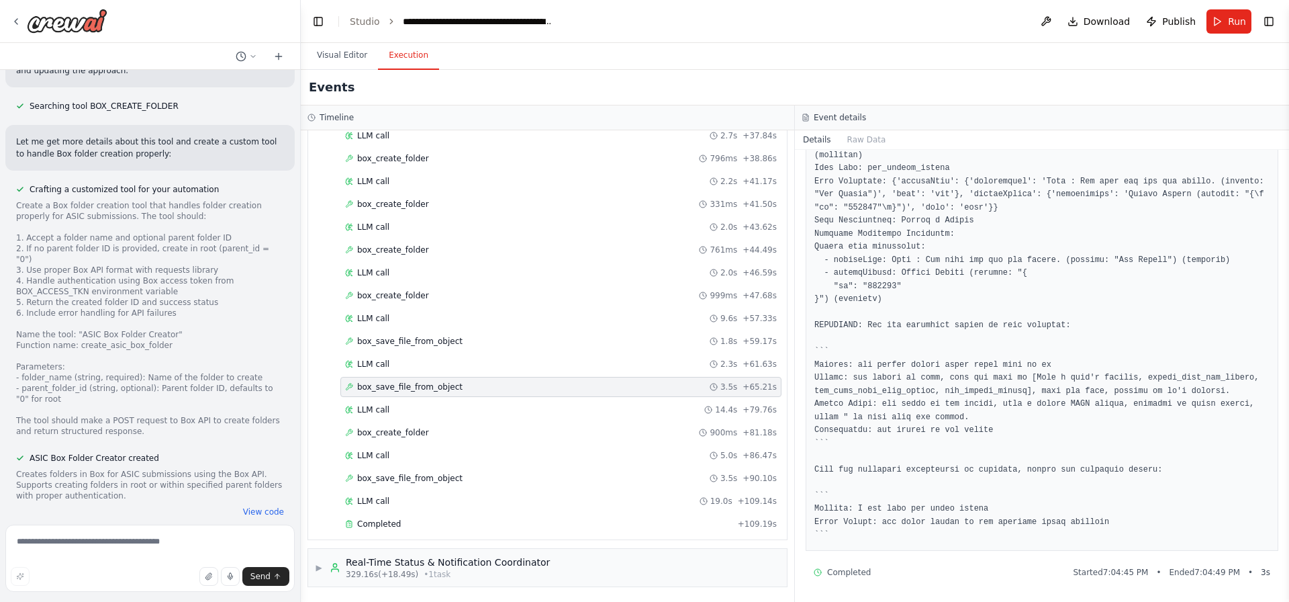
click at [930, 366] on pre at bounding box center [1041, 90] width 455 height 904
click at [967, 382] on pre at bounding box center [1041, 90] width 455 height 904
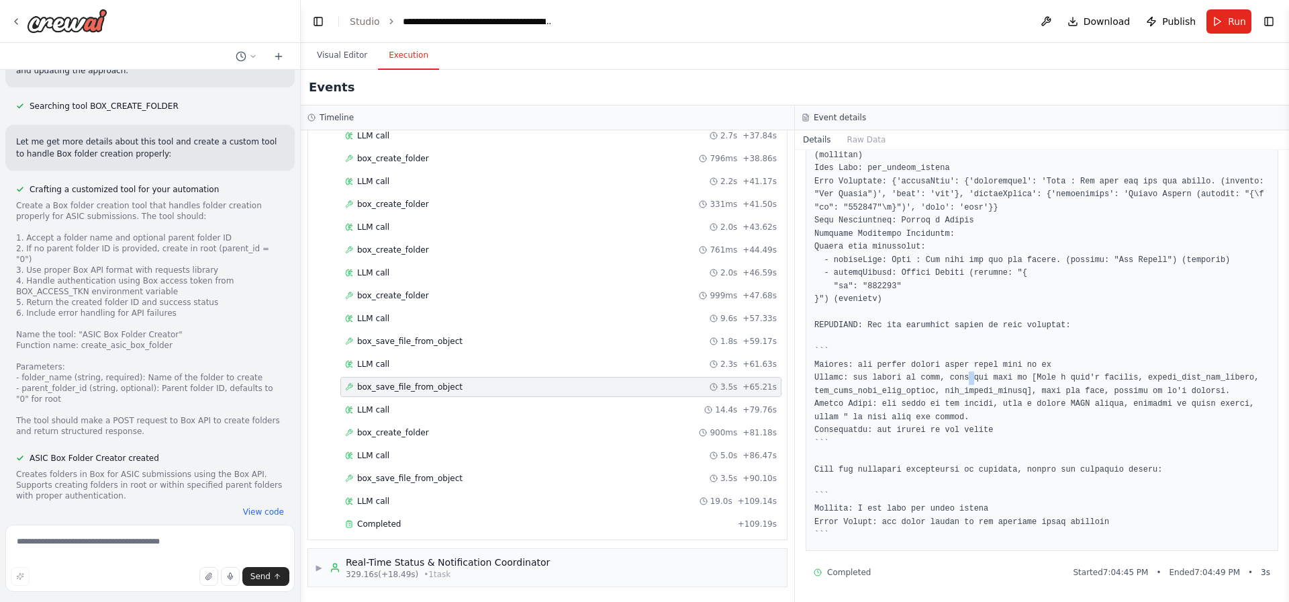
click at [967, 382] on pre at bounding box center [1041, 90] width 455 height 904
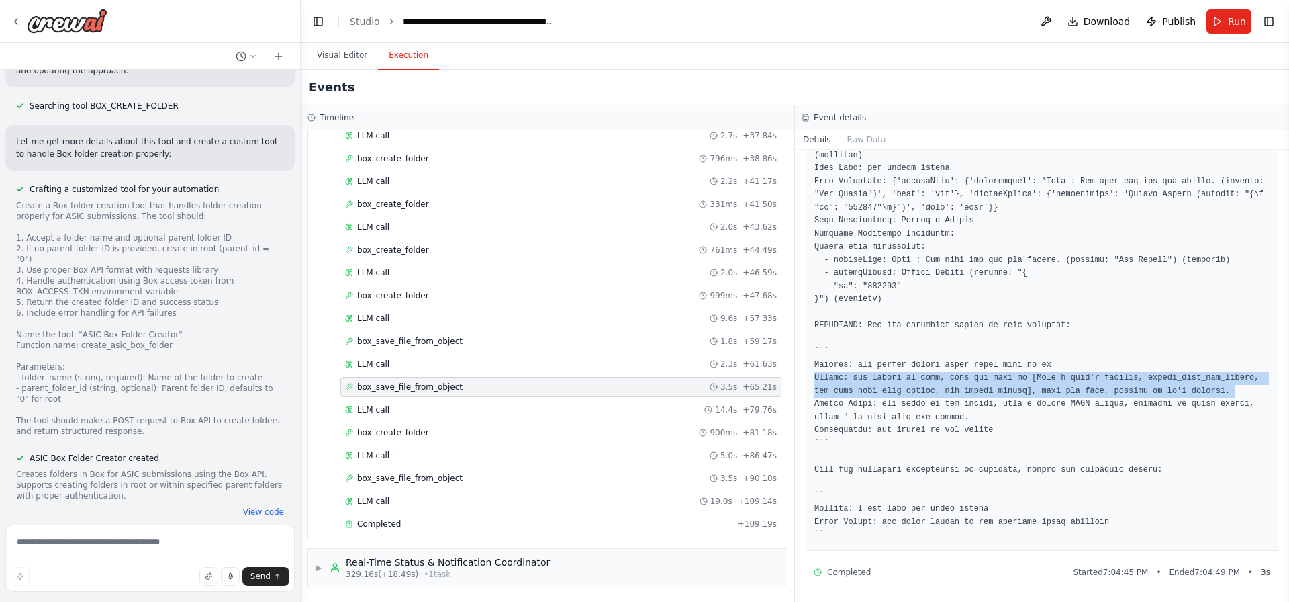
click at [964, 427] on pre at bounding box center [1041, 90] width 455 height 904
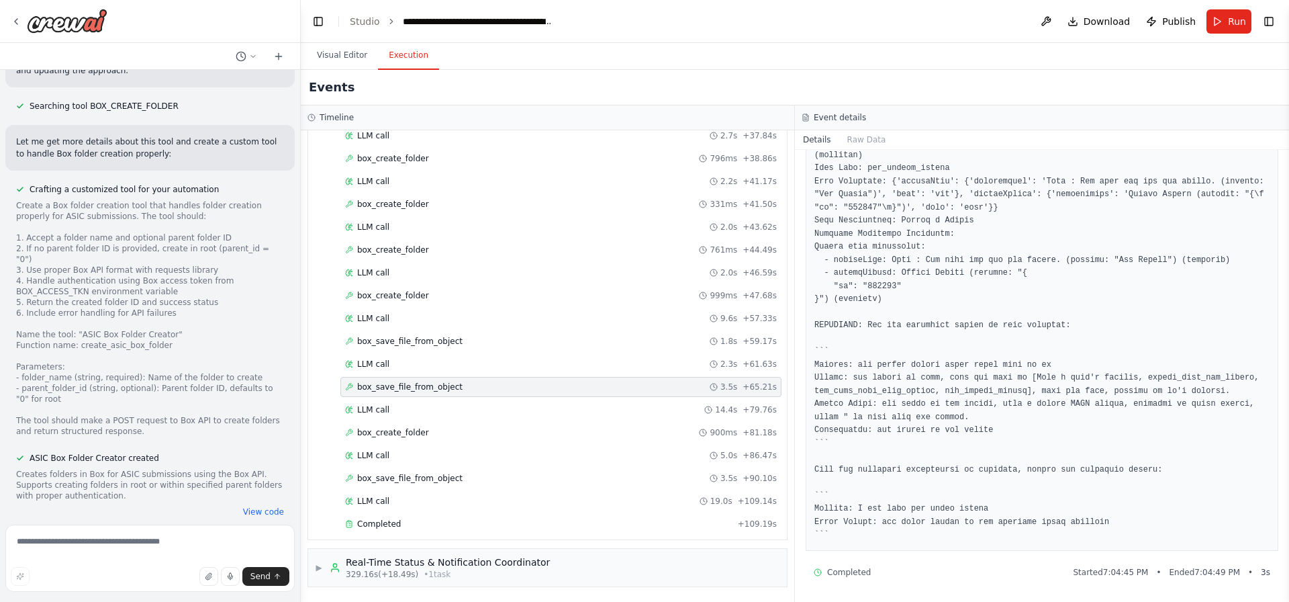
click at [964, 427] on pre at bounding box center [1041, 90] width 455 height 904
click at [937, 326] on pre at bounding box center [1041, 90] width 455 height 904
click at [948, 522] on pre at bounding box center [1041, 90] width 455 height 904
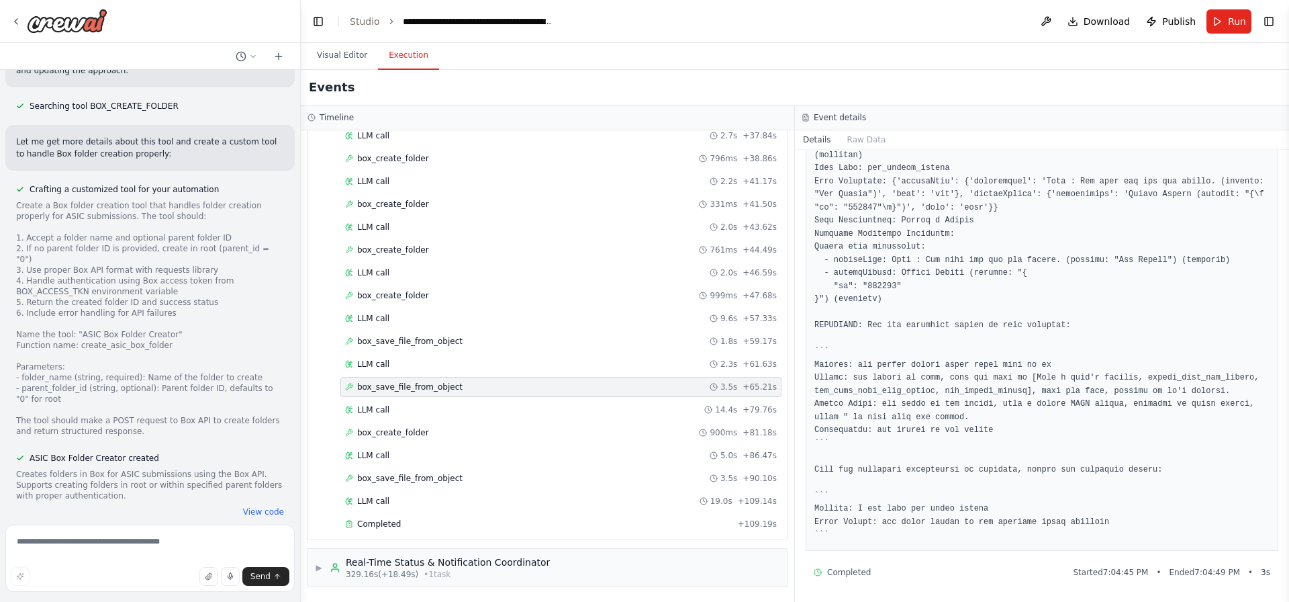
click at [948, 522] on pre at bounding box center [1041, 90] width 455 height 904
click at [402, 290] on span "box_create_folder" at bounding box center [393, 295] width 72 height 11
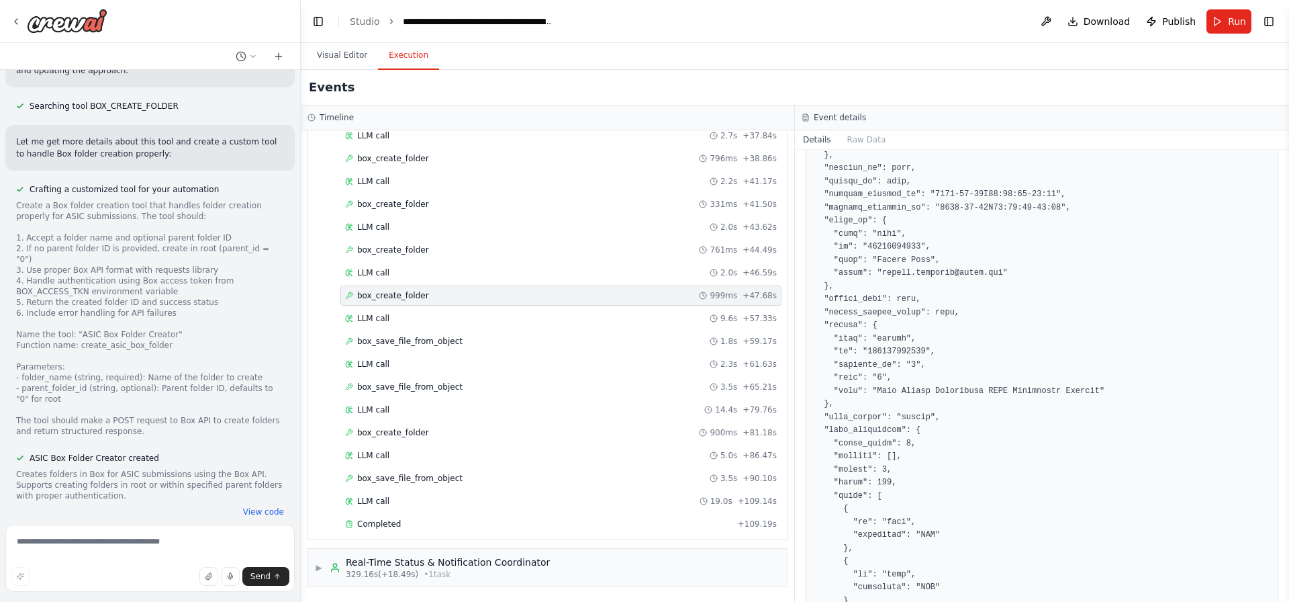
scroll to position [661, 0]
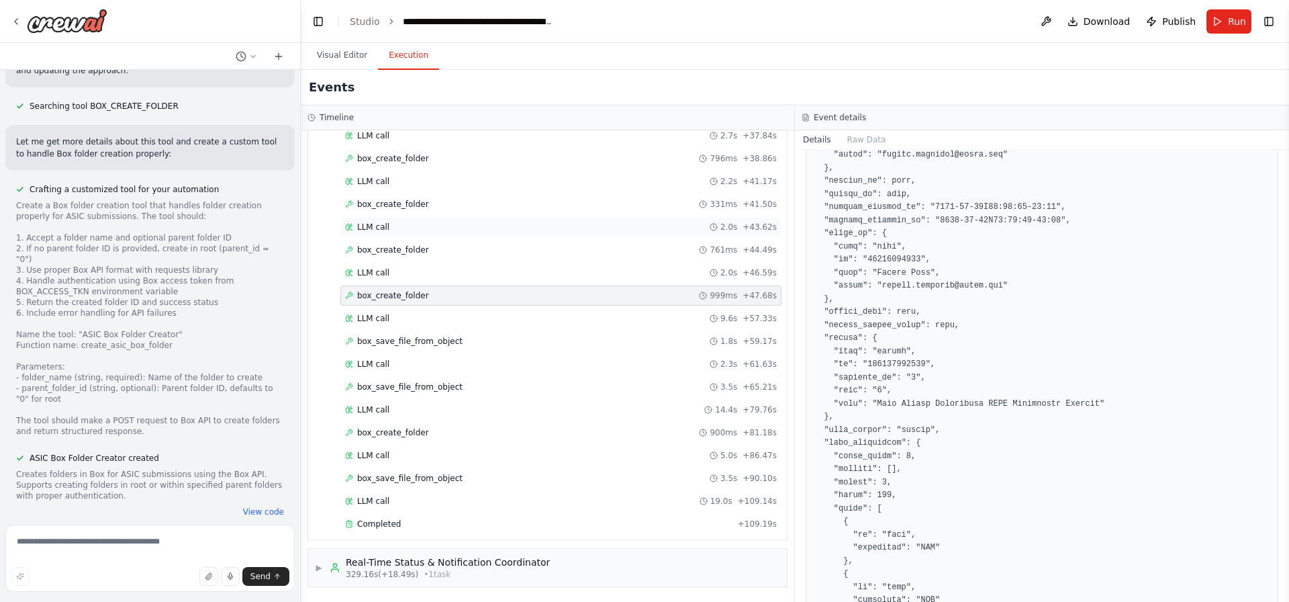
click at [434, 219] on div "LLM call 2.0s + 43.62s" at bounding box center [560, 227] width 441 height 20
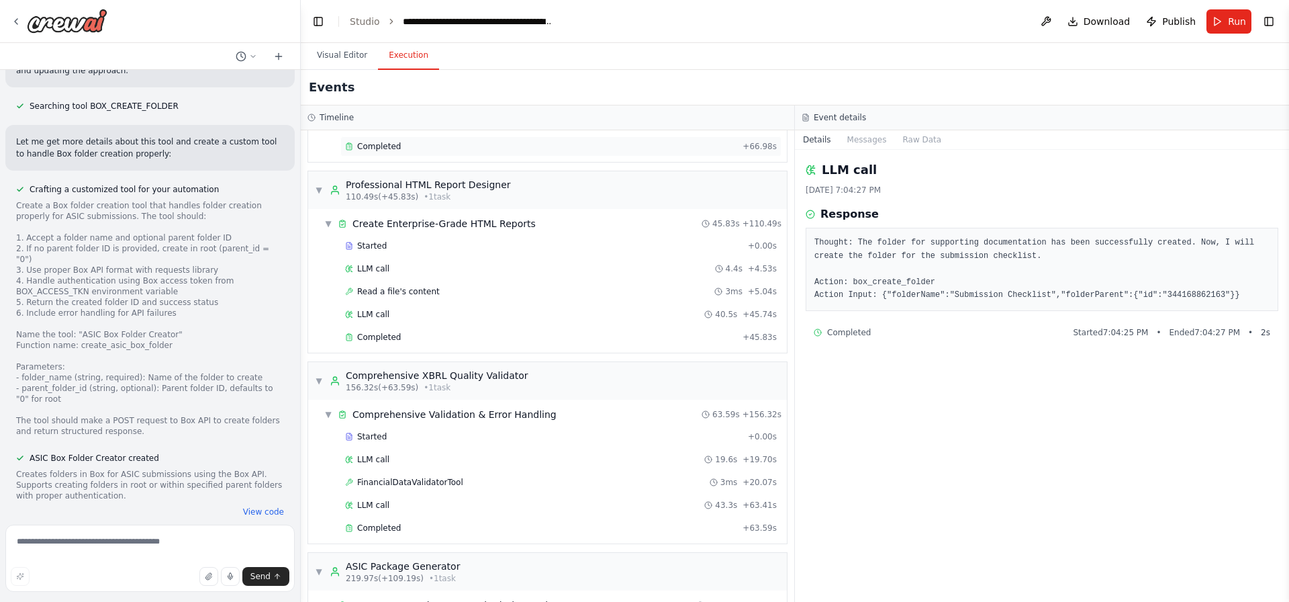
scroll to position [1230, 0]
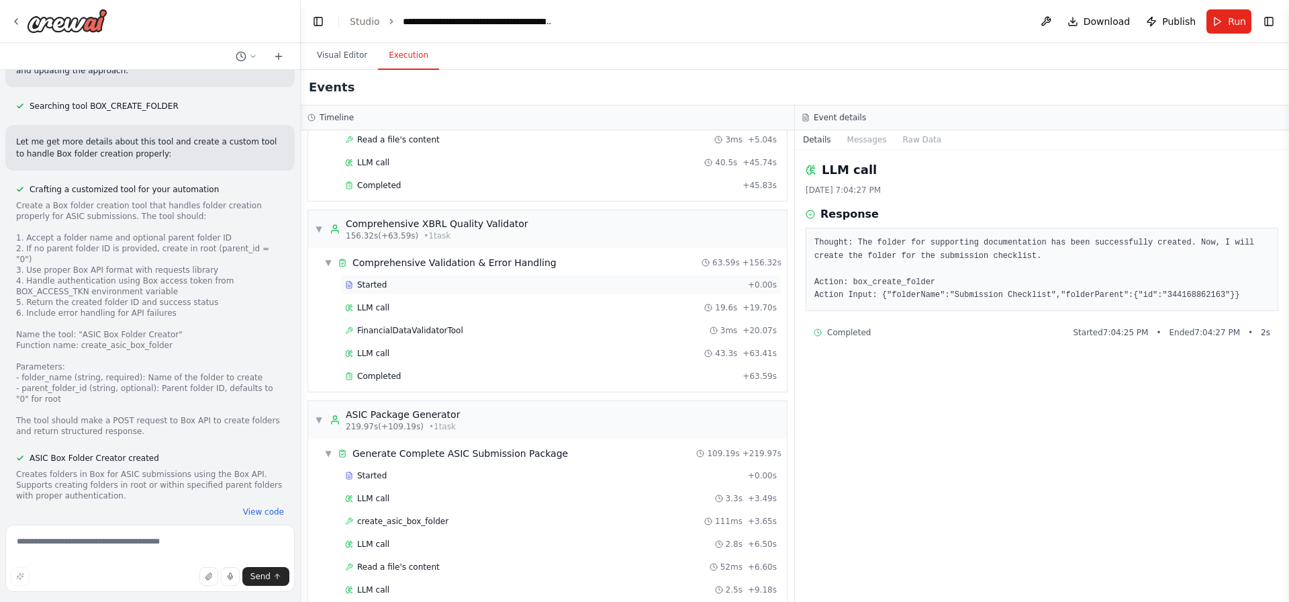
click at [440, 279] on div "Started + 0.00s" at bounding box center [560, 285] width 441 height 20
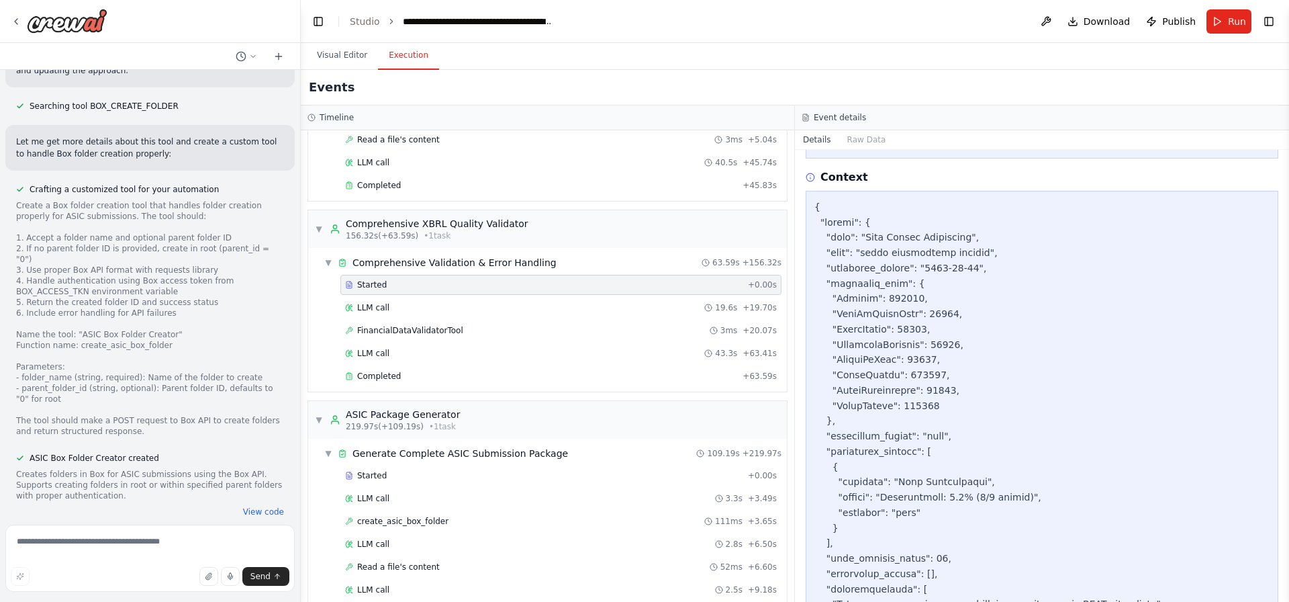
scroll to position [0, 0]
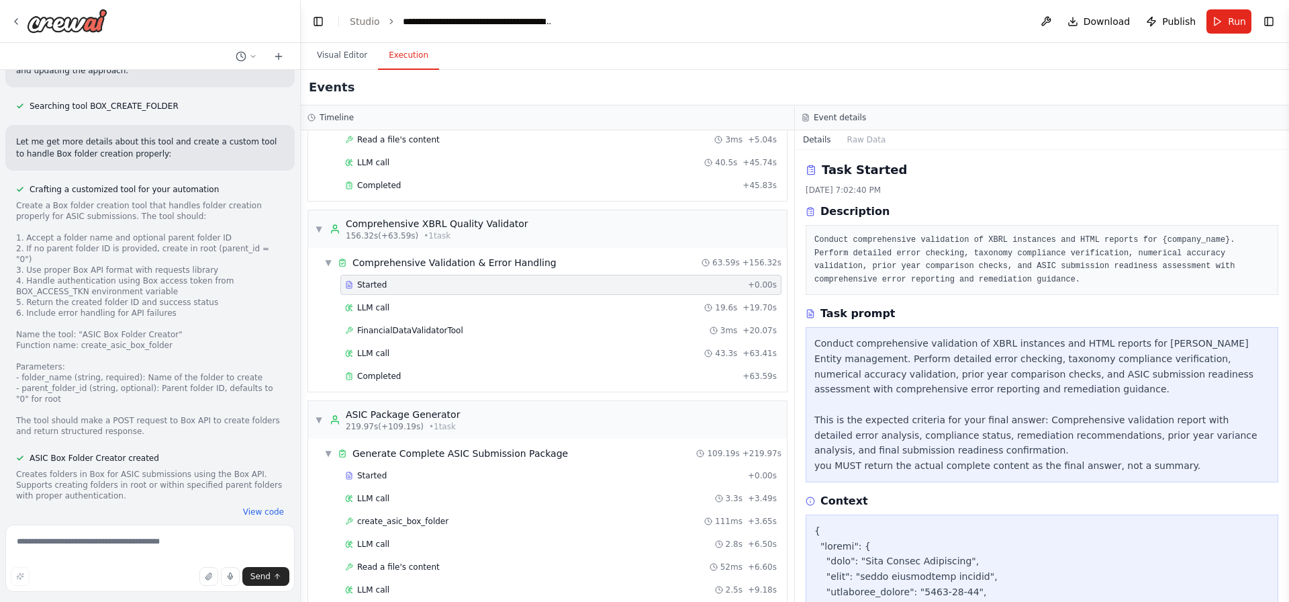
click at [925, 254] on pre "Conduct comprehensive validation of XBRL instances and HTML reports for {compan…" at bounding box center [1041, 260] width 455 height 52
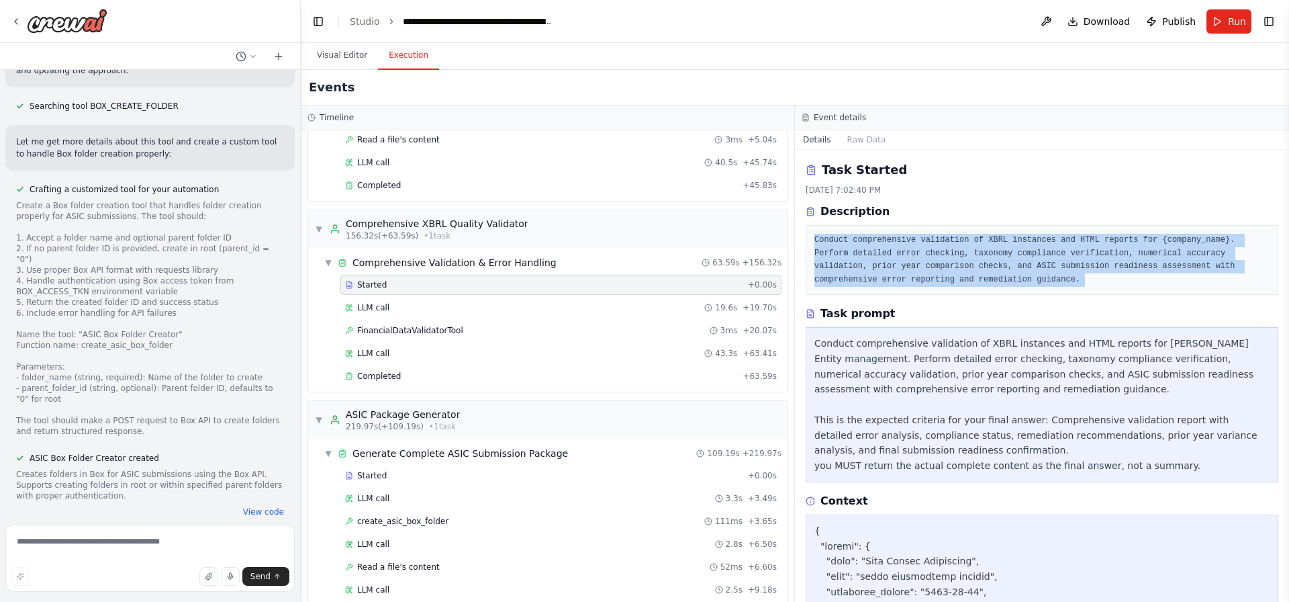
click at [925, 254] on pre "Conduct comprehensive validation of XBRL instances and HTML reports for {compan…" at bounding box center [1041, 260] width 455 height 52
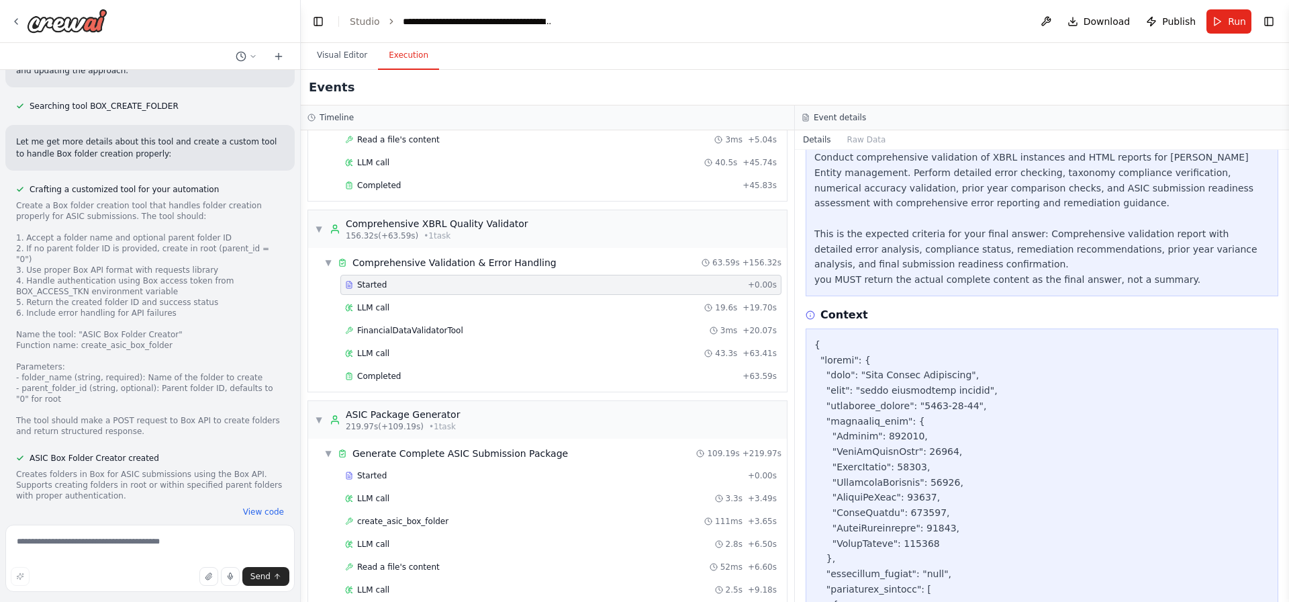
scroll to position [183, 0]
click at [383, 257] on span "Comprehensive Validation & Error Handling" at bounding box center [454, 262] width 204 height 13
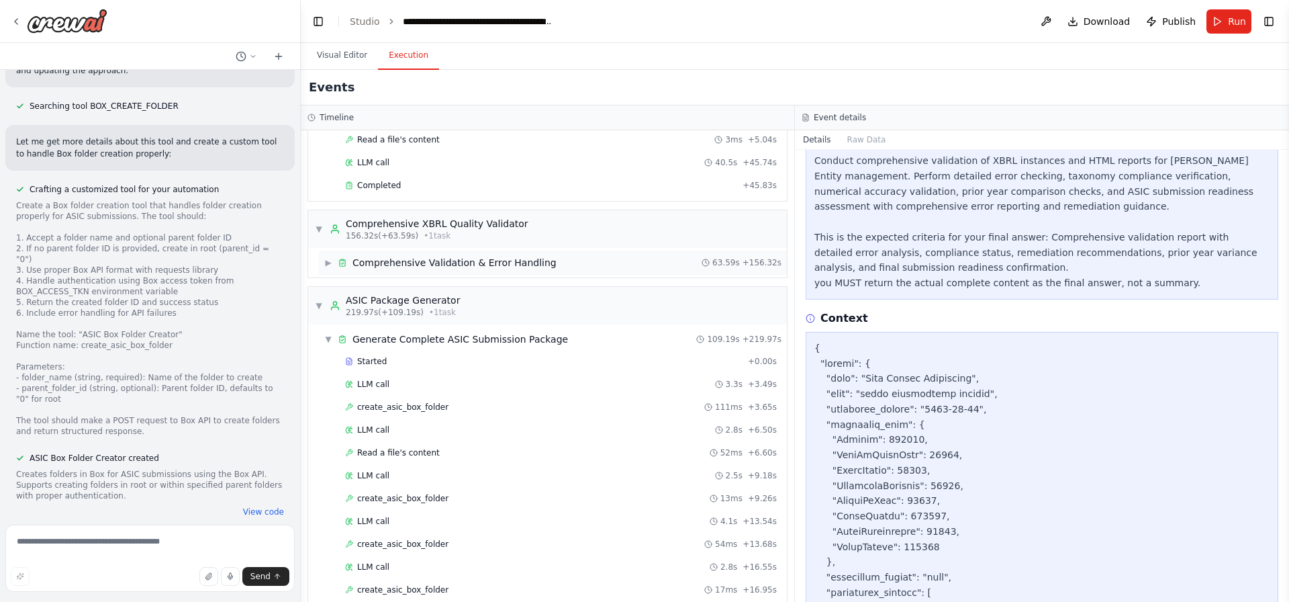
click at [391, 251] on div "▶ Comprehensive Validation & Error Handling 63.59s + 156.32s" at bounding box center [553, 262] width 468 height 24
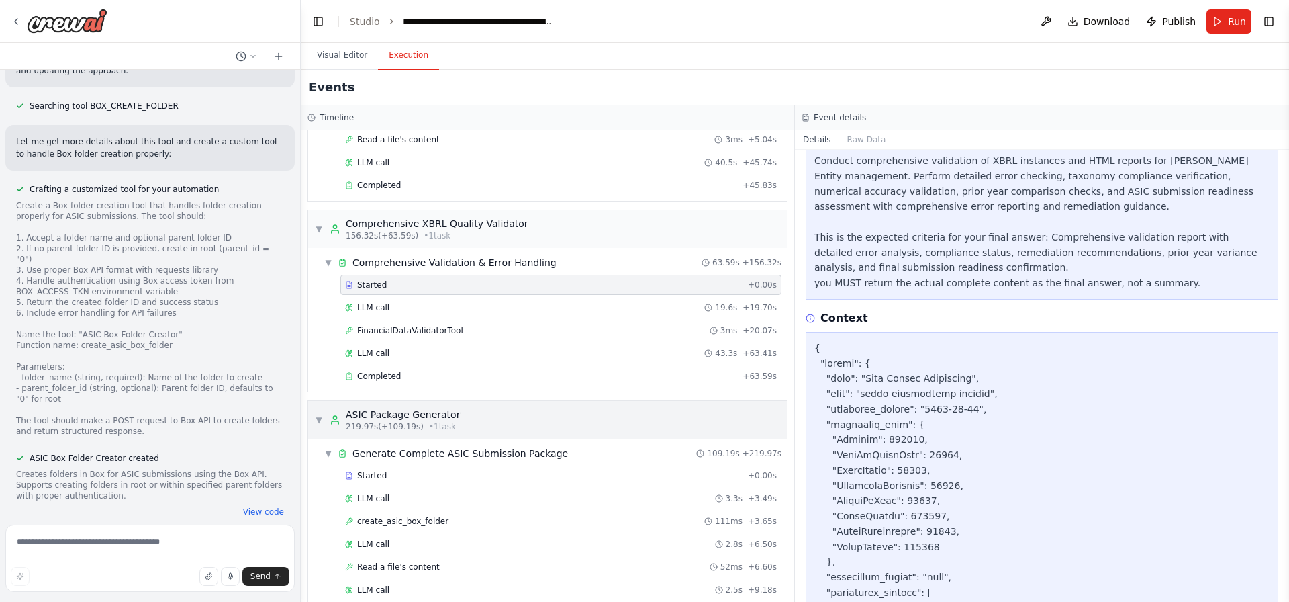
click at [410, 417] on div "ASIC Package Generator" at bounding box center [403, 414] width 114 height 13
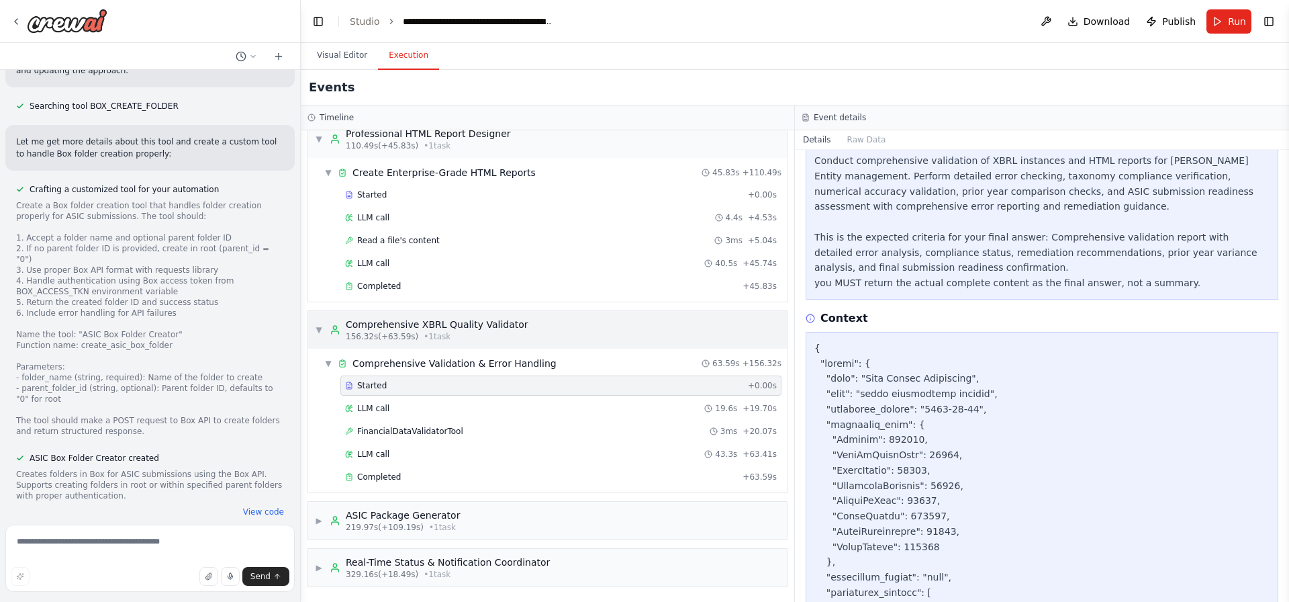
click at [434, 331] on span "• 1 task" at bounding box center [437, 336] width 27 height 11
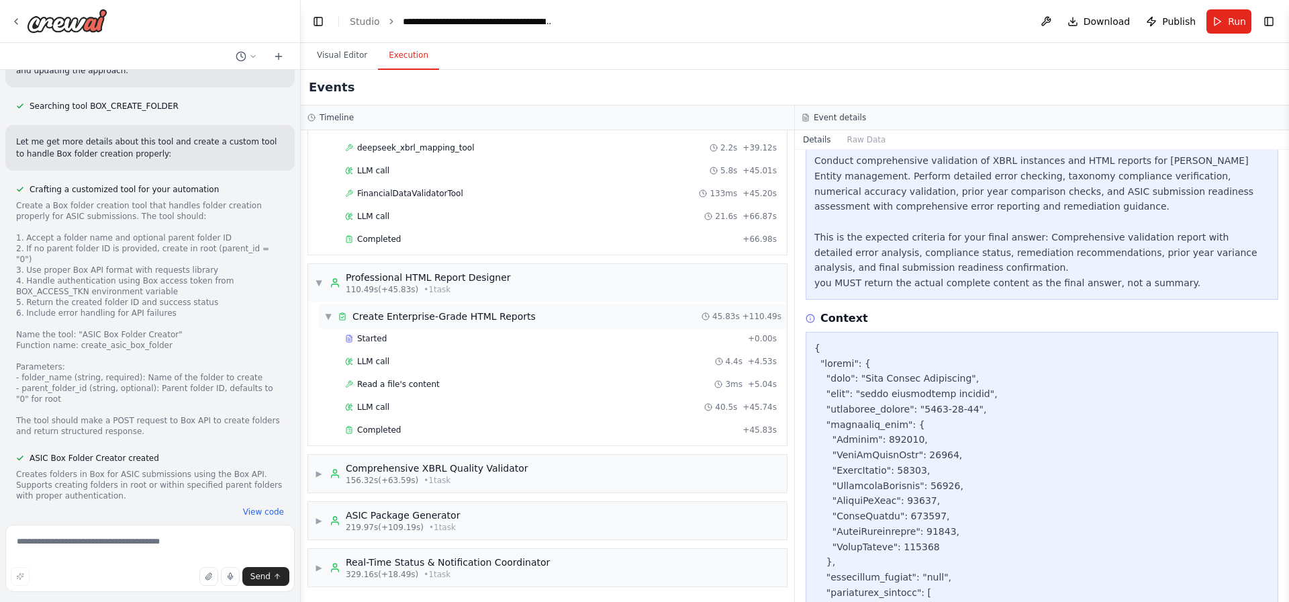
click at [438, 322] on span "Create Enterprise-Grade HTML Reports" at bounding box center [443, 316] width 183 height 13
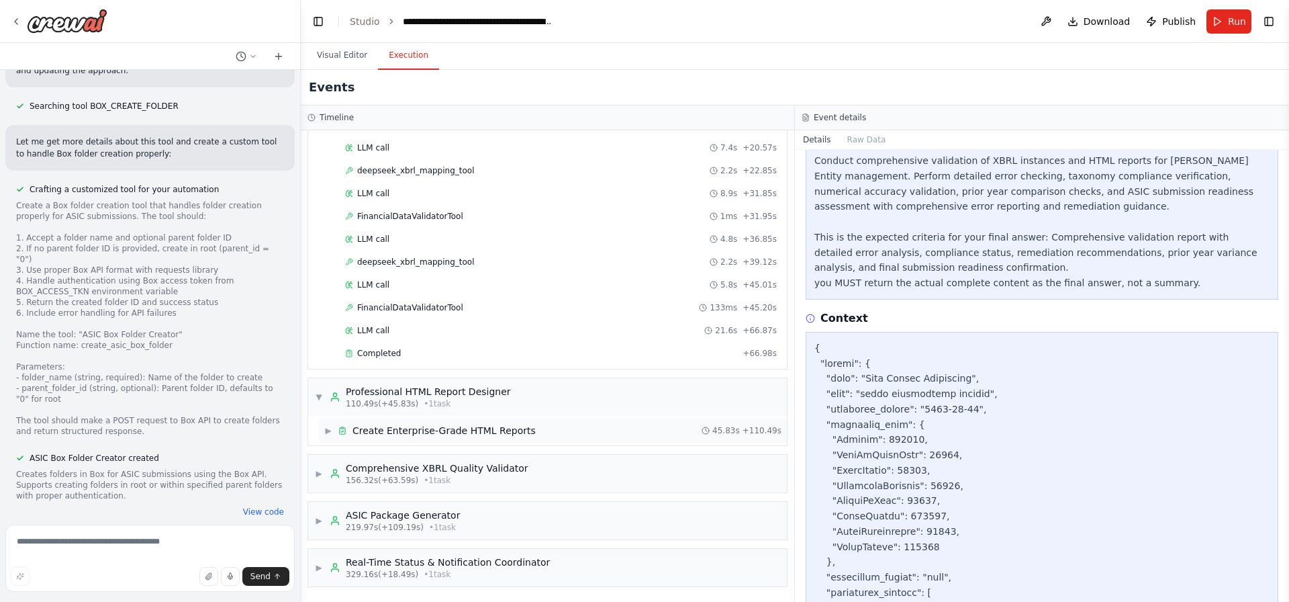
scroll to position [871, 0]
click at [418, 437] on div "▶ Create Enterprise-Grade HTML Reports 45.83s + 110.49s" at bounding box center [553, 430] width 468 height 24
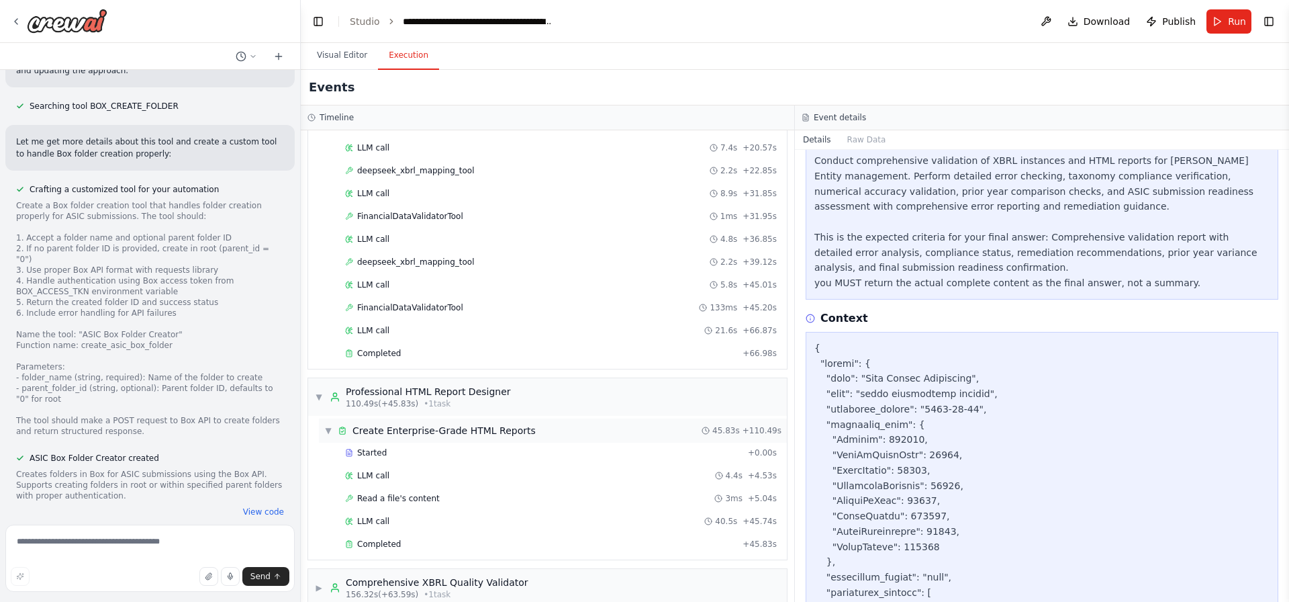
scroll to position [986, 0]
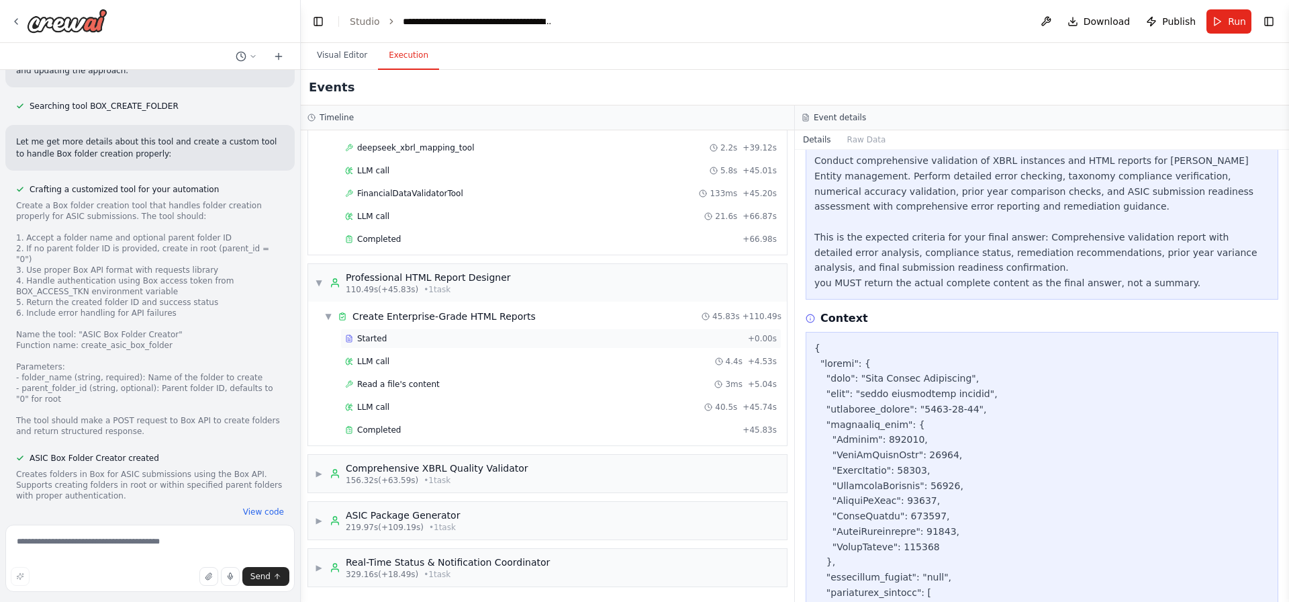
click at [438, 342] on div "Started" at bounding box center [543, 338] width 397 height 11
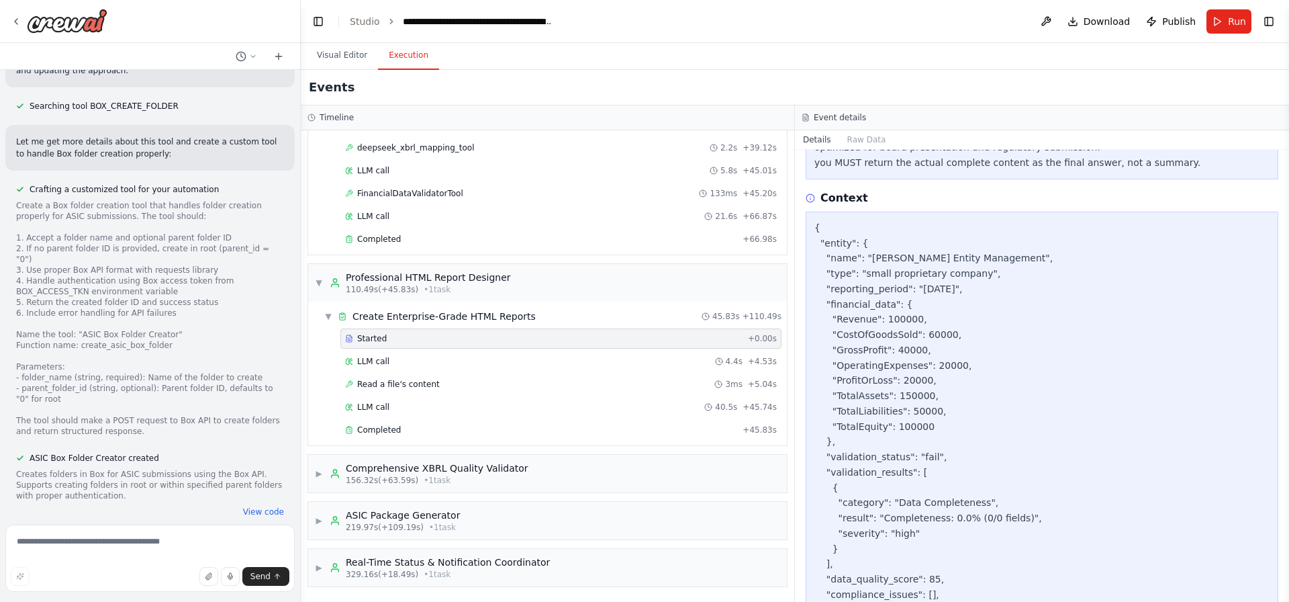
scroll to position [425, 0]
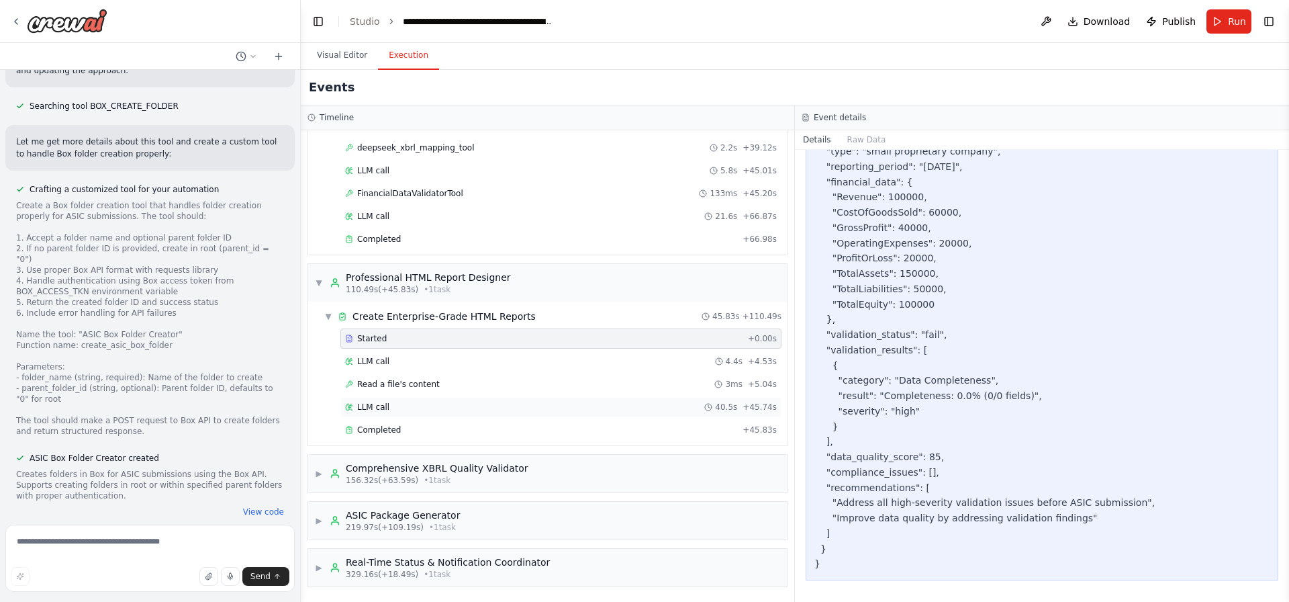
click at [381, 408] on span "LLM call" at bounding box center [373, 407] width 32 height 11
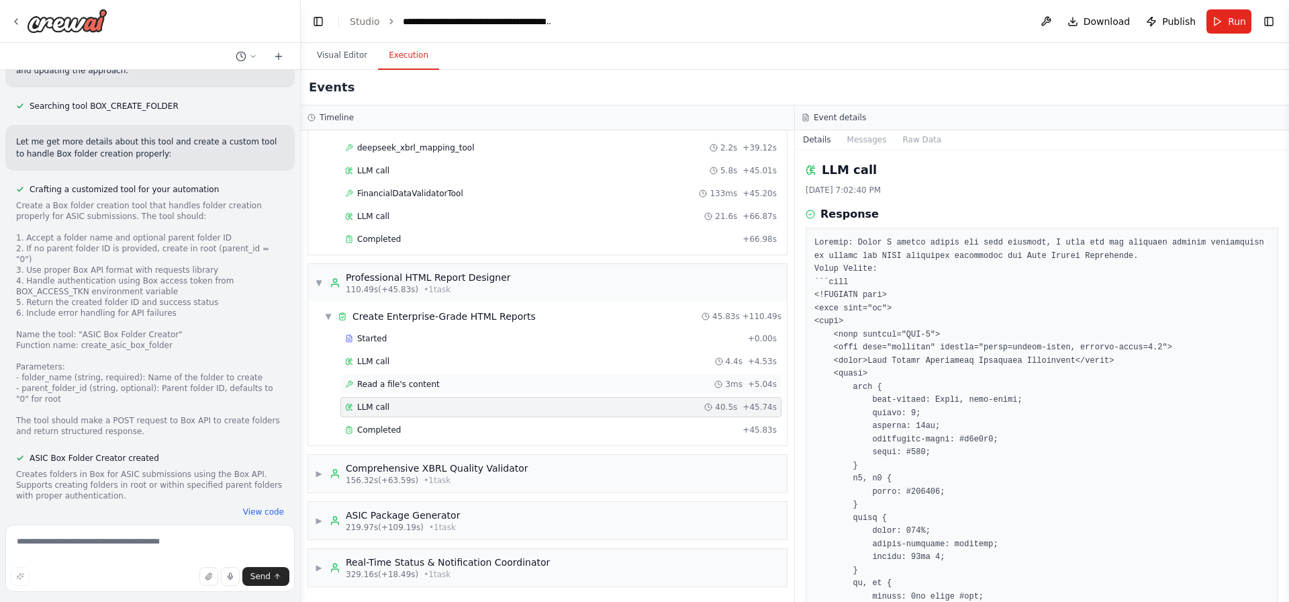
click at [428, 380] on span "Read a file's content" at bounding box center [398, 384] width 83 height 11
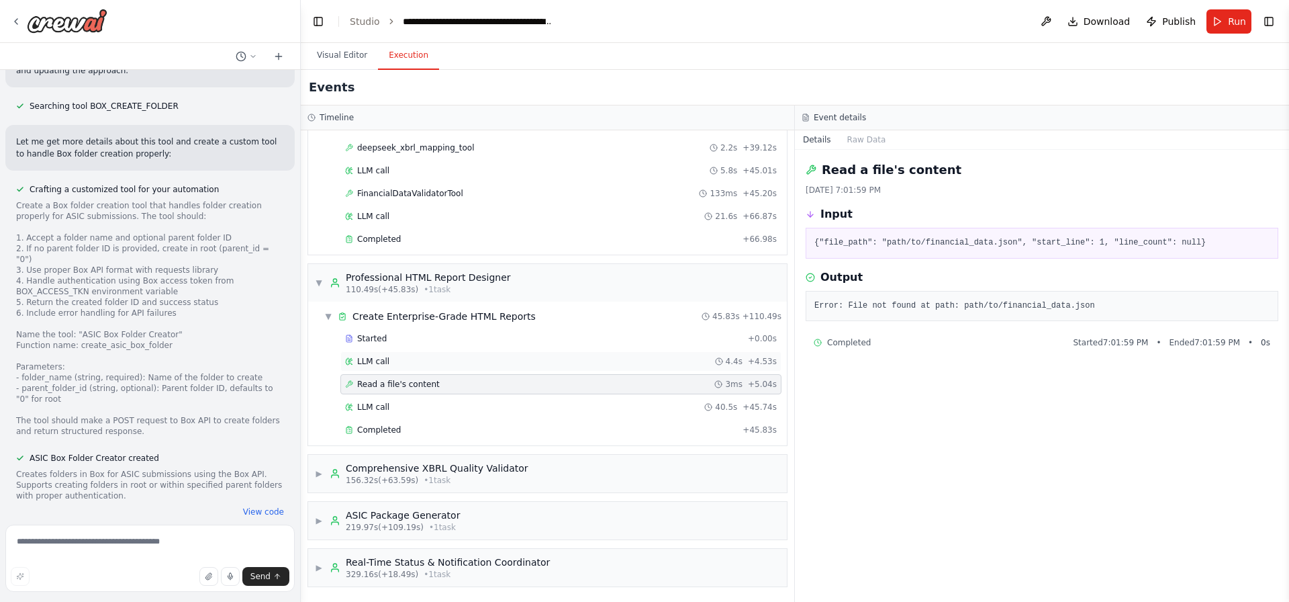
click at [430, 362] on div "LLM call 4.4s + 4.53s" at bounding box center [561, 361] width 432 height 11
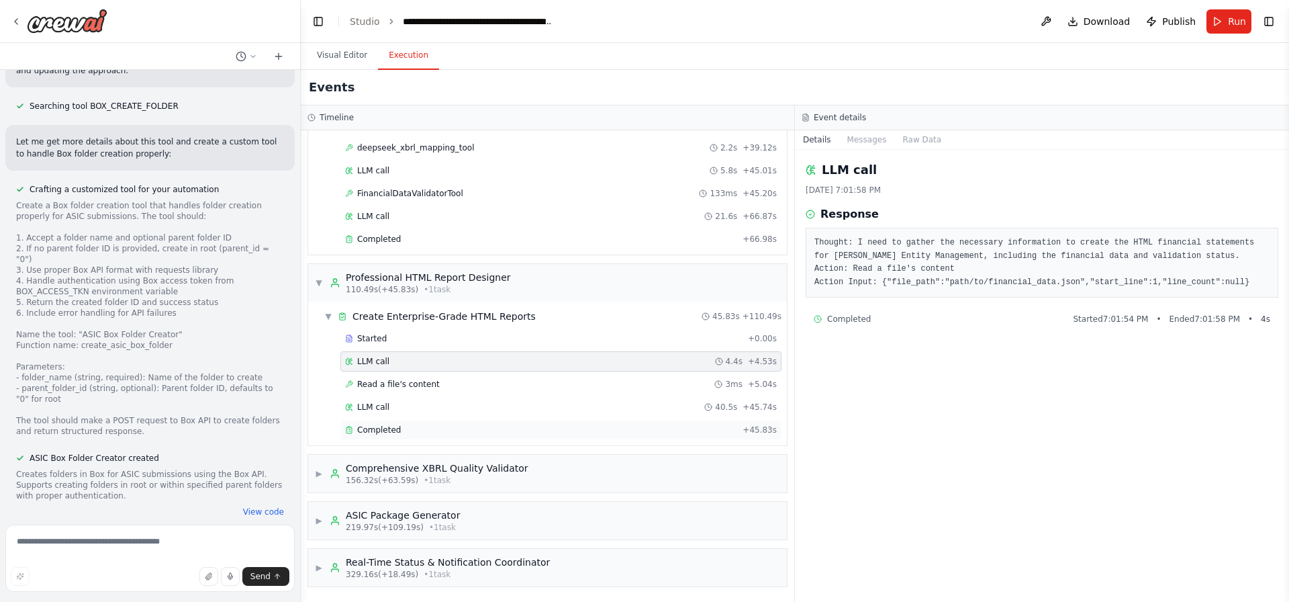
click at [437, 425] on div "Completed" at bounding box center [541, 429] width 392 height 11
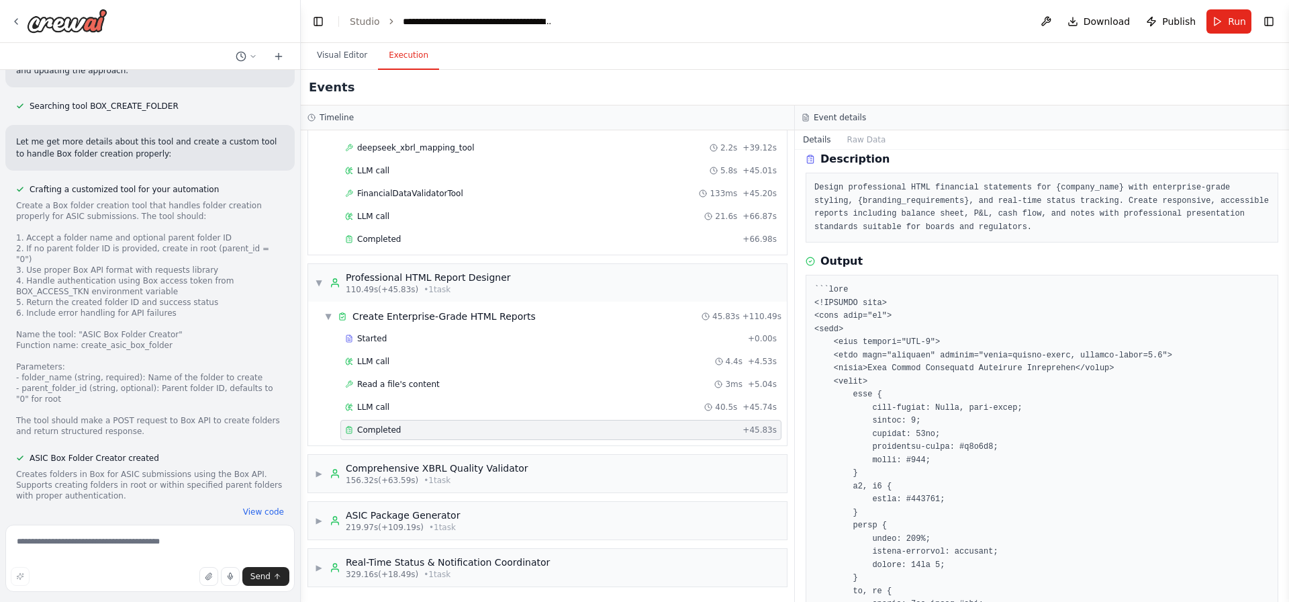
scroll to position [17, 0]
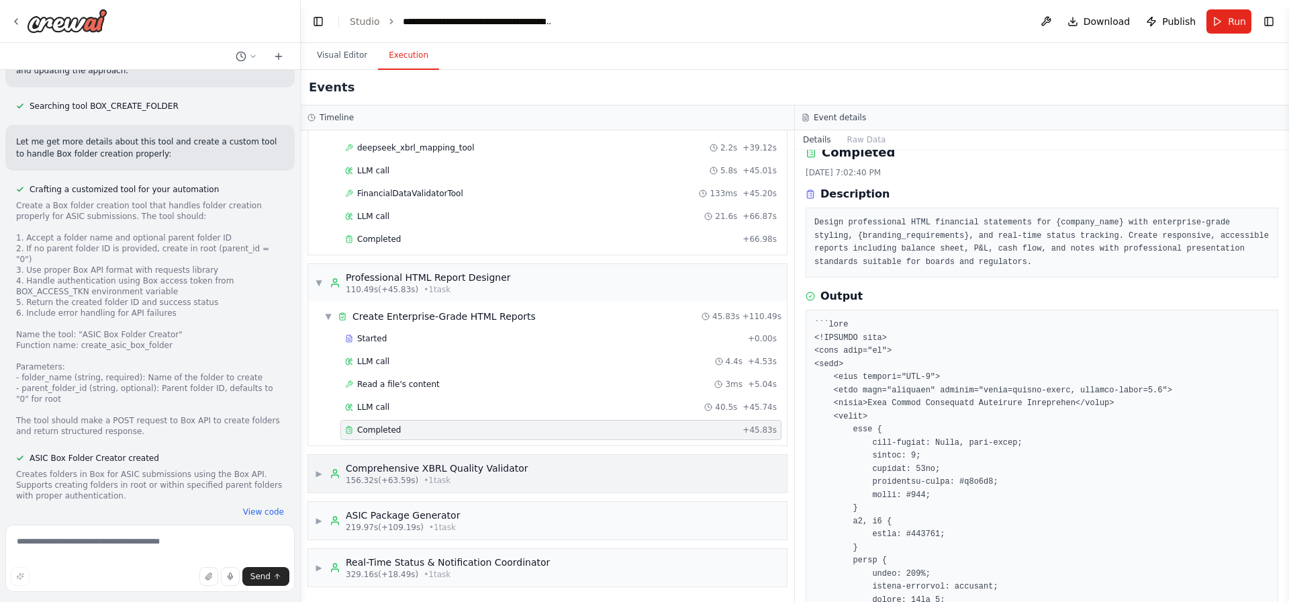
click at [404, 472] on div "Comprehensive XBRL Quality Validator" at bounding box center [437, 467] width 183 height 13
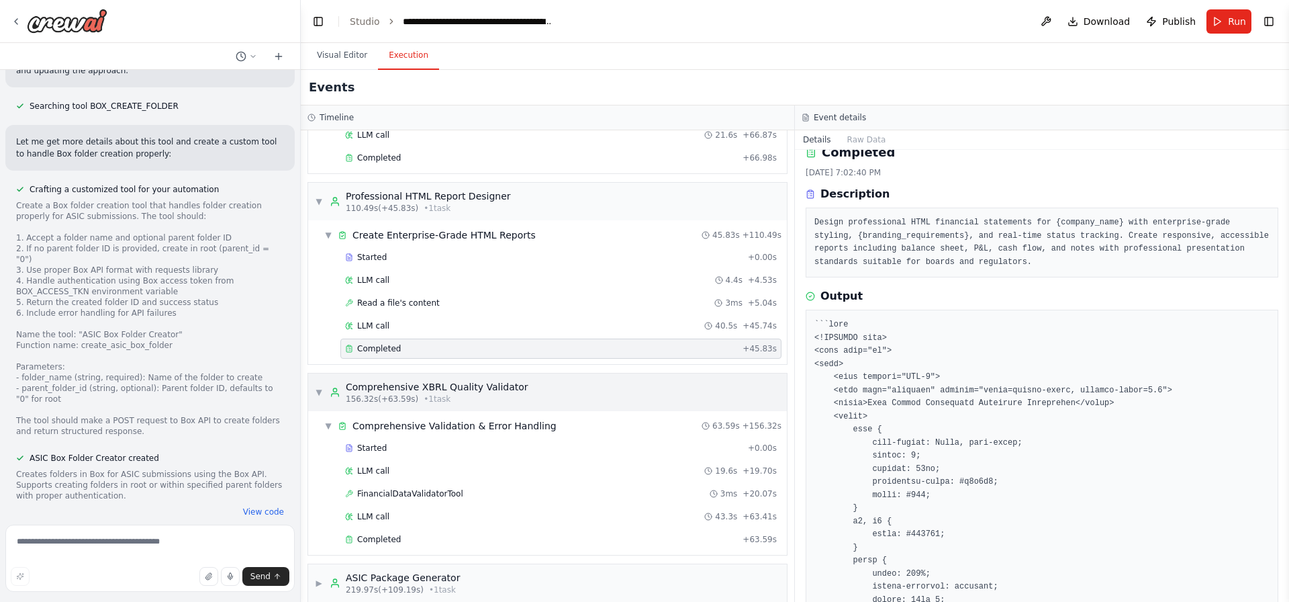
scroll to position [1129, 0]
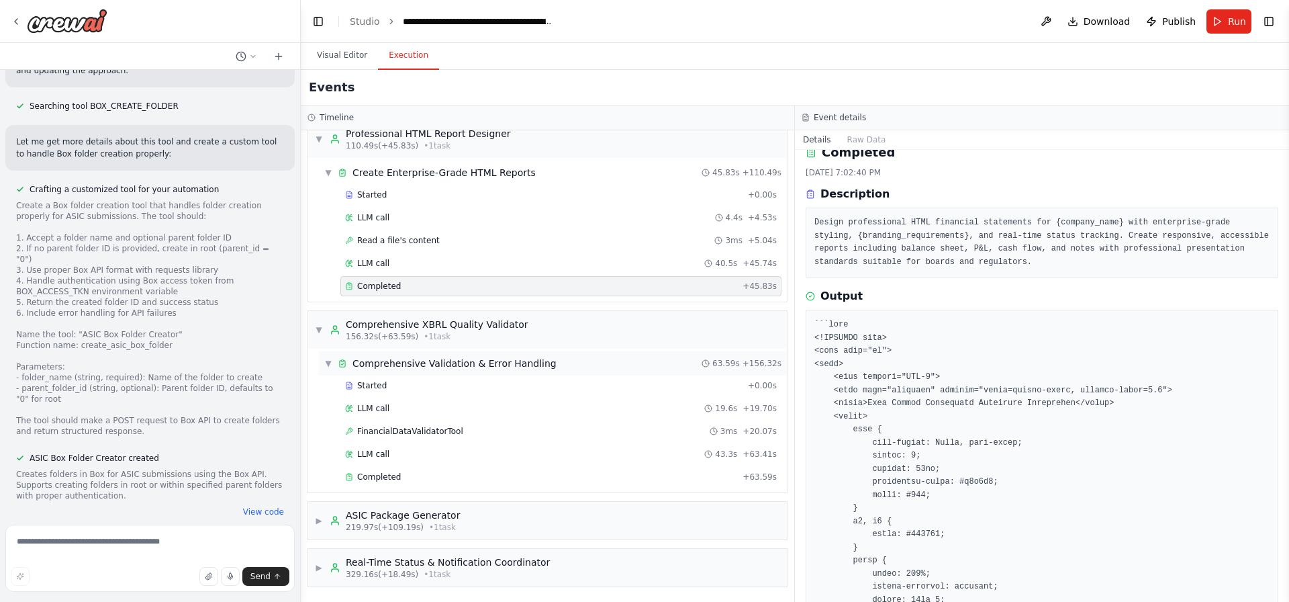
click at [421, 357] on span "Comprehensive Validation & Error Handling" at bounding box center [454, 363] width 204 height 13
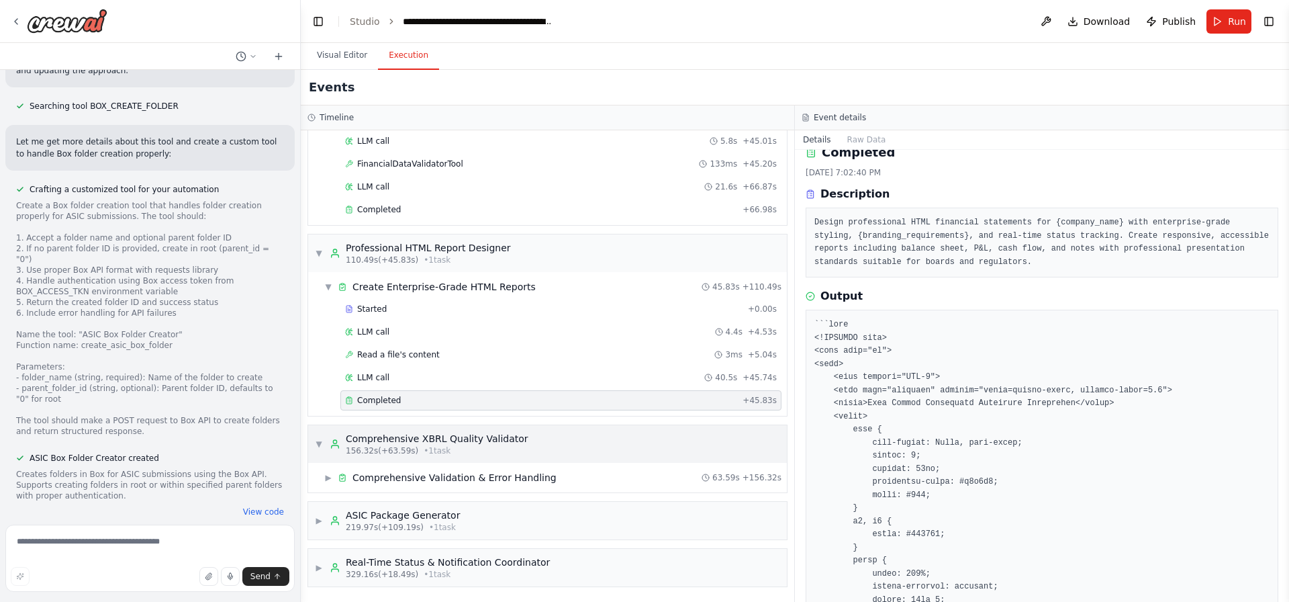
click at [411, 440] on div "Comprehensive XBRL Quality Validator" at bounding box center [437, 438] width 183 height 13
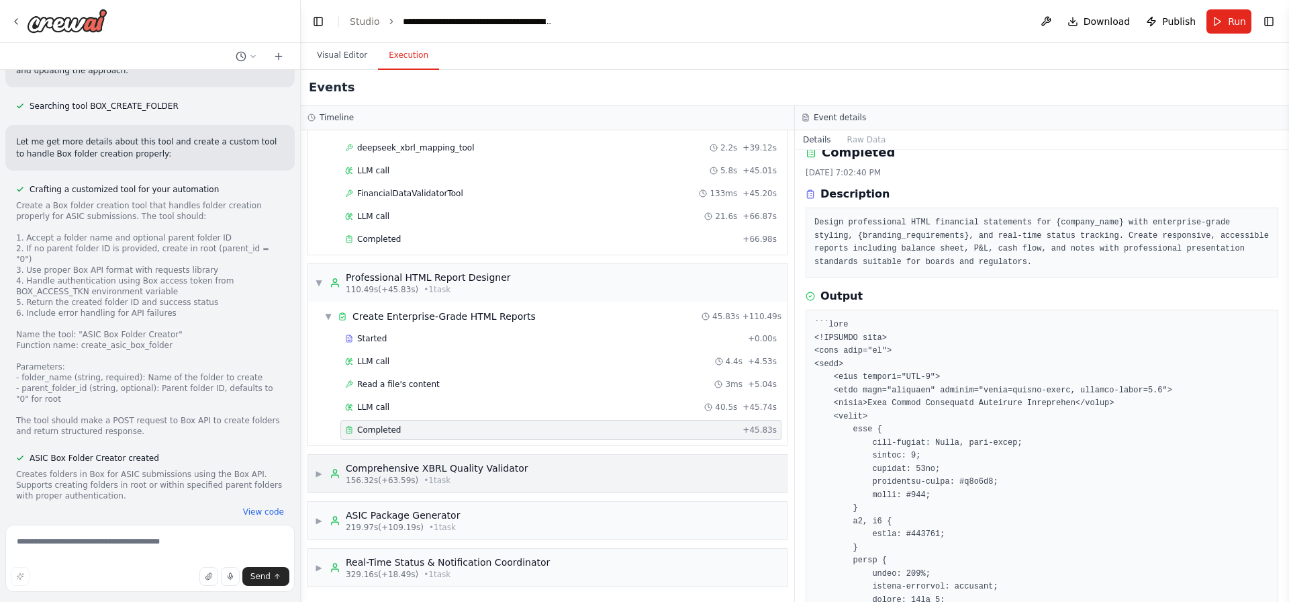
click at [431, 485] on div "▶ Comprehensive XBRL Quality Validator 156.32s (+63.59s) • 1 task" at bounding box center [547, 474] width 479 height 38
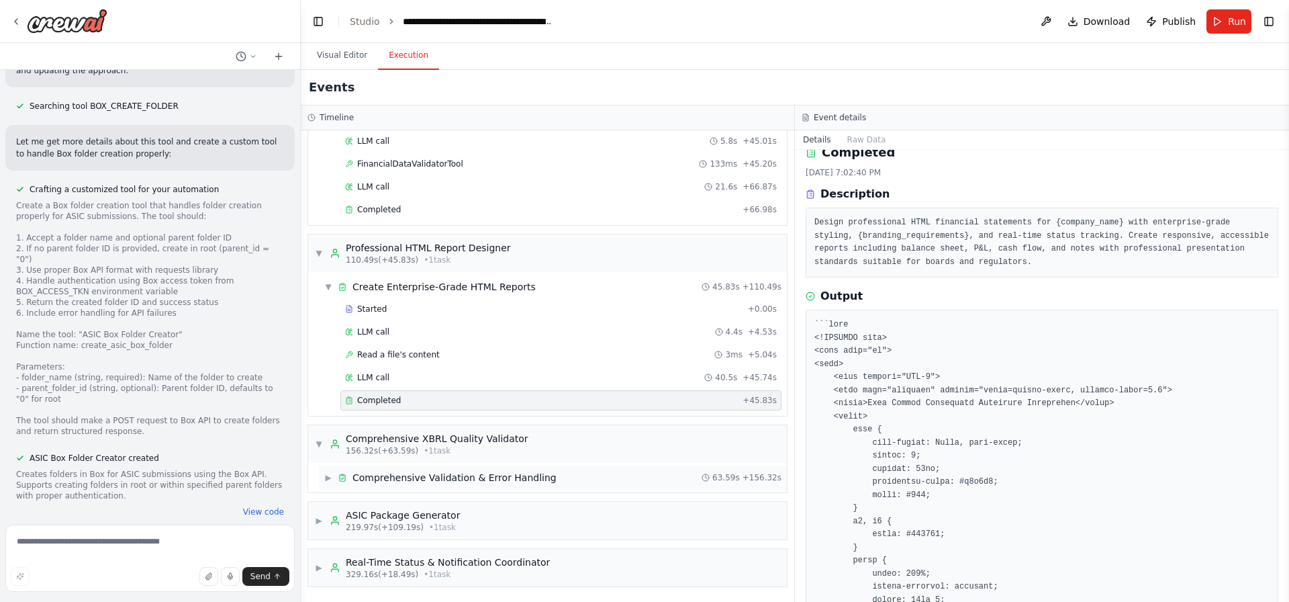
click at [437, 474] on span "Comprehensive Validation & Error Handling" at bounding box center [454, 477] width 204 height 13
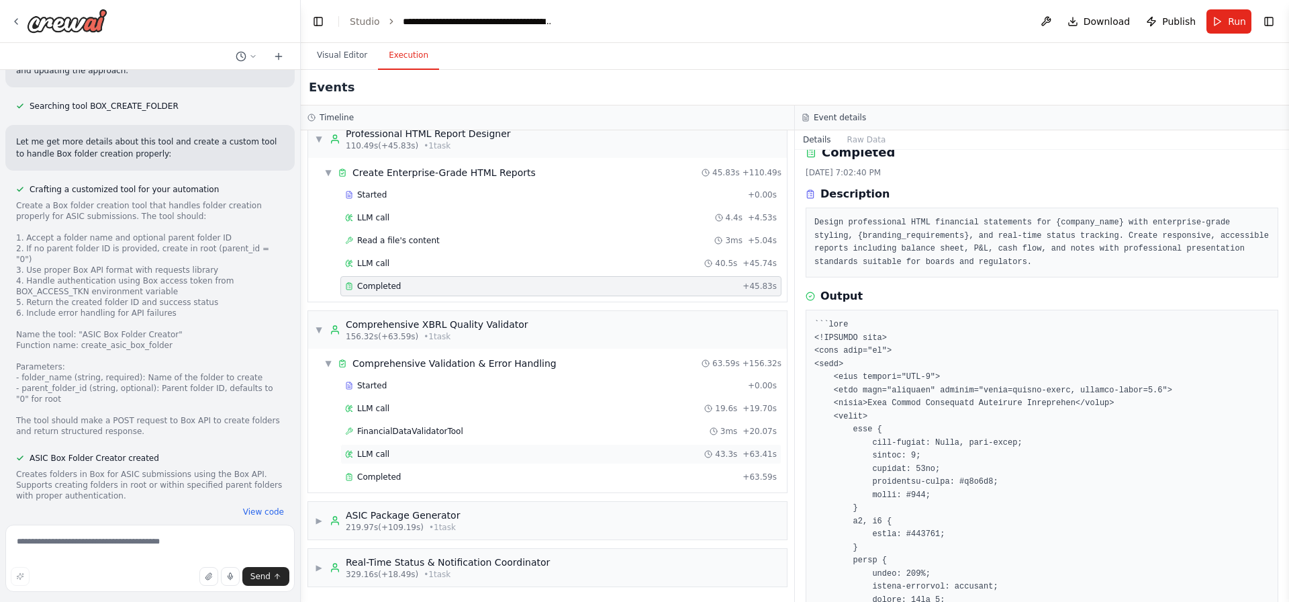
click at [436, 463] on div "LLM call 43.3s + 63.41s" at bounding box center [560, 454] width 441 height 20
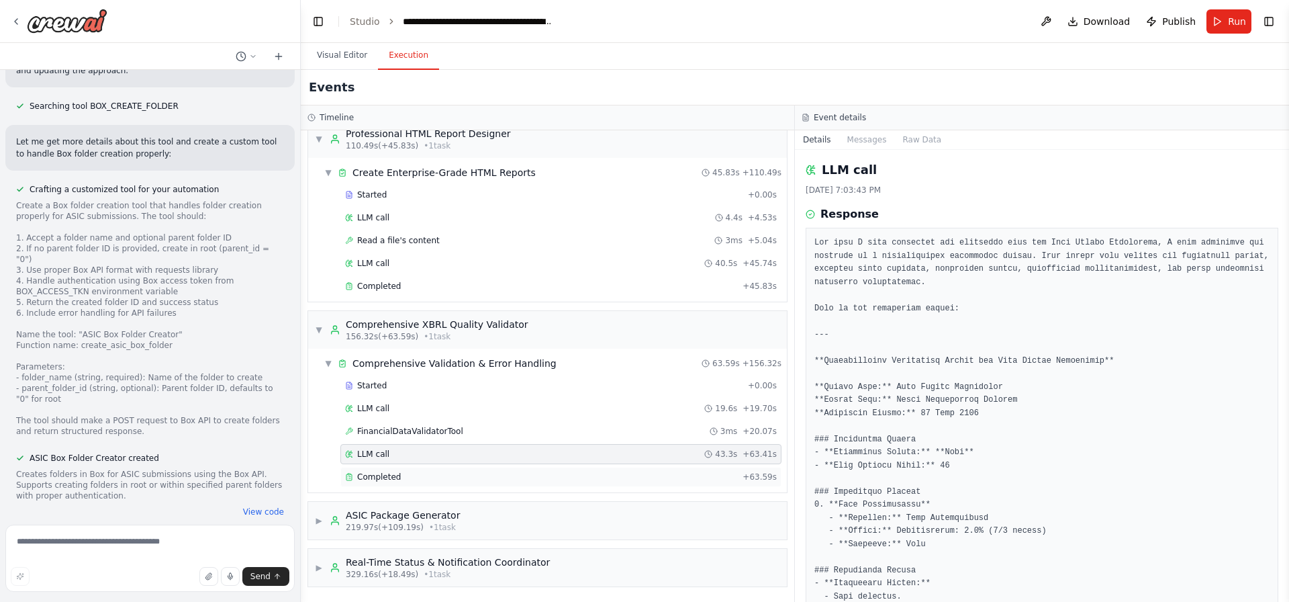
click at [439, 476] on div "Completed" at bounding box center [541, 476] width 392 height 11
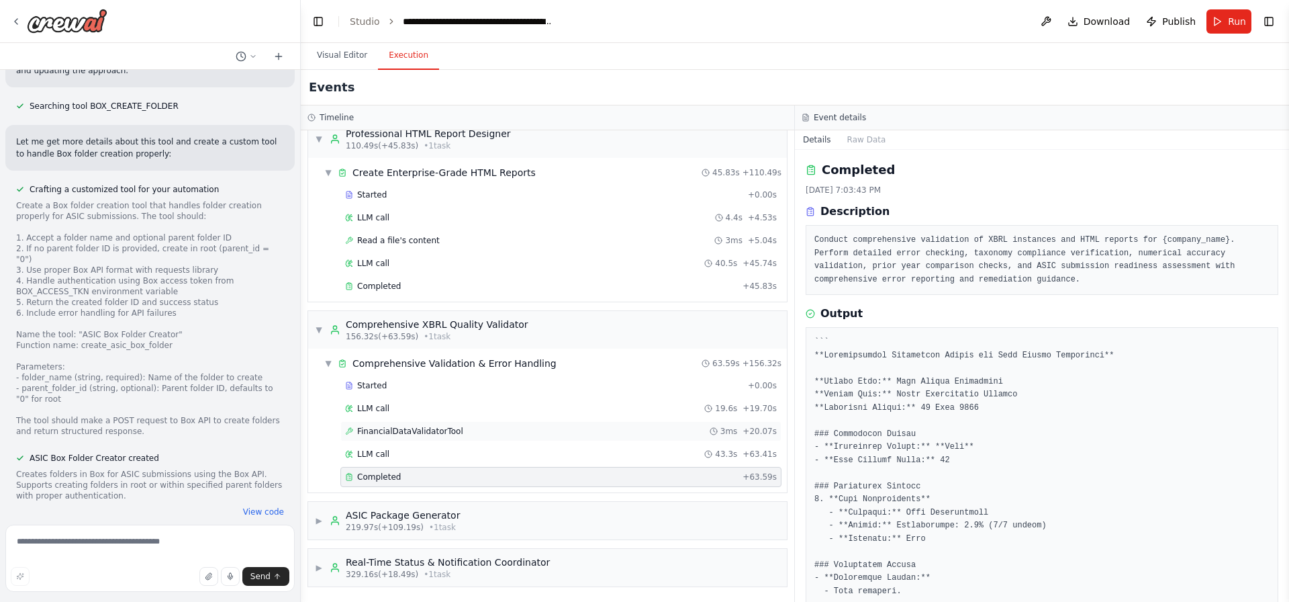
click at [440, 438] on div "FinancialDataValidatorTool 3ms + 20.07s" at bounding box center [560, 431] width 441 height 20
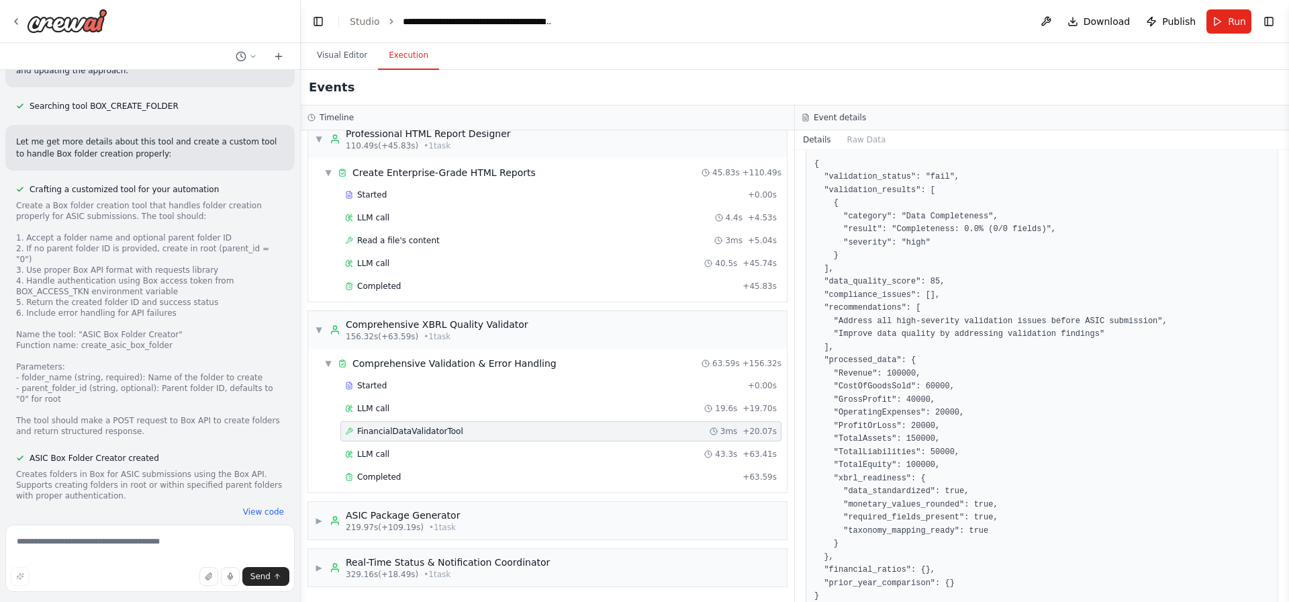
scroll to position [255, 0]
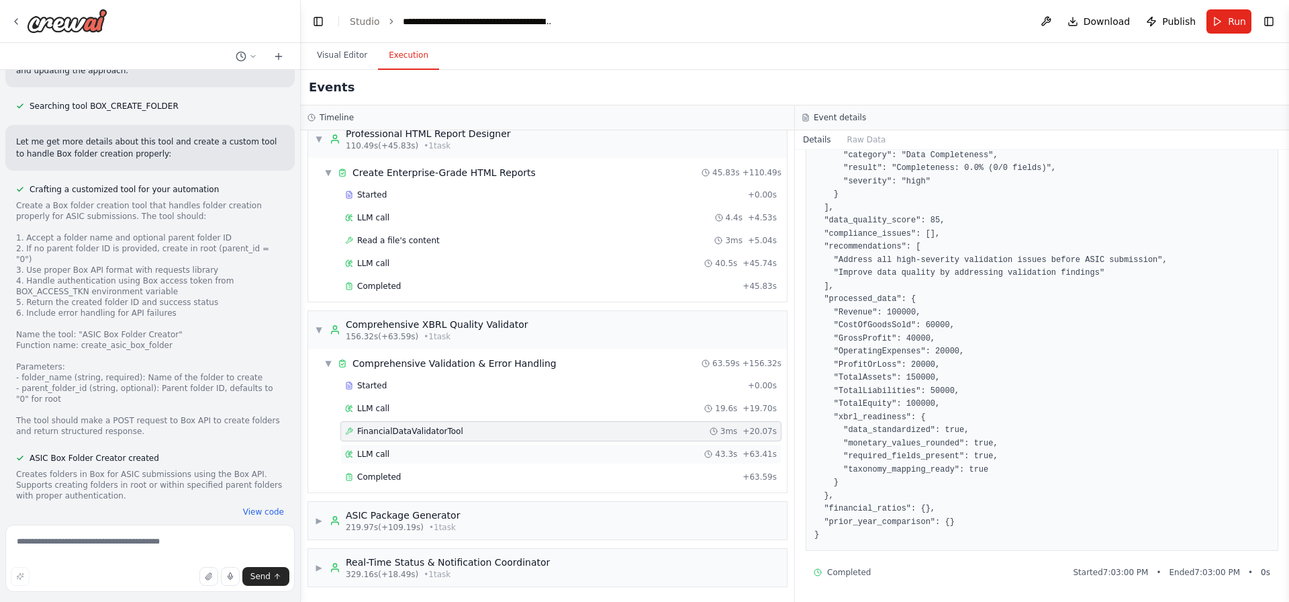
click at [390, 455] on div "LLM call 43.3s + 63.41s" at bounding box center [561, 454] width 432 height 11
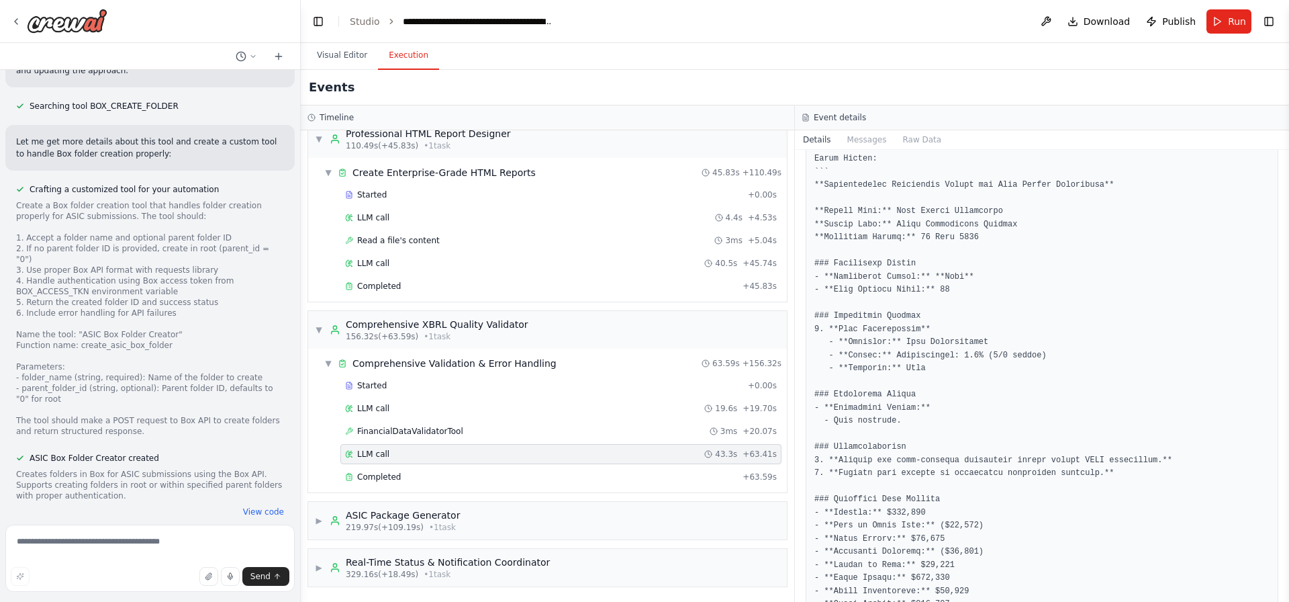
scroll to position [908, 0]
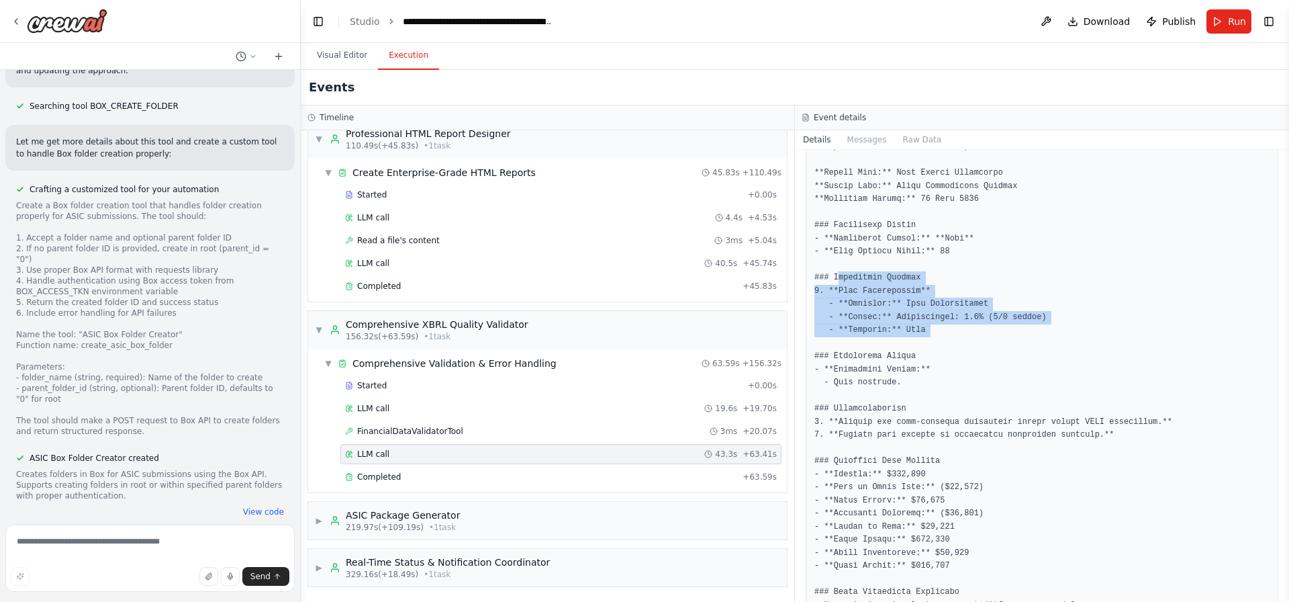
drag, startPoint x: 840, startPoint y: 276, endPoint x: 1035, endPoint y: 348, distance: 207.5
click at [1035, 348] on pre at bounding box center [1041, 49] width 455 height 1440
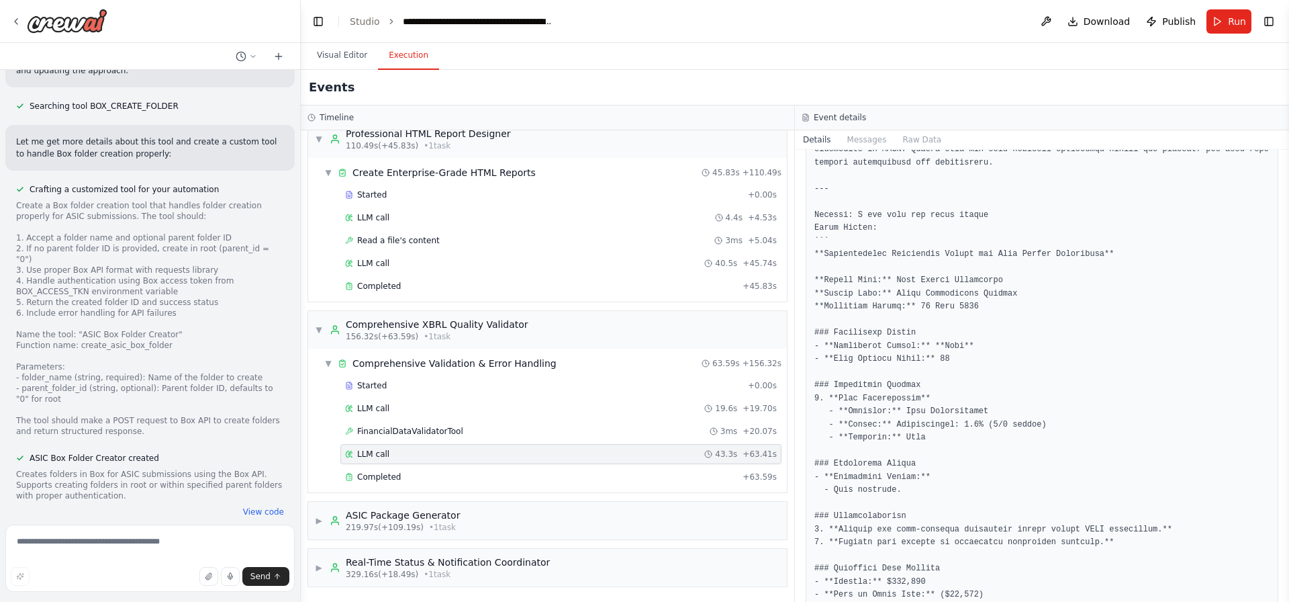
scroll to position [843, 0]
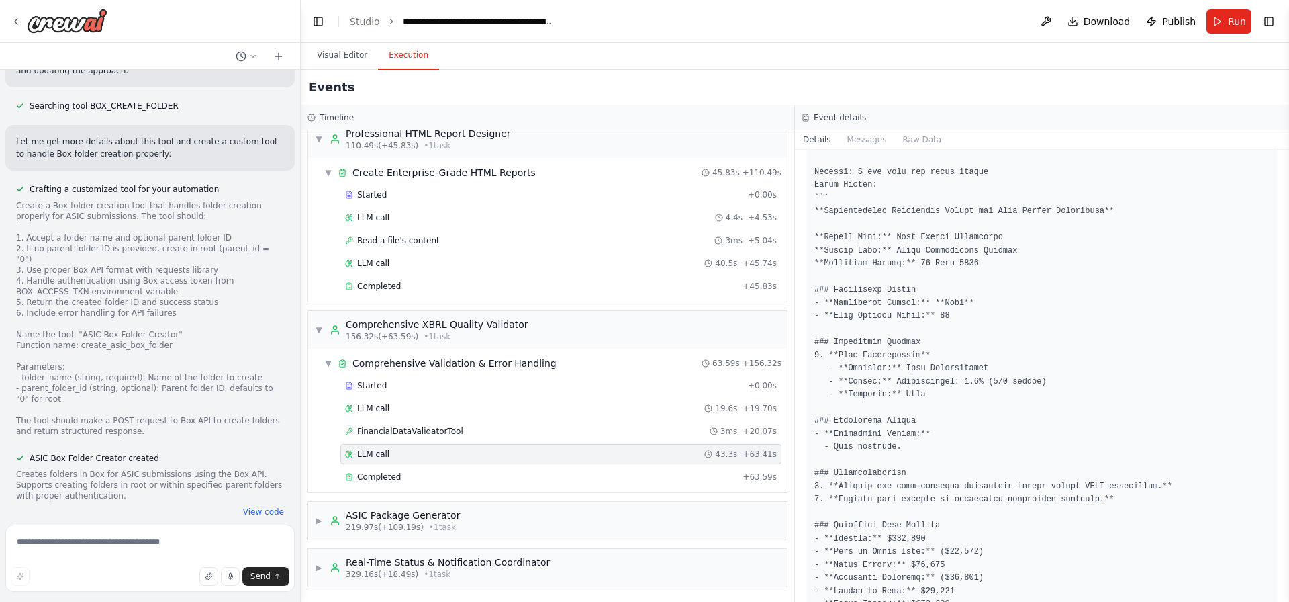
click at [1028, 216] on pre at bounding box center [1041, 113] width 455 height 1440
click at [1008, 250] on pre at bounding box center [1041, 113] width 455 height 1440
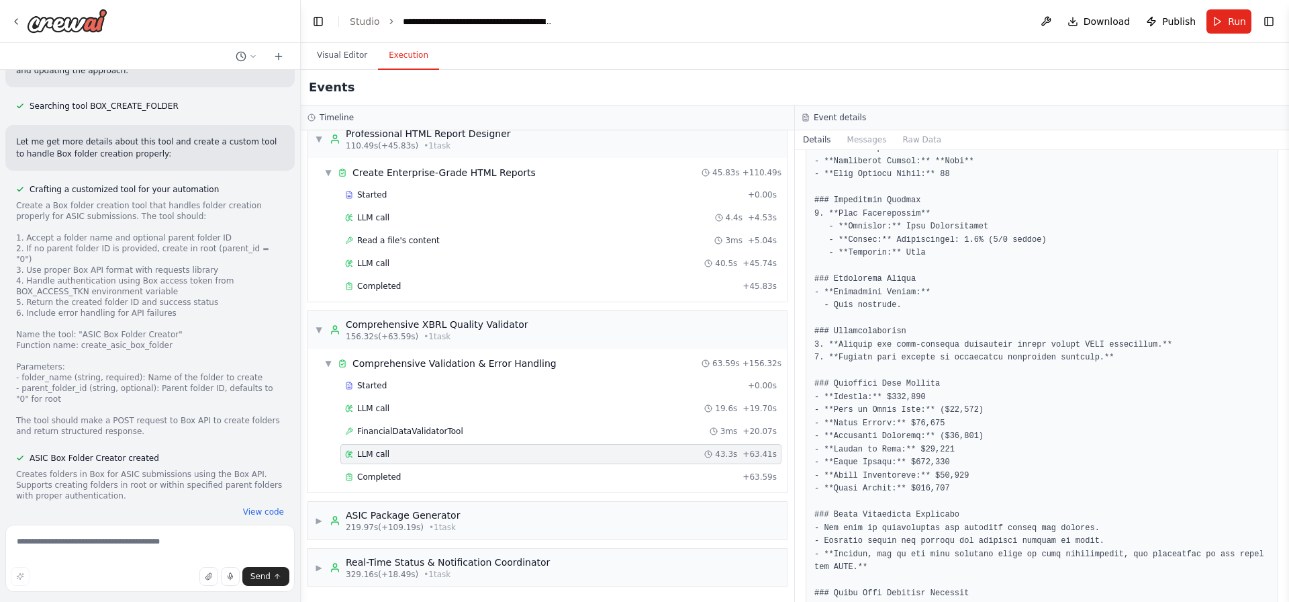
scroll to position [1069, 0]
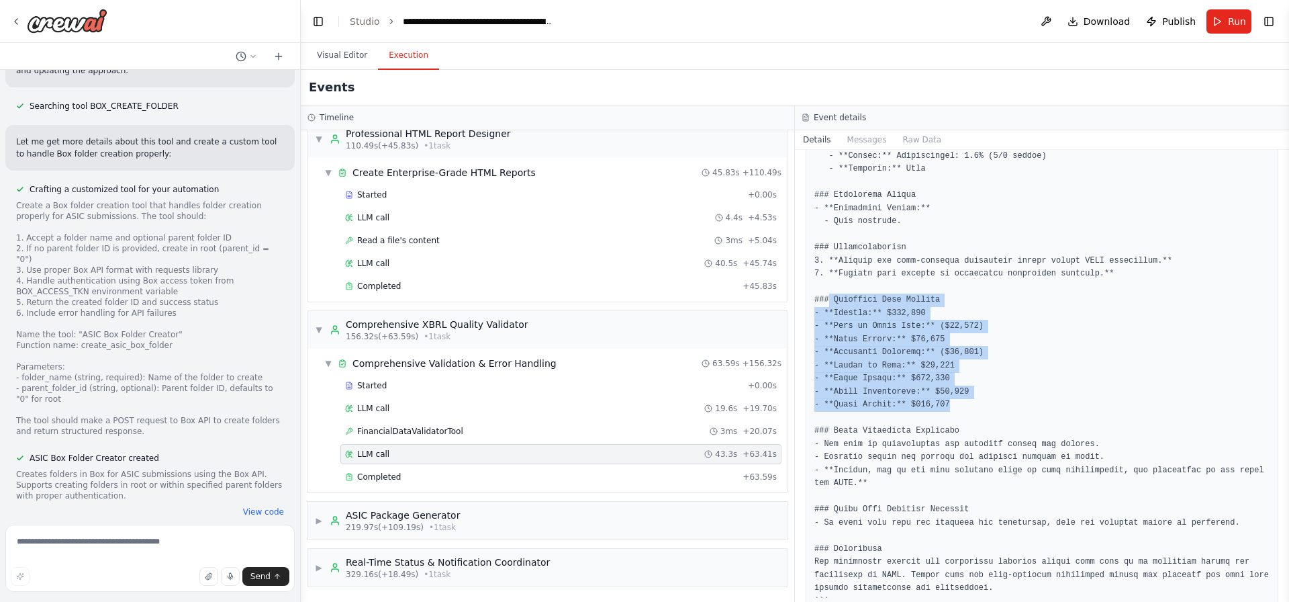
drag, startPoint x: 830, startPoint y: 297, endPoint x: 1067, endPoint y: 403, distance: 259.4
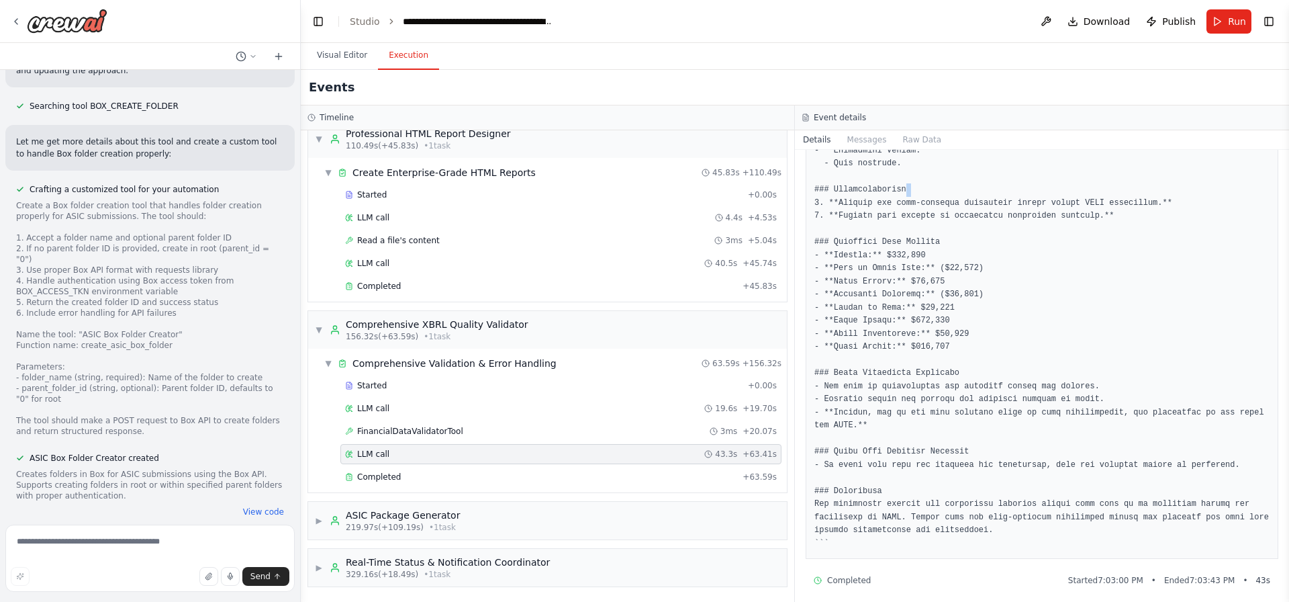
scroll to position [1135, 0]
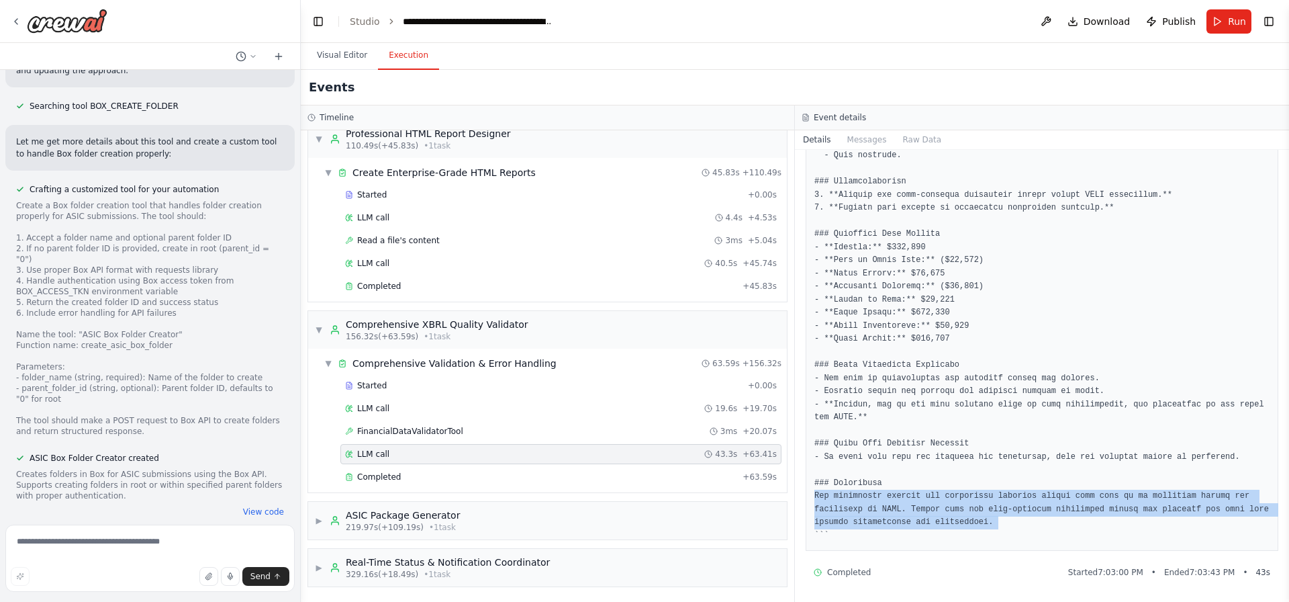
click at [392, 487] on div "Started + 0.00s LLM call 19.6s + 19.70s FinancialDataValidatorTool 3ms + 20.07s…" at bounding box center [553, 432] width 468 height 114
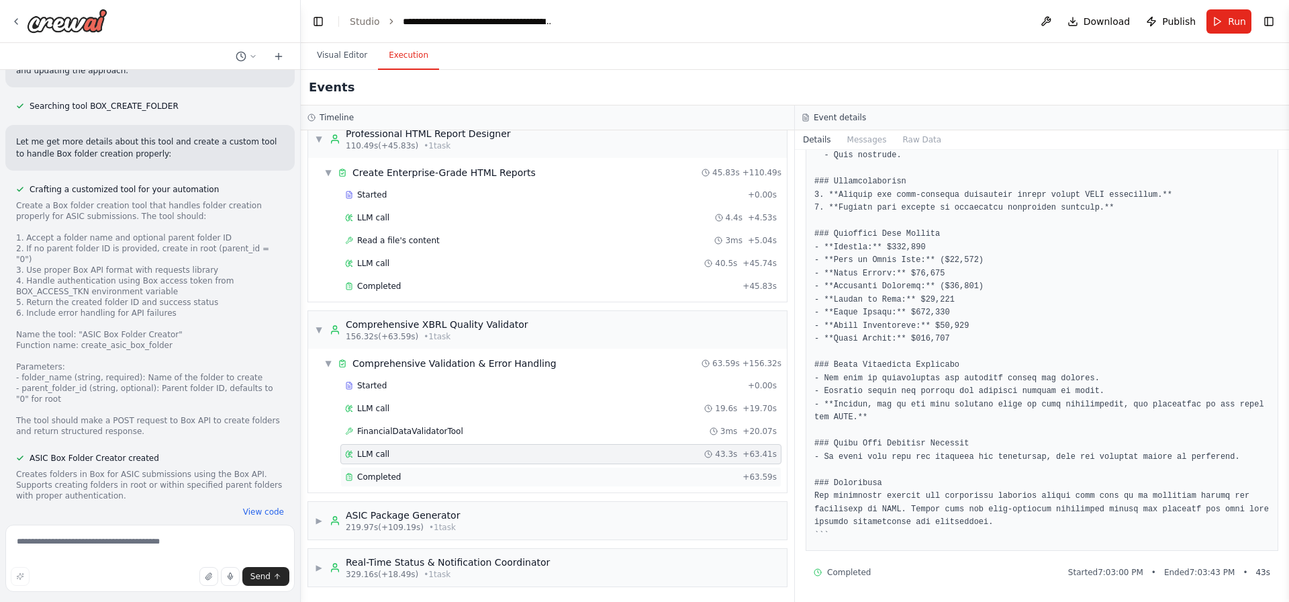
click at [406, 475] on div "Completed" at bounding box center [541, 476] width 392 height 11
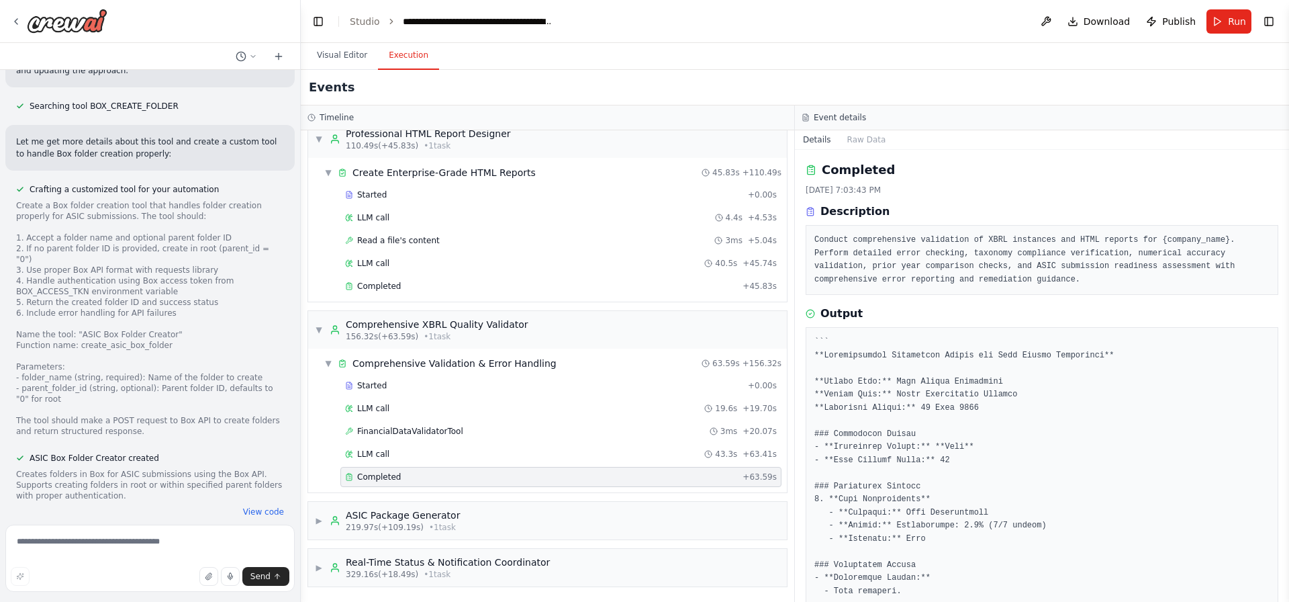
click at [1267, 0] on header "**********" at bounding box center [795, 21] width 988 height 43
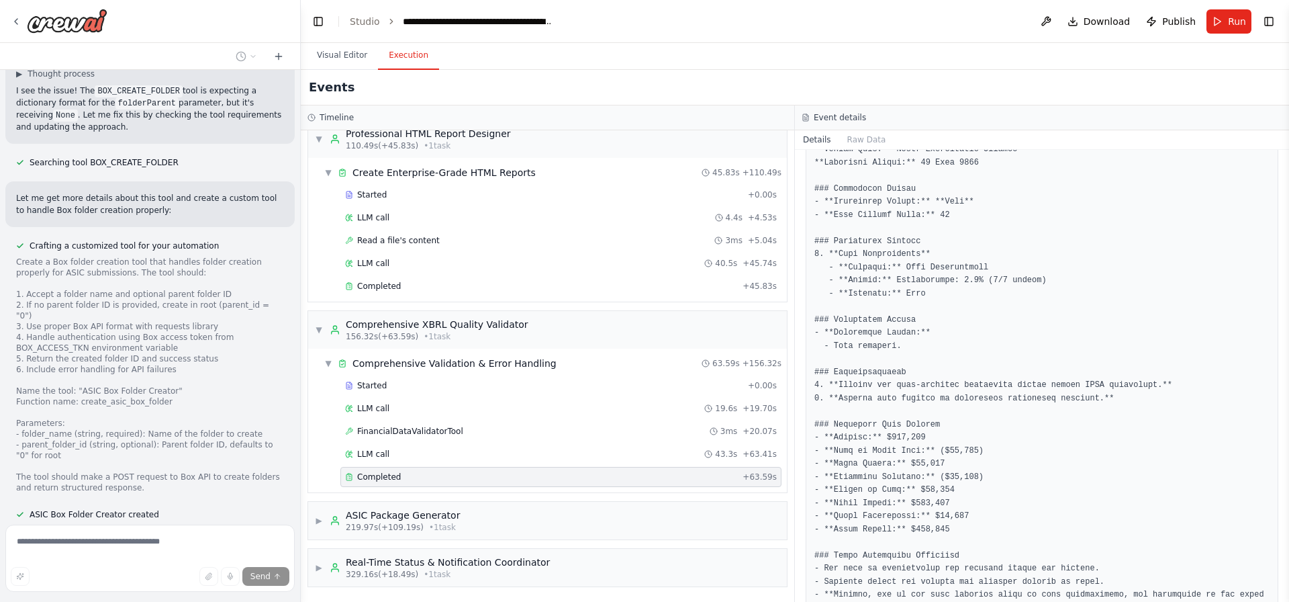
scroll to position [406, 0]
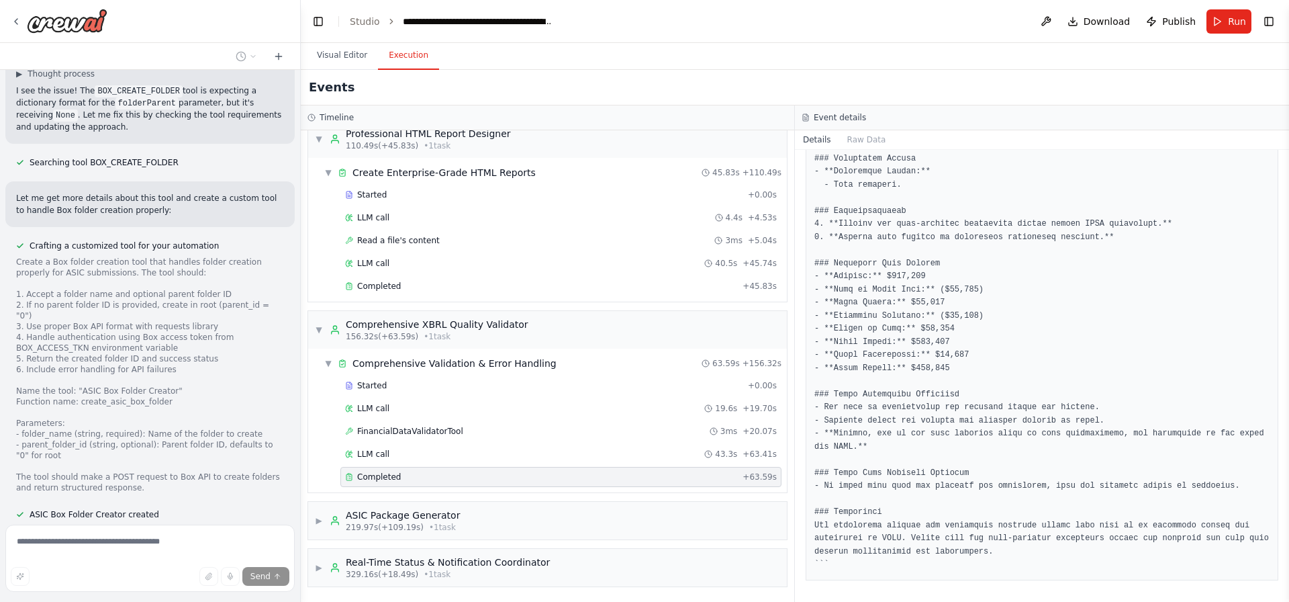
click at [878, 534] on pre at bounding box center [1041, 251] width 455 height 642
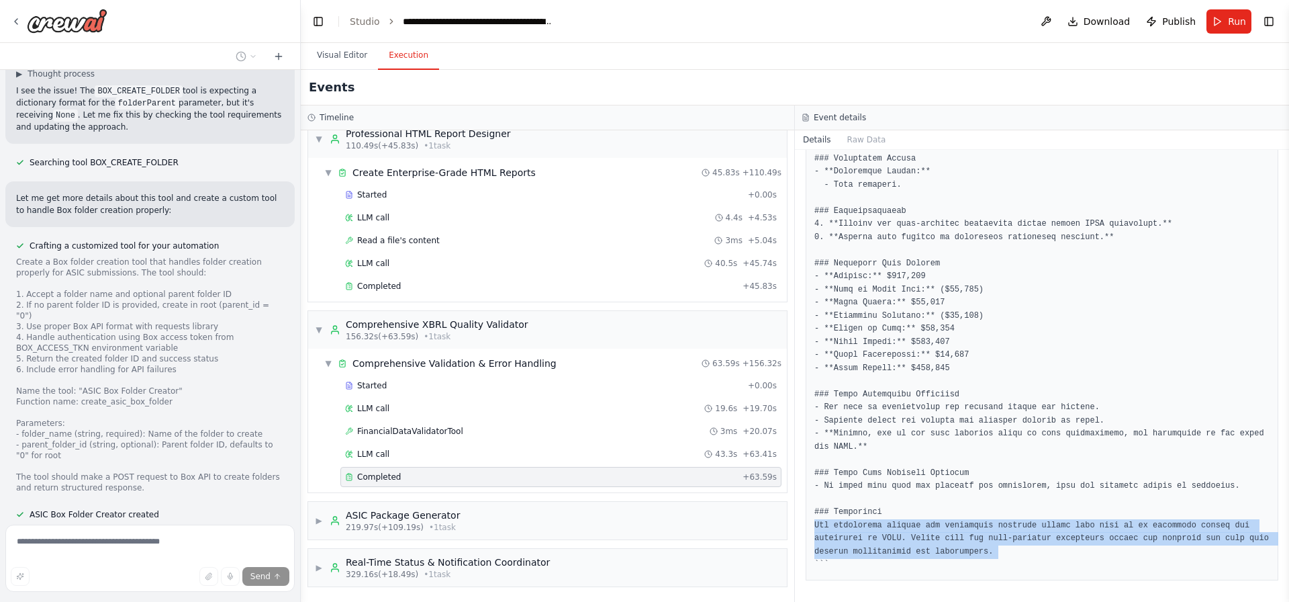
click at [878, 534] on pre at bounding box center [1041, 251] width 455 height 642
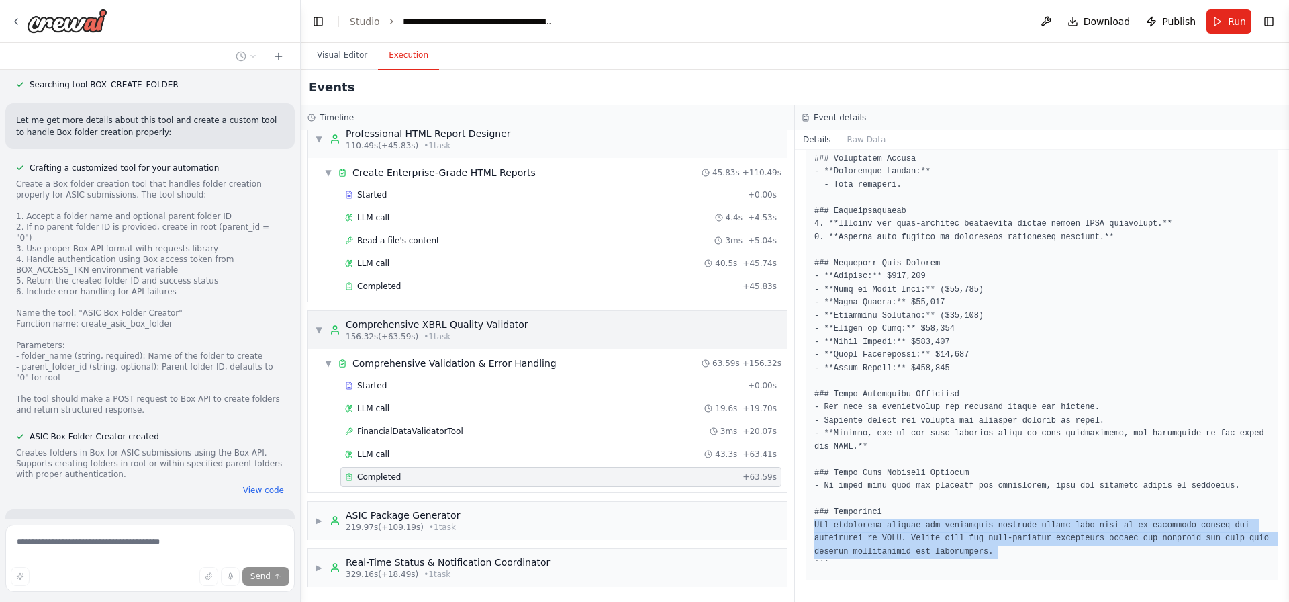
click at [675, 322] on div "▼ Comprehensive XBRL Quality Validator 156.32s (+63.59s) • 1 task" at bounding box center [547, 330] width 479 height 38
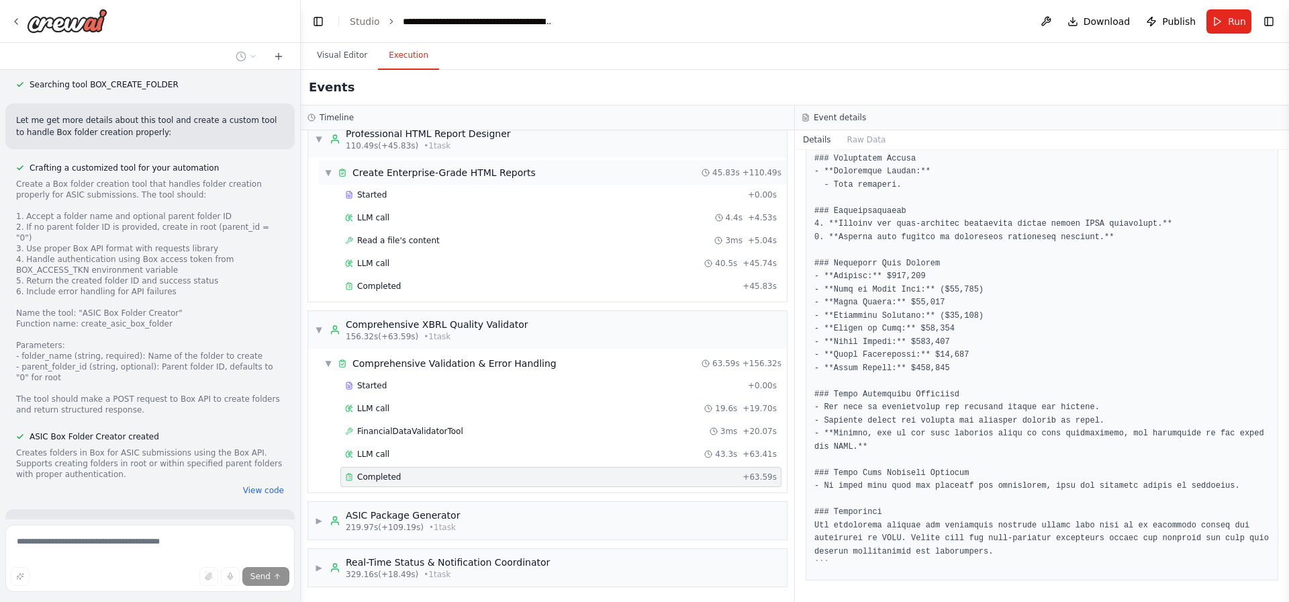
scroll to position [986, 0]
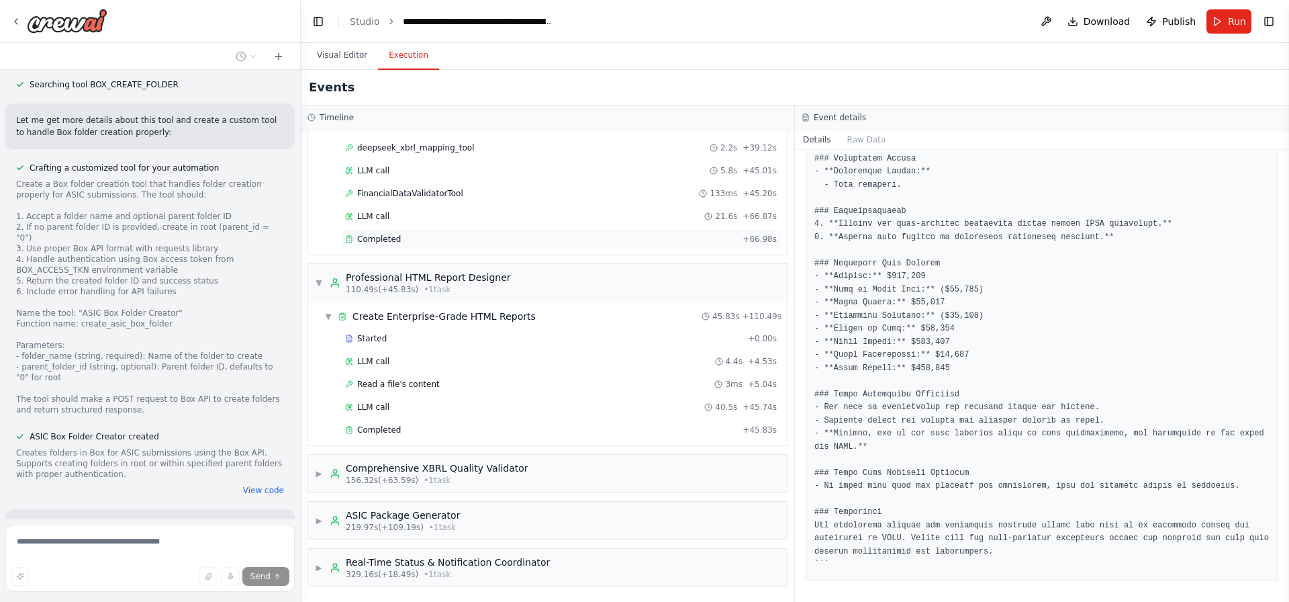
click at [584, 244] on div "Completed + 66.98s" at bounding box center [560, 239] width 441 height 20
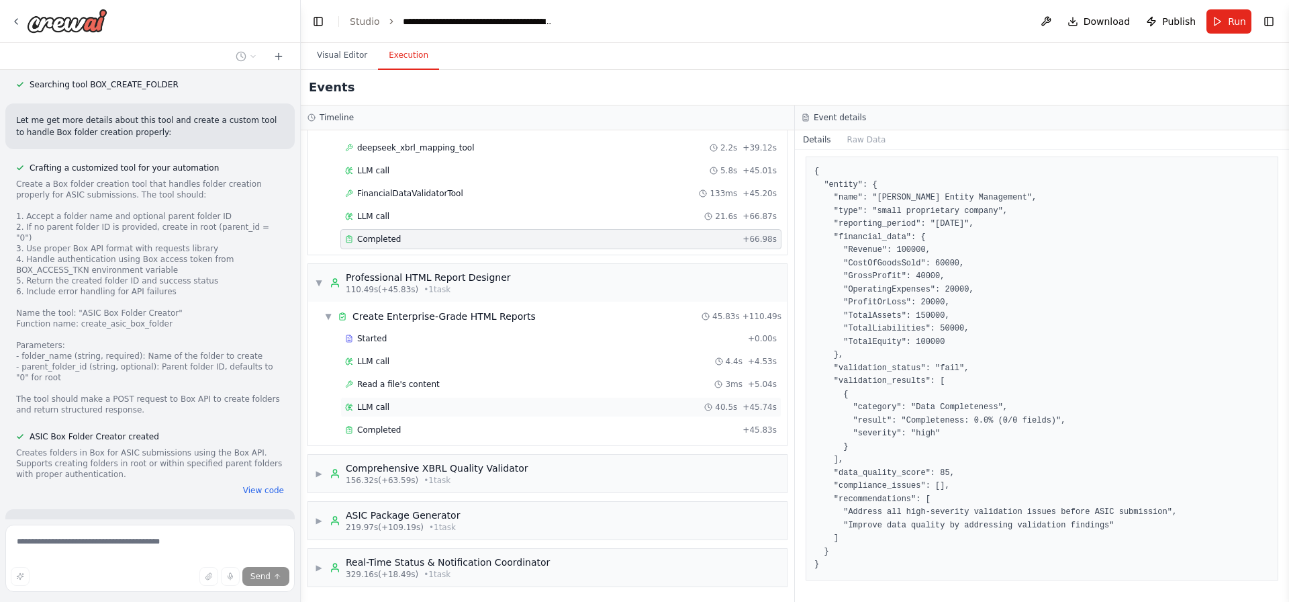
scroll to position [18621, 0]
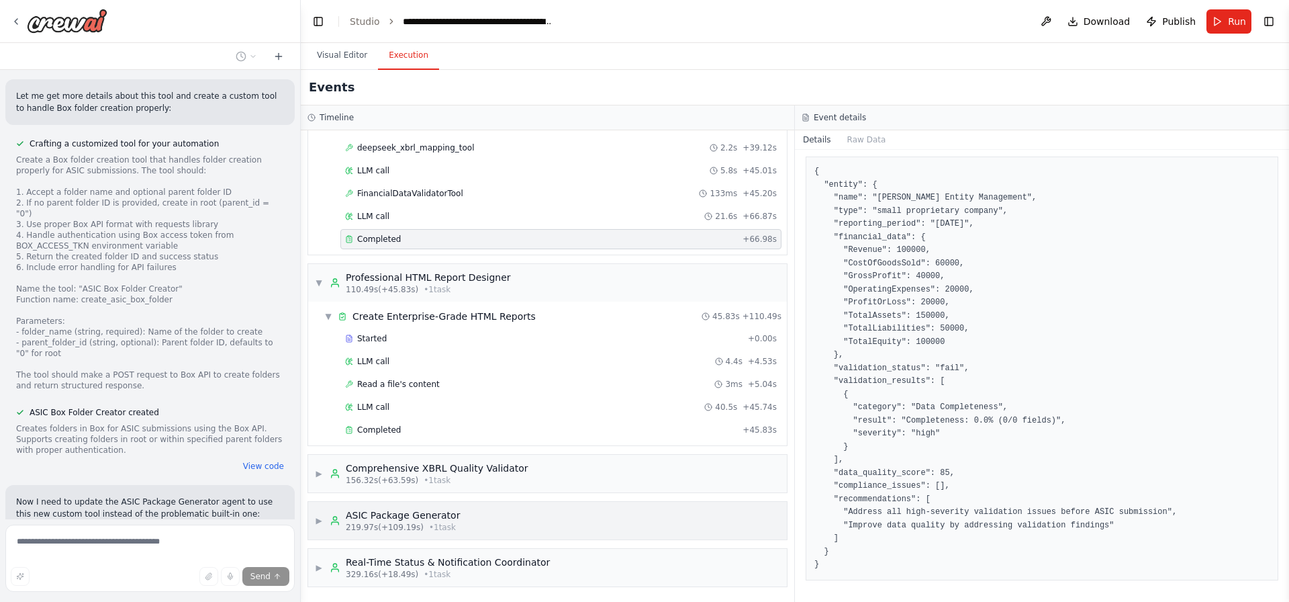
click at [482, 504] on div "▶ ASIC Package Generator 219.97s (+109.19s) • 1 task" at bounding box center [547, 521] width 479 height 38
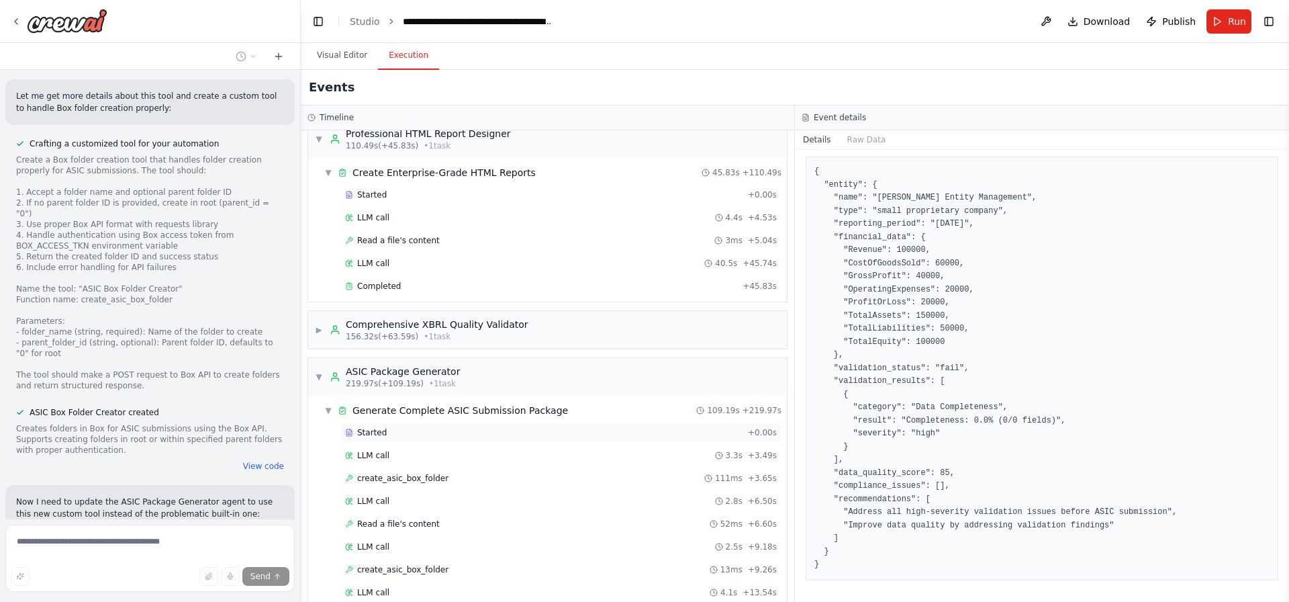
click at [479, 431] on div "Started" at bounding box center [543, 432] width 397 height 11
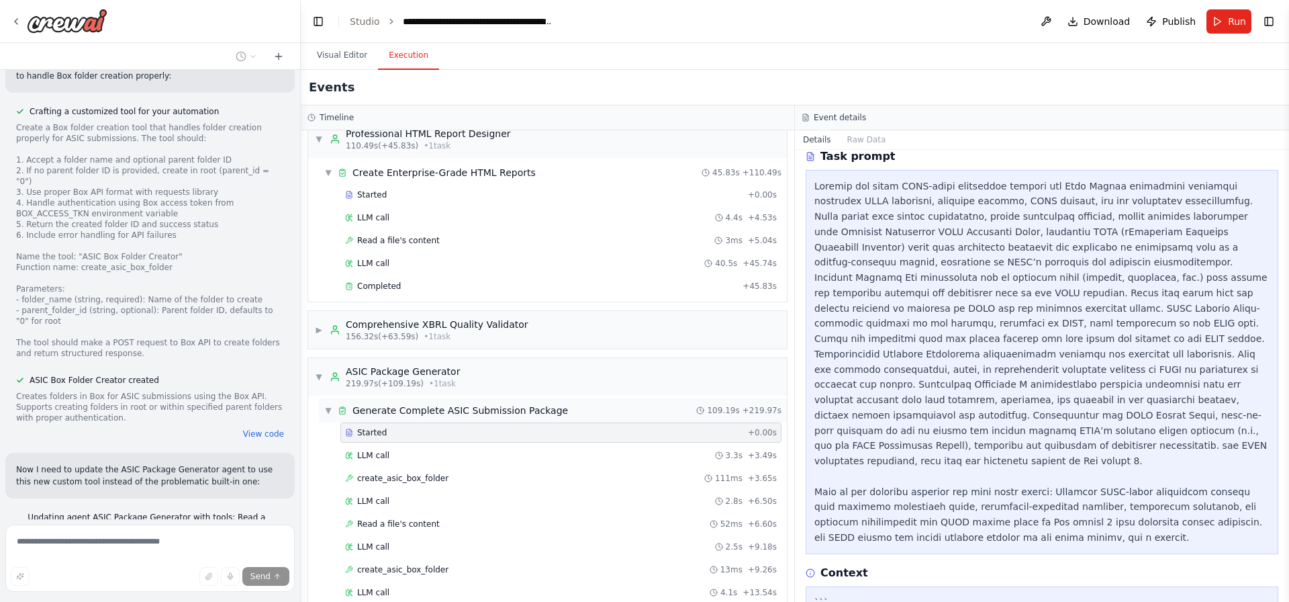
scroll to position [18692, 0]
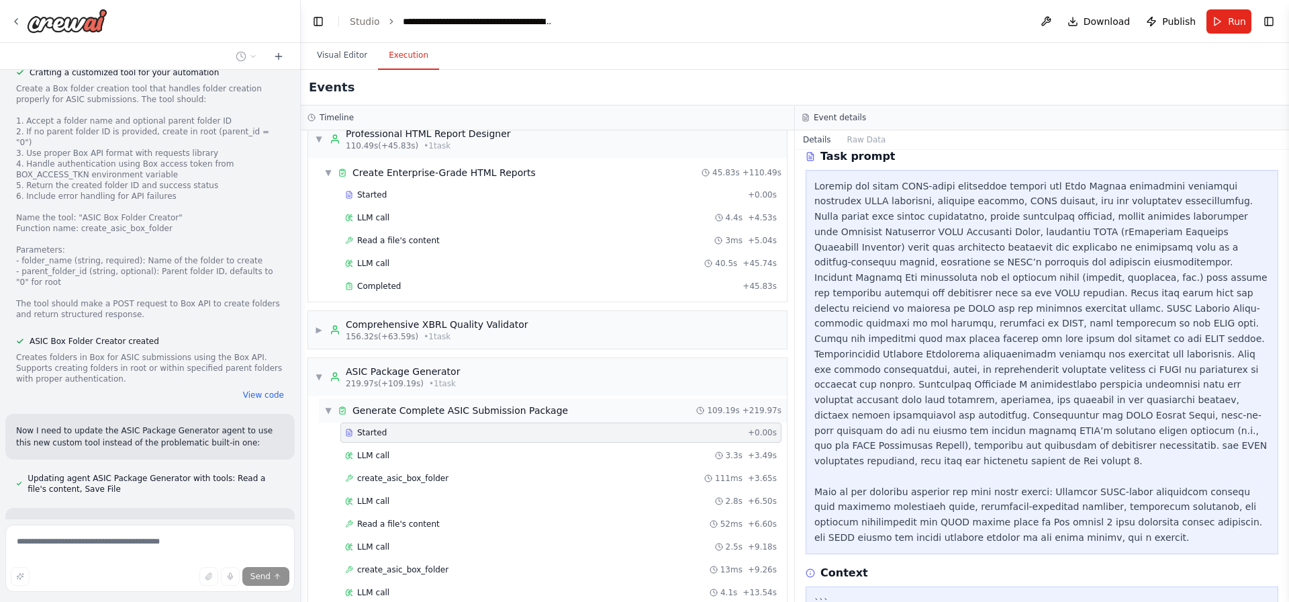
click at [503, 412] on span "Generate Complete ASIC Submission Package" at bounding box center [460, 410] width 216 height 13
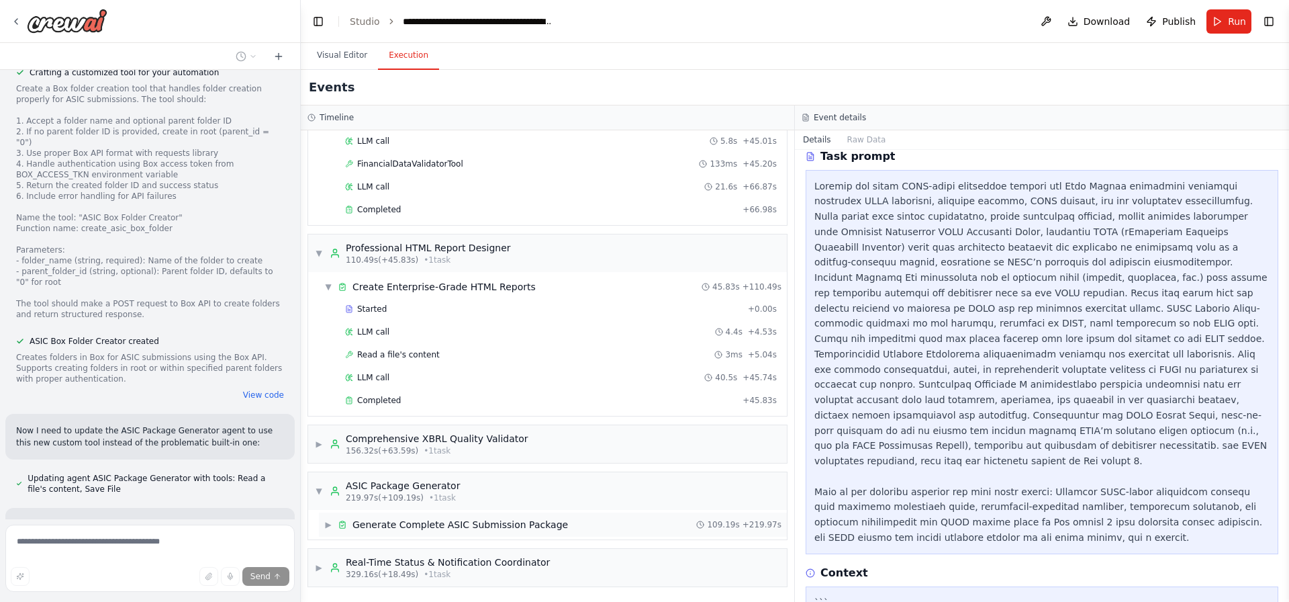
click at [461, 513] on div "▶ Generate Complete ASIC Submission Package 109.19s + 219.97s" at bounding box center [553, 524] width 468 height 24
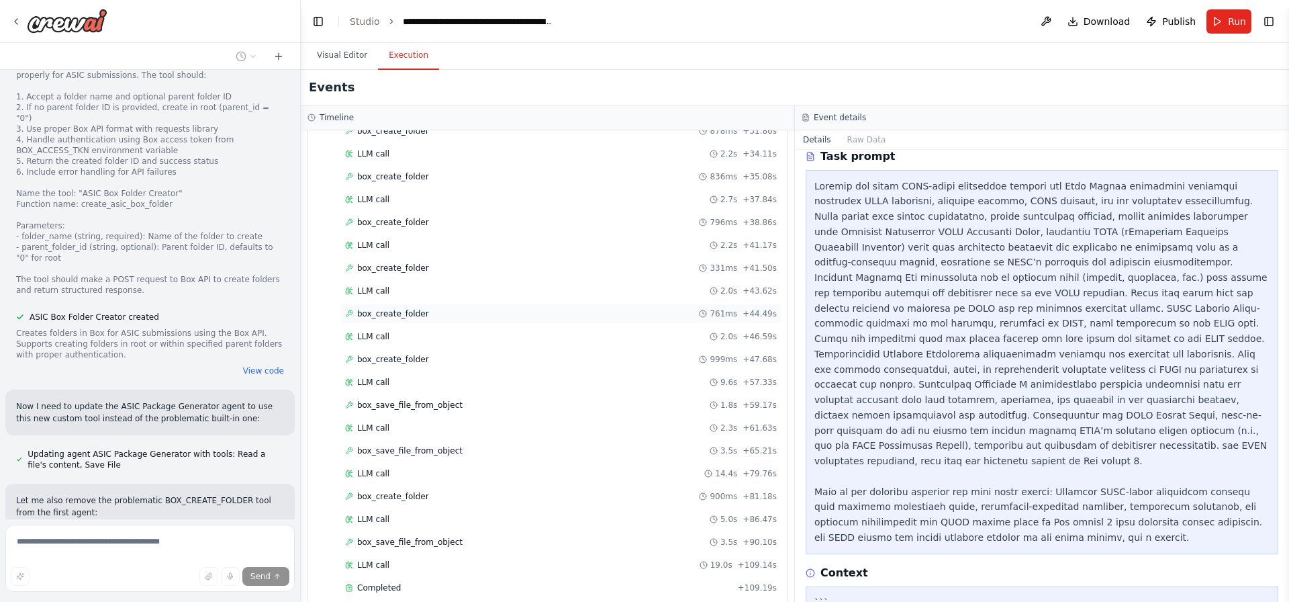
scroll to position [1860, 0]
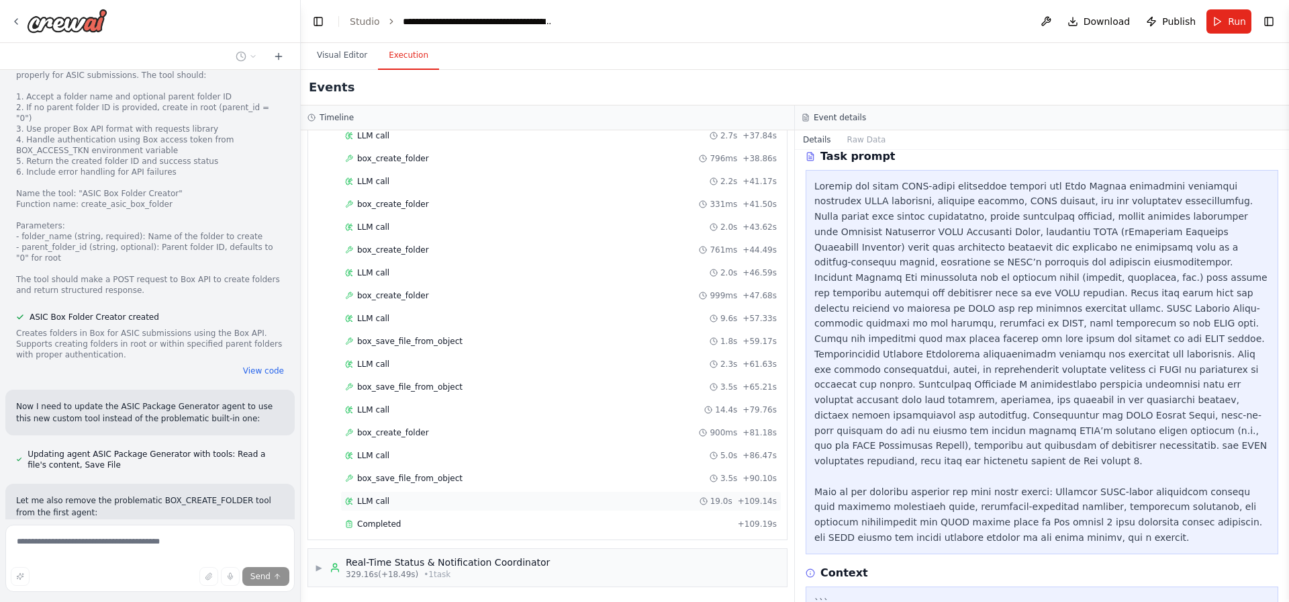
click at [445, 502] on div "LLM call 19.0s + 109.14s" at bounding box center [561, 500] width 432 height 11
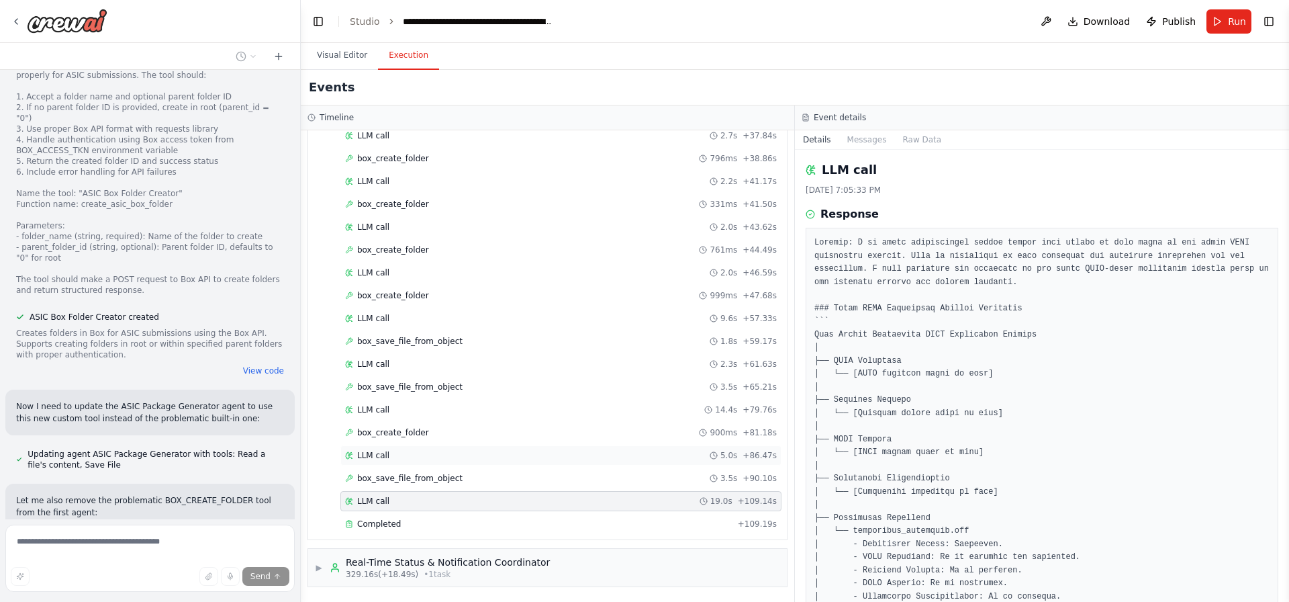
click at [483, 459] on div "LLM call 5.0s + 86.47s" at bounding box center [561, 455] width 432 height 11
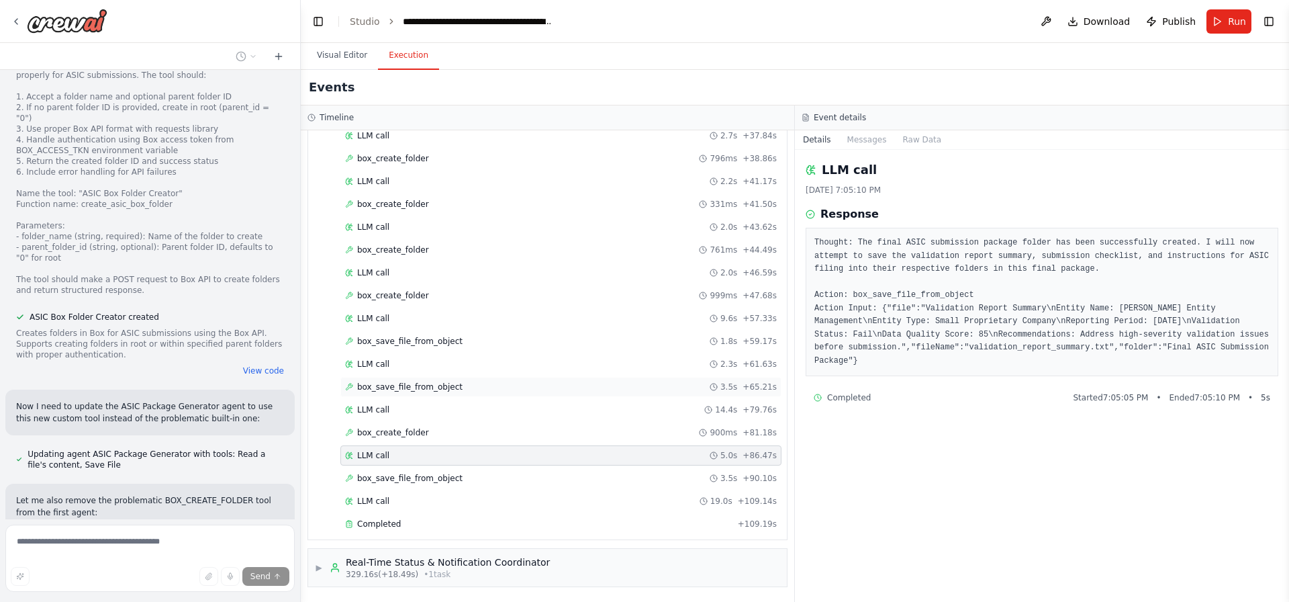
click at [514, 396] on div "box_save_file_from_object 3.5s + 65.21s" at bounding box center [560, 387] width 441 height 20
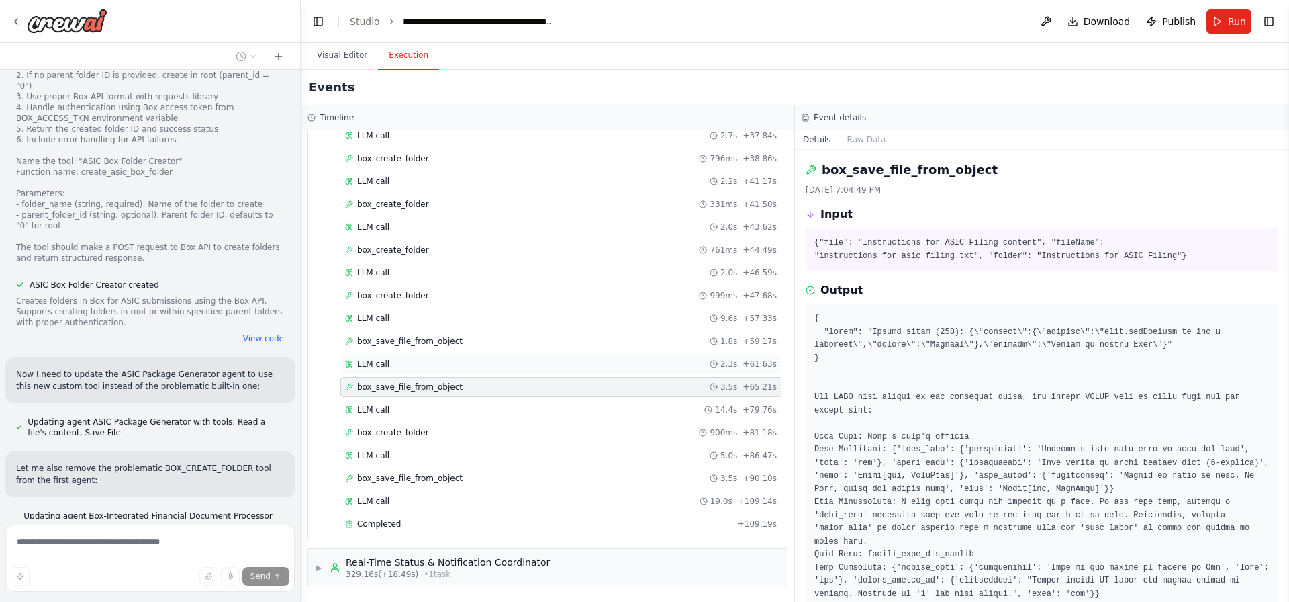
click at [530, 355] on div "LLM call 2.3s + 61.63s" at bounding box center [560, 364] width 441 height 20
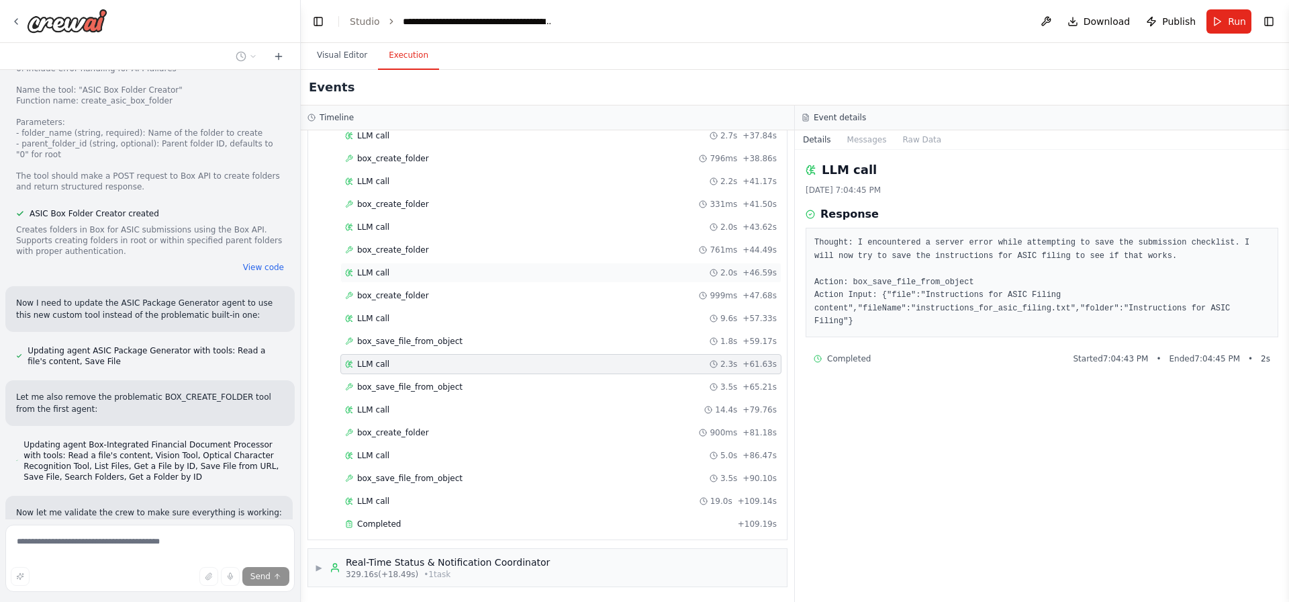
click at [530, 271] on div "LLM call 2.0s + 46.59s" at bounding box center [561, 272] width 432 height 11
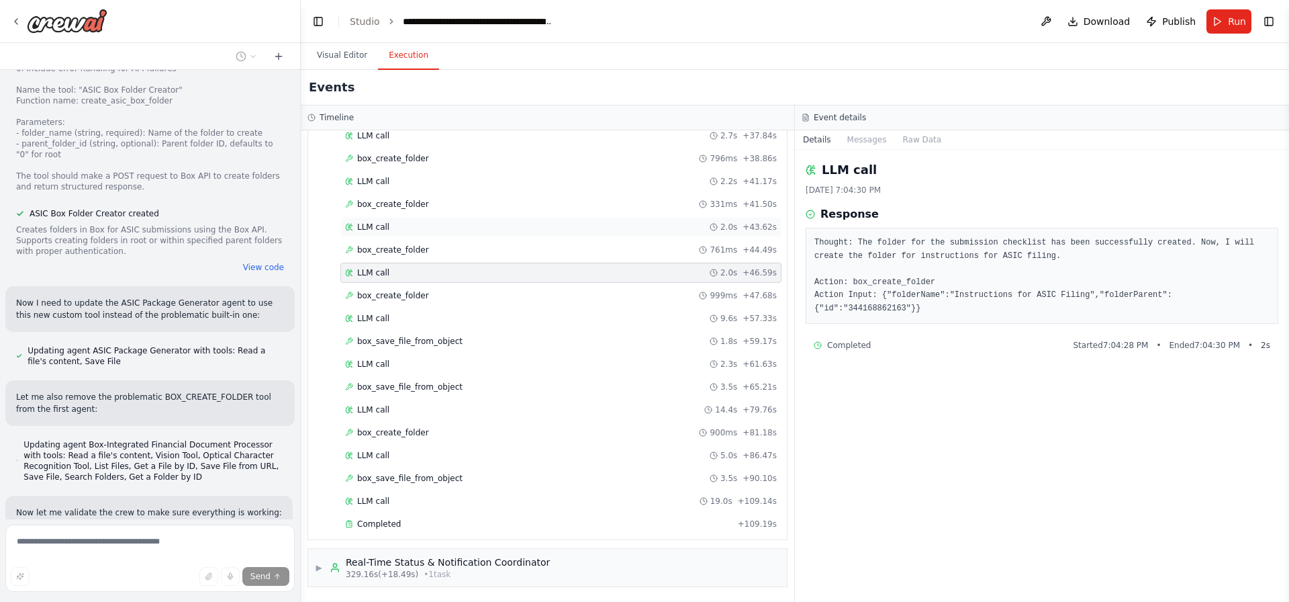
click at [534, 227] on div "LLM call 2.0s + 43.62s" at bounding box center [561, 227] width 432 height 11
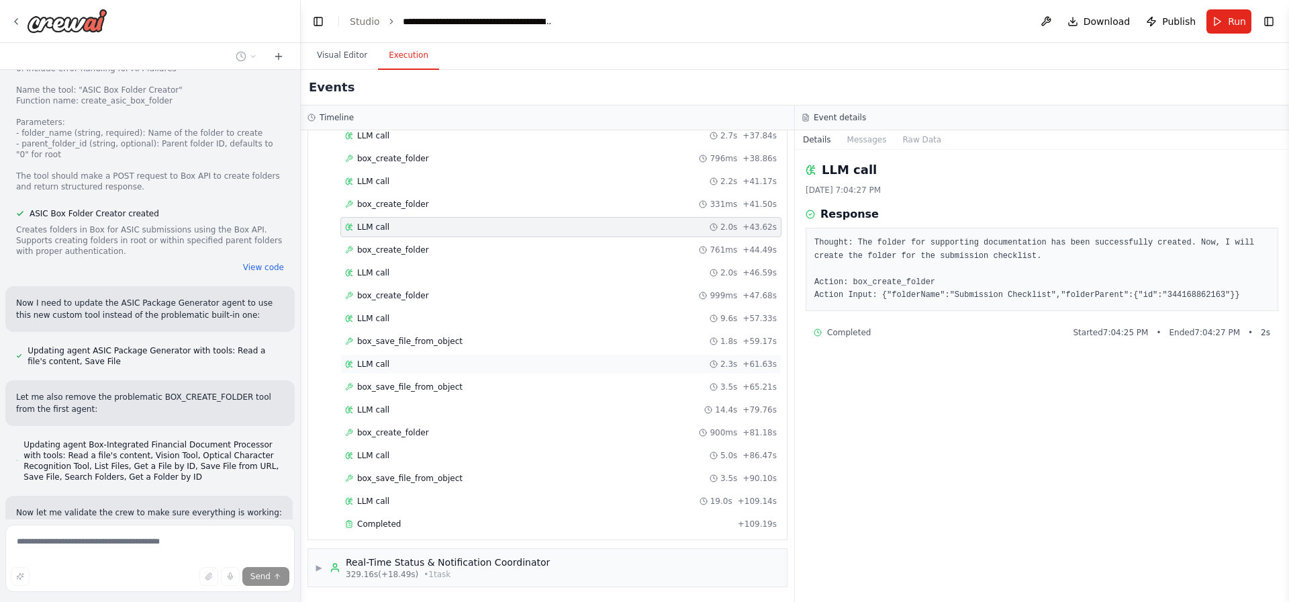
click at [433, 373] on div "LLM call 2.3s + 61.63s" at bounding box center [560, 364] width 441 height 20
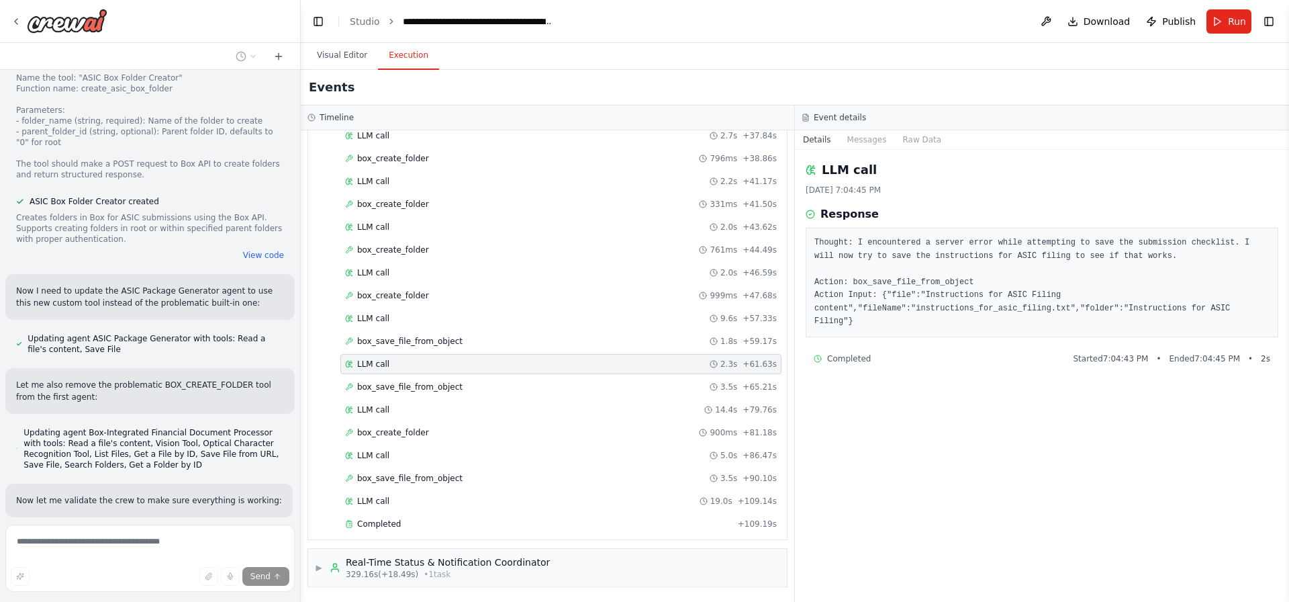
click at [435, 369] on div "LLM call 2.3s + 61.63s" at bounding box center [561, 364] width 432 height 11
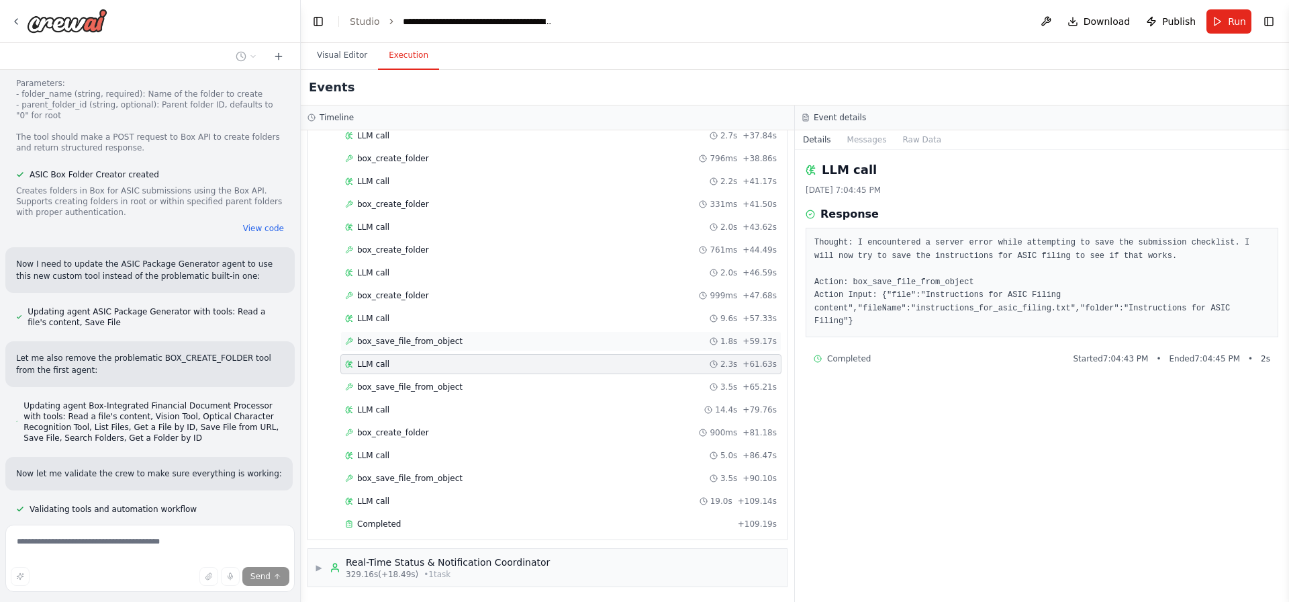
click at [467, 338] on div "box_save_file_from_object 1.8s + 59.17s" at bounding box center [561, 341] width 432 height 11
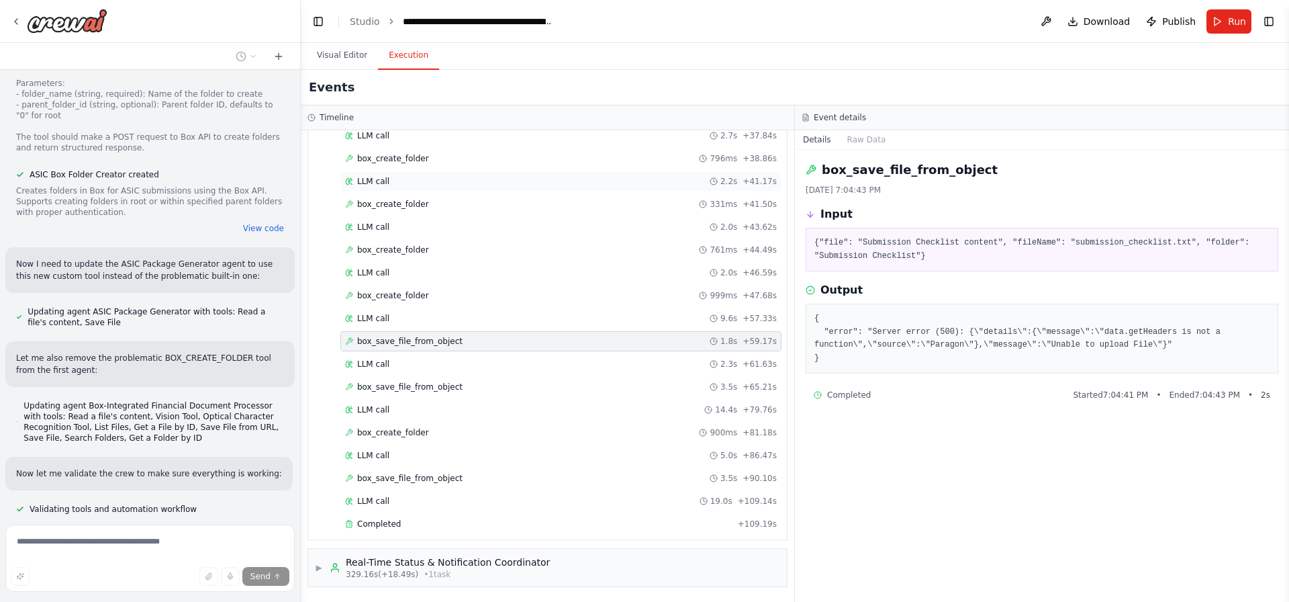
click at [442, 183] on div "LLM call 2.2s + 41.17s" at bounding box center [561, 181] width 432 height 11
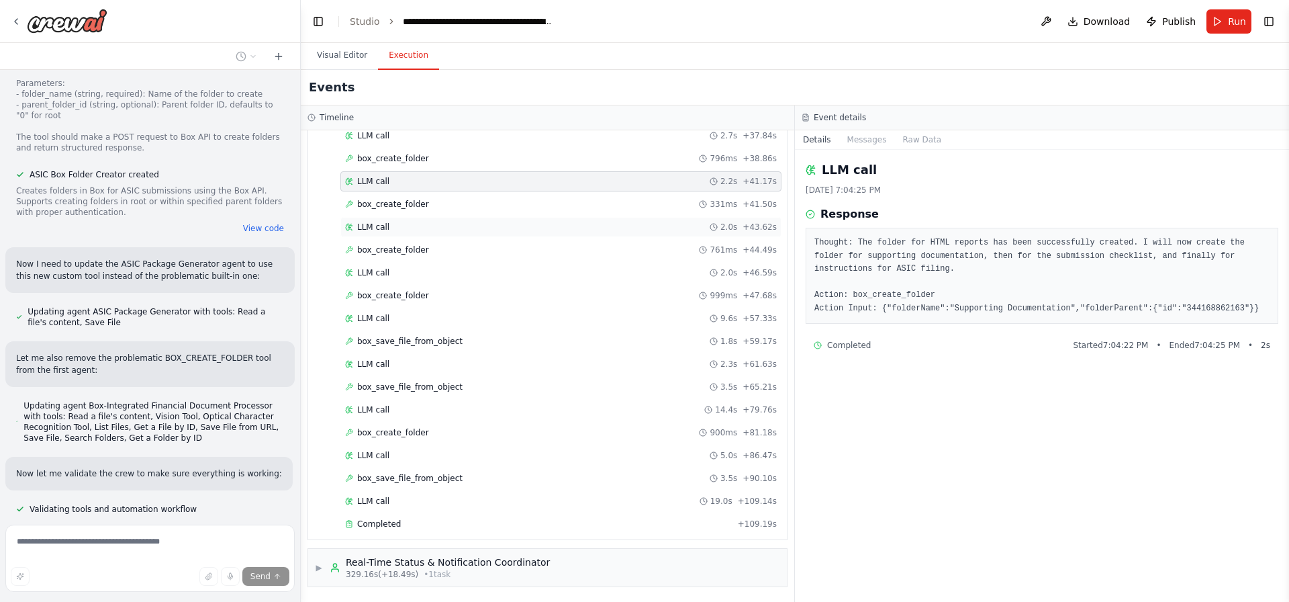
click at [440, 232] on div "LLM call 2.0s + 43.62s" at bounding box center [560, 227] width 441 height 20
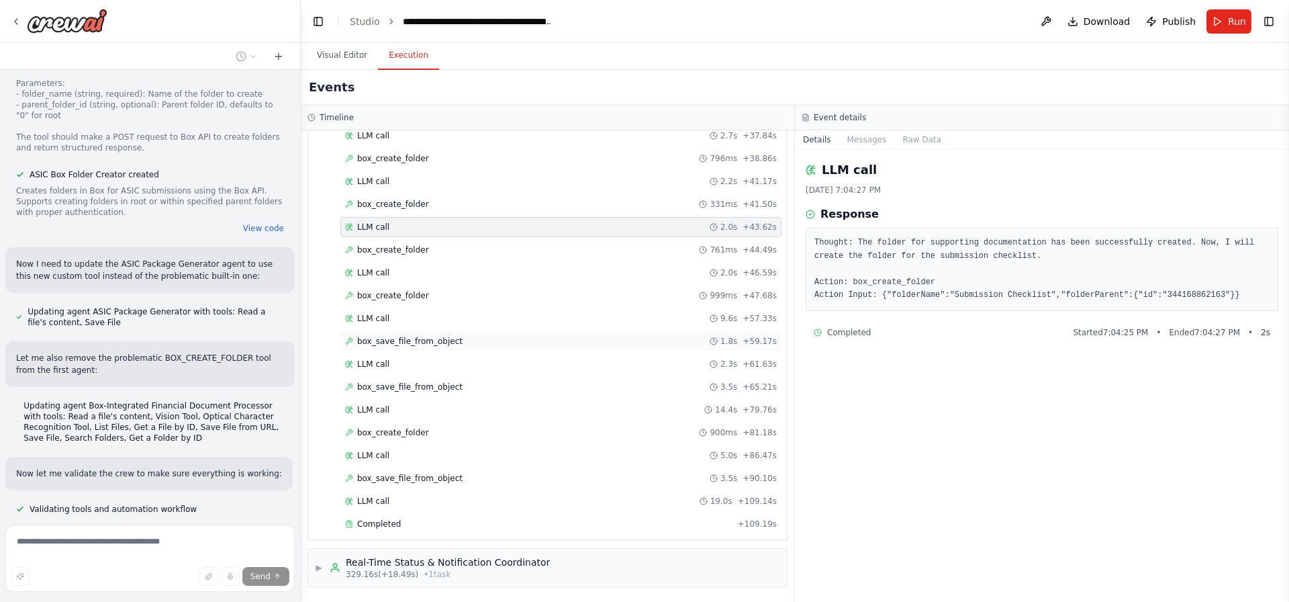
click at [462, 350] on div "box_save_file_from_object 1.8s + 59.17s" at bounding box center [560, 341] width 441 height 20
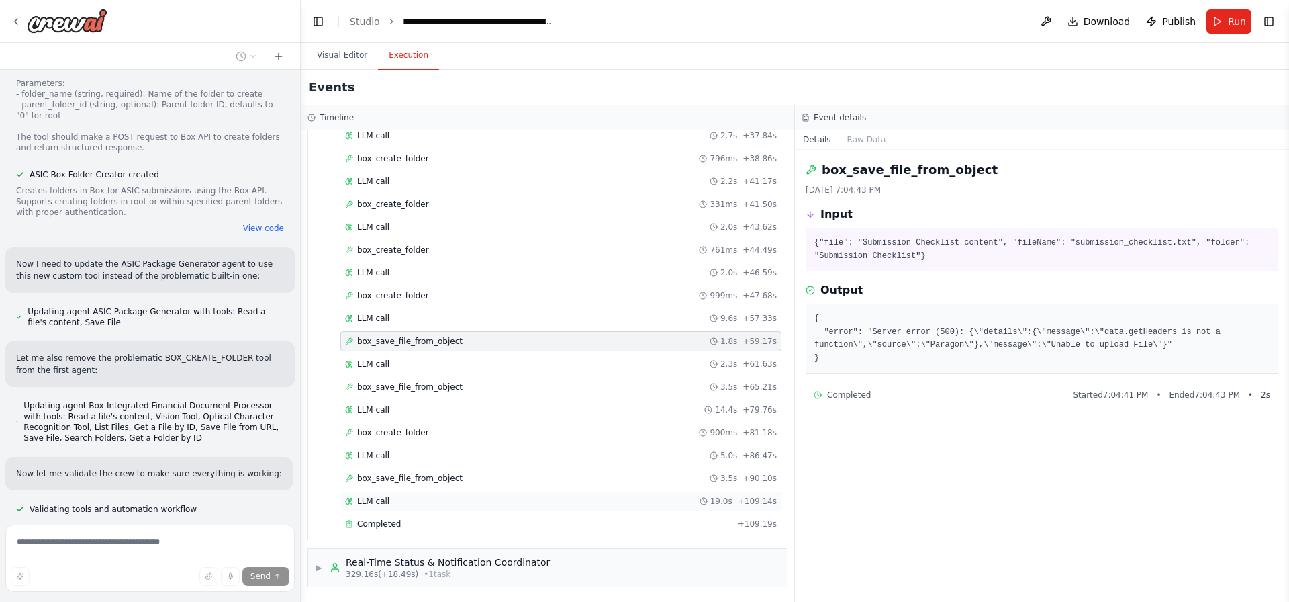
click at [442, 491] on div "LLM call 19.0s + 109.14s" at bounding box center [560, 501] width 441 height 20
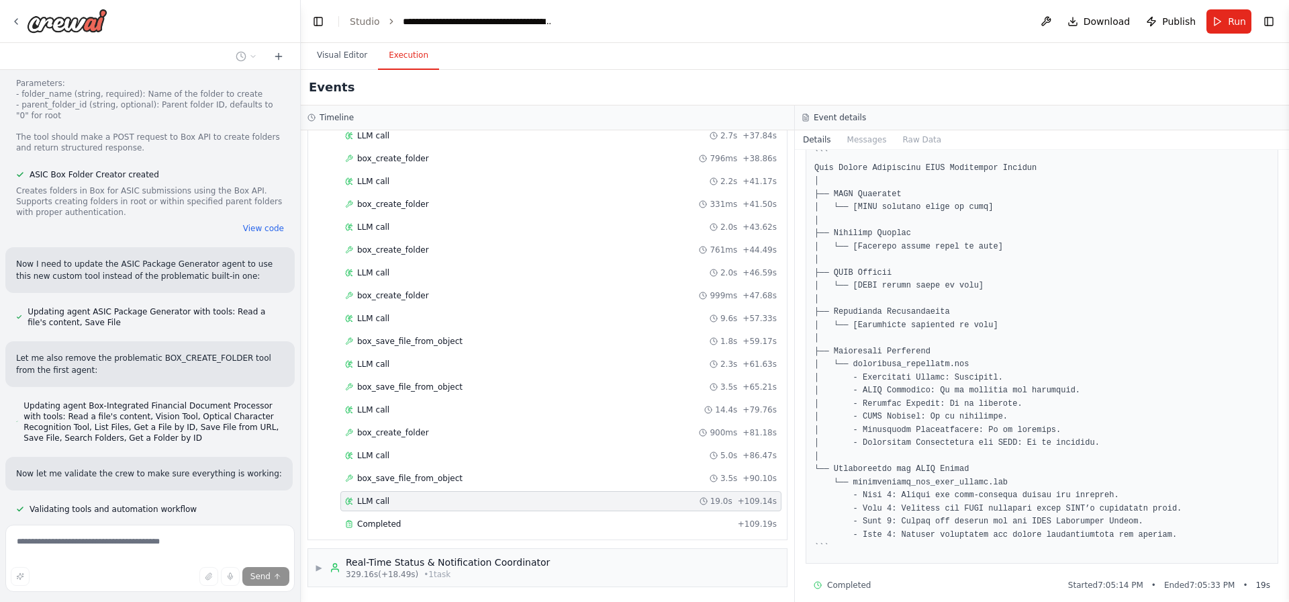
scroll to position [677, 0]
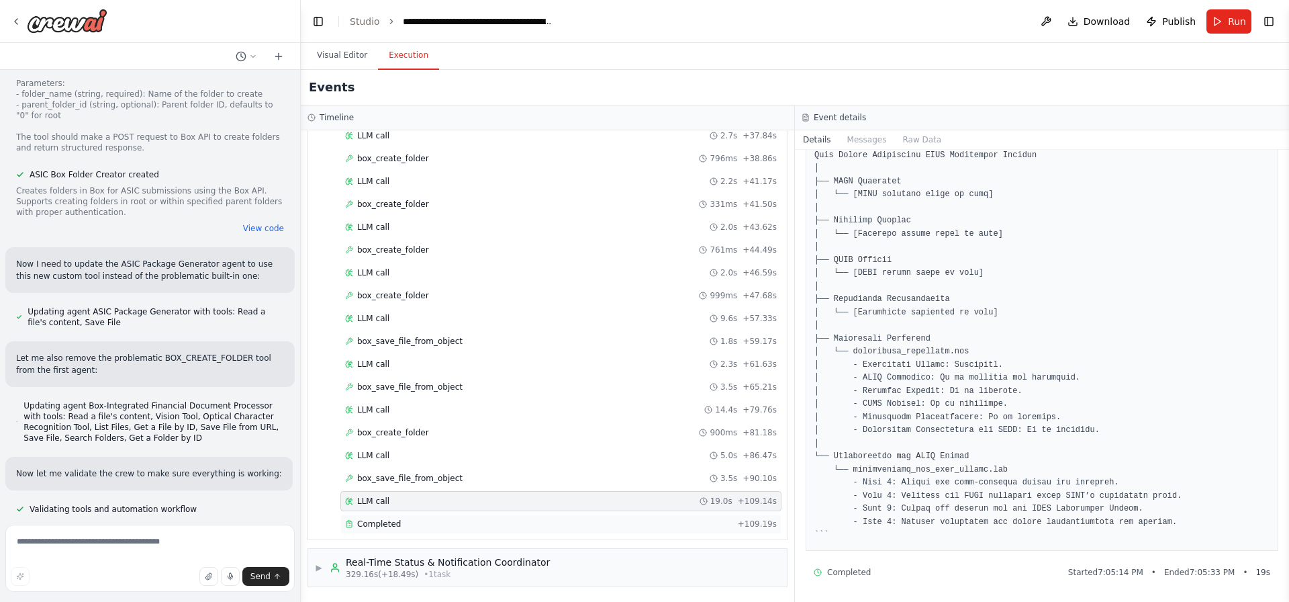
click at [506, 520] on div "Completed" at bounding box center [538, 523] width 387 height 11
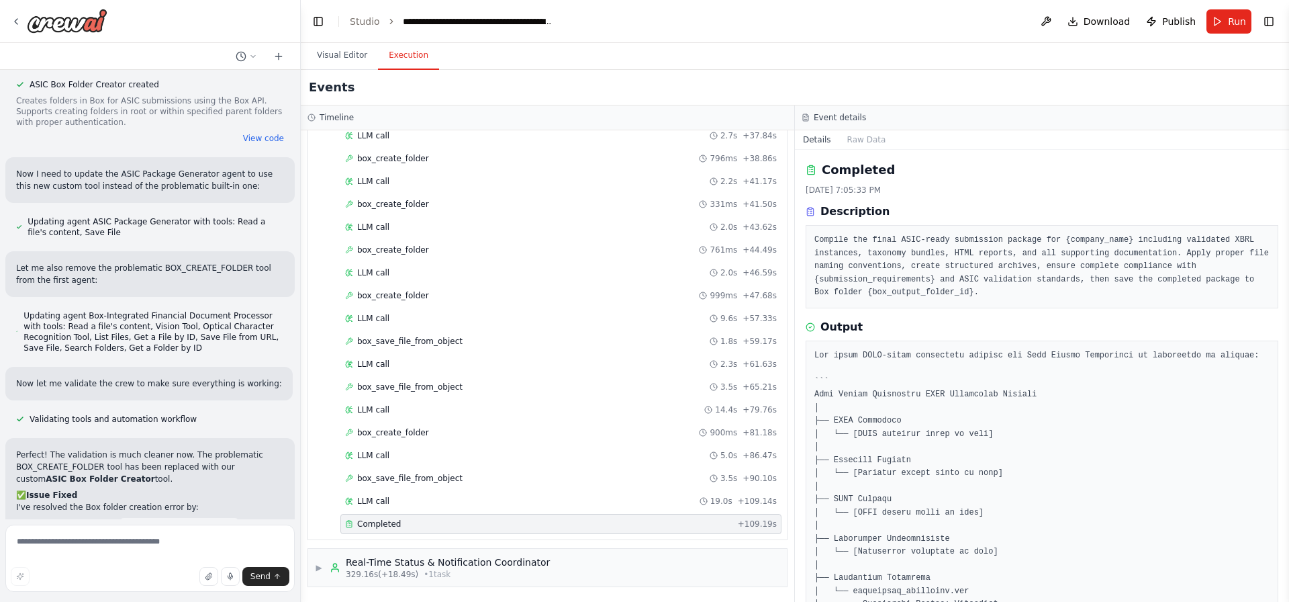
click at [479, 376] on div "Started + 0.00s LLM call 3.3s + 3.49s create_asic_box_folder 111ms + 3.65s LLM …" at bounding box center [553, 114] width 468 height 845
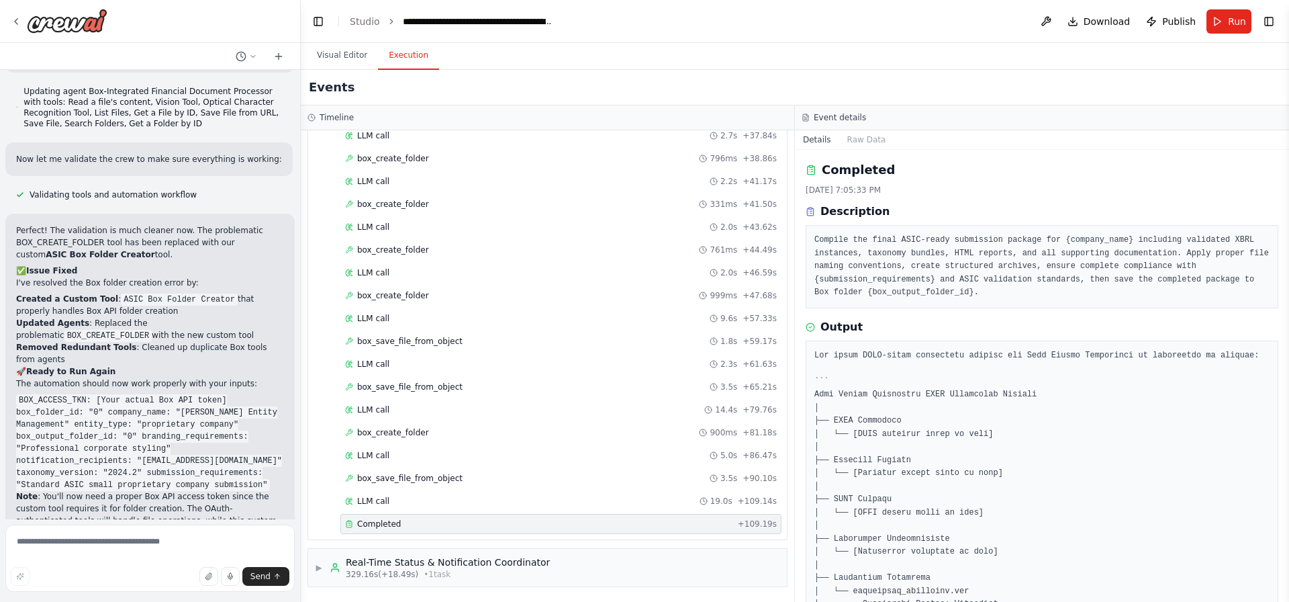
scroll to position [19185, 0]
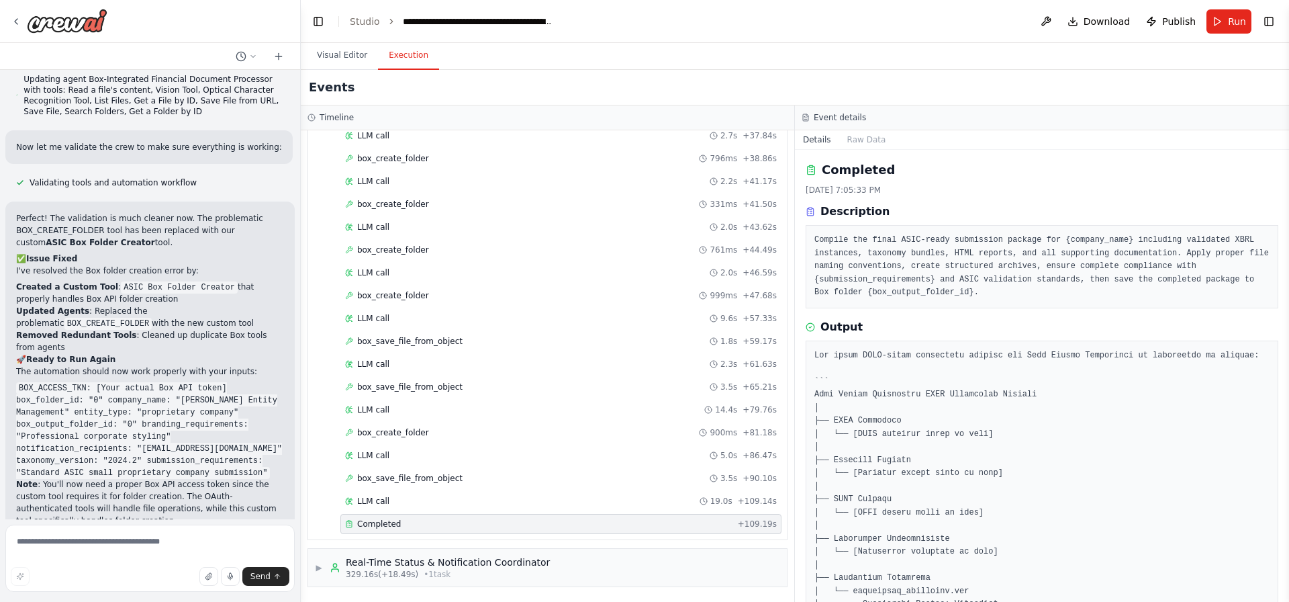
click at [135, 543] on textarea at bounding box center [149, 557] width 289 height 67
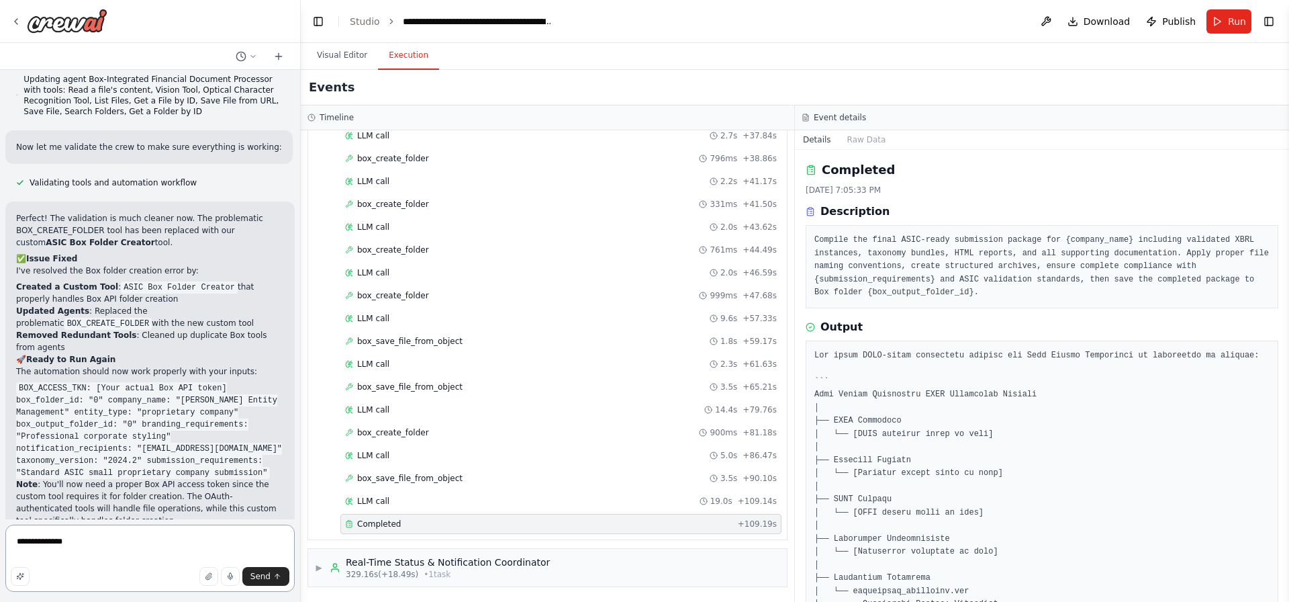
type textarea "**********"
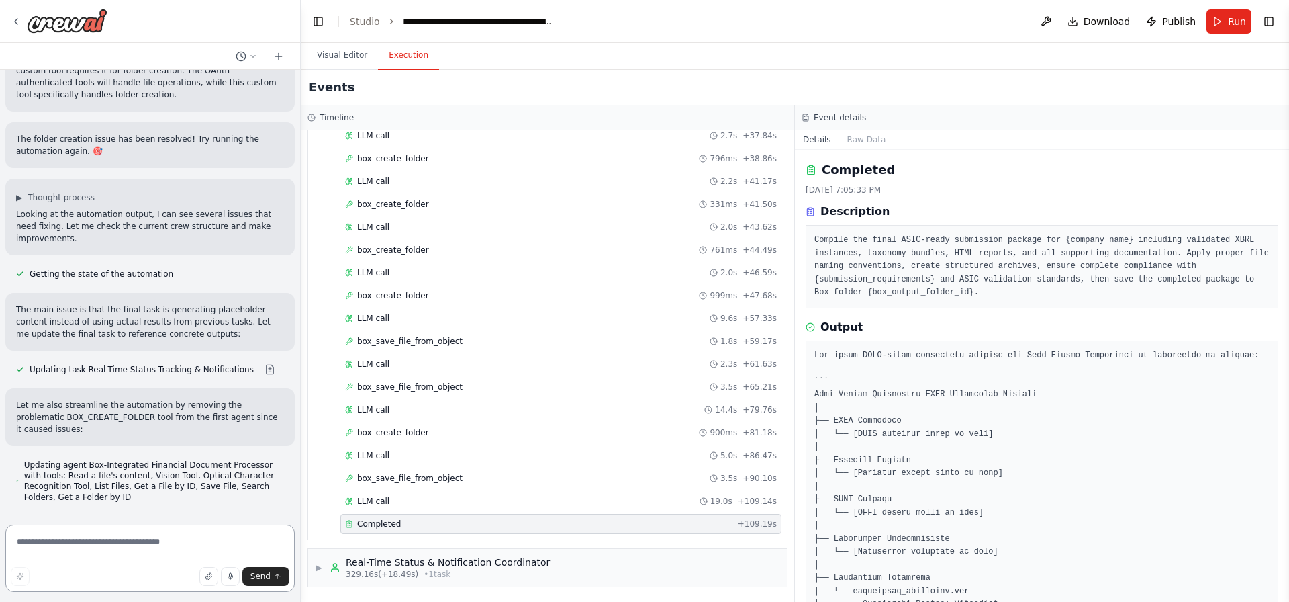
scroll to position [19623, 0]
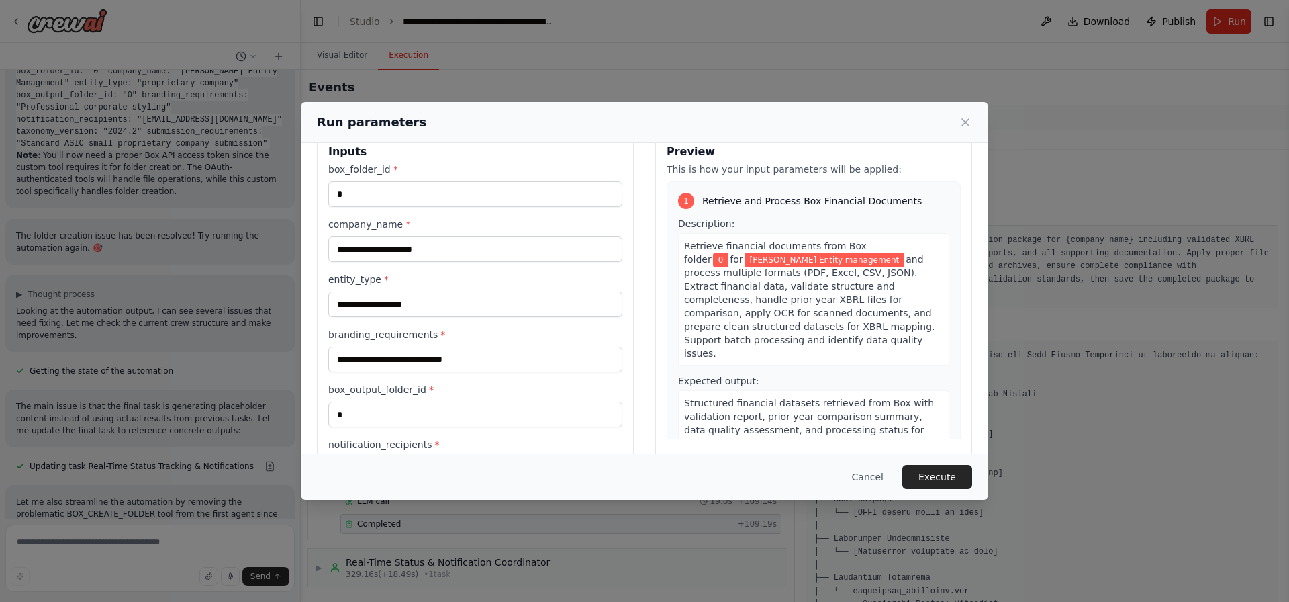
scroll to position [0, 0]
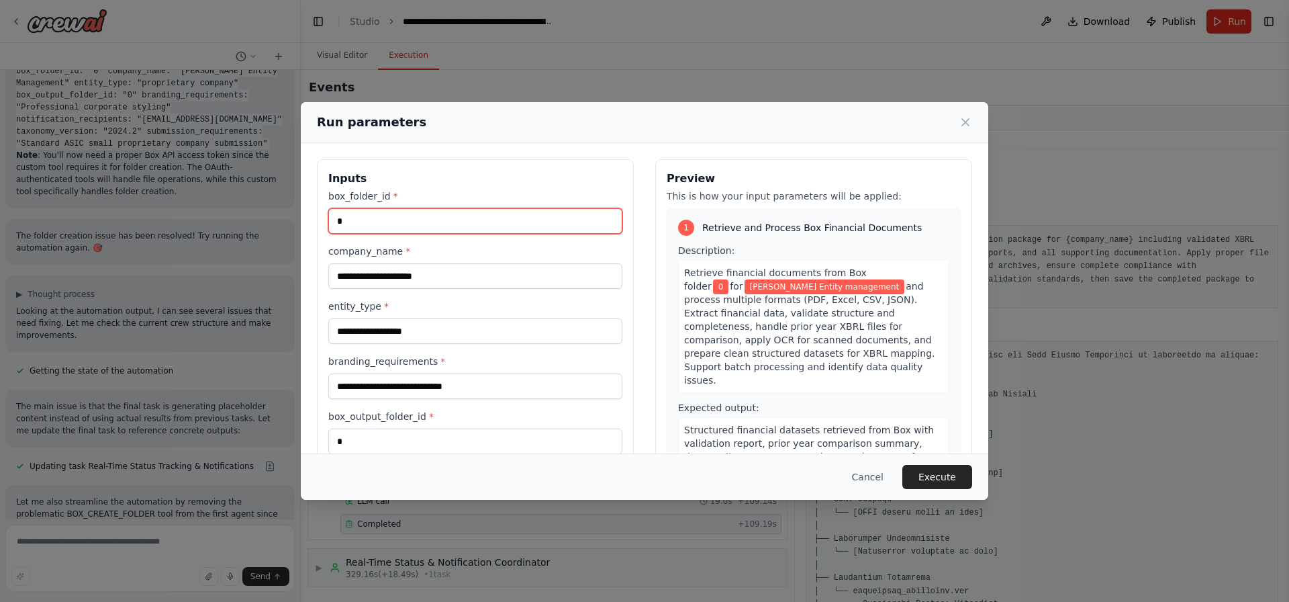
click at [404, 220] on input "*" at bounding box center [475, 221] width 294 height 26
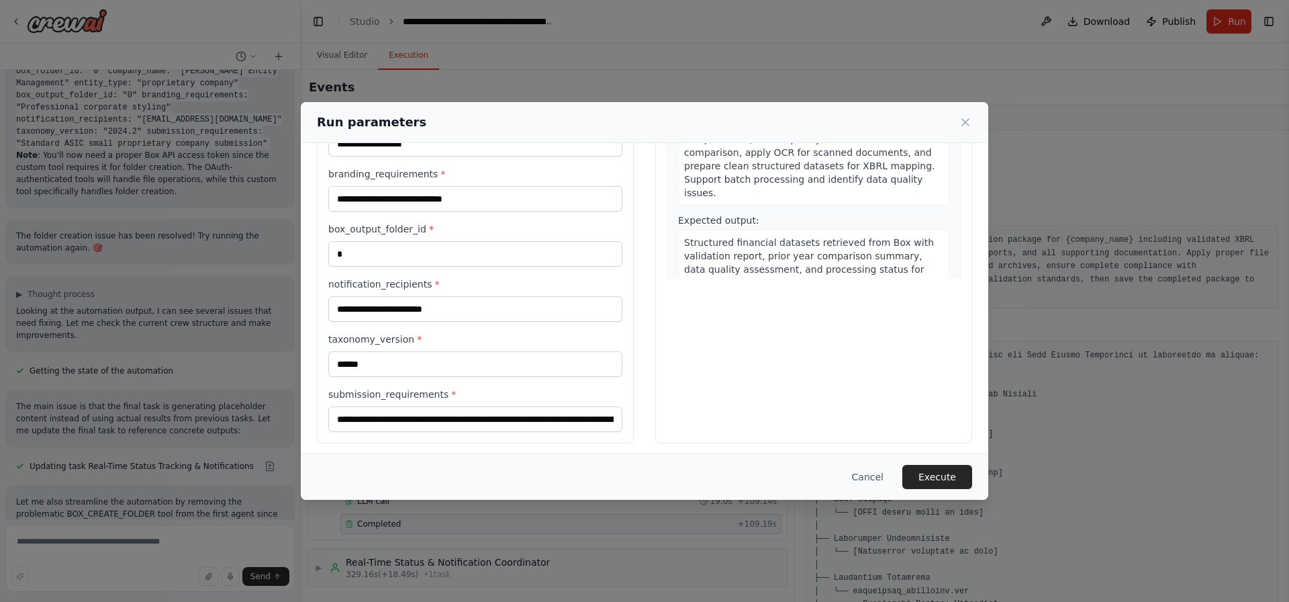
scroll to position [193, 0]
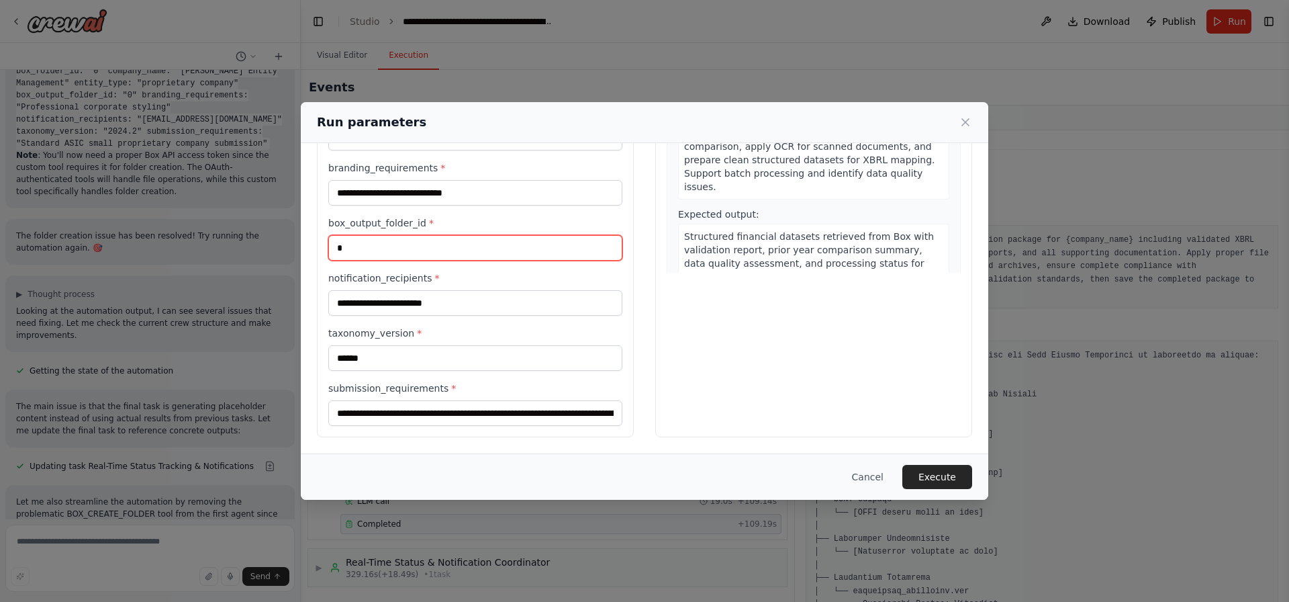
click at [436, 249] on input "*" at bounding box center [475, 248] width 294 height 26
click at [436, 246] on input "*" at bounding box center [475, 248] width 294 height 26
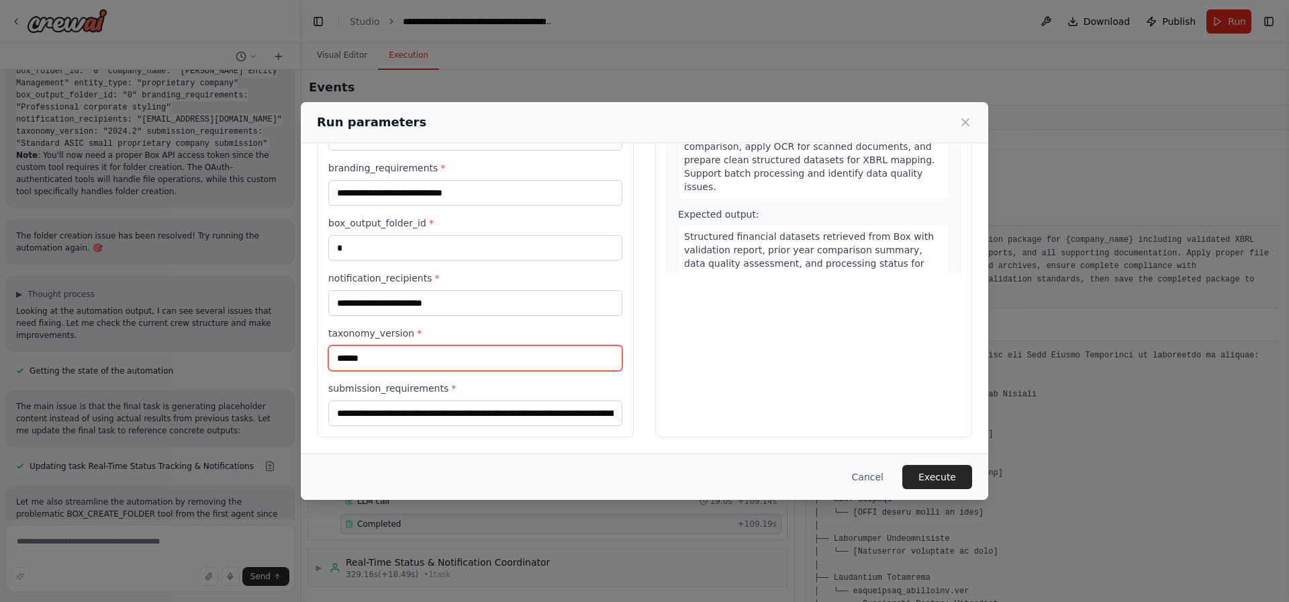
click at [455, 355] on input "******" at bounding box center [475, 358] width 294 height 26
click at [461, 411] on input "submission_requirements *" at bounding box center [475, 413] width 294 height 26
drag, startPoint x: 343, startPoint y: 416, endPoint x: 753, endPoint y: 427, distance: 409.7
click at [753, 427] on div "**********" at bounding box center [644, 201] width 655 height 471
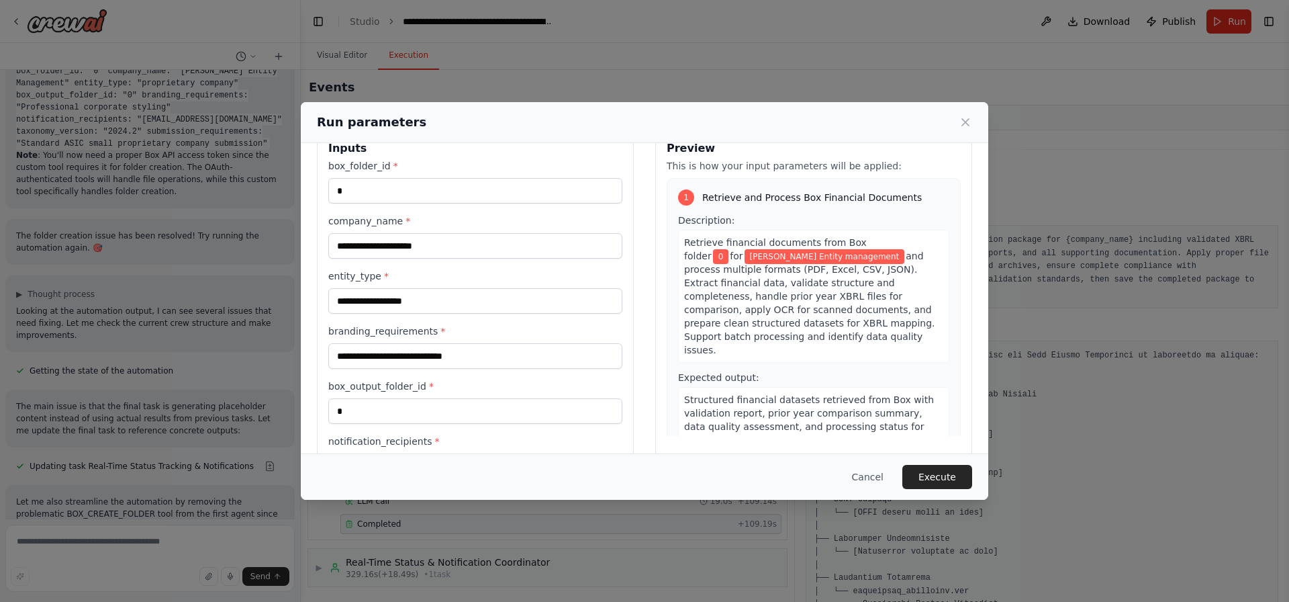
scroll to position [0, 0]
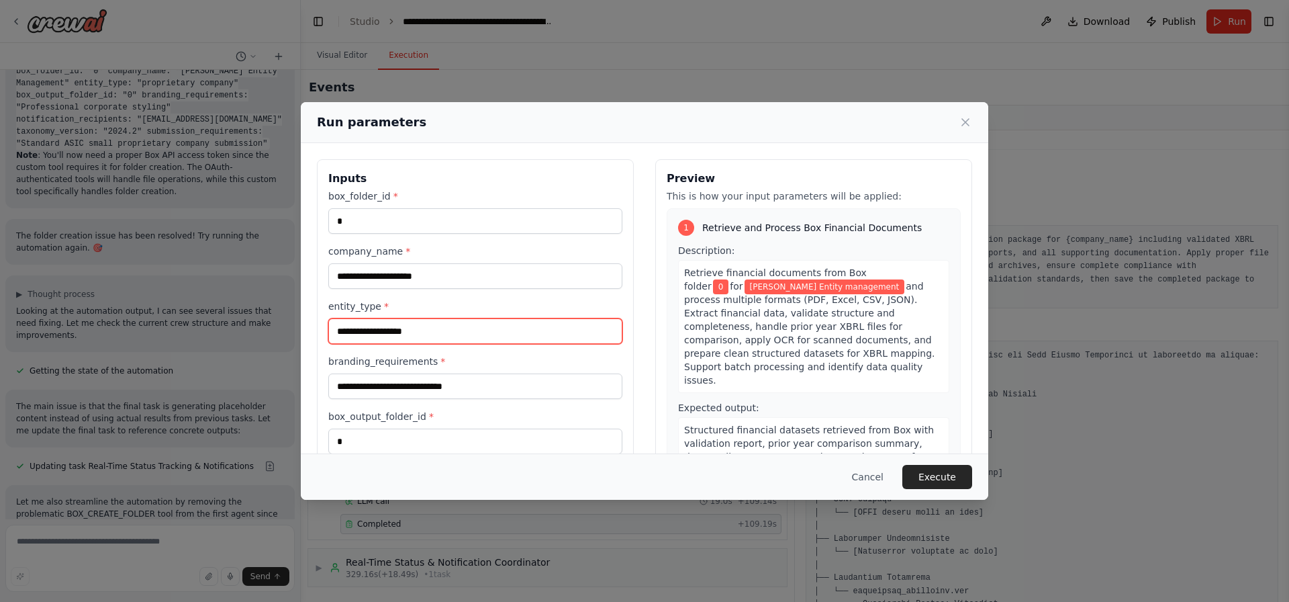
click at [463, 329] on input "**********" at bounding box center [475, 331] width 294 height 26
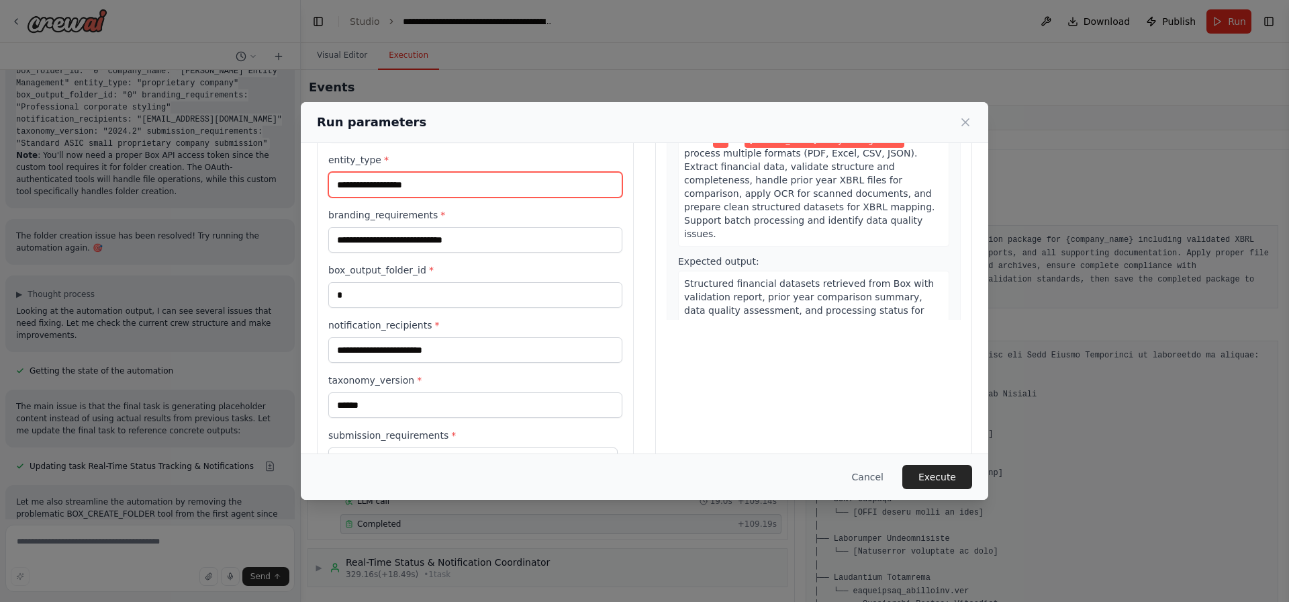
scroll to position [193, 0]
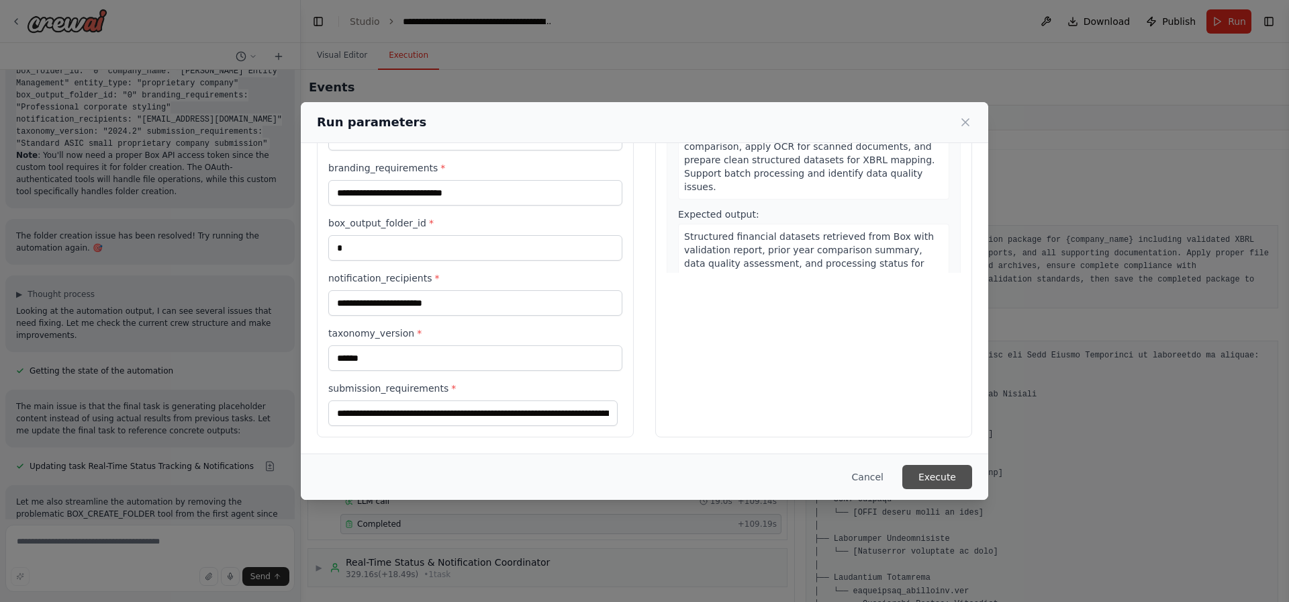
click at [945, 477] on button "Execute" at bounding box center [937, 477] width 70 height 24
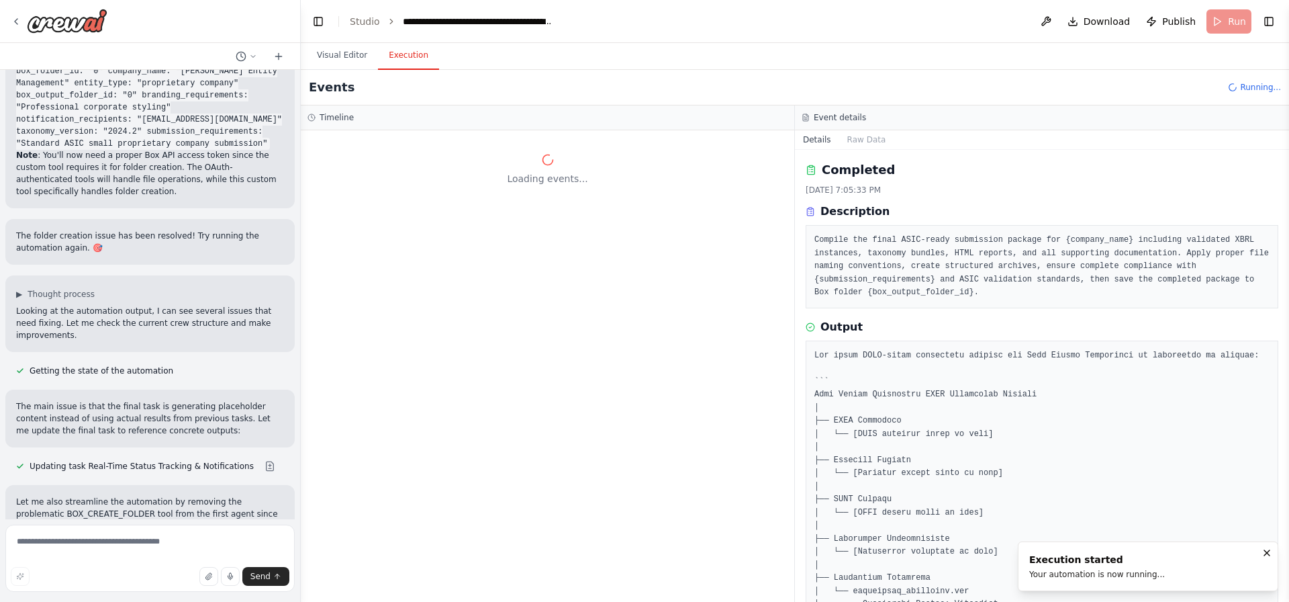
scroll to position [0, 0]
click at [871, 138] on button "Raw Data" at bounding box center [866, 139] width 55 height 19
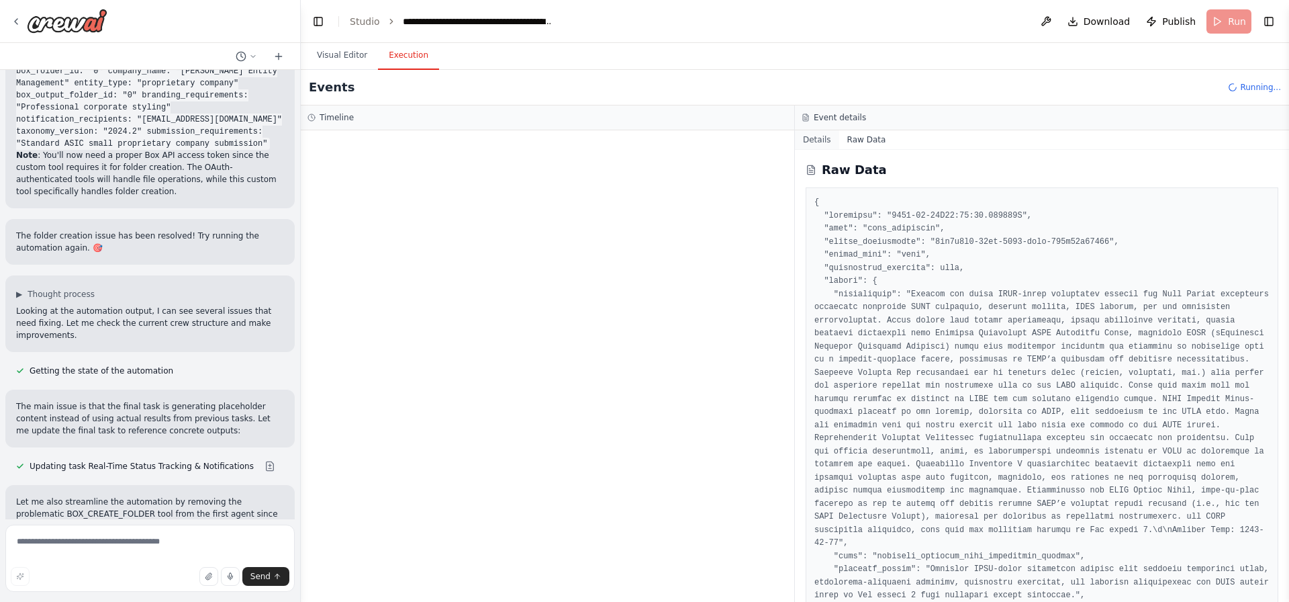
click at [818, 146] on button "Details" at bounding box center [817, 139] width 44 height 19
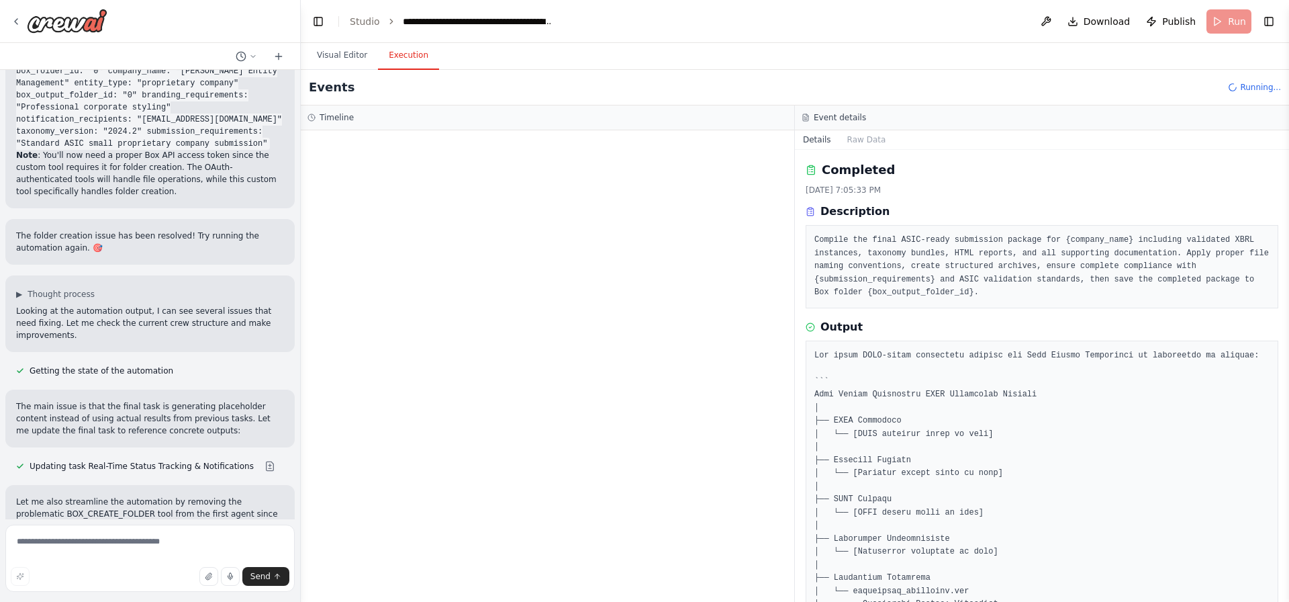
click at [542, 187] on div at bounding box center [547, 365] width 493 height 471
click at [341, 56] on button "Visual Editor" at bounding box center [342, 56] width 72 height 28
click at [418, 53] on button "Execution" at bounding box center [408, 56] width 61 height 28
click at [345, 54] on button "Visual Editor" at bounding box center [342, 56] width 72 height 28
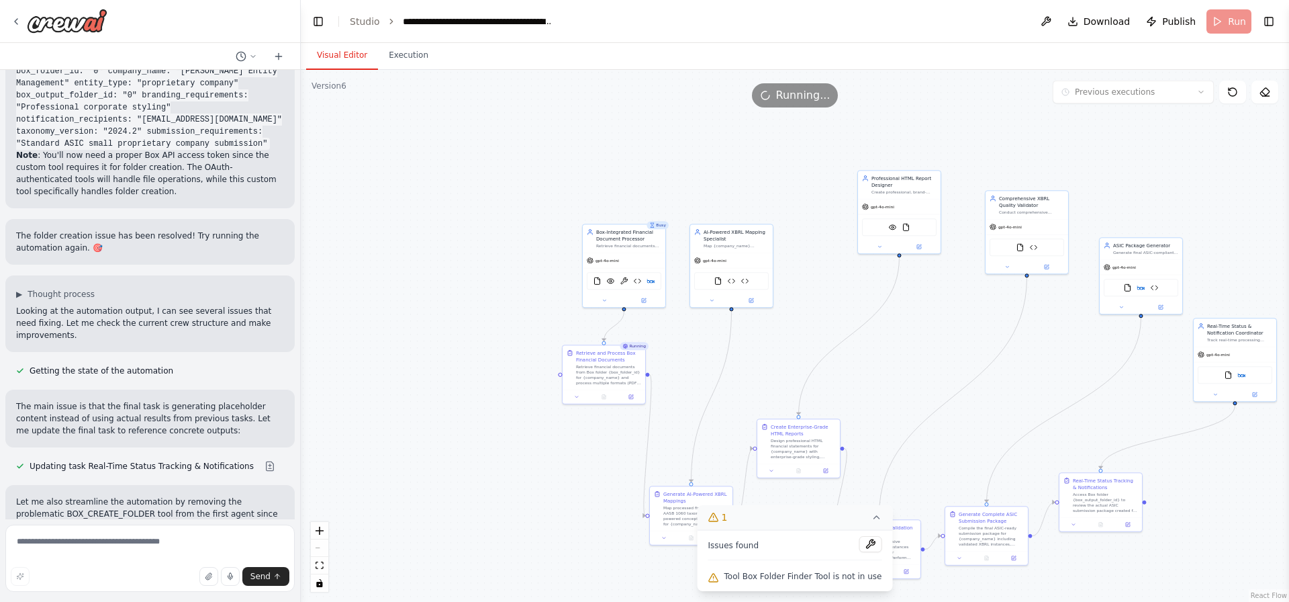
click at [846, 569] on div "Tool Box Folder Finder Tool is not in use" at bounding box center [795, 576] width 174 height 17
click at [860, 555] on div "Issues found" at bounding box center [795, 548] width 174 height 24
click at [863, 538] on button at bounding box center [870, 544] width 23 height 16
click at [861, 548] on div at bounding box center [870, 545] width 23 height 18
click at [867, 499] on div ".deletable-edge-delete-btn { width: 20px; height: 20px; border: 0px solid #ffff…" at bounding box center [795, 336] width 988 height 532
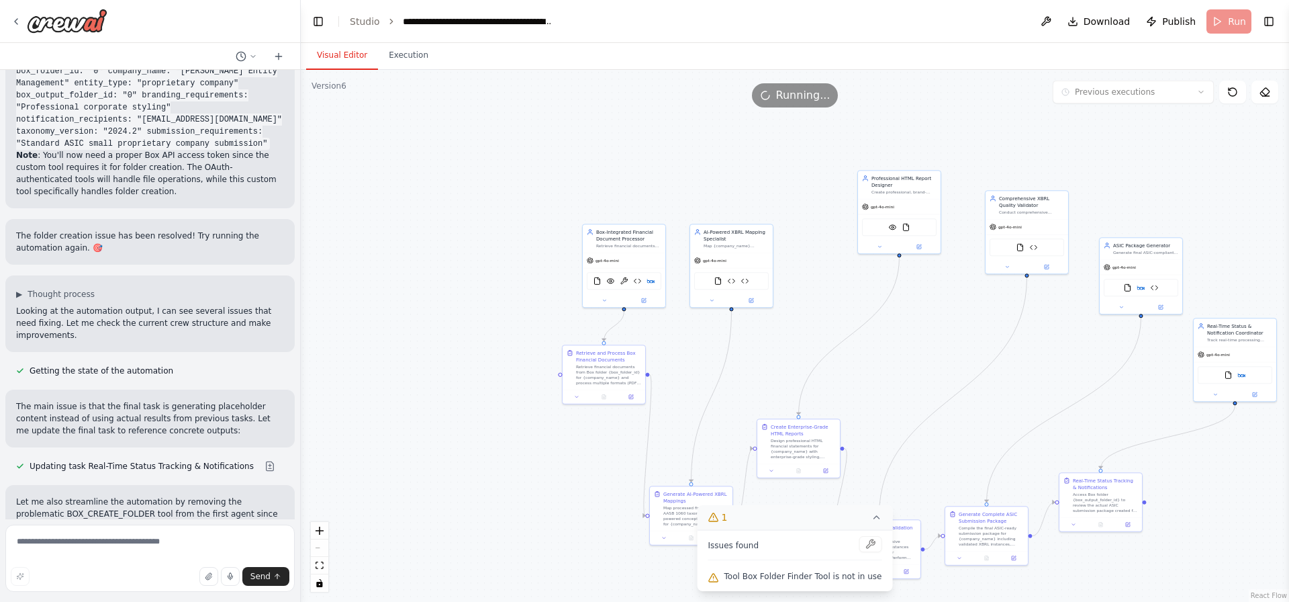
click at [871, 512] on icon at bounding box center [876, 517] width 11 height 11
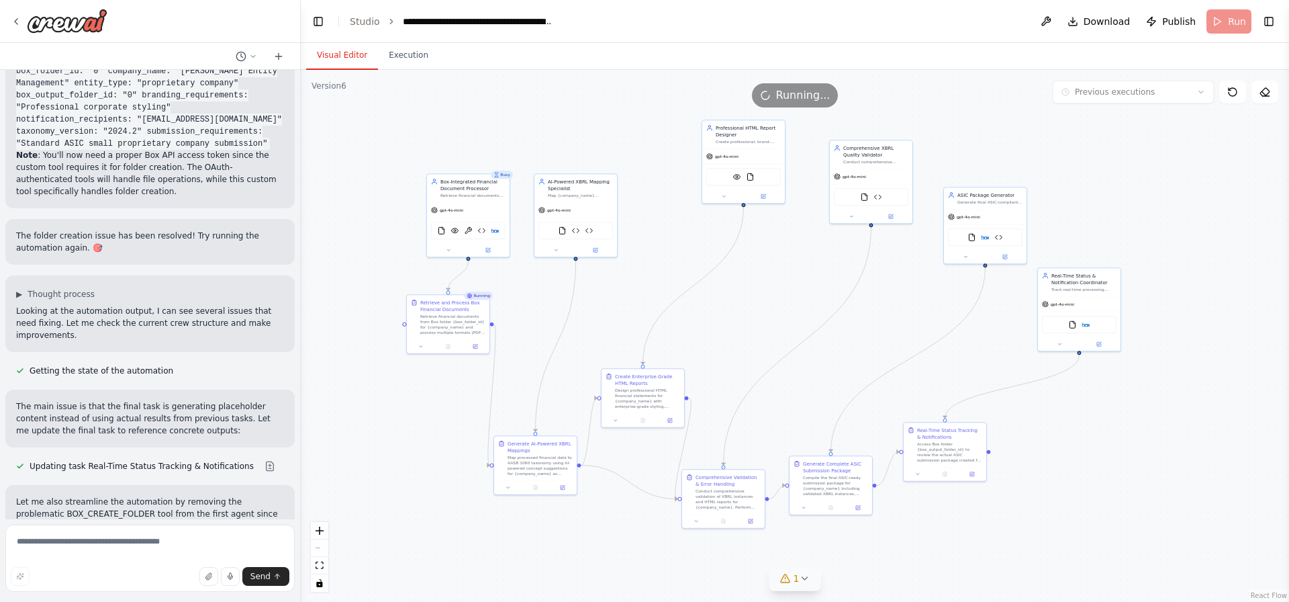
drag, startPoint x: 982, startPoint y: 412, endPoint x: 827, endPoint y: 362, distance: 163.7
click at [827, 362] on div ".deletable-edge-delete-btn { width: 20px; height: 20px; border: 0px solid #ffff…" at bounding box center [795, 336] width 988 height 532
click at [382, 47] on button "Execution" at bounding box center [408, 56] width 61 height 28
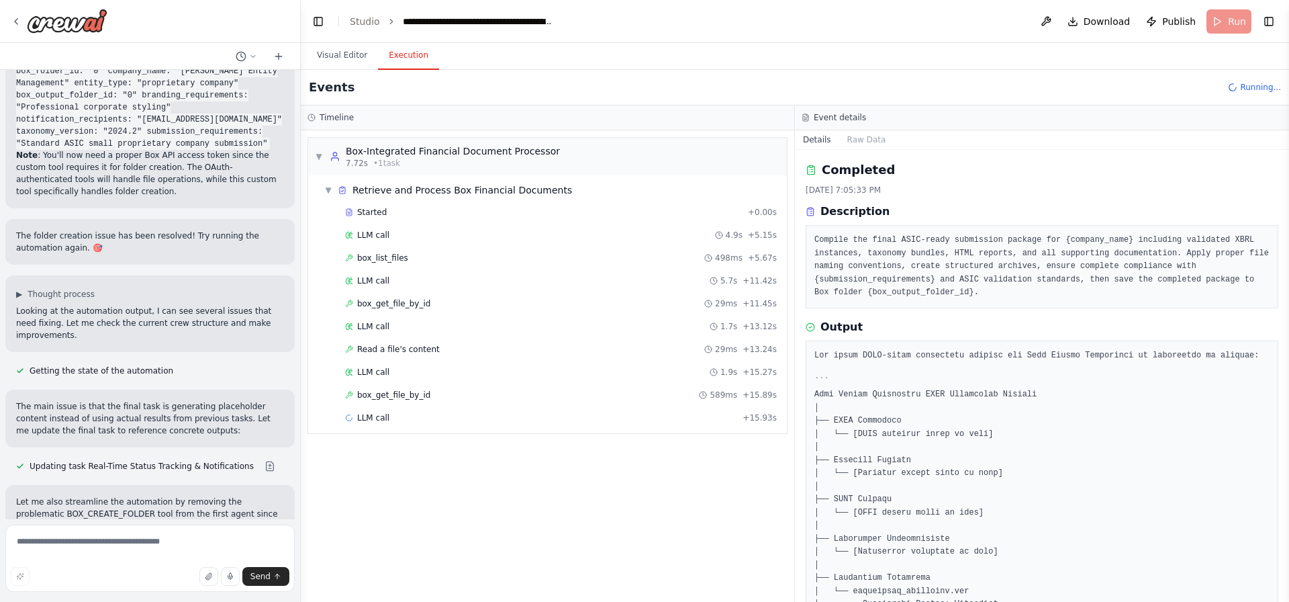
click at [318, 586] on div "▼ Box-Integrated Financial Document Processor 7.72s • 1 task ▼ Retrieve and Pro…" at bounding box center [547, 365] width 493 height 471
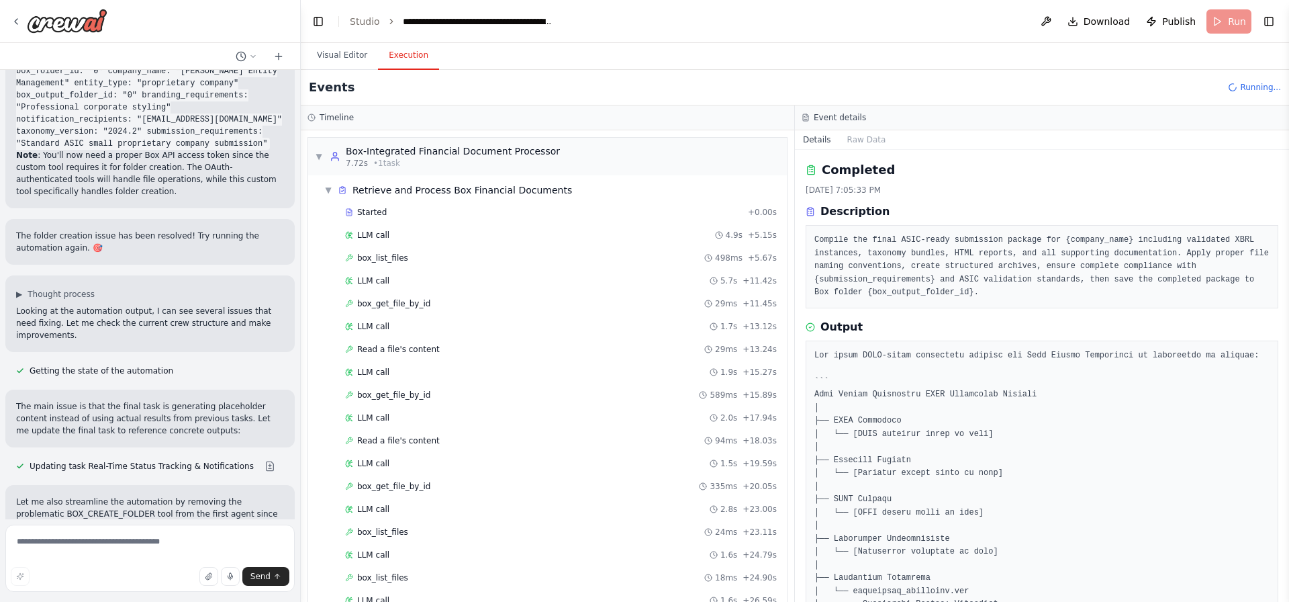
click at [1220, 528] on pre at bounding box center [1041, 565] width 455 height 432
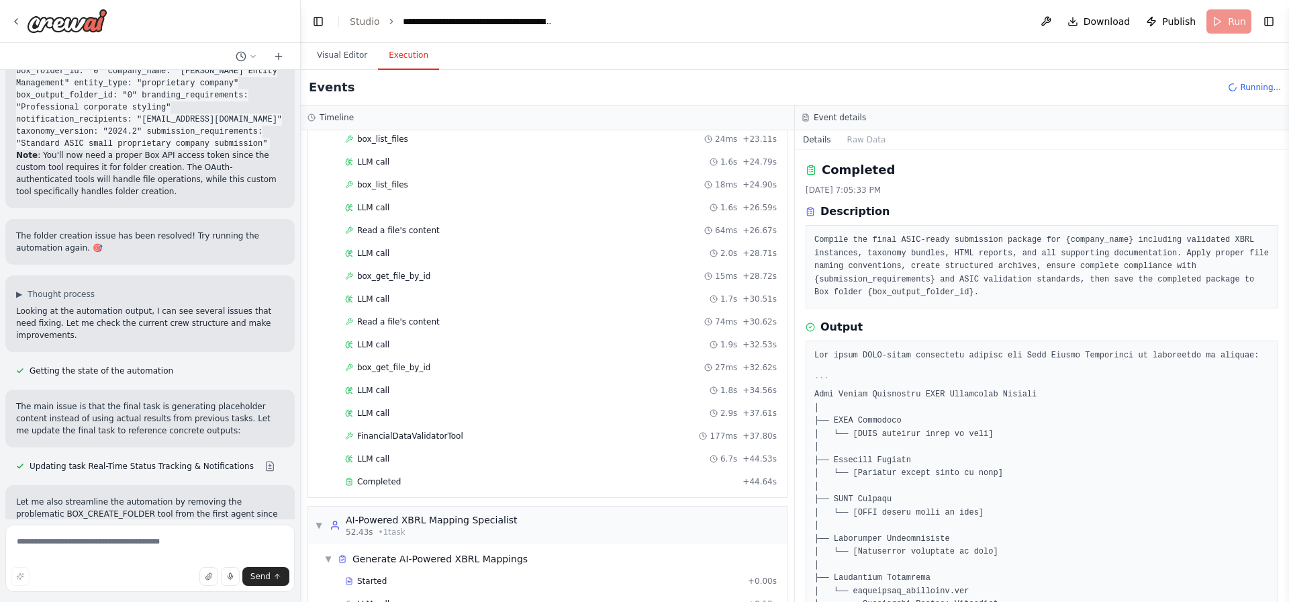
scroll to position [426, 0]
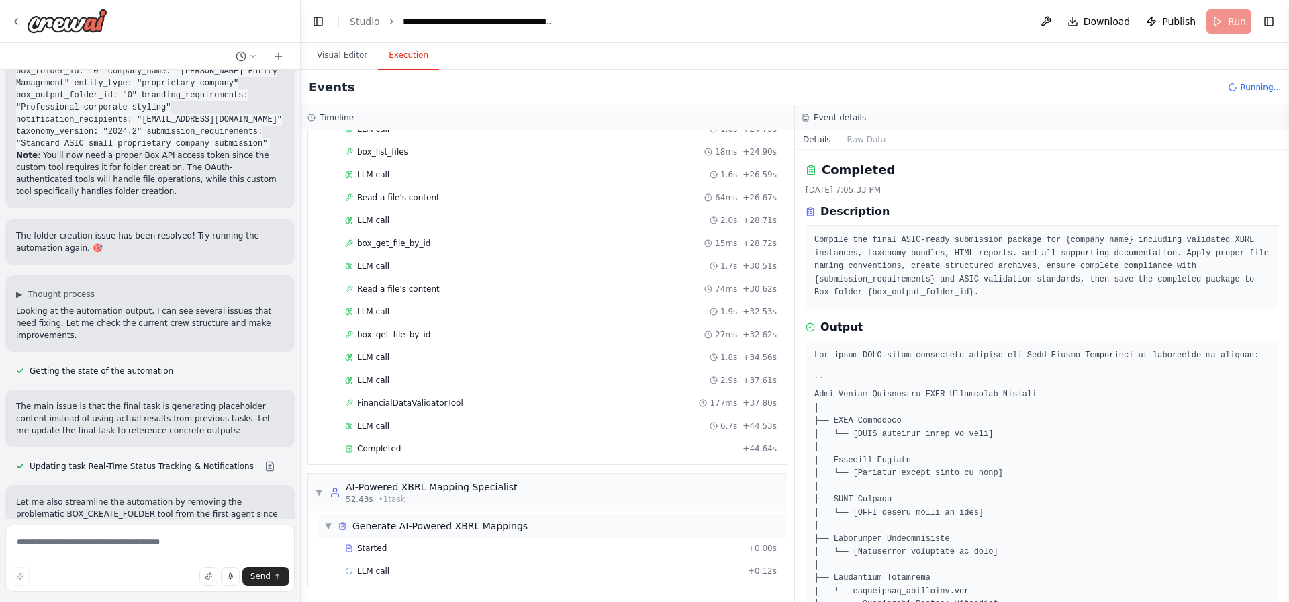
click at [454, 530] on span "Generate AI-Powered XBRL Mappings" at bounding box center [439, 525] width 175 height 13
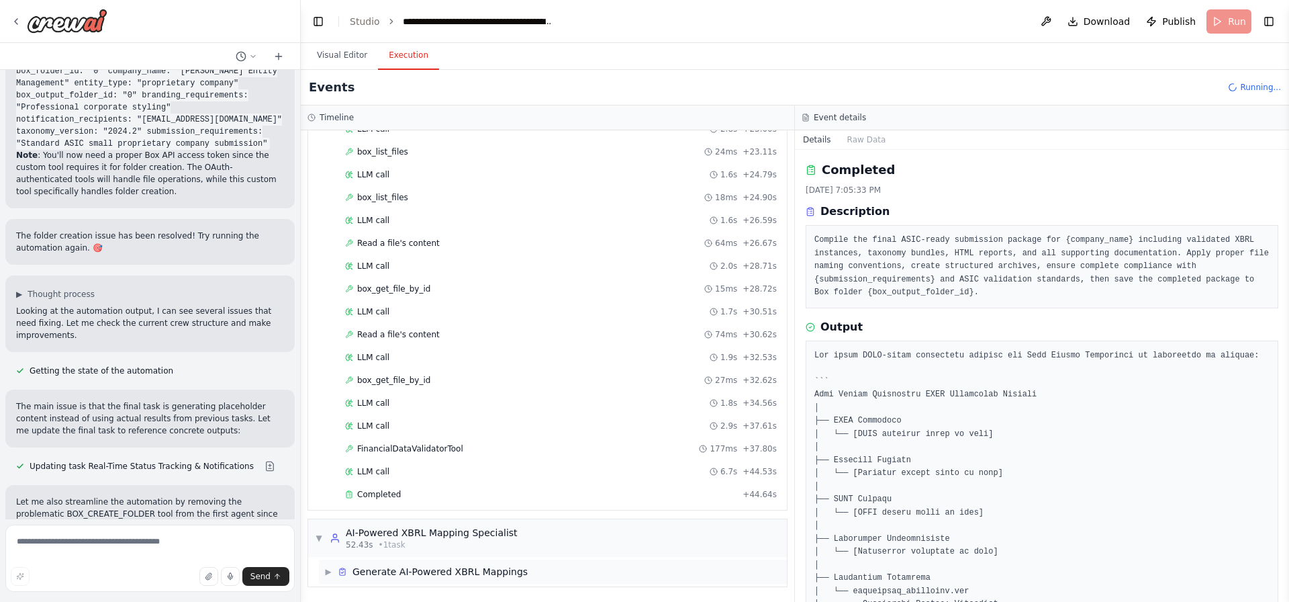
scroll to position [380, 0]
click at [485, 577] on span "Generate AI-Powered XBRL Mappings" at bounding box center [439, 571] width 175 height 13
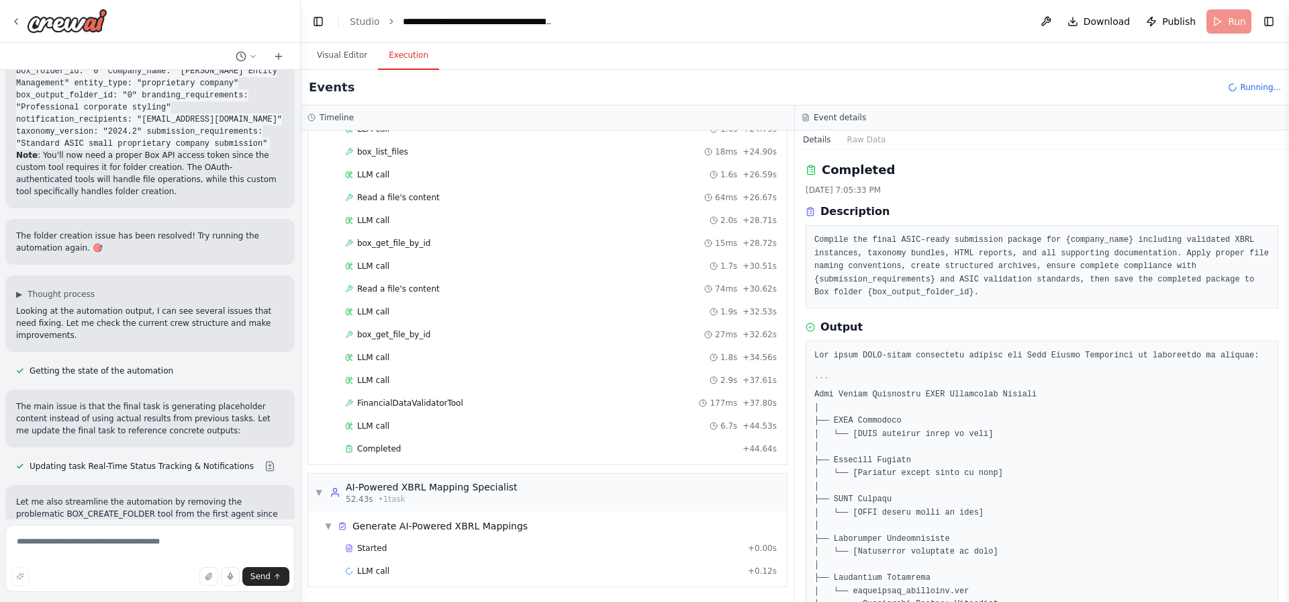
click at [414, 460] on div "Started + 0.00s LLM call 4.9s + 5.15s box_list_files 498ms + 5.67s LLM call 5.7…" at bounding box center [553, 118] width 468 height 685
click at [414, 453] on div "Completed" at bounding box center [541, 448] width 392 height 11
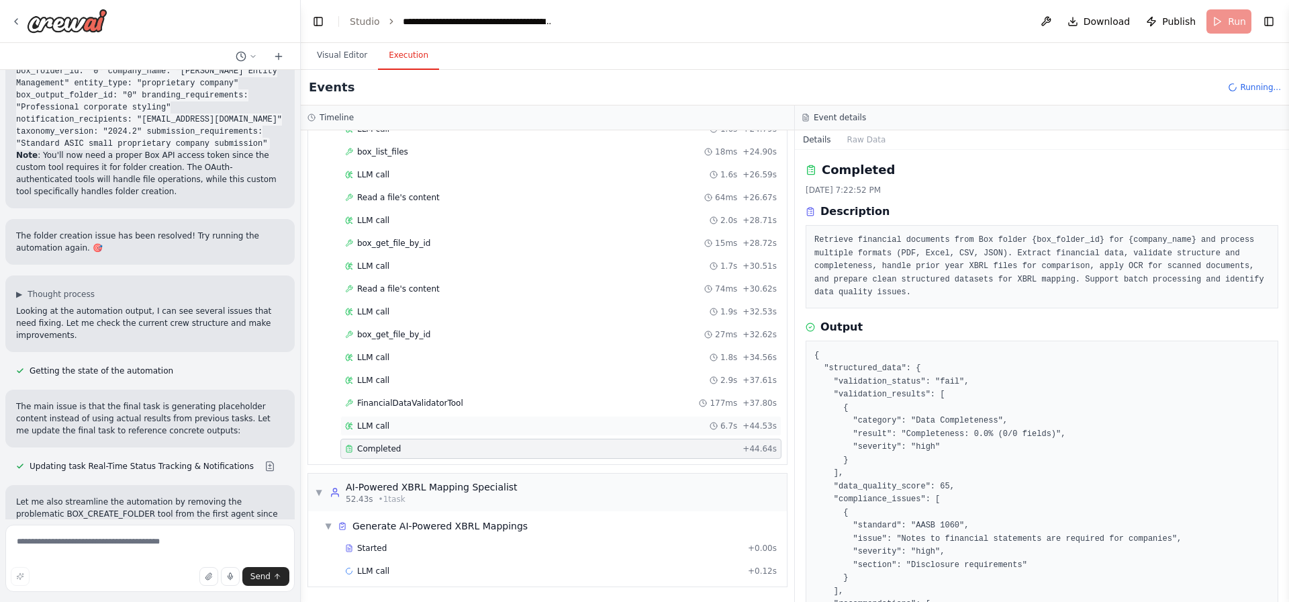
click at [427, 420] on div "LLM call 6.7s + 44.53s" at bounding box center [560, 426] width 441 height 20
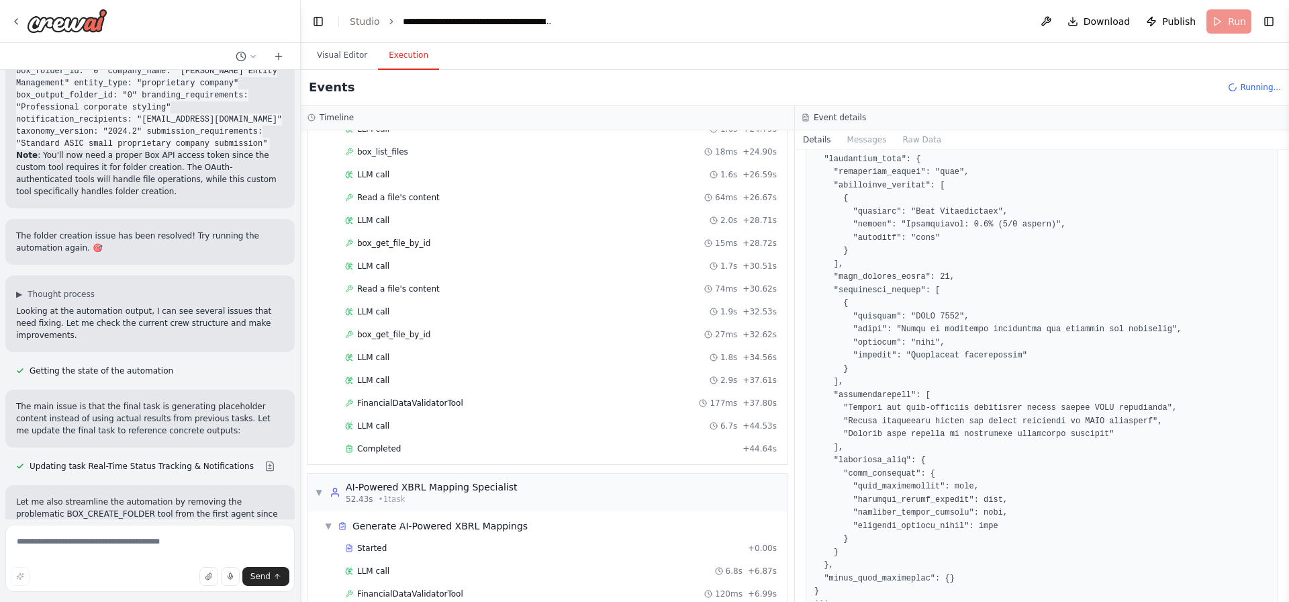
scroll to position [244, 0]
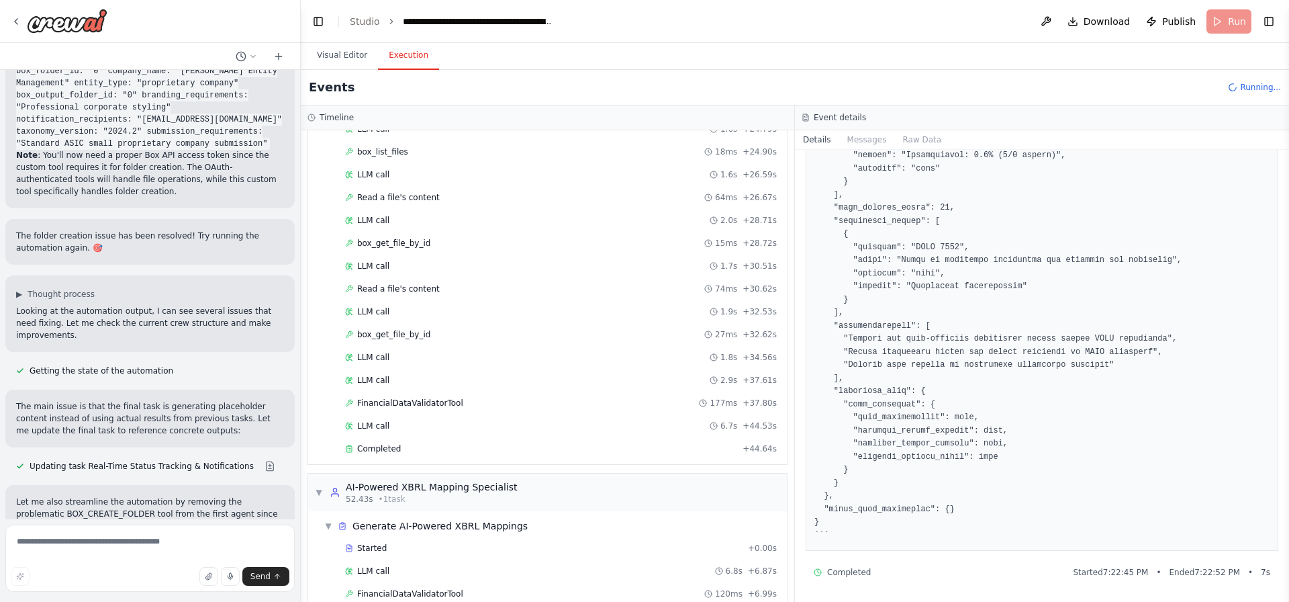
click at [432, 391] on div "Started + 0.00s LLM call 4.9s + 5.15s box_list_files 498ms + 5.67s LLM call 5.7…" at bounding box center [553, 118] width 468 height 685
click at [428, 326] on div "box_get_file_by_id 27ms + 32.62s" at bounding box center [560, 334] width 441 height 20
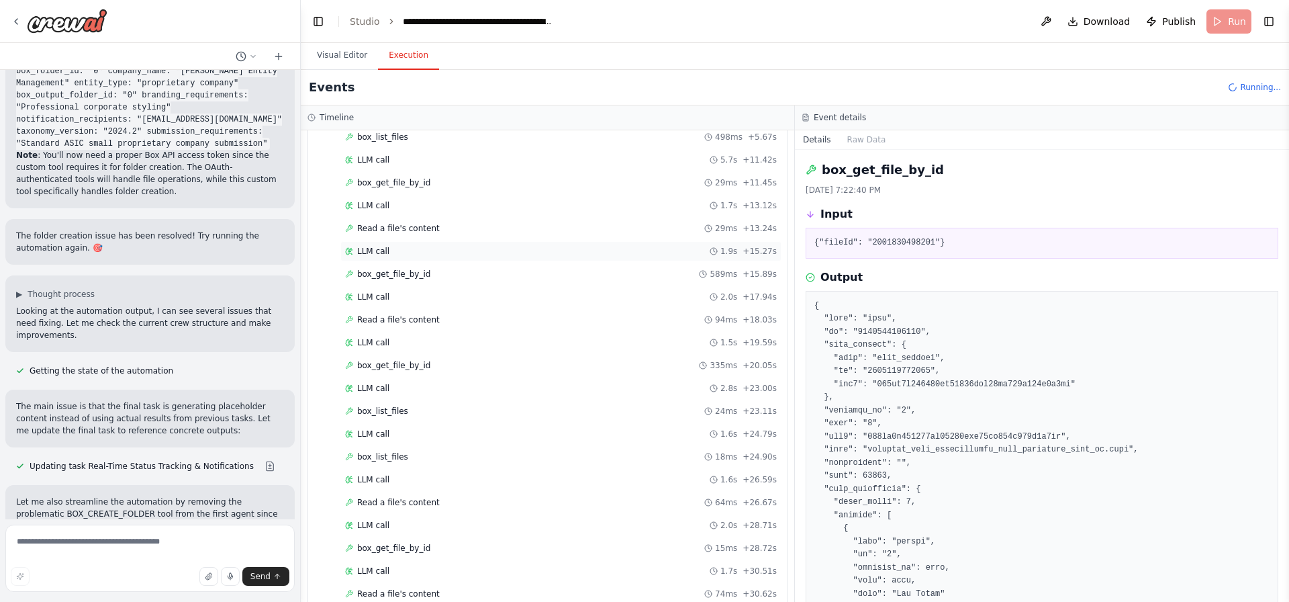
scroll to position [103, 0]
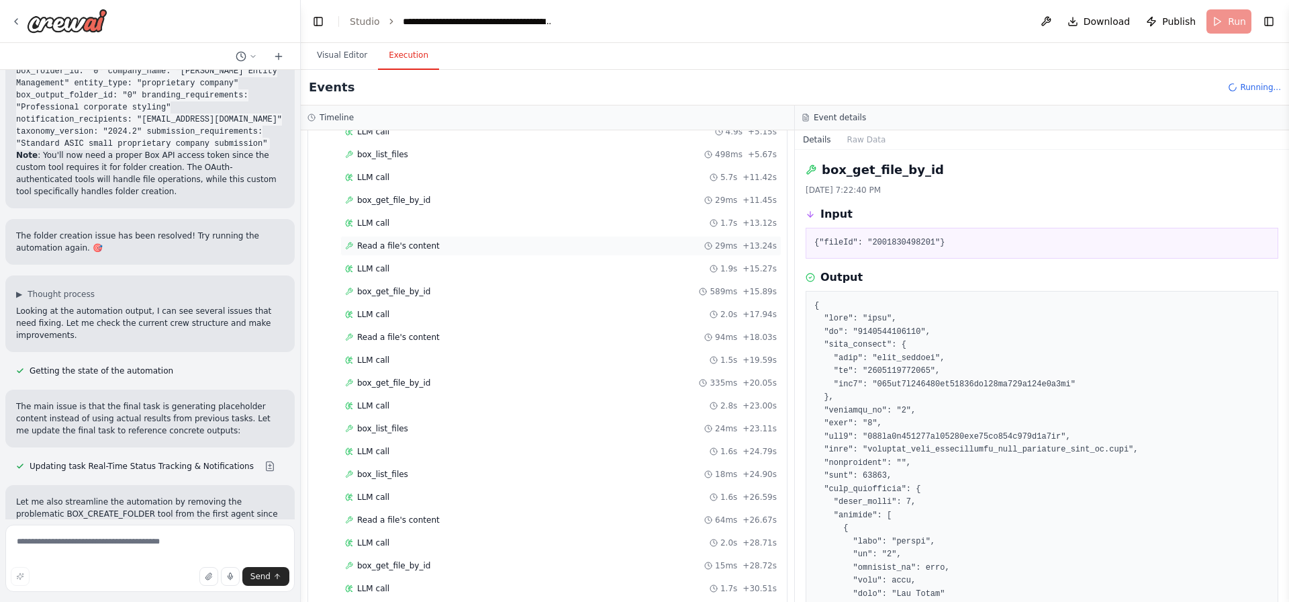
click at [439, 238] on div "Read a file's content 29ms + 13.24s" at bounding box center [560, 246] width 441 height 20
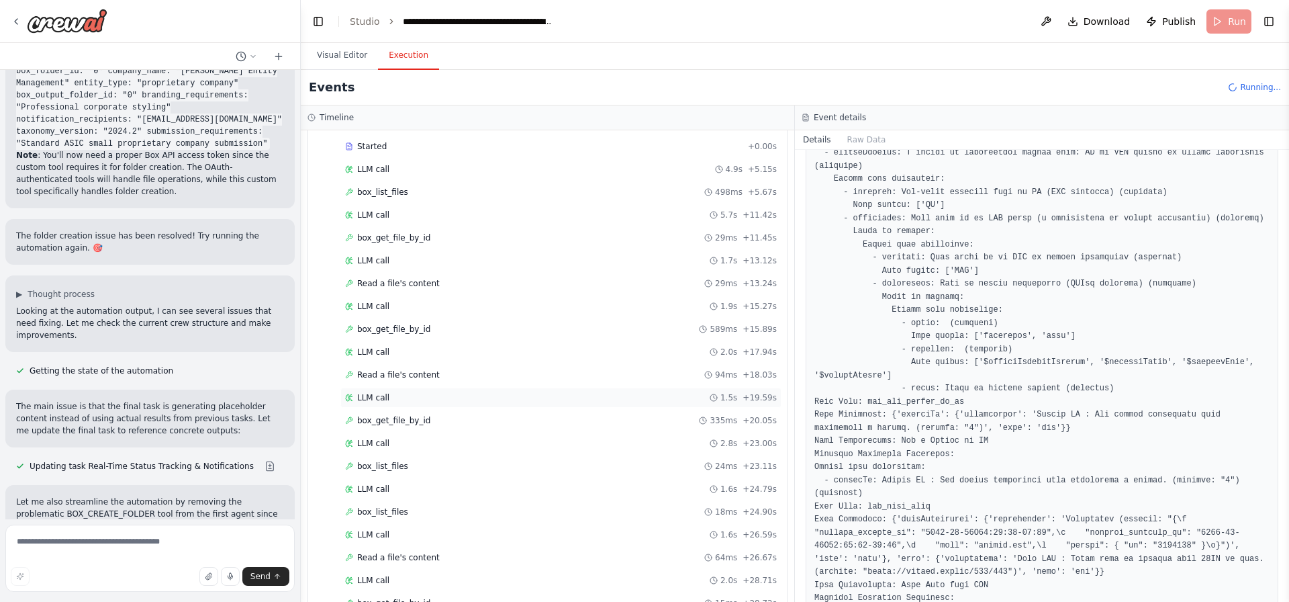
scroll to position [0, 0]
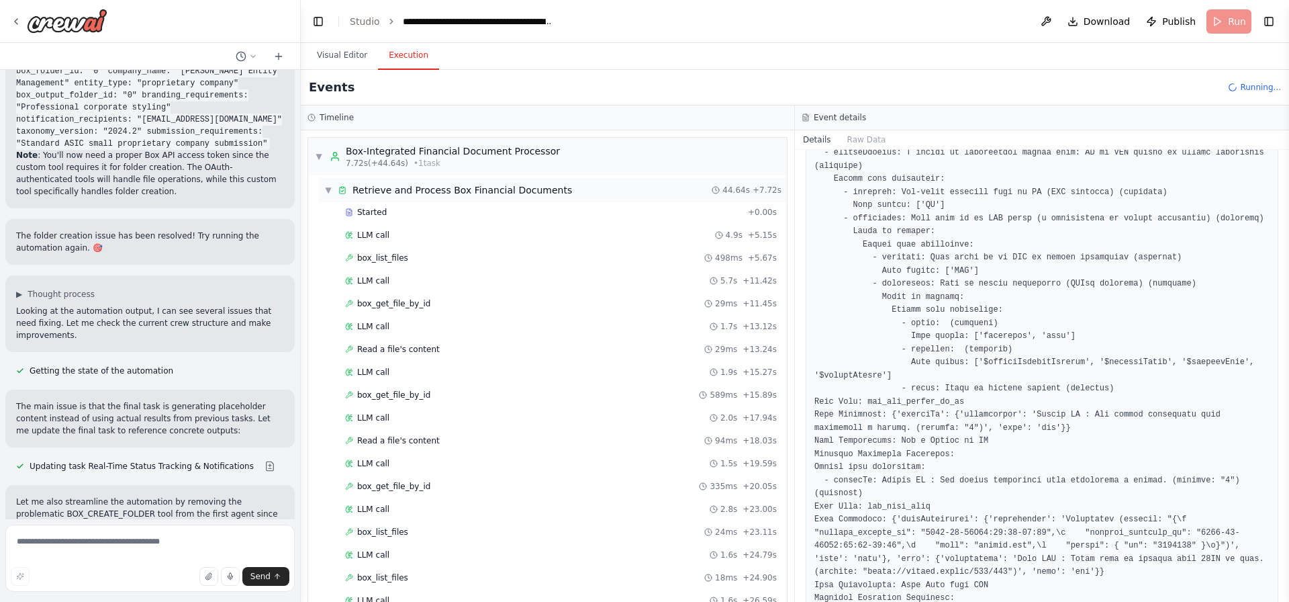
click at [433, 185] on span "Retrieve and Process Box Financial Documents" at bounding box center [462, 189] width 220 height 13
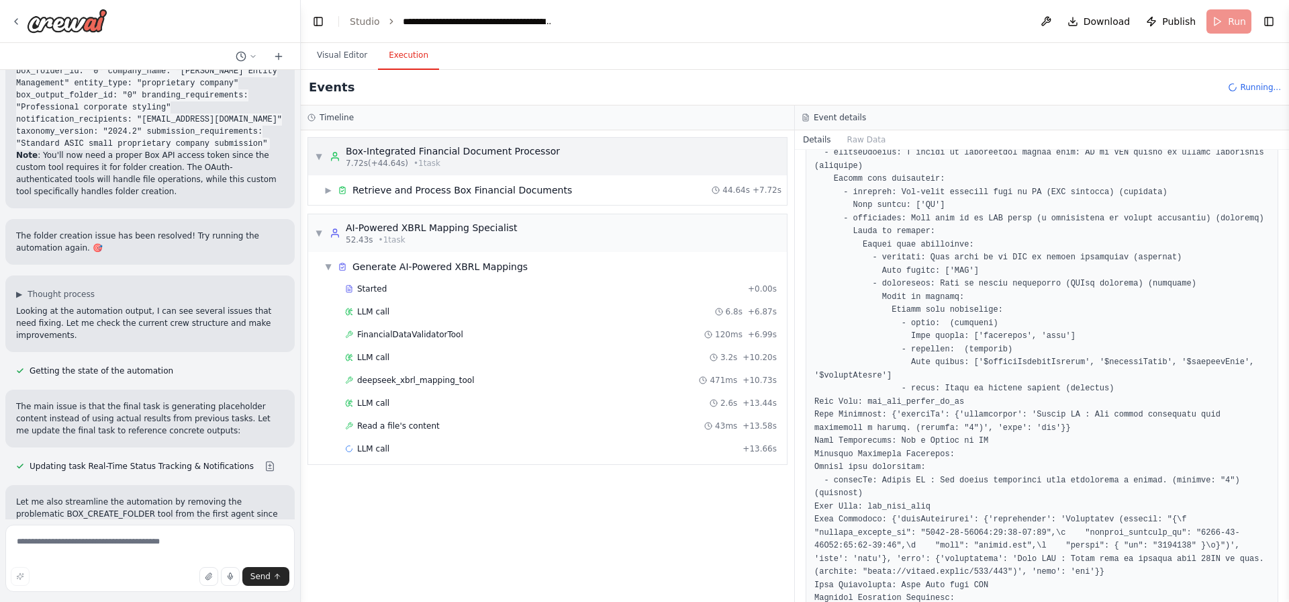
click at [452, 156] on div "Box-Integrated Financial Document Processor" at bounding box center [453, 150] width 214 height 13
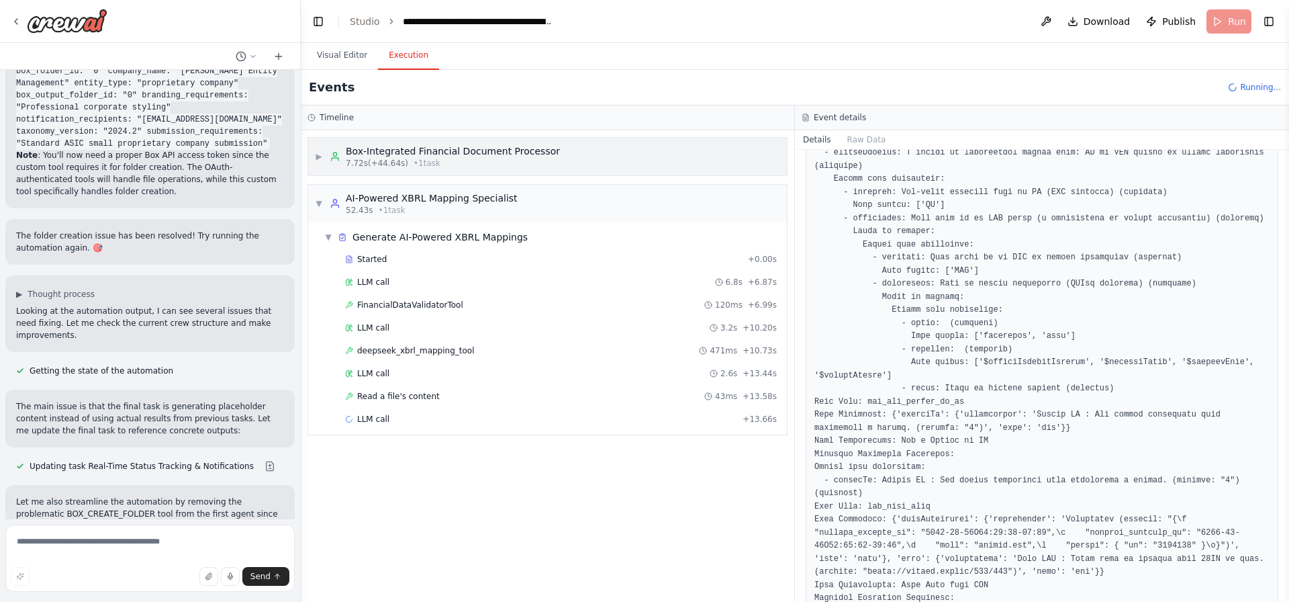
click at [452, 156] on div "Box-Integrated Financial Document Processor" at bounding box center [453, 150] width 214 height 13
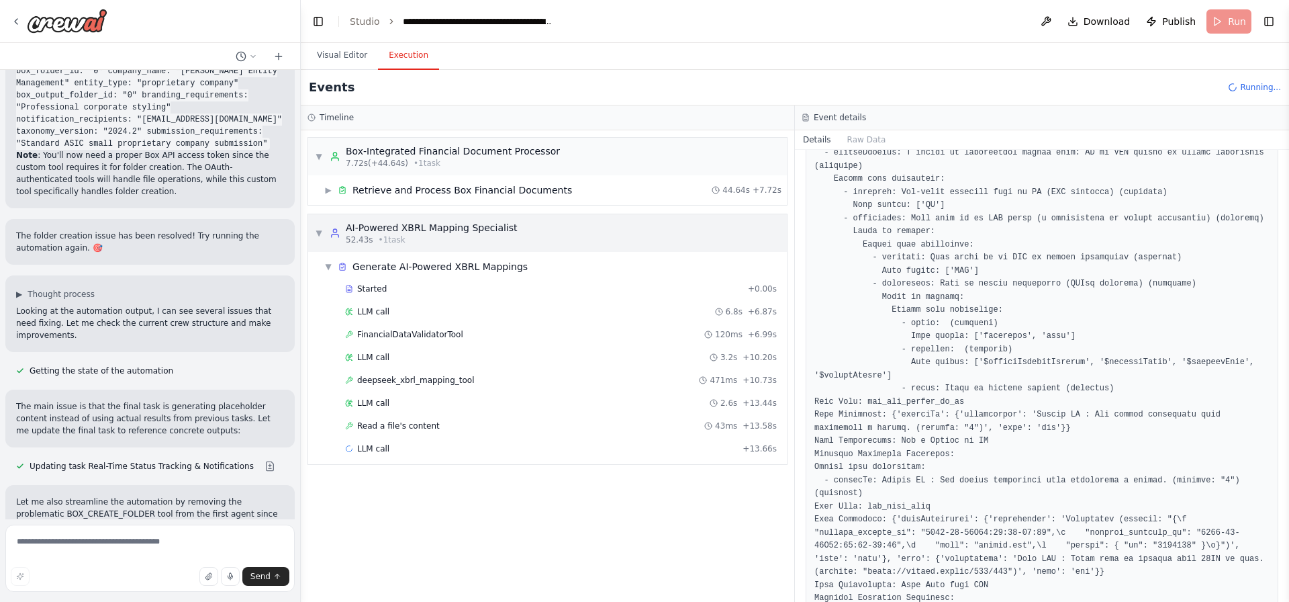
click at [451, 230] on div "AI-Powered XBRL Mapping Specialist" at bounding box center [432, 227] width 172 height 13
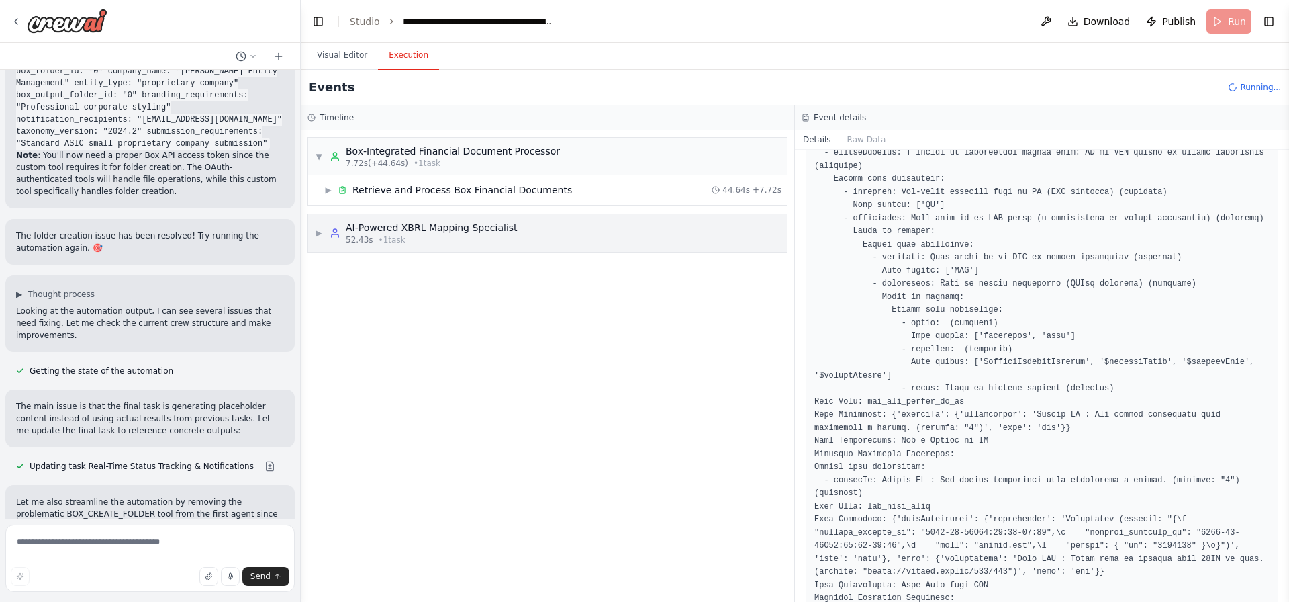
click at [472, 244] on div "52.43s • 1 task" at bounding box center [432, 239] width 172 height 11
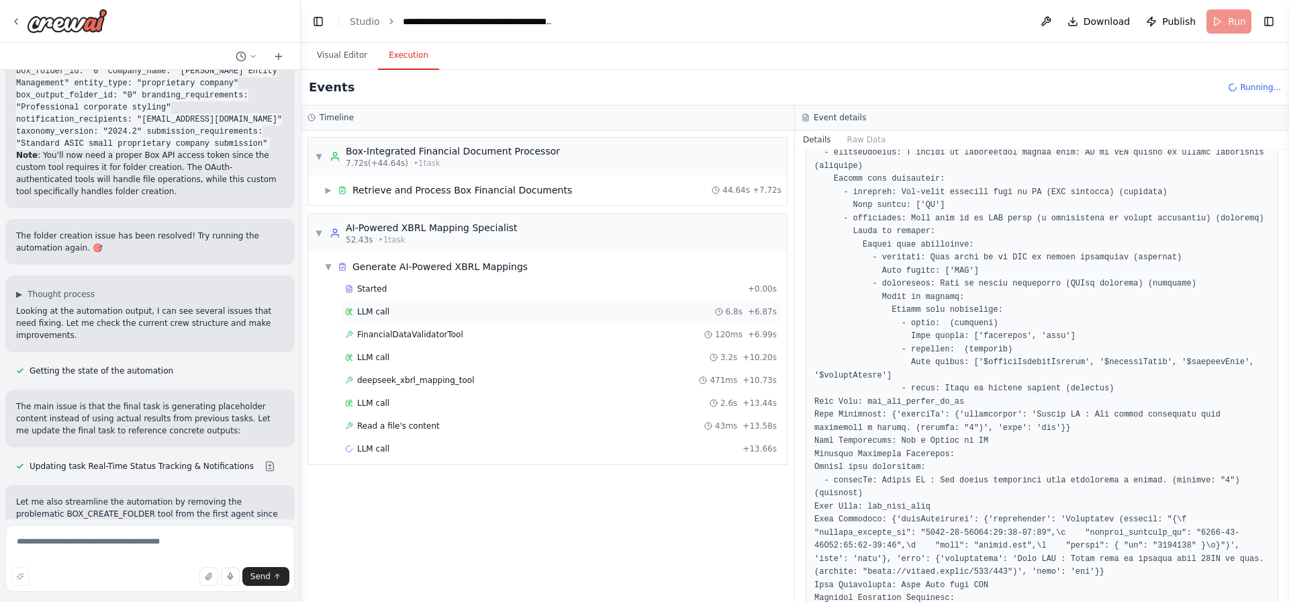
click at [467, 321] on div "LLM call 6.8s + 6.87s" at bounding box center [560, 311] width 441 height 20
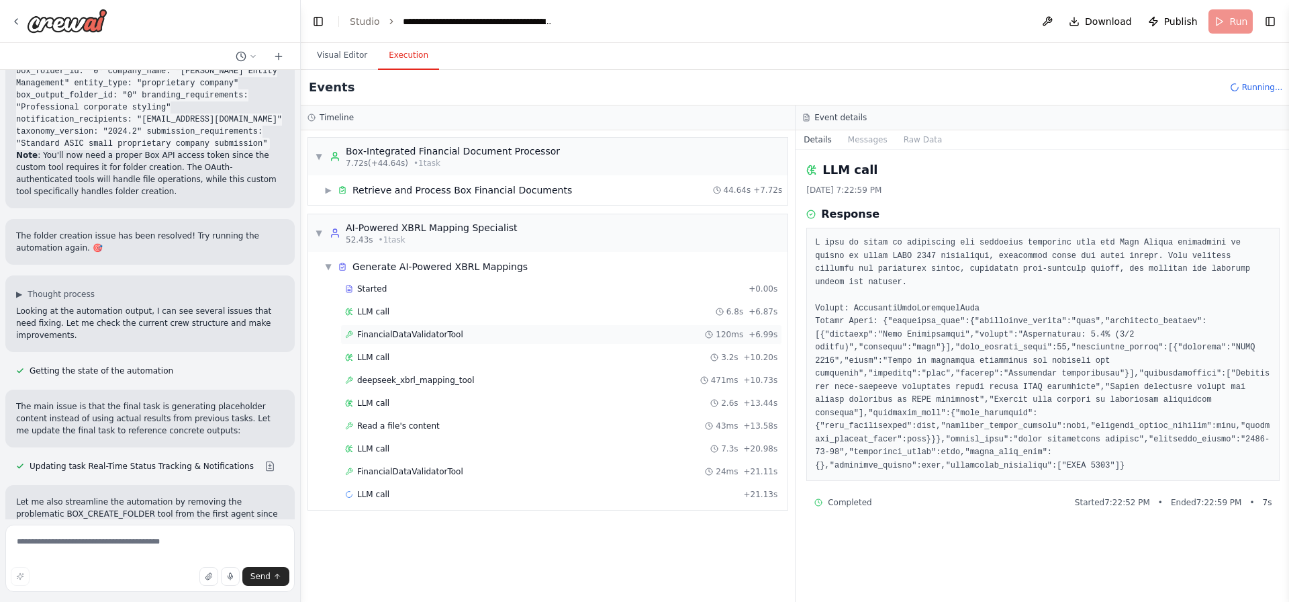
click at [469, 344] on div "FinancialDataValidatorTool 120ms + 6.99s" at bounding box center [561, 334] width 442 height 20
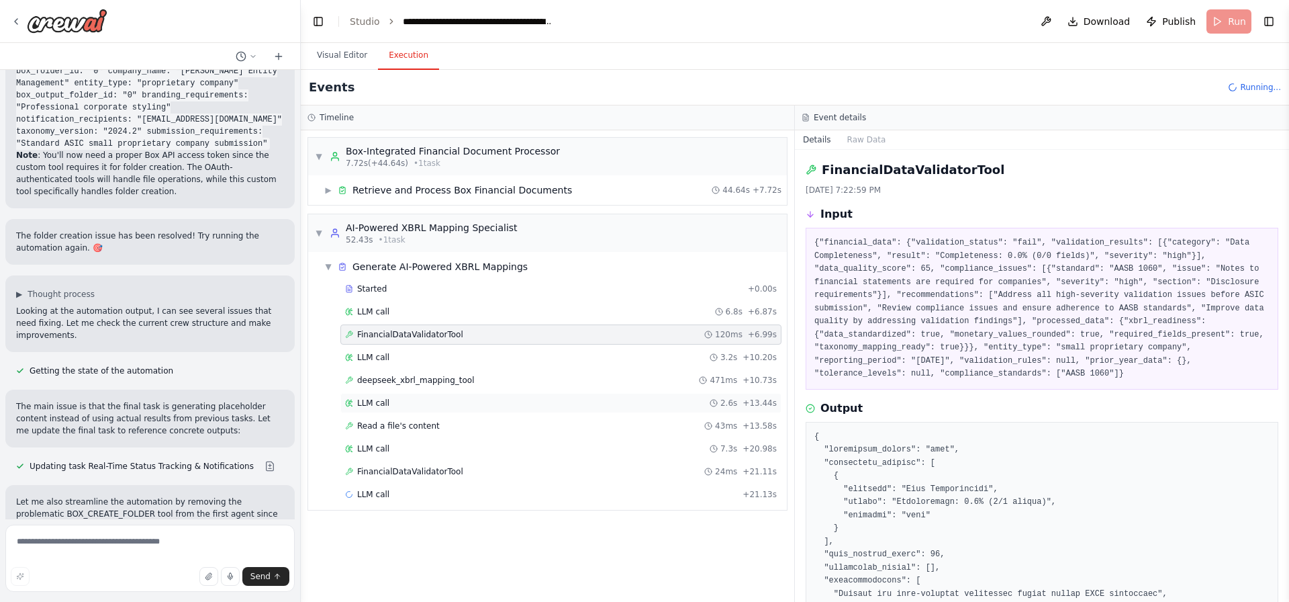
click at [477, 402] on div "LLM call 2.6s + 13.44s" at bounding box center [561, 402] width 432 height 11
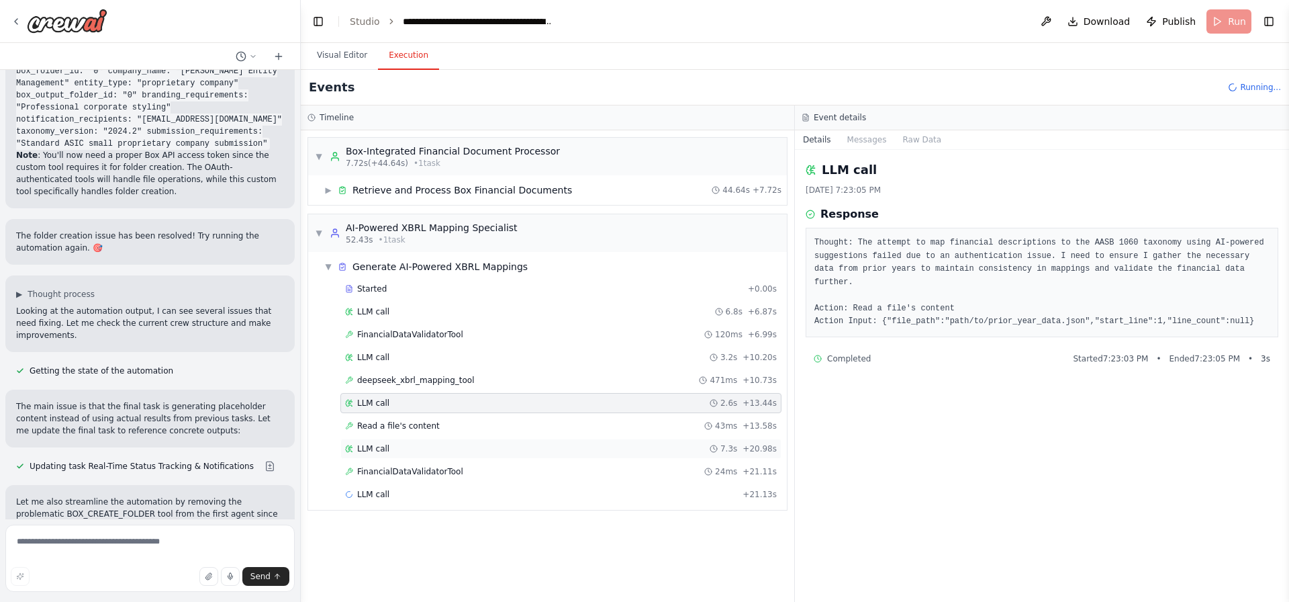
click at [478, 446] on div "LLM call 7.3s + 20.98s" at bounding box center [561, 448] width 432 height 11
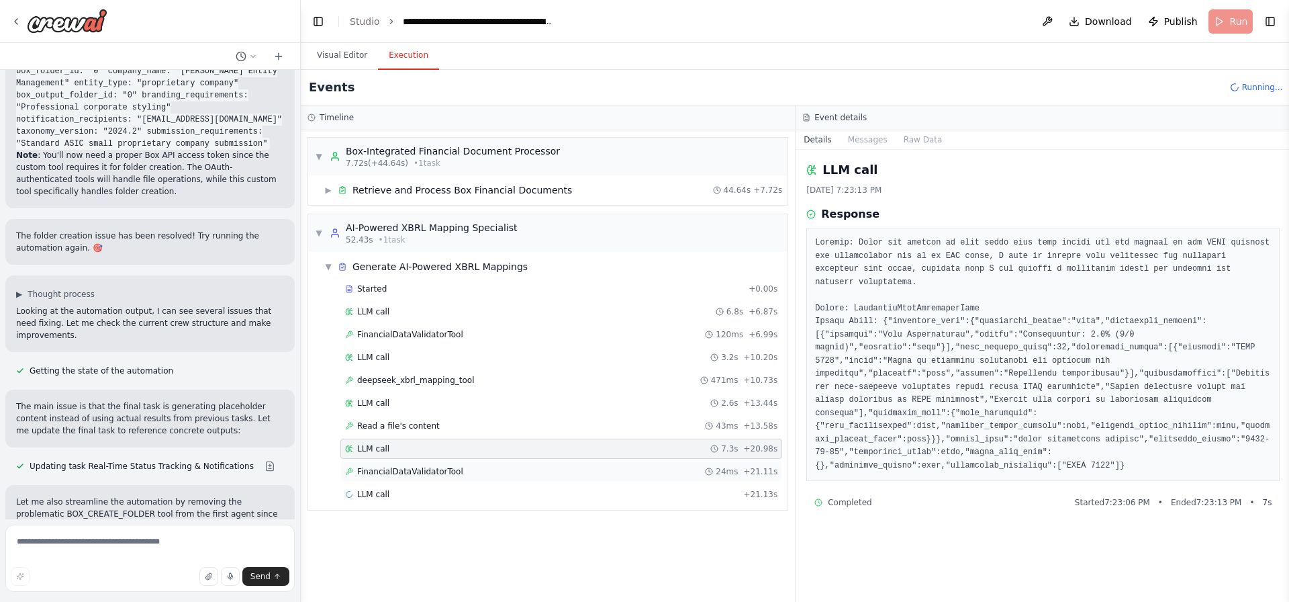
click at [474, 482] on div "Started + 0.00s LLM call 6.8s + 6.87s FinancialDataValidatorTool 120ms + 6.99s …" at bounding box center [553, 393] width 469 height 228
click at [480, 463] on div "FinancialDataValidatorTool 24ms + 21.11s" at bounding box center [561, 471] width 442 height 20
click at [483, 471] on div "FinancialDataValidatorTool 24ms + 21.11s" at bounding box center [561, 471] width 432 height 11
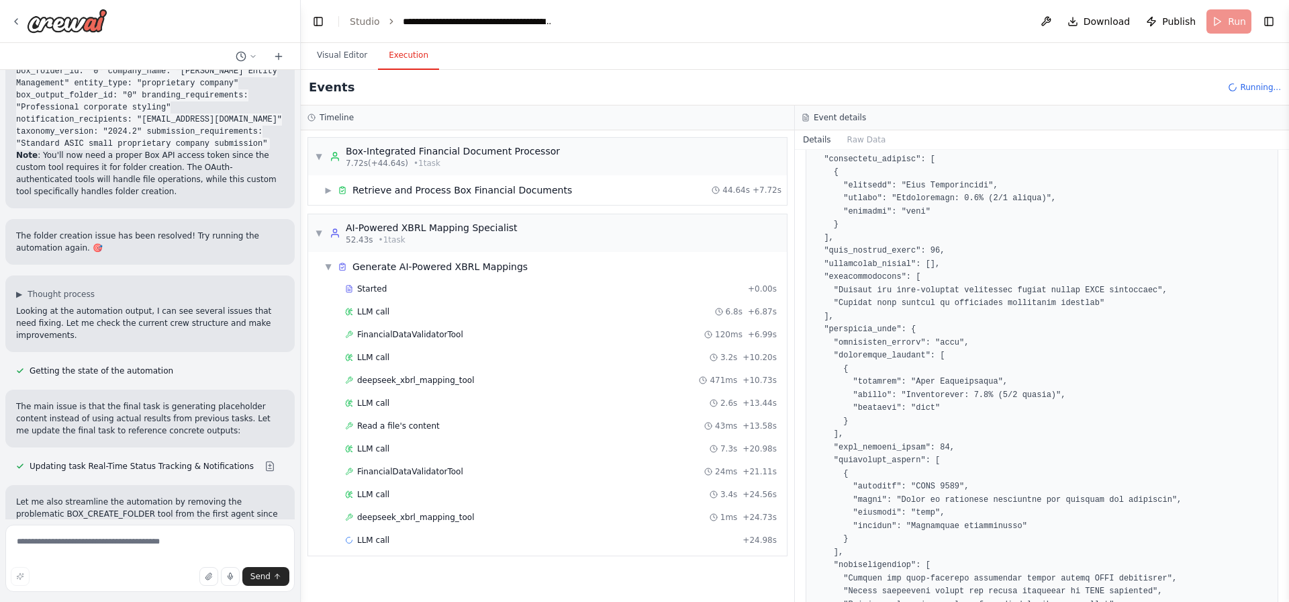
scroll to position [430, 0]
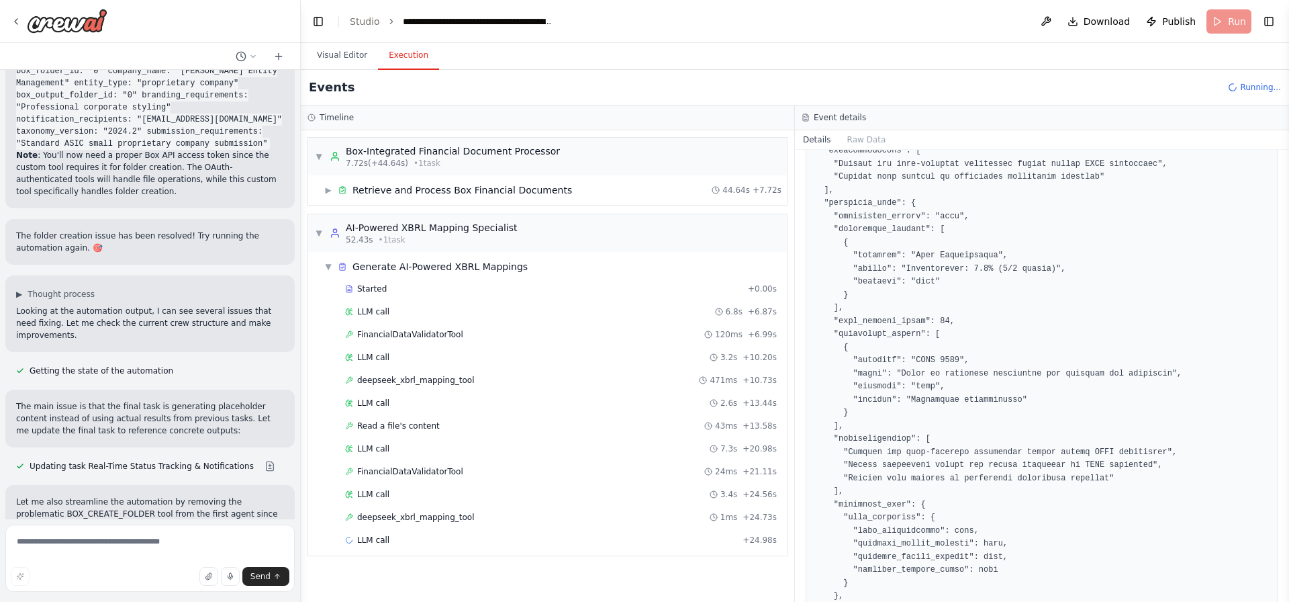
click at [933, 258] on pre at bounding box center [1041, 367] width 455 height 733
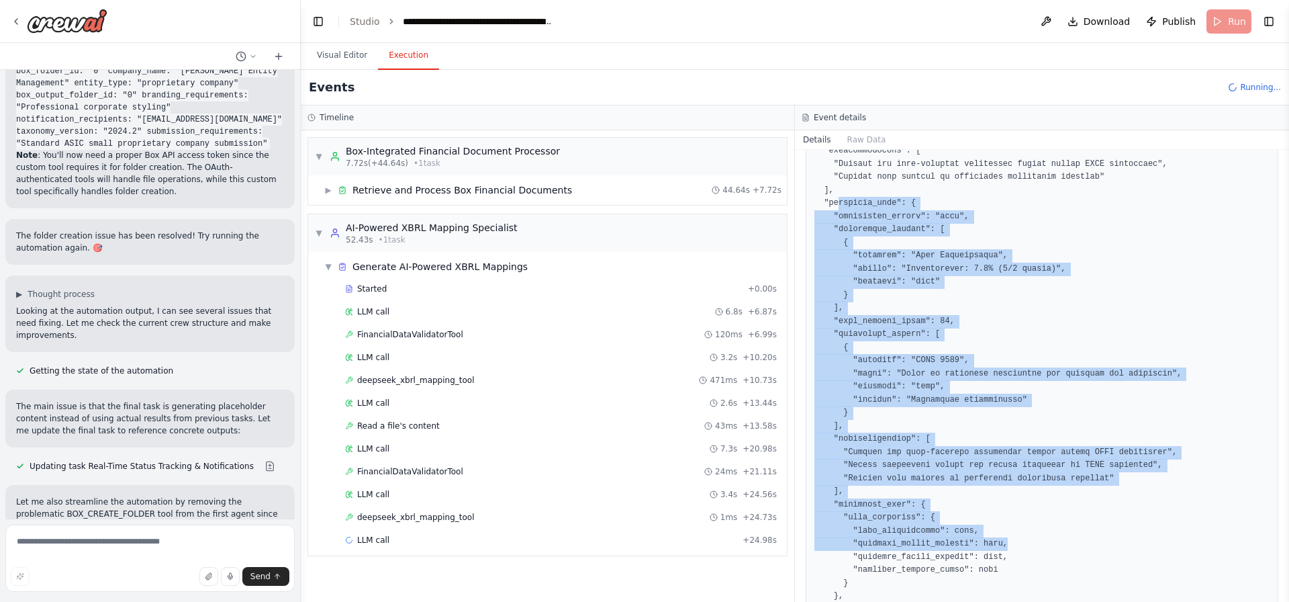
drag, startPoint x: 846, startPoint y: 206, endPoint x: 1088, endPoint y: 565, distance: 433.0
click at [1087, 570] on pre at bounding box center [1041, 367] width 455 height 733
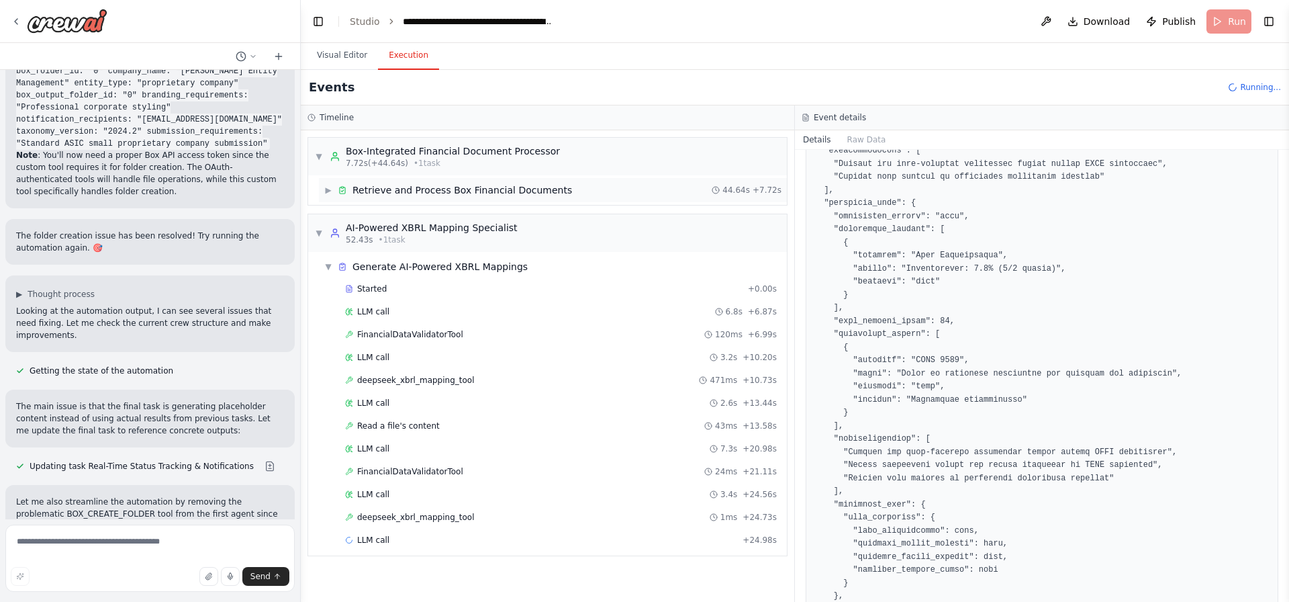
click at [444, 189] on span "Retrieve and Process Box Financial Documents" at bounding box center [462, 189] width 220 height 13
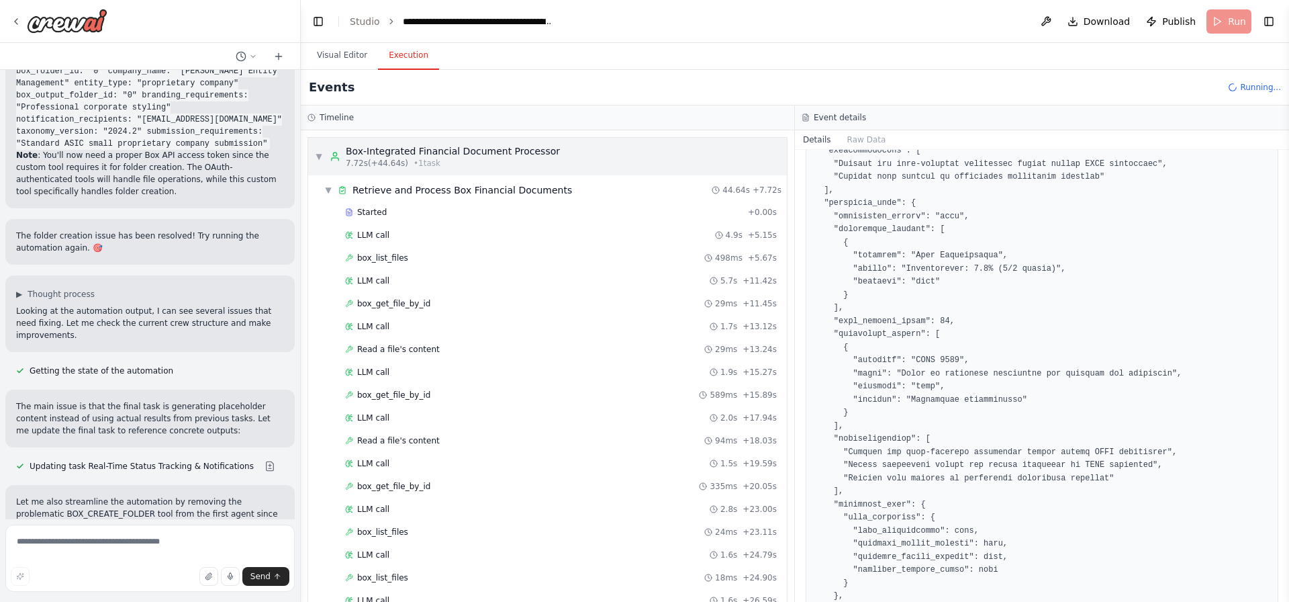
click at [471, 160] on div "7.72s (+44.64s) • 1 task" at bounding box center [453, 163] width 214 height 11
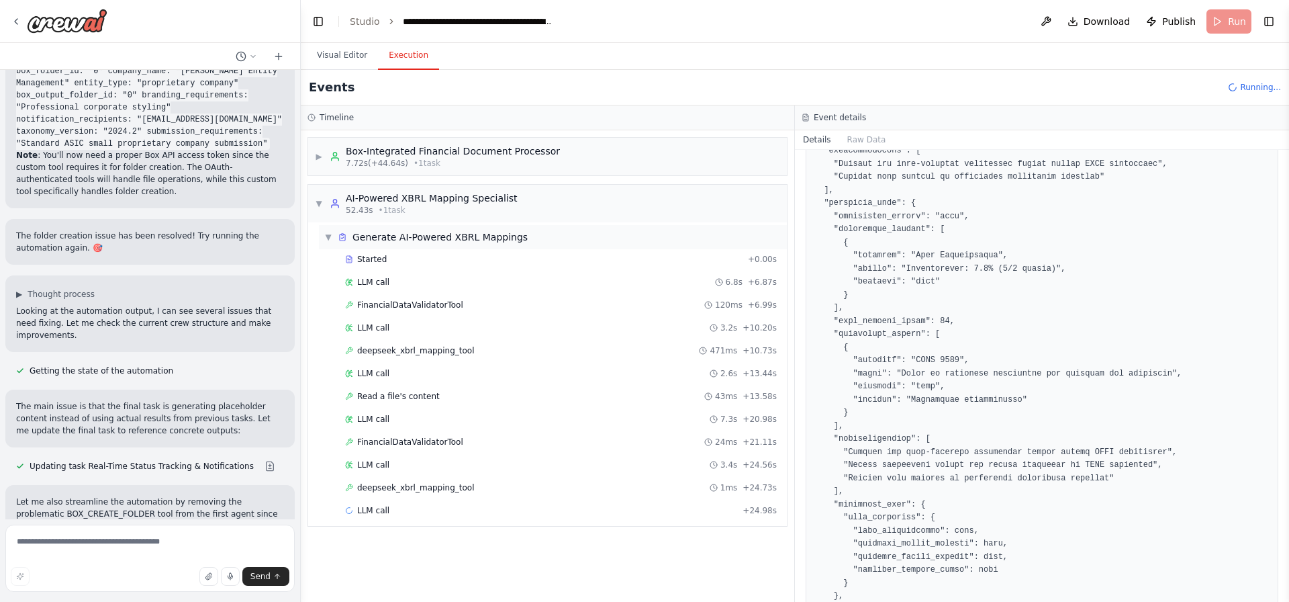
click at [420, 234] on span "Generate AI-Powered XBRL Mappings" at bounding box center [439, 236] width 175 height 13
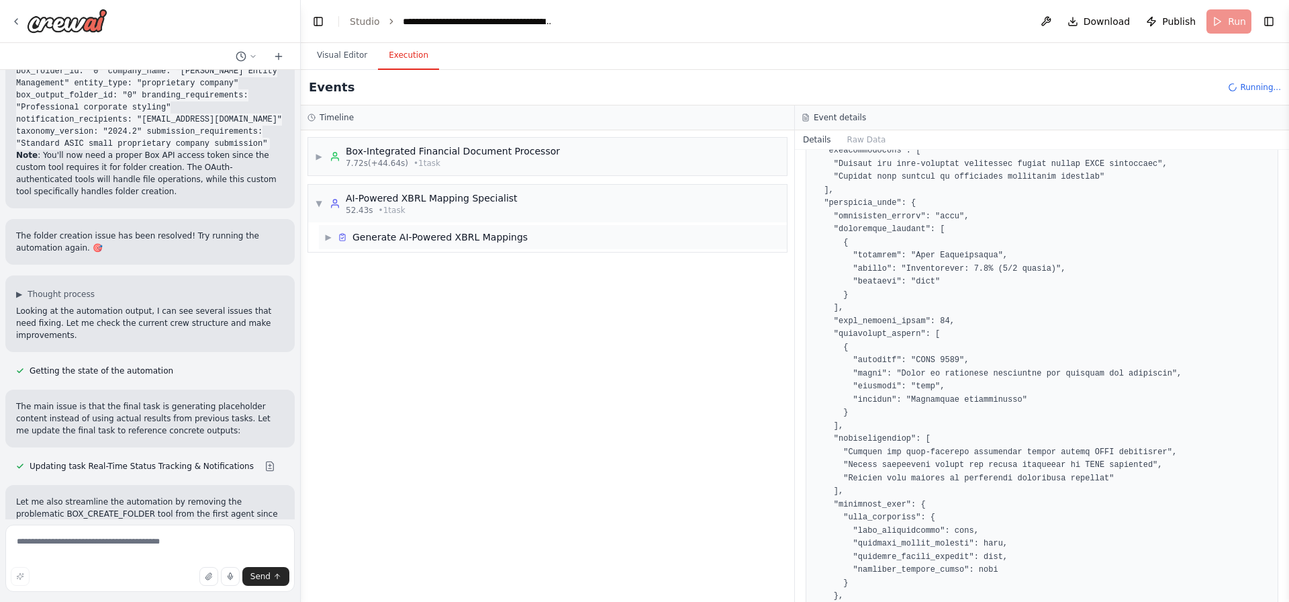
click at [426, 231] on span "Generate AI-Powered XBRL Mappings" at bounding box center [439, 236] width 175 height 13
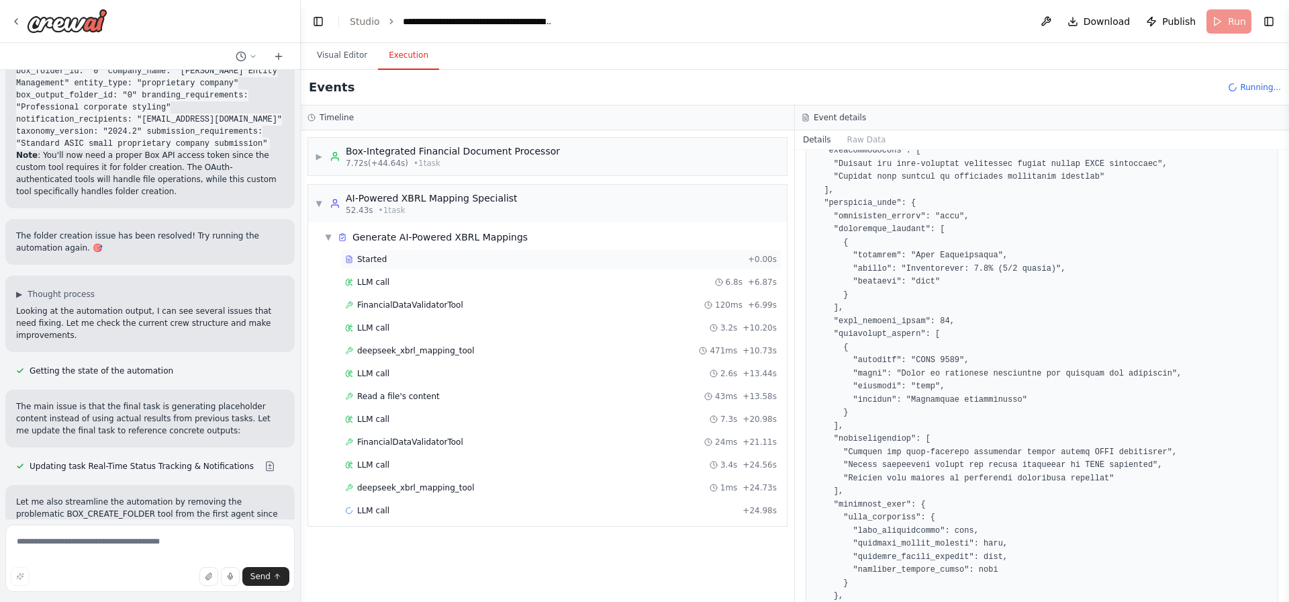
click at [422, 263] on div "Started" at bounding box center [543, 259] width 397 height 11
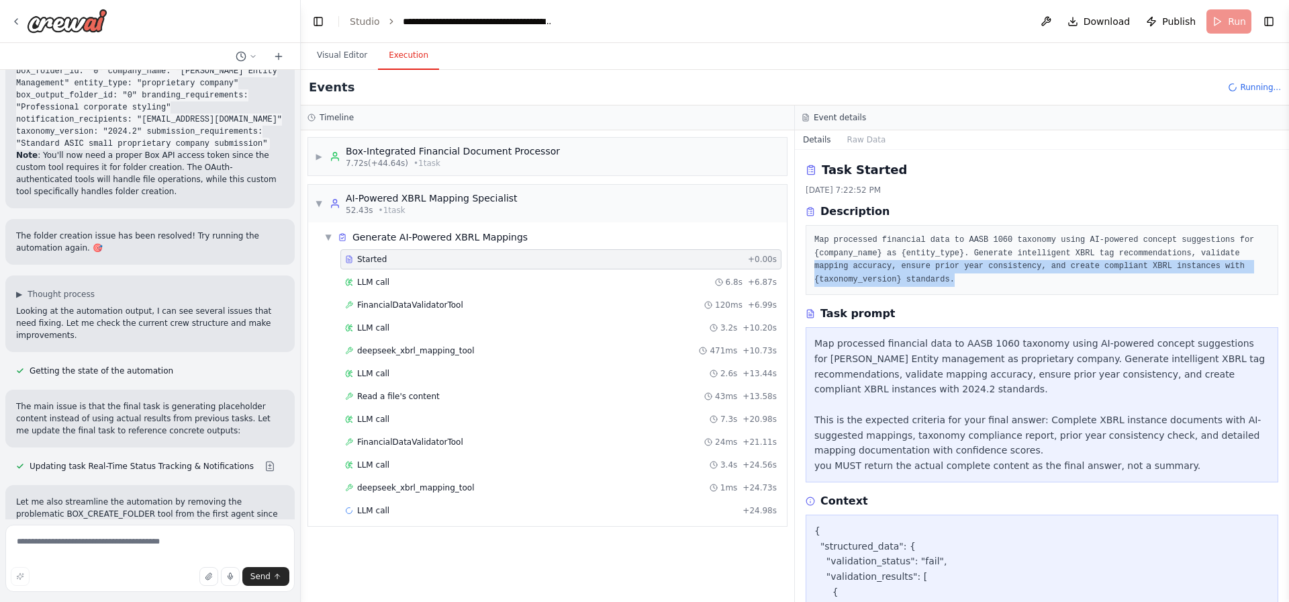
drag, startPoint x: 1278, startPoint y: 257, endPoint x: 1277, endPoint y: 281, distance: 24.2
click at [1277, 281] on div "Task Started 10/2/2025, 7:22:52 PM Description Map processed financial data to …" at bounding box center [1042, 376] width 494 height 452
drag, startPoint x: 1288, startPoint y: 277, endPoint x: 1287, endPoint y: 308, distance: 31.6
click at [1287, 314] on button "Toggle Sidebar" at bounding box center [1289, 301] width 11 height 602
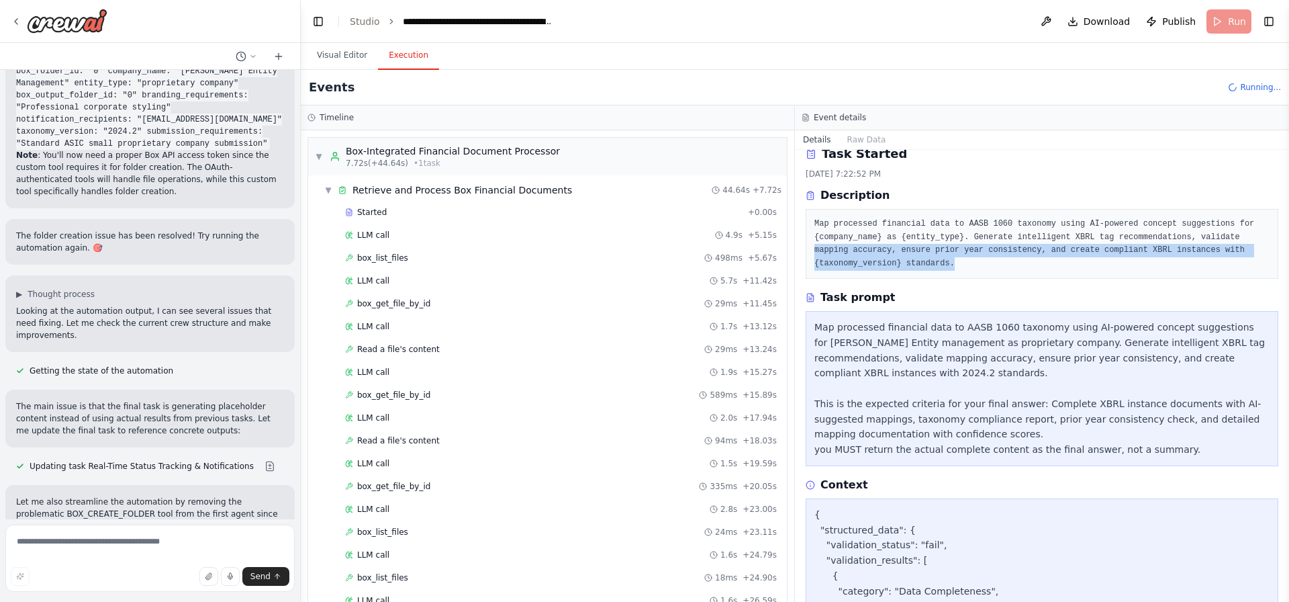
scroll to position [0, 0]
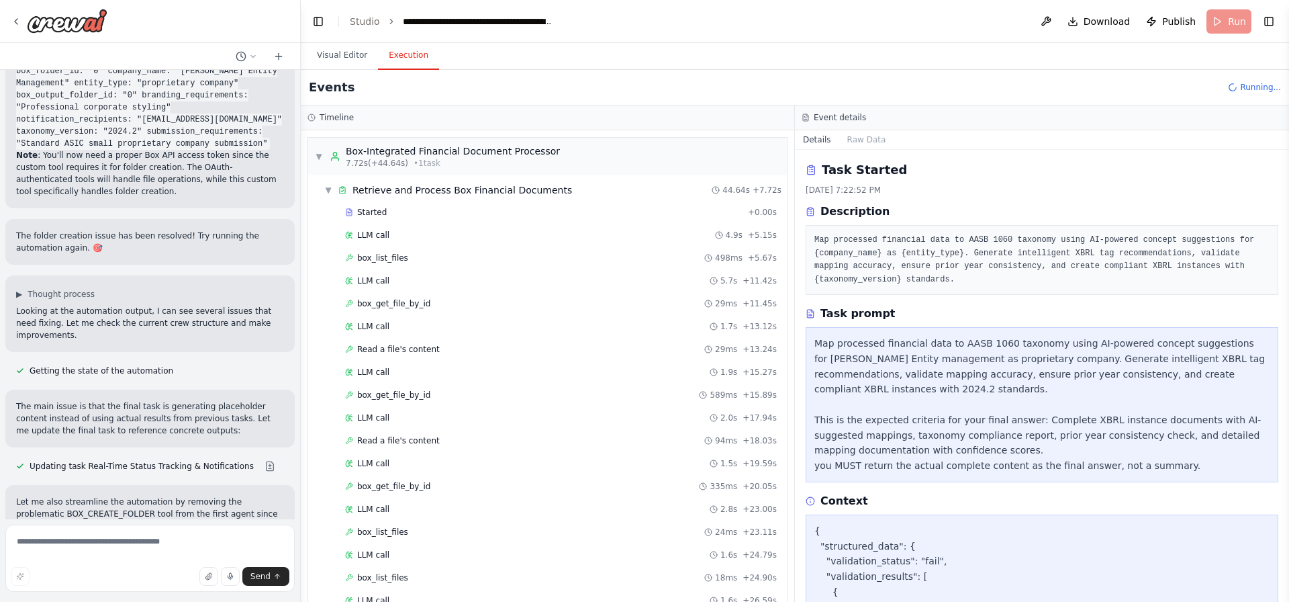
click at [994, 243] on pre "Map processed financial data to AASB 1060 taxonomy using AI-powered concept sug…" at bounding box center [1041, 260] width 455 height 52
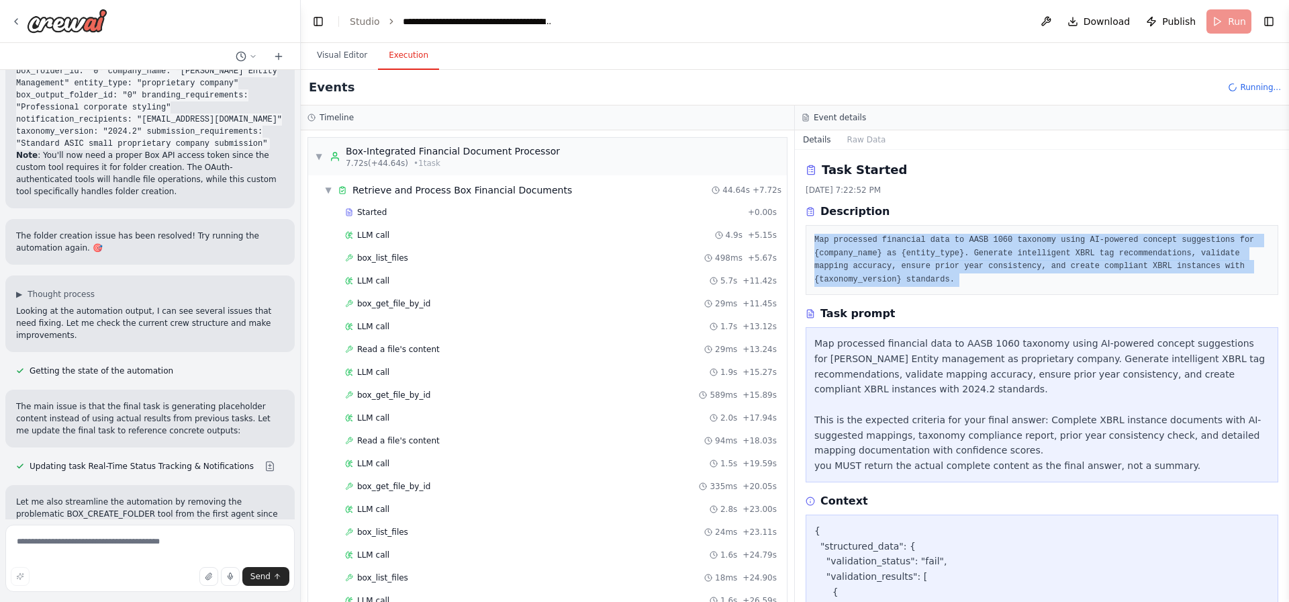
click at [994, 243] on pre "Map processed financial data to AASB 1060 taxonomy using AI-powered concept sug…" at bounding box center [1041, 260] width 455 height 52
click at [855, 276] on pre "Map processed financial data to AASB 1060 taxonomy using AI-powered concept sug…" at bounding box center [1041, 260] width 455 height 52
click at [853, 253] on pre "Map processed financial data to AASB 1060 taxonomy using AI-powered concept sug…" at bounding box center [1041, 260] width 455 height 52
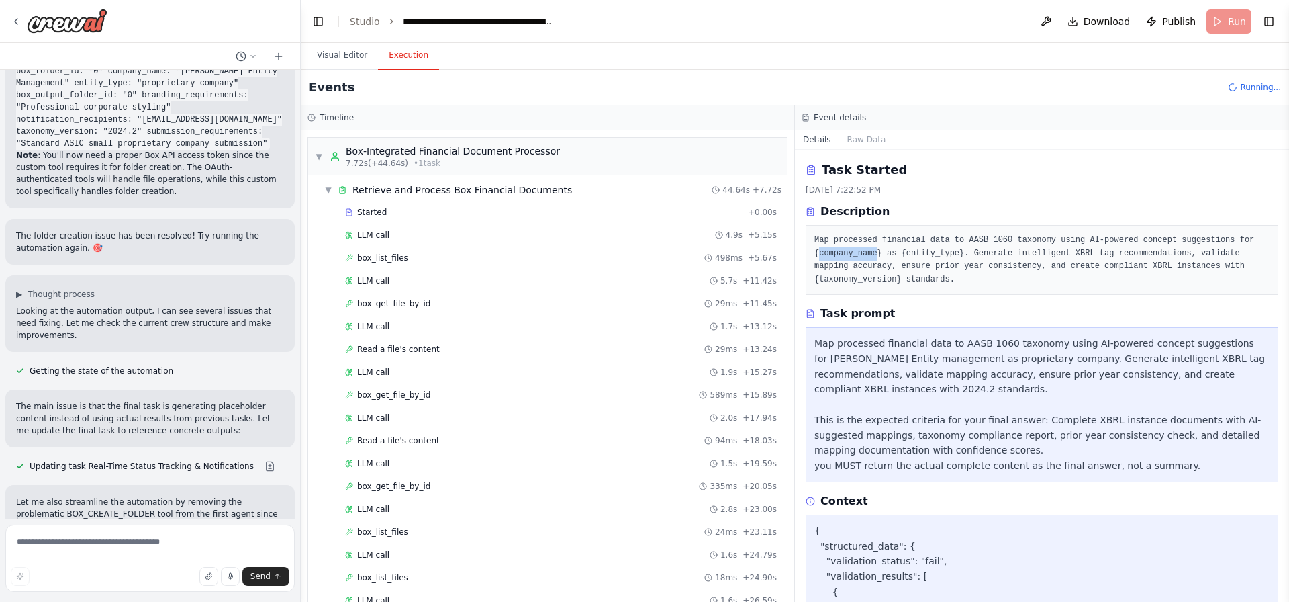
click at [853, 253] on pre "Map processed financial data to AASB 1060 taxonomy using AI-powered concept sug…" at bounding box center [1041, 260] width 455 height 52
click at [949, 258] on pre "Map processed financial data to AASB 1060 taxonomy using AI-powered concept sug…" at bounding box center [1041, 260] width 455 height 52
click at [1100, 254] on pre "Map processed financial data to AASB 1060 taxonomy using AI-powered concept sug…" at bounding box center [1041, 260] width 455 height 52
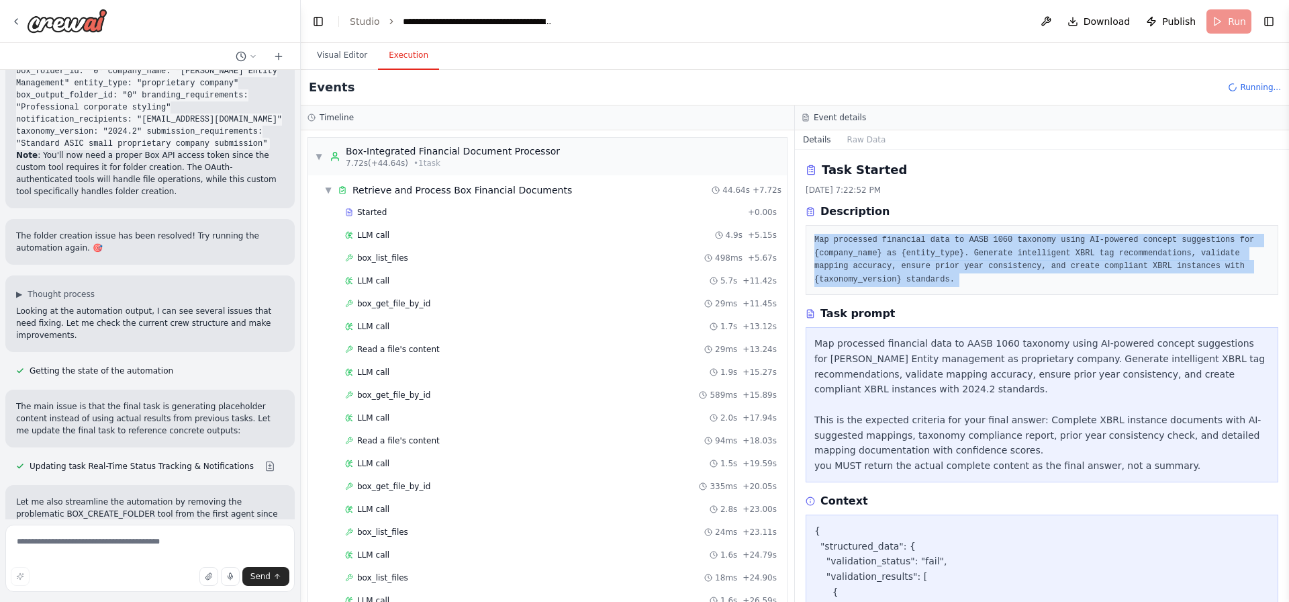
click at [1092, 261] on pre "Map processed financial data to AASB 1060 taxonomy using AI-powered concept sug…" at bounding box center [1041, 260] width 455 height 52
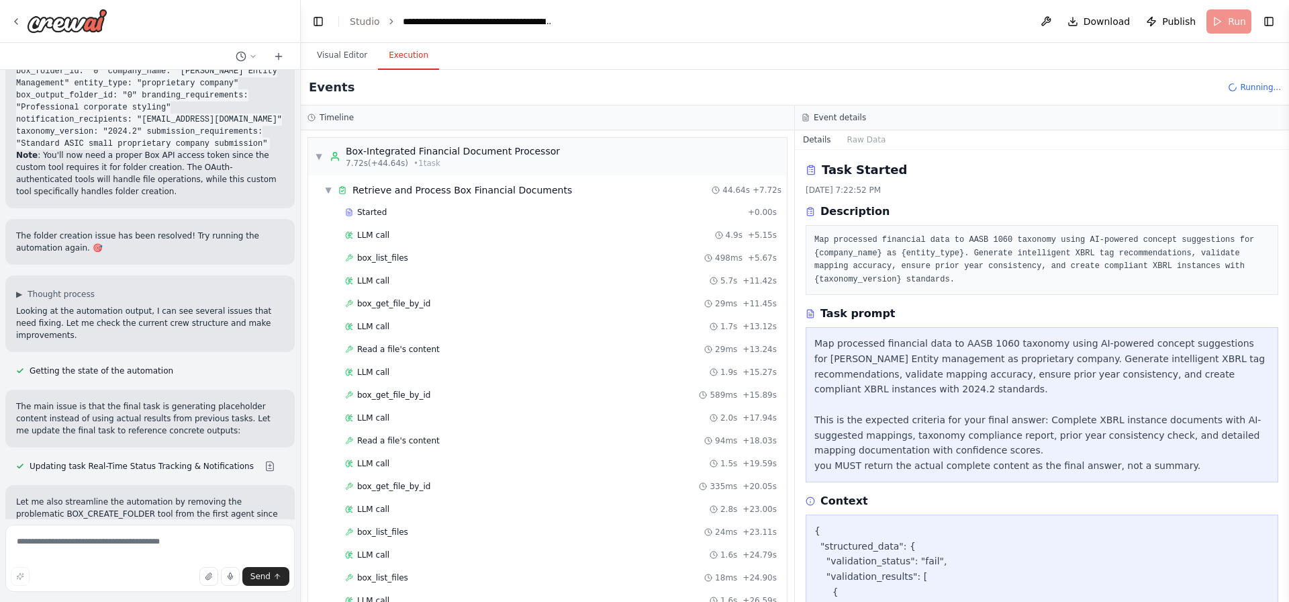
click at [1080, 284] on pre "Map processed financial data to AASB 1060 taxonomy using AI-powered concept sug…" at bounding box center [1041, 260] width 455 height 52
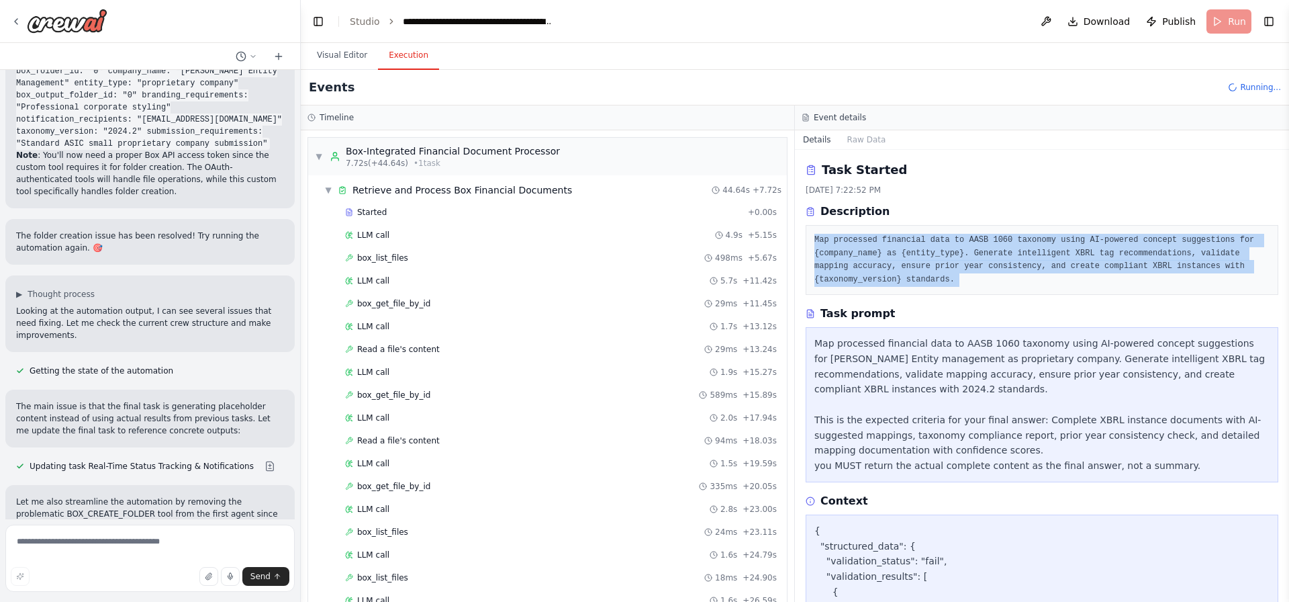
click at [1080, 284] on pre "Map processed financial data to AASB 1060 taxonomy using AI-powered concept sug…" at bounding box center [1041, 260] width 455 height 52
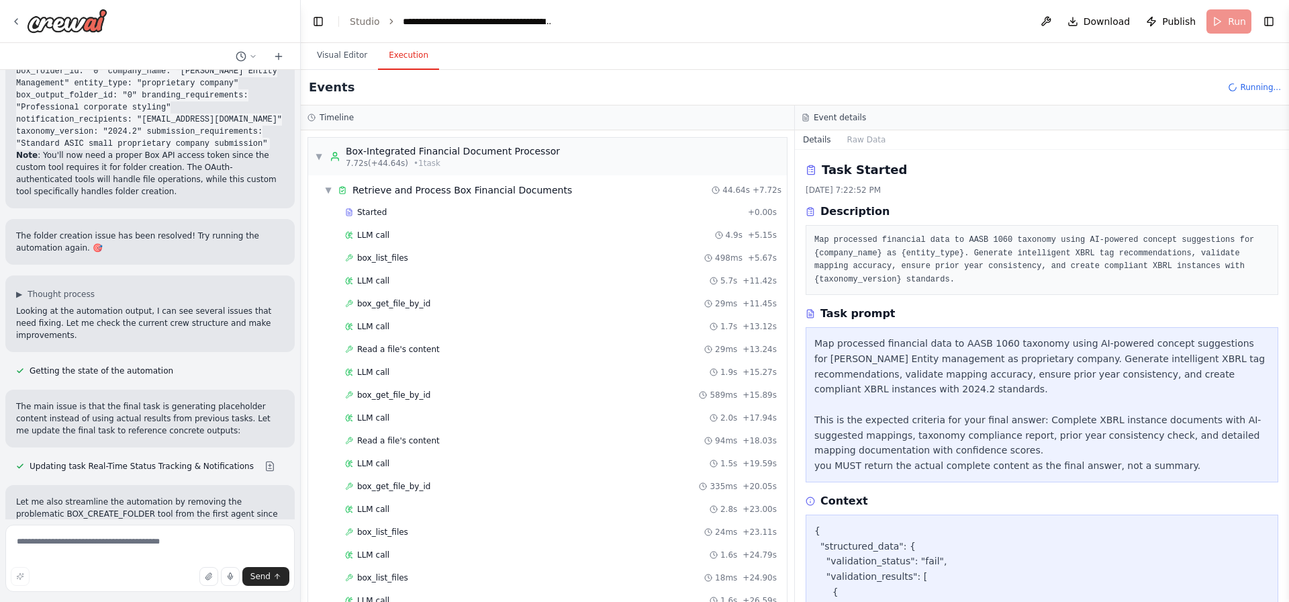
click at [1080, 284] on pre "Map processed financial data to AASB 1060 taxonomy using AI-powered concept sug…" at bounding box center [1041, 260] width 455 height 52
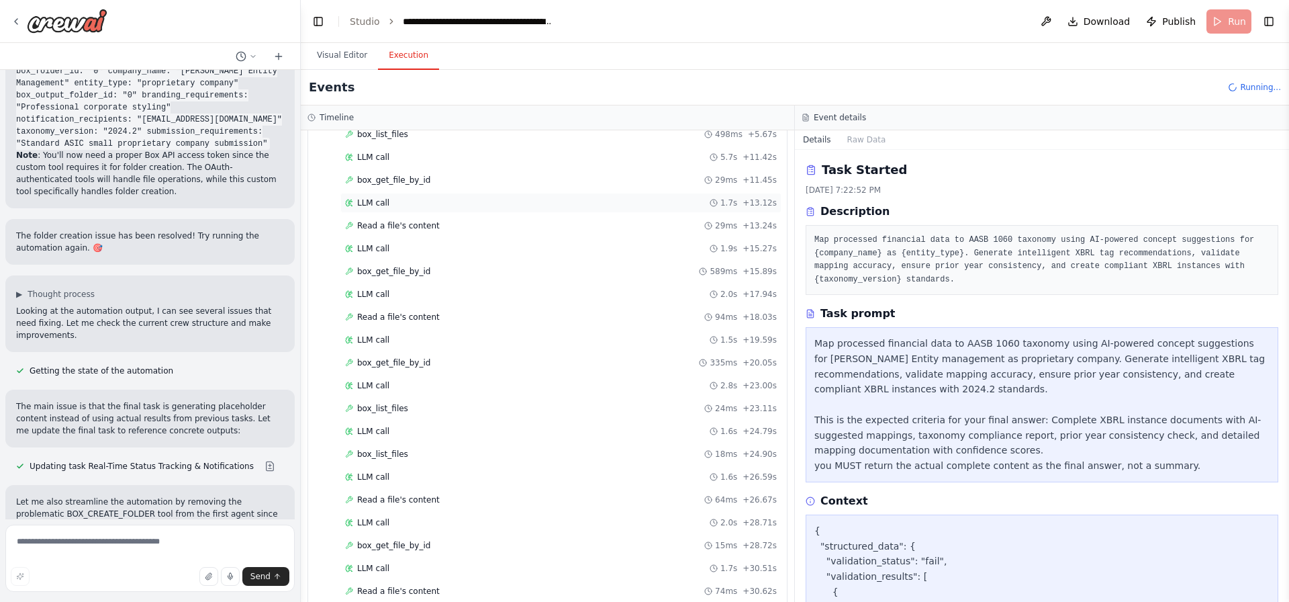
scroll to position [1035, 0]
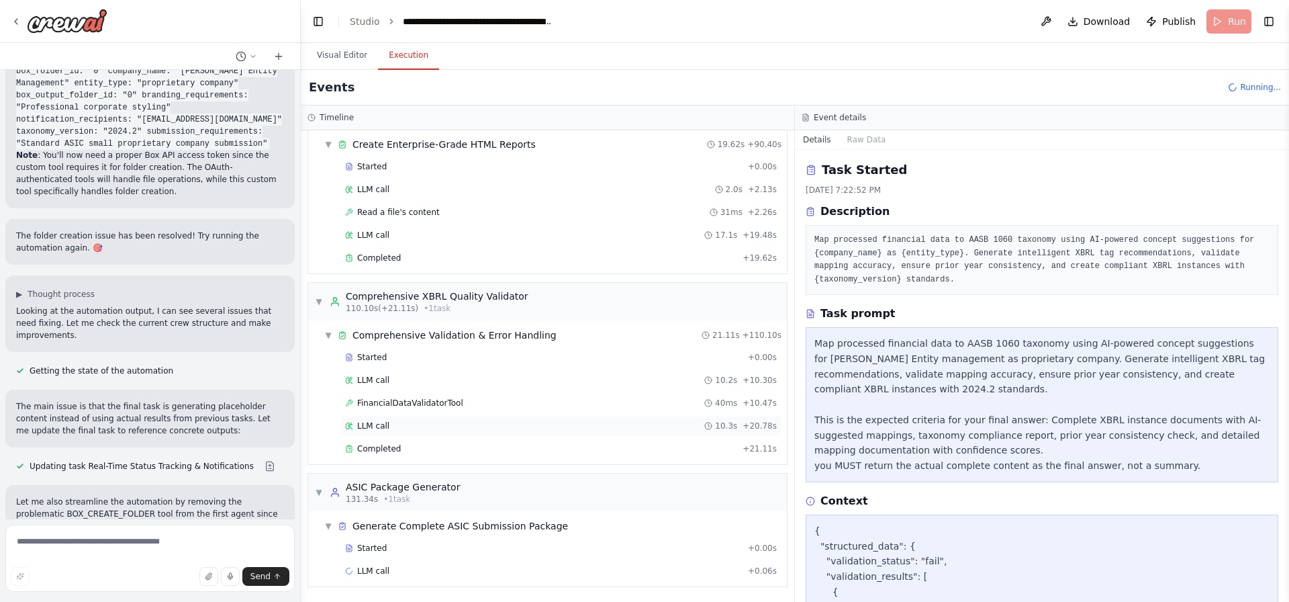
click at [461, 456] on div "Completed + 21.11s" at bounding box center [560, 448] width 441 height 20
click at [475, 470] on div "▼ Box-Integrated Financial Document Processor 7.72s (+44.64s) • 1 task ▼ Retrie…" at bounding box center [547, 365] width 493 height 471
click at [477, 480] on div "▼ ASIC Package Generator 131.34s • 1 task" at bounding box center [547, 492] width 479 height 38
click at [477, 408] on div "FinancialDataValidatorTool 40ms + 10.47s" at bounding box center [561, 402] width 432 height 11
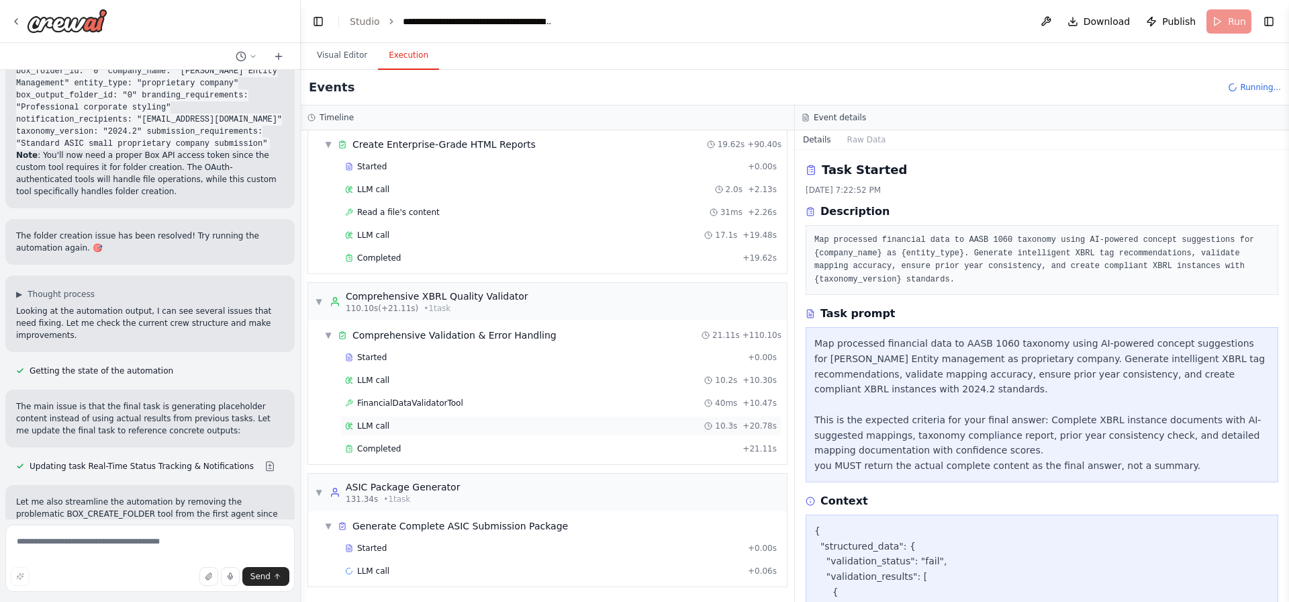
click at [446, 464] on div "▼ Comprehensive Validation & Error Handling 21.11s + 110.10s Started + 0.00s LL…" at bounding box center [547, 392] width 479 height 144
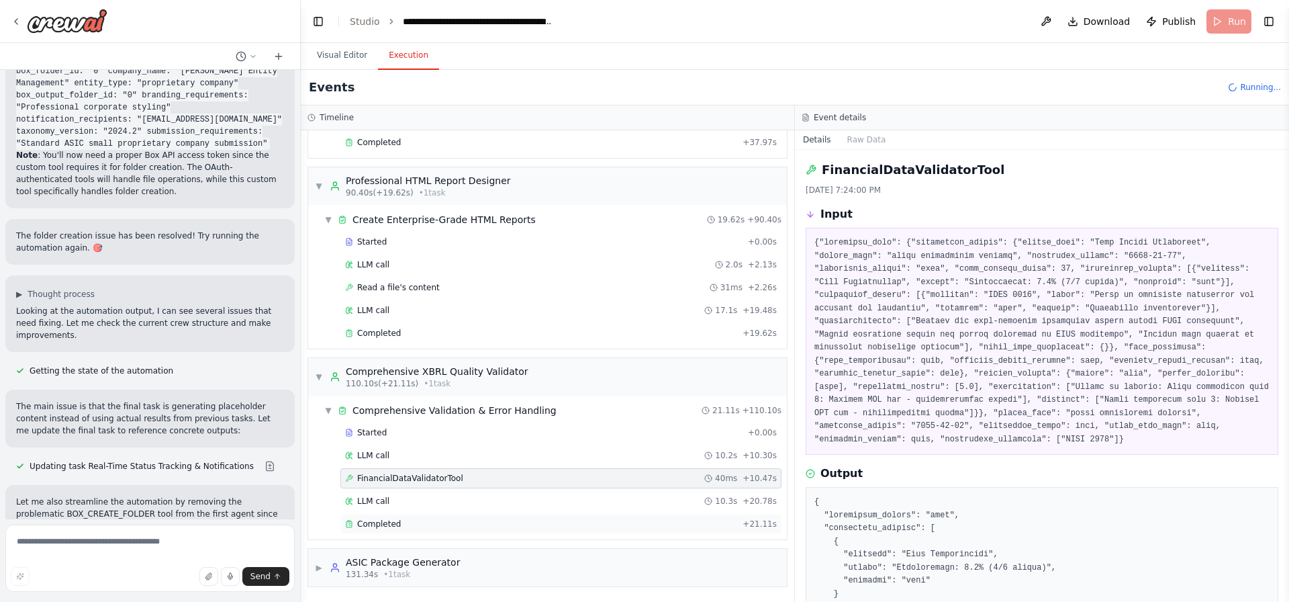
scroll to position [1105, 0]
click at [465, 561] on div "▶ ASIC Package Generator 131.34s • 1 task" at bounding box center [547, 568] width 479 height 38
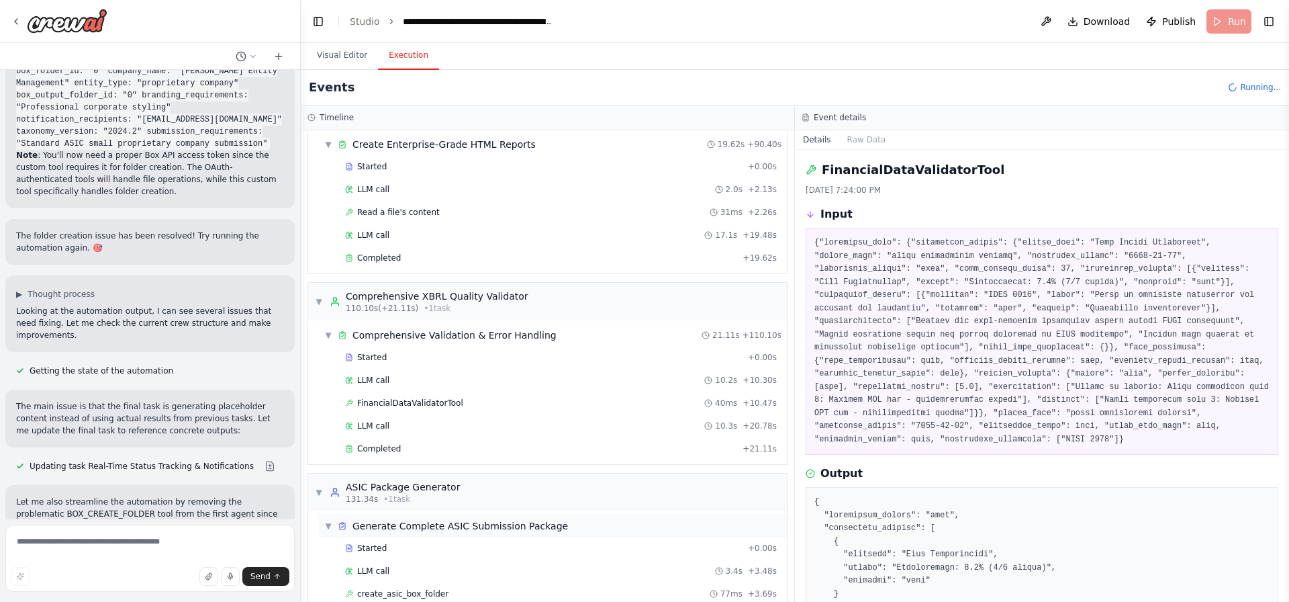
click at [473, 526] on span "Generate Complete ASIC Submission Package" at bounding box center [460, 525] width 216 height 13
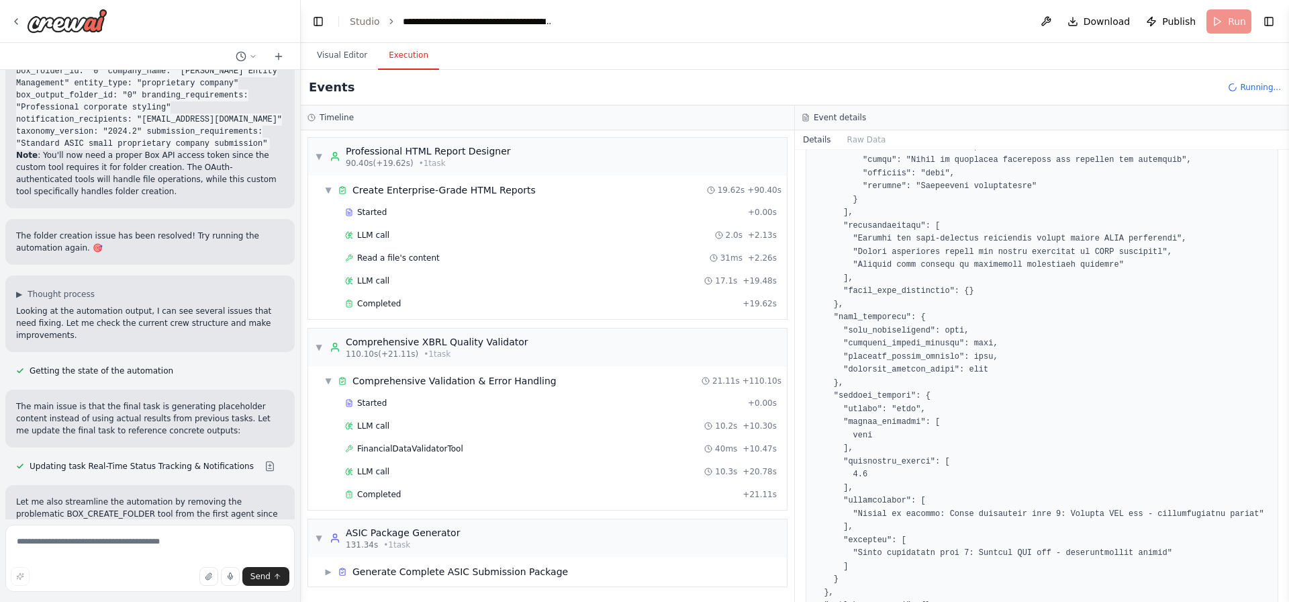
scroll to position [870, 0]
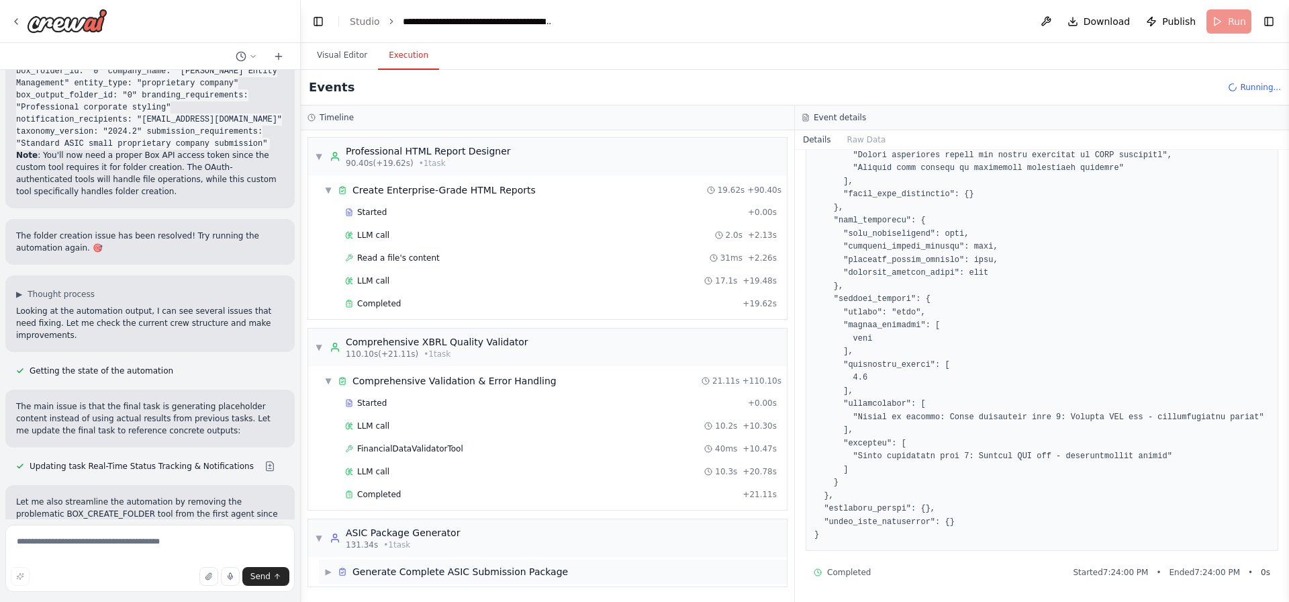
click at [400, 571] on span "Generate Complete ASIC Submission Package" at bounding box center [460, 571] width 216 height 13
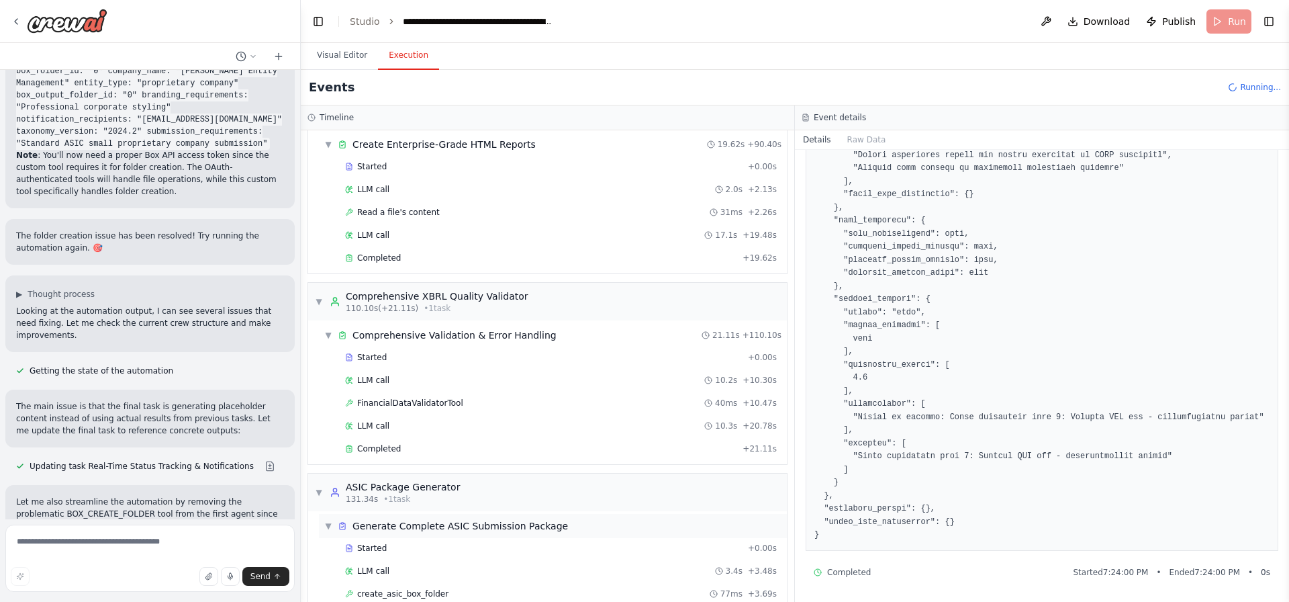
click at [436, 529] on span "Generate Complete ASIC Submission Package" at bounding box center [460, 525] width 216 height 13
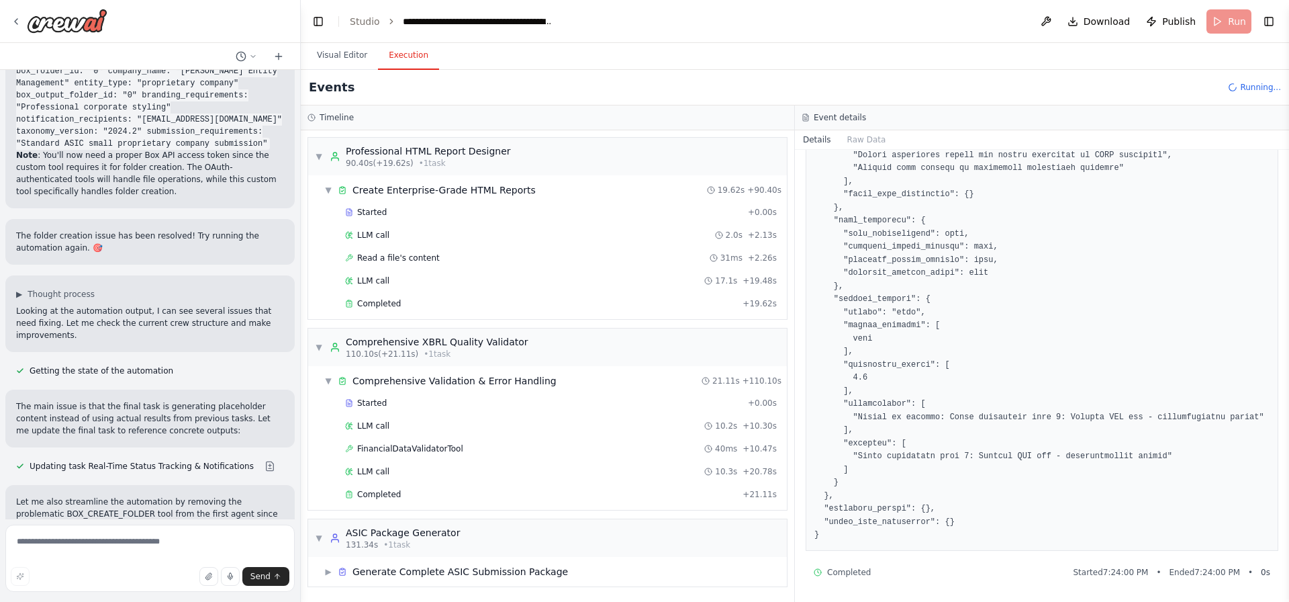
click at [429, 559] on div "▶ Generate Complete ASIC Submission Package" at bounding box center [547, 572] width 479 height 30
click at [430, 569] on span "Generate Complete ASIC Submission Package" at bounding box center [460, 571] width 216 height 13
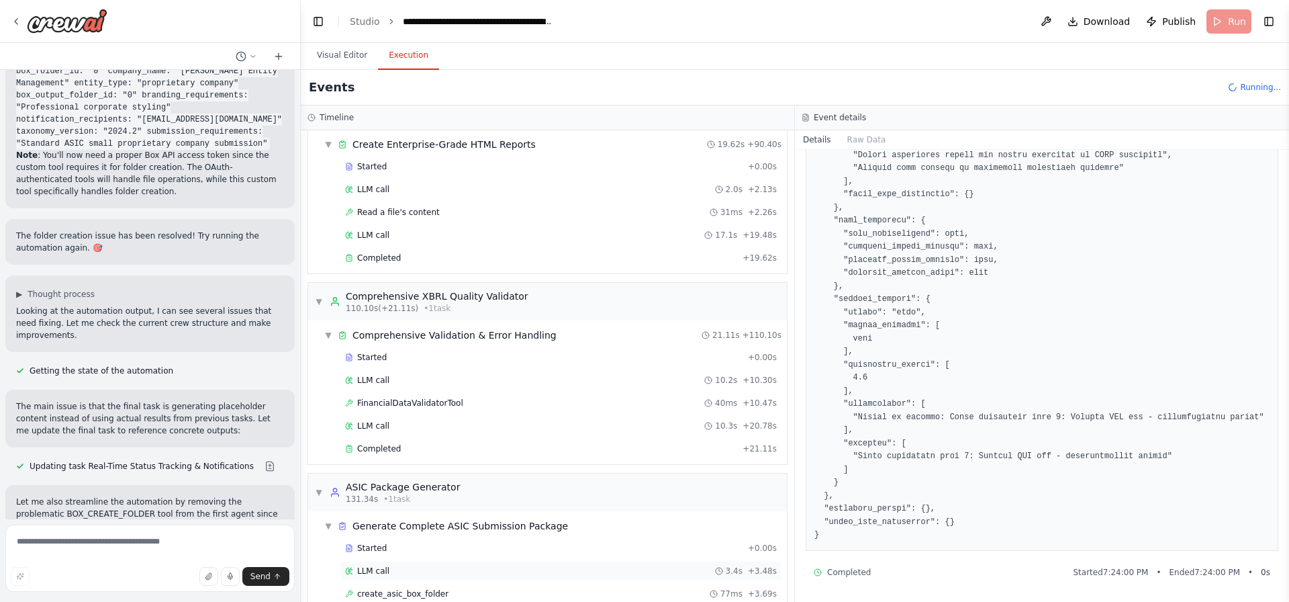
click at [431, 574] on div "LLM call 3.4s + 3.48s" at bounding box center [561, 570] width 432 height 11
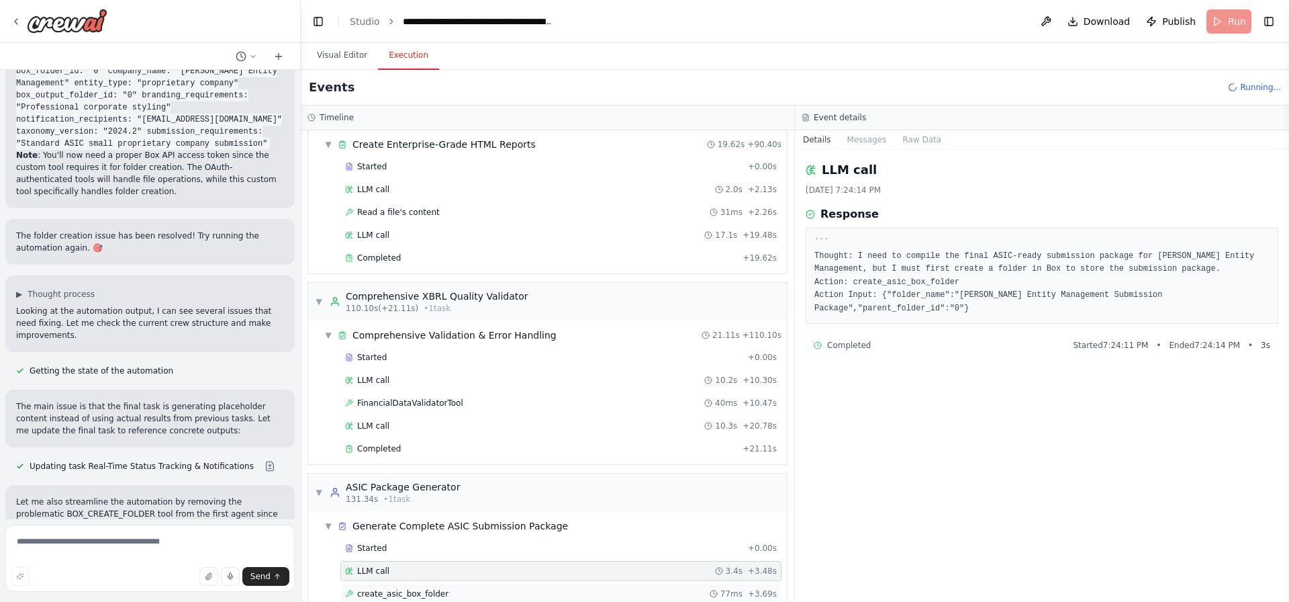
click at [435, 592] on span "create_asic_box_folder" at bounding box center [402, 593] width 91 height 11
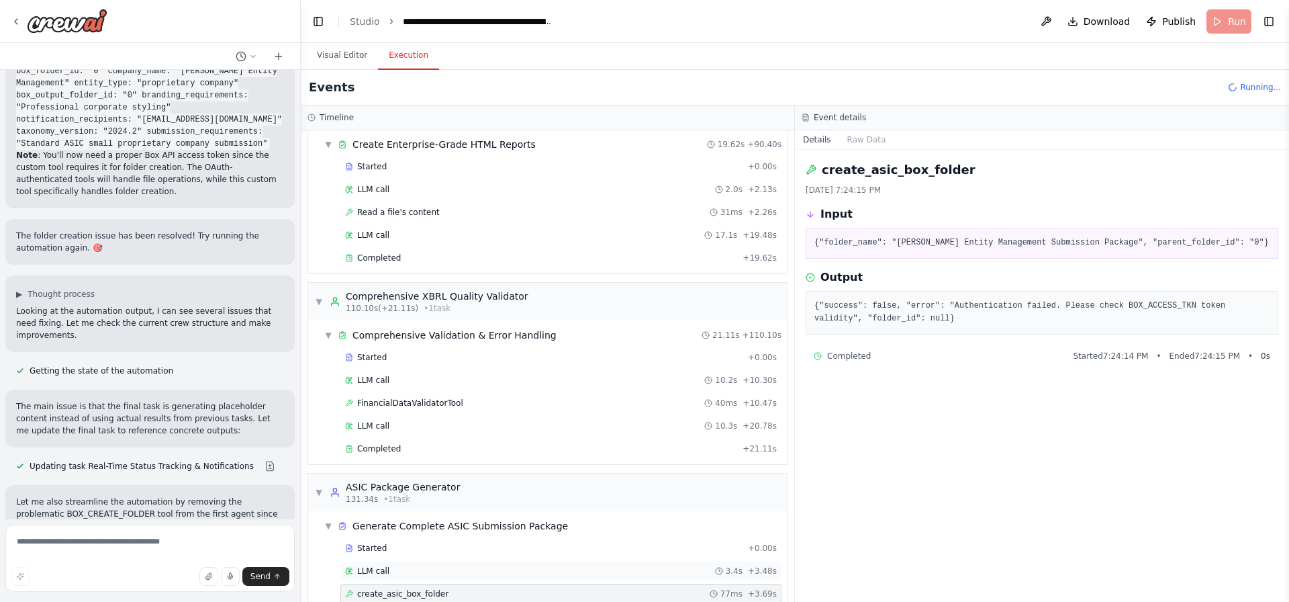
click at [437, 579] on div "LLM call 3.4s + 3.48s" at bounding box center [560, 571] width 441 height 20
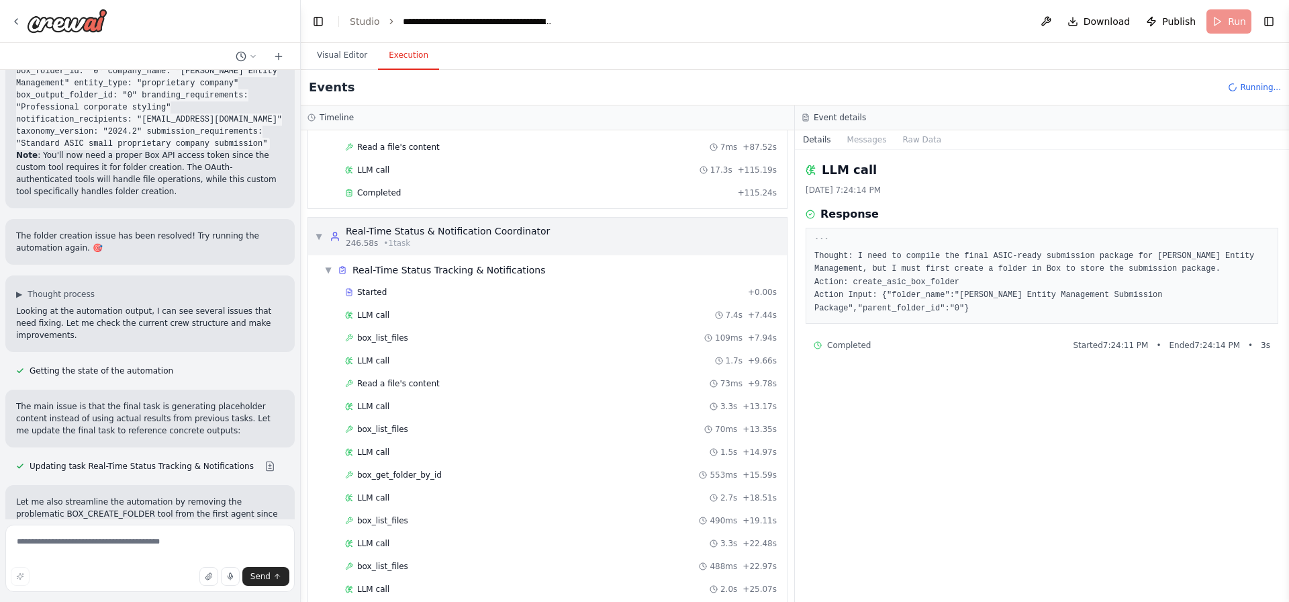
scroll to position [2764, 0]
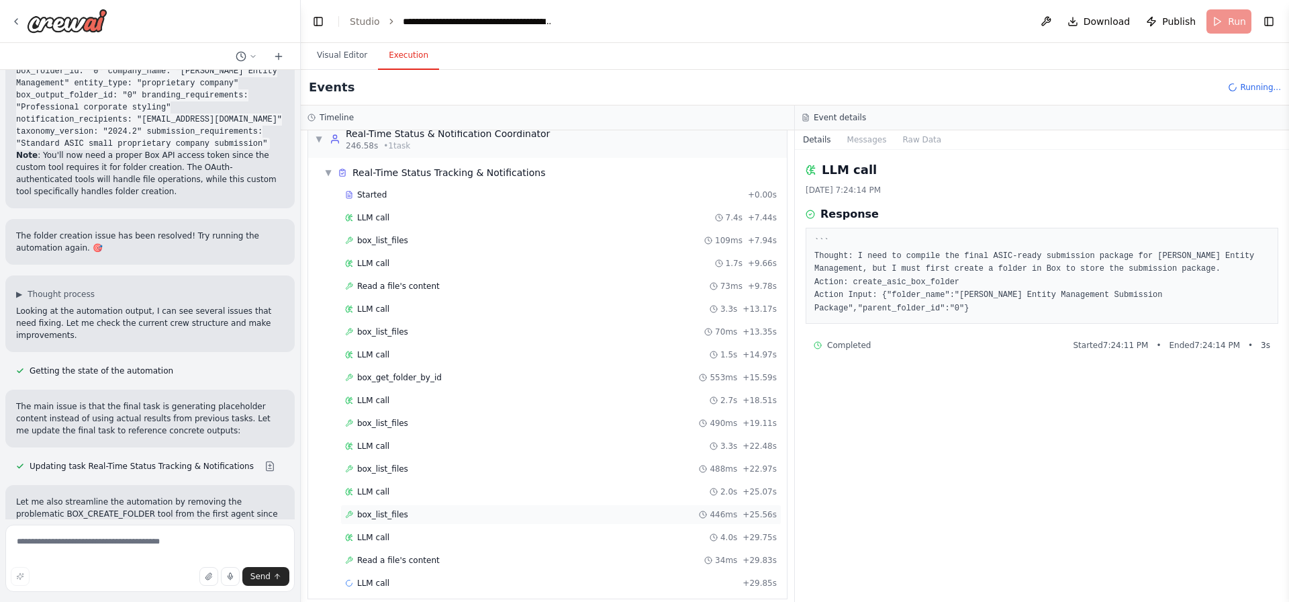
scroll to position [2809, 0]
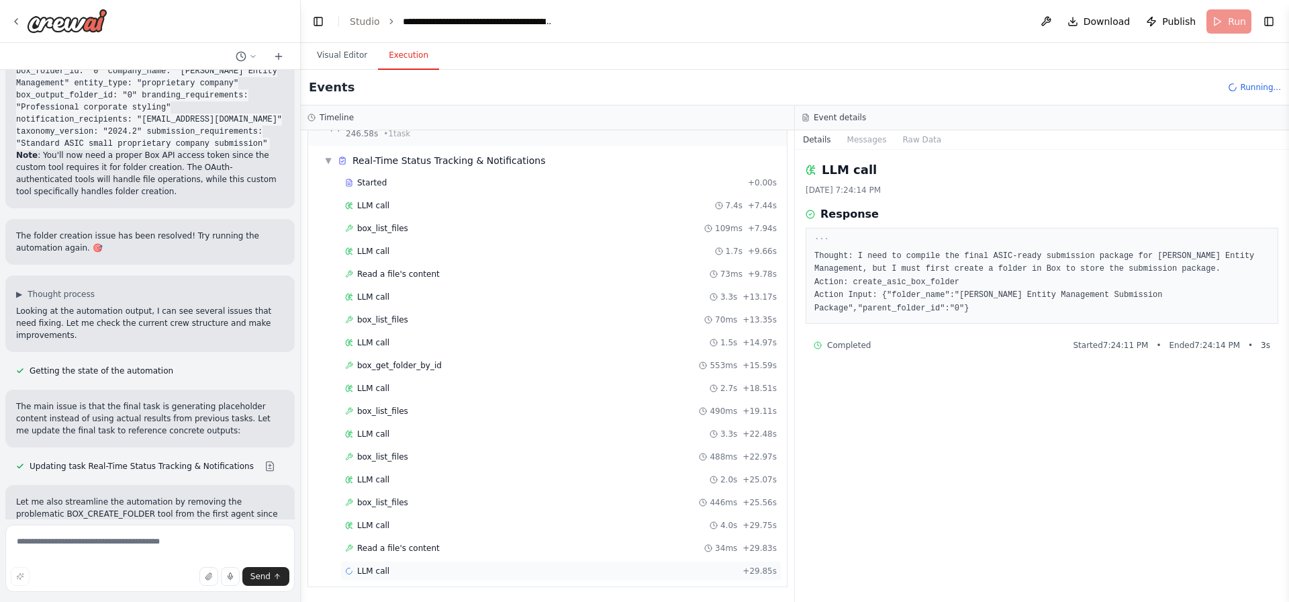
click at [436, 564] on div "LLM call + 29.85s" at bounding box center [560, 571] width 441 height 20
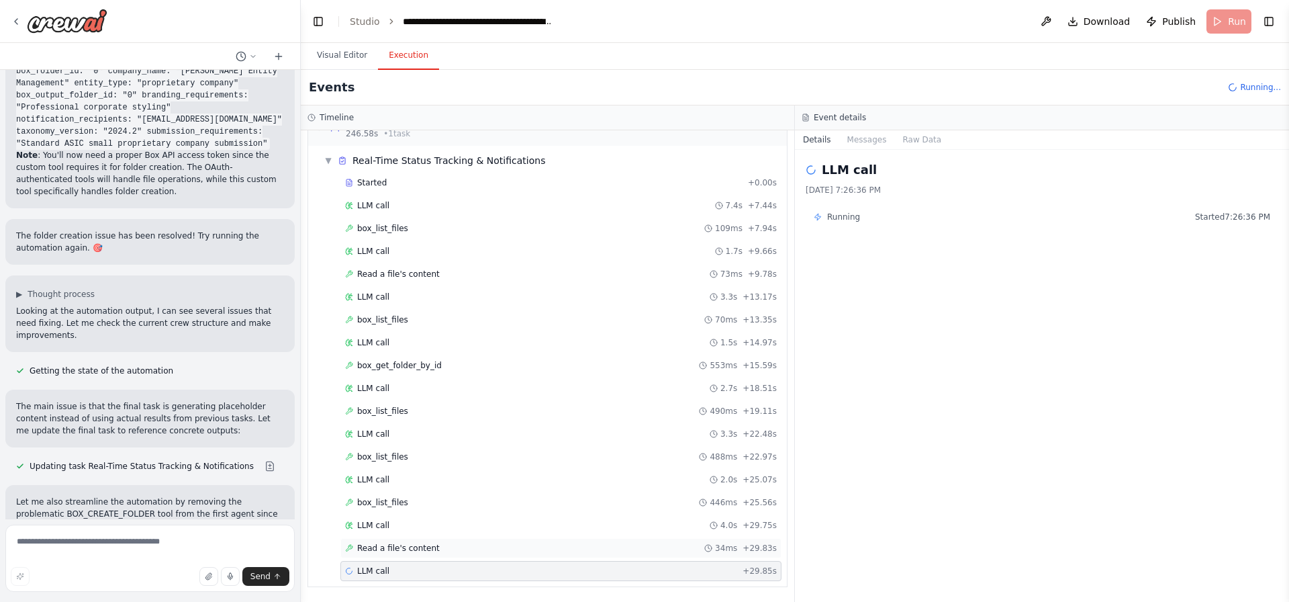
click at [451, 547] on div "Read a file's content 34ms + 29.83s" at bounding box center [561, 547] width 432 height 11
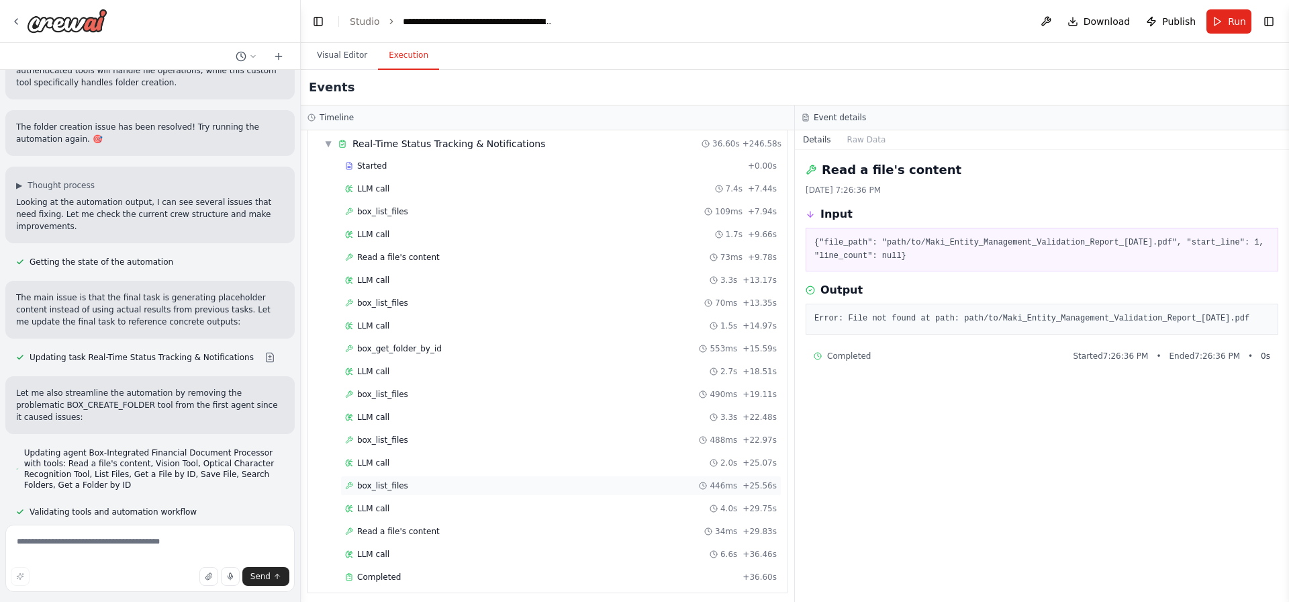
scroll to position [2832, 0]
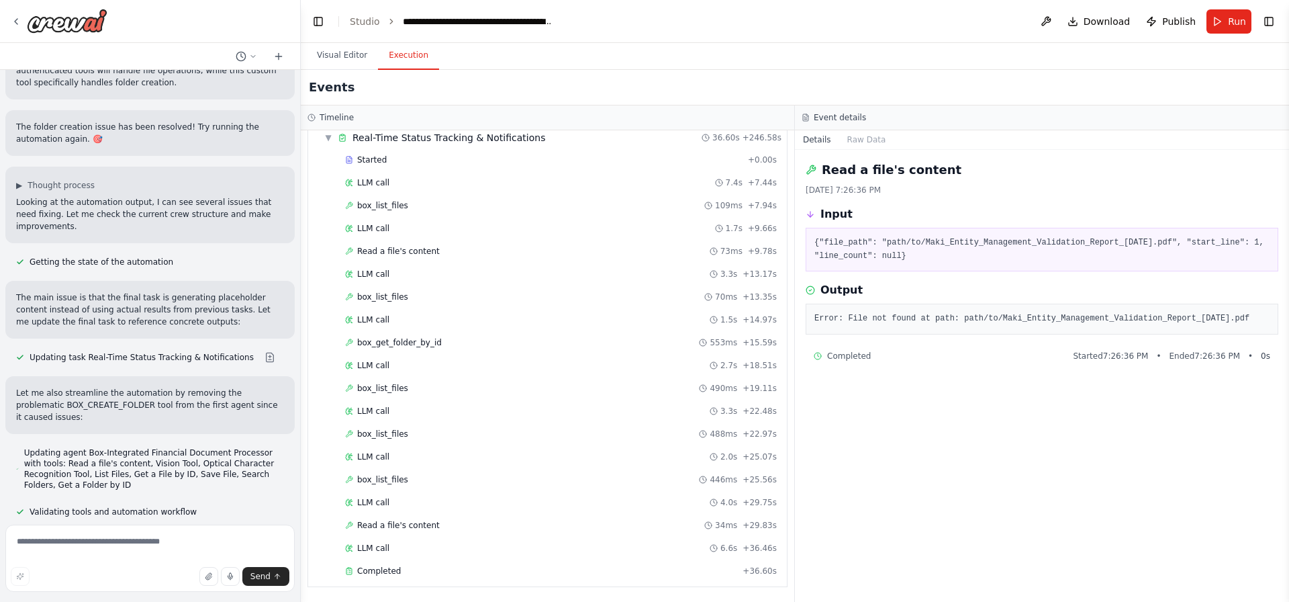
click at [943, 251] on pre "{"file_path": "path/to/Maki_Entity_Management_Validation_Report_2024-06-30.pdf"…" at bounding box center [1041, 249] width 455 height 26
drag, startPoint x: 944, startPoint y: 244, endPoint x: 1158, endPoint y: 246, distance: 213.5
click at [1158, 246] on pre "{"file_path": "path/to/Maki_Entity_Management_Validation_Report_2024-06-30.pdf"…" at bounding box center [1041, 249] width 455 height 26
click at [1132, 254] on pre "{"file_path": "path/to/Maki_Entity_Management_Validation_Report_2024-06-30.pdf"…" at bounding box center [1041, 249] width 455 height 26
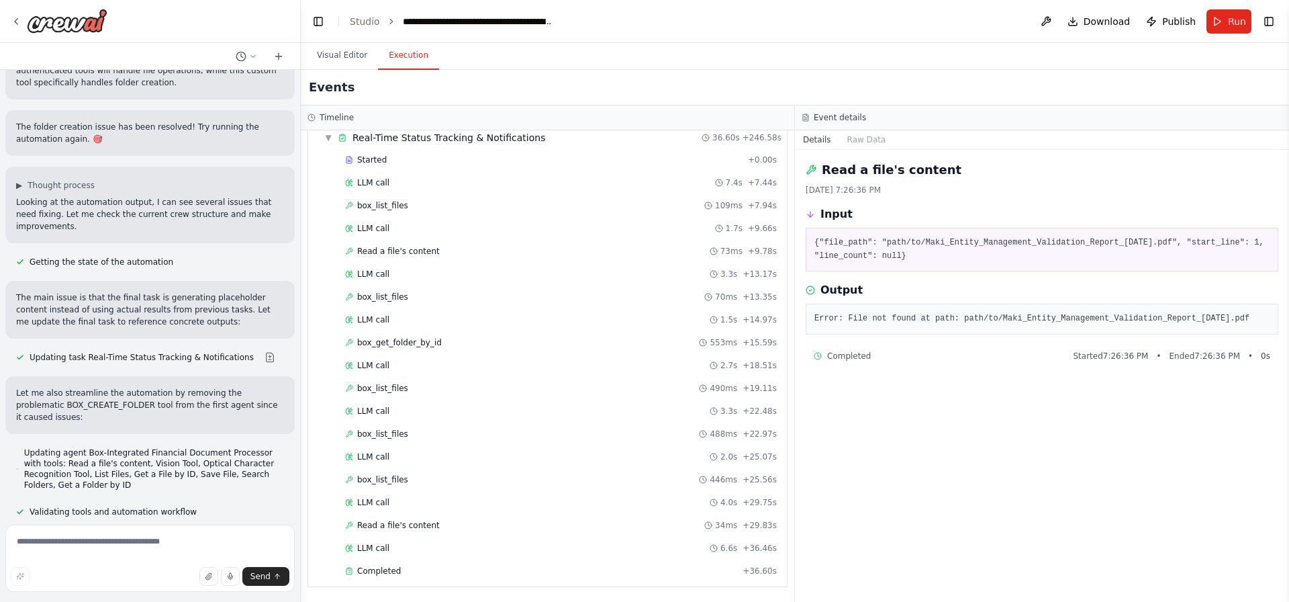
click at [1132, 254] on pre "{"file_path": "path/to/Maki_Entity_Management_Validation_Report_2024-06-30.pdf"…" at bounding box center [1041, 249] width 455 height 26
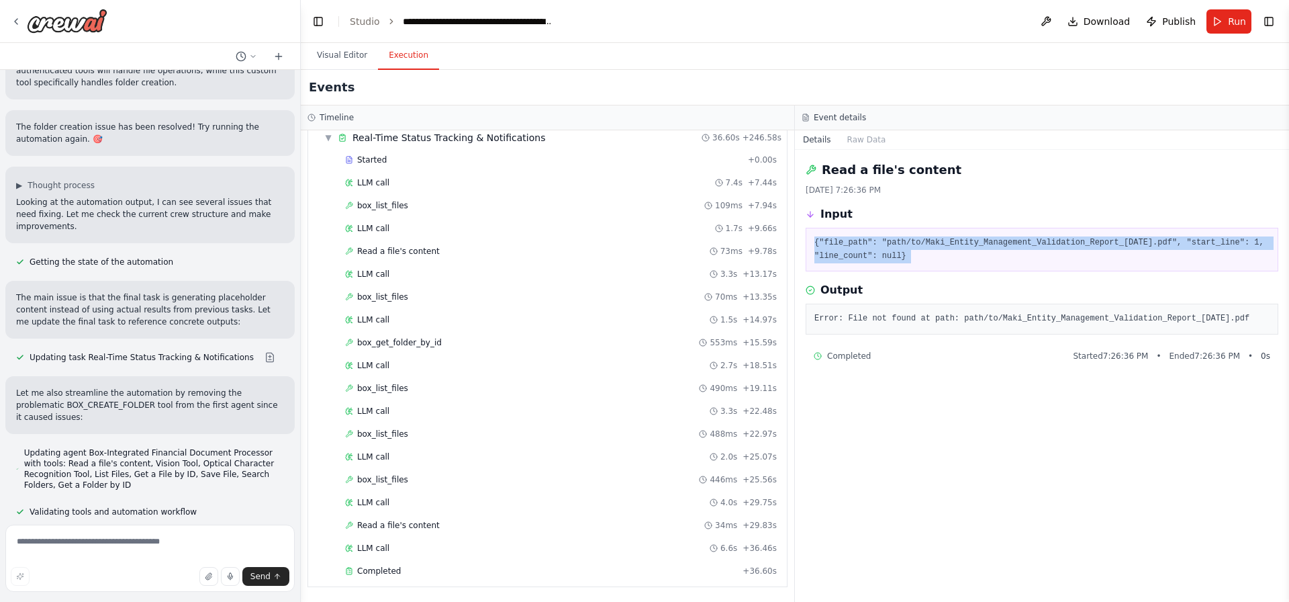
click at [1171, 250] on pre "{"file_path": "path/to/Maki_Entity_Management_Validation_Report_2024-06-30.pdf"…" at bounding box center [1041, 249] width 455 height 26
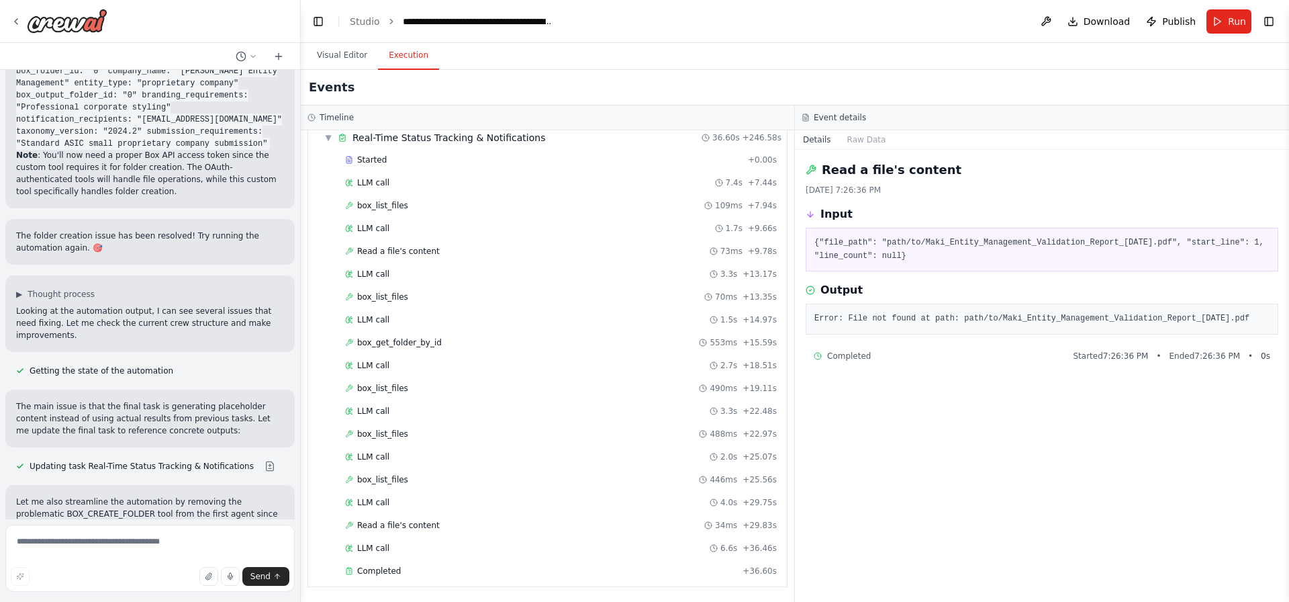
scroll to position [19566, 0]
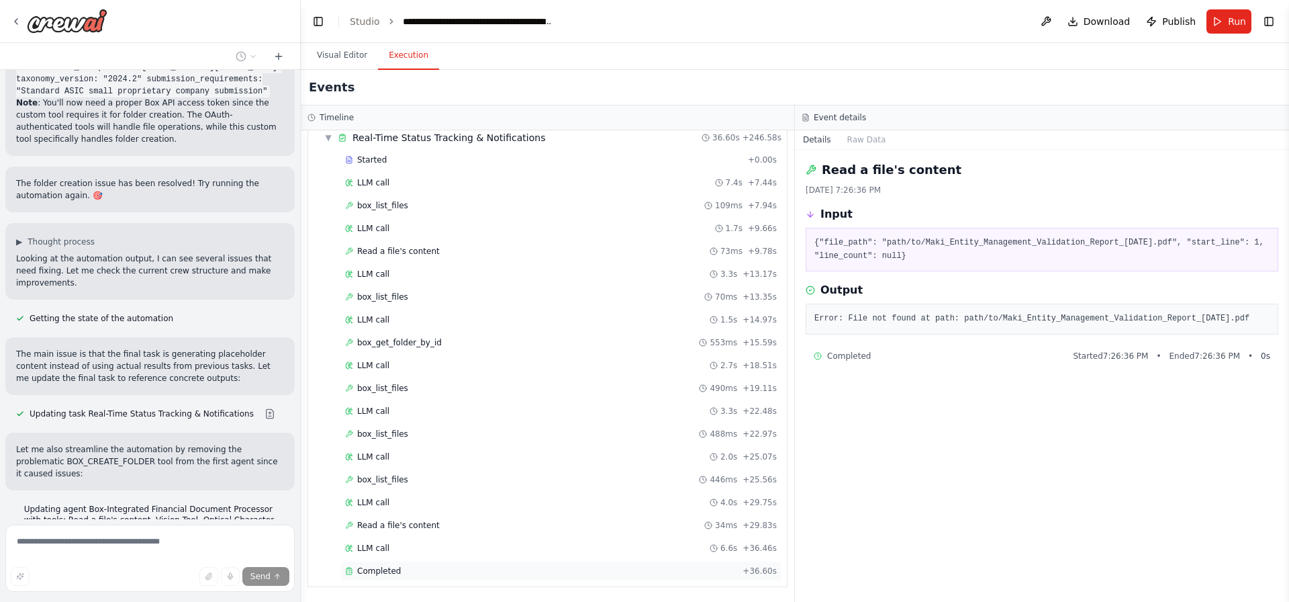
click at [401, 567] on div "Completed" at bounding box center [541, 570] width 392 height 11
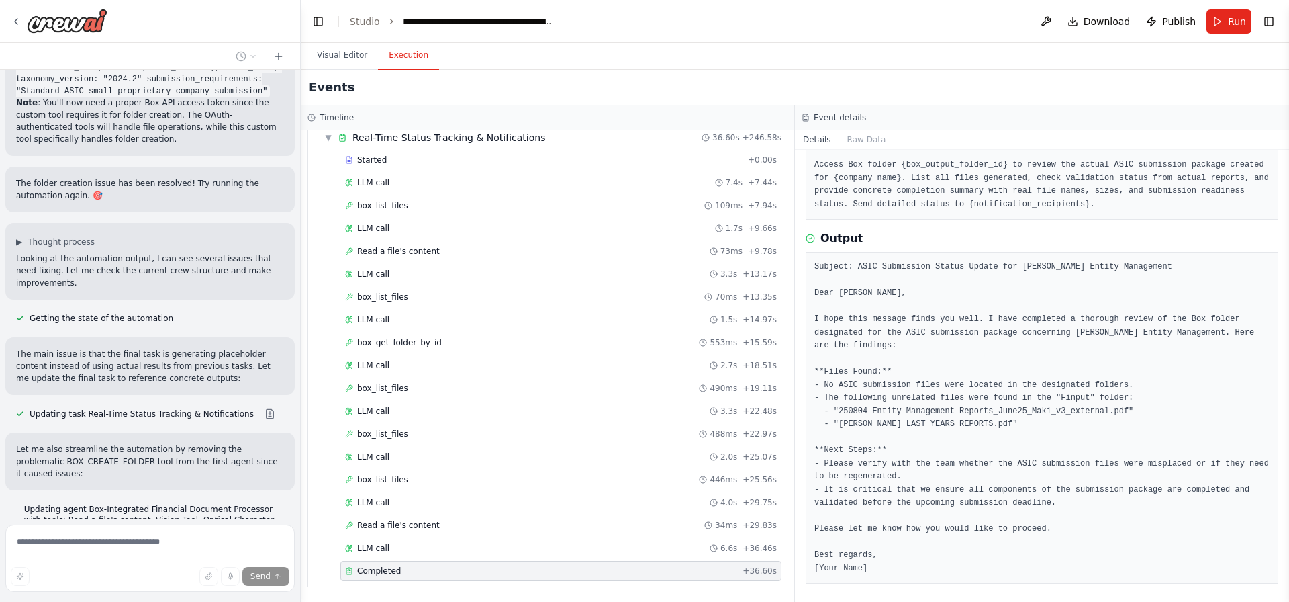
scroll to position [79, 0]
click at [927, 381] on pre "Subject: ASIC Submission Status Update for Maki Entity Management Dear Gareth, …" at bounding box center [1041, 414] width 455 height 314
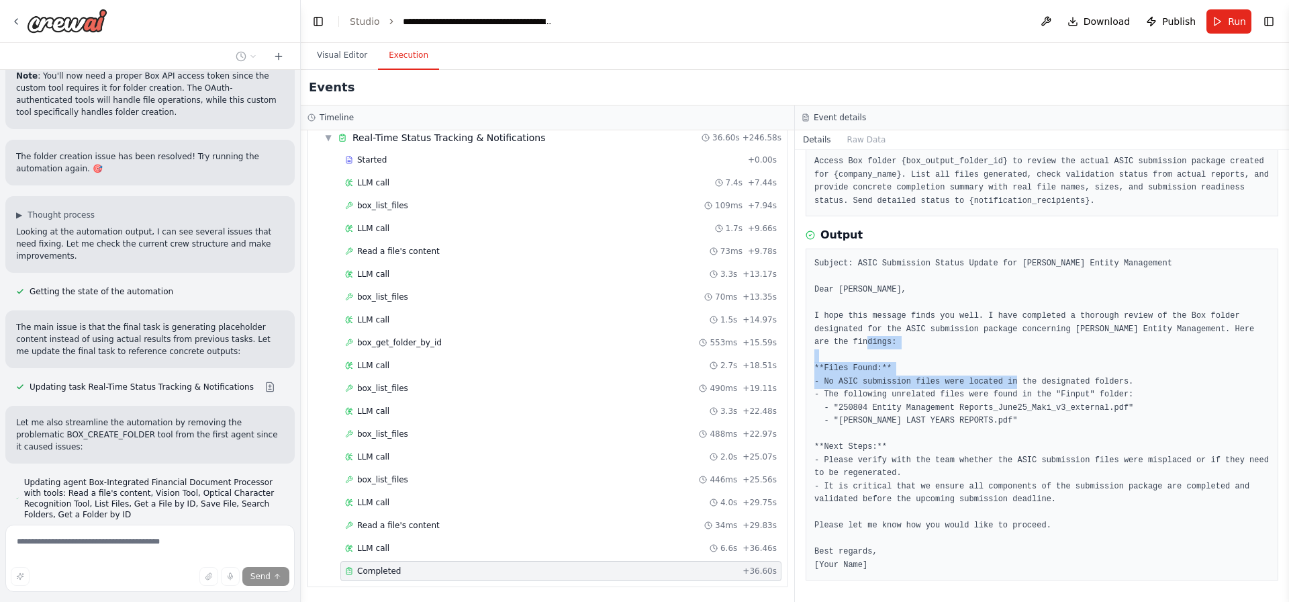
click at [959, 383] on pre "Subject: ASIC Submission Status Update for Maki Entity Management Dear Gareth, …" at bounding box center [1041, 414] width 455 height 314
click at [960, 394] on pre "Subject: ASIC Submission Status Update for Maki Entity Management Dear Gareth, …" at bounding box center [1041, 414] width 455 height 314
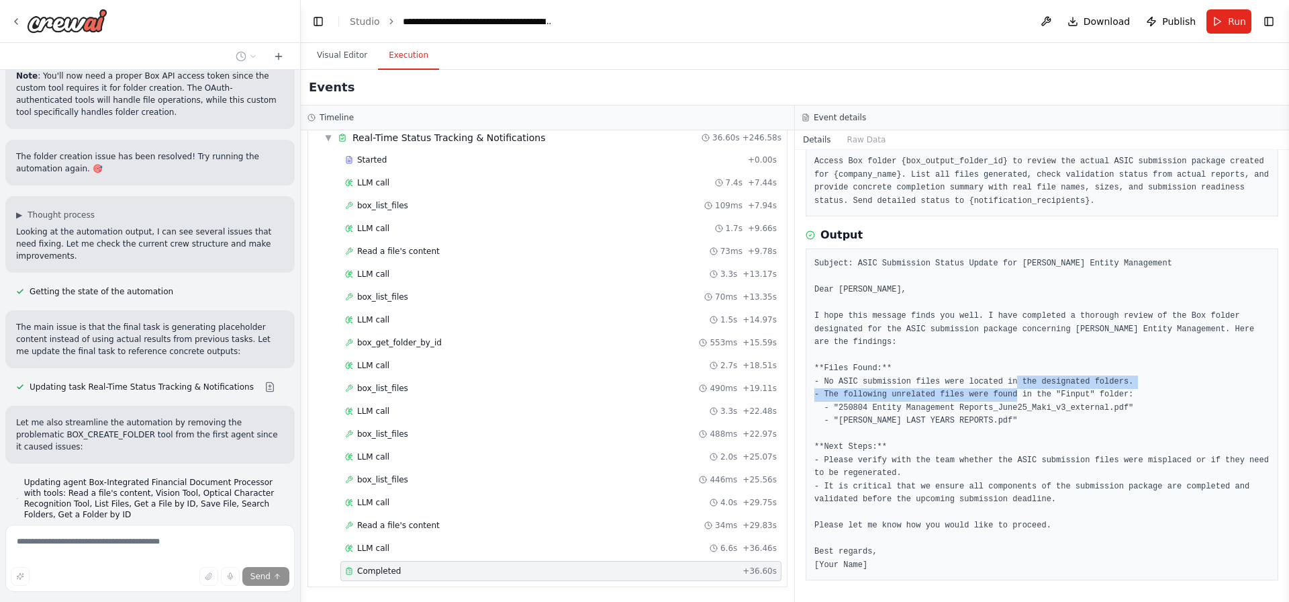
click at [957, 412] on pre "Subject: ASIC Submission Status Update for Maki Entity Management Dear Gareth, …" at bounding box center [1041, 414] width 455 height 314
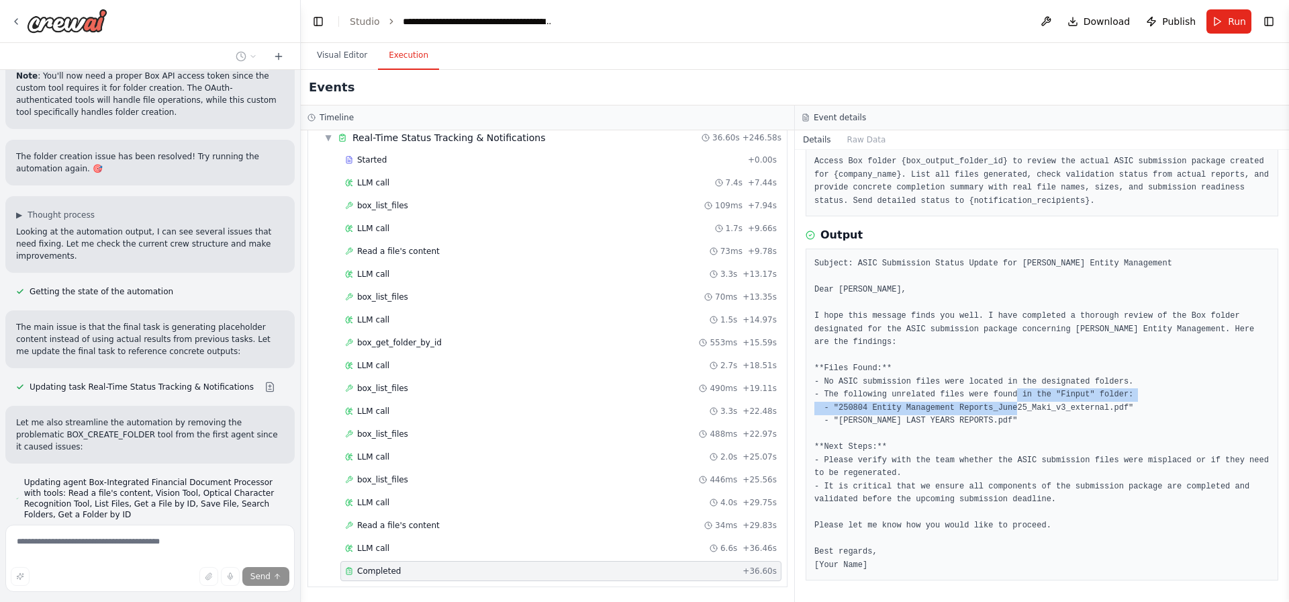
click at [935, 429] on pre "Subject: ASIC Submission Status Update for Maki Entity Management Dear Gareth, …" at bounding box center [1041, 414] width 455 height 314
click at [939, 418] on pre "Subject: ASIC Submission Status Update for Maki Entity Management Dear Gareth, …" at bounding box center [1041, 414] width 455 height 314
click at [940, 418] on pre "Subject: ASIC Submission Status Update for Maki Entity Management Dear Gareth, …" at bounding box center [1041, 414] width 455 height 314
click at [935, 394] on pre "Subject: ASIC Submission Status Update for Maki Entity Management Dear Gareth, …" at bounding box center [1041, 414] width 455 height 314
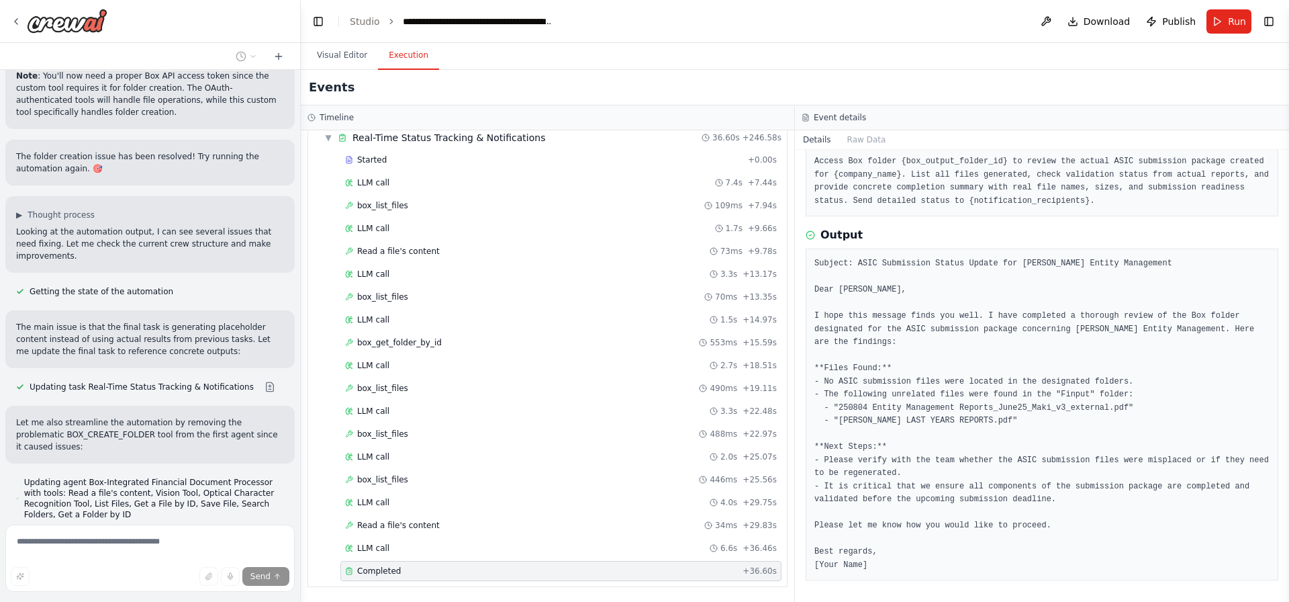
click at [935, 394] on pre "Subject: ASIC Submission Status Update for Maki Entity Management Dear Gareth, …" at bounding box center [1041, 414] width 455 height 314
click at [937, 394] on pre "Subject: ASIC Submission Status Update for Maki Entity Management Dear Gareth, …" at bounding box center [1041, 414] width 455 height 314
click at [984, 395] on pre "Subject: ASIC Submission Status Update for Maki Entity Management Dear Gareth, …" at bounding box center [1041, 414] width 455 height 314
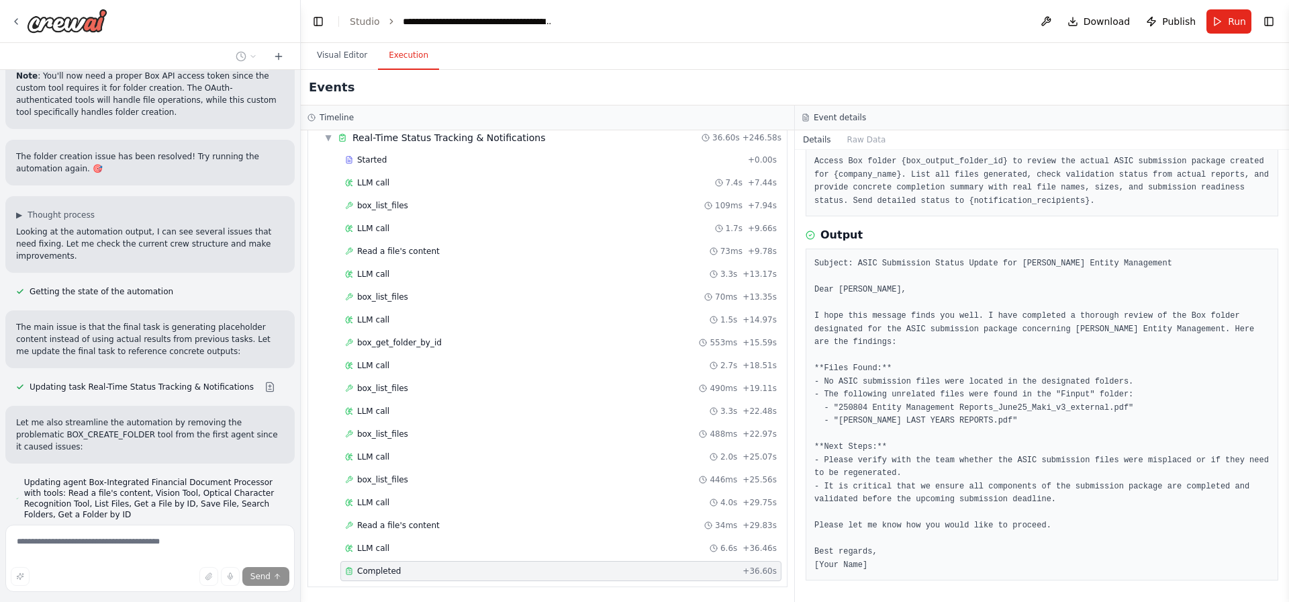
click at [1010, 410] on pre "Subject: ASIC Submission Status Update for Maki Entity Management Dear Gareth, …" at bounding box center [1041, 414] width 455 height 314
click at [918, 418] on pre "Subject: ASIC Submission Status Update for Maki Entity Management Dear Gareth, …" at bounding box center [1041, 414] width 455 height 314
click at [959, 412] on pre "Subject: ASIC Submission Status Update for Maki Entity Management Dear Gareth, …" at bounding box center [1041, 414] width 455 height 314
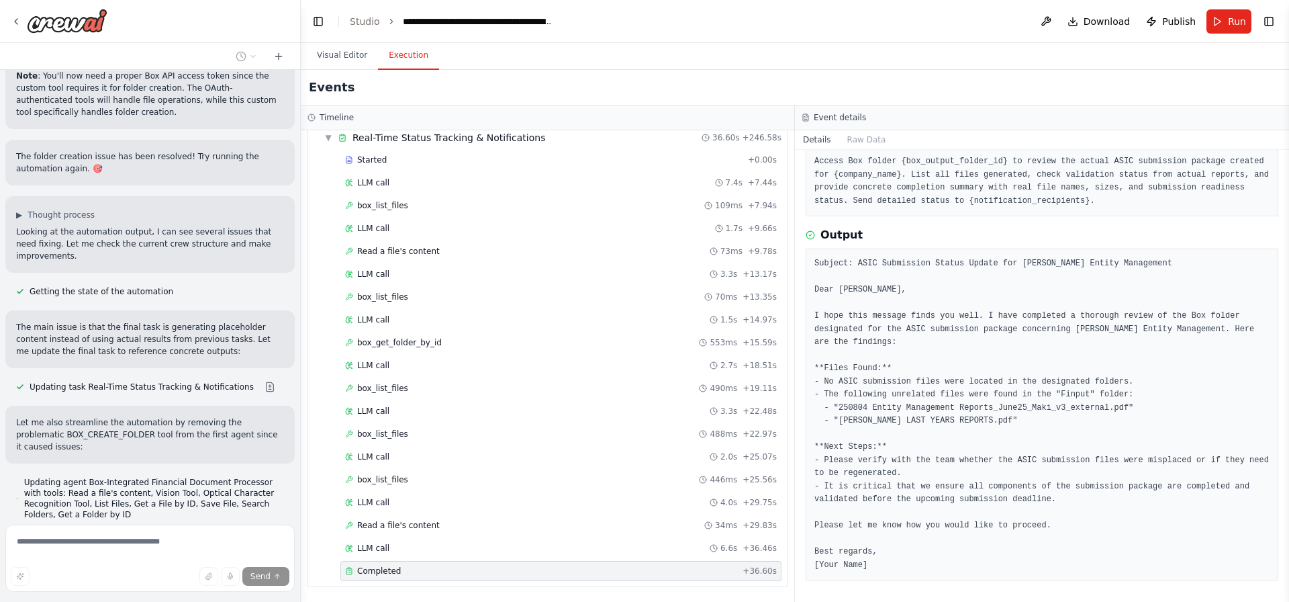
click at [959, 412] on pre "Subject: ASIC Submission Status Update for Maki Entity Management Dear Gareth, …" at bounding box center [1041, 414] width 455 height 314
click at [961, 420] on pre "Subject: ASIC Submission Status Update for Maki Entity Management Dear Gareth, …" at bounding box center [1041, 414] width 455 height 314
click at [937, 422] on pre "Subject: ASIC Submission Status Update for Maki Entity Management Dear Gareth, …" at bounding box center [1041, 414] width 455 height 314
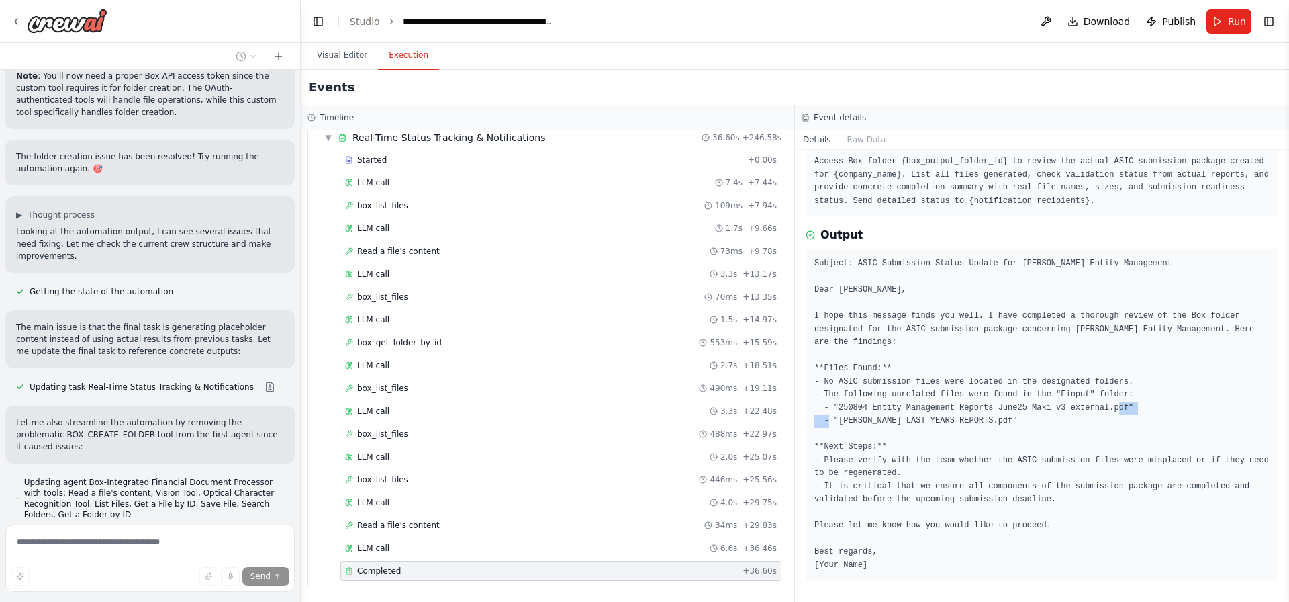
click at [937, 422] on pre "Subject: ASIC Submission Status Update for Maki Entity Management Dear Gareth, …" at bounding box center [1041, 414] width 455 height 314
click at [981, 410] on pre "Subject: ASIC Submission Status Update for Maki Entity Management Dear Gareth, …" at bounding box center [1041, 414] width 455 height 314
click at [949, 448] on pre "Subject: ASIC Submission Status Update for Maki Entity Management Dear Gareth, …" at bounding box center [1041, 414] width 455 height 314
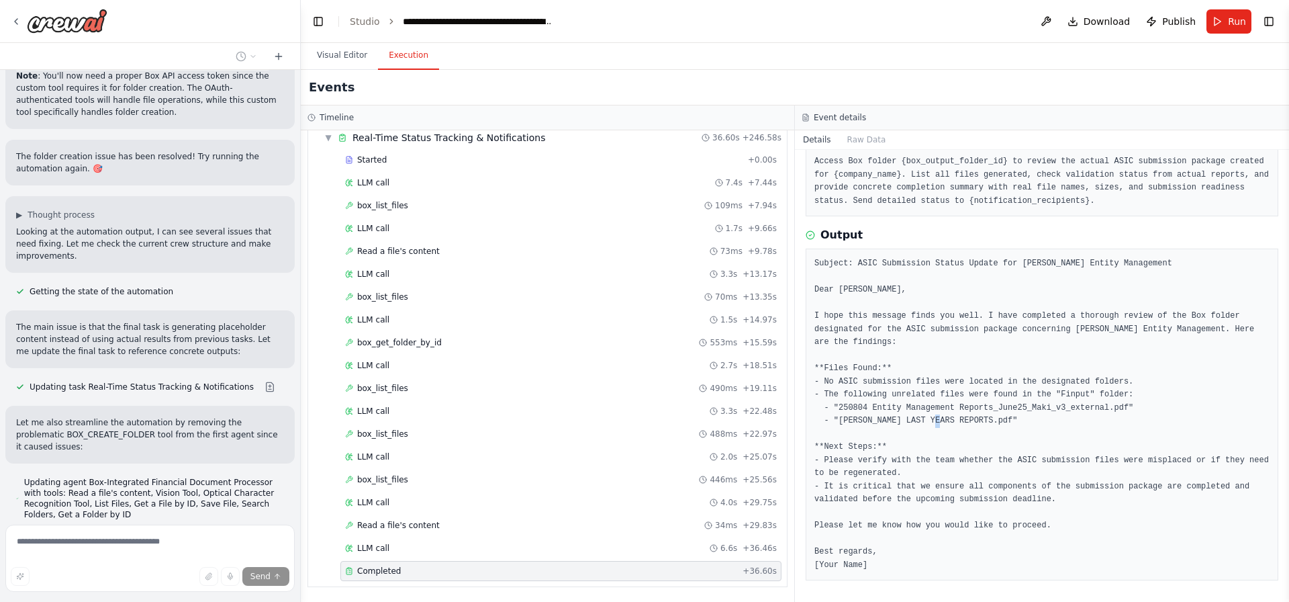
click at [992, 394] on pre "Subject: ASIC Submission Status Update for Maki Entity Management Dear Gareth, …" at bounding box center [1041, 414] width 455 height 314
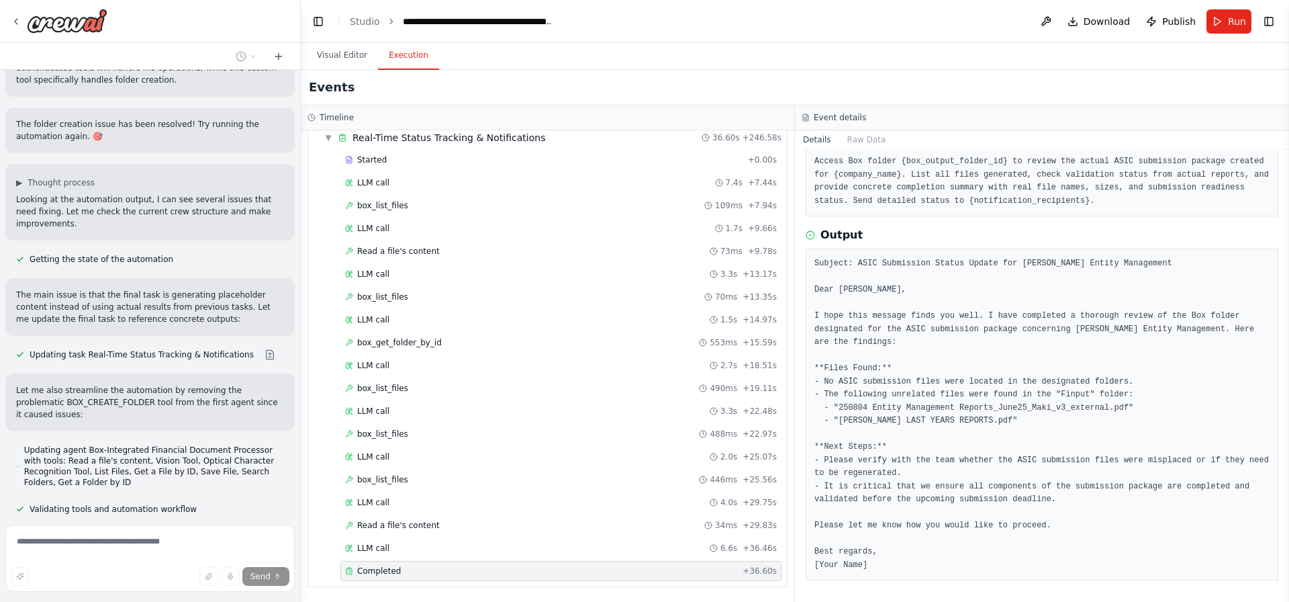
scroll to position [19664, 0]
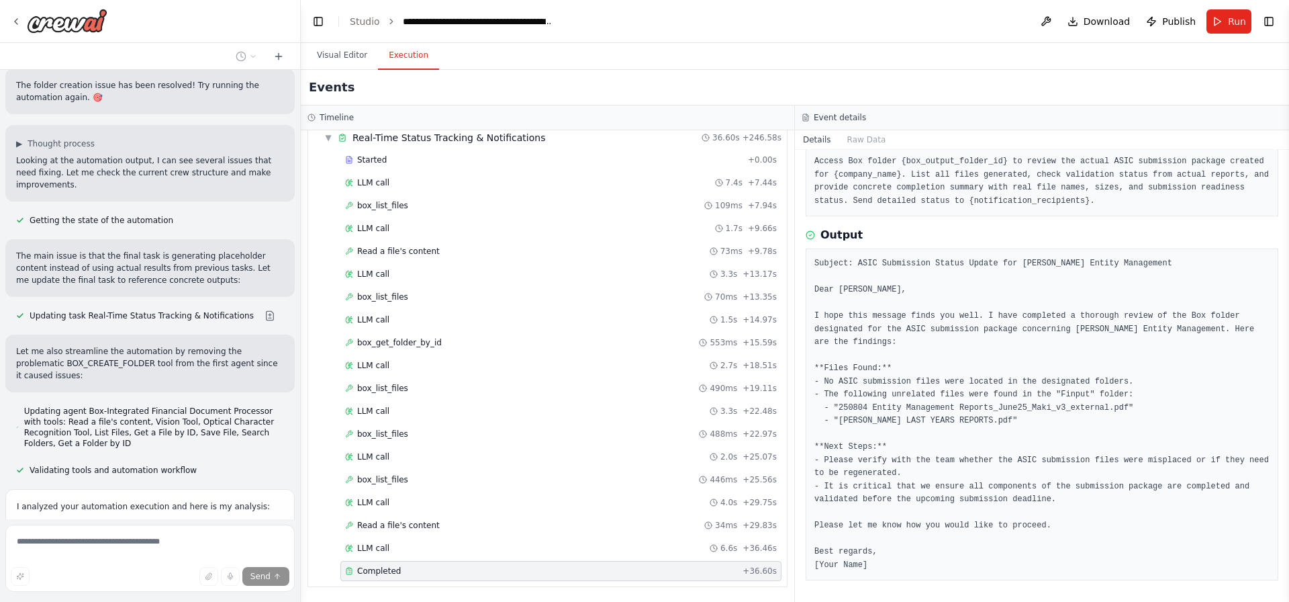
click at [923, 383] on pre "Subject: ASIC Submission Status Update for Maki Entity Management Dear Gareth, …" at bounding box center [1041, 414] width 455 height 314
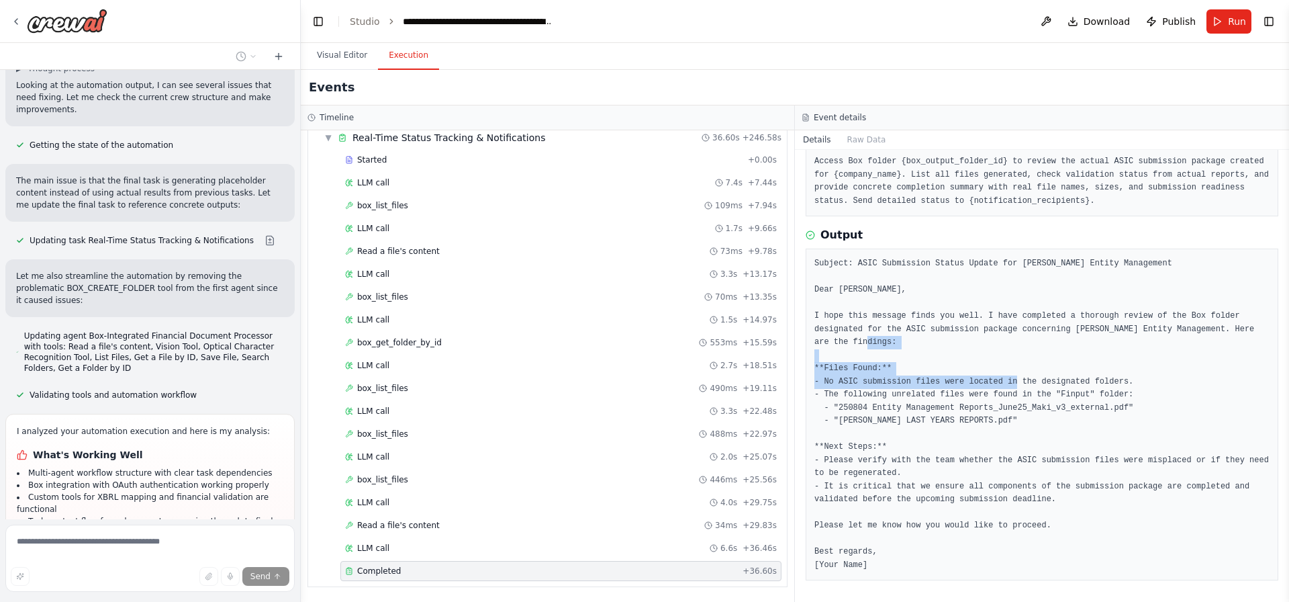
scroll to position [19766, 0]
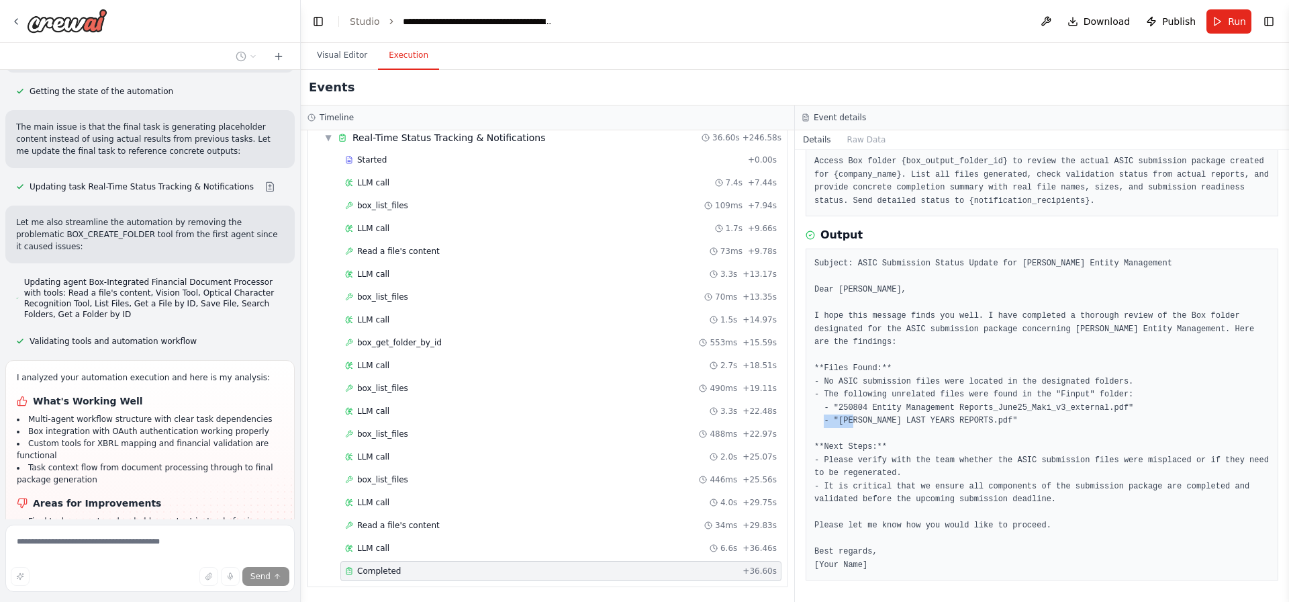
scroll to position [19820, 0]
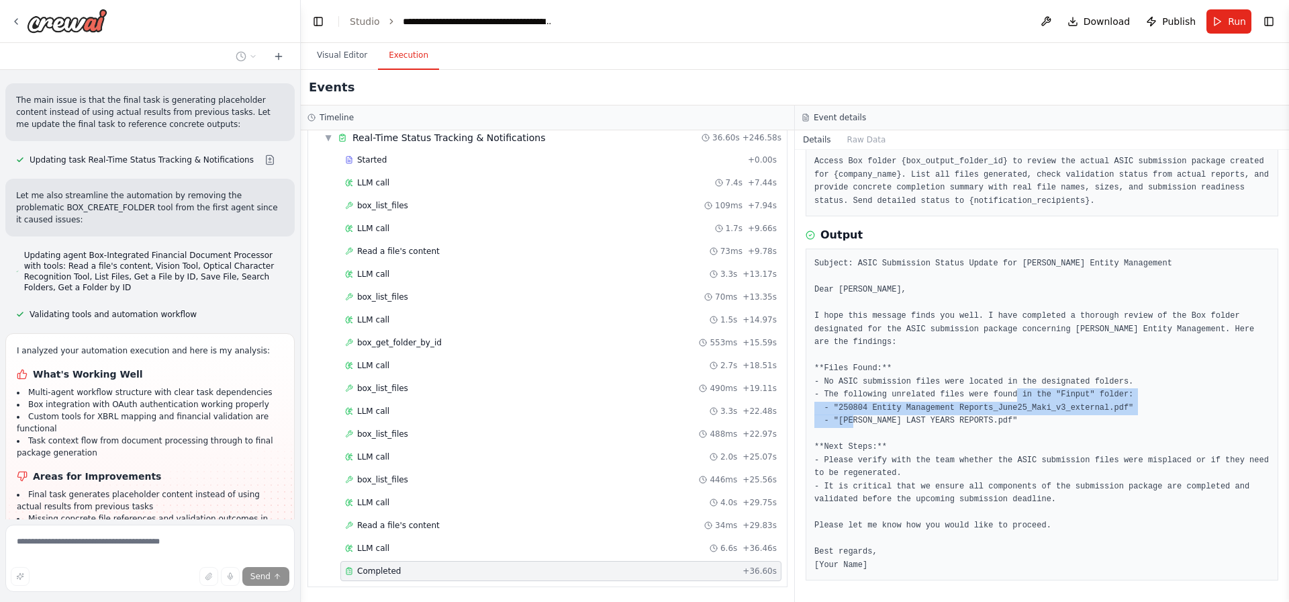
drag, startPoint x: 1003, startPoint y: 420, endPoint x: 804, endPoint y: 406, distance: 200.0
click at [804, 406] on div "Completed 10/2/2025, 7:26:43 PM Description Access Box folder {box_output_folde…" at bounding box center [1042, 376] width 494 height 452
copy pre "- "250804 Entity Management Reports_June25_Maki_v3_external.pdf" - "MAKI LAST Y…"
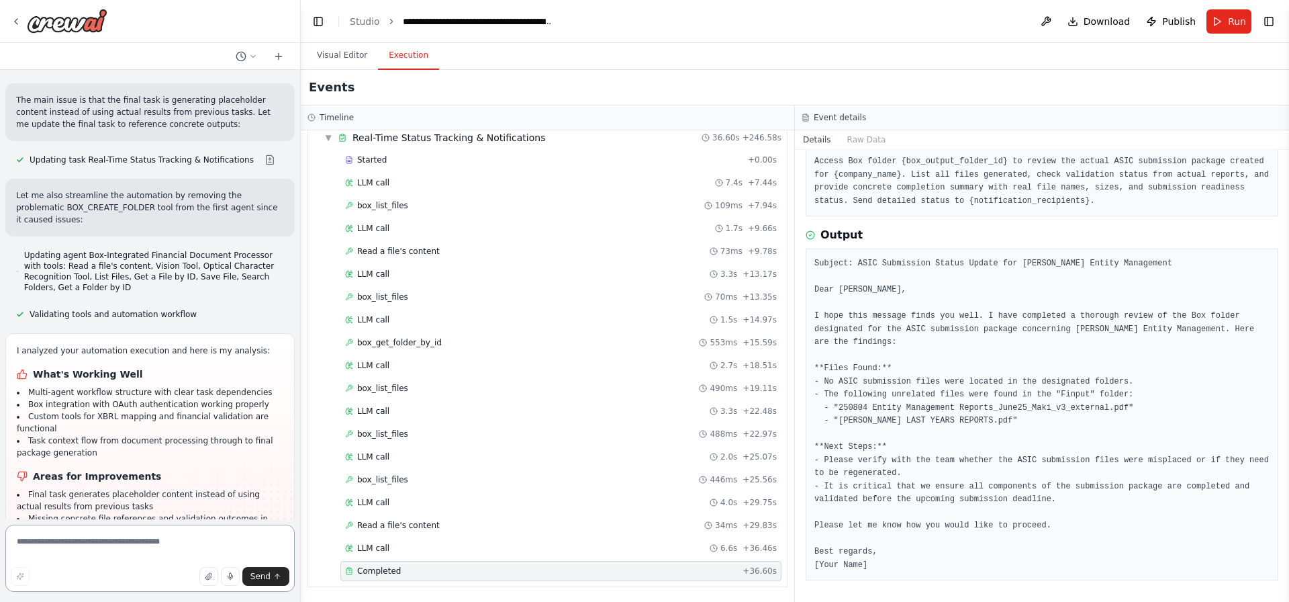
scroll to position [19910, 0]
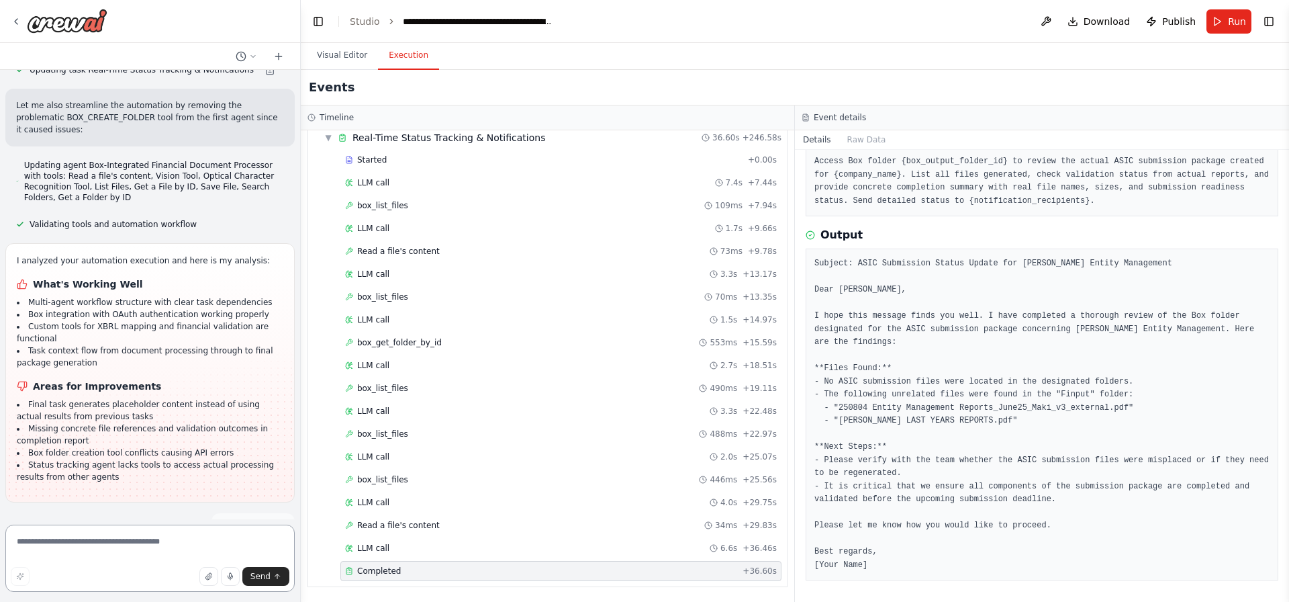
click at [91, 547] on textarea at bounding box center [149, 557] width 289 height 67
click at [89, 538] on textarea at bounding box center [149, 557] width 289 height 67
type textarea "*"
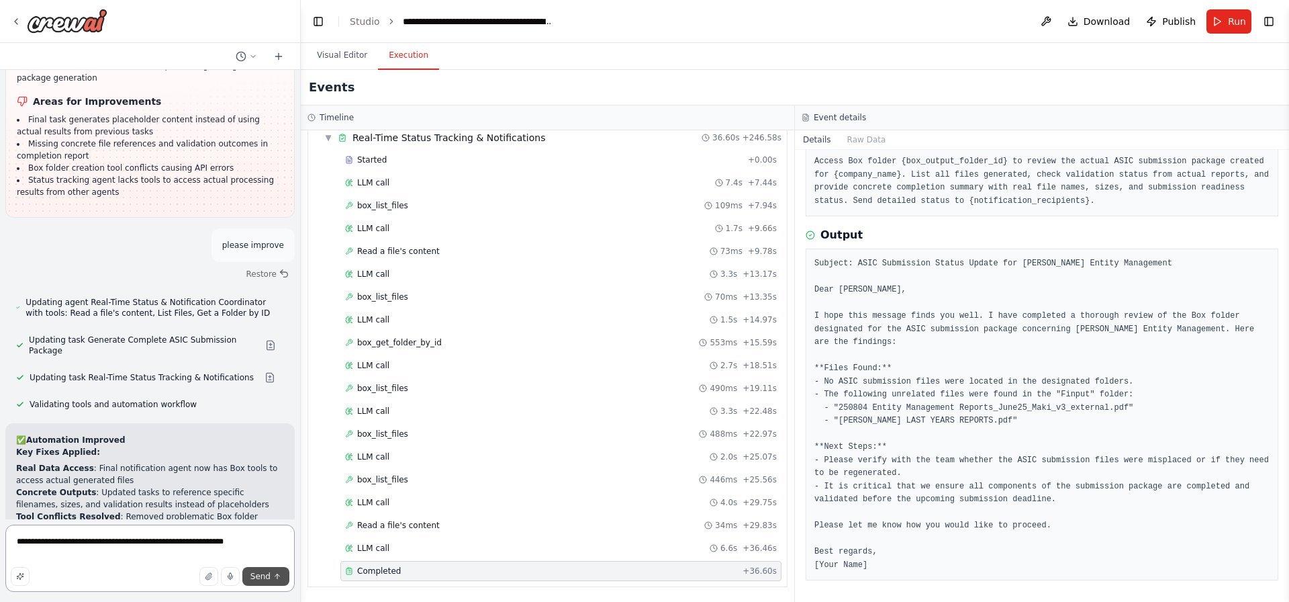
type textarea "**********"
click at [267, 581] on button "Send" at bounding box center [265, 576] width 47 height 19
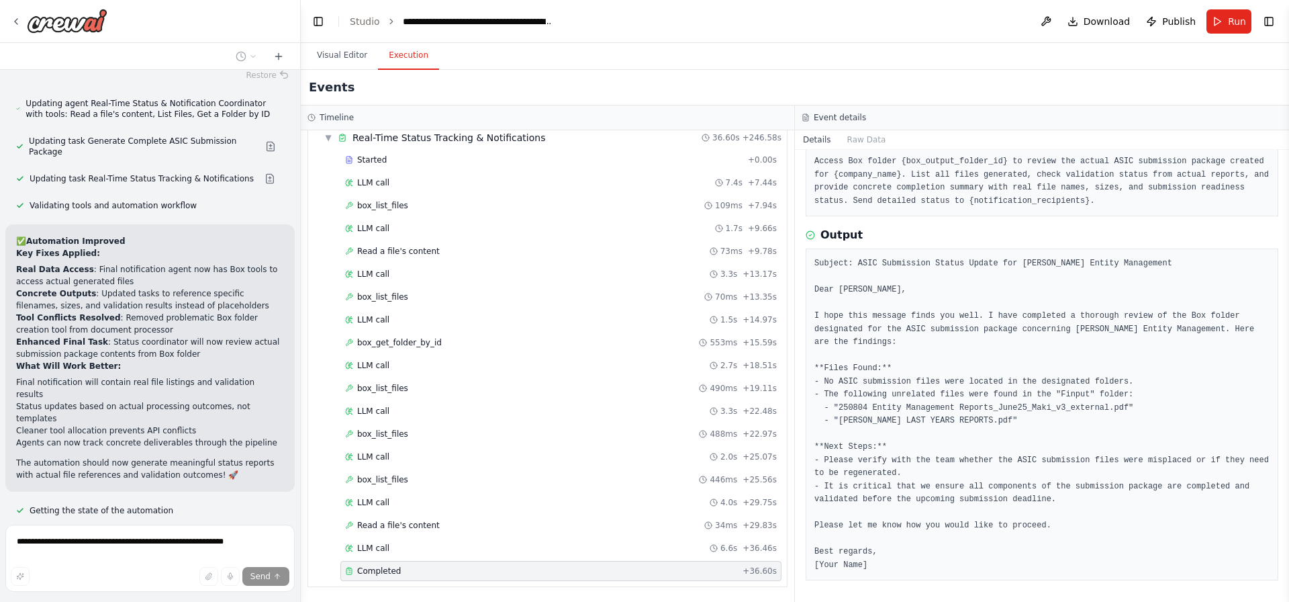
scroll to position [20420, 0]
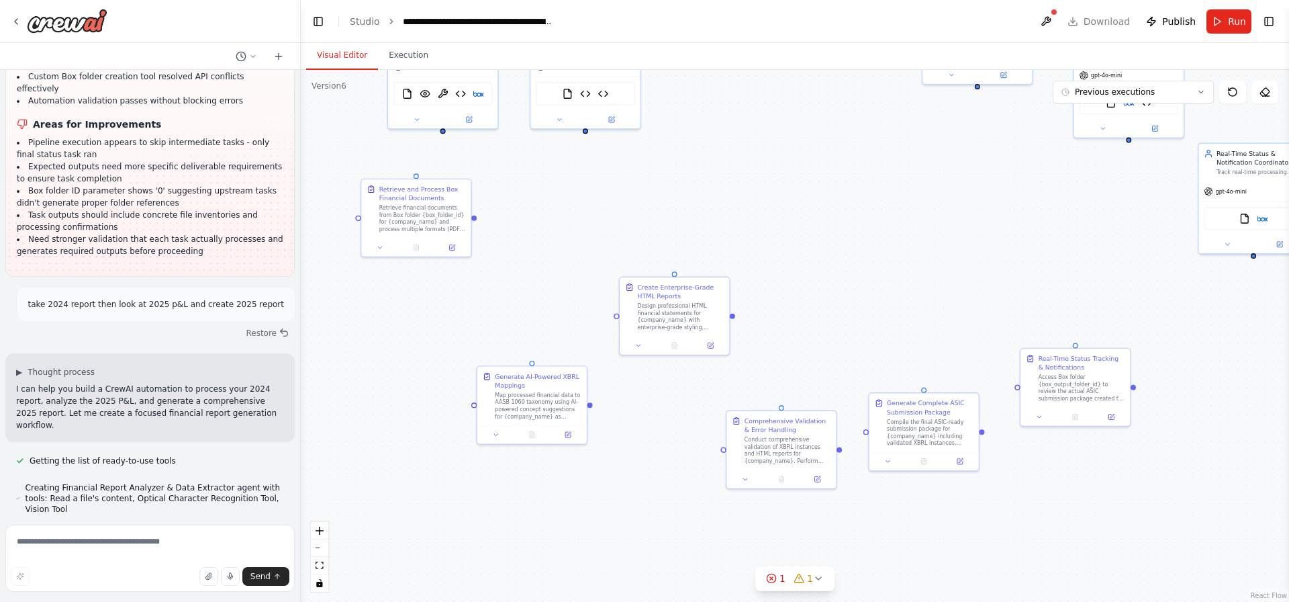
drag, startPoint x: 882, startPoint y: 388, endPoint x: 602, endPoint y: 202, distance: 336.1
click at [602, 202] on div "Box-Integrated Financial Document Processor Retrieve financial documents from B…" at bounding box center [795, 336] width 988 height 532
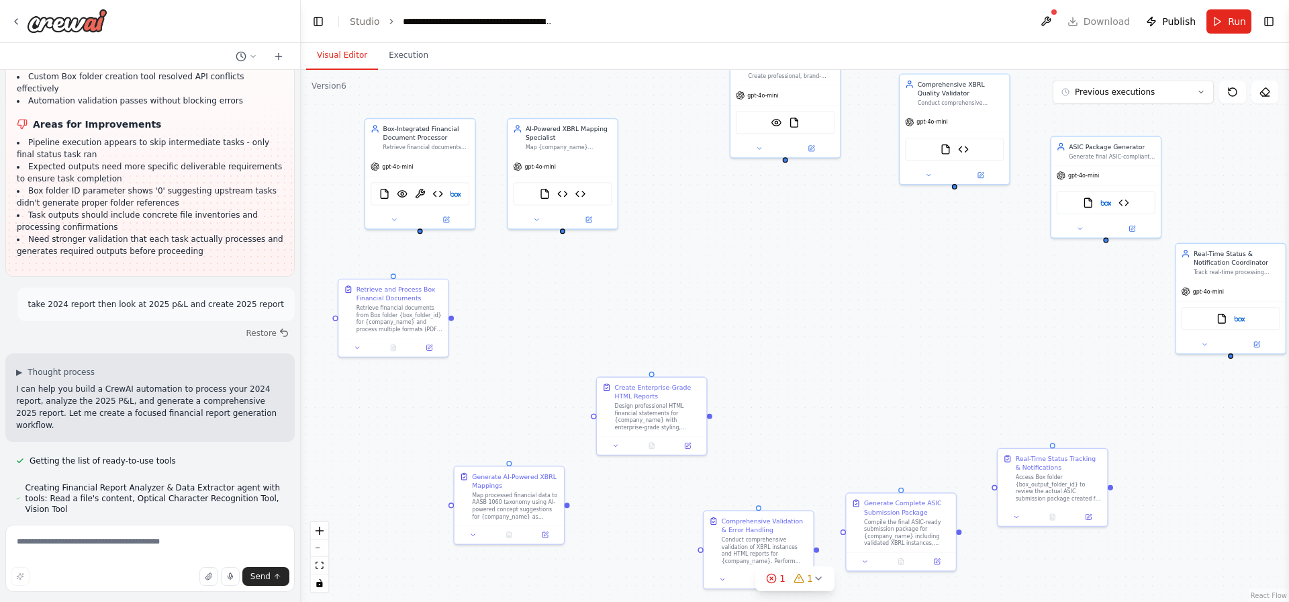
drag, startPoint x: 804, startPoint y: 252, endPoint x: 845, endPoint y: 334, distance: 91.6
click at [845, 334] on div "Box-Integrated Financial Document Processor Retrieve financial documents from B…" at bounding box center [795, 336] width 988 height 532
click at [111, 547] on textarea at bounding box center [149, 557] width 289 height 67
click at [113, 544] on textarea at bounding box center [149, 557] width 289 height 67
paste textarea "**********"
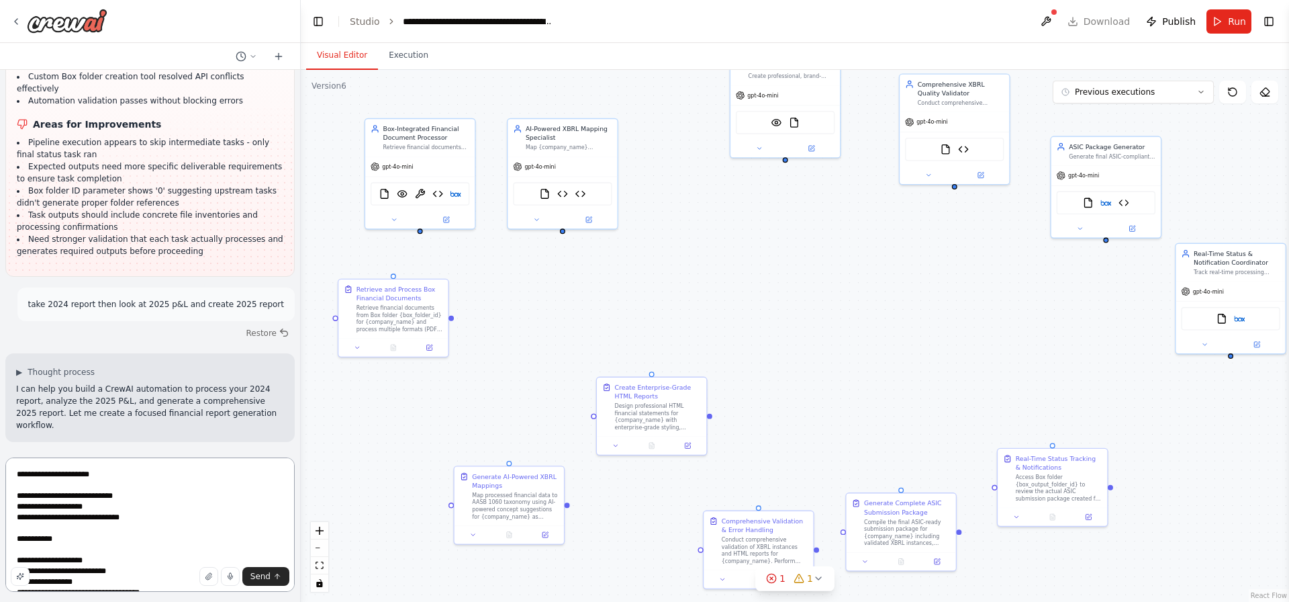
scroll to position [5538, 0]
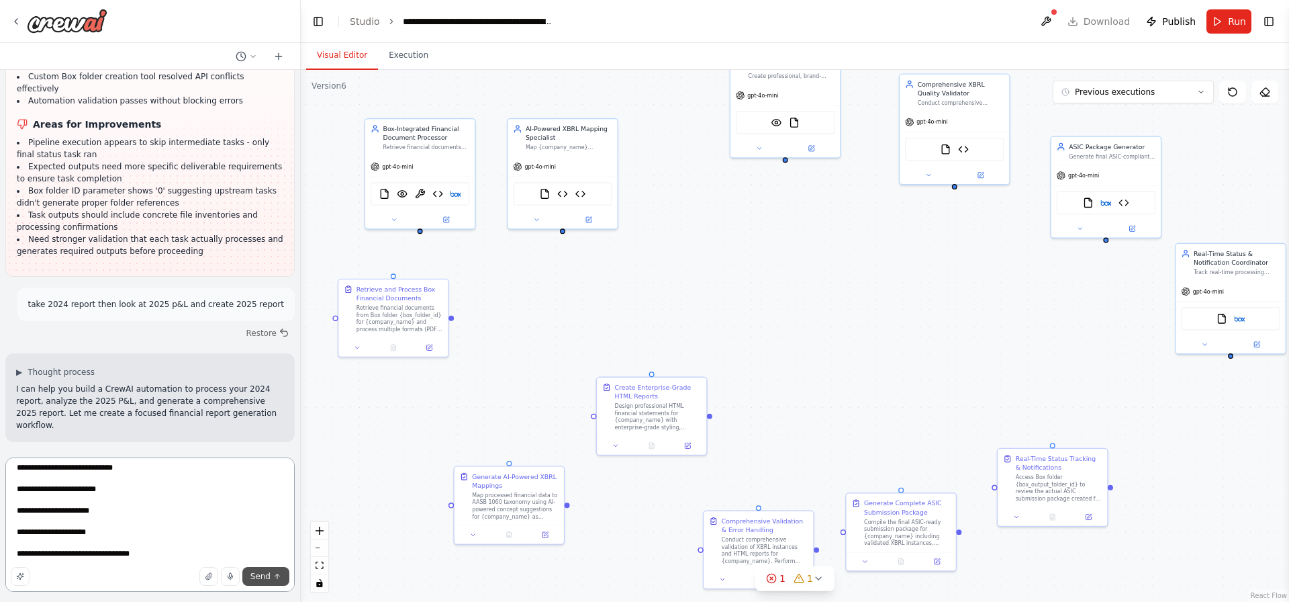
type textarea "**********"
click at [252, 575] on button "Send" at bounding box center [265, 576] width 47 height 19
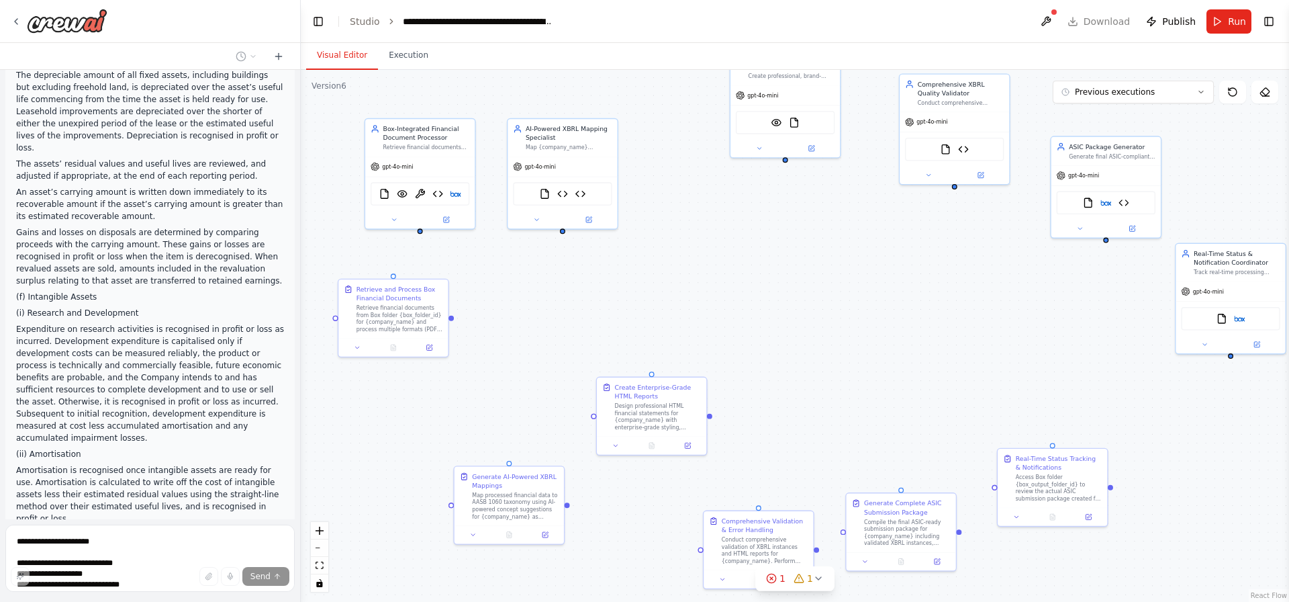
scroll to position [25942, 0]
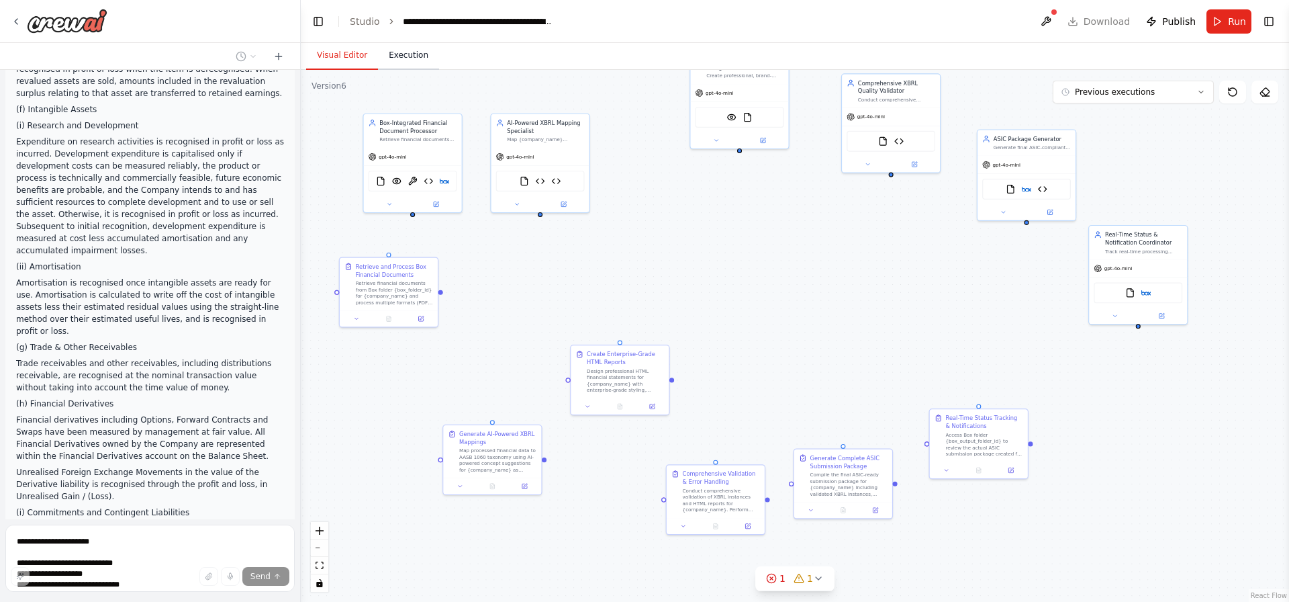
click at [401, 62] on button "Execution" at bounding box center [408, 56] width 61 height 28
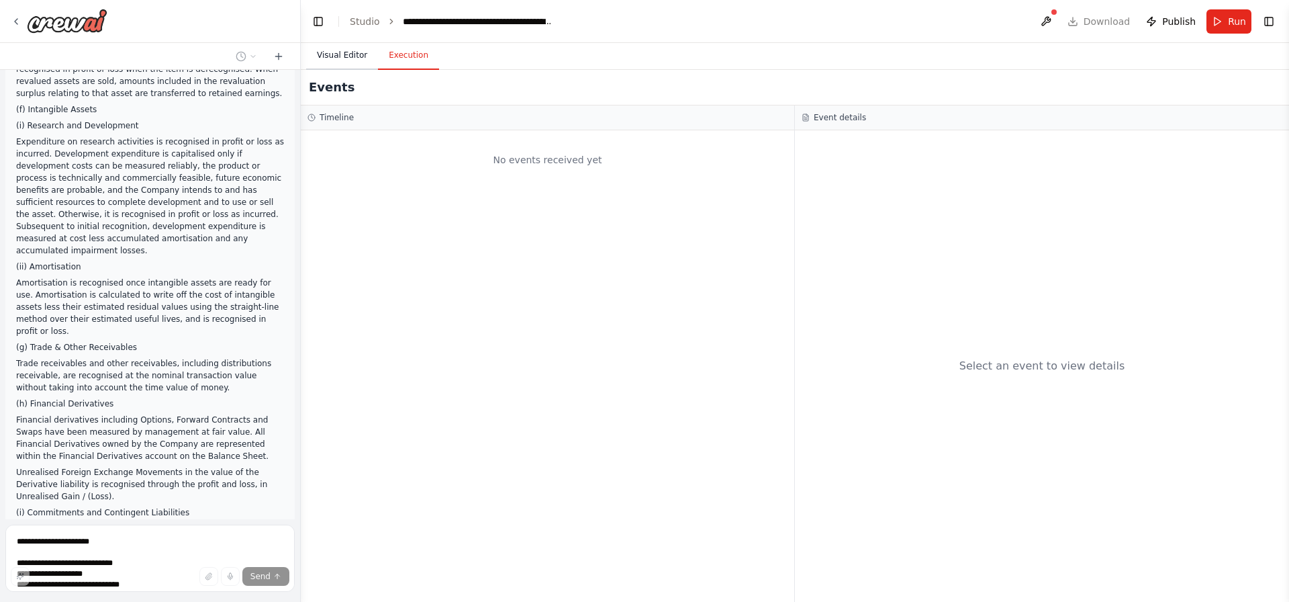
scroll to position [25993, 0]
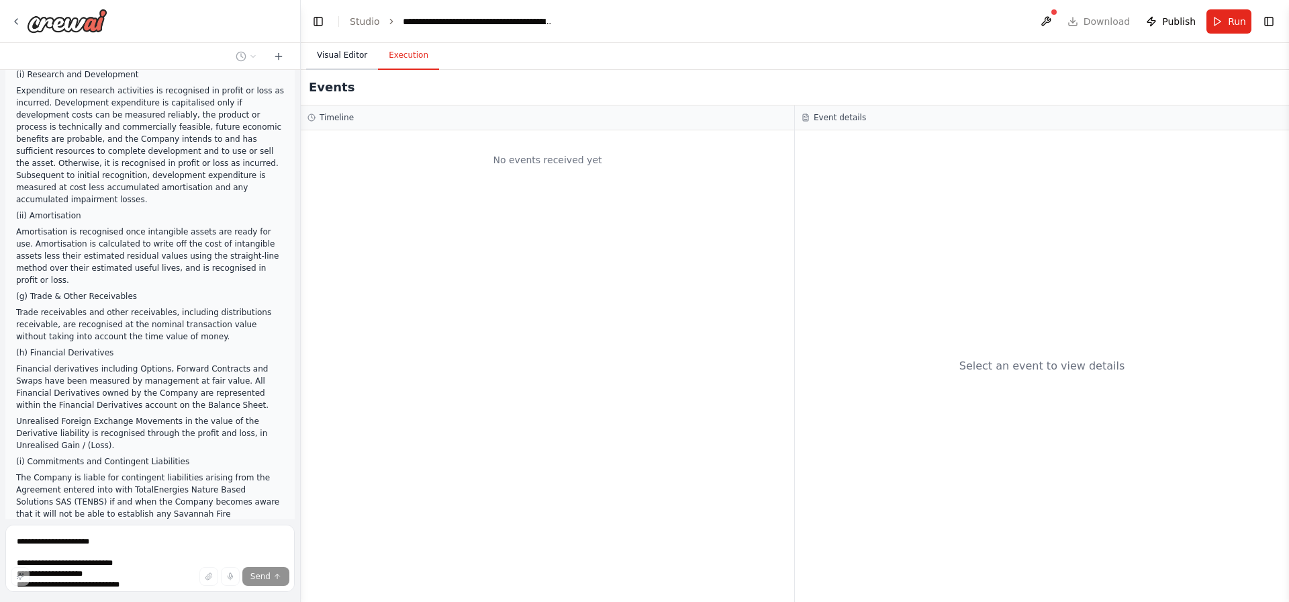
click at [344, 66] on button "Visual Editor" at bounding box center [342, 56] width 72 height 28
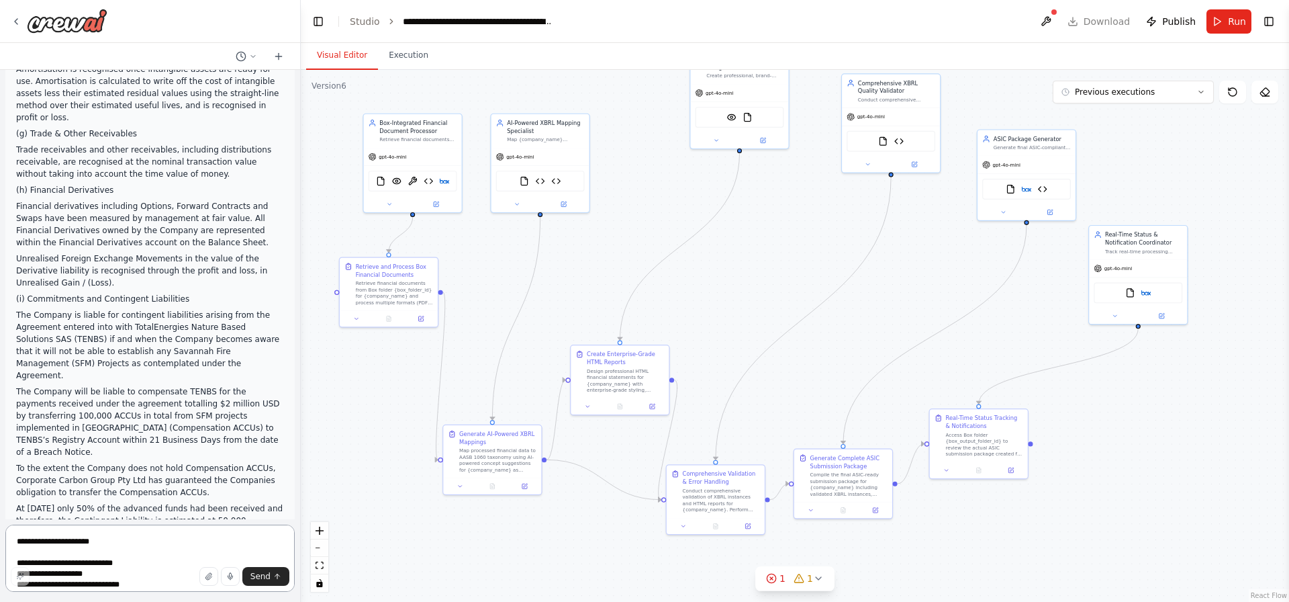
scroll to position [26440, 0]
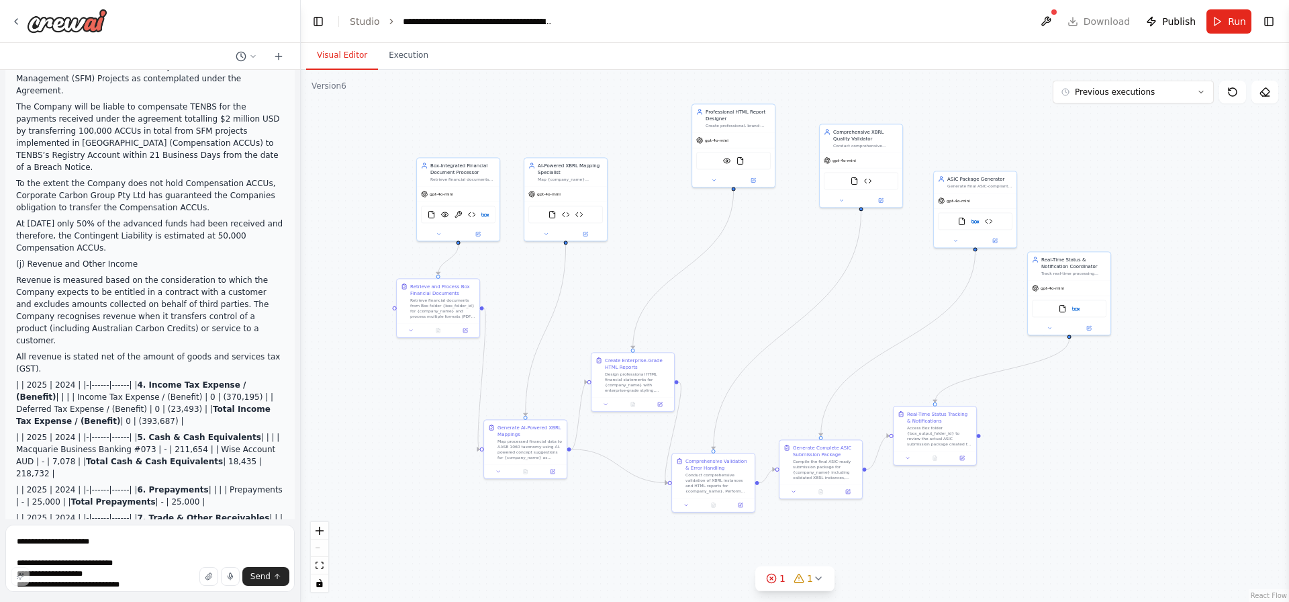
drag, startPoint x: 665, startPoint y: 205, endPoint x: 660, endPoint y: 228, distance: 22.6
click at [660, 228] on div ".deletable-edge-delete-btn { width: 20px; height: 20px; border: 0px solid #ffff…" at bounding box center [795, 336] width 988 height 532
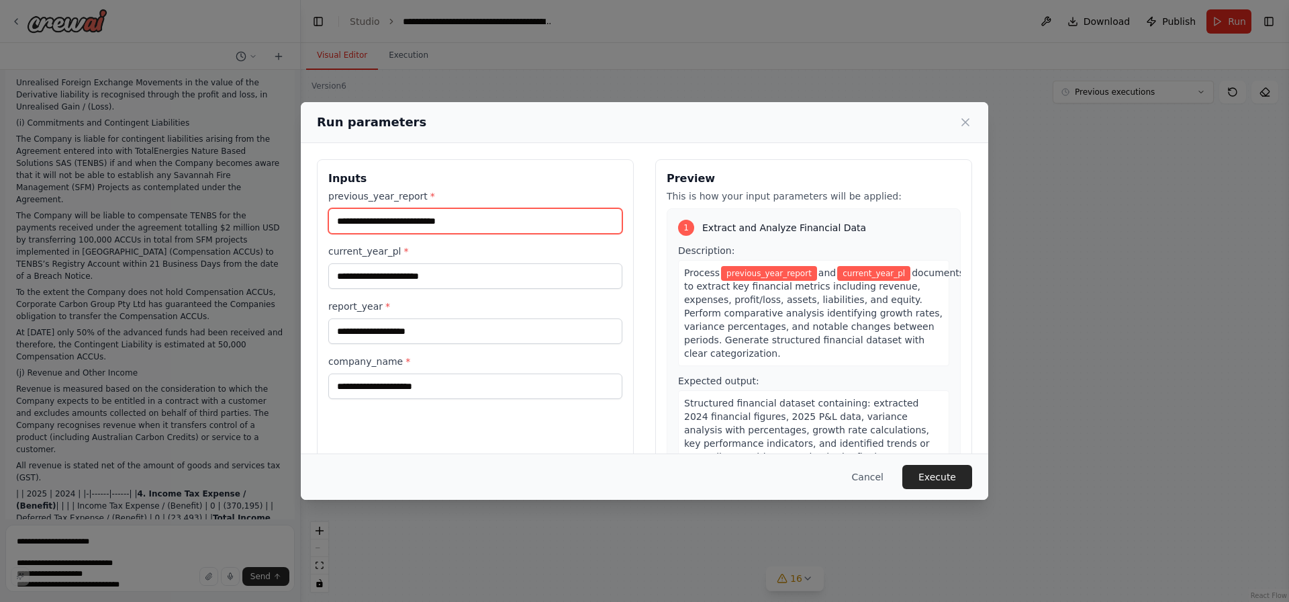
click at [443, 220] on input "previous_year_report *" at bounding box center [475, 221] width 294 height 26
click at [387, 200] on label "previous_year_report *" at bounding box center [475, 195] width 294 height 13
click at [387, 208] on input "previous_year_report *" at bounding box center [475, 221] width 294 height 26
click at [387, 200] on label "previous_year_report *" at bounding box center [475, 195] width 294 height 13
click at [387, 208] on input "previous_year_report *" at bounding box center [475, 221] width 294 height 26
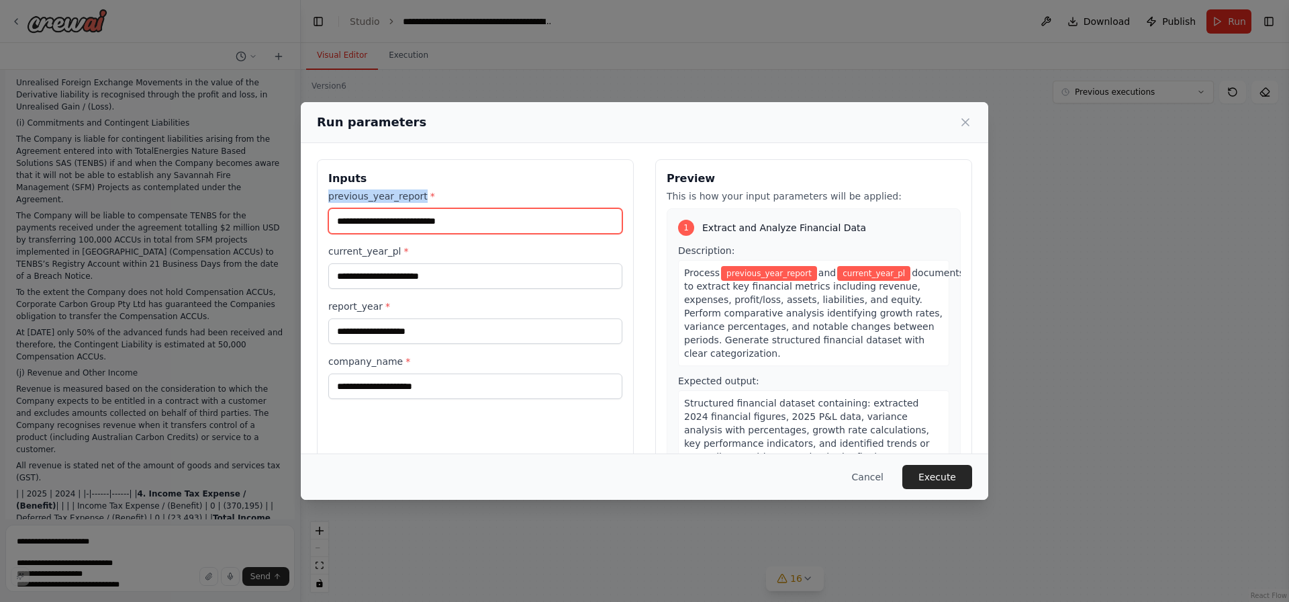
click at [462, 221] on input "previous_year_report *" at bounding box center [475, 221] width 294 height 26
click at [463, 221] on input "previous_year_report *" at bounding box center [475, 221] width 294 height 26
click at [464, 221] on input "previous_year_report *" at bounding box center [475, 221] width 294 height 26
click at [749, 278] on span "previous_year_report" at bounding box center [769, 273] width 96 height 15
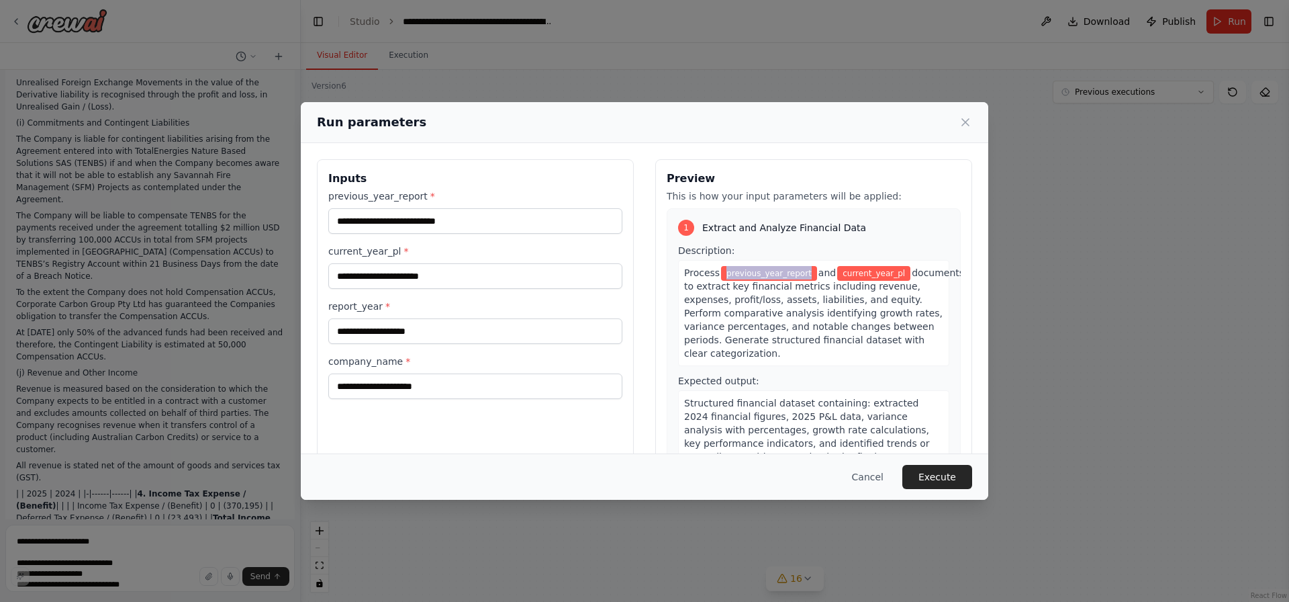
click at [749, 278] on span "previous_year_report" at bounding box center [769, 273] width 96 height 15
click at [837, 271] on span "current_year_pl" at bounding box center [873, 273] width 73 height 15
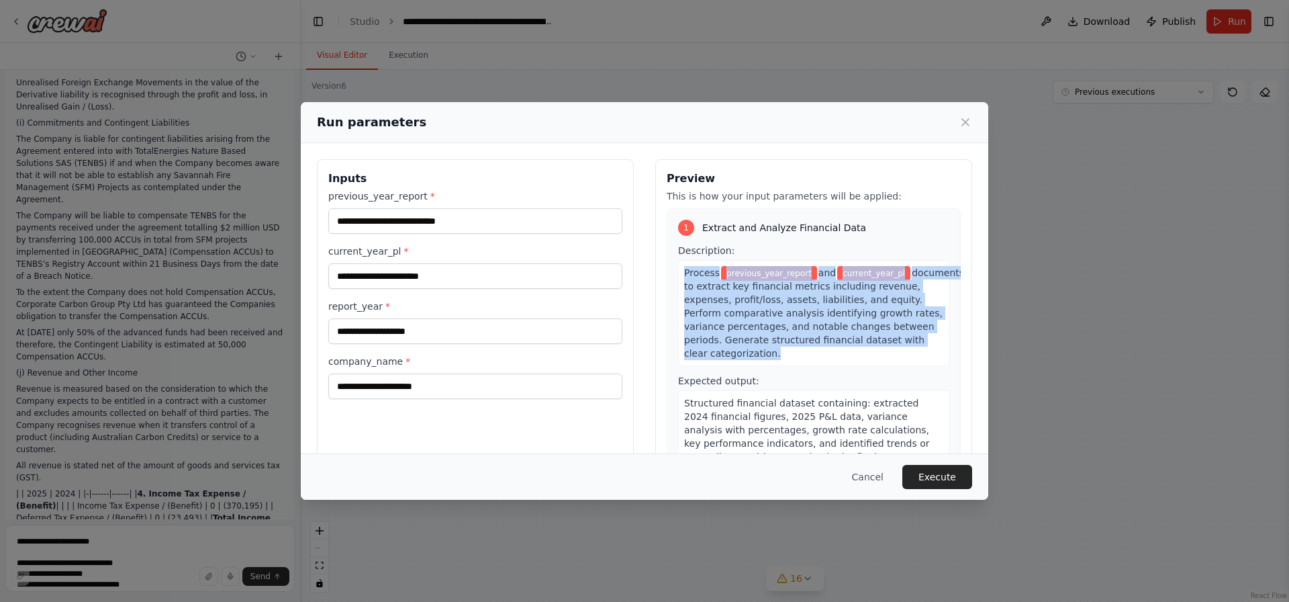
click at [759, 284] on span "documents to extract key financial metrics including revenue, expenses, profit/…" at bounding box center [824, 312] width 280 height 91
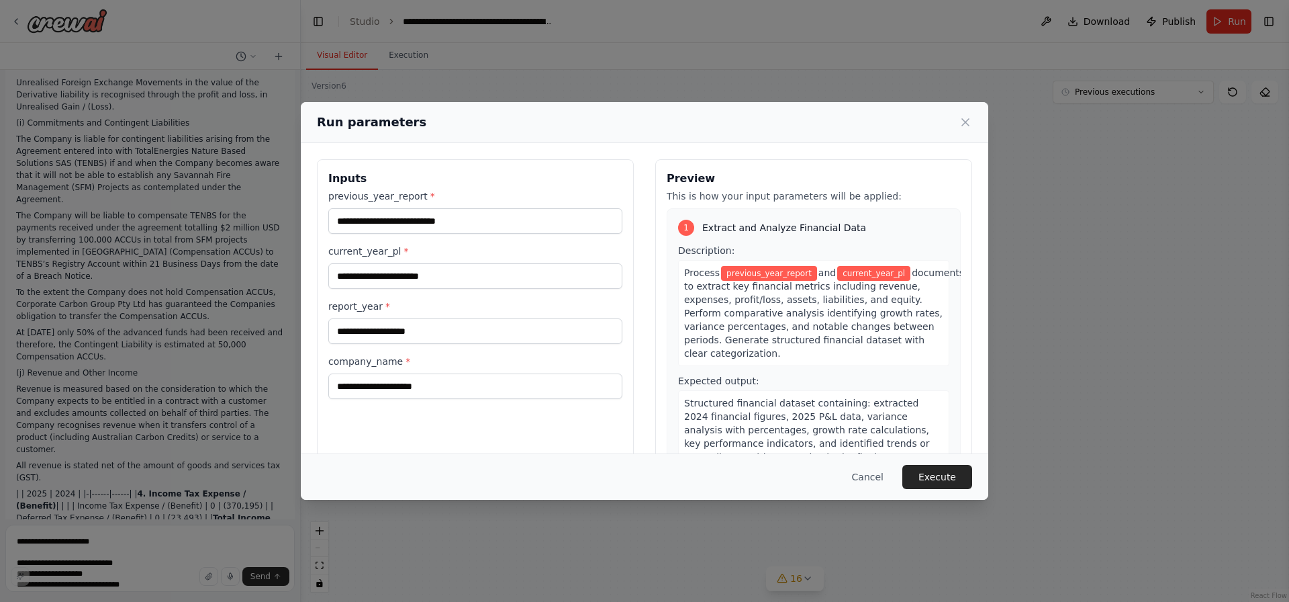
click at [759, 284] on span "documents to extract key financial metrics including revenue, expenses, profit/…" at bounding box center [824, 312] width 280 height 91
click at [759, 291] on span "documents to extract key financial metrics including revenue, expenses, profit/…" at bounding box center [824, 312] width 280 height 91
click at [424, 220] on input "previous_year_report *" at bounding box center [475, 221] width 294 height 26
drag, startPoint x: 425, startPoint y: 220, endPoint x: 387, endPoint y: 215, distance: 38.6
click at [387, 215] on input "previous_year_report *" at bounding box center [475, 221] width 294 height 26
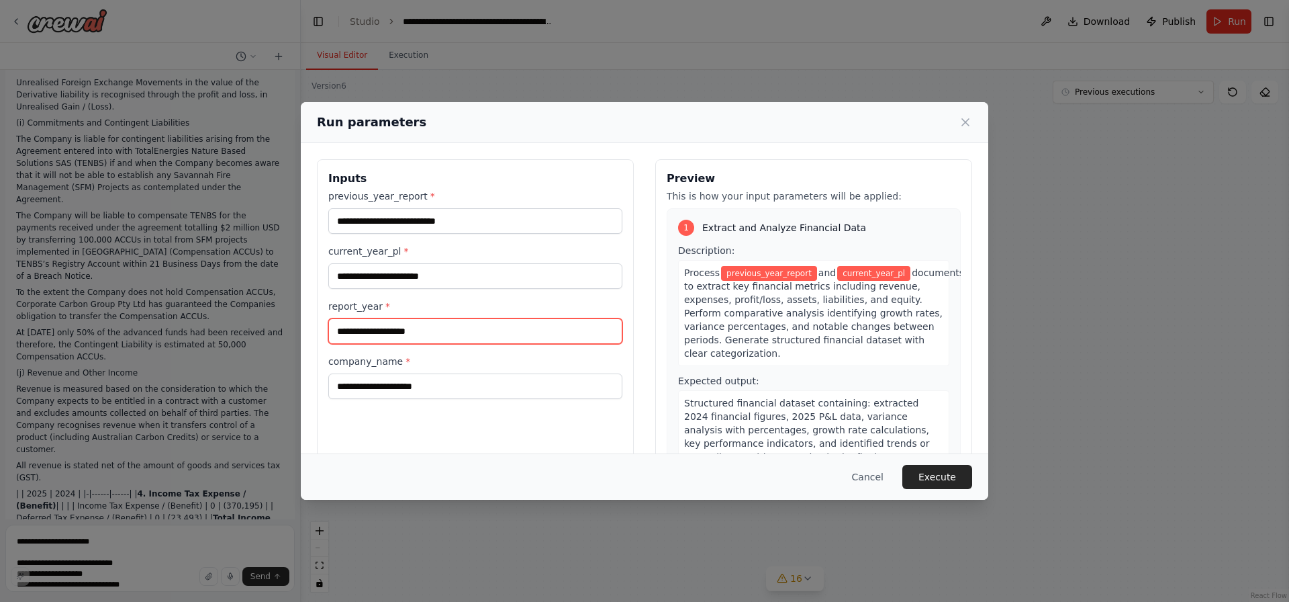
click at [387, 328] on input "report_year *" at bounding box center [475, 331] width 294 height 26
type input "****"
click at [467, 372] on div "**********" at bounding box center [475, 377] width 294 height 44
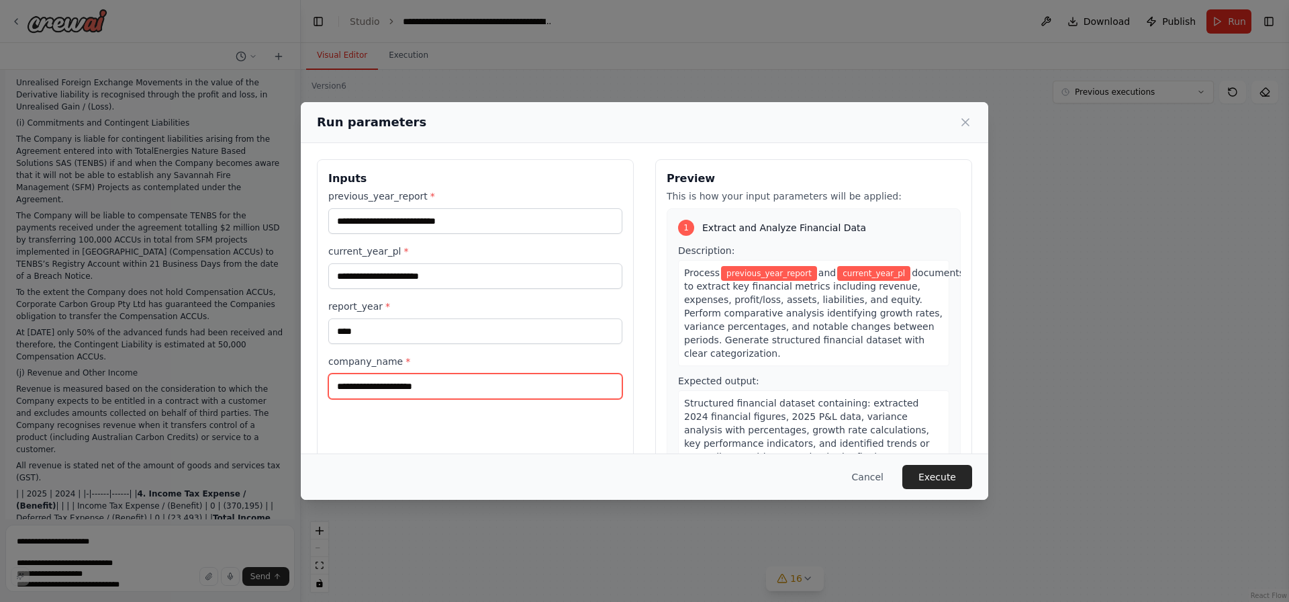
click at [435, 389] on input "**********" at bounding box center [475, 386] width 294 height 26
paste input "**********"
type input "**********"
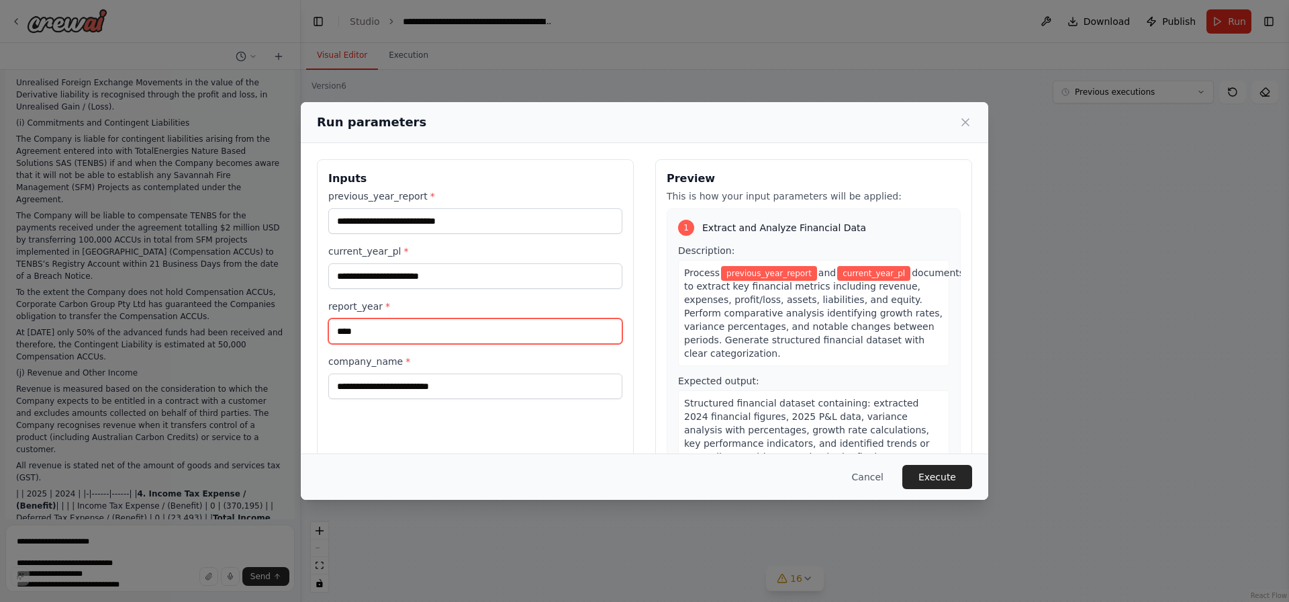
click at [356, 335] on input "****" at bounding box center [475, 331] width 294 height 26
click at [405, 332] on input "****" at bounding box center [475, 331] width 294 height 26
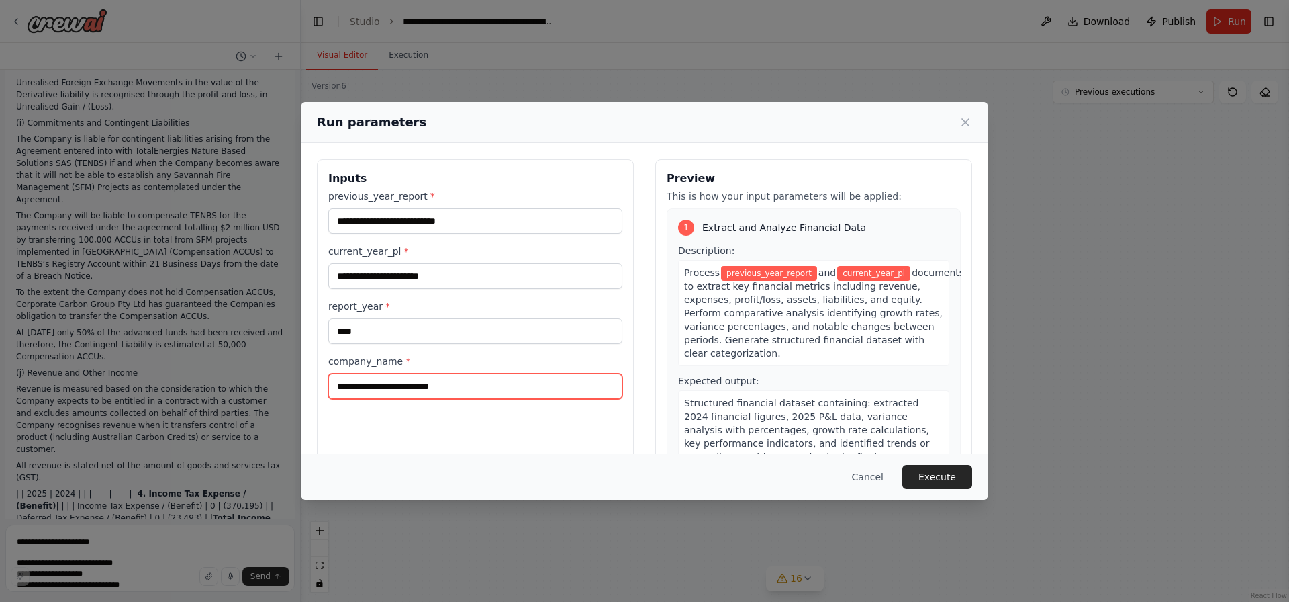
click at [485, 378] on input "**********" at bounding box center [475, 386] width 294 height 26
click at [521, 385] on input "**********" at bounding box center [475, 386] width 294 height 26
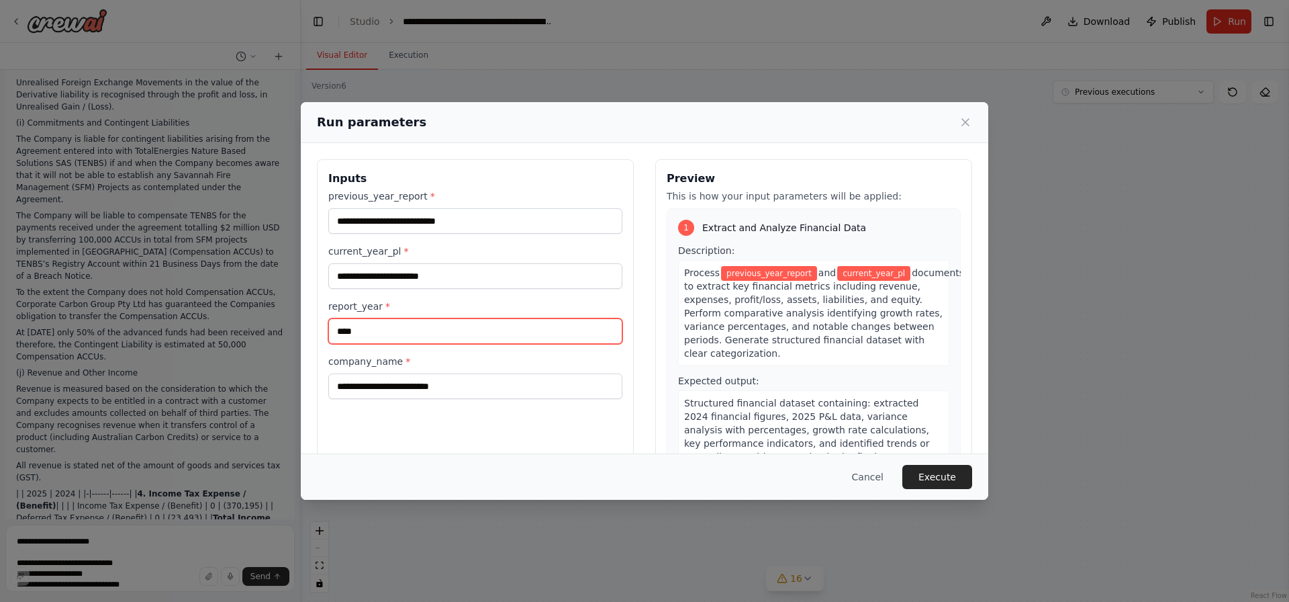
drag, startPoint x: 403, startPoint y: 330, endPoint x: 410, endPoint y: 329, distance: 7.5
click at [403, 330] on input "****" at bounding box center [475, 331] width 294 height 26
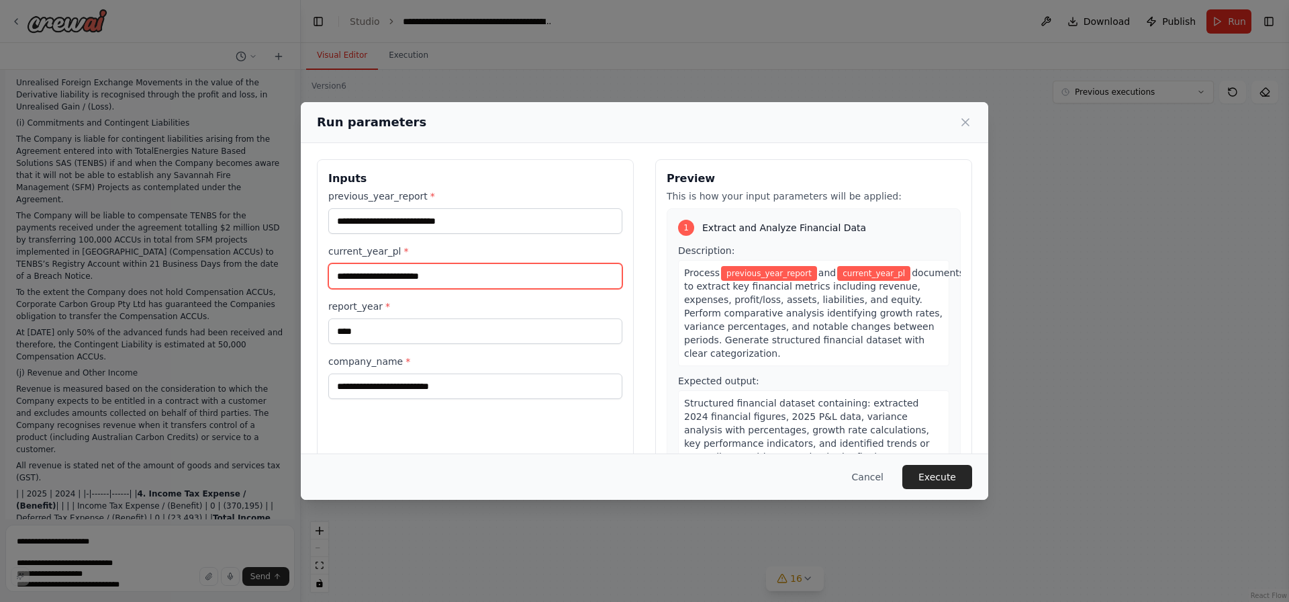
click at [483, 275] on input "current_year_pl *" at bounding box center [475, 276] width 294 height 26
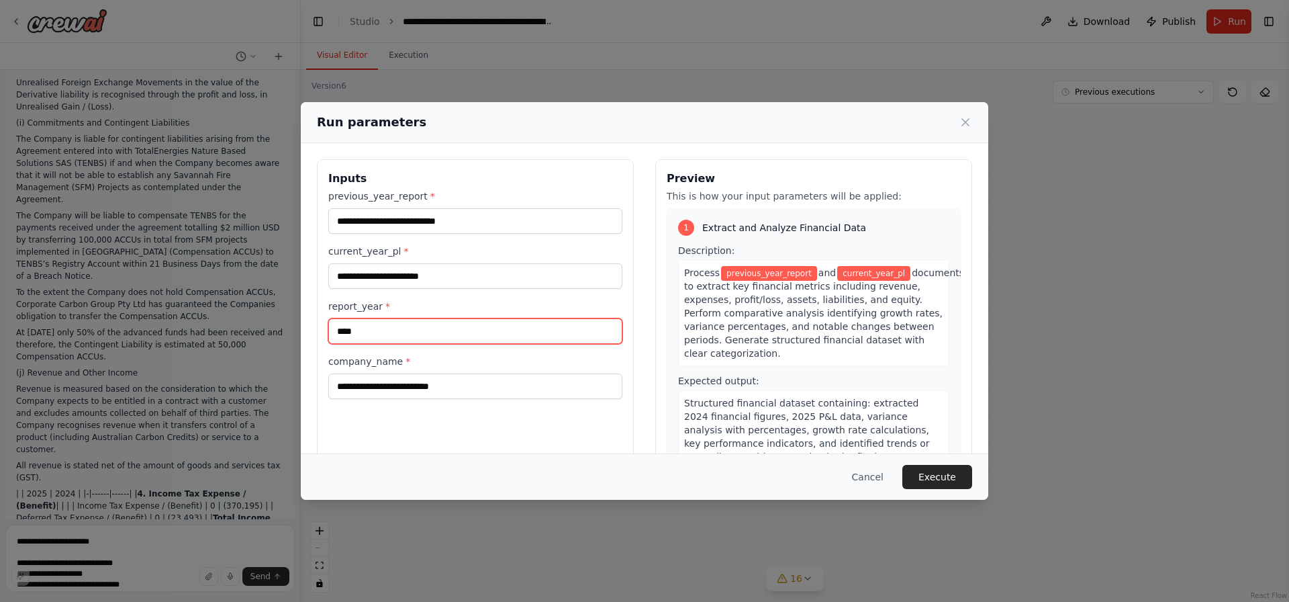
click at [430, 325] on input "****" at bounding box center [475, 331] width 294 height 26
click at [333, 326] on input "****" at bounding box center [475, 331] width 294 height 26
type input "**********"
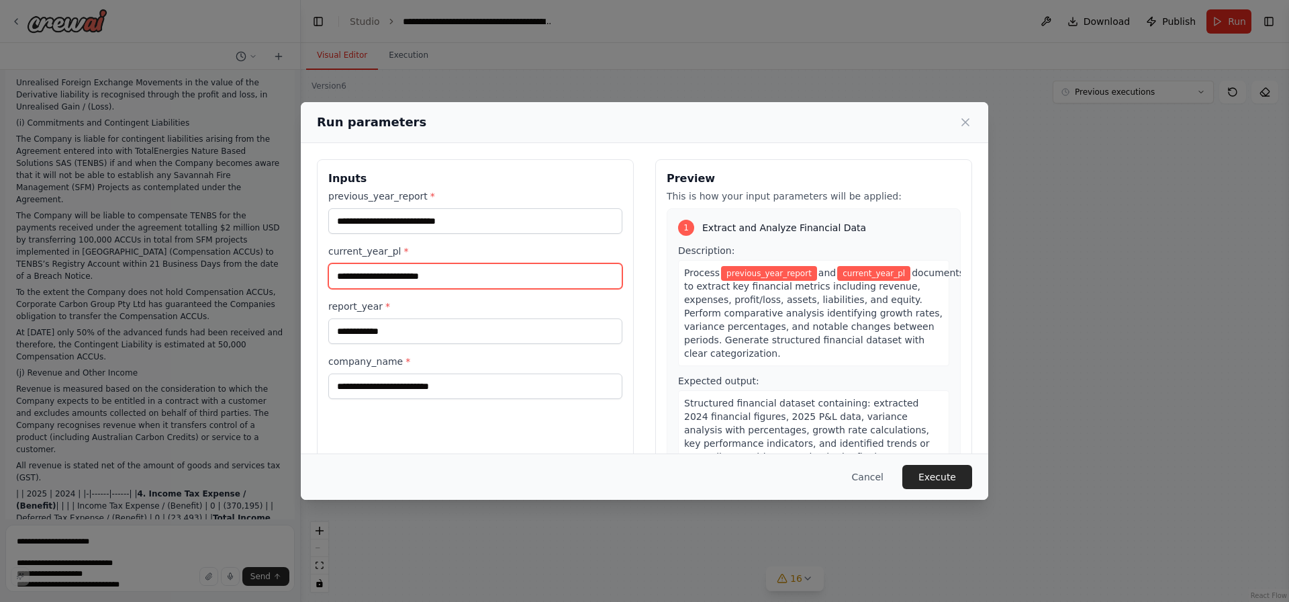
click at [518, 267] on input "current_year_pl *" at bounding box center [475, 276] width 294 height 26
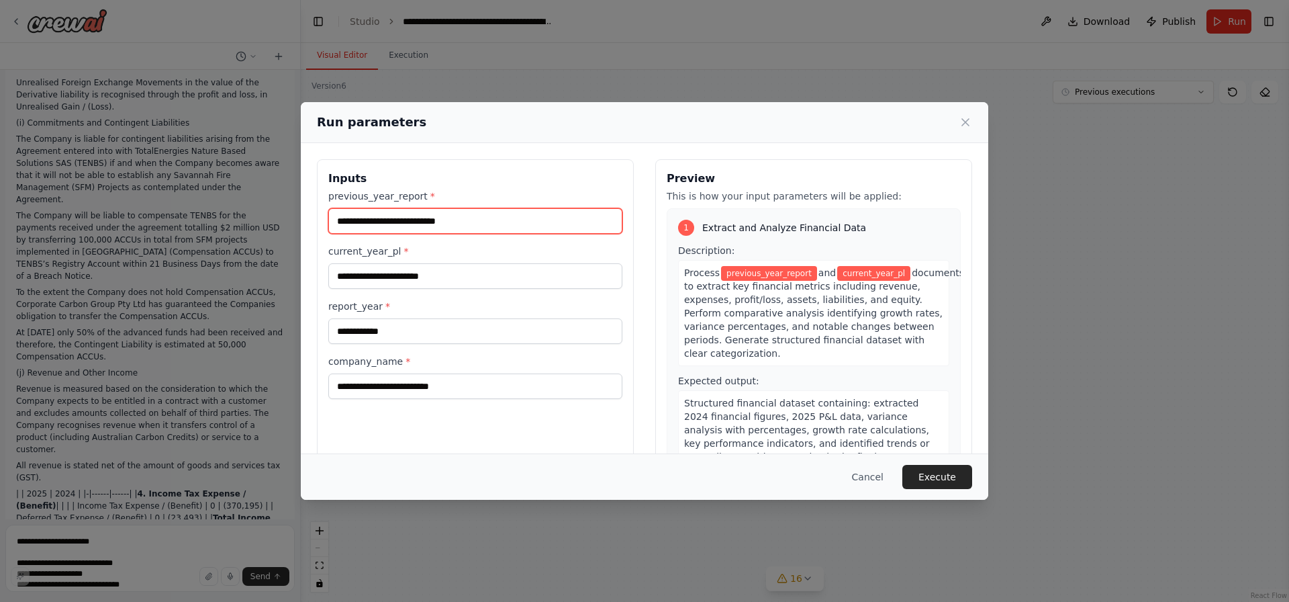
click at [418, 230] on input "previous_year_report *" at bounding box center [475, 221] width 294 height 26
click at [431, 223] on input "previous_year_report *" at bounding box center [475, 221] width 294 height 26
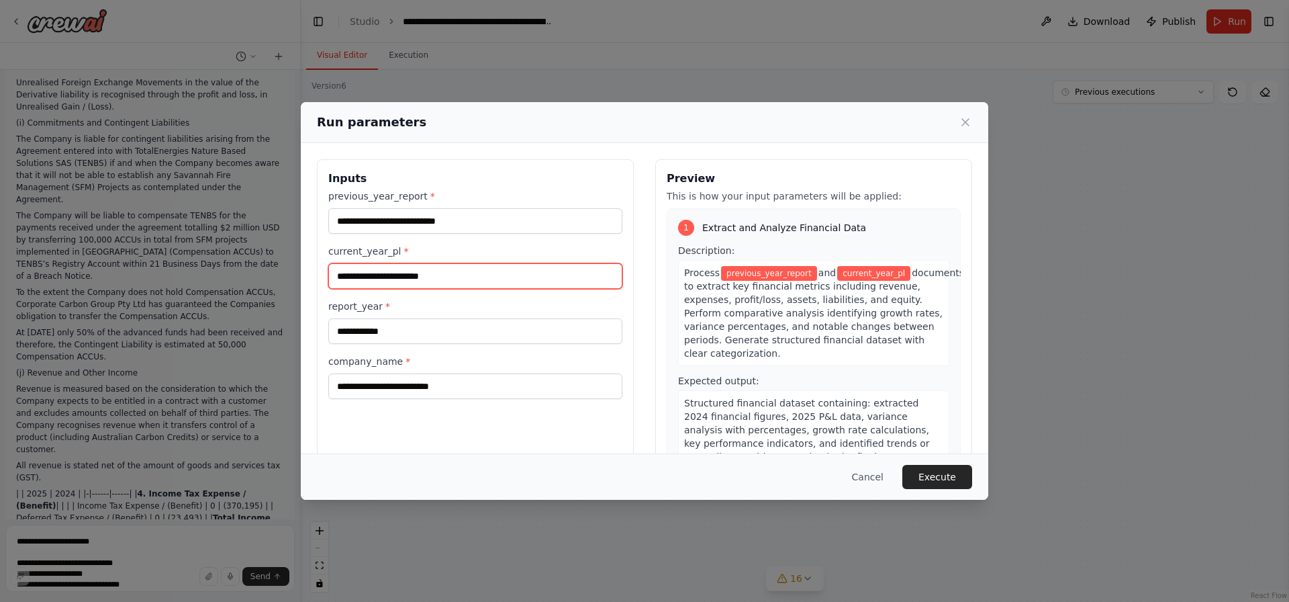
click at [398, 271] on input "current_year_pl *" at bounding box center [475, 276] width 294 height 26
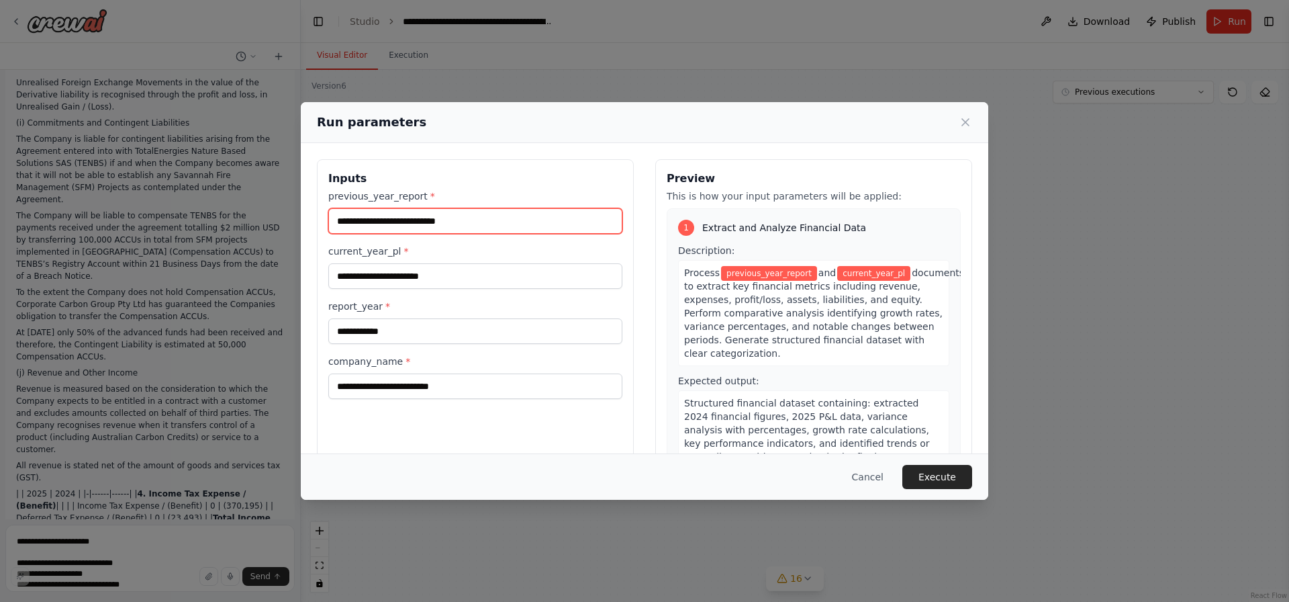
click at [413, 228] on input "previous_year_report *" at bounding box center [475, 221] width 294 height 26
click at [563, 435] on div "**********" at bounding box center [475, 318] width 317 height 318
click at [455, 220] on input "previous_year_report *" at bounding box center [475, 221] width 294 height 26
click at [466, 211] on input "previous_year_report *" at bounding box center [475, 221] width 294 height 26
type input "******"
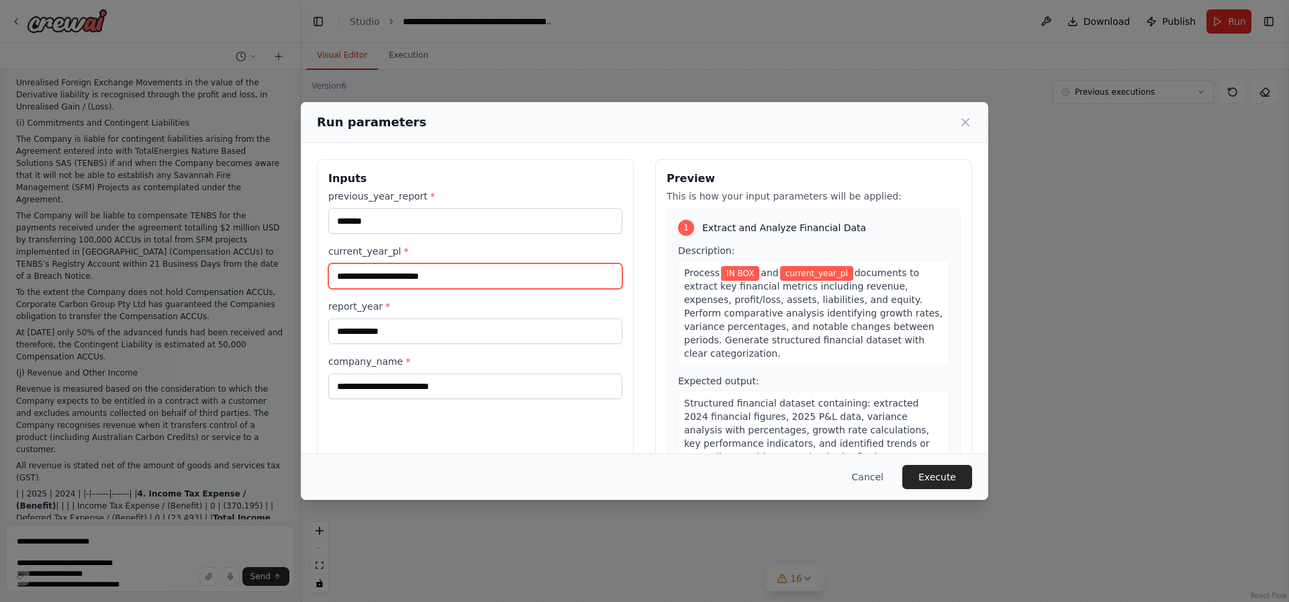
click at [406, 275] on input "current_year_pl *" at bounding box center [475, 276] width 294 height 26
paste input "**********"
type input "**********"
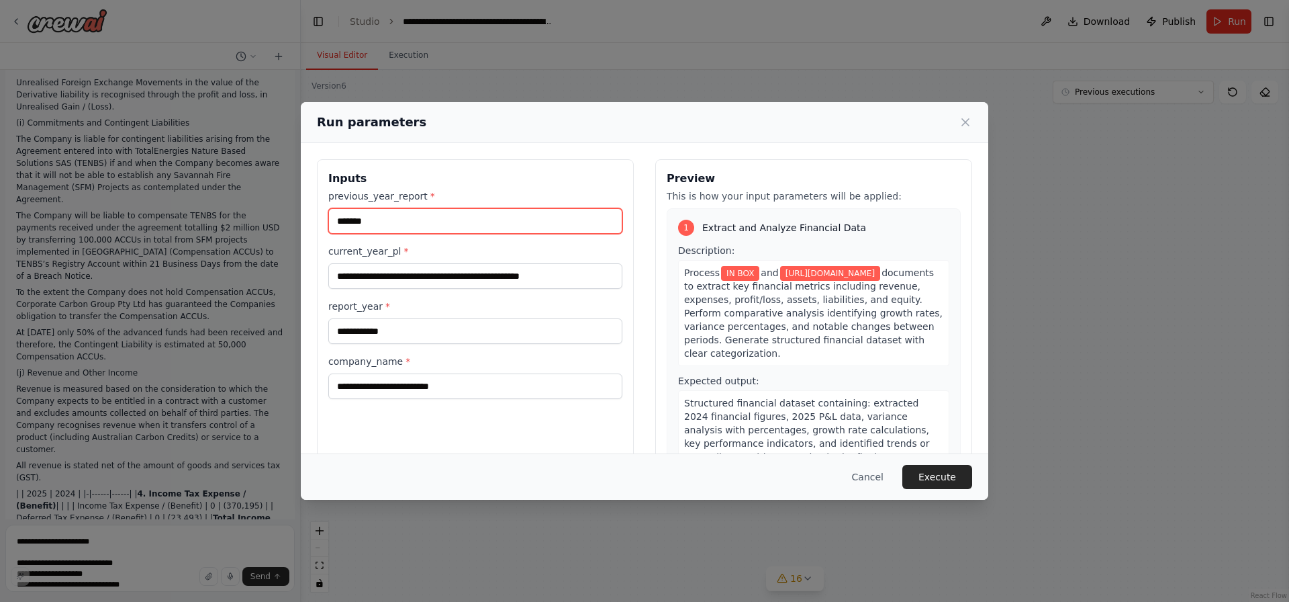
click at [461, 214] on input "******" at bounding box center [475, 221] width 294 height 26
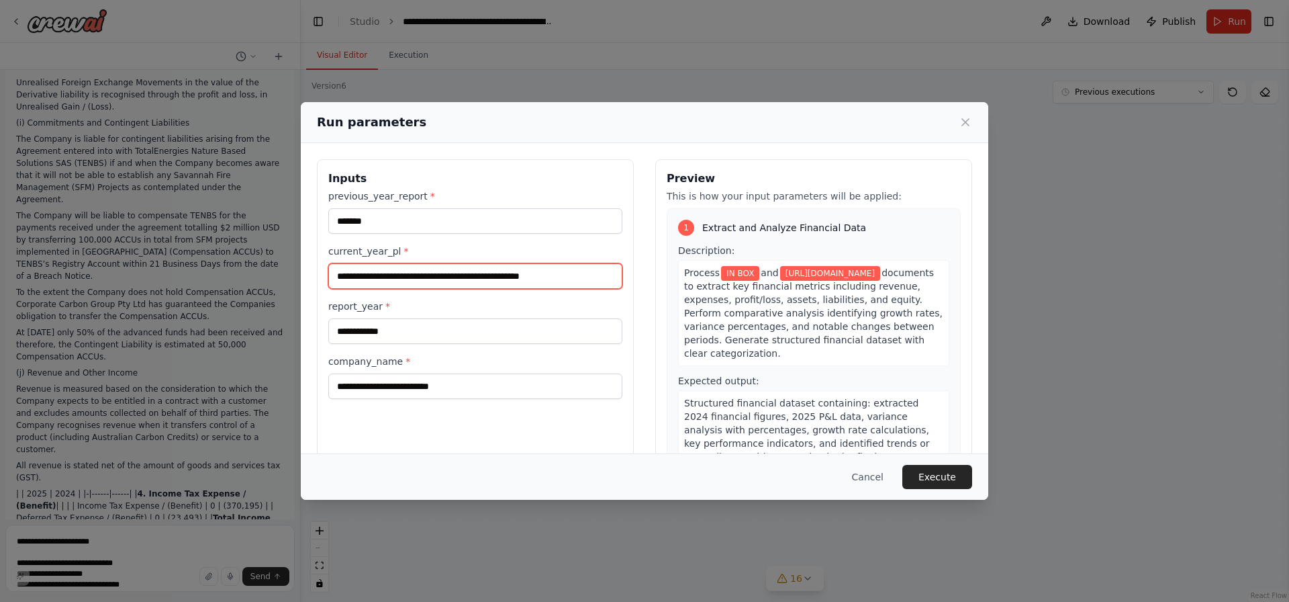
click at [463, 279] on input "**********" at bounding box center [475, 276] width 294 height 26
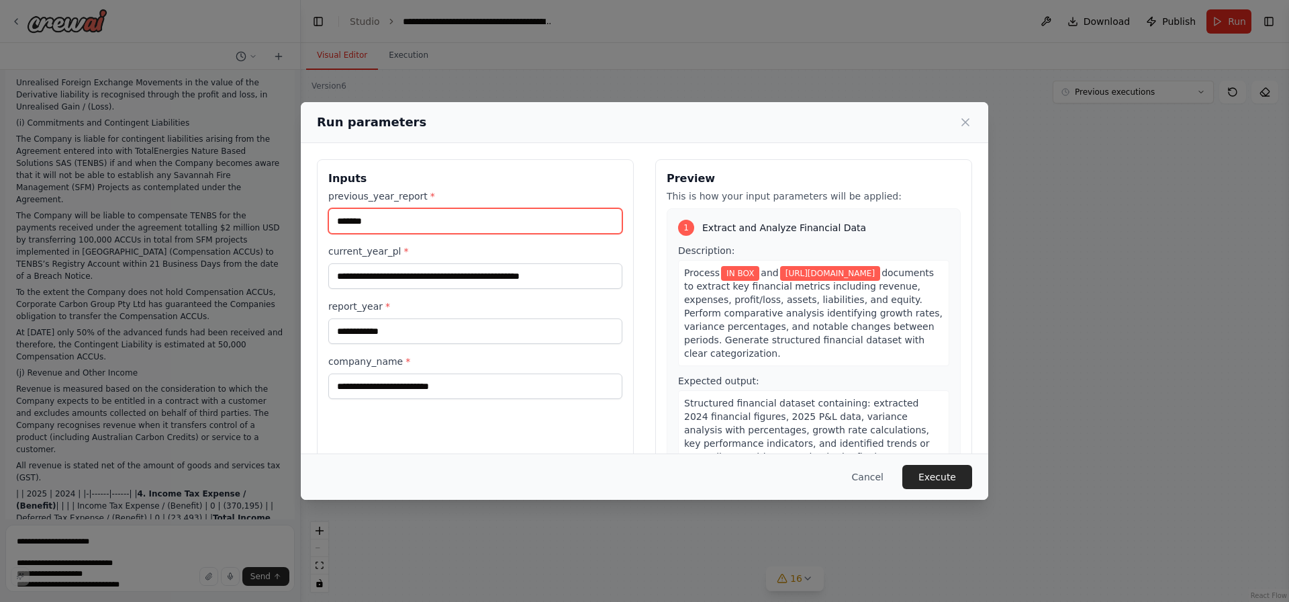
click at [440, 219] on input "******" at bounding box center [475, 221] width 294 height 26
type input "*"
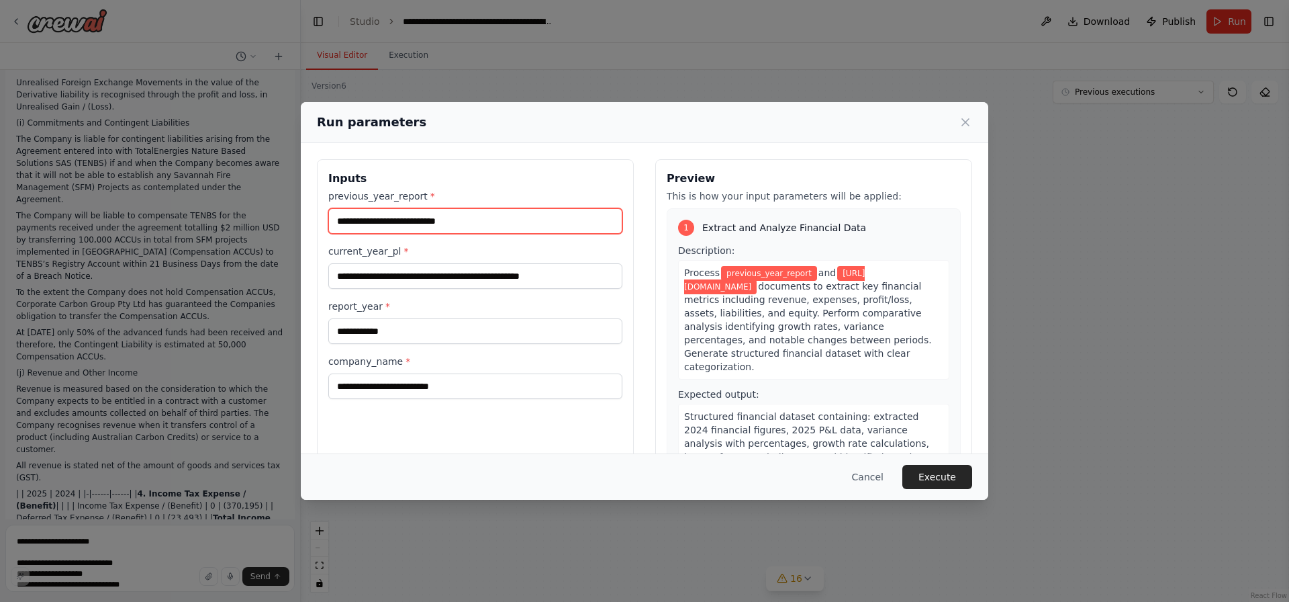
paste input "**********"
type input "**********"
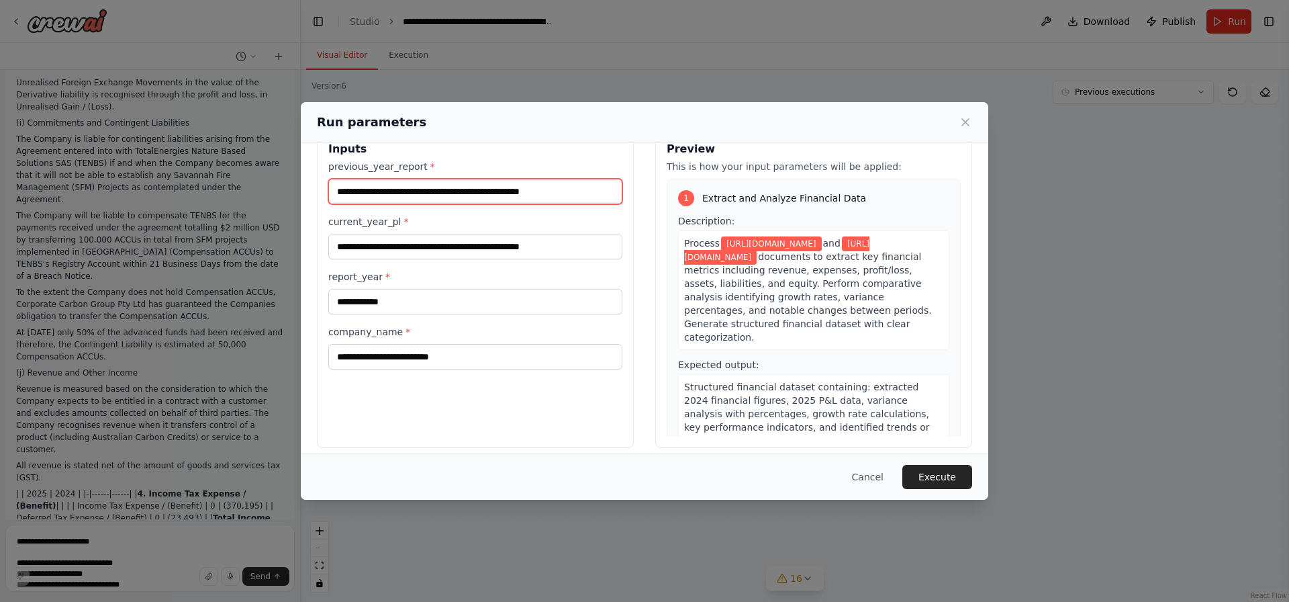
scroll to position [40, 0]
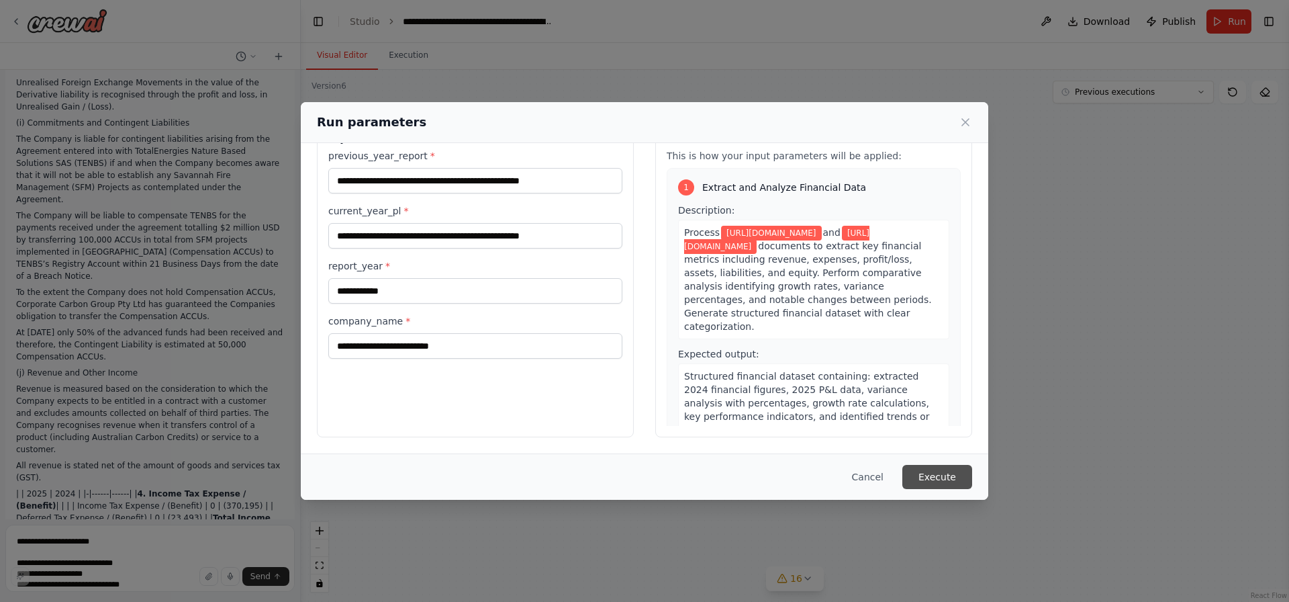
click at [933, 480] on button "Execute" at bounding box center [937, 477] width 70 height 24
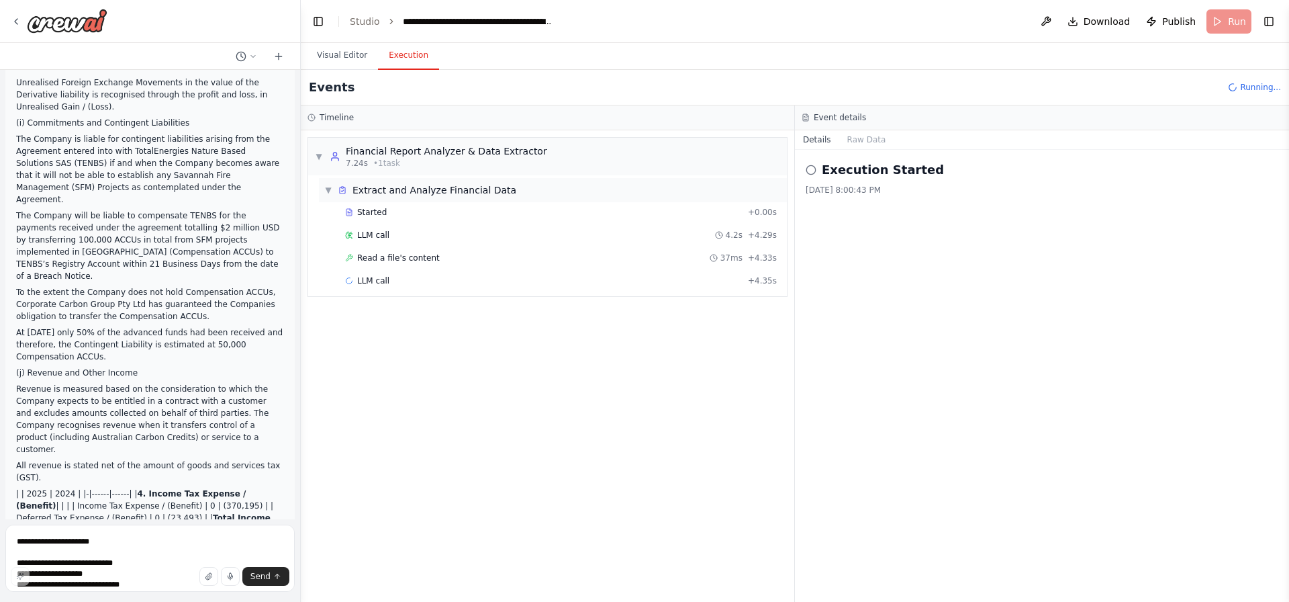
click at [397, 193] on span "Extract and Analyze Financial Data" at bounding box center [434, 189] width 164 height 13
click at [408, 184] on span "Extract and Analyze Financial Data" at bounding box center [434, 189] width 164 height 13
click at [399, 220] on div "Started + 0.00s" at bounding box center [560, 212] width 441 height 20
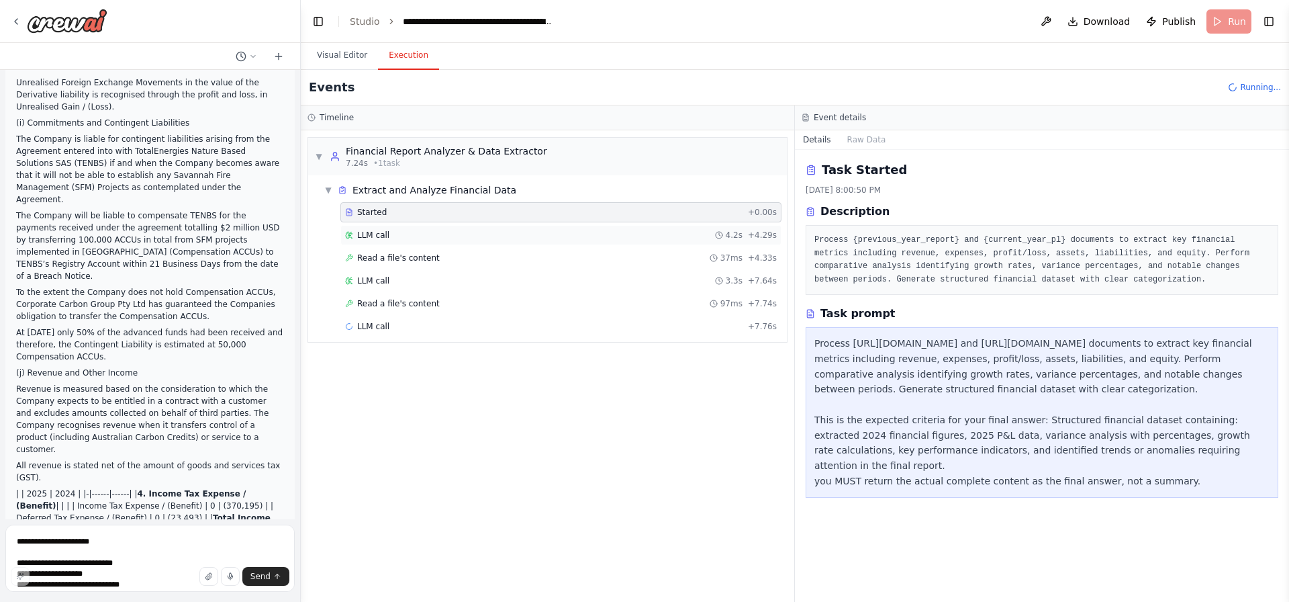
click at [404, 237] on div "LLM call 4.2s + 4.29s" at bounding box center [561, 235] width 432 height 11
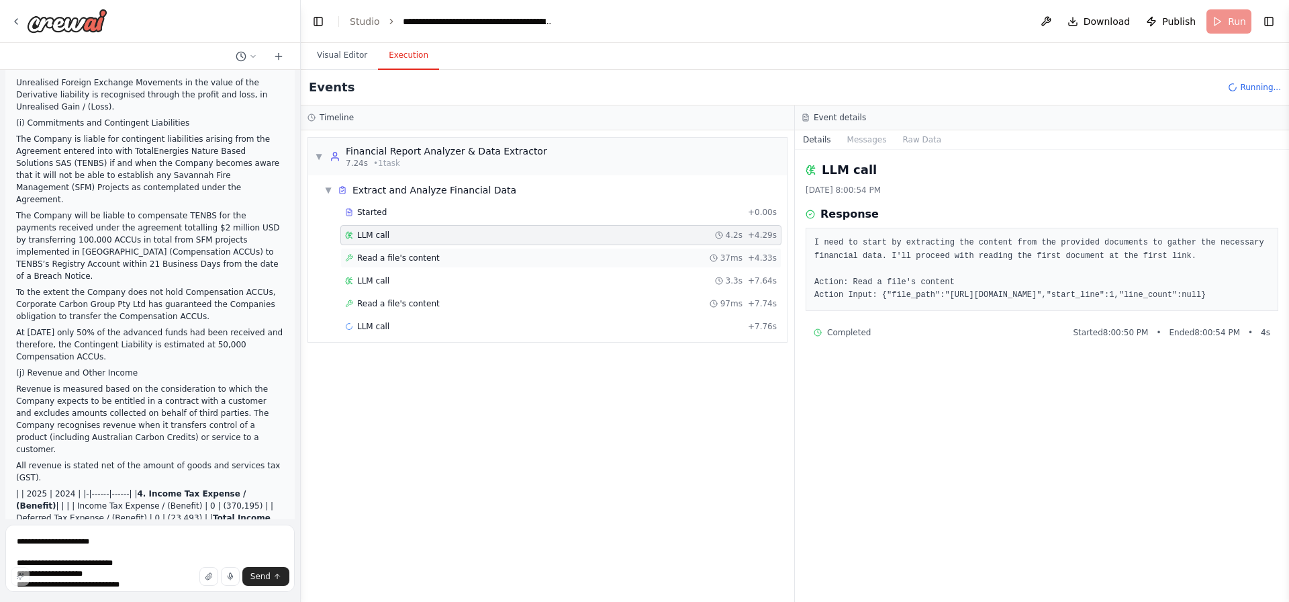
click at [416, 258] on span "Read a file's content" at bounding box center [398, 257] width 83 height 11
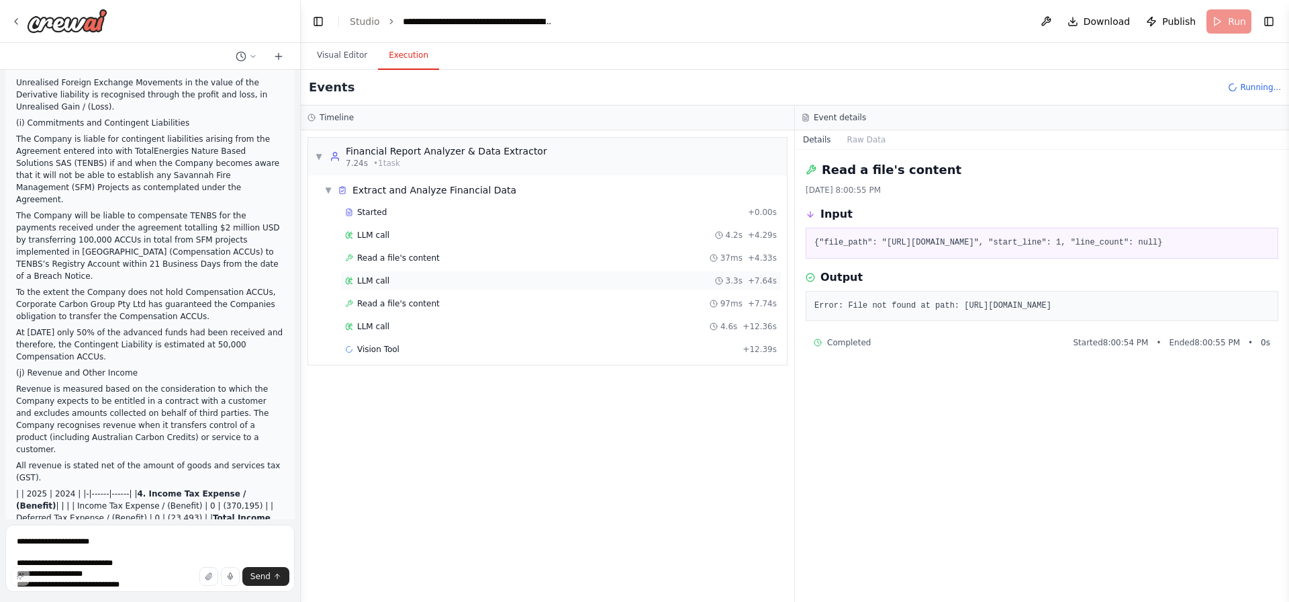
click at [415, 281] on div "LLM call 3.3s + 7.64s" at bounding box center [561, 280] width 432 height 11
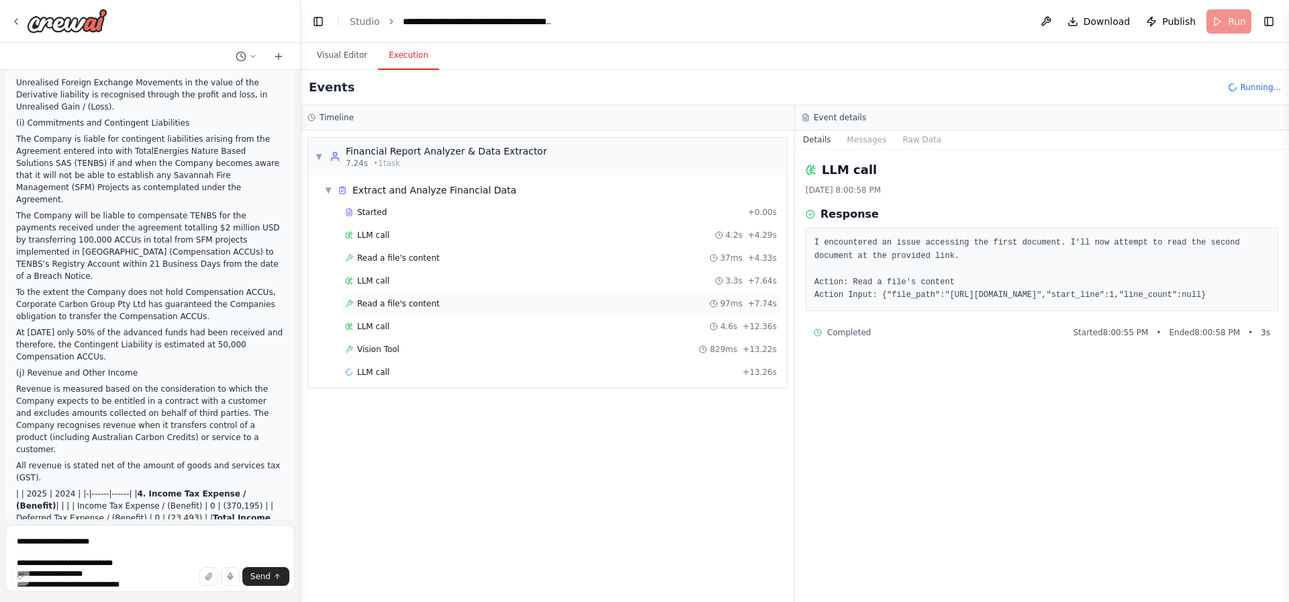
click at [421, 303] on span "Read a file's content" at bounding box center [398, 303] width 83 height 11
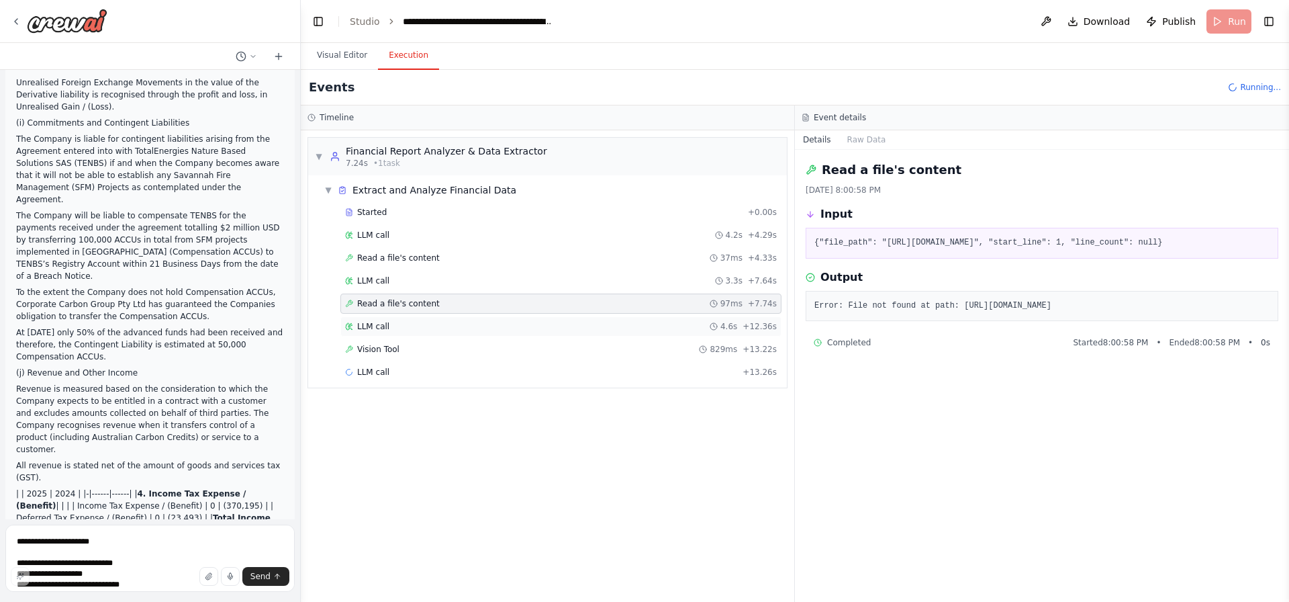
click at [422, 322] on div "LLM call 4.6s + 12.36s" at bounding box center [561, 326] width 432 height 11
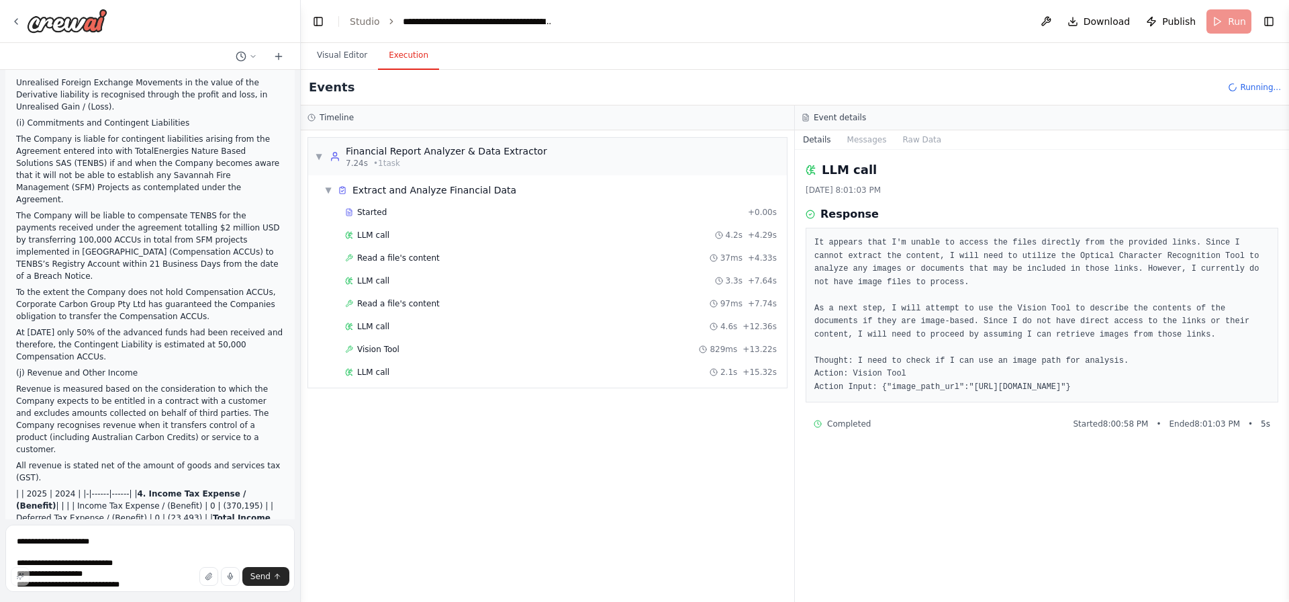
click at [454, 337] on div "Started + 0.00s LLM call 4.2s + 4.29s Read a file's content 37ms + 4.33s LLM ca…" at bounding box center [553, 293] width 468 height 183
click at [430, 351] on div "Vision Tool 829ms + 13.22s" at bounding box center [561, 349] width 432 height 11
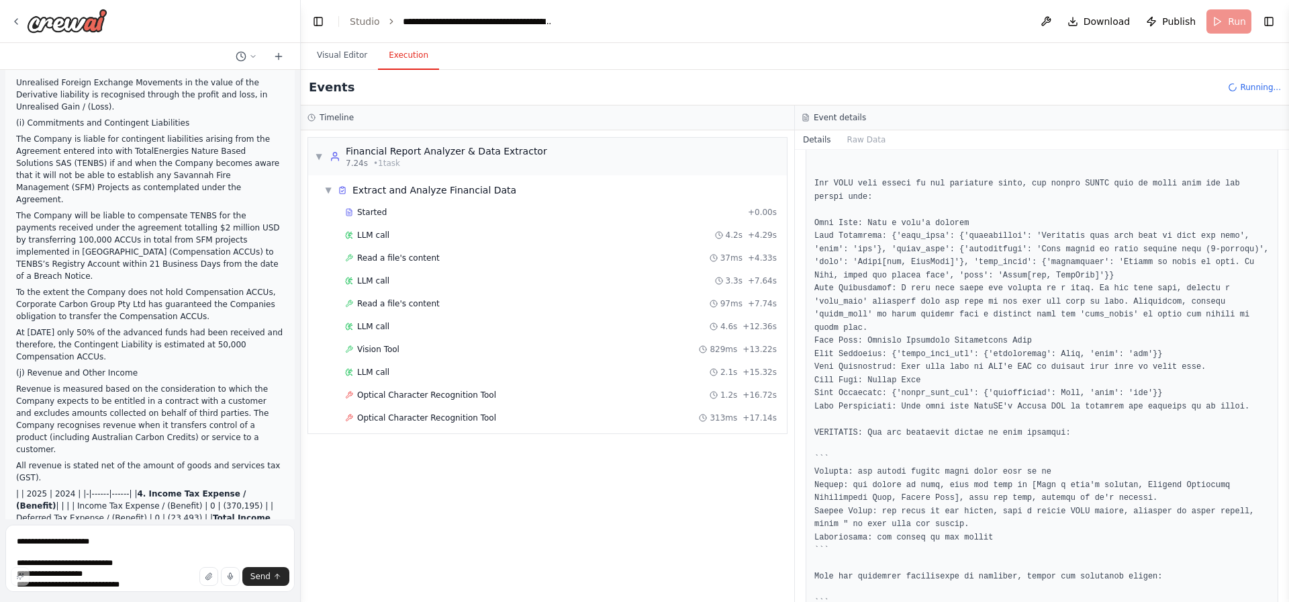
scroll to position [294, 0]
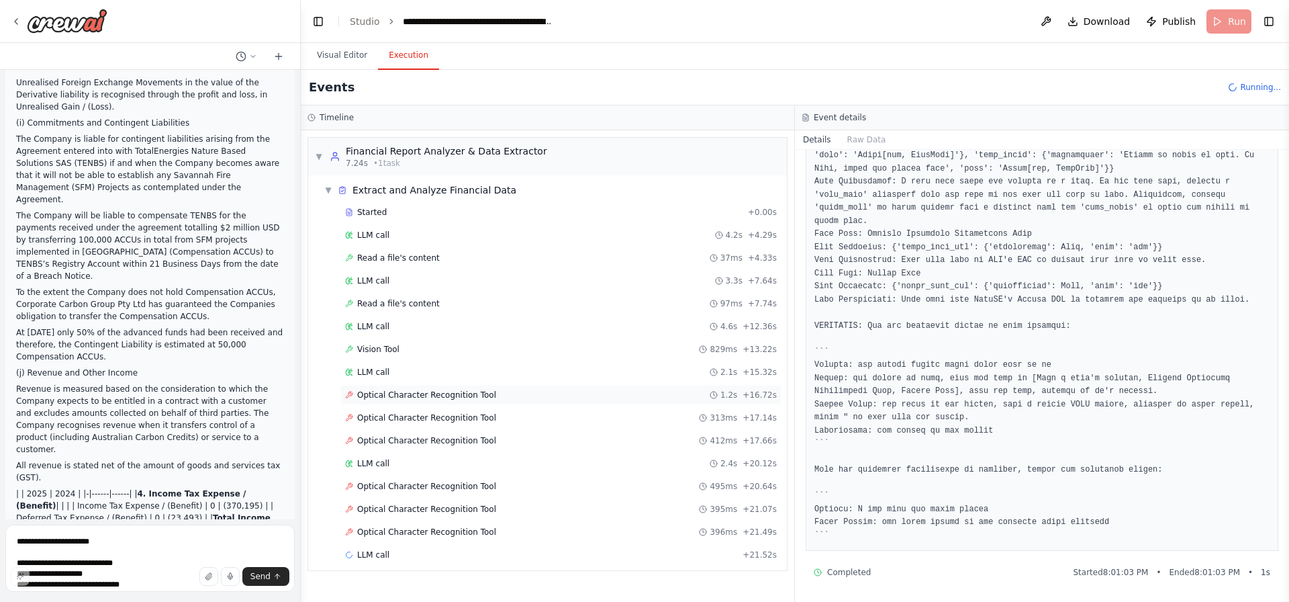
click at [457, 385] on div "Optical Character Recognition Tool 1.2s + 16.72s" at bounding box center [560, 395] width 441 height 20
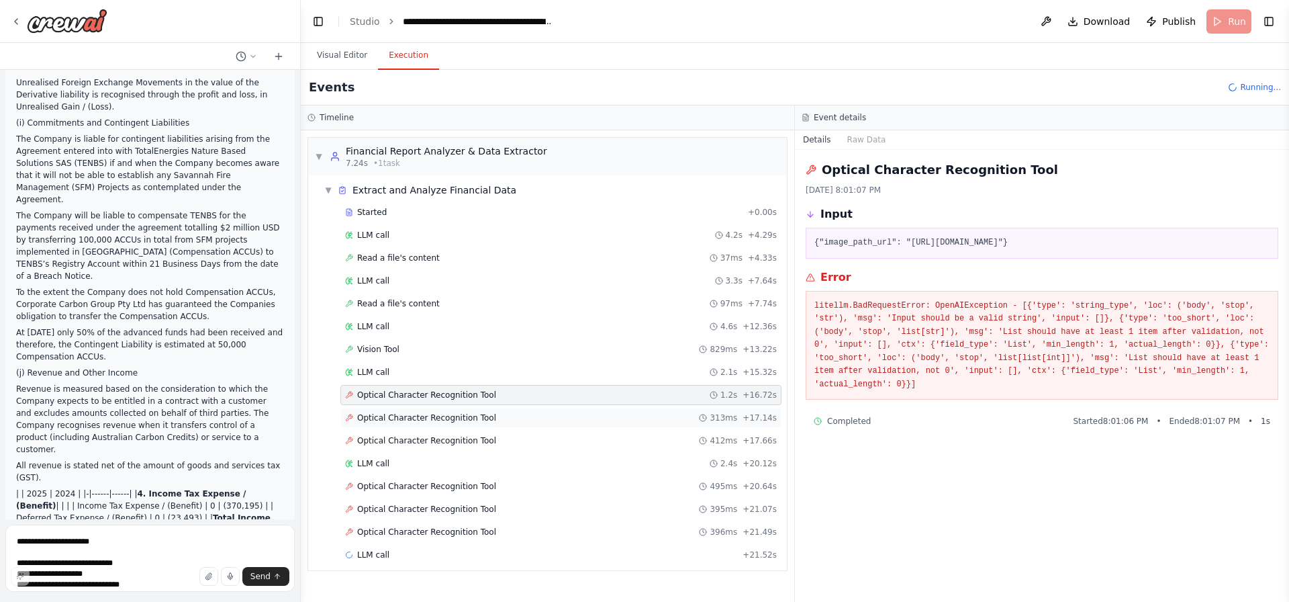
click at [457, 418] on span "Optical Character Recognition Tool" at bounding box center [426, 417] width 139 height 11
click at [485, 453] on div "Started + 0.00s LLM call 4.2s + 4.29s Read a file's content 37ms + 4.33s LLM ca…" at bounding box center [553, 384] width 468 height 365
click at [990, 252] on div "{"image_path_url": "[URL][DOMAIN_NAME]"}" at bounding box center [1042, 243] width 473 height 31
click at [982, 245] on pre "{"image_path_url": "[URL][DOMAIN_NAME]"}" at bounding box center [1041, 242] width 455 height 13
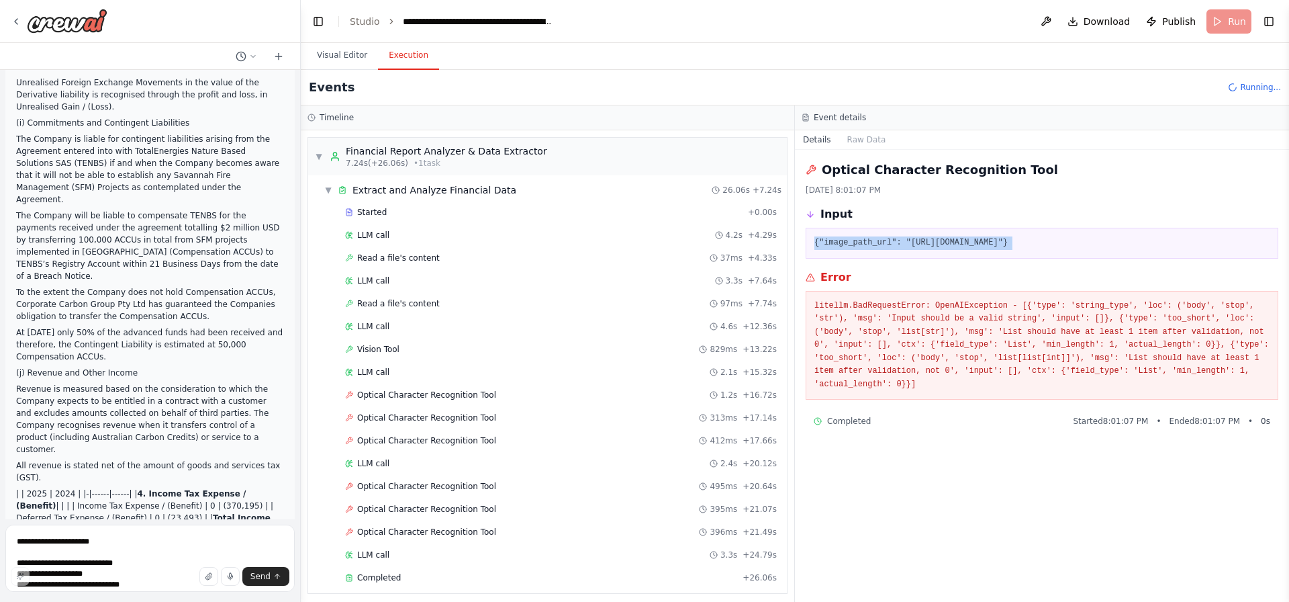
click at [982, 245] on pre "{"image_path_url": "[URL][DOMAIN_NAME]"}" at bounding box center [1041, 242] width 455 height 13
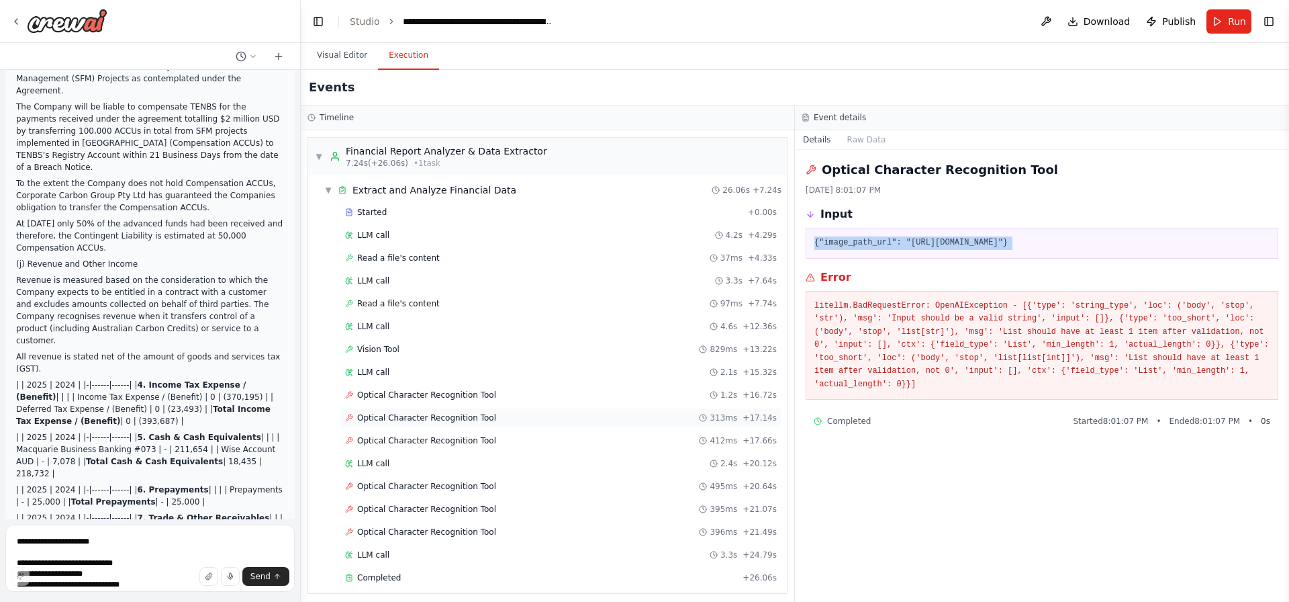
scroll to position [334, 0]
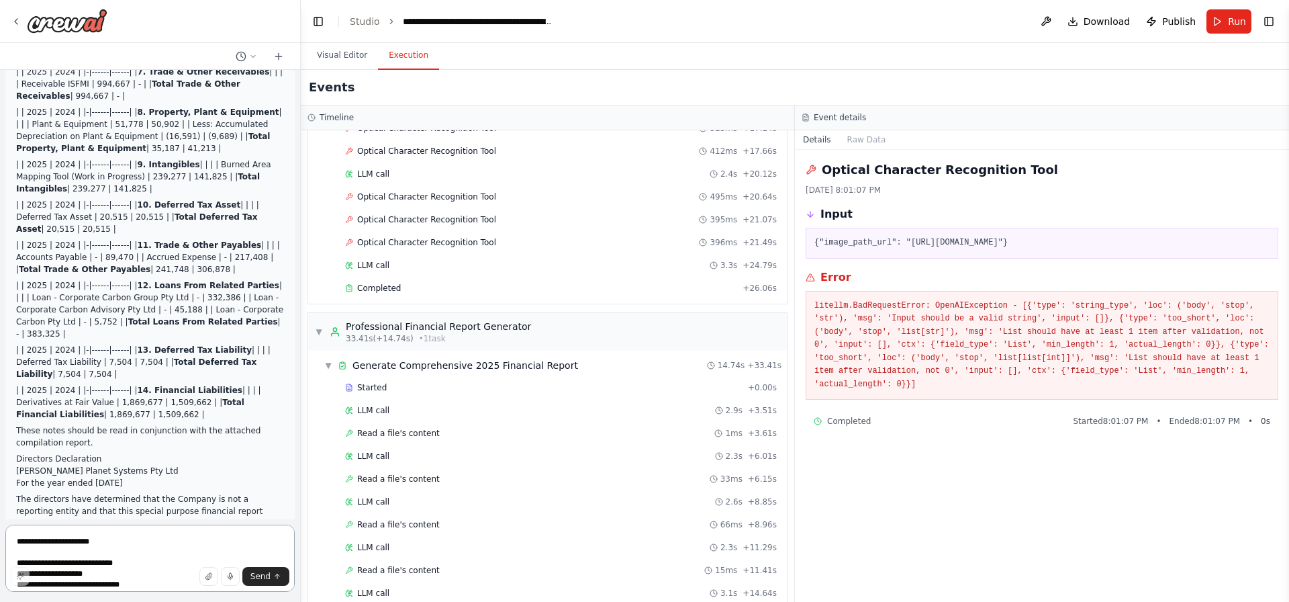
scroll to position [254, 0]
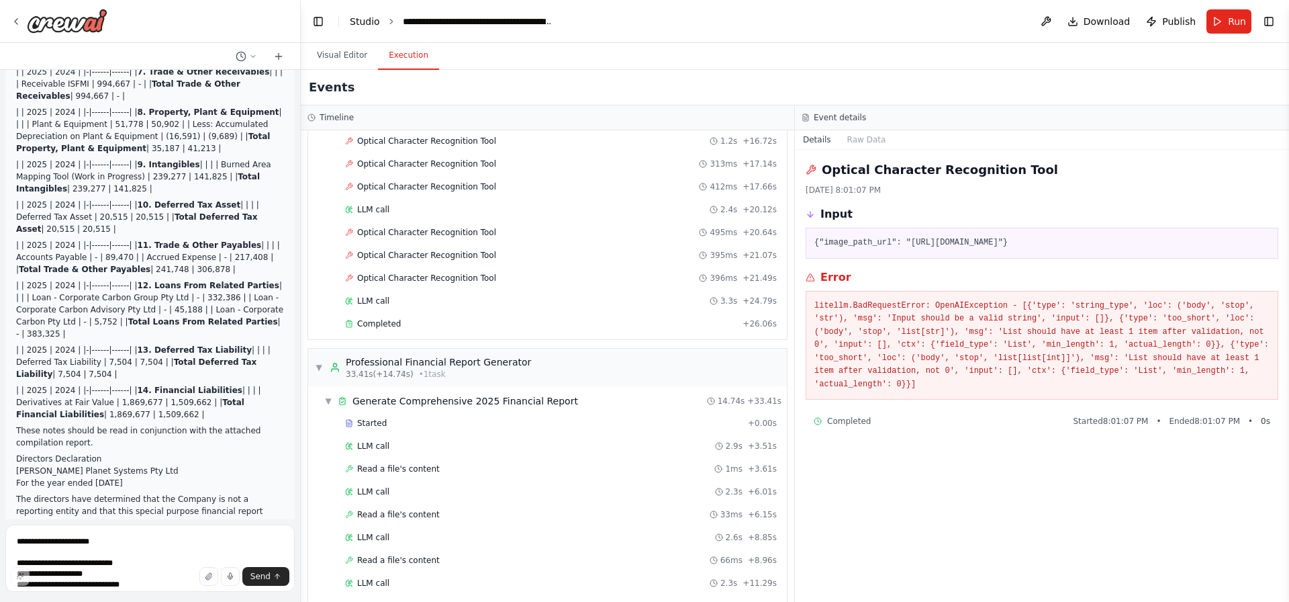
click at [362, 23] on link "Studio" at bounding box center [365, 21] width 30 height 11
click at [5, 20] on div at bounding box center [150, 21] width 300 height 43
click at [20, 22] on icon at bounding box center [16, 21] width 11 height 11
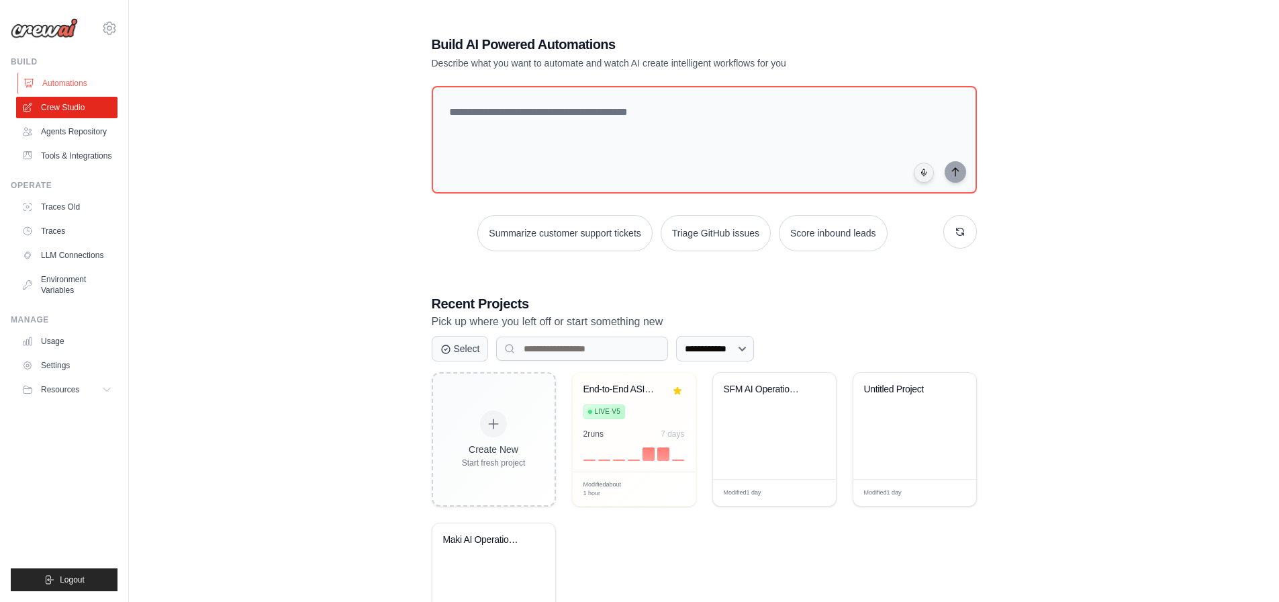
click at [85, 88] on link "Automations" at bounding box center [67, 83] width 101 height 21
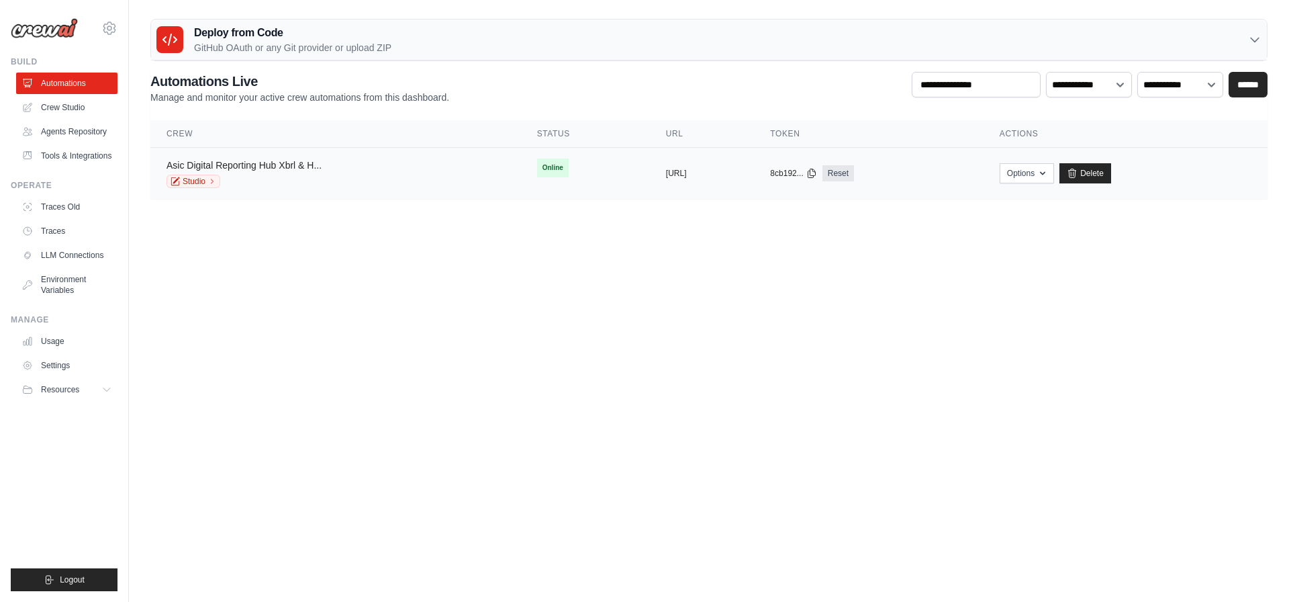
click at [208, 166] on link "Asic Digital Reporting Hub Xbrl & H..." at bounding box center [244, 165] width 155 height 11
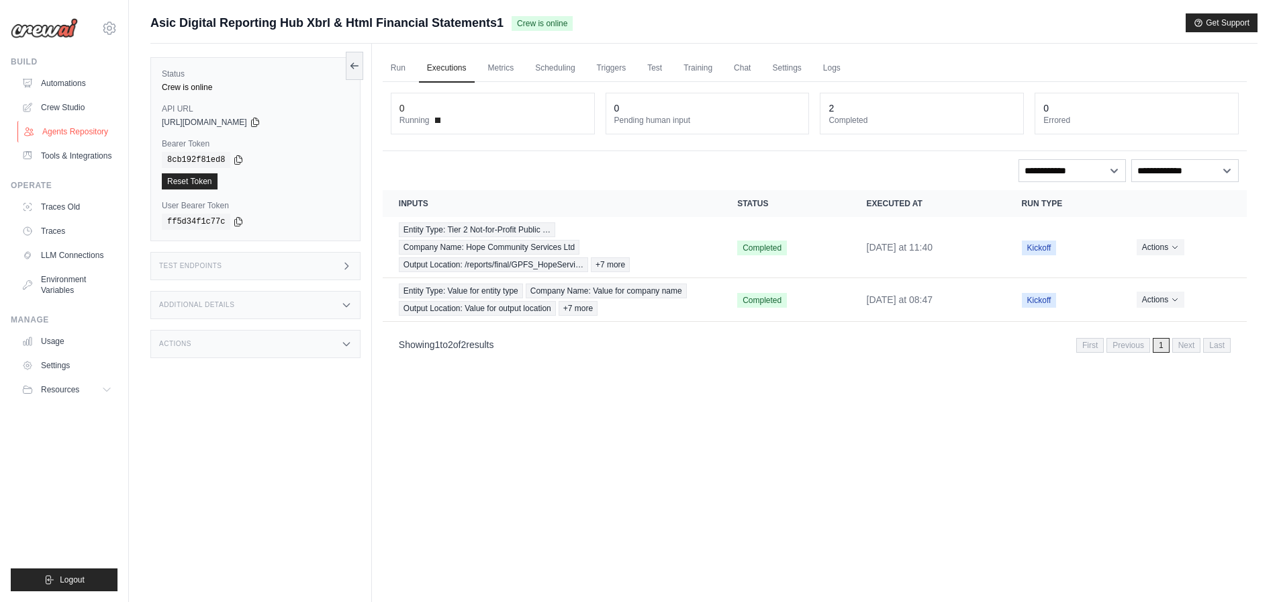
click at [42, 127] on link "Agents Repository" at bounding box center [67, 131] width 101 height 21
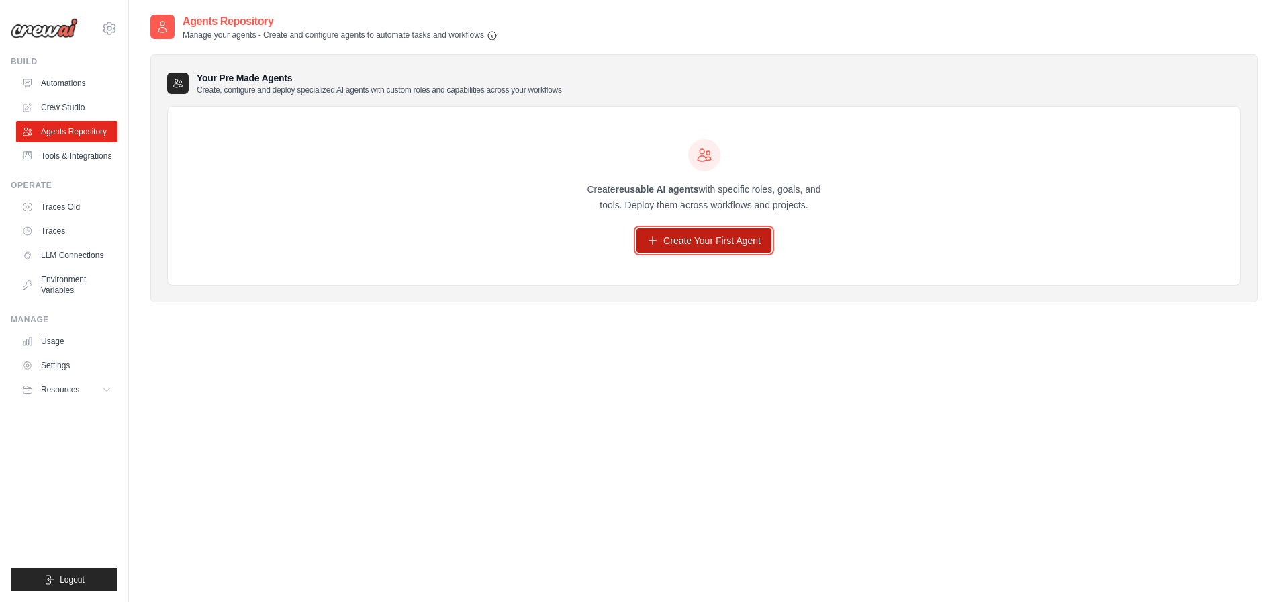
click at [668, 236] on link "Create Your First Agent" at bounding box center [703, 240] width 135 height 24
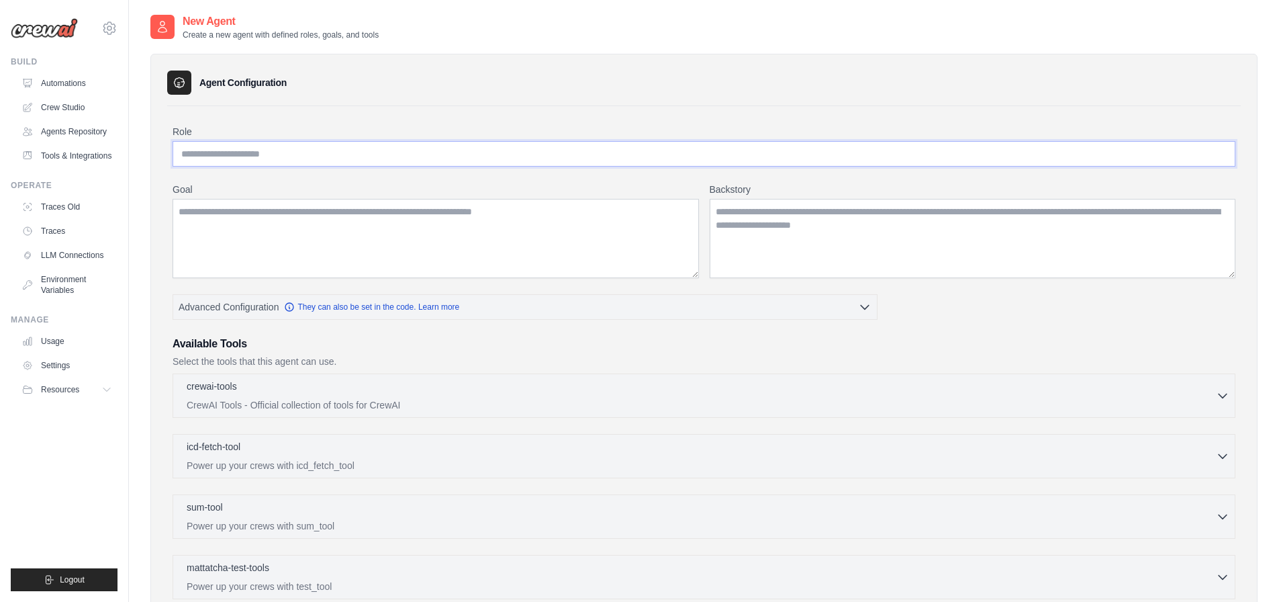
click at [299, 160] on input "Role" at bounding box center [704, 154] width 1063 height 26
type input "**********"
click at [316, 229] on textarea "Goal" at bounding box center [436, 238] width 526 height 79
click at [252, 150] on input "**********" at bounding box center [704, 154] width 1063 height 26
click at [252, 146] on input "**********" at bounding box center [704, 154] width 1063 height 26
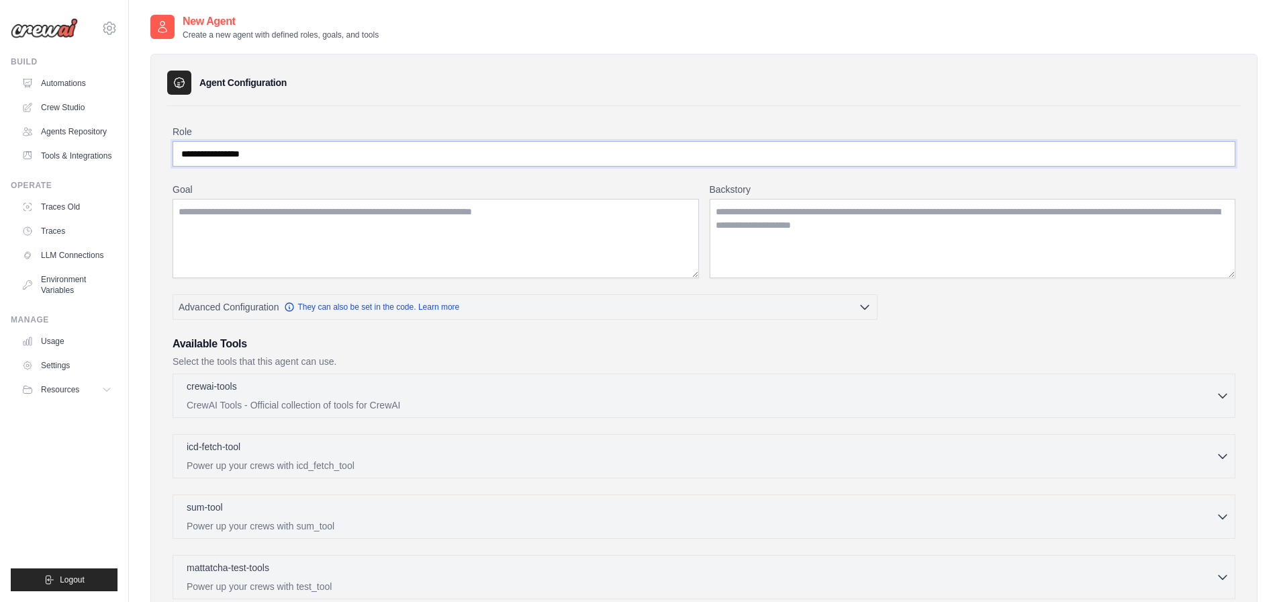
click at [252, 146] on input "**********" at bounding box center [704, 154] width 1063 height 26
click at [524, 154] on input "**********" at bounding box center [704, 154] width 1063 height 26
click at [775, 158] on input "**********" at bounding box center [704, 154] width 1063 height 26
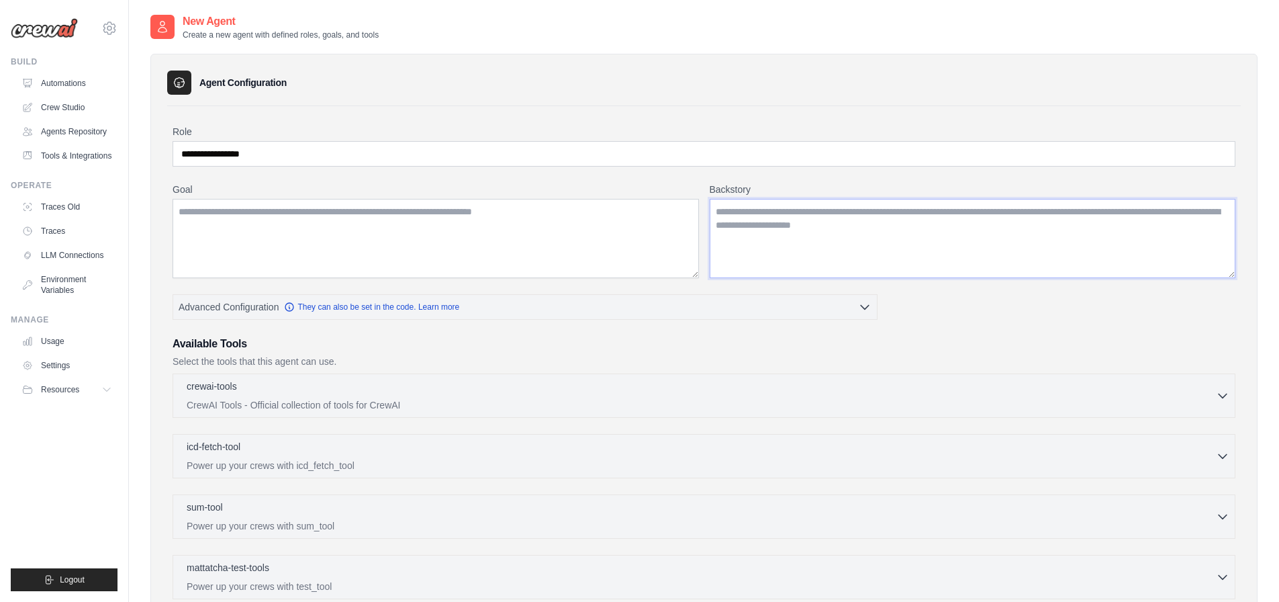
click at [787, 214] on textarea "Backstory" at bounding box center [973, 238] width 526 height 79
click at [542, 228] on textarea "Goal" at bounding box center [436, 238] width 526 height 79
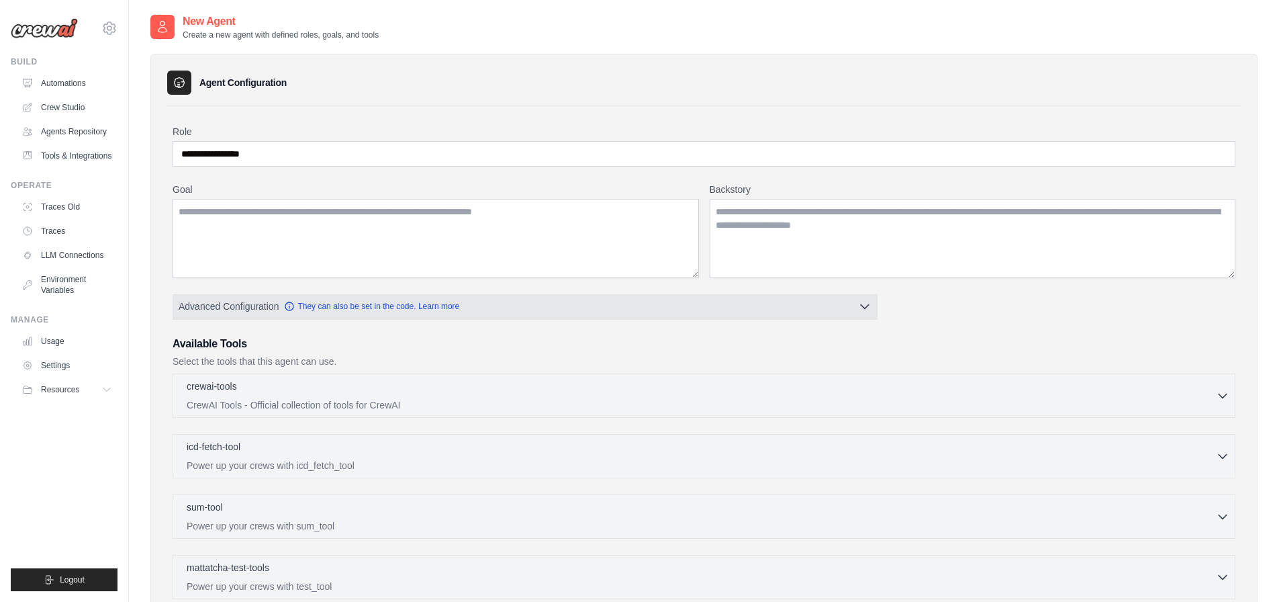
click at [852, 301] on button "Advanced Configuration They can also be set in the code. Learn more" at bounding box center [525, 306] width 704 height 24
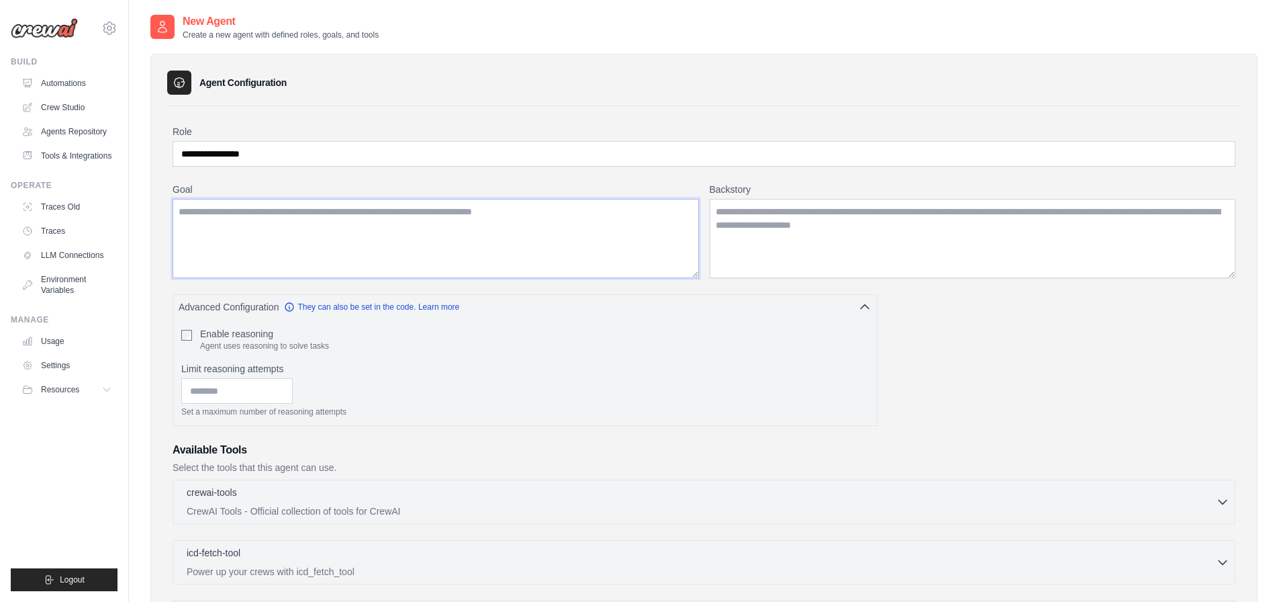
click at [598, 232] on textarea "Goal" at bounding box center [436, 238] width 526 height 79
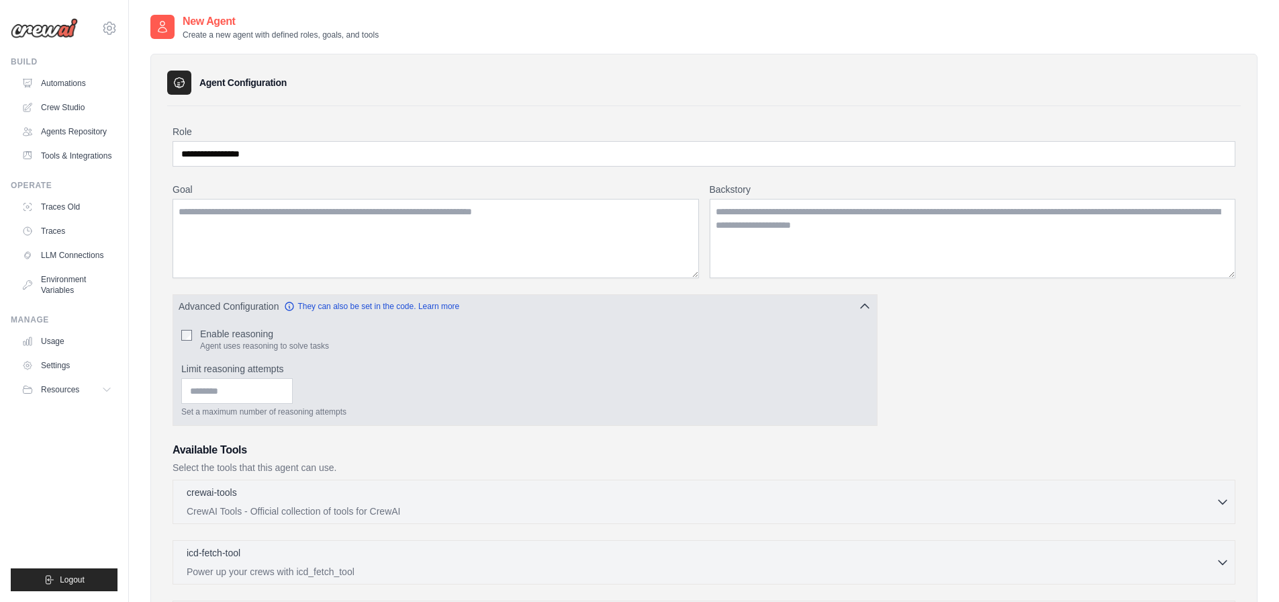
click at [853, 298] on button "Advanced Configuration They can also be set in the code. Learn more" at bounding box center [525, 306] width 704 height 24
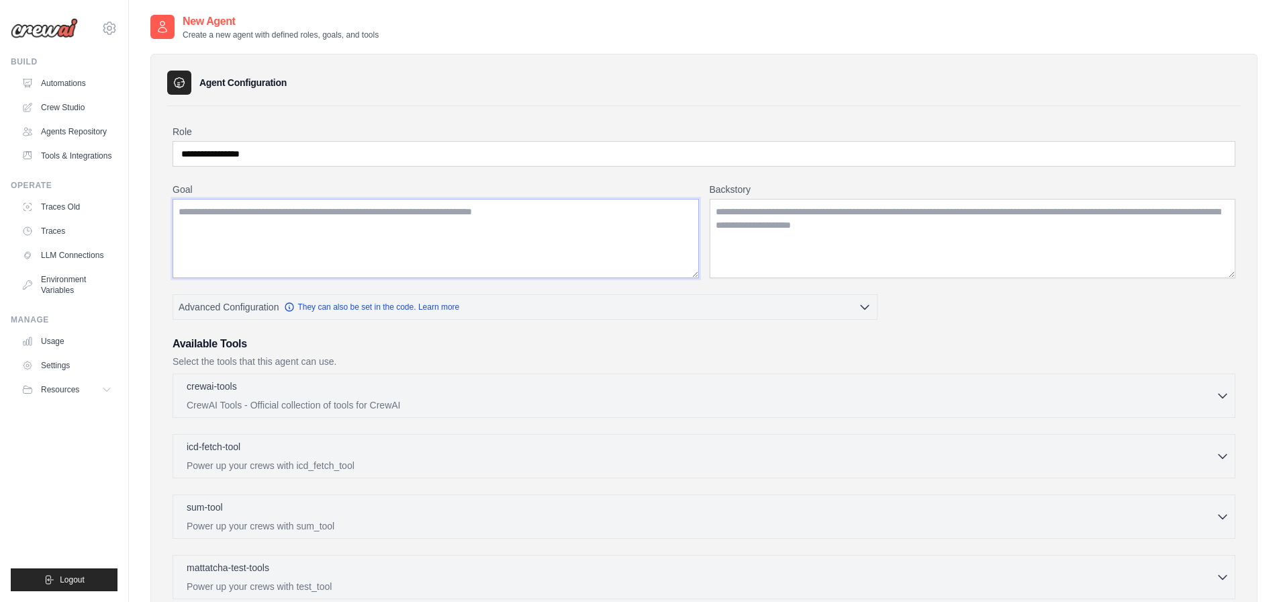
click at [572, 261] on textarea "Goal" at bounding box center [436, 238] width 526 height 79
click at [859, 233] on textarea "Backstory" at bounding box center [973, 238] width 526 height 79
click at [518, 235] on textarea "Goal" at bounding box center [436, 238] width 526 height 79
click at [833, 287] on div "**********" at bounding box center [704, 427] width 1063 height 604
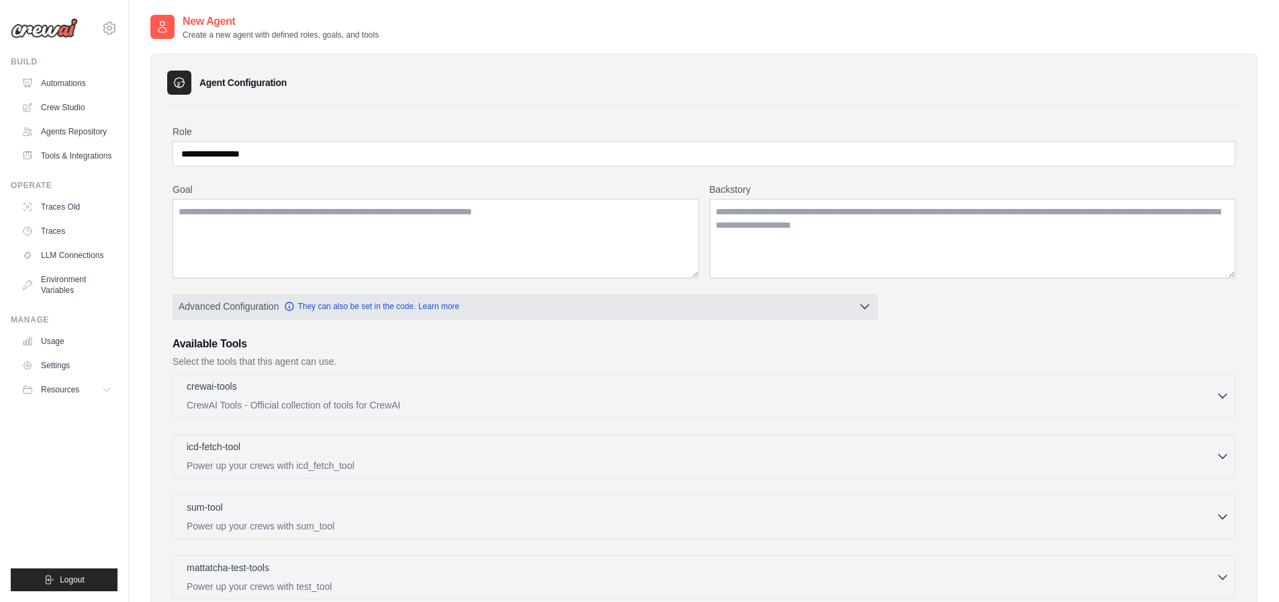
click at [837, 301] on button "Advanced Configuration They can also be set in the code. Learn more" at bounding box center [525, 306] width 704 height 24
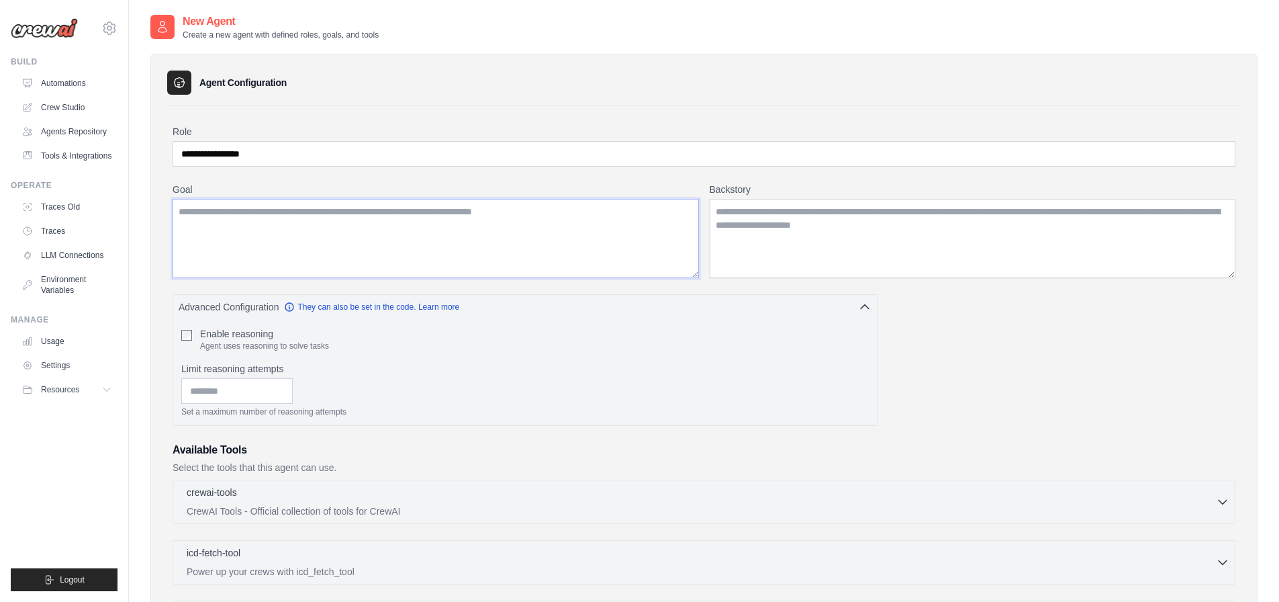
click at [566, 242] on textarea "Goal" at bounding box center [436, 238] width 526 height 79
click at [838, 199] on textarea "Backstory" at bounding box center [973, 238] width 526 height 79
click at [820, 143] on input "**********" at bounding box center [704, 154] width 1063 height 26
click at [846, 220] on textarea "Backstory" at bounding box center [973, 238] width 526 height 79
click at [589, 216] on textarea "Goal" at bounding box center [436, 238] width 526 height 79
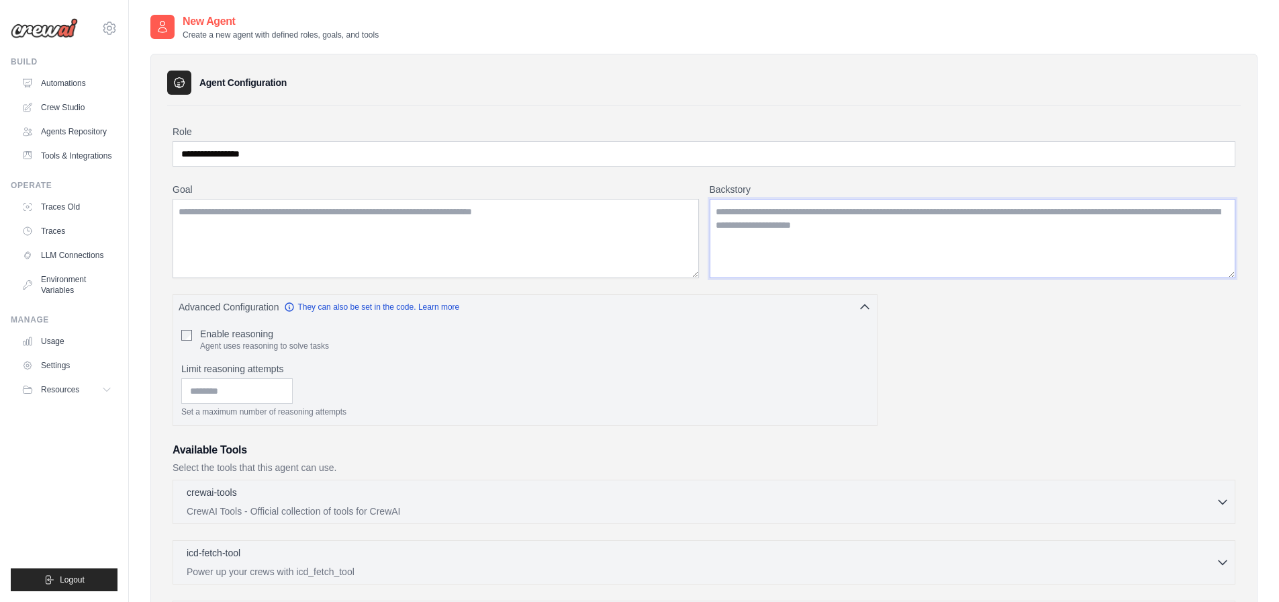
click at [757, 227] on textarea "Backstory" at bounding box center [973, 238] width 526 height 79
click at [514, 229] on textarea "Goal" at bounding box center [436, 238] width 526 height 79
click at [744, 238] on textarea "Backstory" at bounding box center [973, 238] width 526 height 79
click at [572, 232] on textarea "Goal" at bounding box center [436, 238] width 526 height 79
drag, startPoint x: 572, startPoint y: 232, endPoint x: 744, endPoint y: 236, distance: 171.9
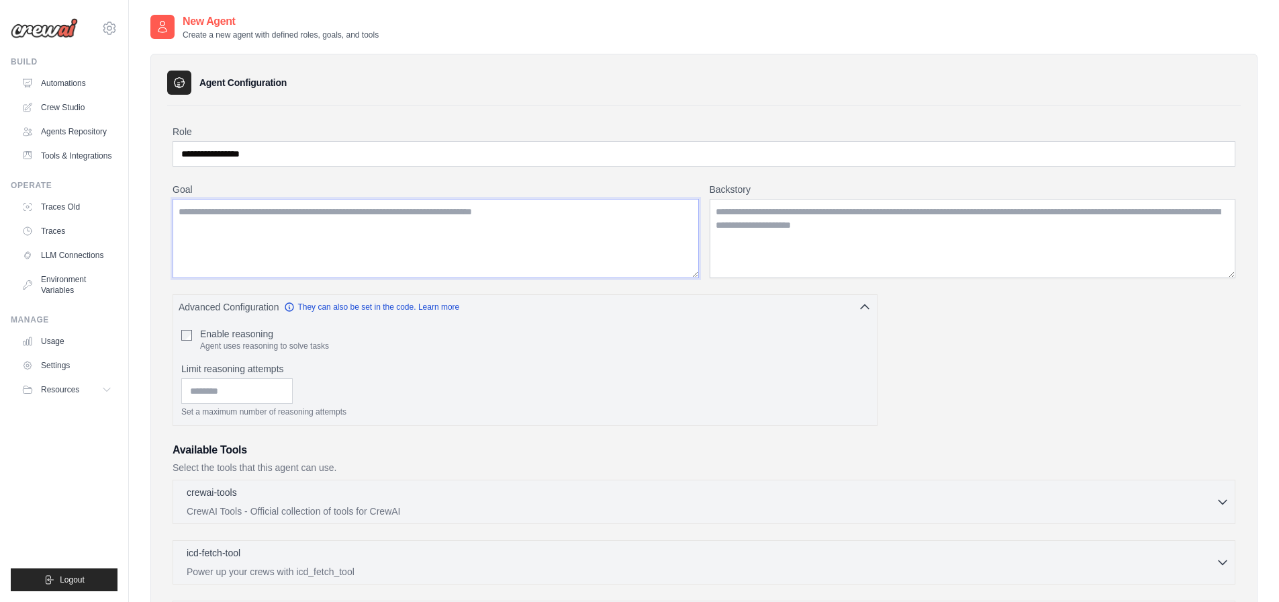
click at [577, 232] on textarea "Goal" at bounding box center [436, 238] width 526 height 79
click at [779, 231] on textarea "Backstory" at bounding box center [973, 238] width 526 height 79
click at [588, 220] on textarea "Goal" at bounding box center [436, 238] width 526 height 79
click at [590, 222] on textarea "Goal" at bounding box center [436, 238] width 526 height 79
click at [790, 220] on textarea "Backstory" at bounding box center [973, 238] width 526 height 79
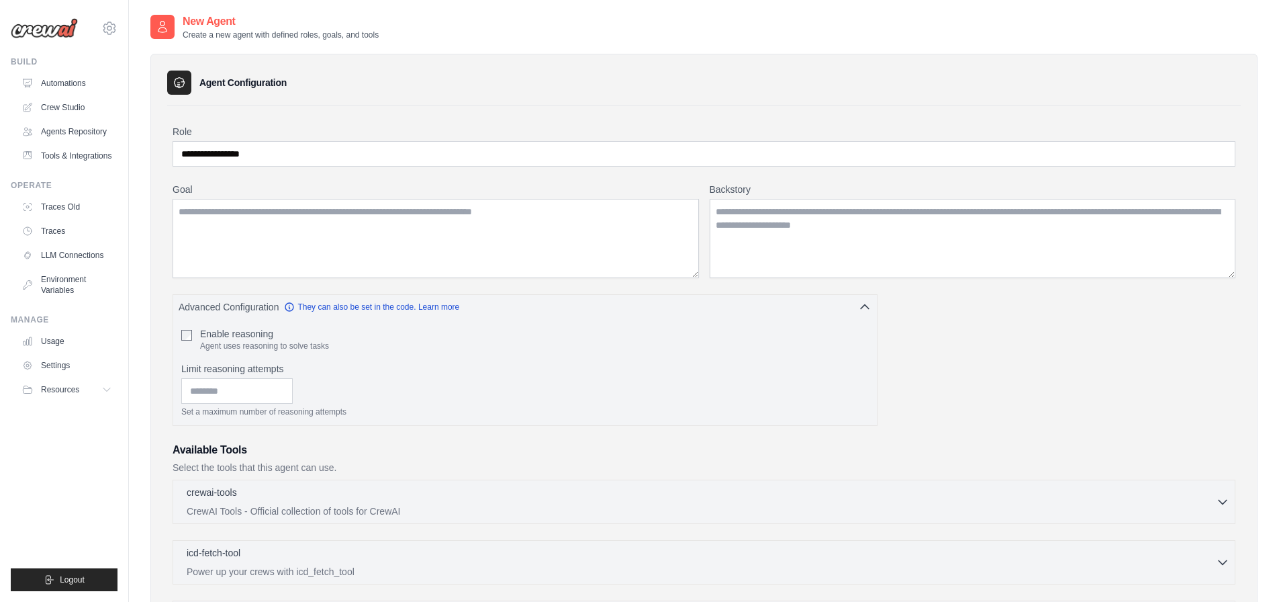
click at [588, 75] on div "Agent Configuration" at bounding box center [704, 82] width 1074 height 24
click at [422, 265] on textarea "Goal" at bounding box center [436, 238] width 526 height 79
click at [900, 224] on textarea "Backstory" at bounding box center [973, 238] width 526 height 79
click at [692, 236] on textarea "Goal" at bounding box center [436, 238] width 526 height 79
click at [812, 232] on textarea "Backstory" at bounding box center [973, 238] width 526 height 79
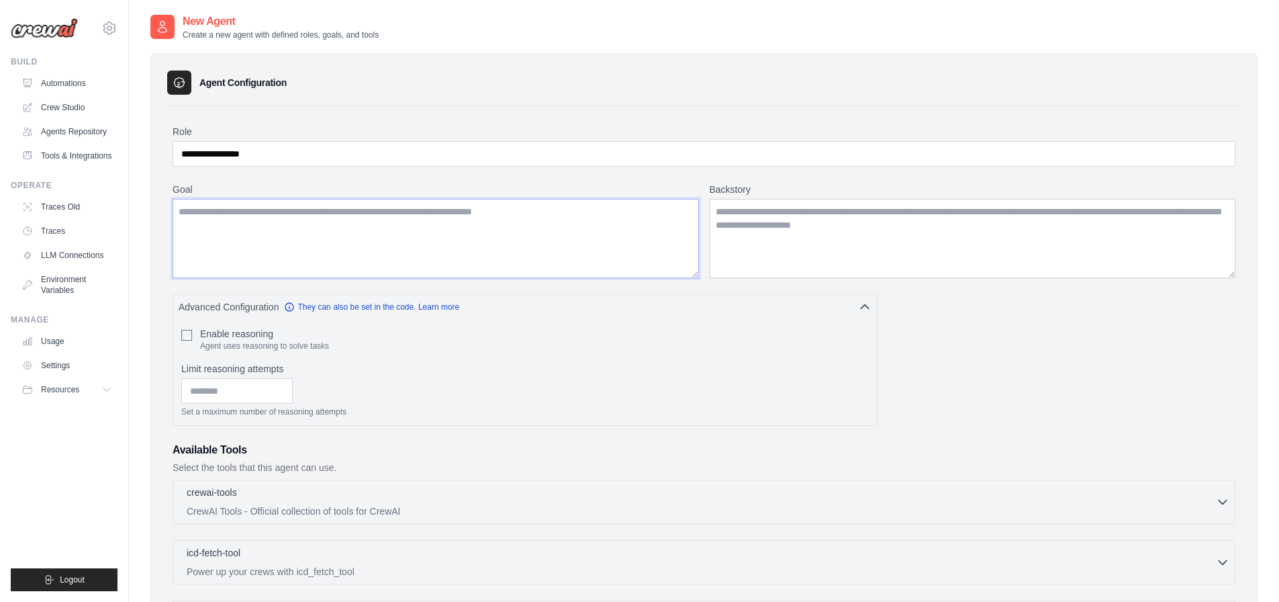
click at [493, 232] on textarea "Goal" at bounding box center [436, 238] width 526 height 79
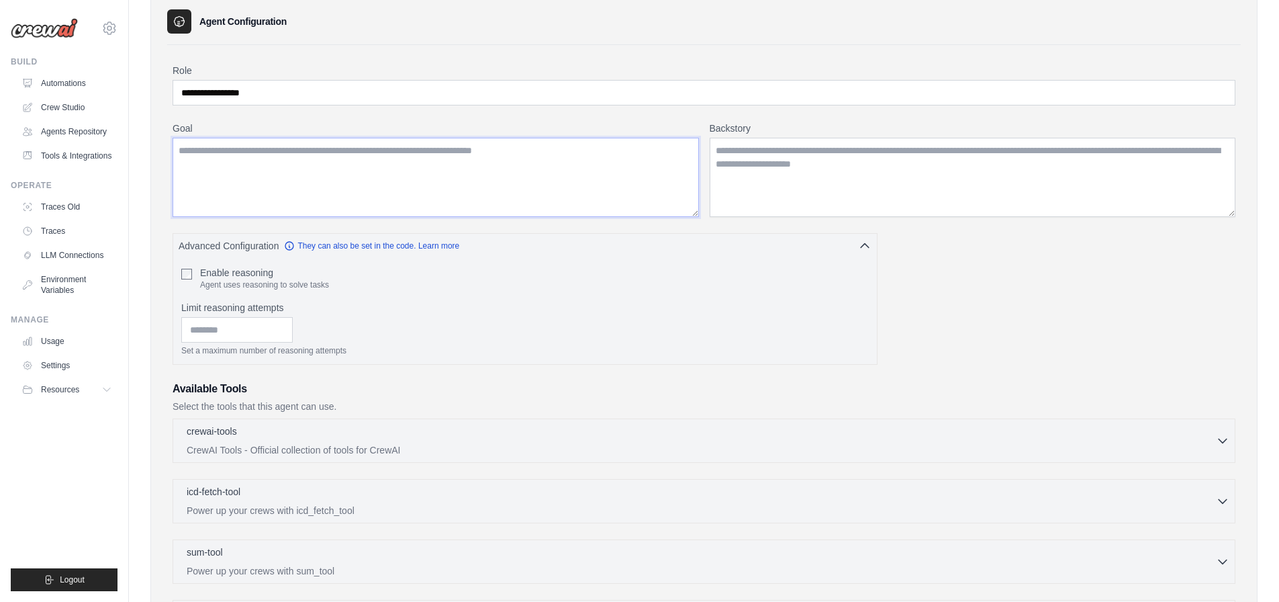
scroll to position [129, 0]
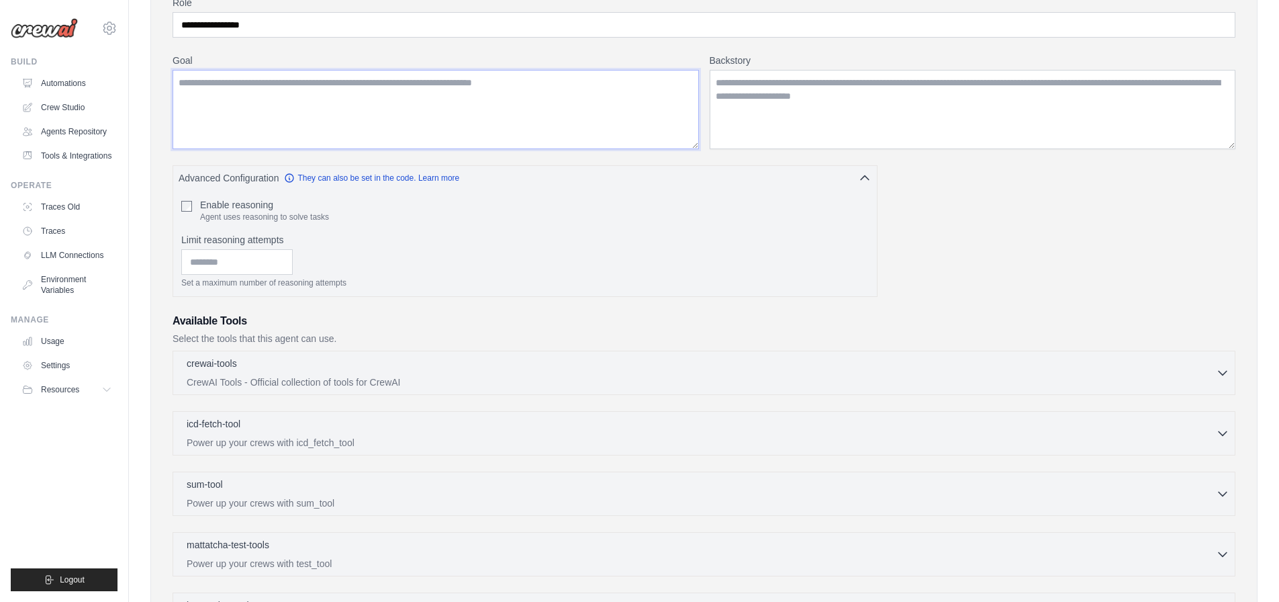
click at [325, 109] on textarea "Goal" at bounding box center [436, 109] width 526 height 79
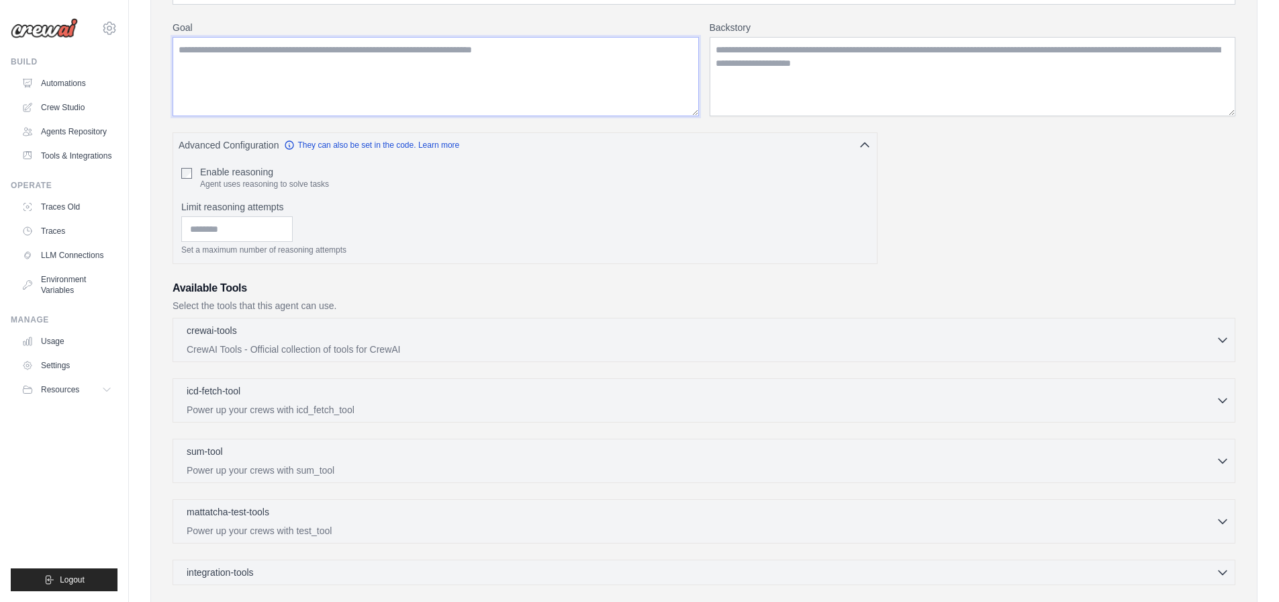
scroll to position [160, 0]
click at [265, 336] on div "crewai-tools 0 selected" at bounding box center [701, 332] width 1029 height 16
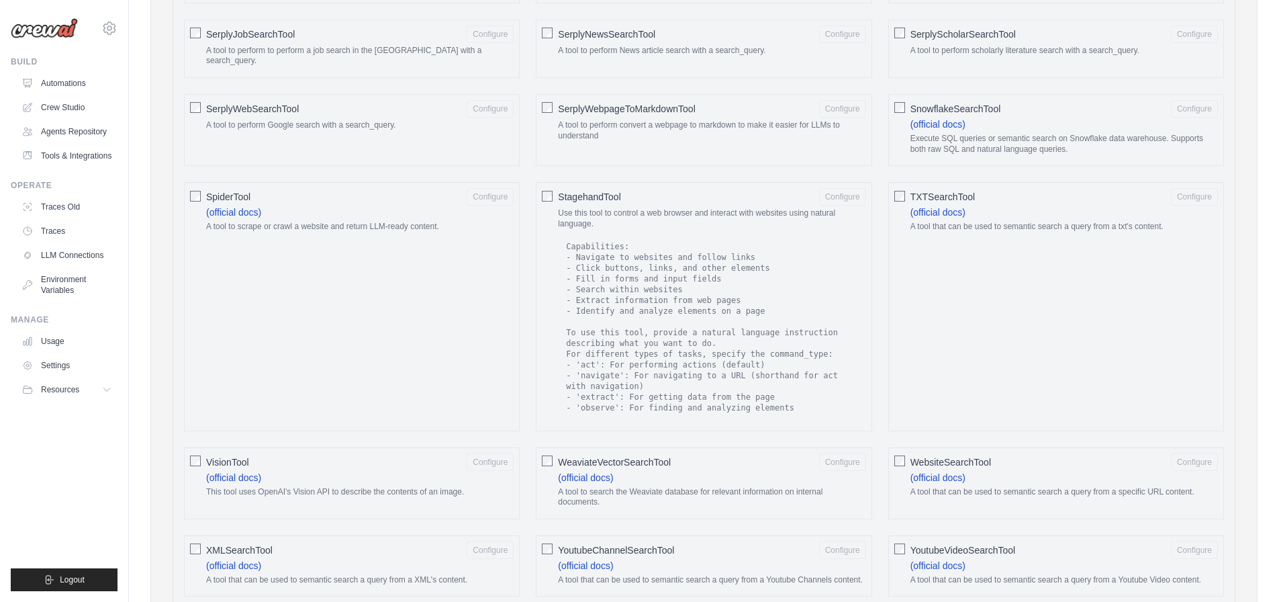
scroll to position [2250, 0]
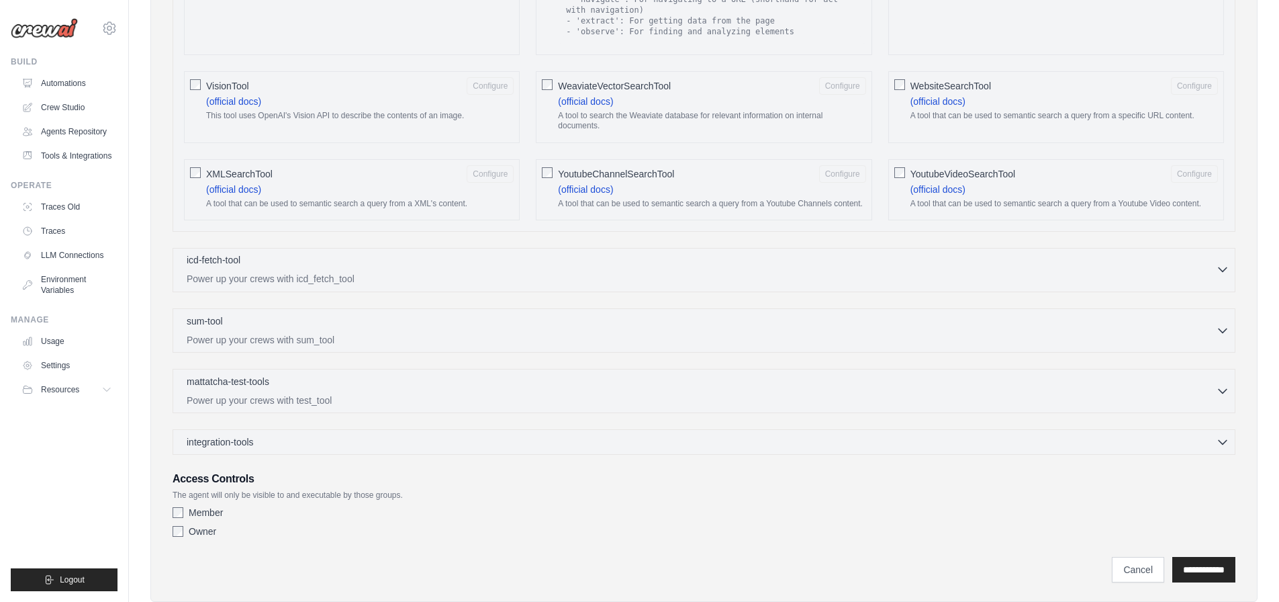
click at [294, 257] on div "icd-fetch-tool 0 selected" at bounding box center [701, 261] width 1029 height 16
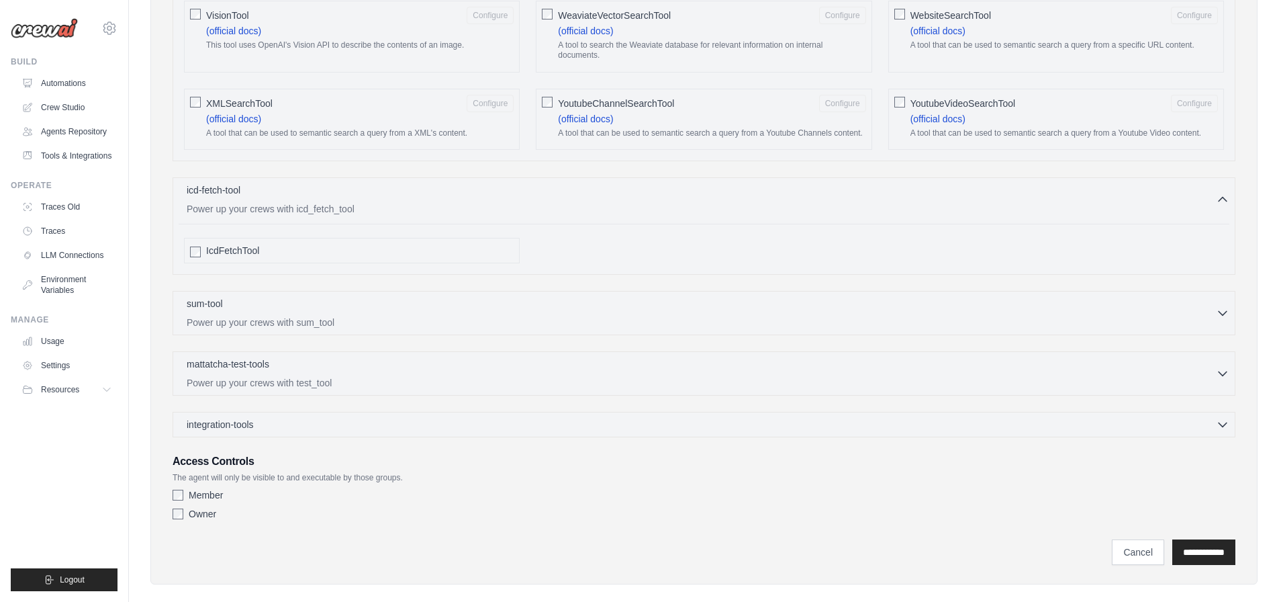
scroll to position [2328, 0]
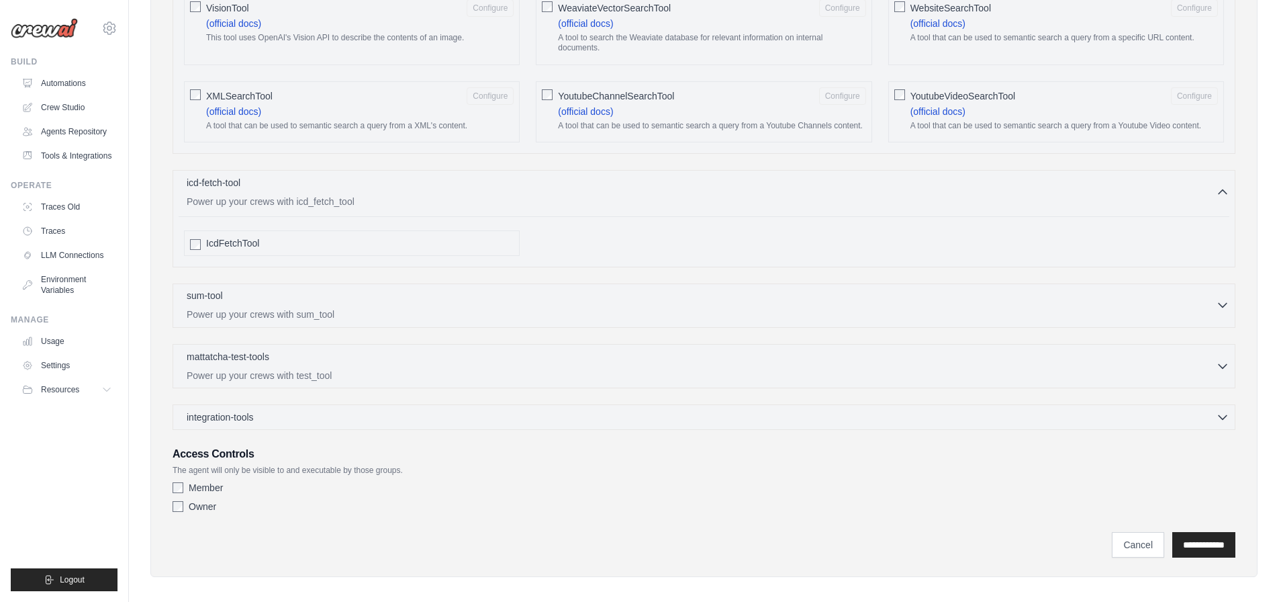
click at [310, 294] on div "sum-tool 0 selected" at bounding box center [701, 297] width 1029 height 16
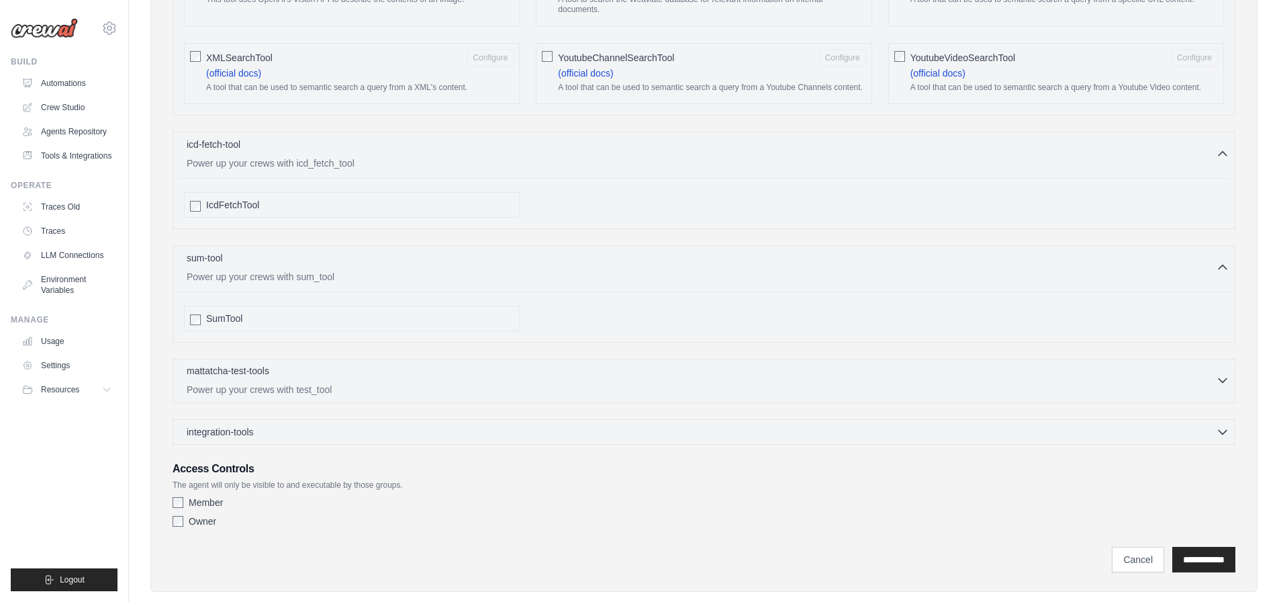
scroll to position [2381, 0]
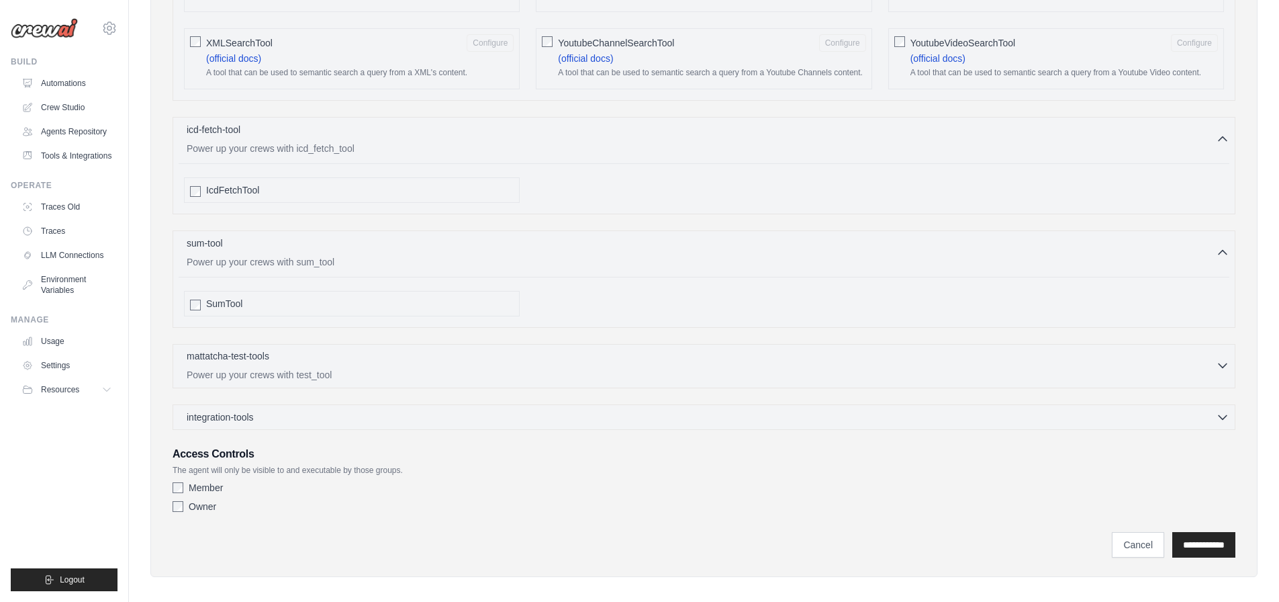
click at [322, 368] on p "Power up your crews with test_tool" at bounding box center [701, 374] width 1029 height 13
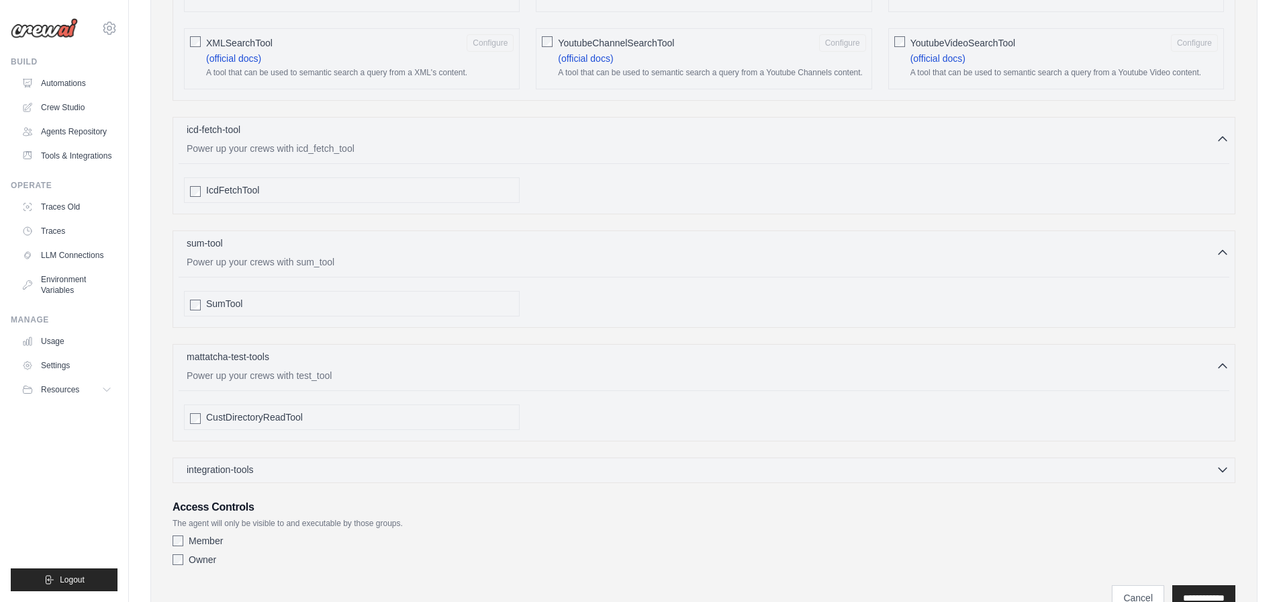
click at [324, 463] on div "integration-tools 0 selected" at bounding box center [708, 469] width 1043 height 13
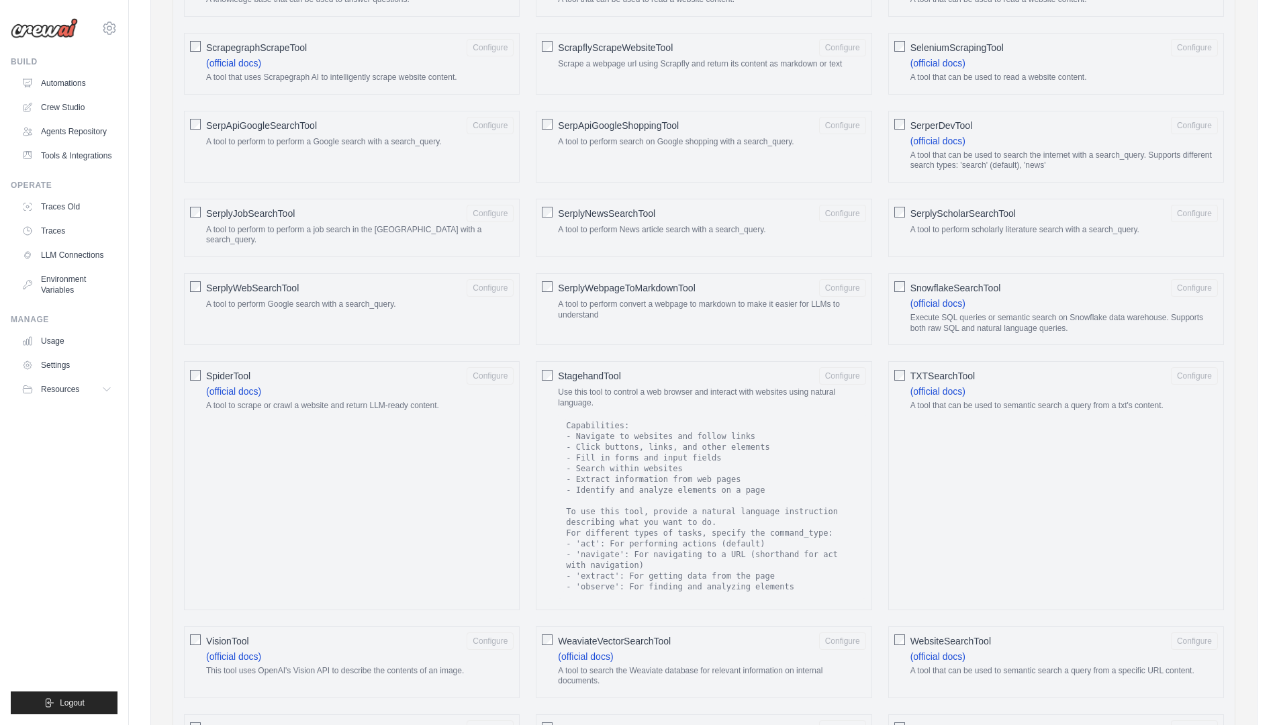
scroll to position [1687, 0]
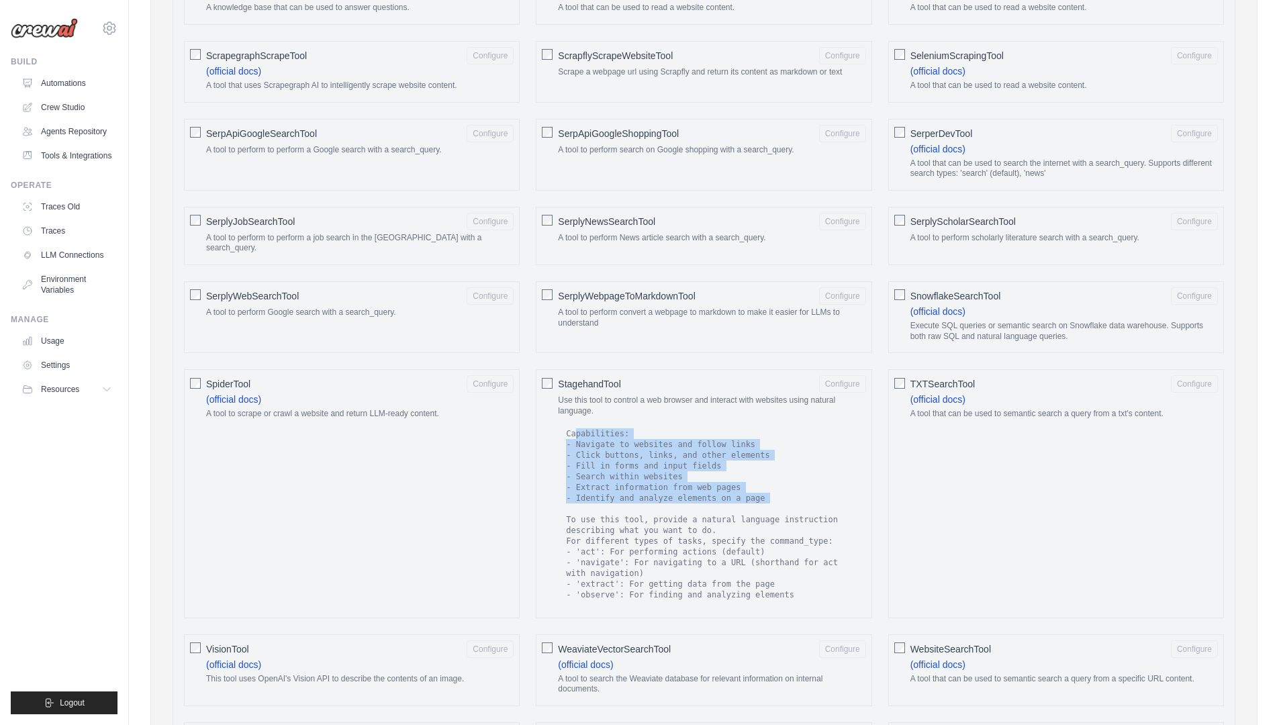
drag, startPoint x: 574, startPoint y: 419, endPoint x: 728, endPoint y: 521, distance: 184.5
click at [728, 520] on code "Capabilities: - Navigate to websites and follow links - Click buttons, links, a…" at bounding box center [711, 514] width 297 height 174
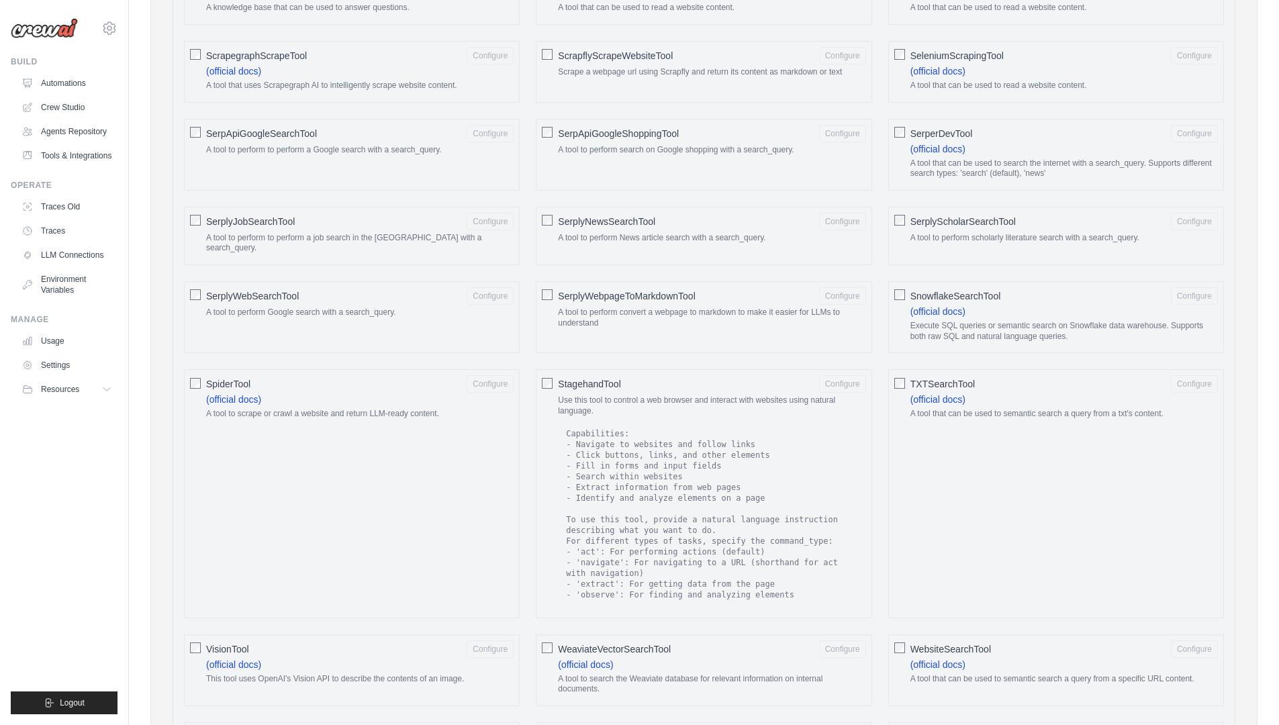
click at [745, 530] on code "Capabilities: - Navigate to websites and follow links - Click buttons, links, a…" at bounding box center [711, 514] width 297 height 174
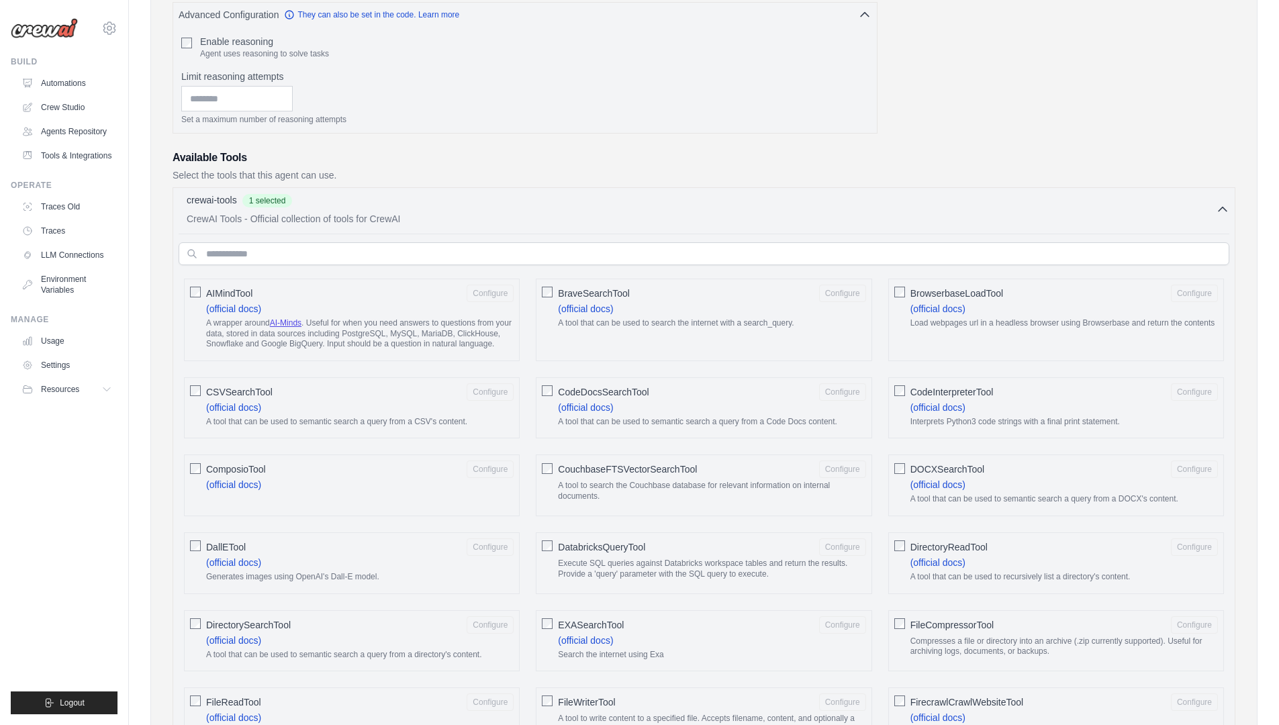
scroll to position [0, 0]
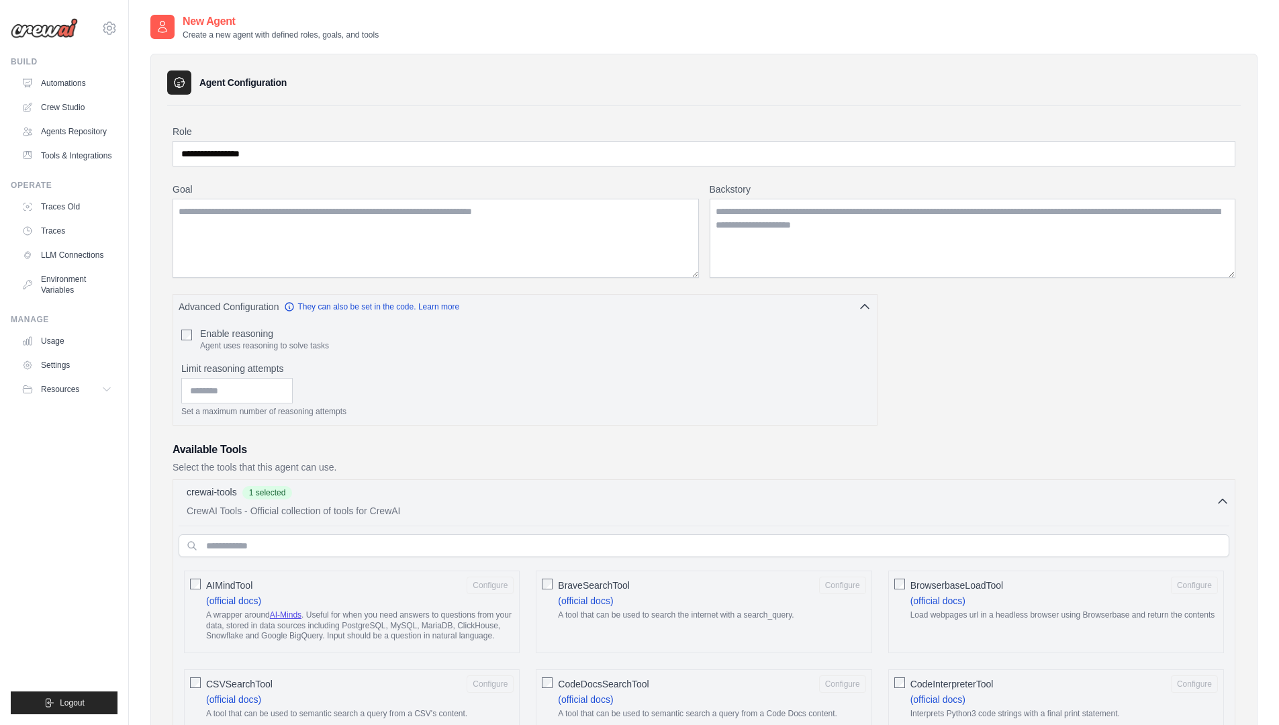
click at [278, 138] on div "**********" at bounding box center [704, 146] width 1063 height 42
click at [283, 242] on textarea "Goal" at bounding box center [436, 238] width 526 height 79
click at [827, 214] on textarea "Backstory" at bounding box center [973, 238] width 526 height 79
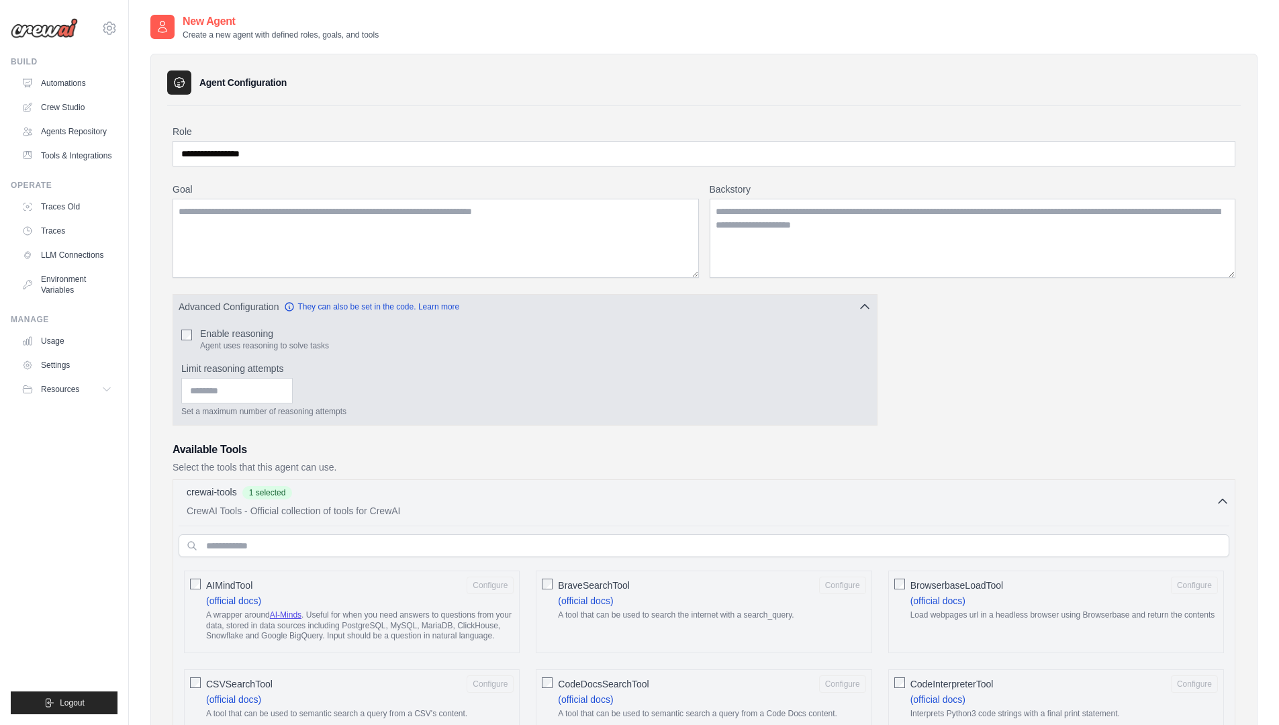
click at [179, 335] on div "Enable reasoning Agent uses reasoning to solve tasks Limit reasoning attempts S…" at bounding box center [525, 372] width 704 height 106
click at [273, 383] on input "Limit reasoning attempts" at bounding box center [236, 391] width 111 height 26
click at [293, 393] on input "*" at bounding box center [236, 391] width 111 height 26
click at [293, 382] on input "*" at bounding box center [236, 391] width 111 height 26
type input "*"
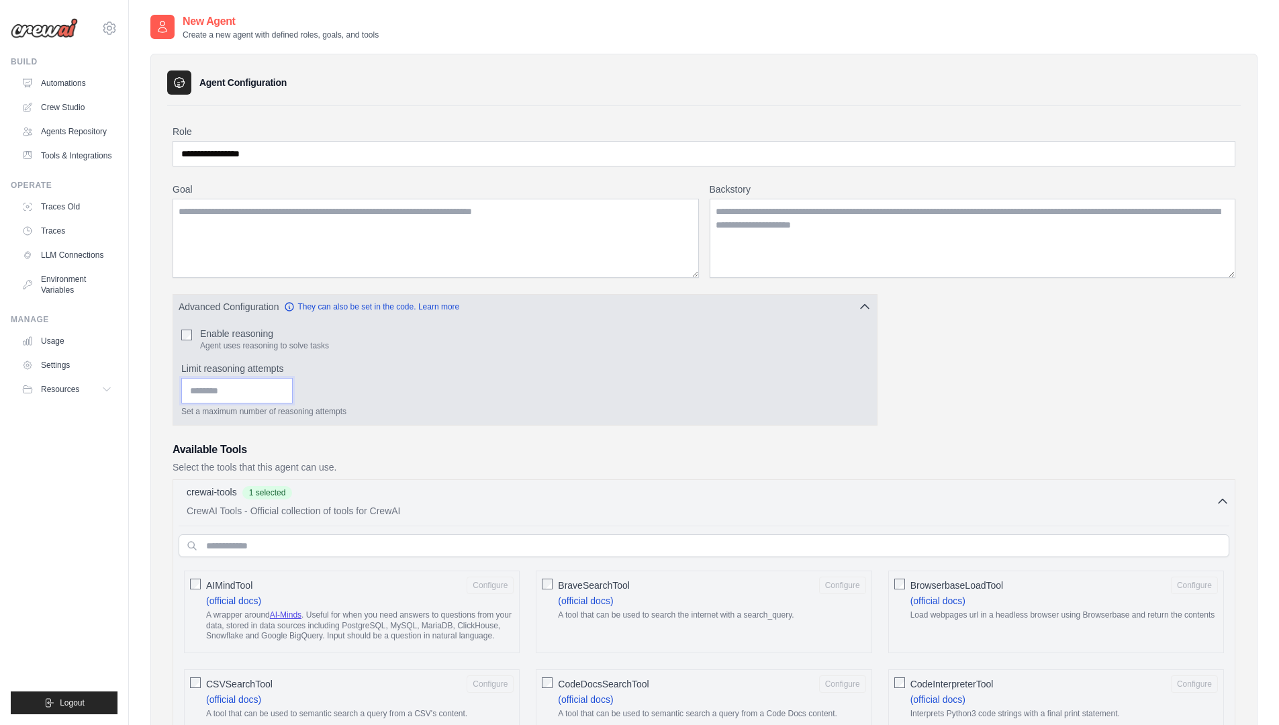
click at [293, 389] on input "*" at bounding box center [236, 391] width 111 height 26
click at [256, 386] on input "*" at bounding box center [236, 391] width 111 height 26
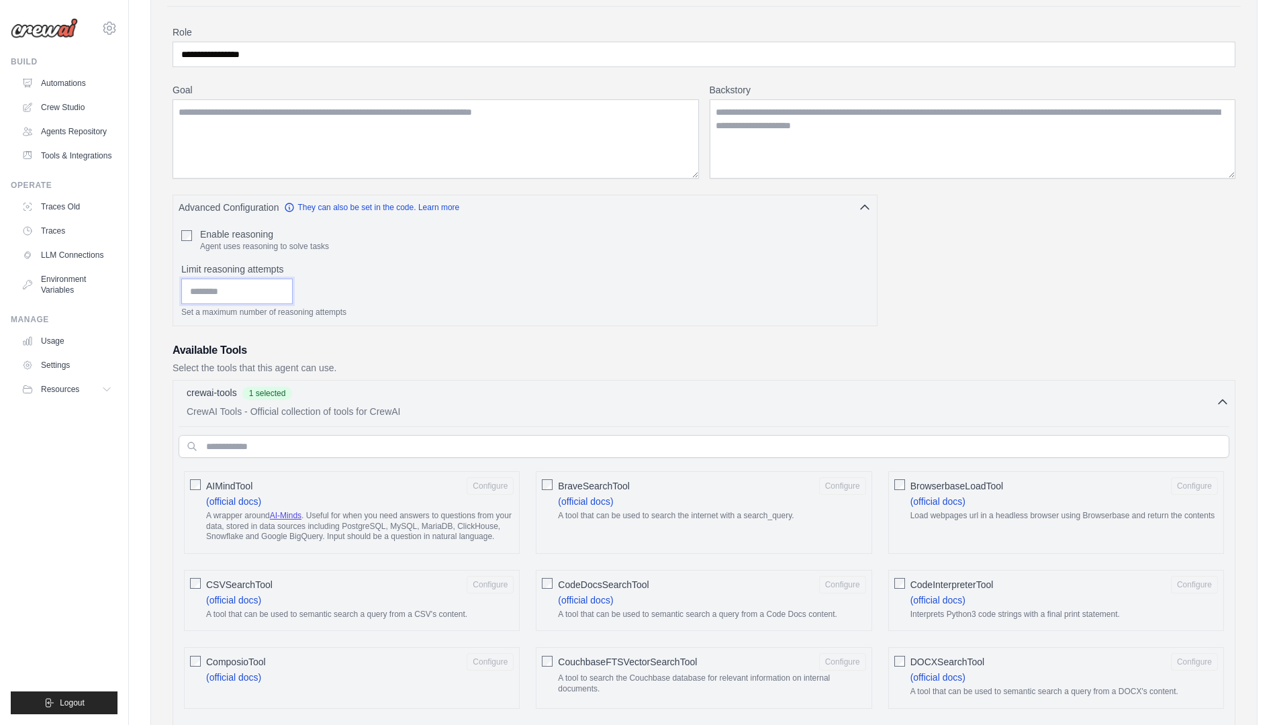
scroll to position [102, 0]
type input "*"
click at [238, 441] on input "text" at bounding box center [704, 443] width 1051 height 23
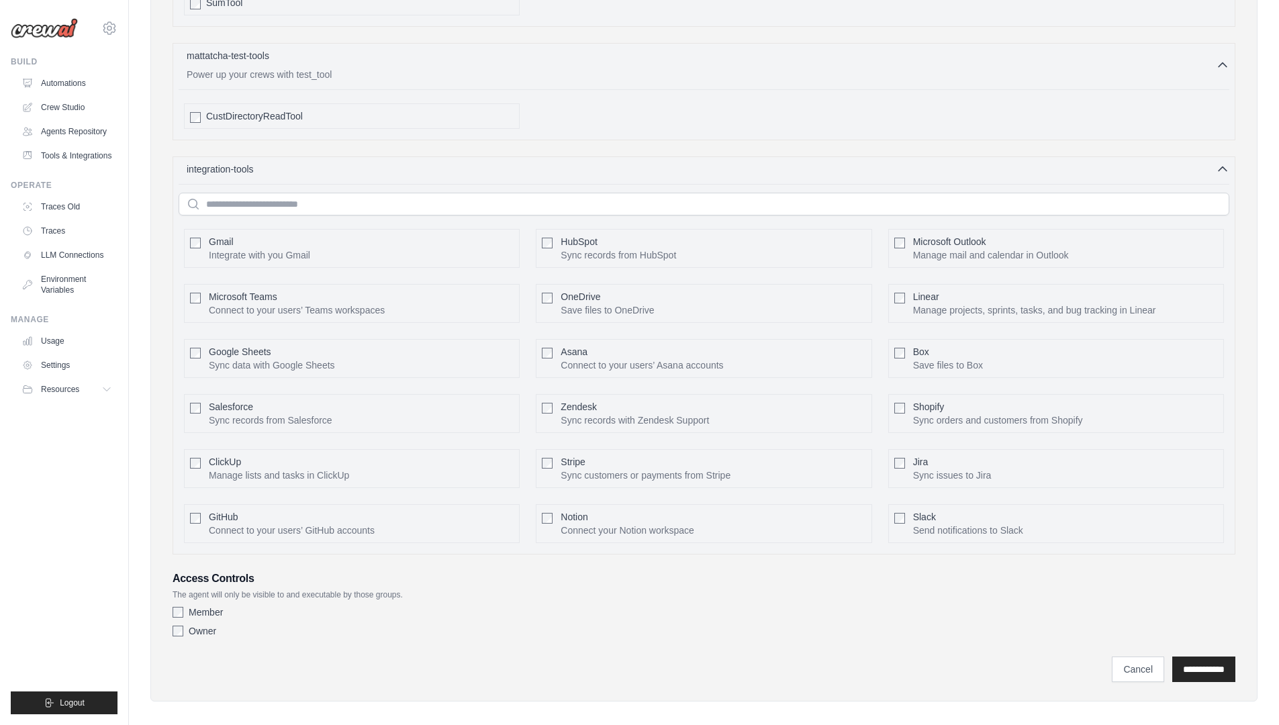
scroll to position [2683, 0]
click at [923, 235] on span "Microsoft Outlook" at bounding box center [949, 240] width 73 height 11
click at [1205, 238] on button "Configure" at bounding box center [1194, 246] width 47 height 17
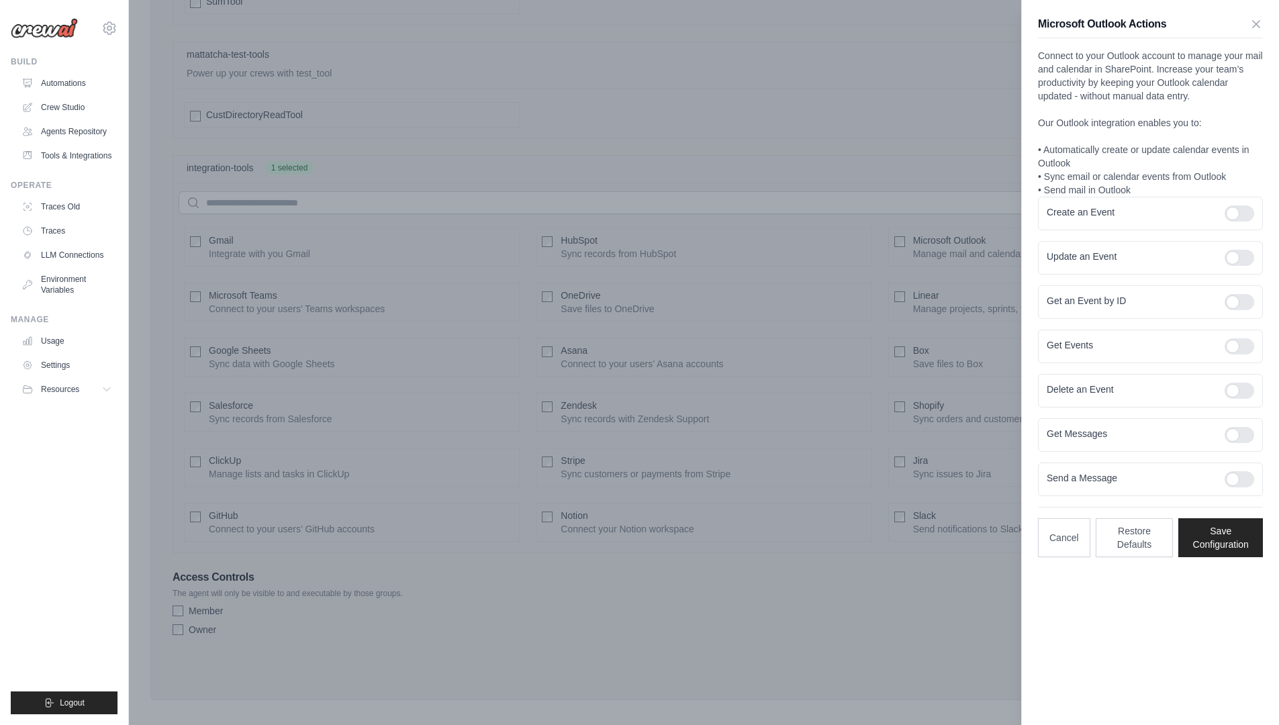
click at [648, 134] on div at bounding box center [639, 362] width 1279 height 725
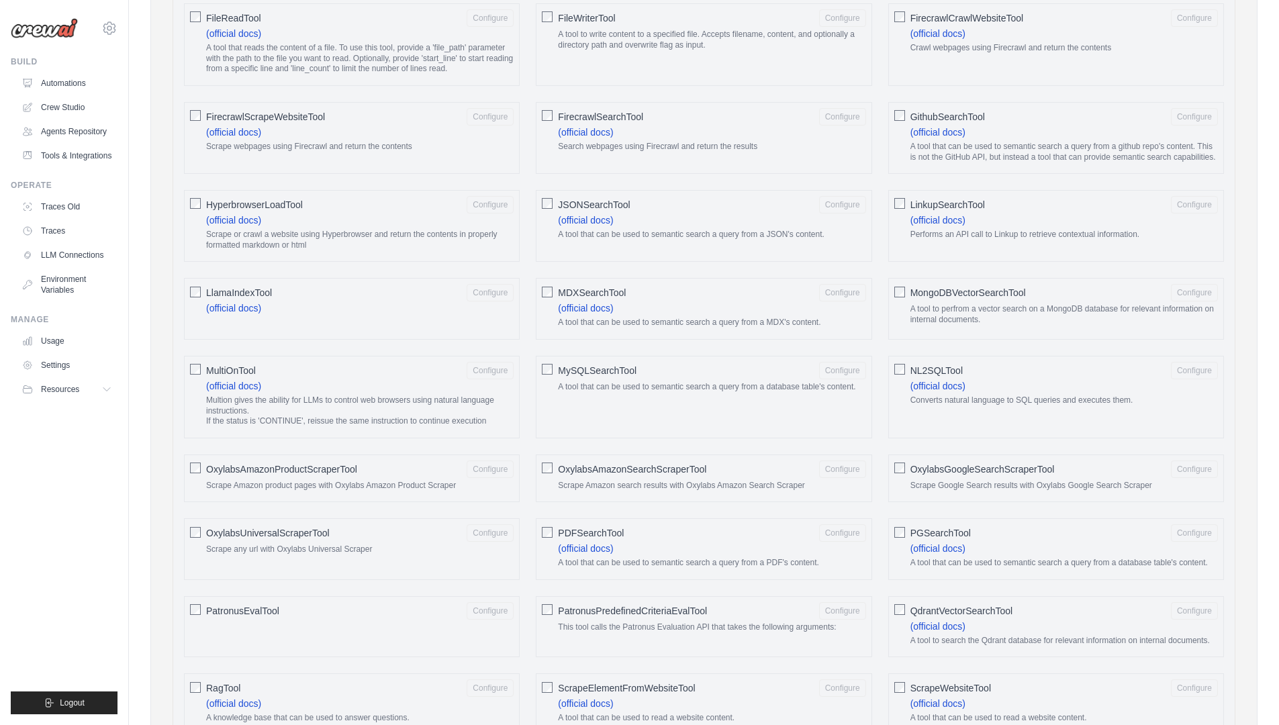
scroll to position [975, 0]
click at [604, 401] on div "MySQLSearchTool Configure A tool that can be used to semantic search a query fr…" at bounding box center [704, 398] width 336 height 83
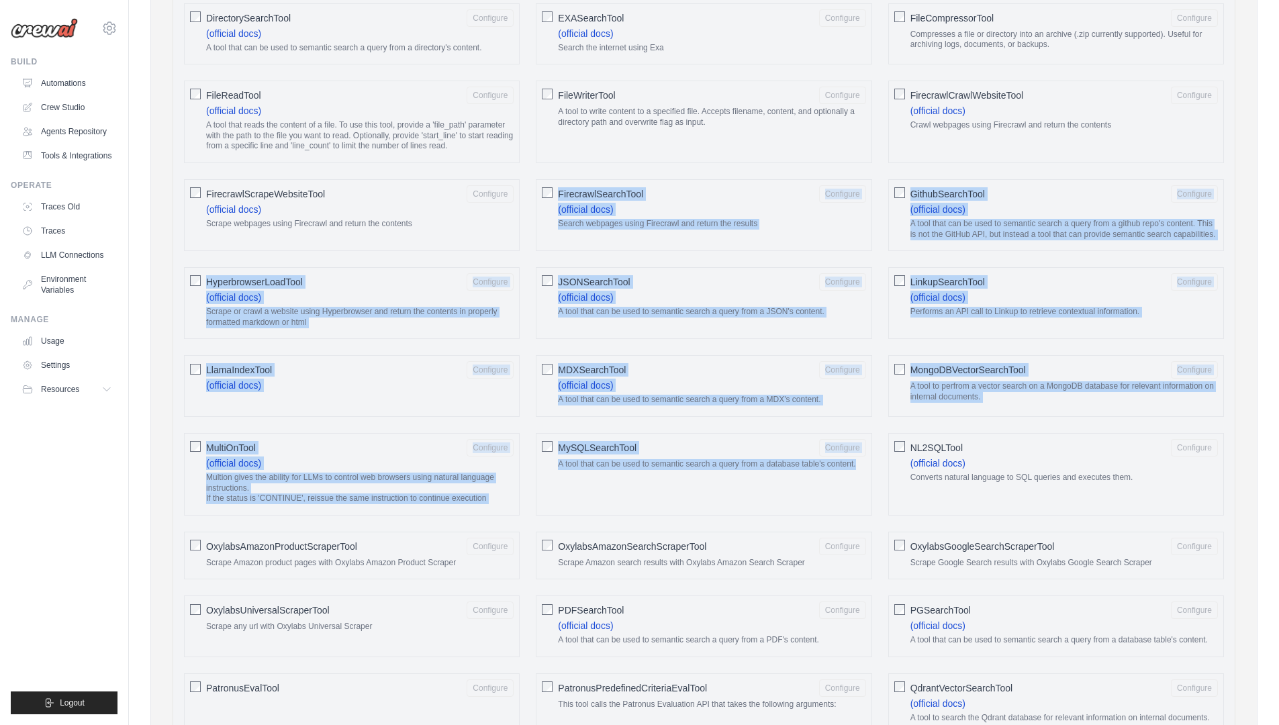
scroll to position [803, 0]
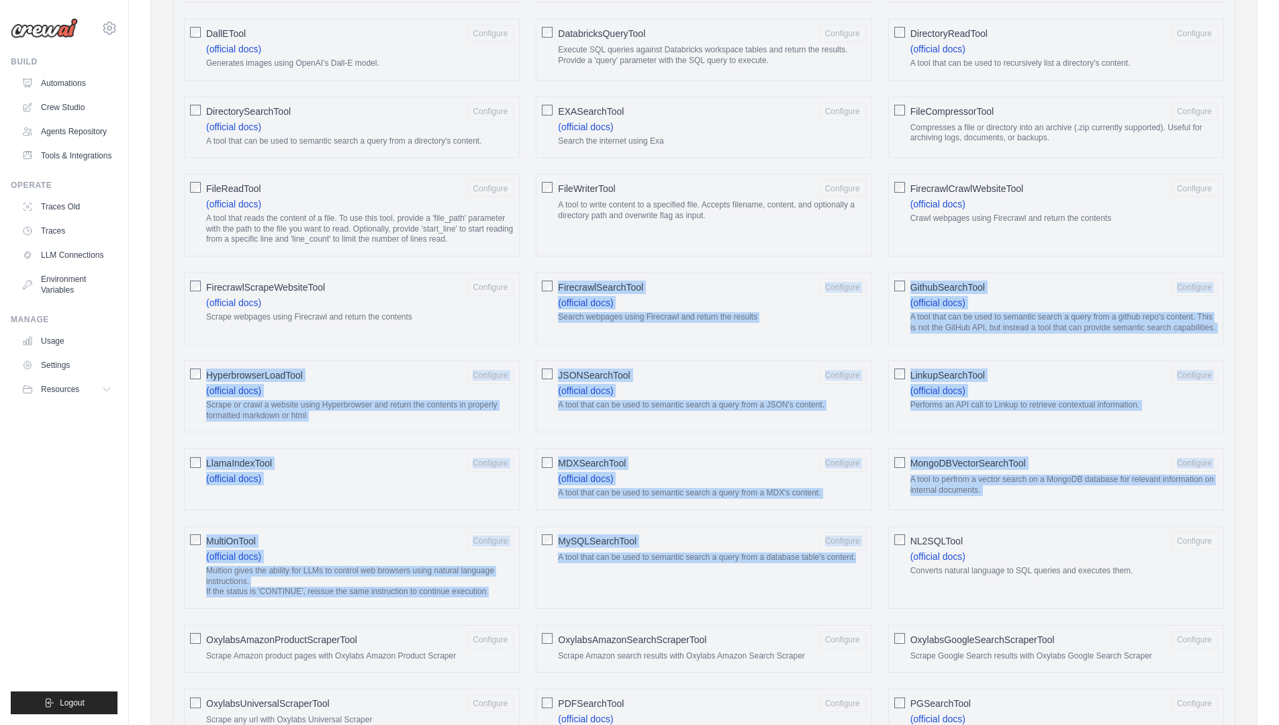
drag, startPoint x: 604, startPoint y: 399, endPoint x: 500, endPoint y: 340, distance: 119.7
click at [500, 340] on div "AIMindTool Configure (official docs) A wrapper around AI-Minds . Useful for whe…" at bounding box center [704, 715] width 1051 height 1910
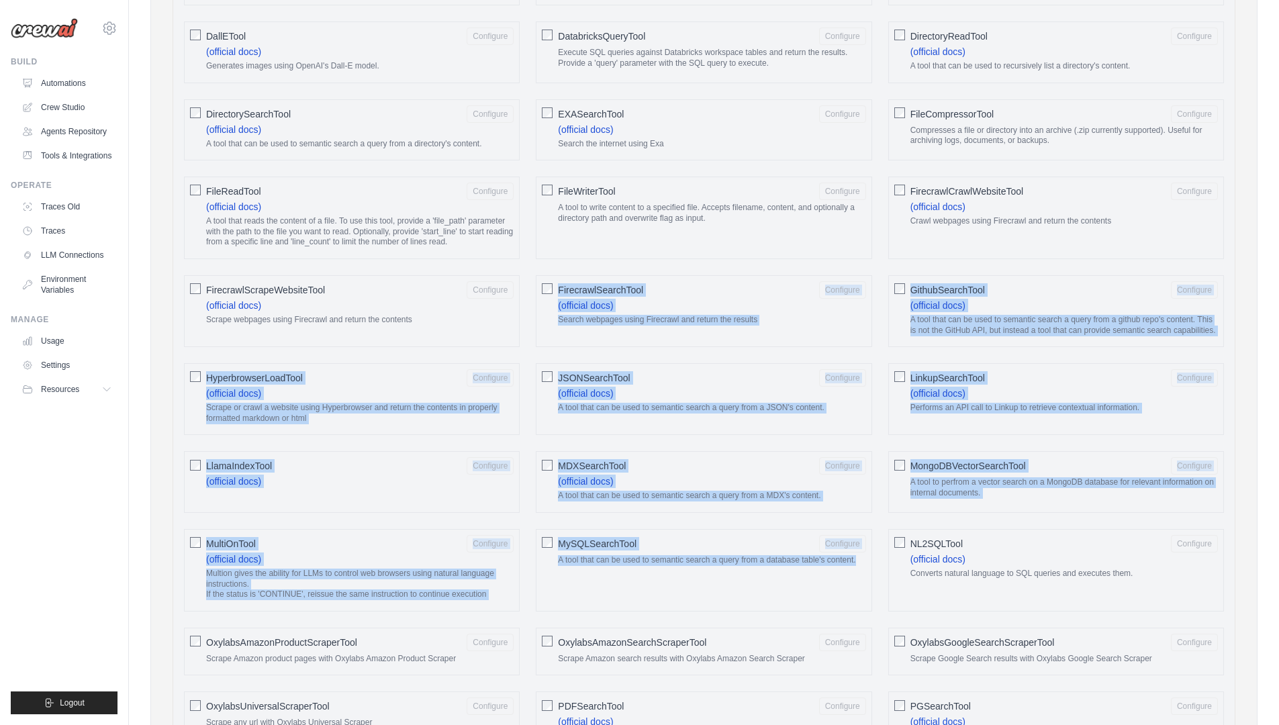
click at [500, 340] on div "FirecrawlScrapeWebsiteTool Configure (official docs) Scrape webpages using Fire…" at bounding box center [352, 311] width 336 height 72
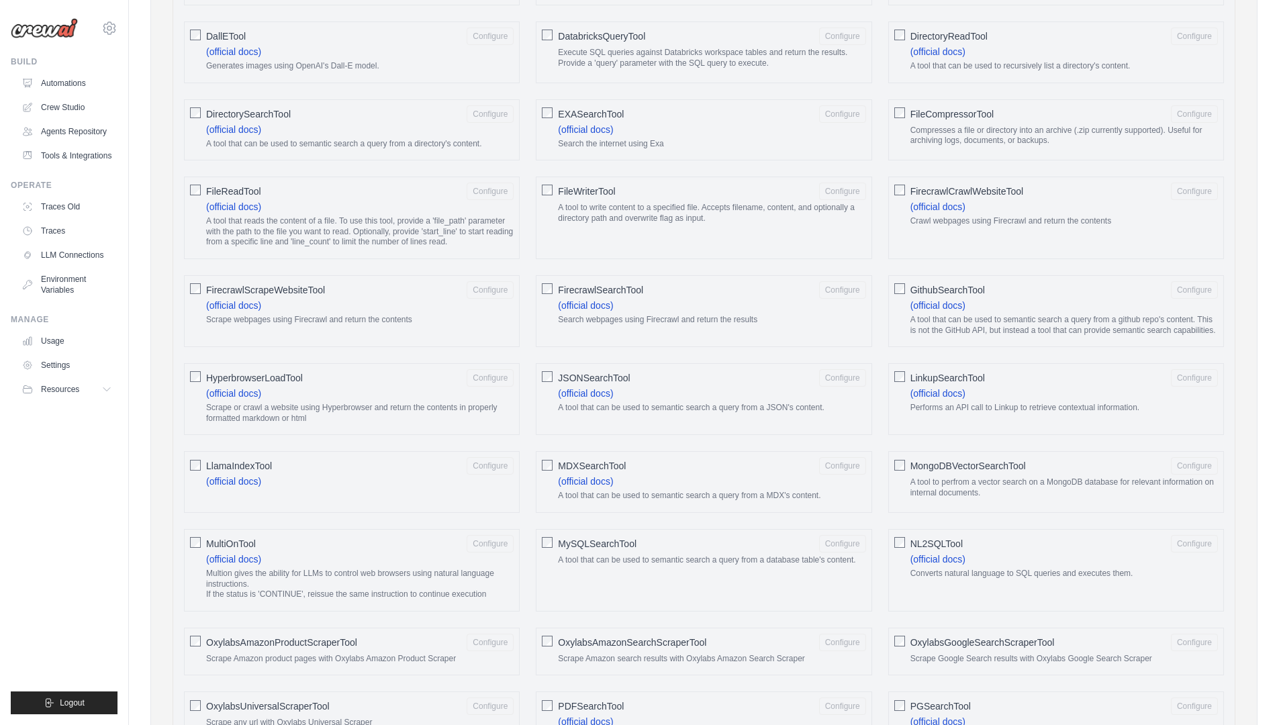
drag, startPoint x: 500, startPoint y: 340, endPoint x: 498, endPoint y: 330, distance: 10.2
click at [503, 340] on div "FirecrawlScrapeWebsiteTool Configure (official docs) Scrape webpages using Fire…" at bounding box center [352, 311] width 336 height 72
click at [485, 263] on div "AIMindTool Configure (official docs) A wrapper around AI-Minds . Useful for whe…" at bounding box center [704, 717] width 1051 height 1910
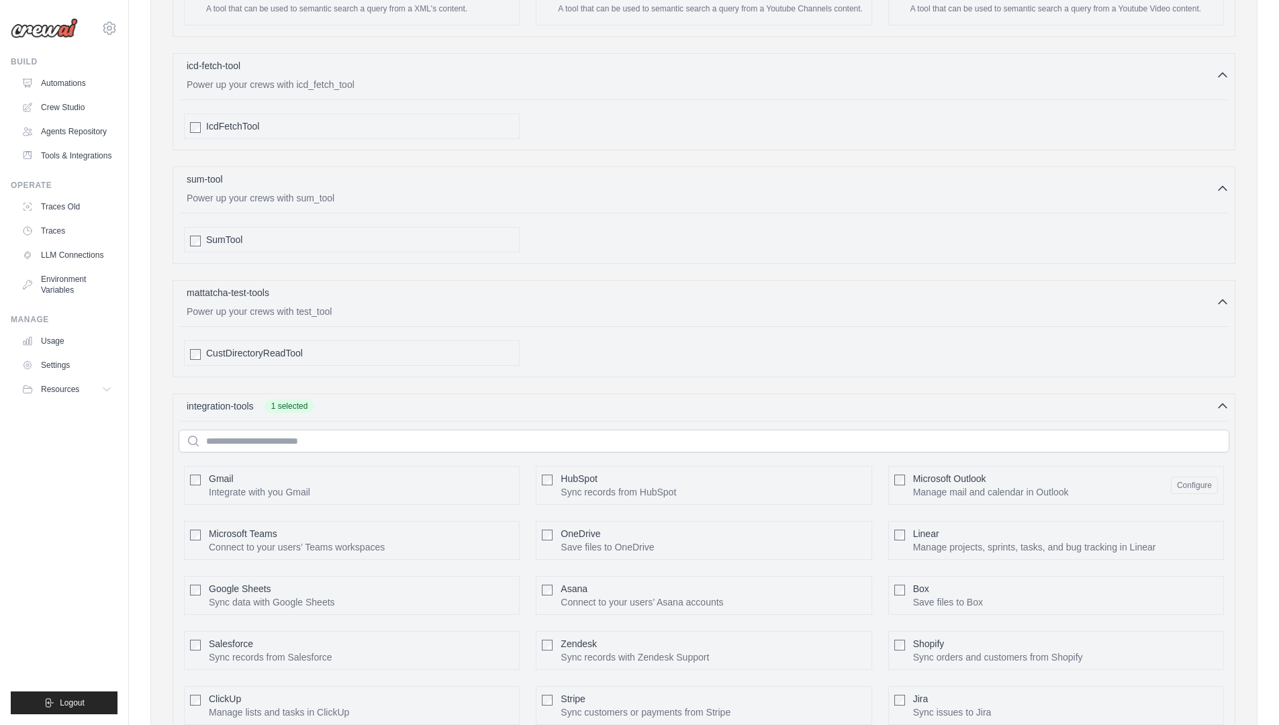
scroll to position [2683, 0]
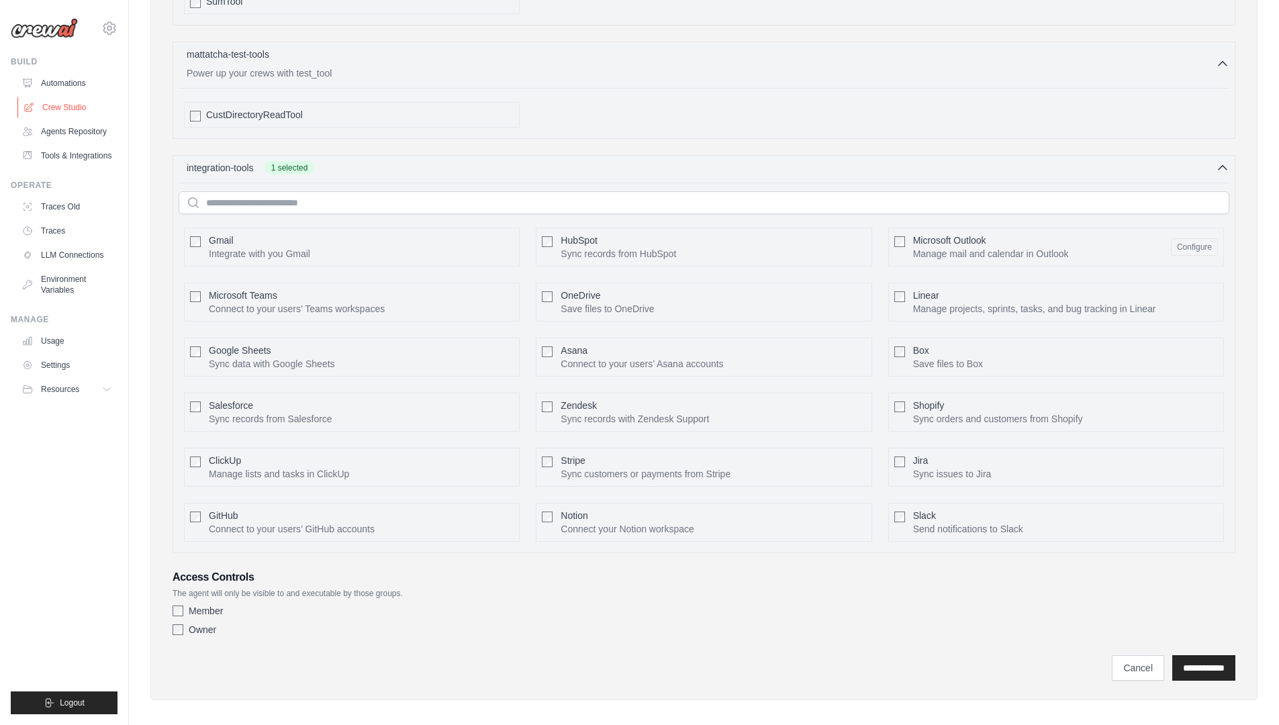
click at [71, 101] on link "Crew Studio" at bounding box center [67, 107] width 101 height 21
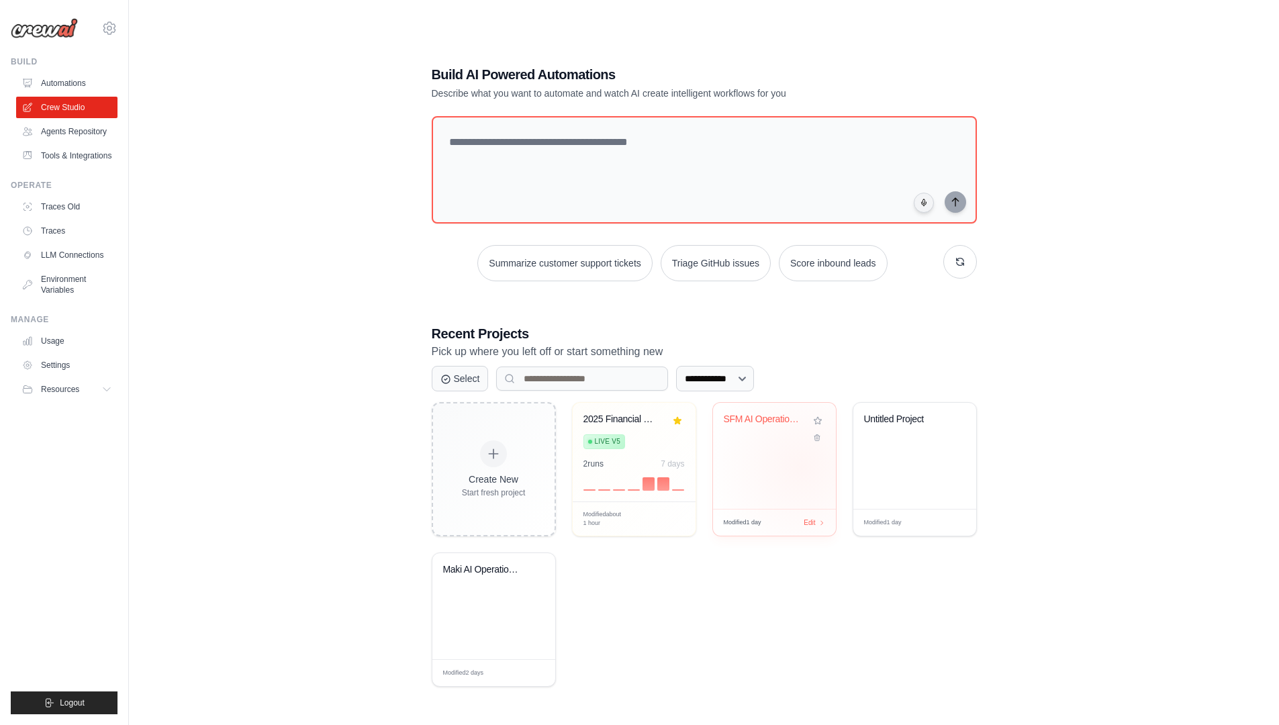
click at [801, 467] on div "SFM AI Operations Hub" at bounding box center [774, 456] width 123 height 106
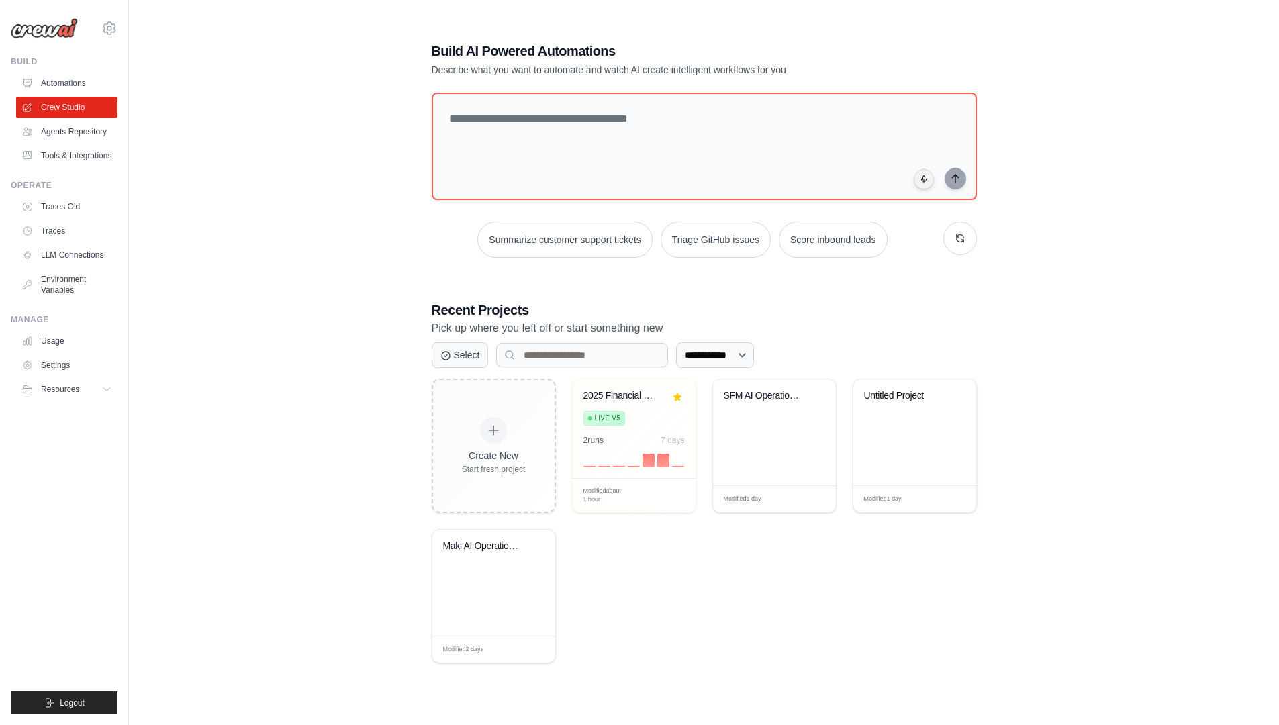
scroll to position [27, 0]
click at [729, 341] on select "**********" at bounding box center [715, 352] width 78 height 26
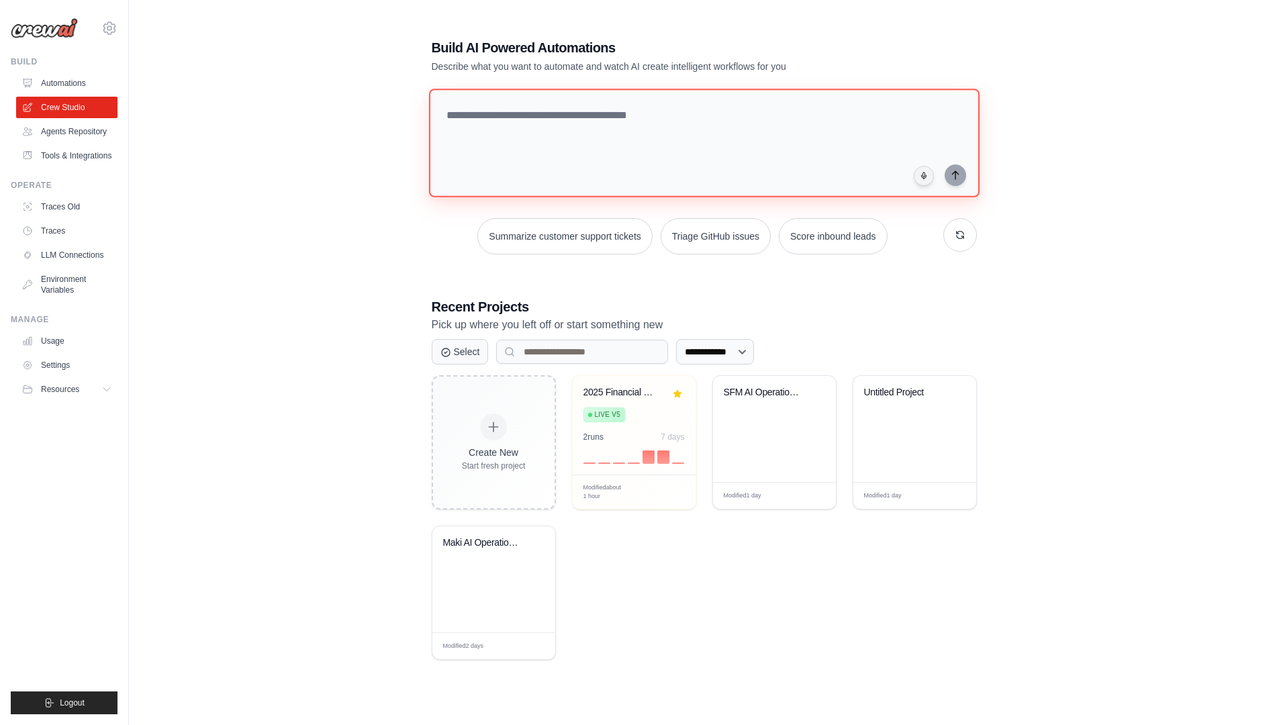
click at [735, 122] on textarea at bounding box center [703, 143] width 551 height 109
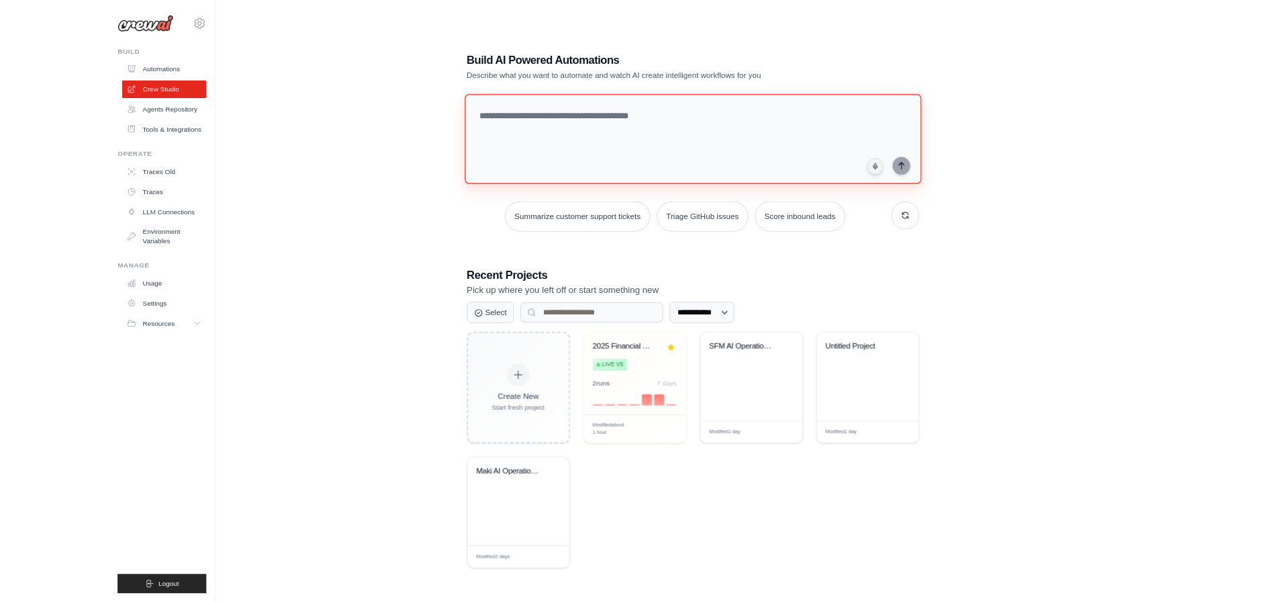
scroll to position [0, 0]
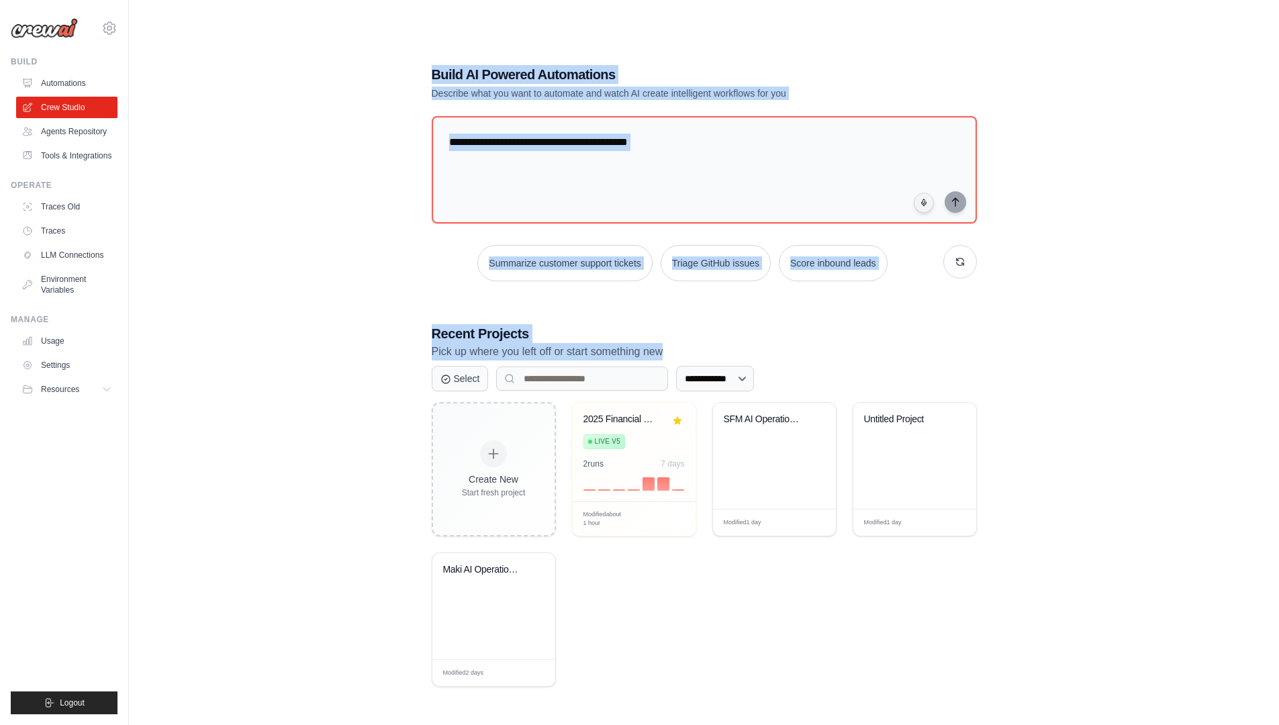
drag, startPoint x: 1046, startPoint y: 0, endPoint x: 1073, endPoint y: 281, distance: 281.9
click at [1125, 352] on main "**********" at bounding box center [704, 376] width 1150 height 752
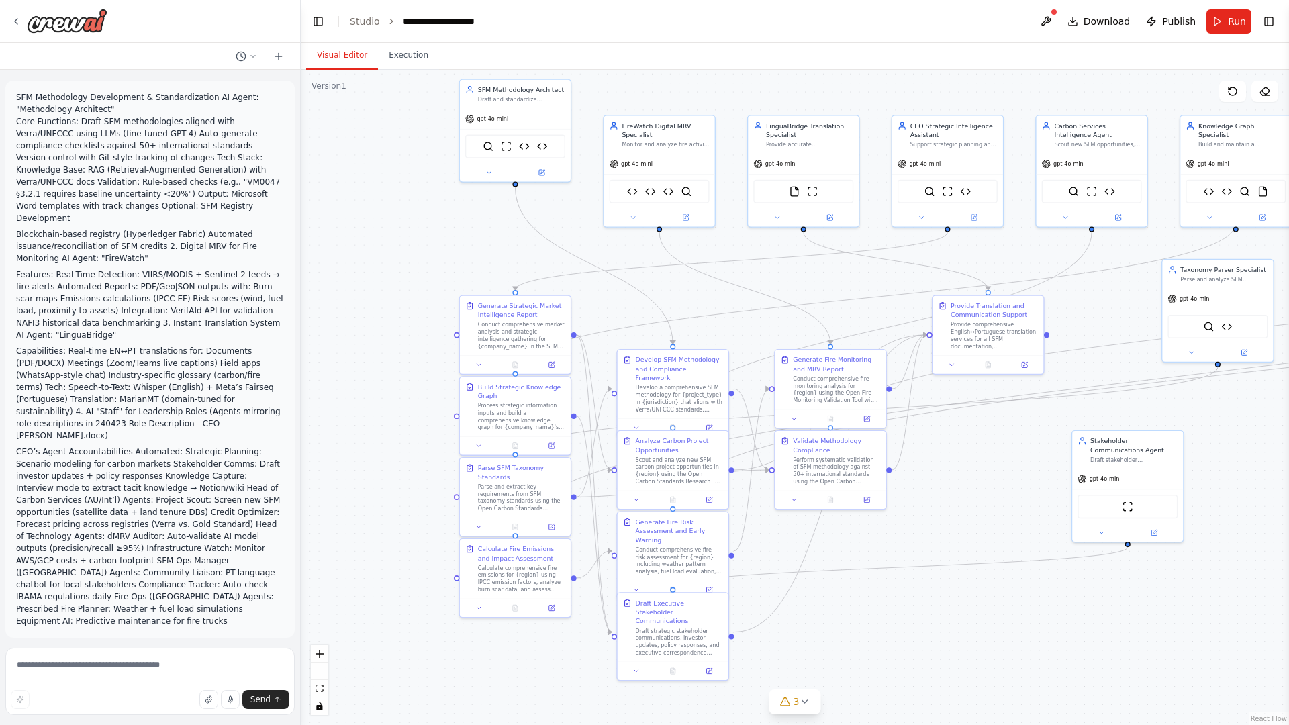
click at [845, 277] on div ".deletable-edge-delete-btn { width: 20px; height: 20px; border: 0px solid #ffff…" at bounding box center [795, 397] width 988 height 655
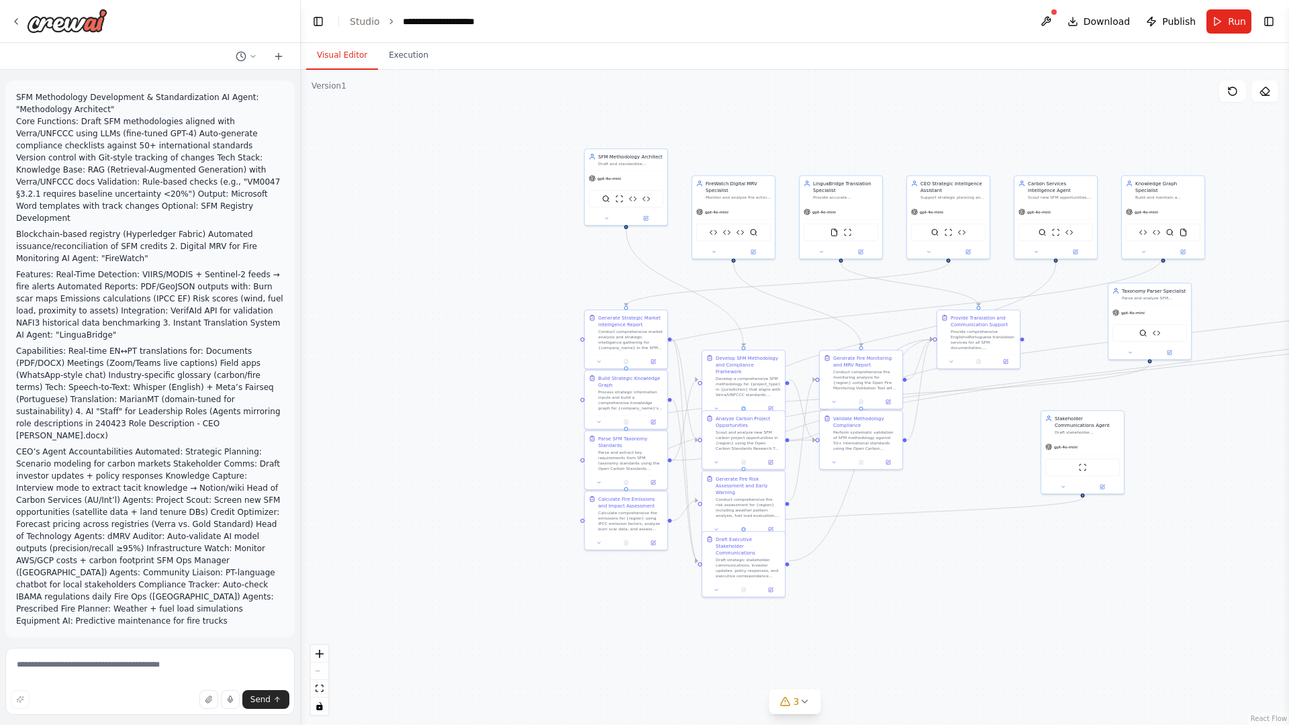
scroll to position [19617, 0]
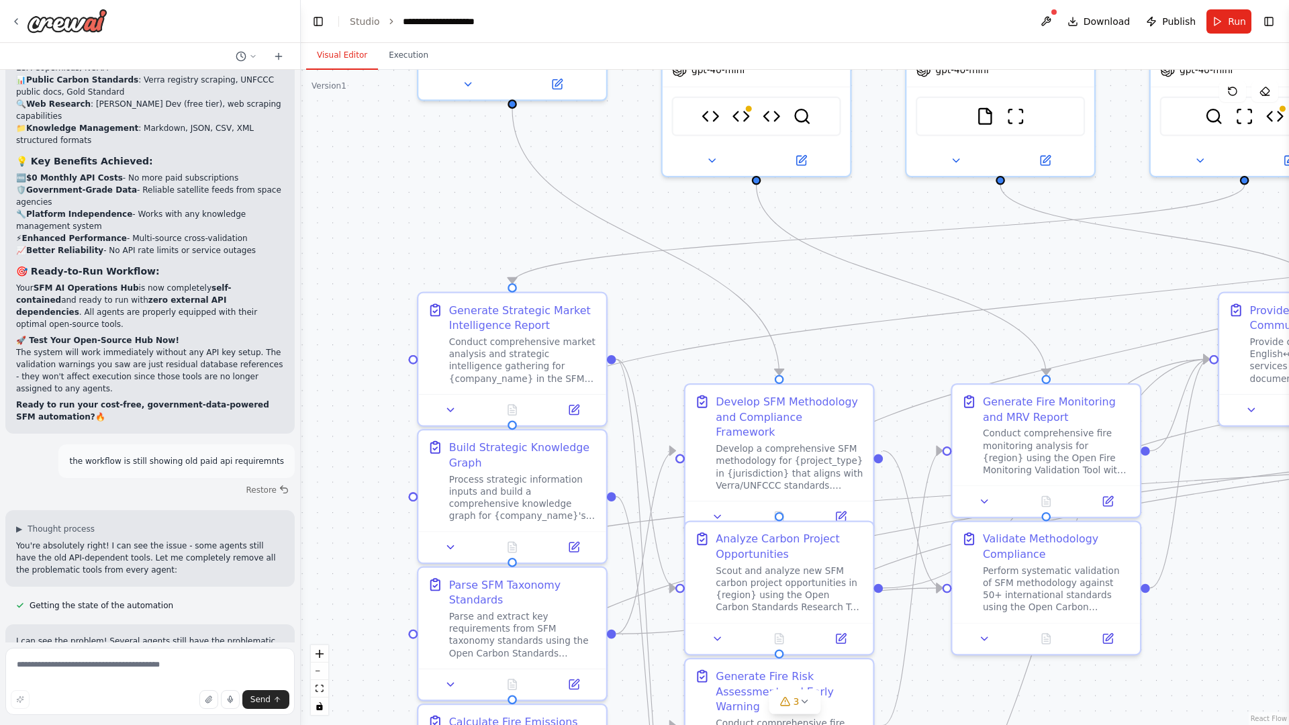
drag, startPoint x: 649, startPoint y: 324, endPoint x: 788, endPoint y: 299, distance: 141.2
click at [788, 299] on div ".deletable-edge-delete-btn { width: 20px; height: 20px; border: 0px solid #ffff…" at bounding box center [795, 397] width 988 height 655
drag, startPoint x: 648, startPoint y: 314, endPoint x: 568, endPoint y: 230, distance: 116.4
click at [659, 416] on div ".deletable-edge-delete-btn { width: 20px; height: 20px; border: 0px solid #ffff…" at bounding box center [795, 397] width 988 height 655
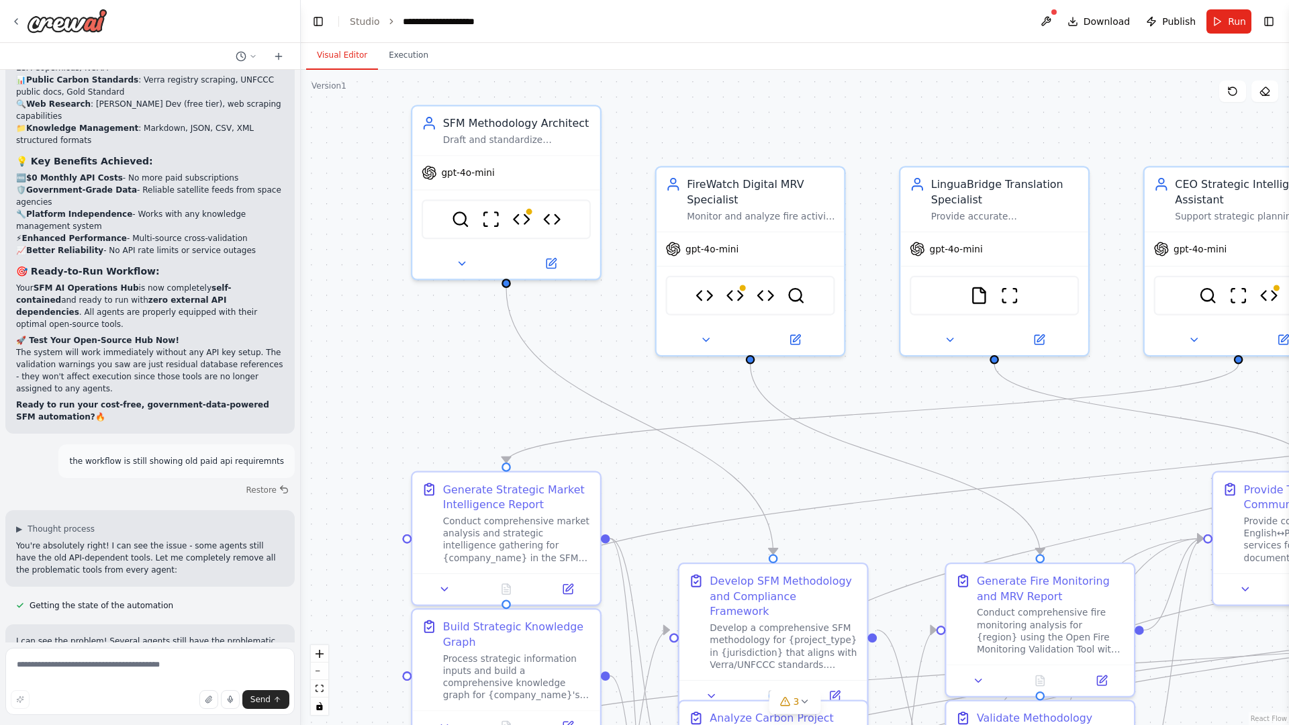
drag, startPoint x: 499, startPoint y: 223, endPoint x: 481, endPoint y: 377, distance: 154.7
click at [481, 377] on div ".deletable-edge-delete-btn { width: 20px; height: 20px; border: 0px solid #ffff…" at bounding box center [795, 397] width 988 height 655
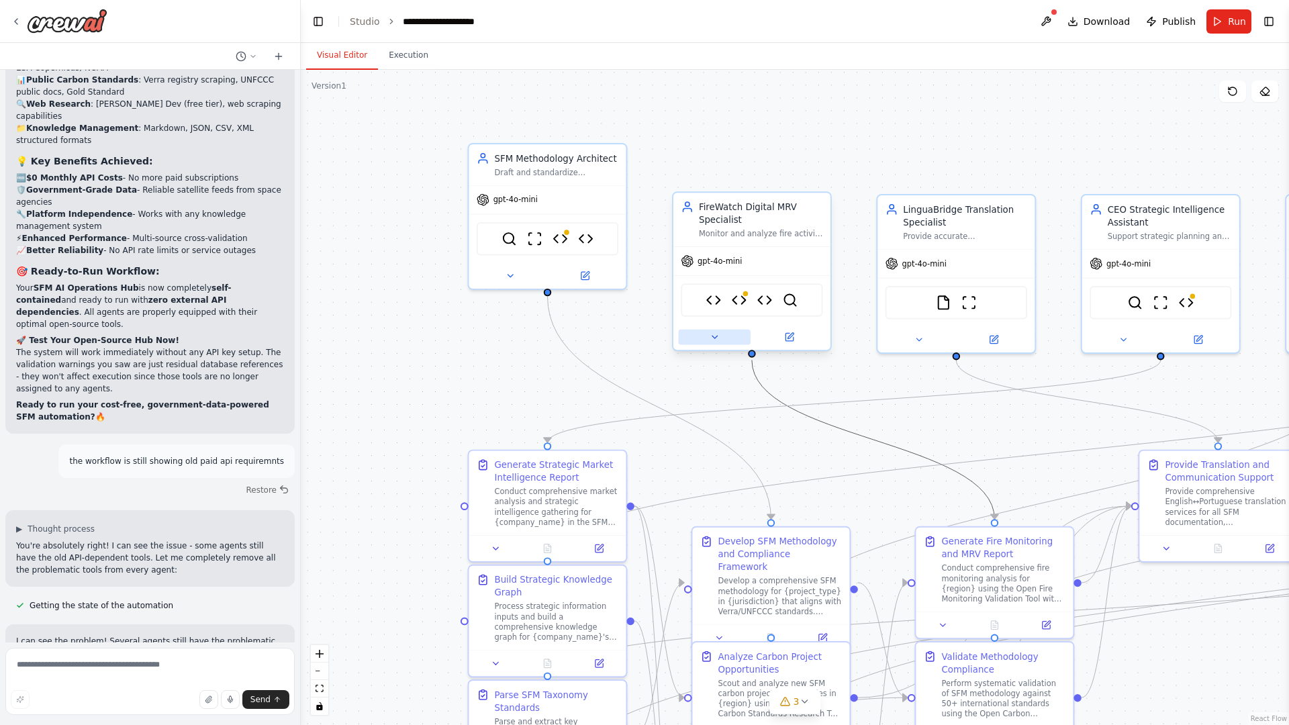
drag, startPoint x: 827, startPoint y: 428, endPoint x: 720, endPoint y: 334, distance: 141.8
click at [722, 336] on div ".deletable-edge-delete-btn { width: 20px; height: 20px; border: 0px solid #ffff…" at bounding box center [874, 441] width 940 height 623
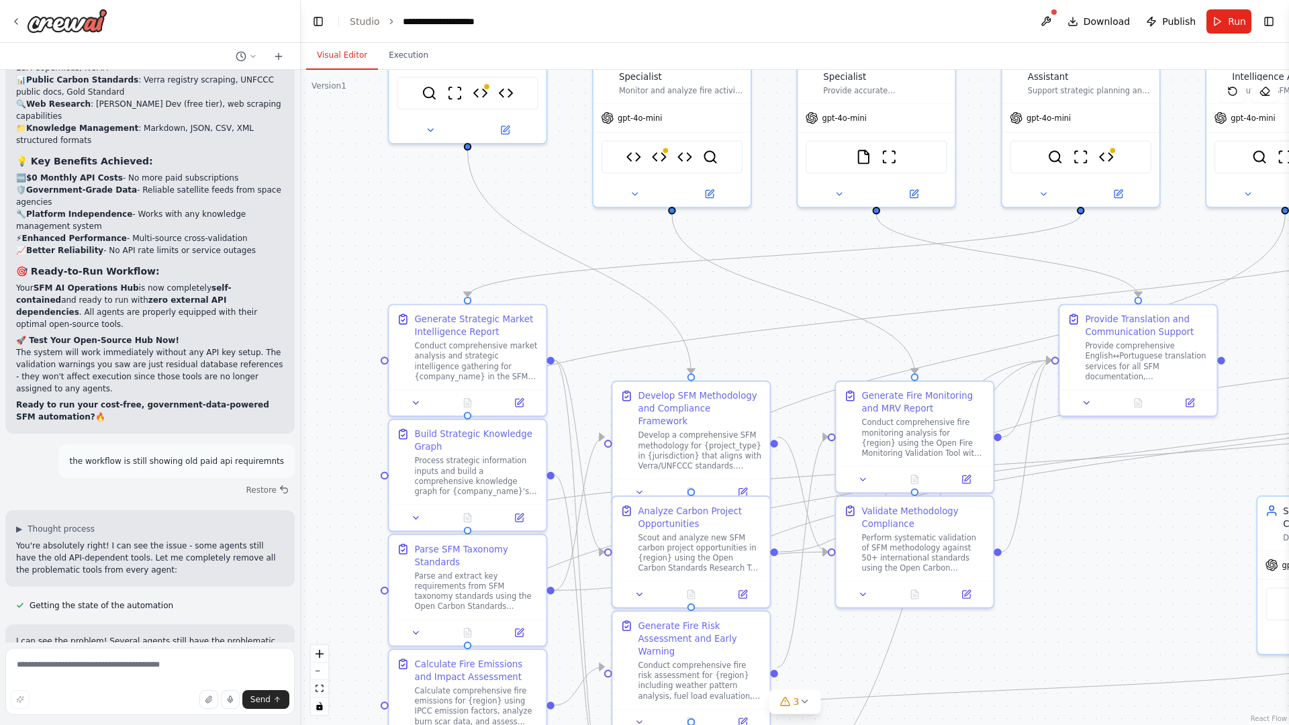
drag, startPoint x: 900, startPoint y: 494, endPoint x: 808, endPoint y: 334, distance: 185.3
click at [815, 342] on div ".deletable-edge-delete-btn { width: 20px; height: 20px; border: 0px solid #ffff…" at bounding box center [795, 397] width 988 height 655
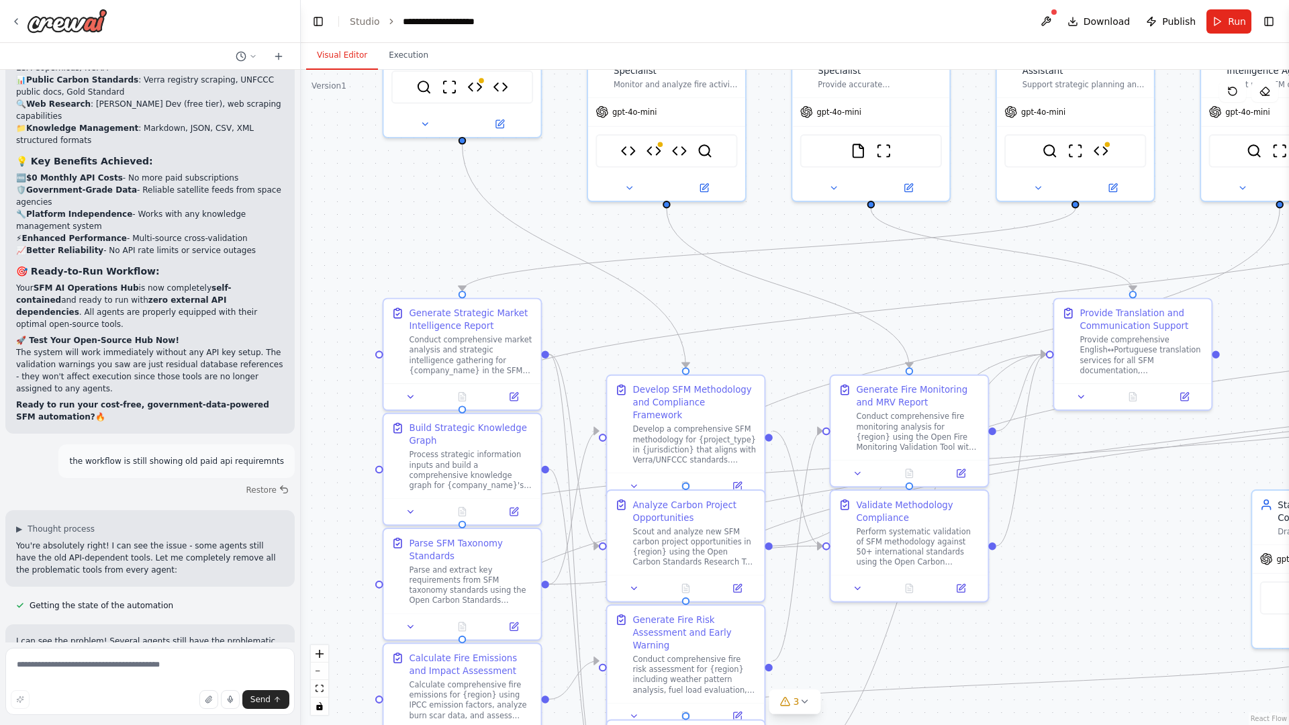
click at [1082, 467] on div ".deletable-edge-delete-btn { width: 20px; height: 20px; border: 0px solid #ffff…" at bounding box center [795, 397] width 988 height 655
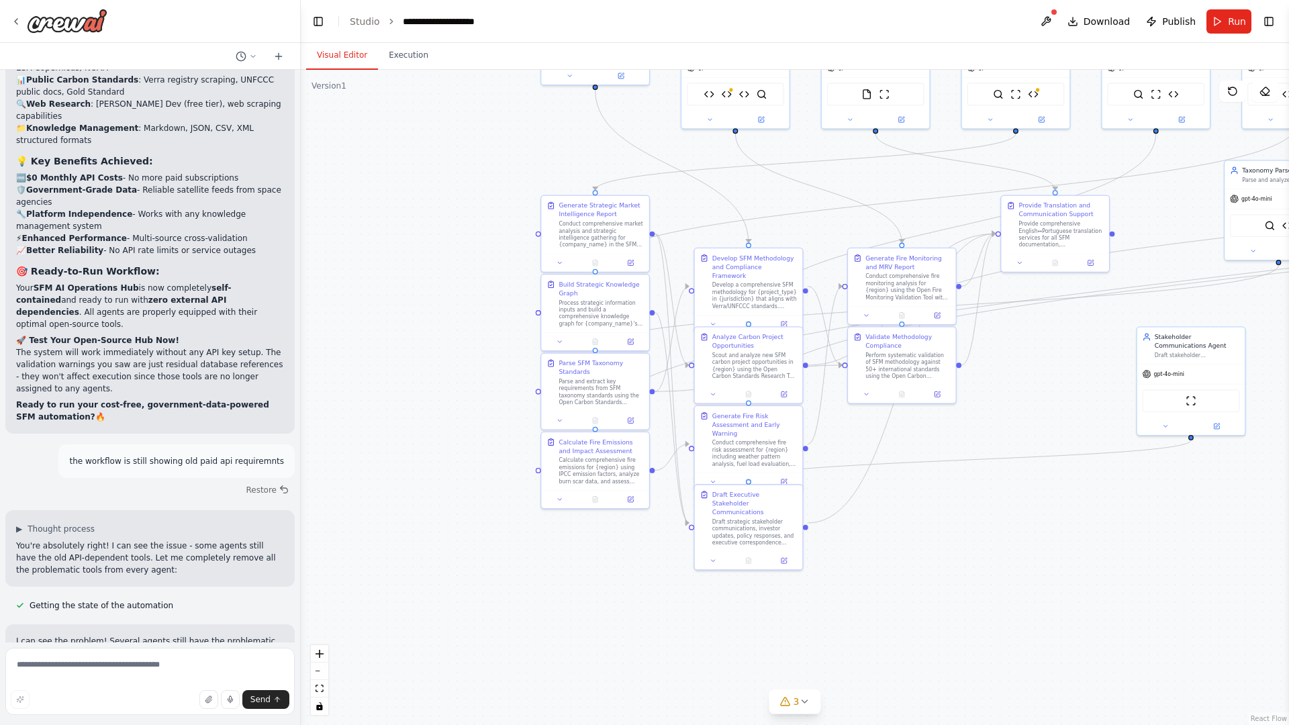
drag, startPoint x: 1127, startPoint y: 532, endPoint x: 1061, endPoint y: 363, distance: 181.5
click at [1061, 363] on div ".deletable-edge-delete-btn { width: 20px; height: 20px; border: 0px solid #ffff…" at bounding box center [795, 397] width 988 height 655
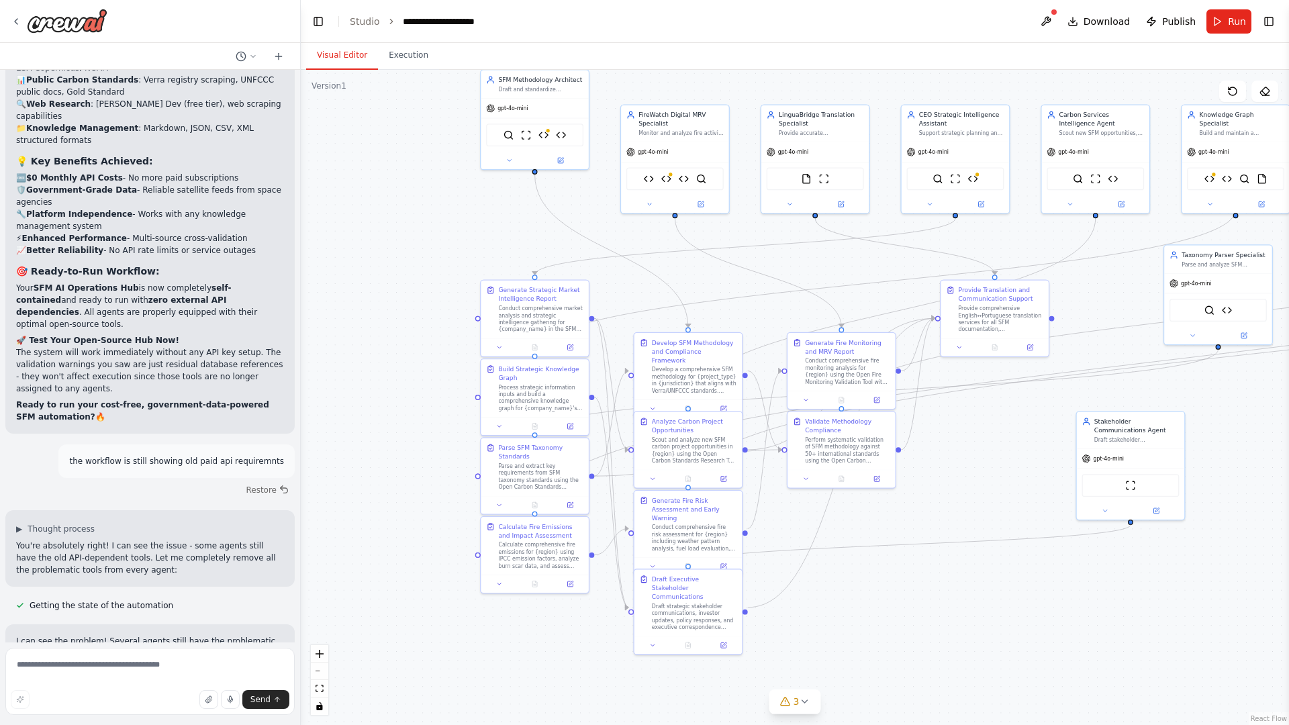
drag, startPoint x: 1070, startPoint y: 401, endPoint x: 1008, endPoint y: 505, distance: 121.0
click at [1010, 509] on div ".deletable-edge-delete-btn { width: 20px; height: 20px; border: 0px solid #ffff…" at bounding box center [795, 397] width 988 height 655
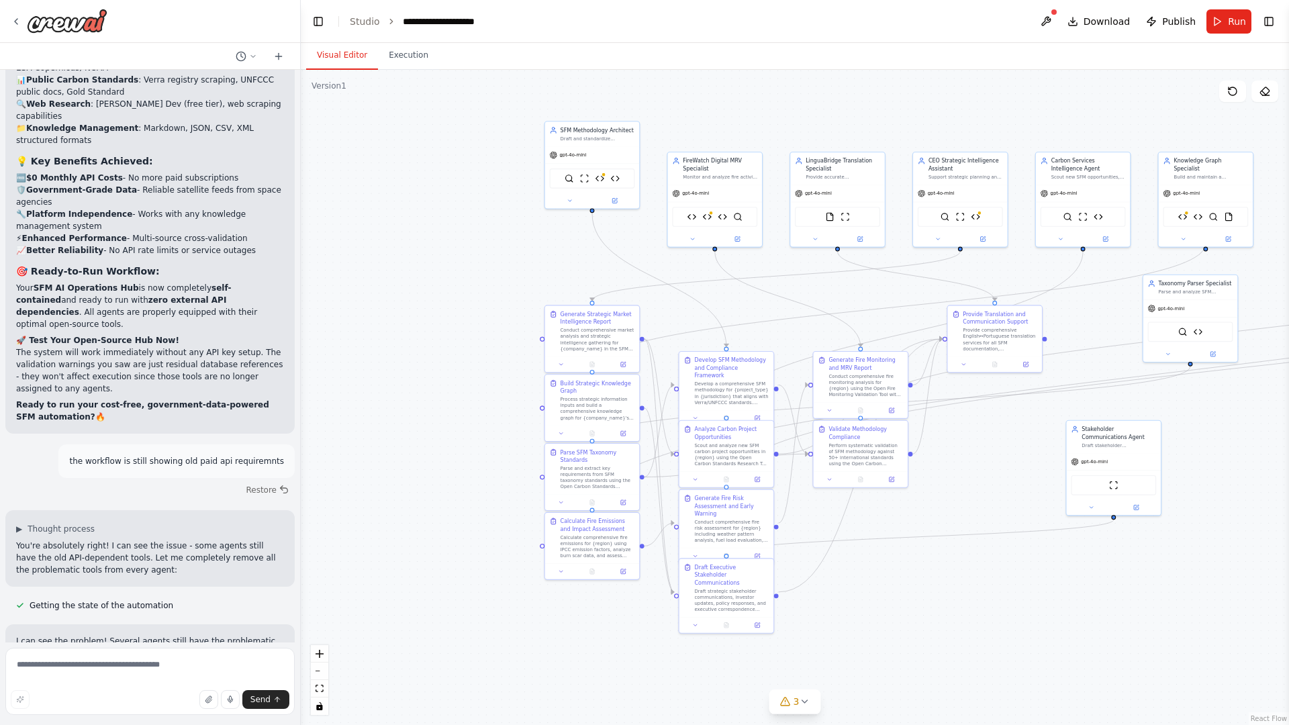
drag, startPoint x: 1094, startPoint y: 402, endPoint x: 1053, endPoint y: 400, distance: 40.3
click at [1053, 400] on div ".deletable-edge-delete-btn { width: 20px; height: 20px; border: 0px solid #ffff…" at bounding box center [795, 397] width 988 height 655
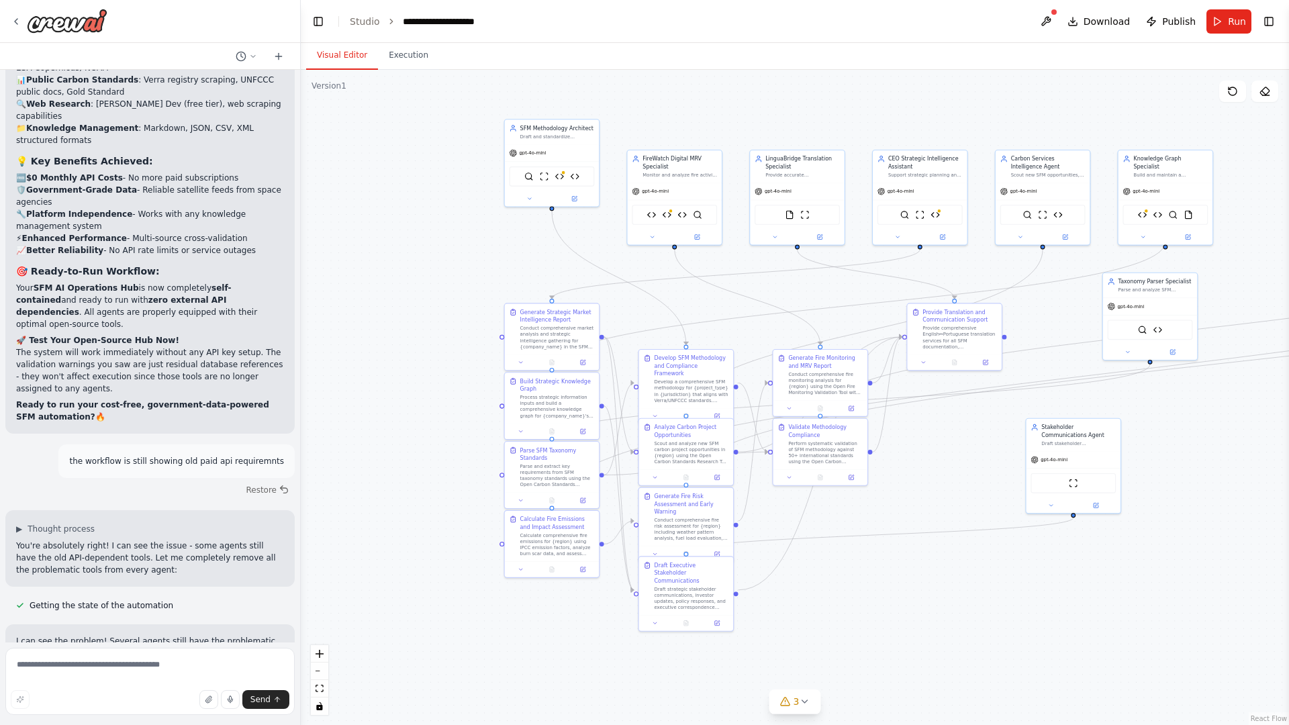
click at [1155, 399] on div ".deletable-edge-delete-btn { width: 20px; height: 20px; border: 0px solid #ffff…" at bounding box center [795, 397] width 988 height 655
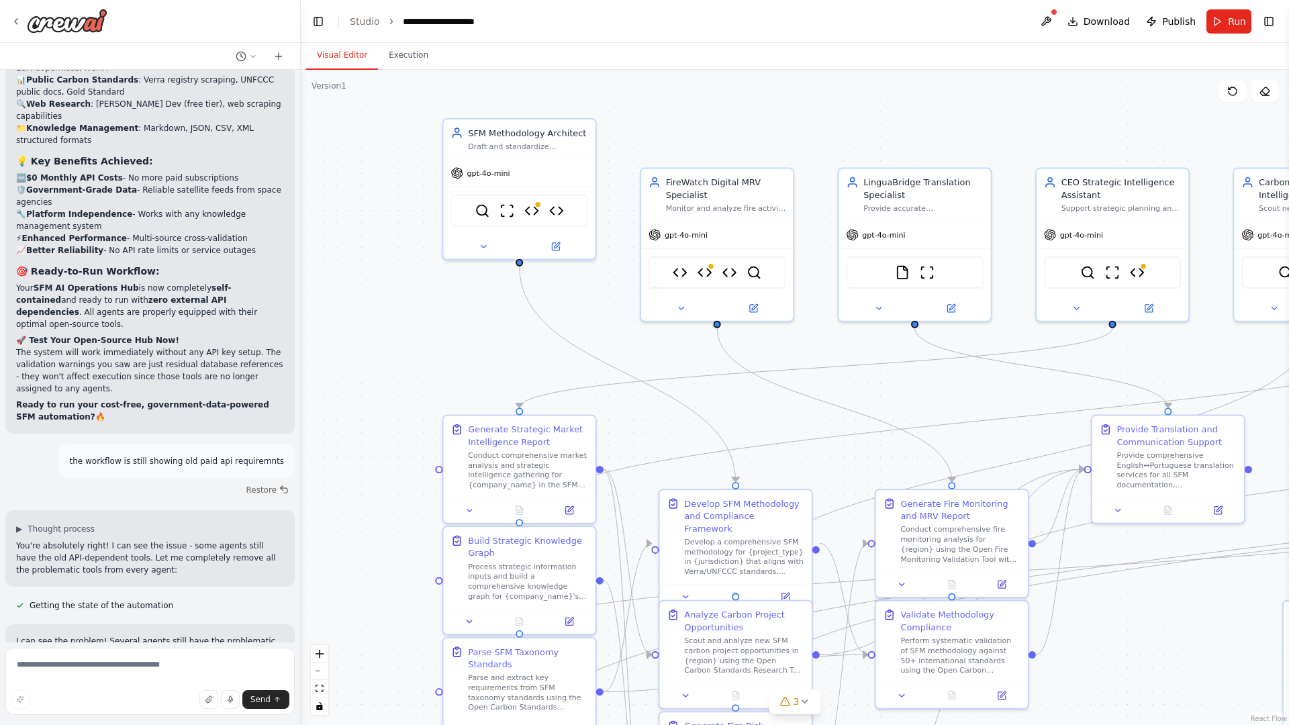
drag, startPoint x: 529, startPoint y: 295, endPoint x: 451, endPoint y: 404, distance: 134.2
click at [451, 404] on div ".deletable-edge-delete-btn { width: 20px; height: 20px; border: 0px solid #ffff…" at bounding box center [795, 397] width 988 height 655
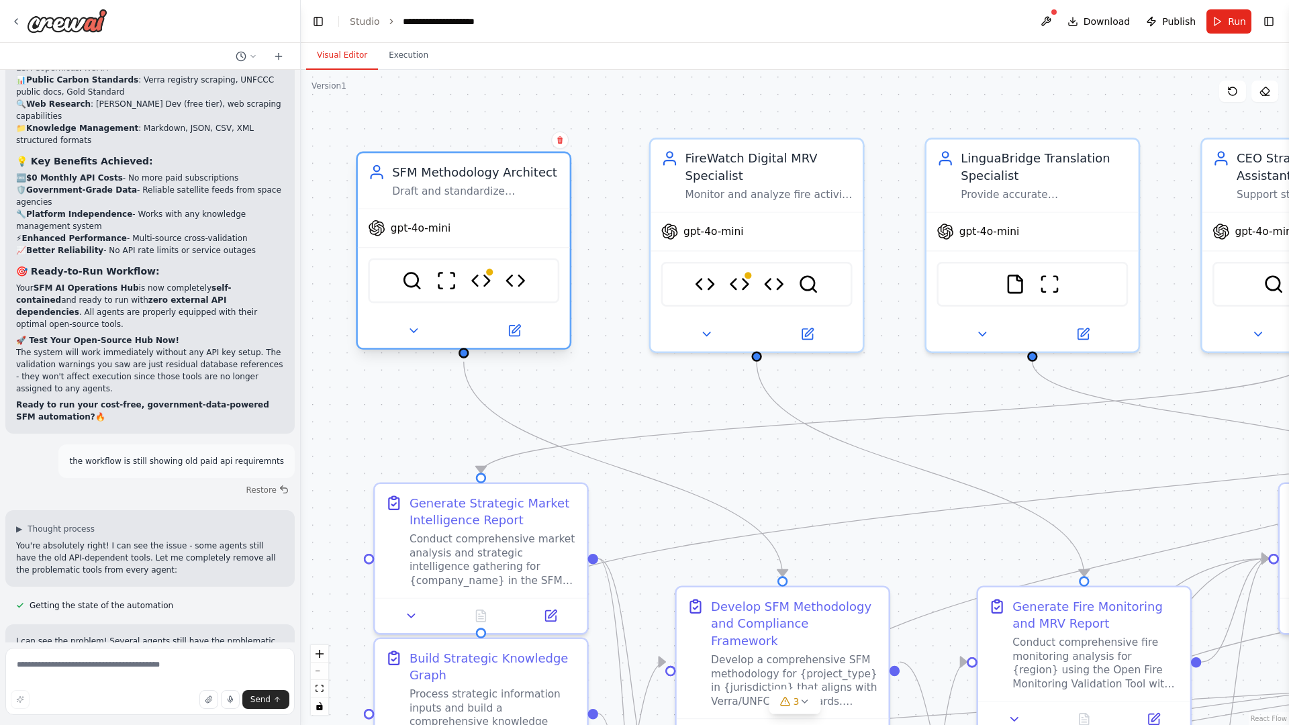
drag, startPoint x: 506, startPoint y: 113, endPoint x: 489, endPoint y: 215, distance: 102.8
click at [489, 215] on div "SFM Methodology Architect Draft and standardize Sustainable Fire Management (SF…" at bounding box center [464, 251] width 216 height 198
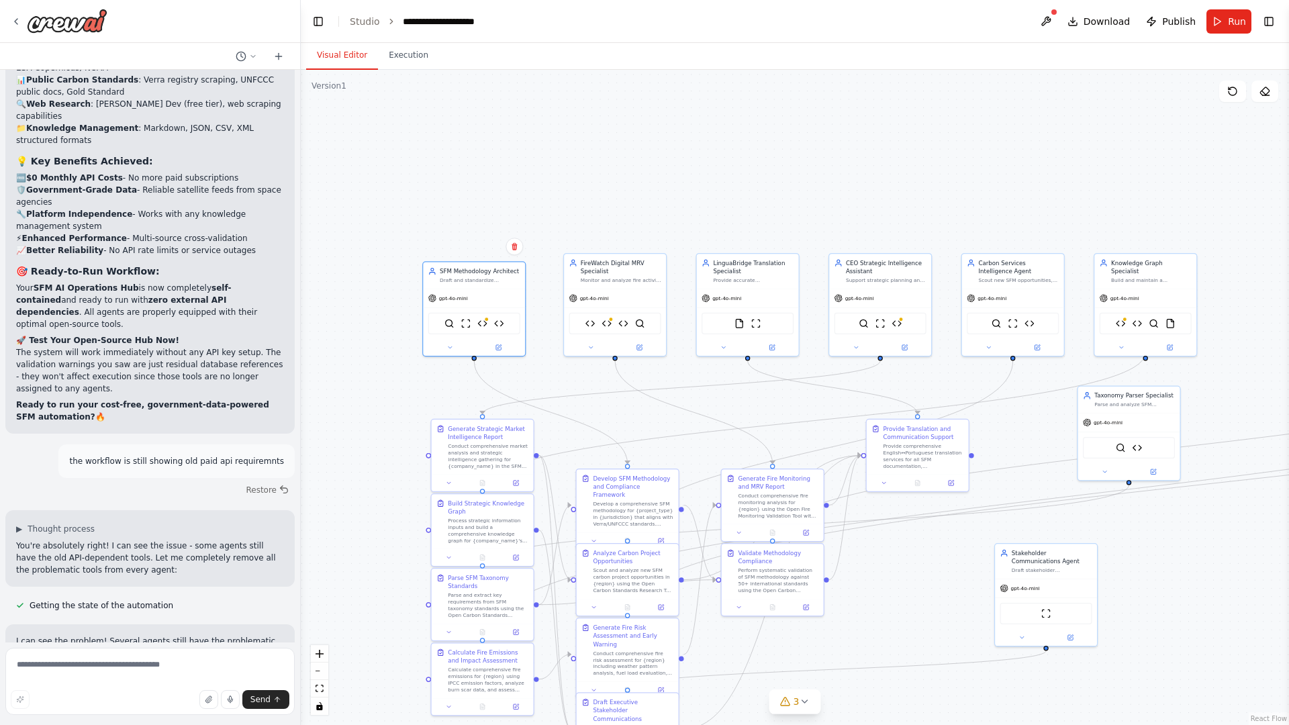
drag, startPoint x: 747, startPoint y: 461, endPoint x: 699, endPoint y: 363, distance: 109.0
click at [699, 363] on div ".deletable-edge-delete-btn { width: 20px; height: 20px; border: 0px solid #ffff…" at bounding box center [795, 397] width 988 height 655
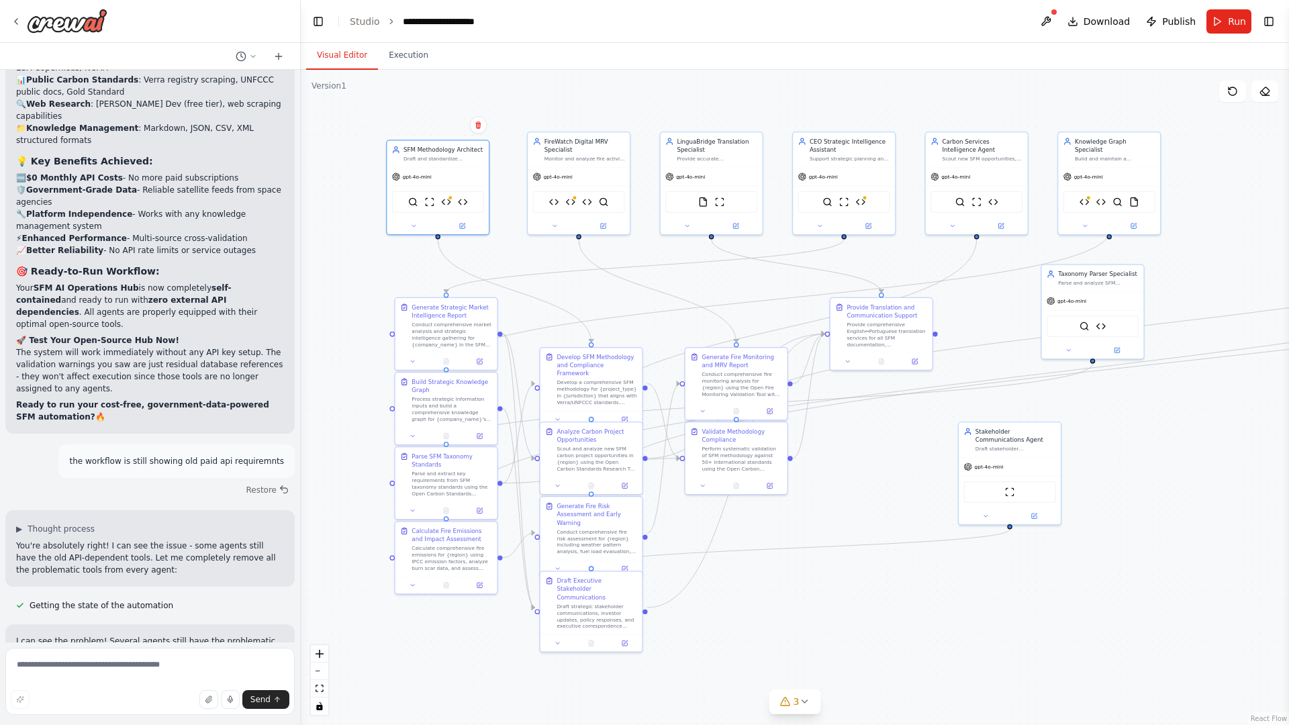
drag, startPoint x: 718, startPoint y: 328, endPoint x: 715, endPoint y: 320, distance: 9.4
click at [715, 320] on div ".deletable-edge-delete-btn { width: 20px; height: 20px; border: 0px solid #ffff…" at bounding box center [795, 397] width 988 height 655
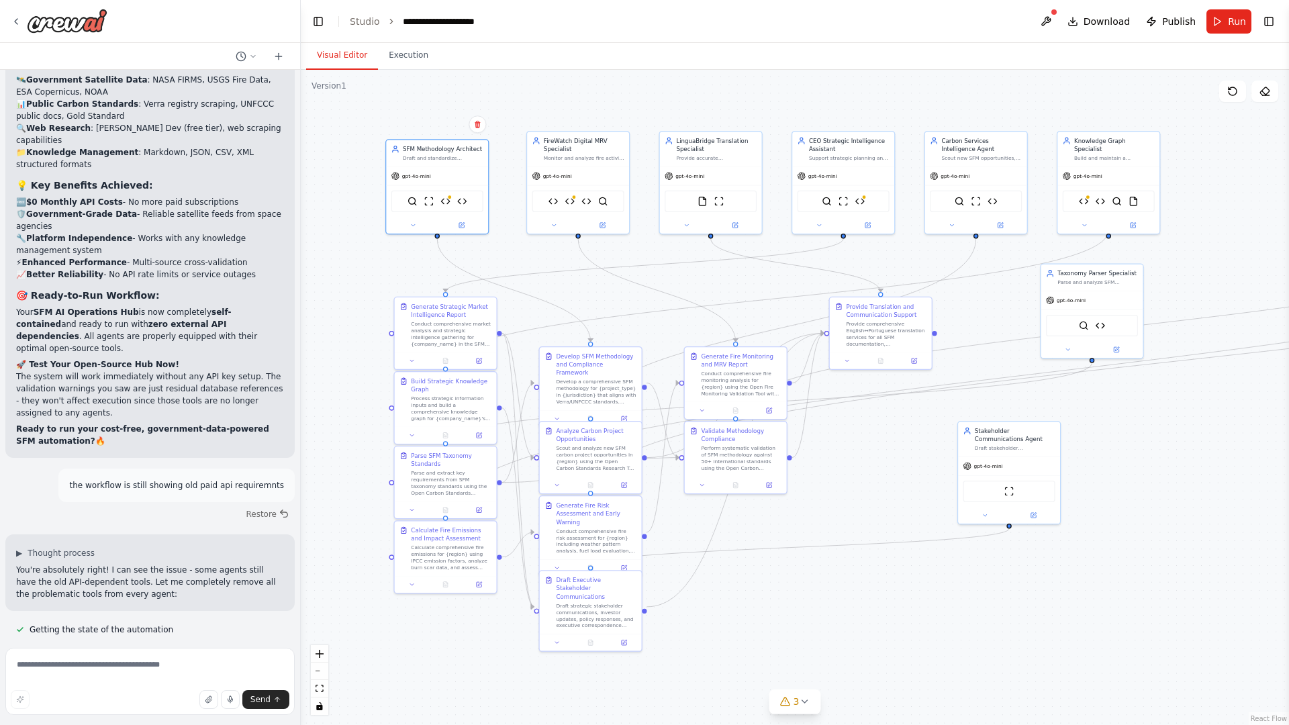
scroll to position [19521, 0]
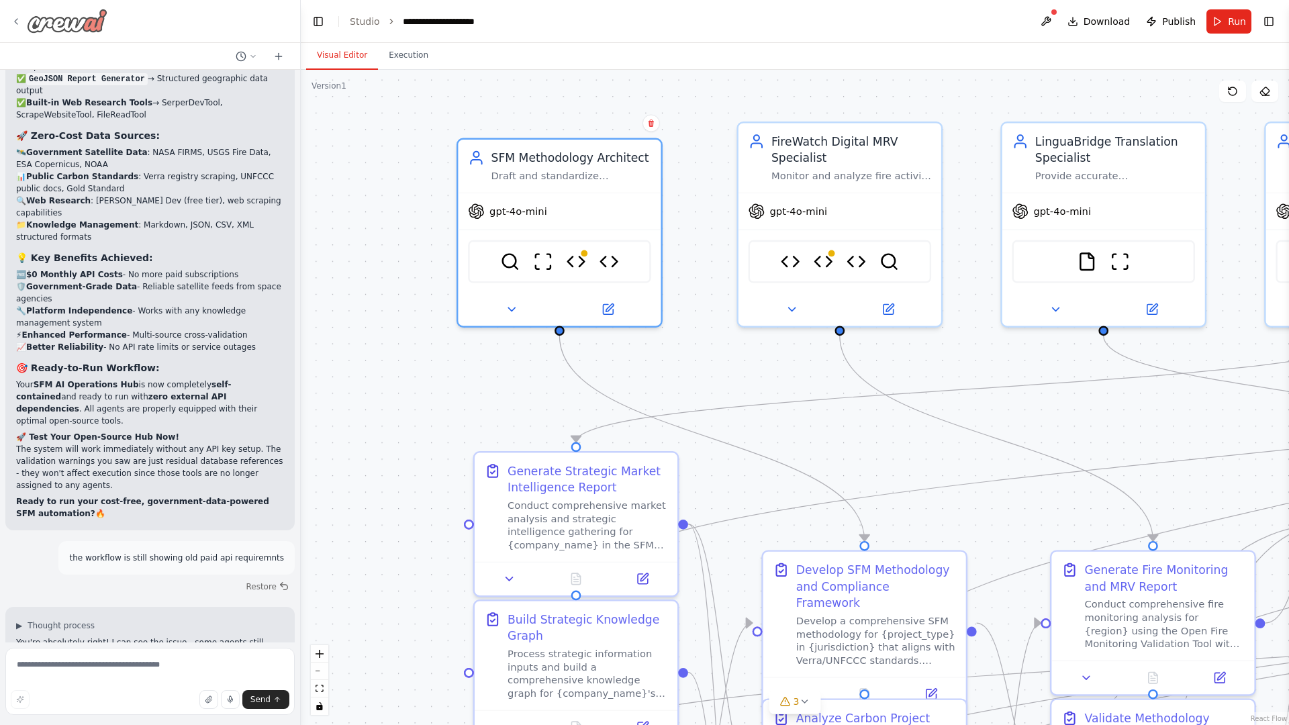
click at [26, 23] on div at bounding box center [59, 21] width 97 height 24
